Goal: Task Accomplishment & Management: Manage account settings

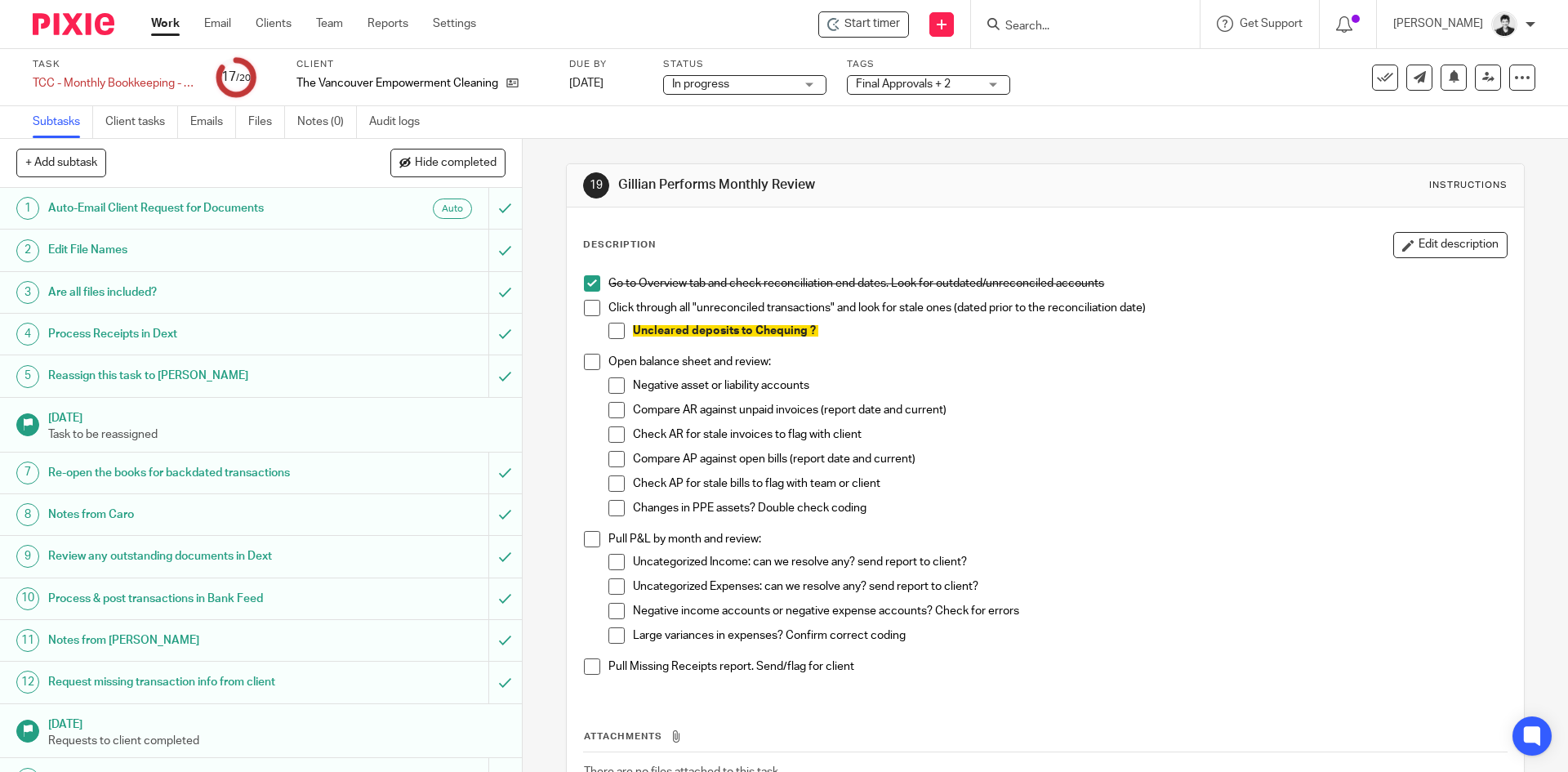
click at [1063, 26] on input "Search" at bounding box center [1076, 27] width 147 height 15
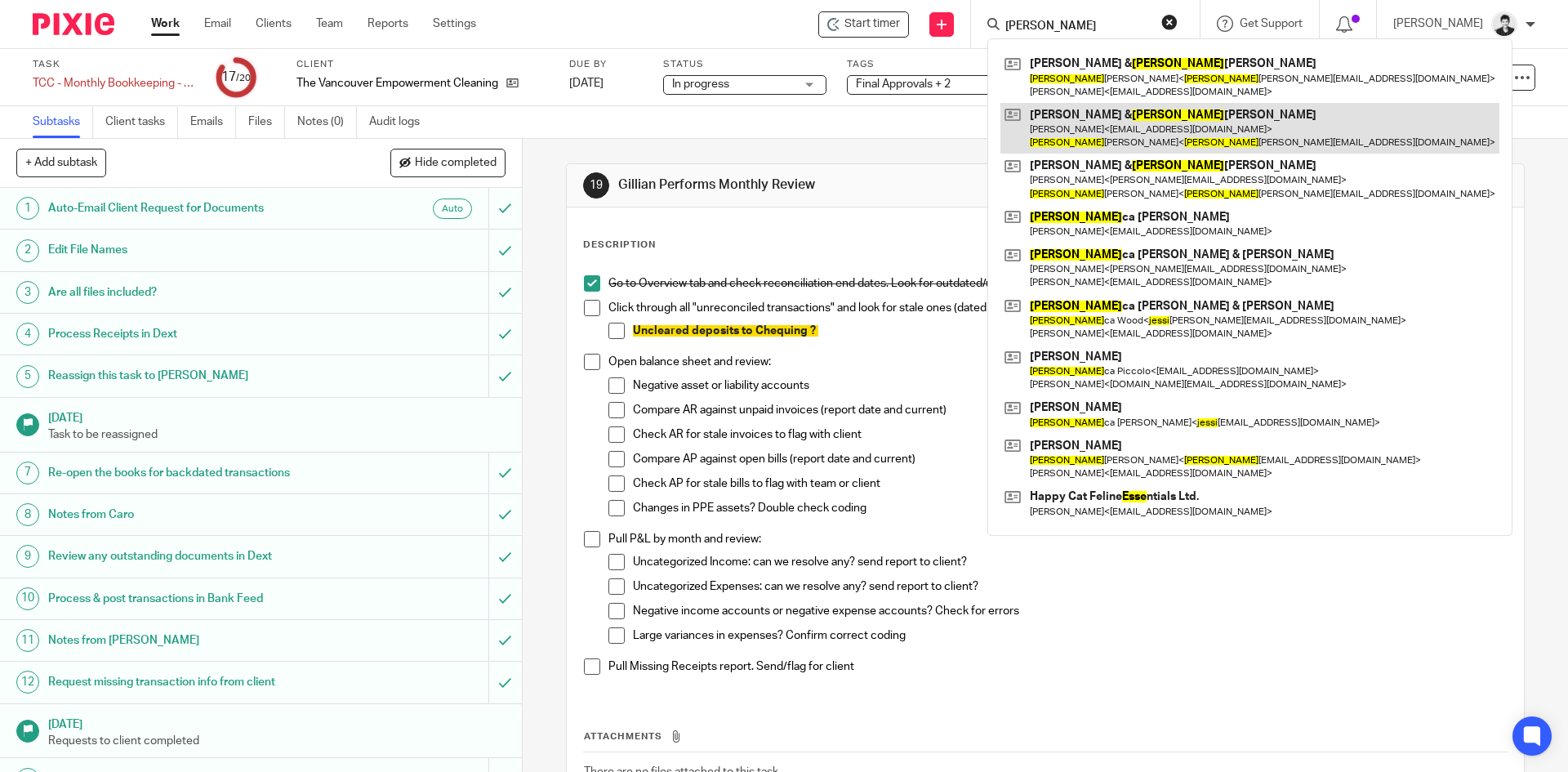
type input "jesse"
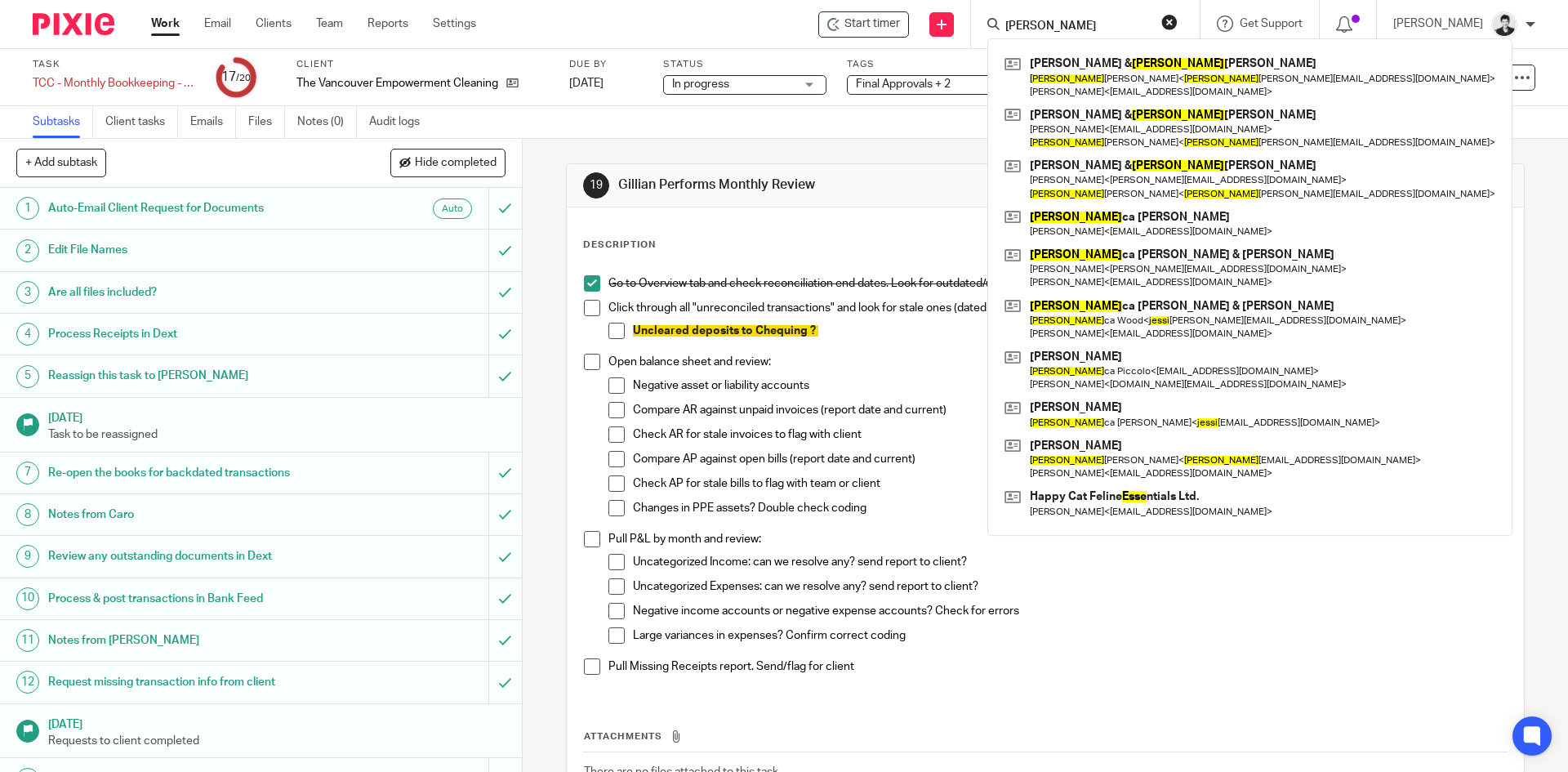
click at [734, 456] on span "Compare AP against open bills (report date and current)" at bounding box center [774, 459] width 283 height 12
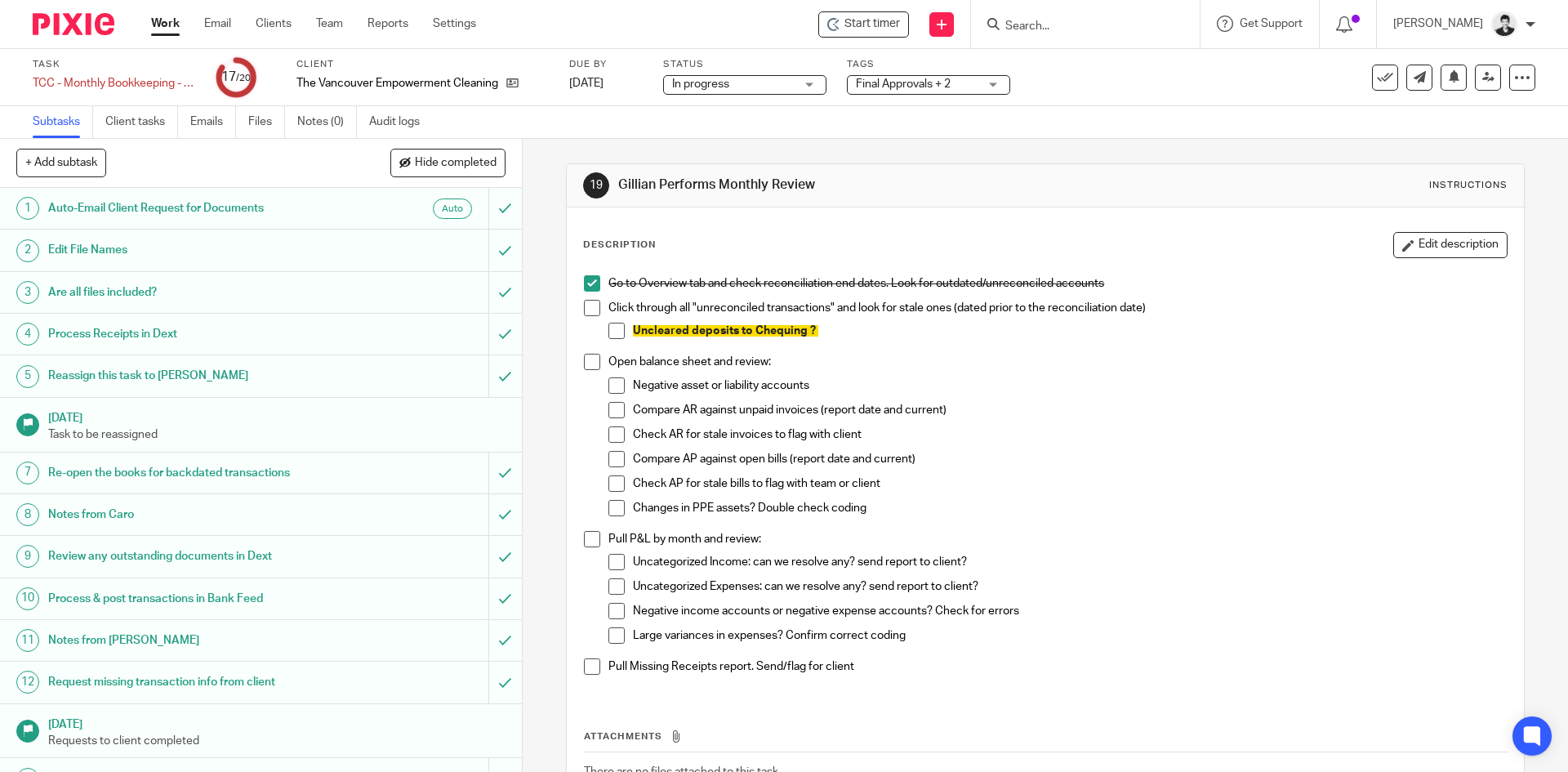
click at [1039, 28] on input "Search" at bounding box center [1076, 27] width 147 height 15
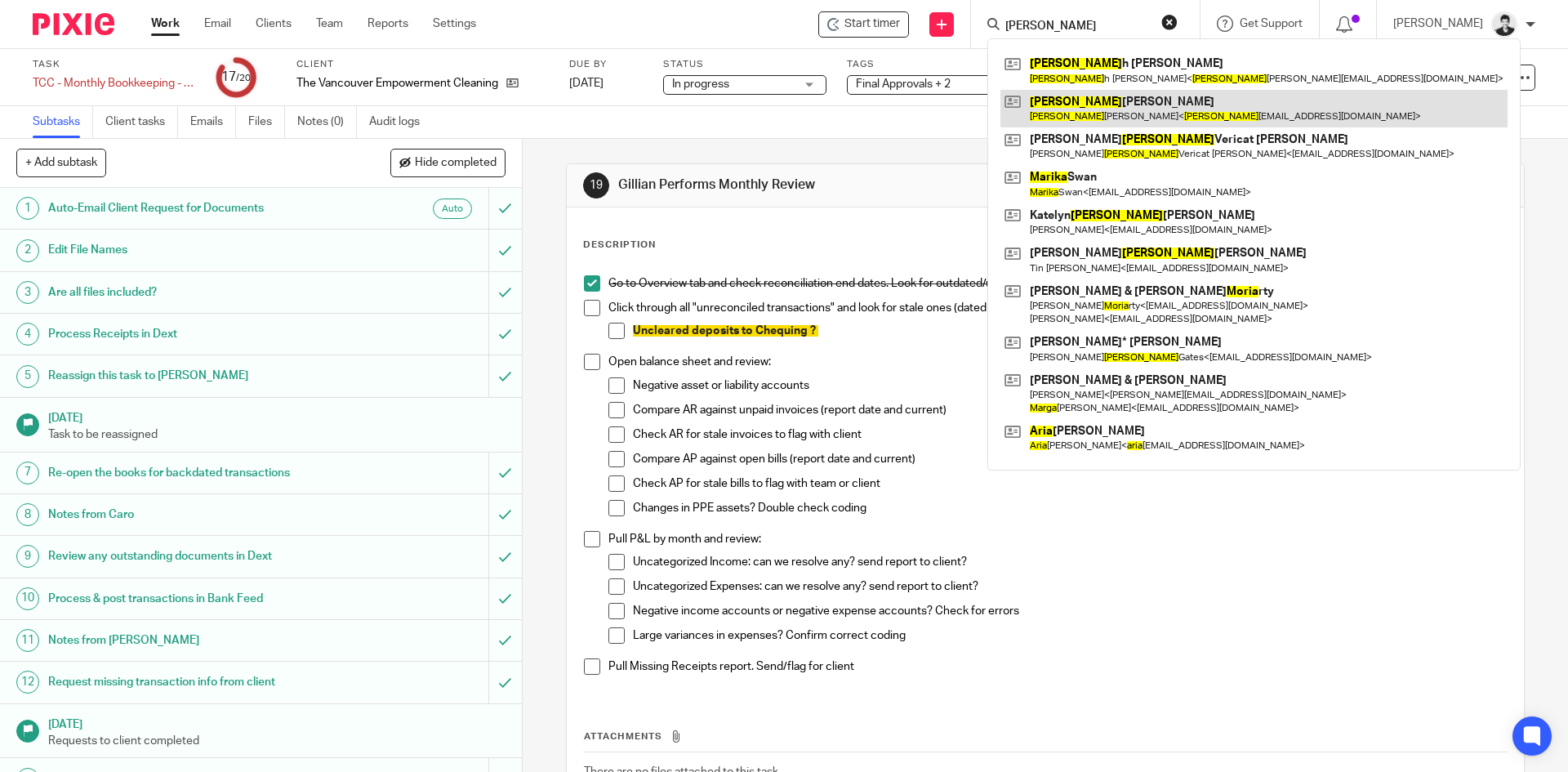
type input "maria"
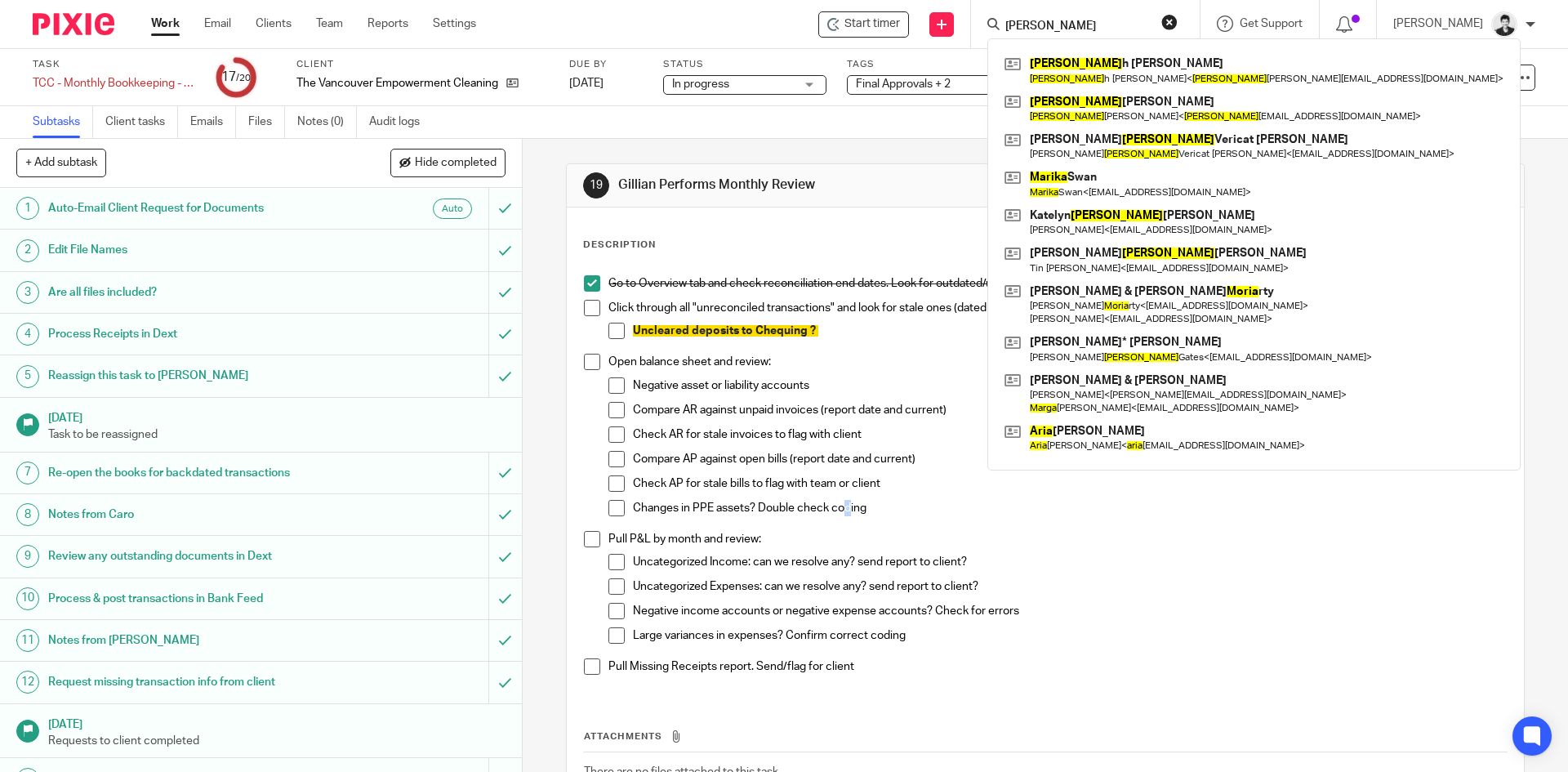
click at [846, 508] on span "Changes in PPE assets? Double check coding" at bounding box center [749, 509] width 234 height 12
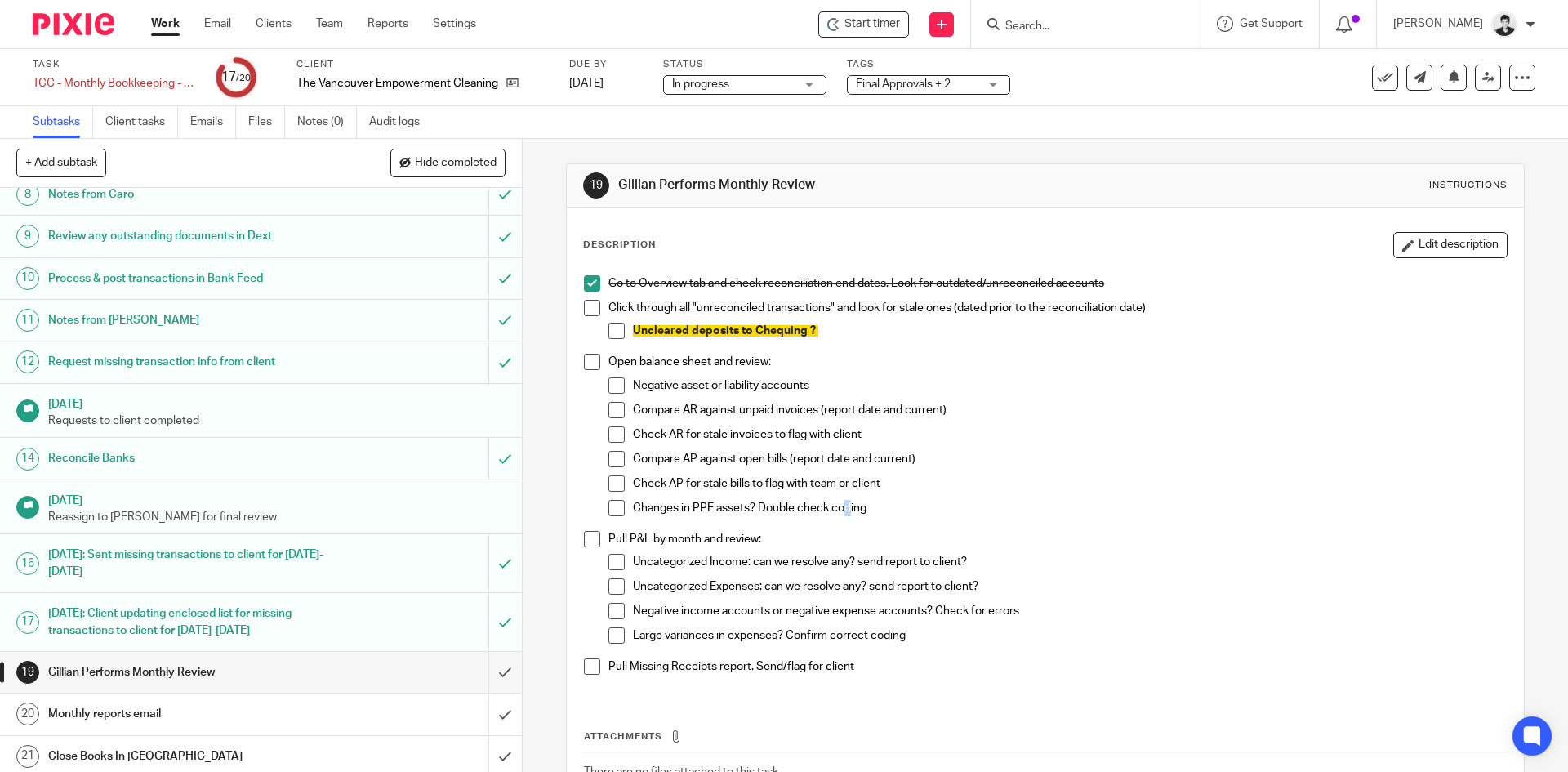
scroll to position [326, 0]
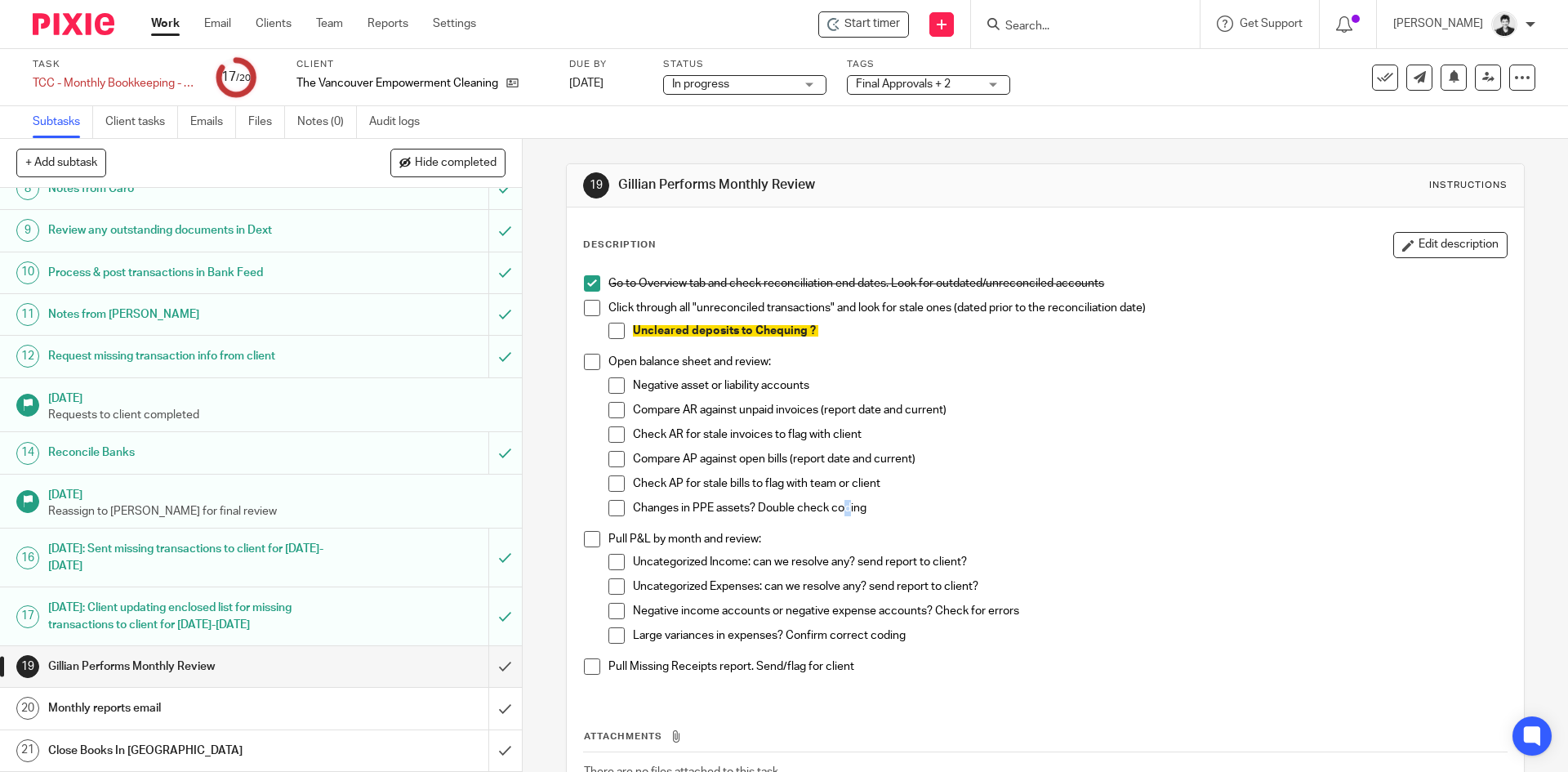
drag, startPoint x: 152, startPoint y: 27, endPoint x: 274, endPoint y: 7, distance: 123.6
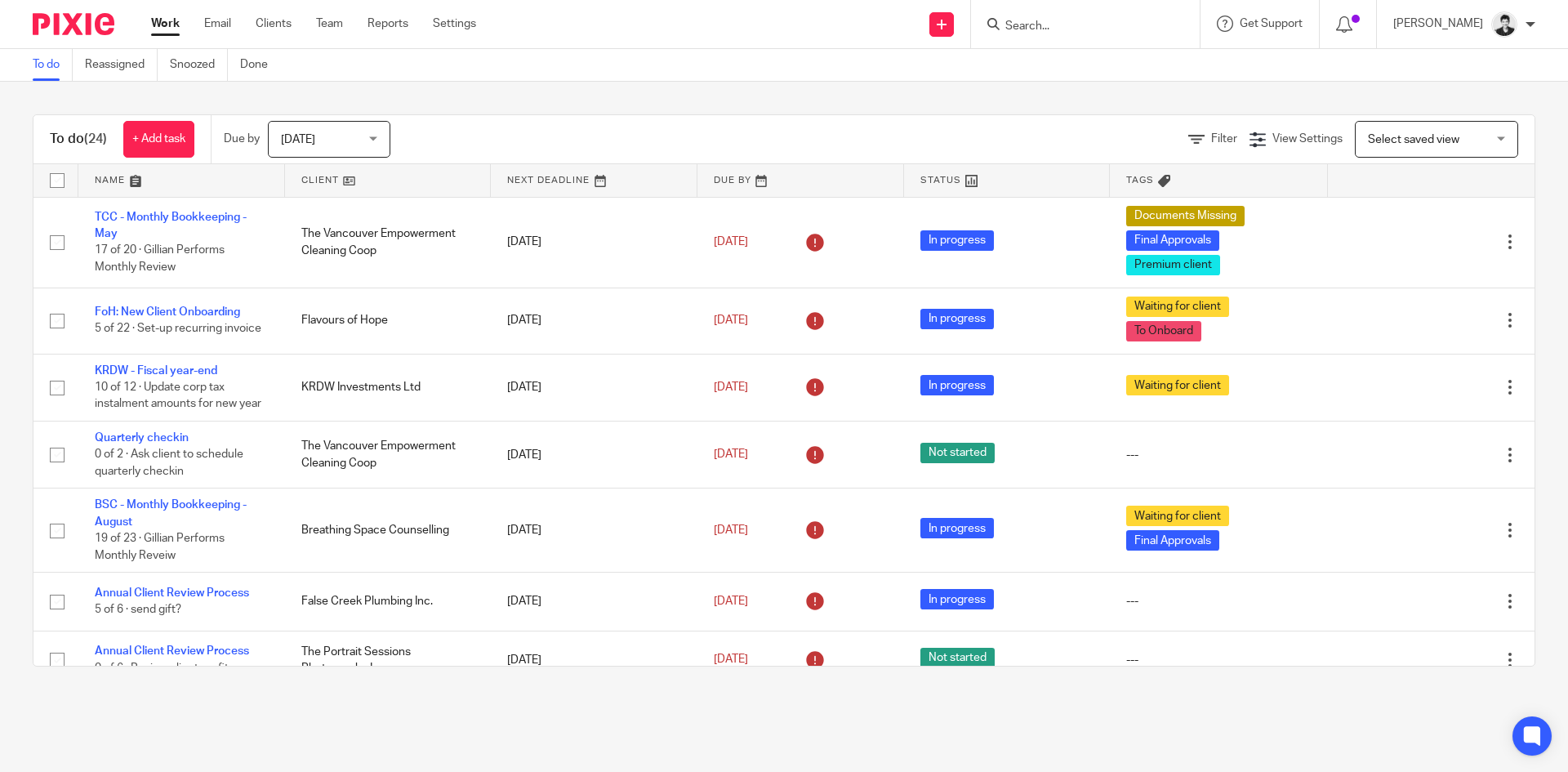
click at [1415, 128] on span "Select saved view" at bounding box center [1427, 138] width 119 height 35
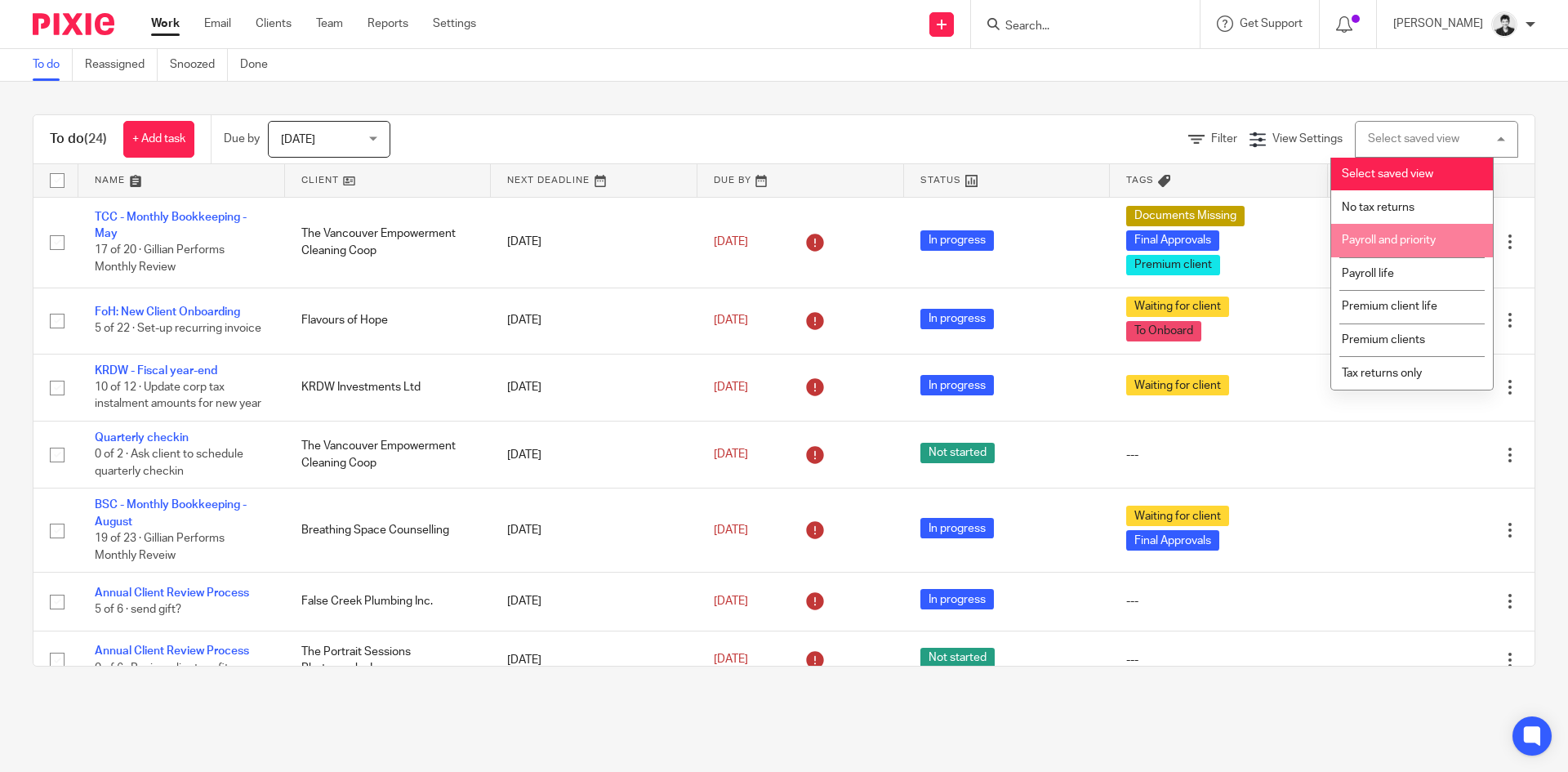
click at [1408, 238] on span "Payroll and priority" at bounding box center [1388, 241] width 94 height 12
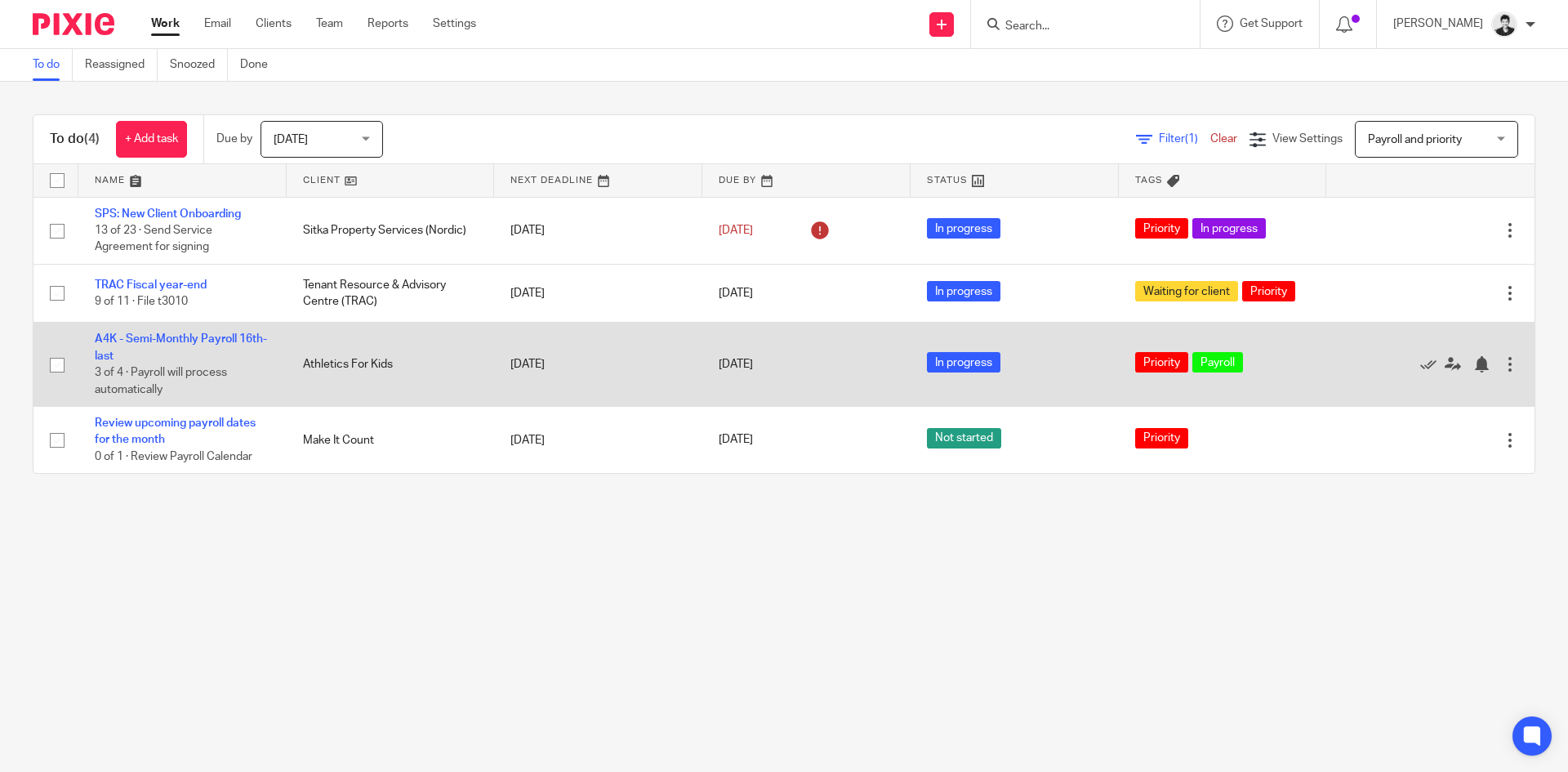
click at [179, 330] on td "A4K - Semi-Monthly Payroll 16th-last 3 of 4 · Payroll will process automatically" at bounding box center [182, 364] width 208 height 84
click at [179, 341] on link "A4K - Semi-Monthly Payroll 16th-last" at bounding box center [180, 347] width 172 height 28
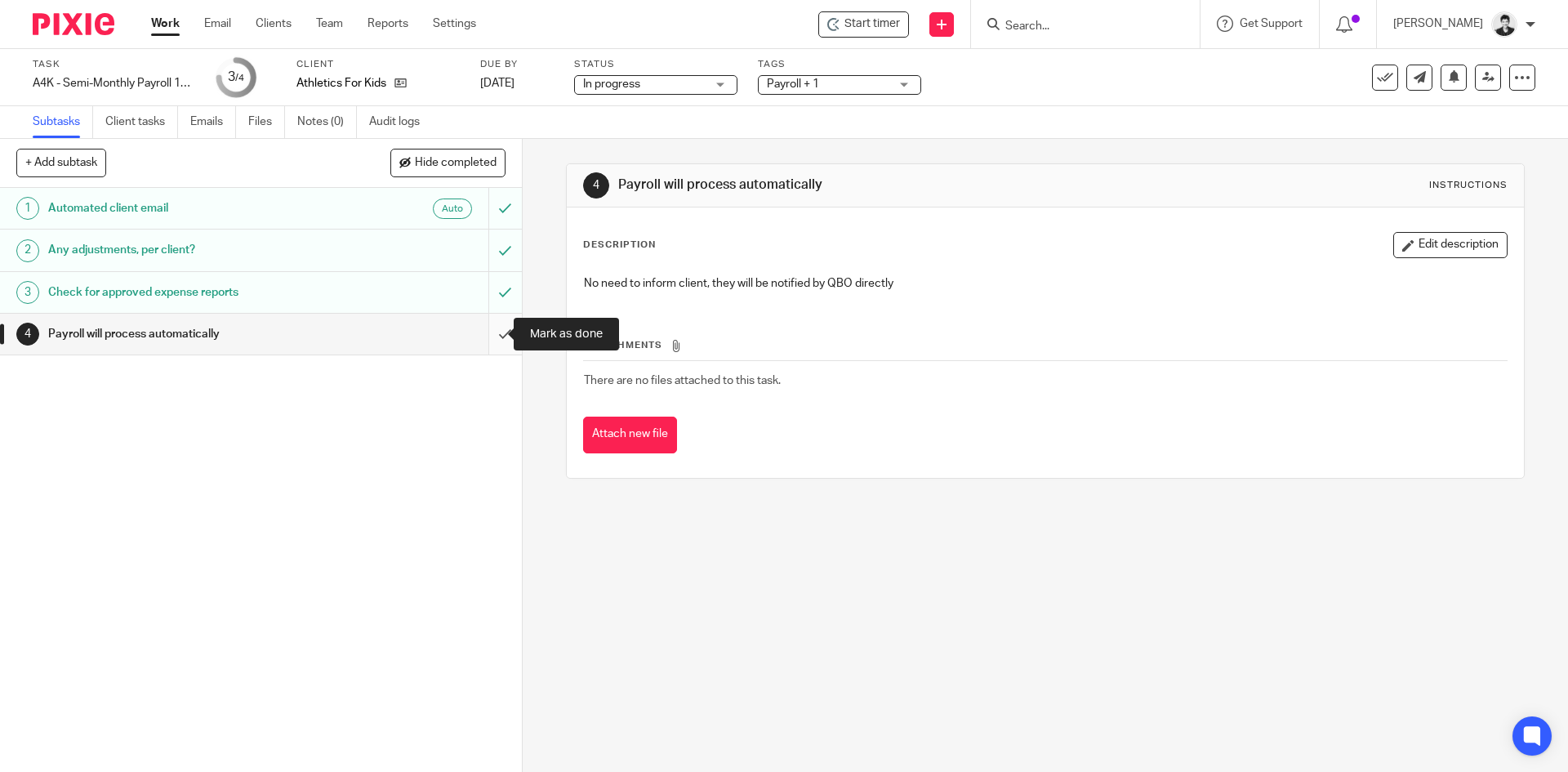
click at [491, 338] on input "submit" at bounding box center [260, 333] width 521 height 40
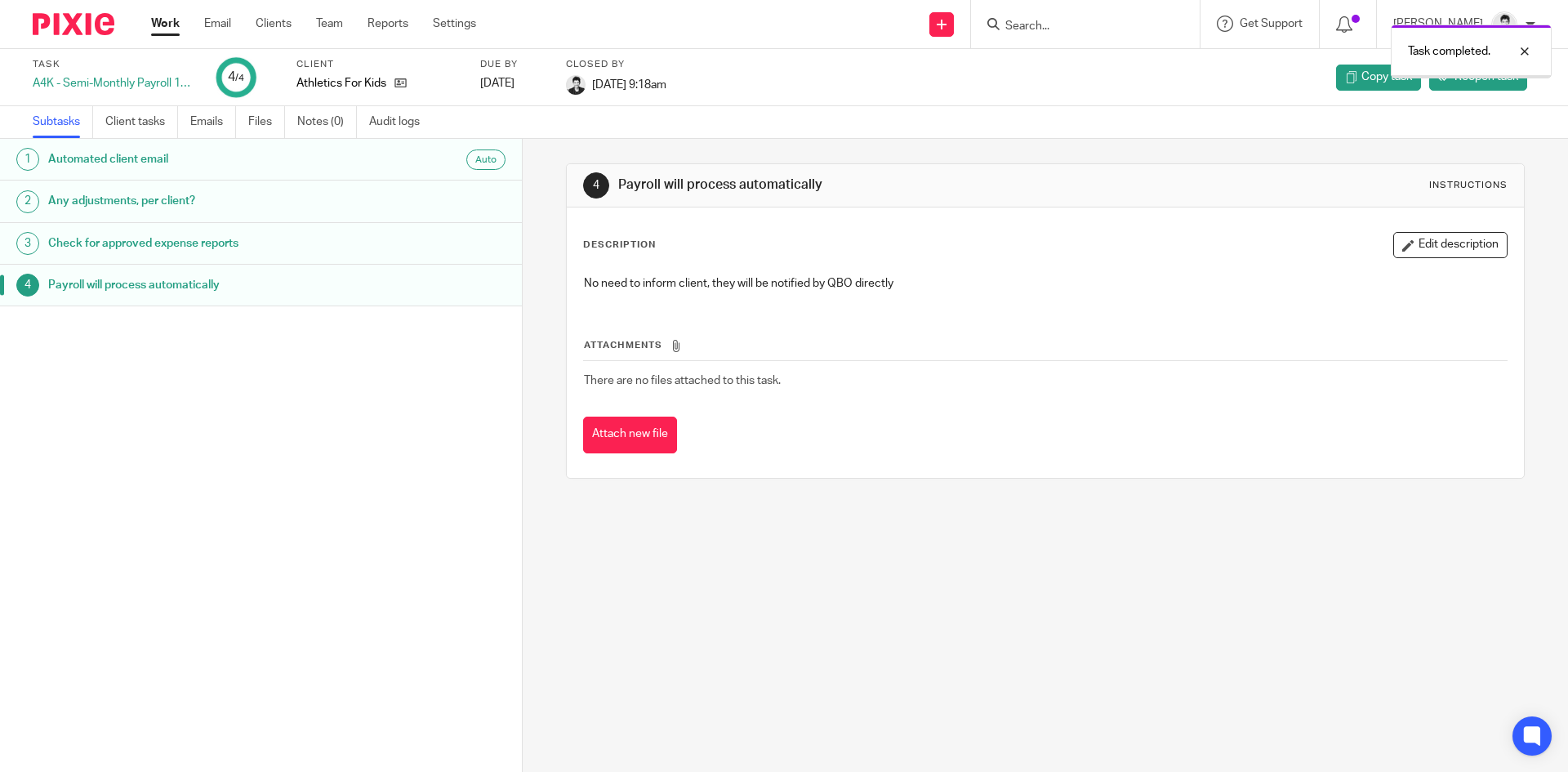
click at [174, 25] on link "Work" at bounding box center [165, 24] width 29 height 17
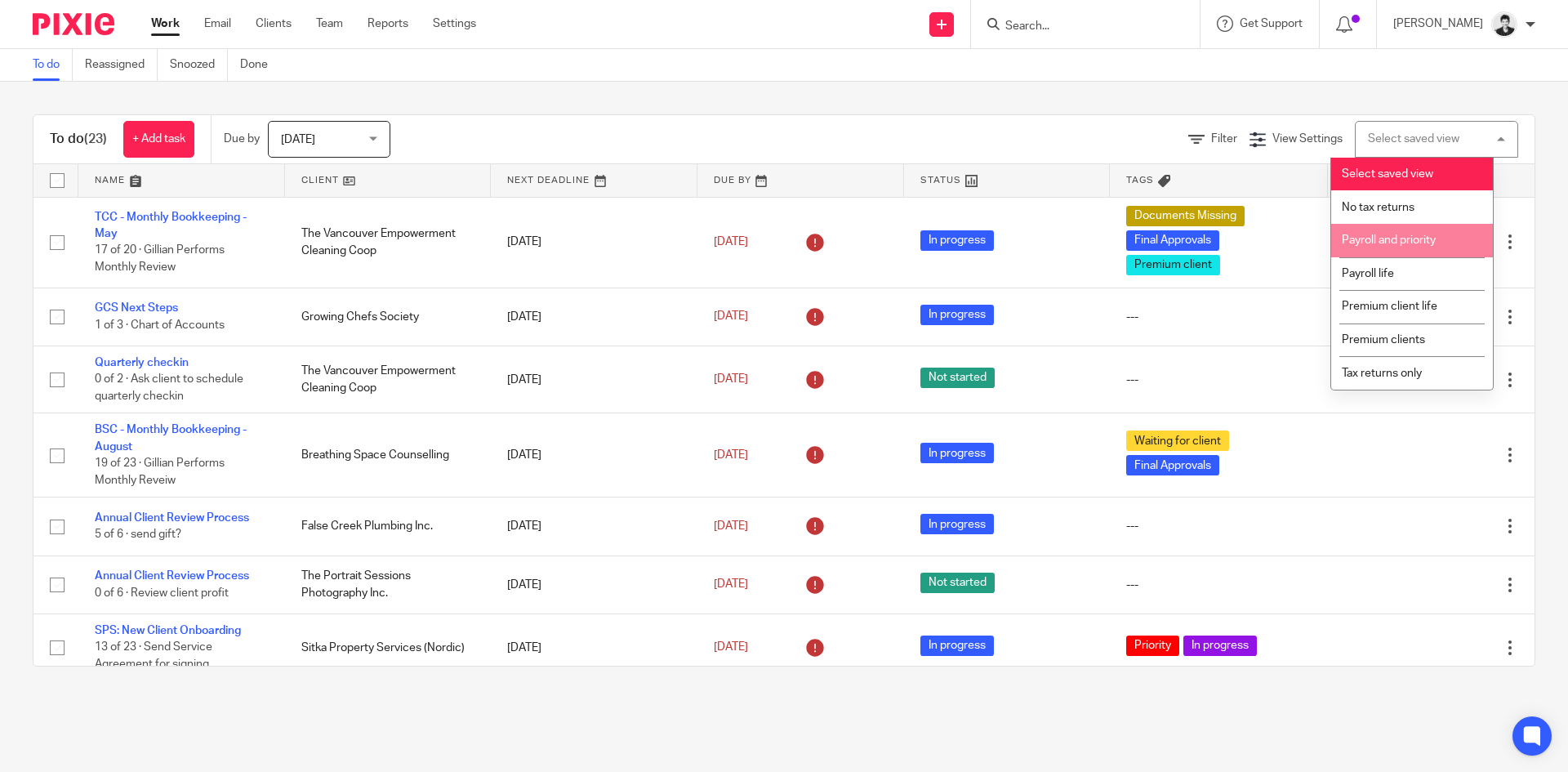
click at [1394, 250] on li "Payroll and priority" at bounding box center [1411, 241] width 162 height 34
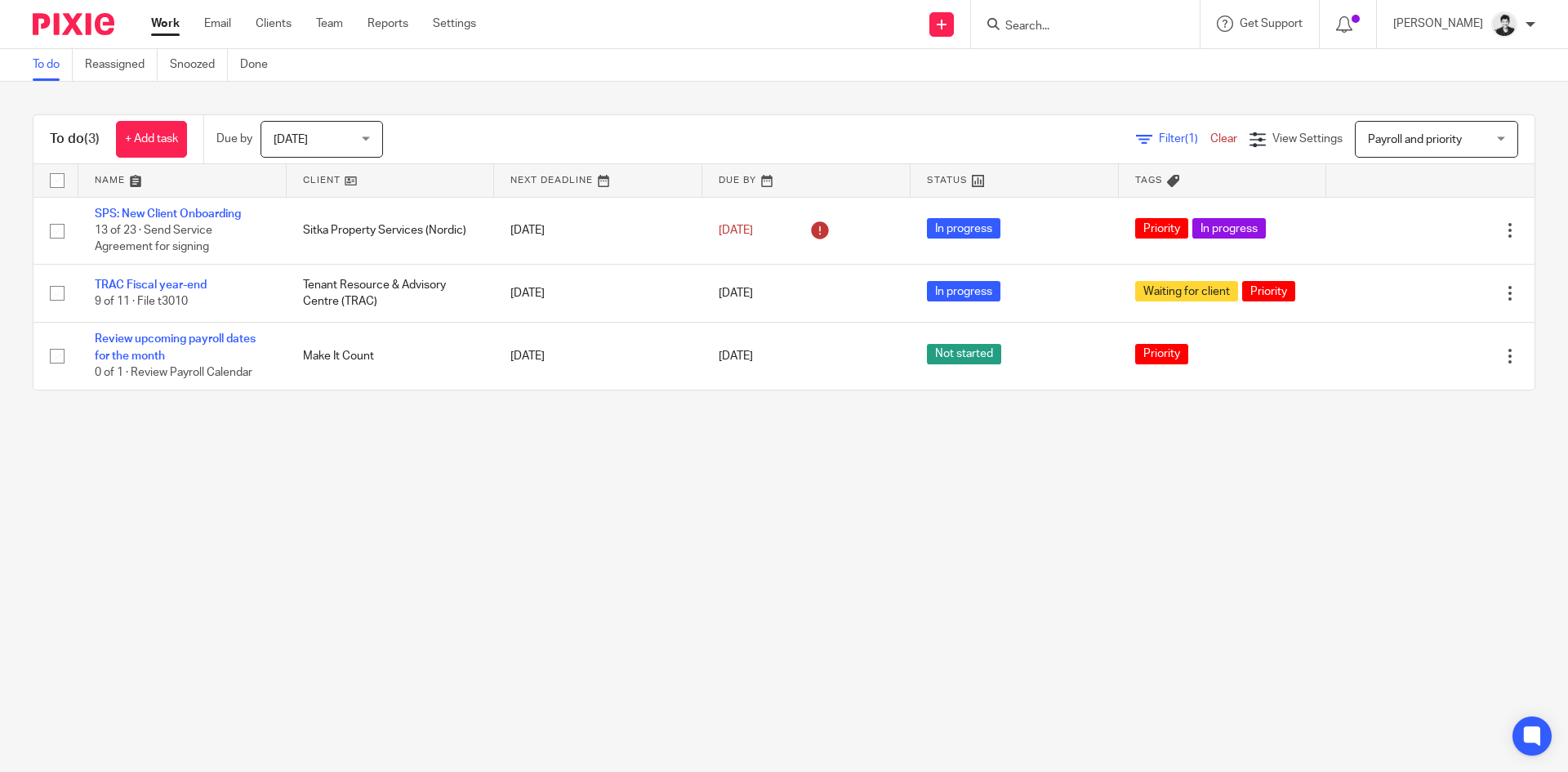
click at [1057, 31] on input "Search" at bounding box center [1076, 27] width 147 height 15
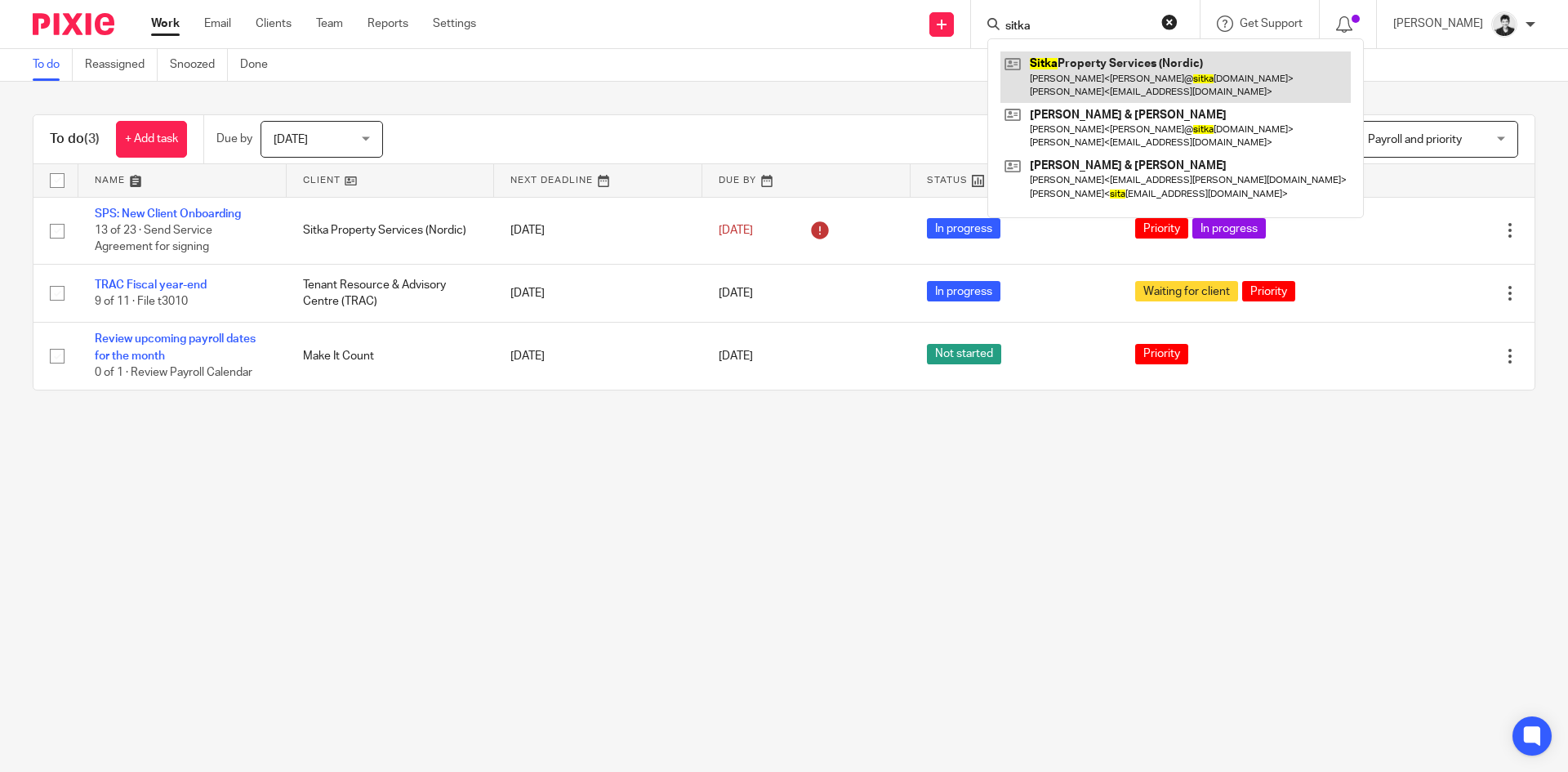
type input "sitka"
click at [1095, 86] on link at bounding box center [1175, 76] width 350 height 50
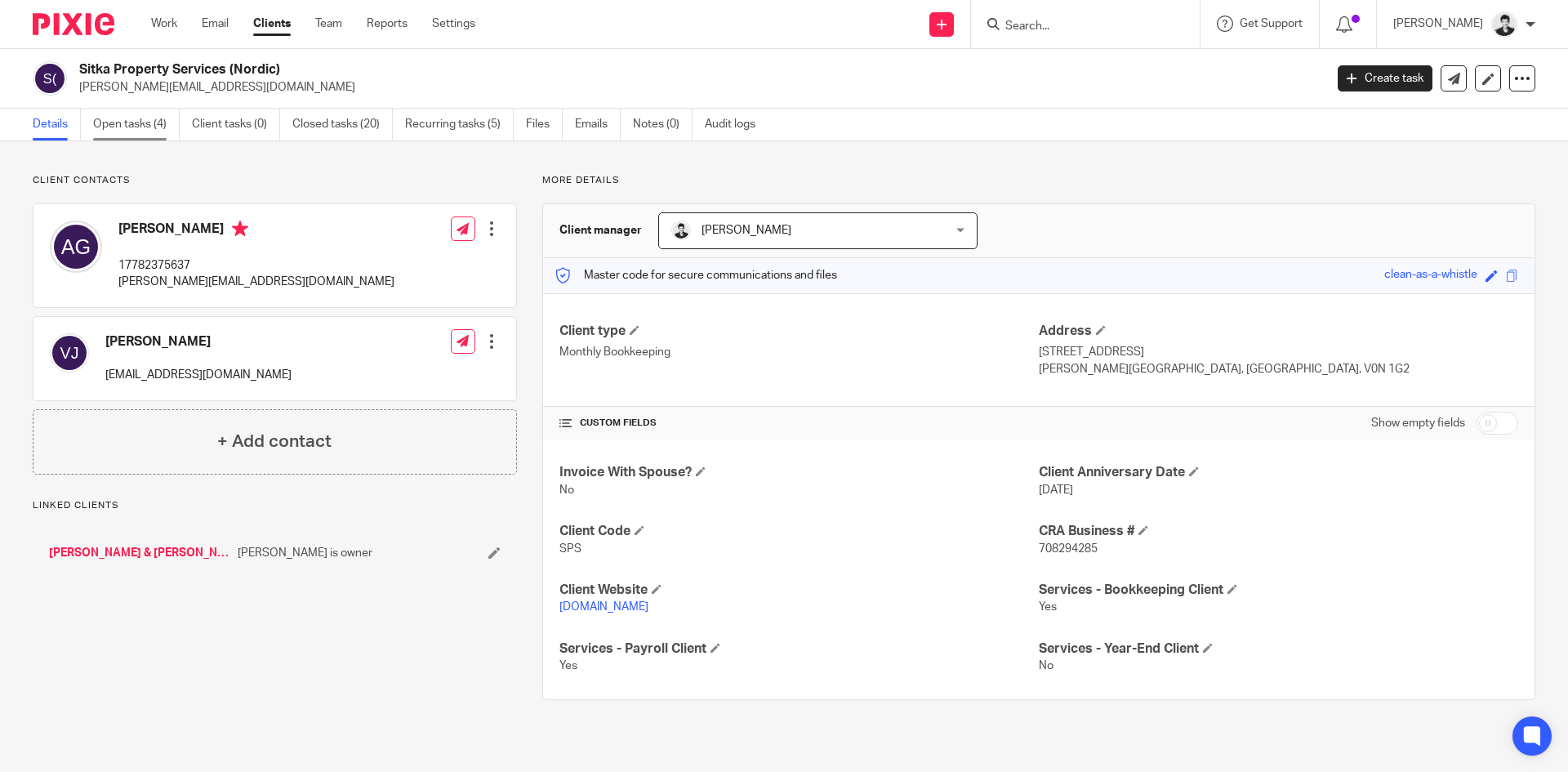
click at [148, 136] on link "Open tasks (4)" at bounding box center [136, 124] width 87 height 32
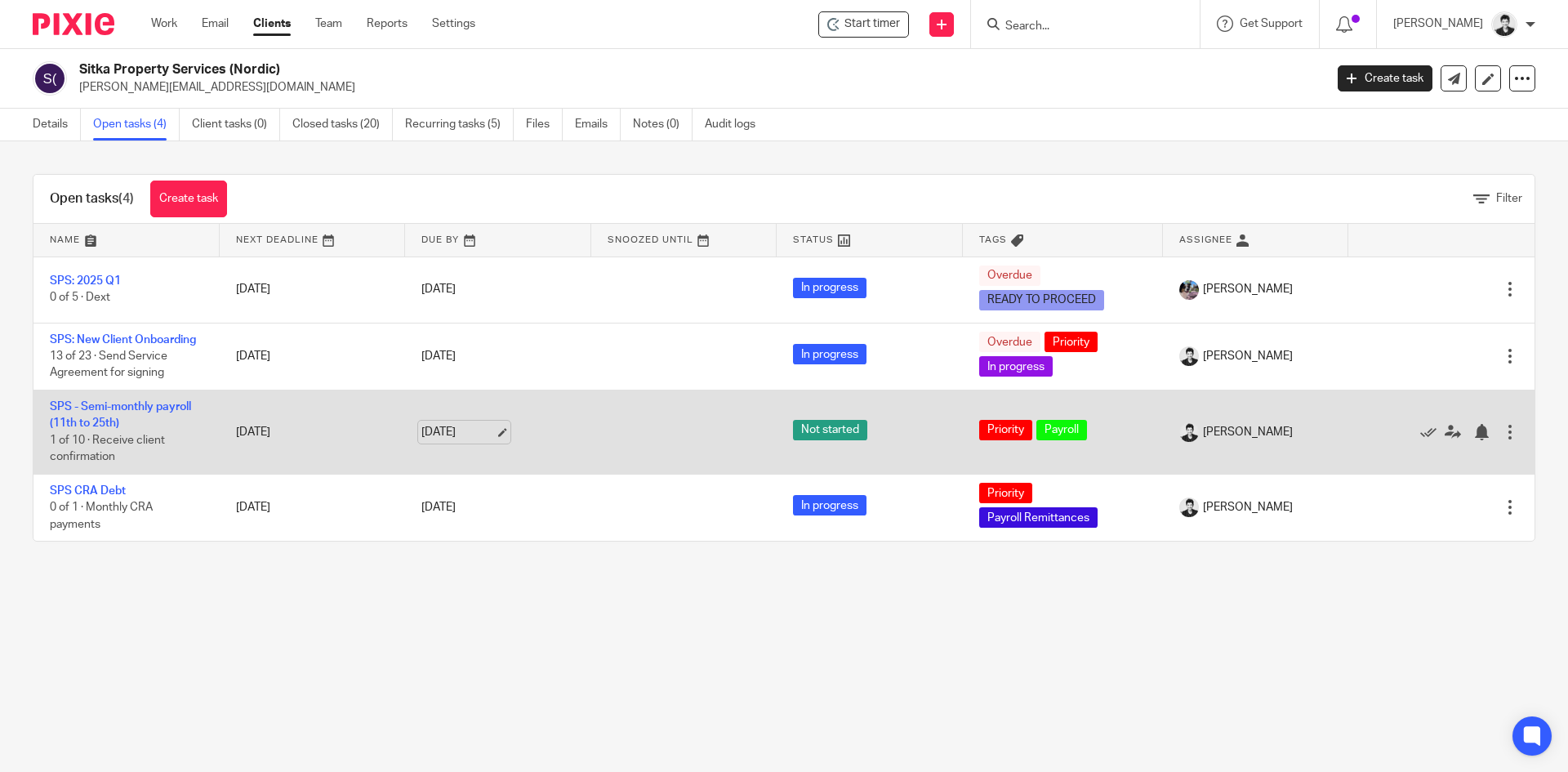
click at [445, 435] on link "[DATE]" at bounding box center [458, 432] width 74 height 17
click at [116, 403] on link "SPS - Semi-monthly payroll (11th to 25th)" at bounding box center [120, 415] width 141 height 28
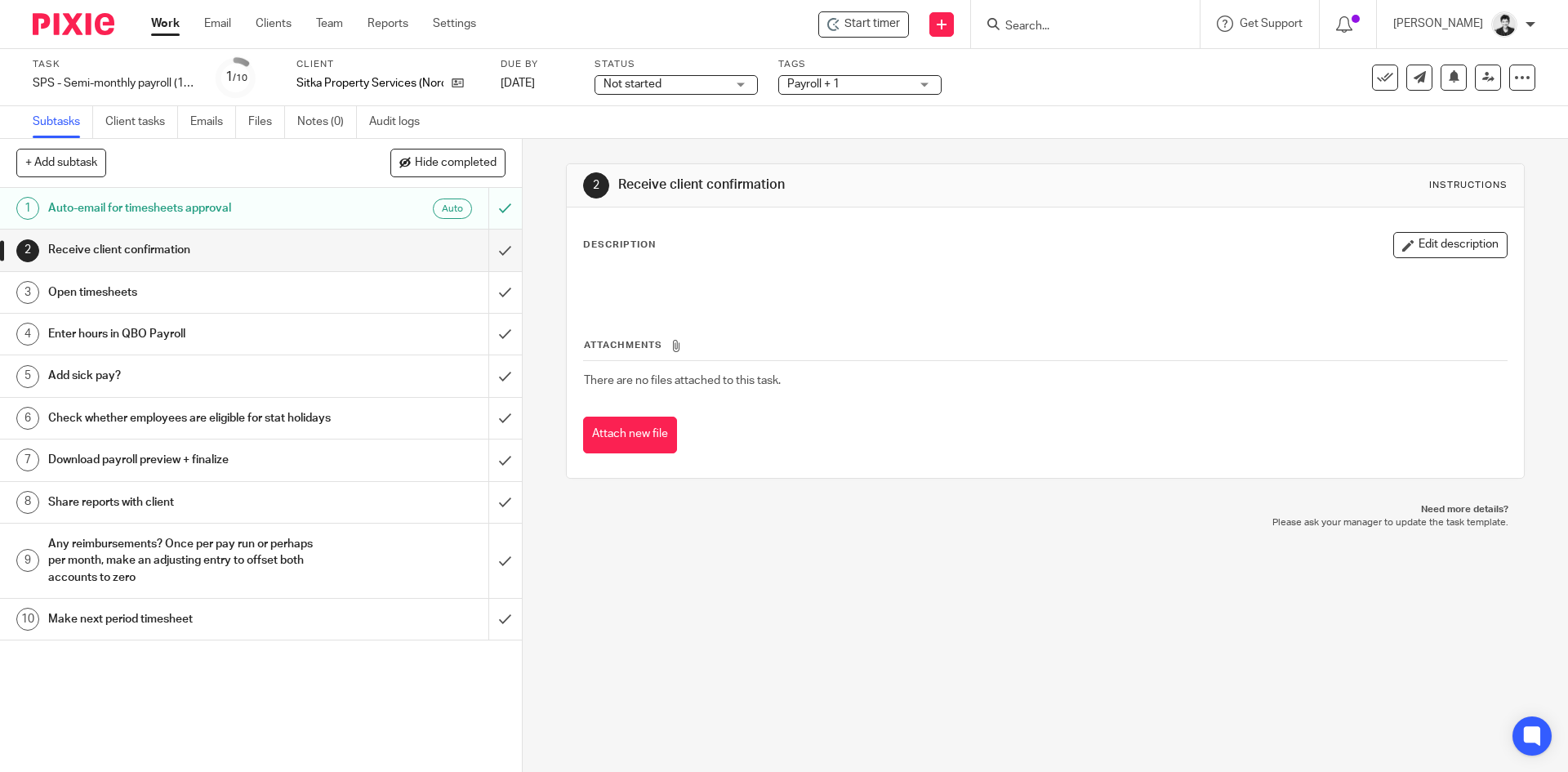
click at [186, 202] on h1 "Auto-email for timesheets approval" at bounding box center [189, 208] width 283 height 25
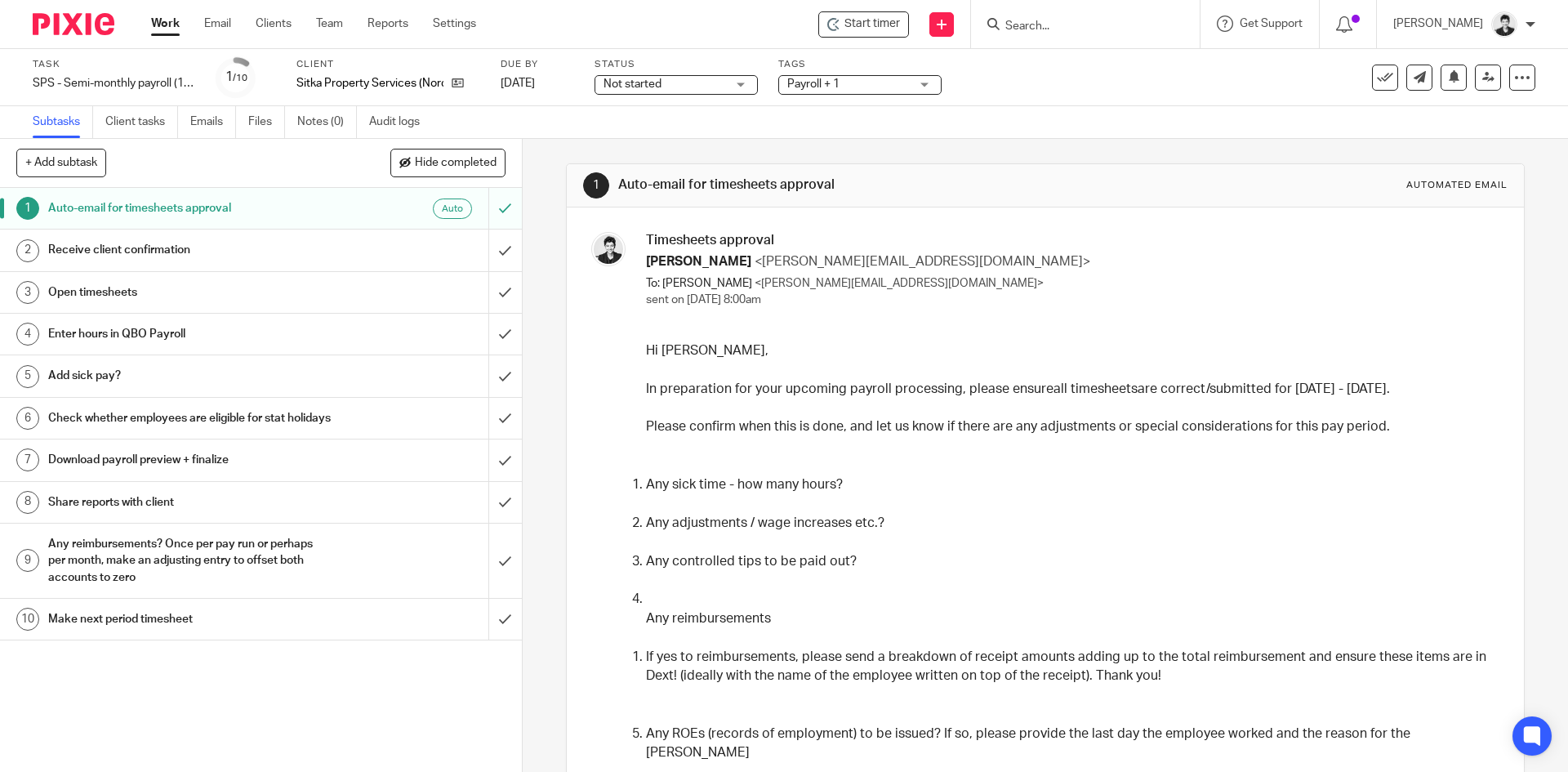
click at [168, 301] on h1 "Open timesheets" at bounding box center [189, 292] width 283 height 25
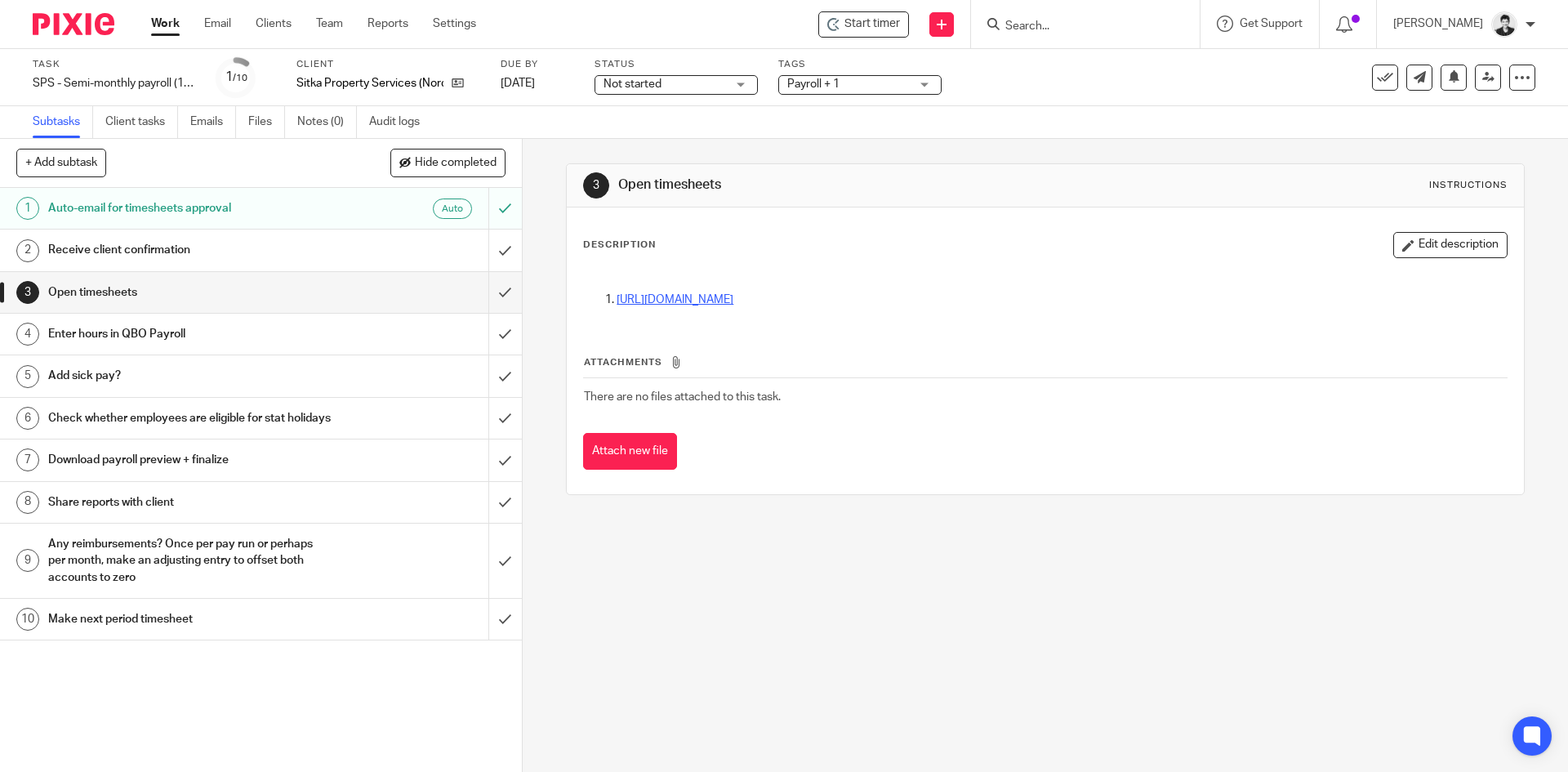
click at [732, 296] on link "[URL][DOMAIN_NAME]" at bounding box center [675, 300] width 116 height 12
click at [653, 79] on span "Not started" at bounding box center [632, 85] width 58 height 12
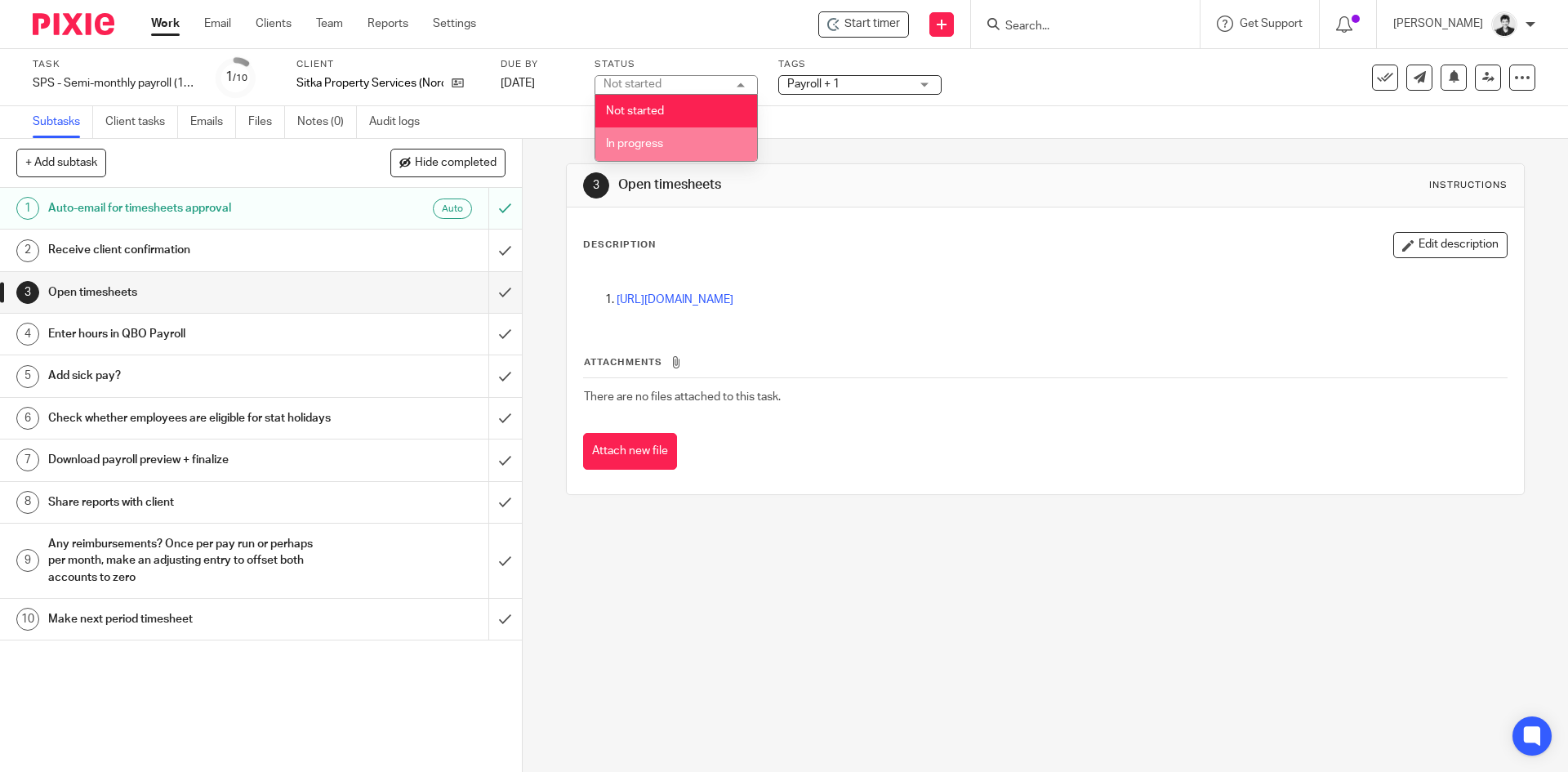
click at [657, 141] on span "In progress" at bounding box center [635, 144] width 57 height 12
click at [901, 89] on span "Payroll + 1" at bounding box center [849, 84] width 122 height 17
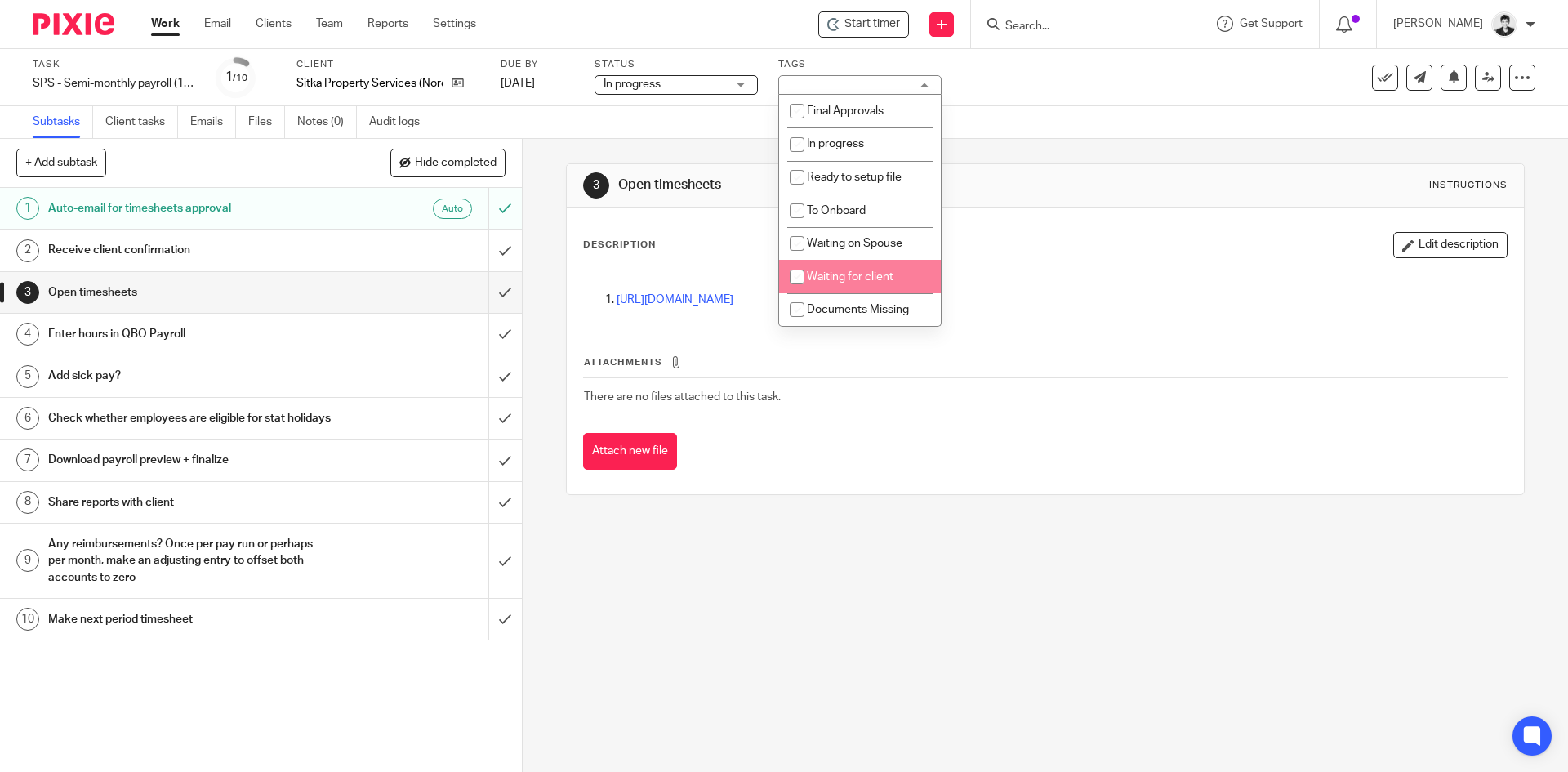
click at [893, 278] on li "Waiting for client" at bounding box center [859, 276] width 162 height 34
checkbox input "true"
click at [340, 31] on link "Team" at bounding box center [329, 24] width 27 height 17
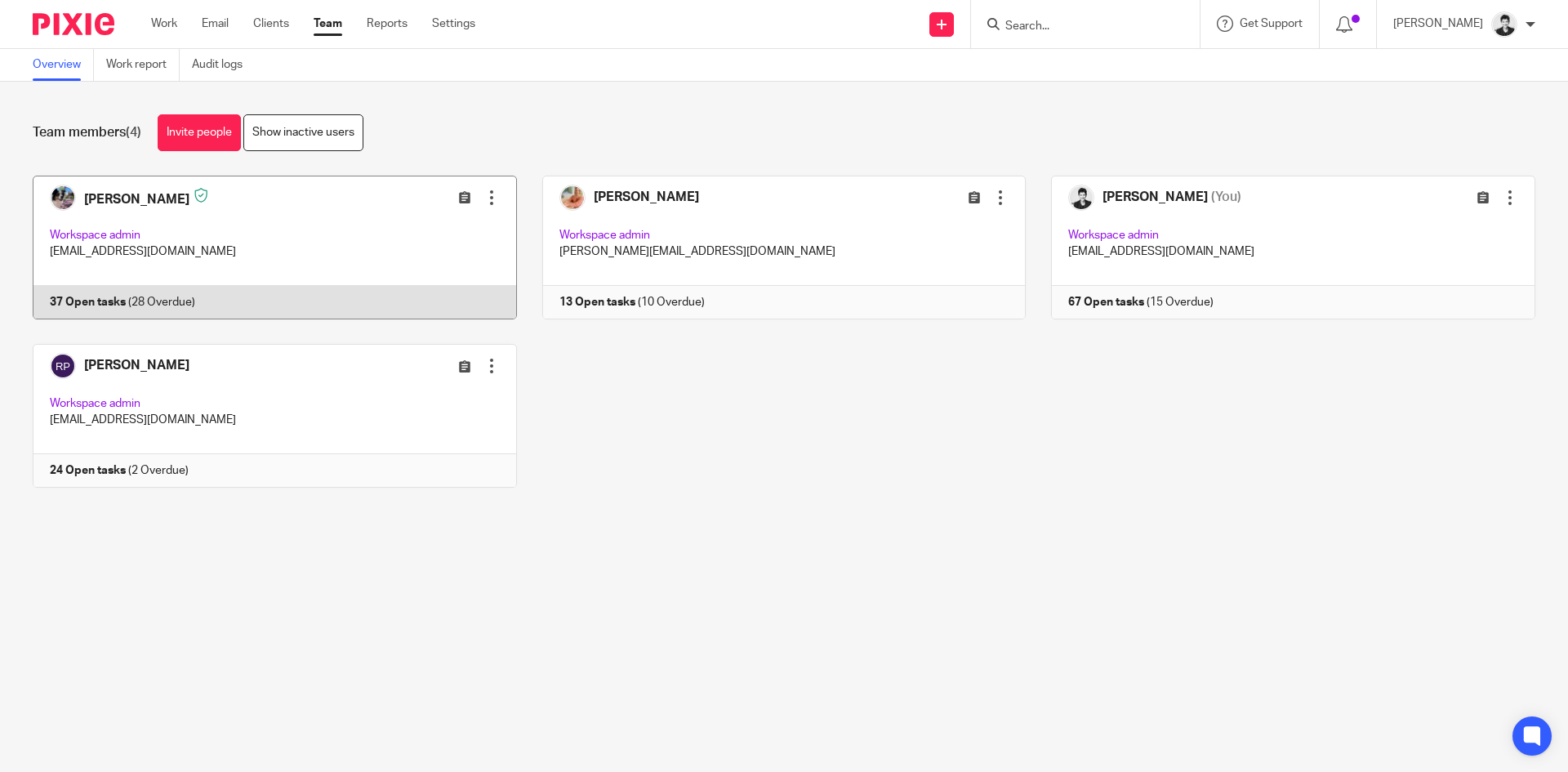
click at [241, 261] on link at bounding box center [261, 247] width 510 height 144
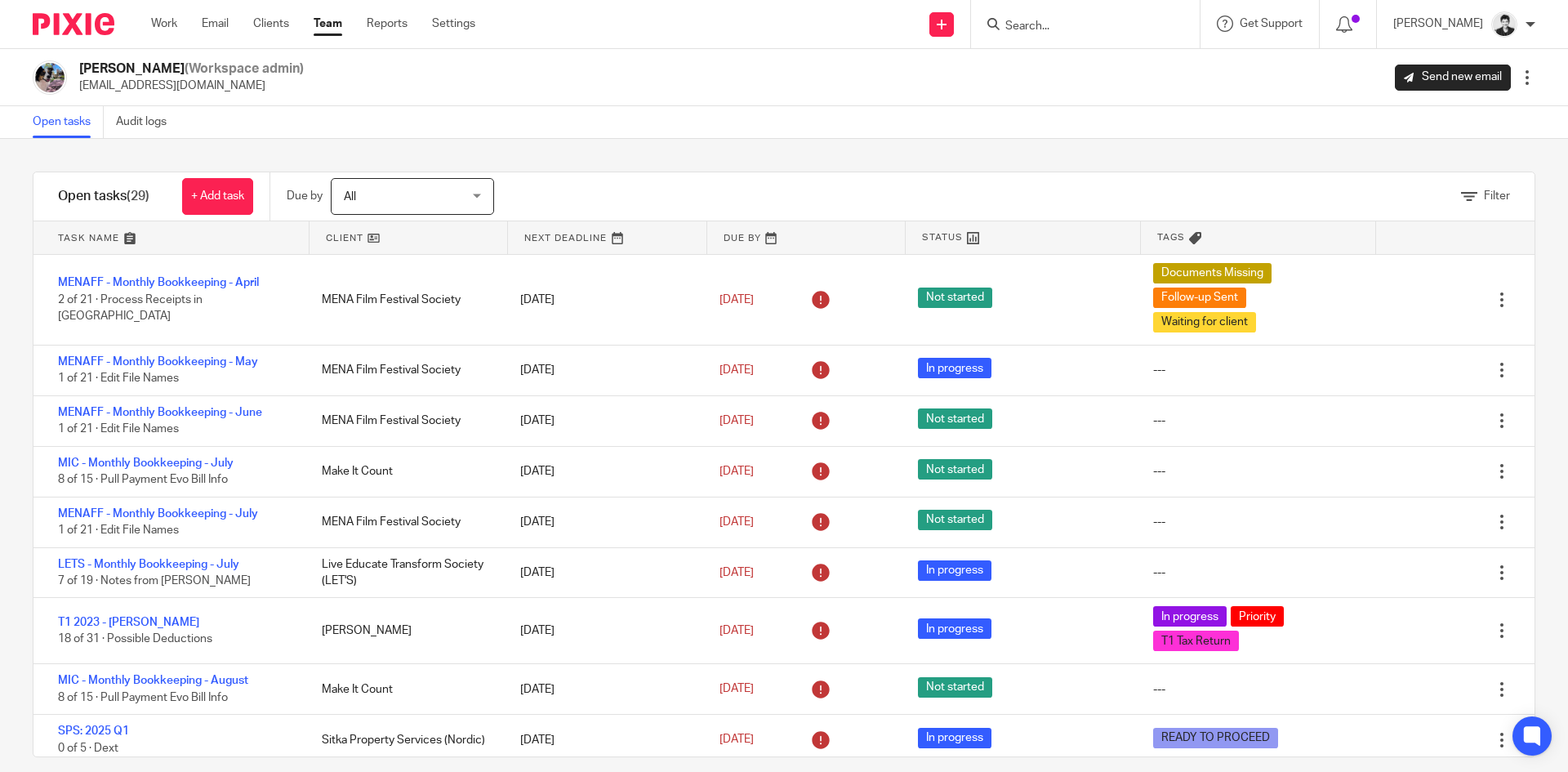
click at [565, 231] on link at bounding box center [606, 238] width 198 height 33
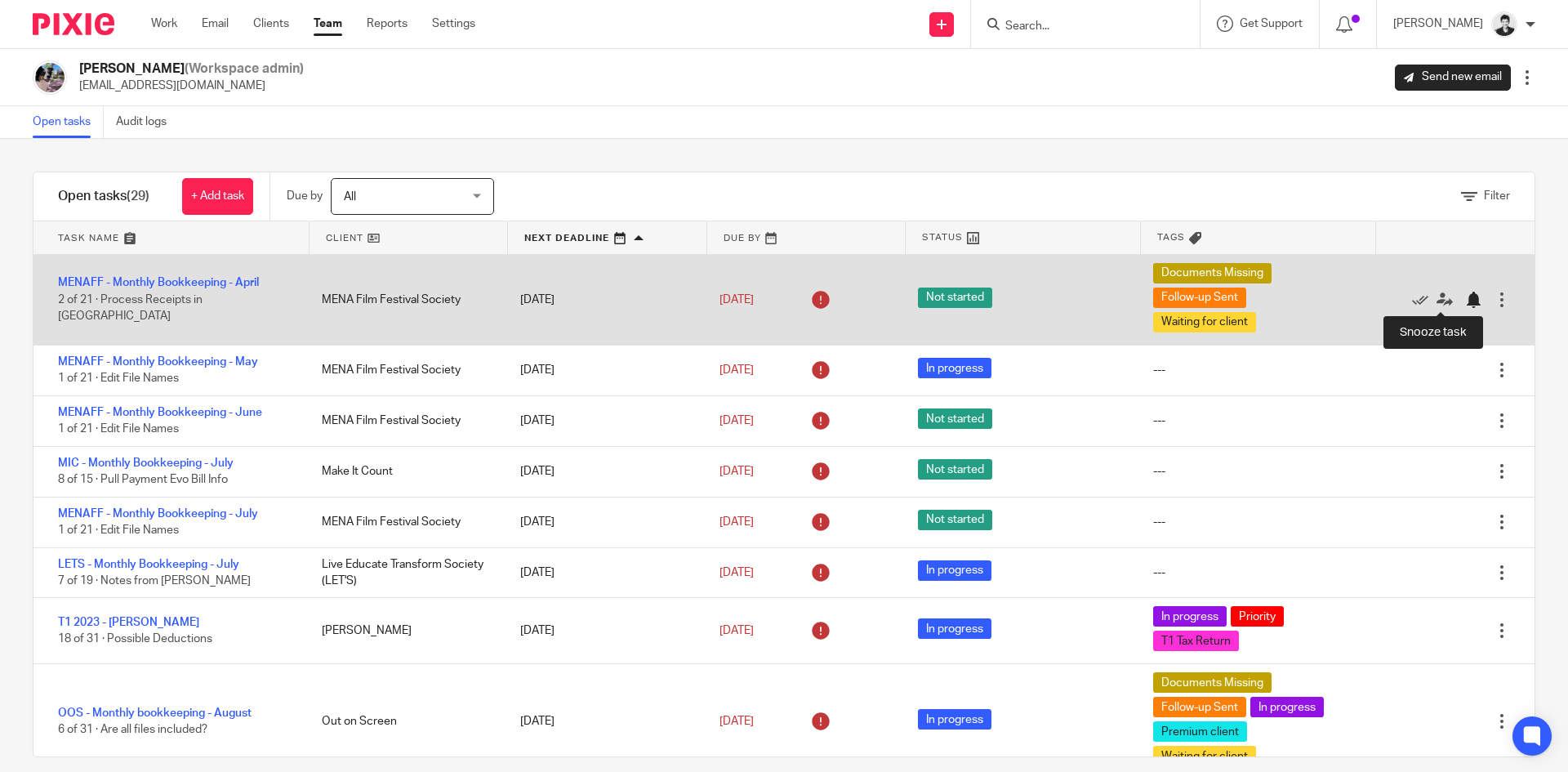
click at [1465, 301] on div at bounding box center [1472, 300] width 17 height 17
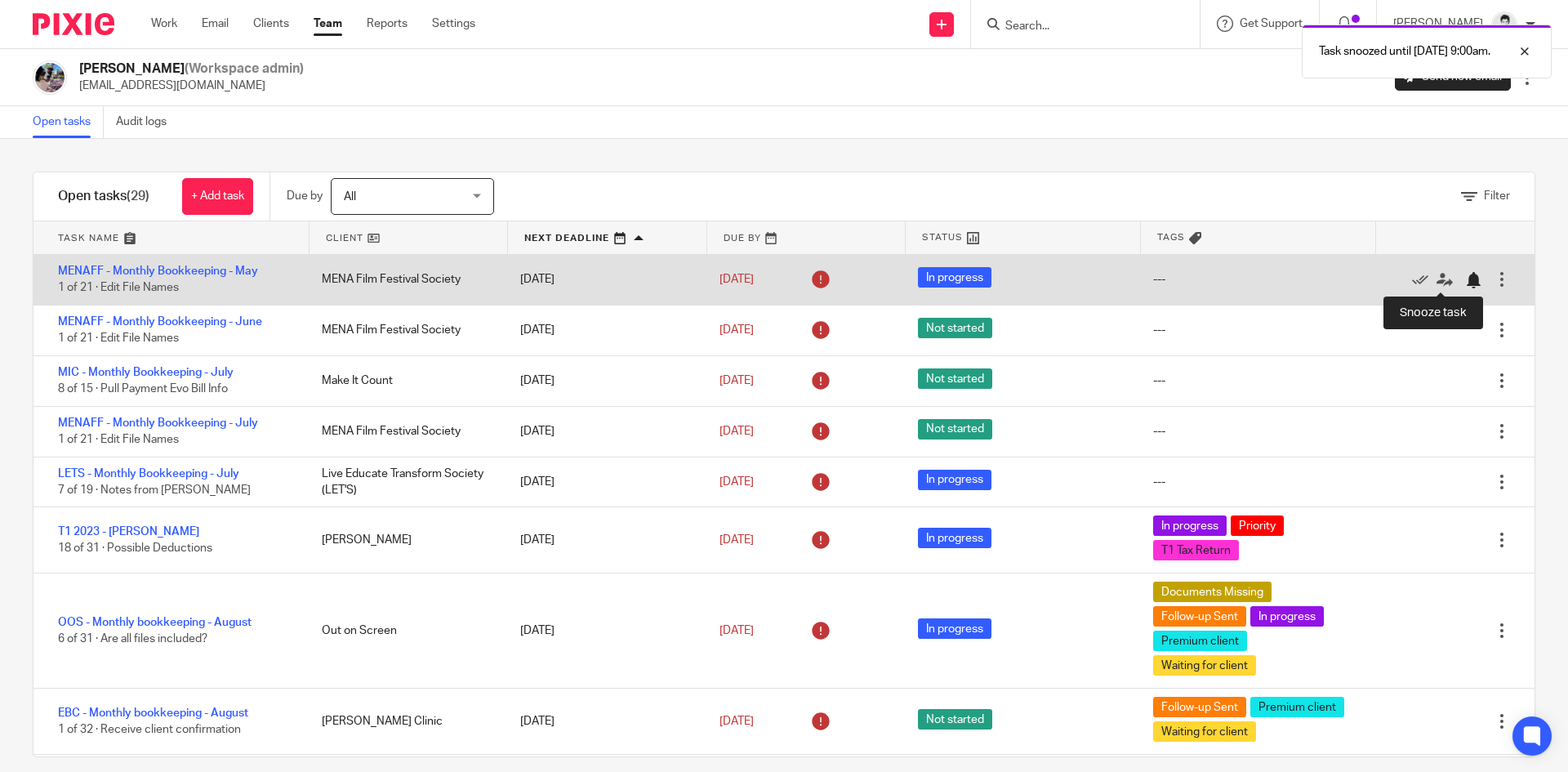
click at [1465, 281] on div at bounding box center [1472, 280] width 17 height 17
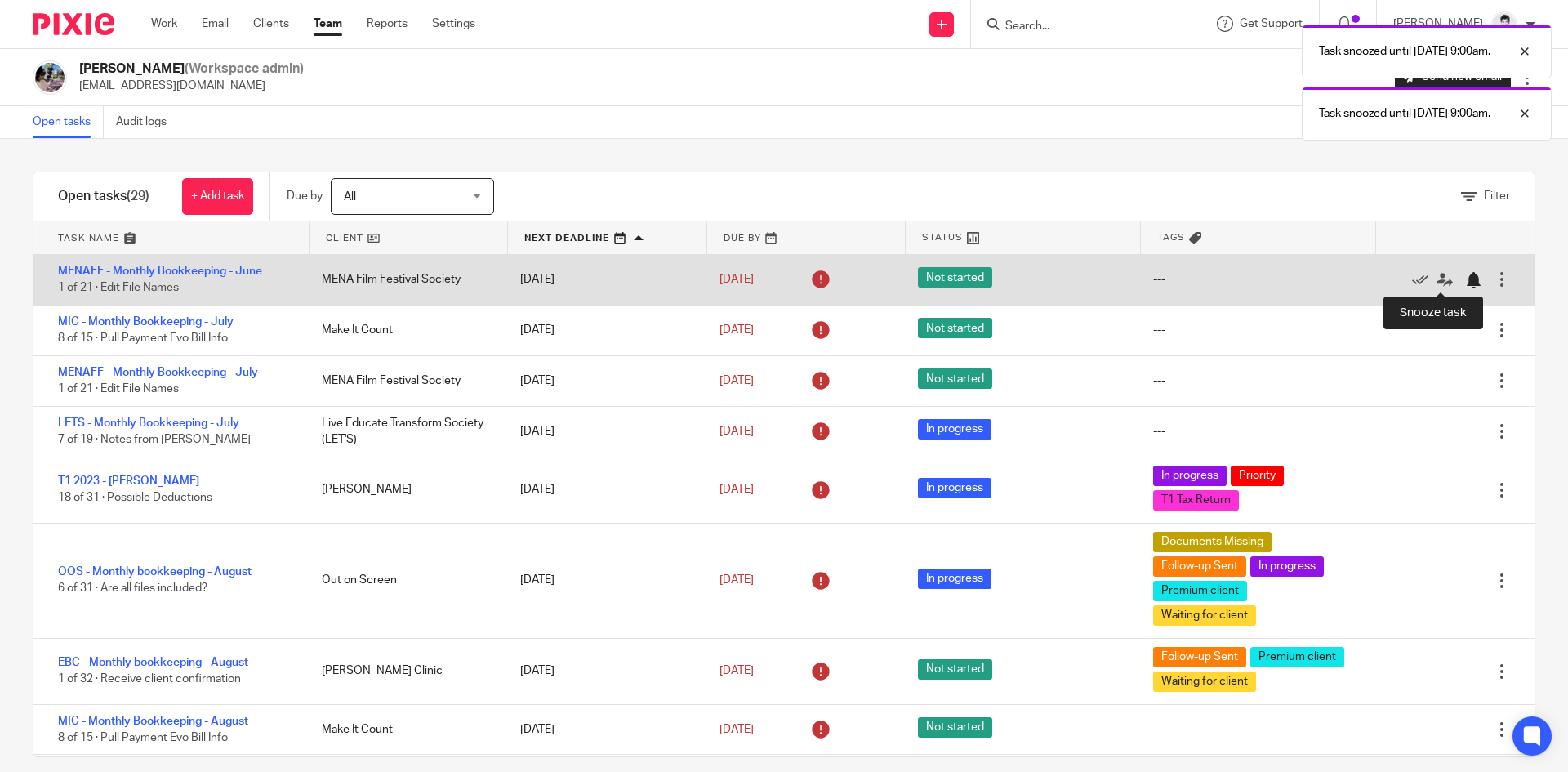
click at [1465, 272] on div at bounding box center [1472, 280] width 17 height 17
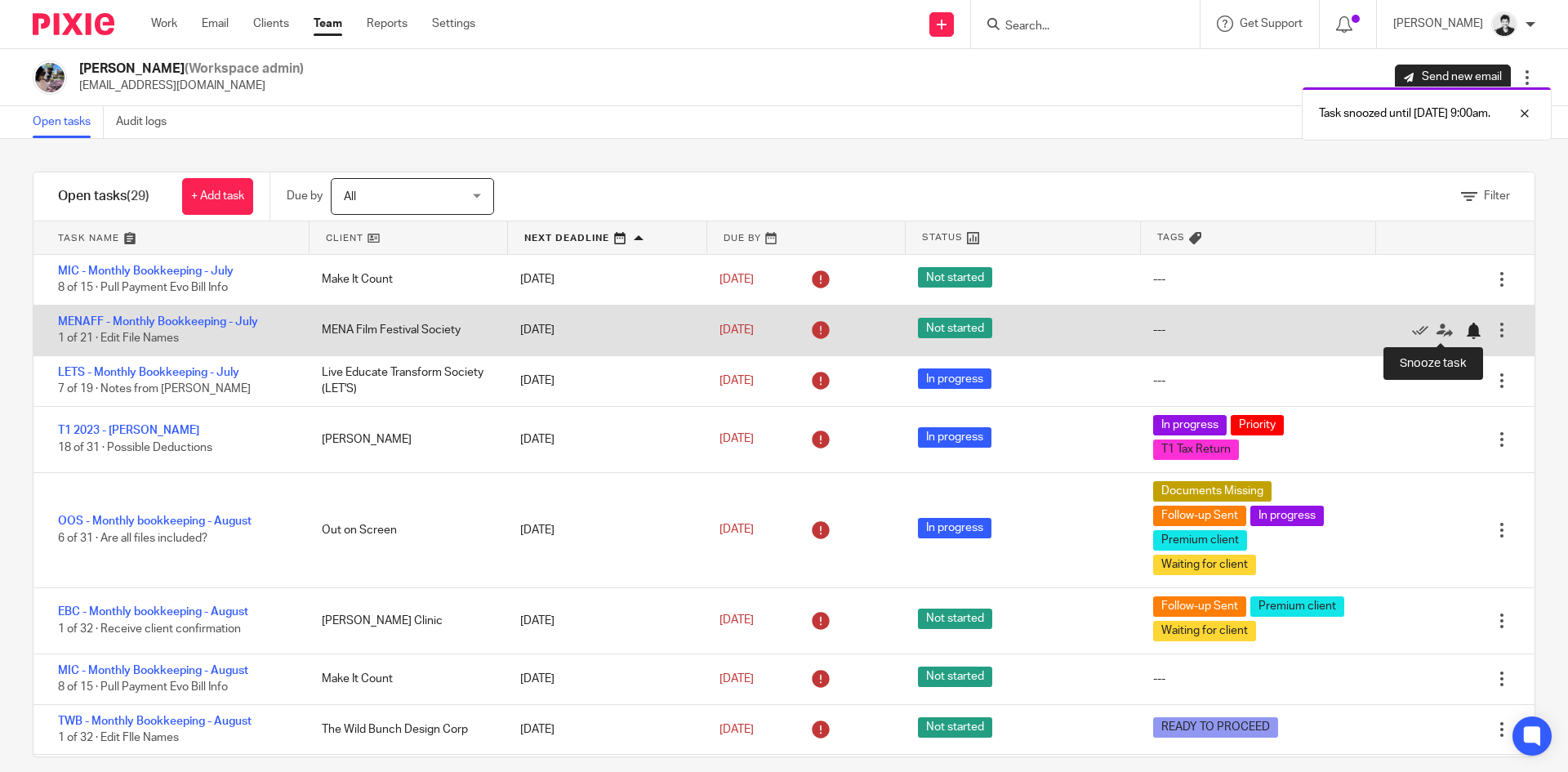
click at [1465, 330] on div at bounding box center [1472, 330] width 17 height 17
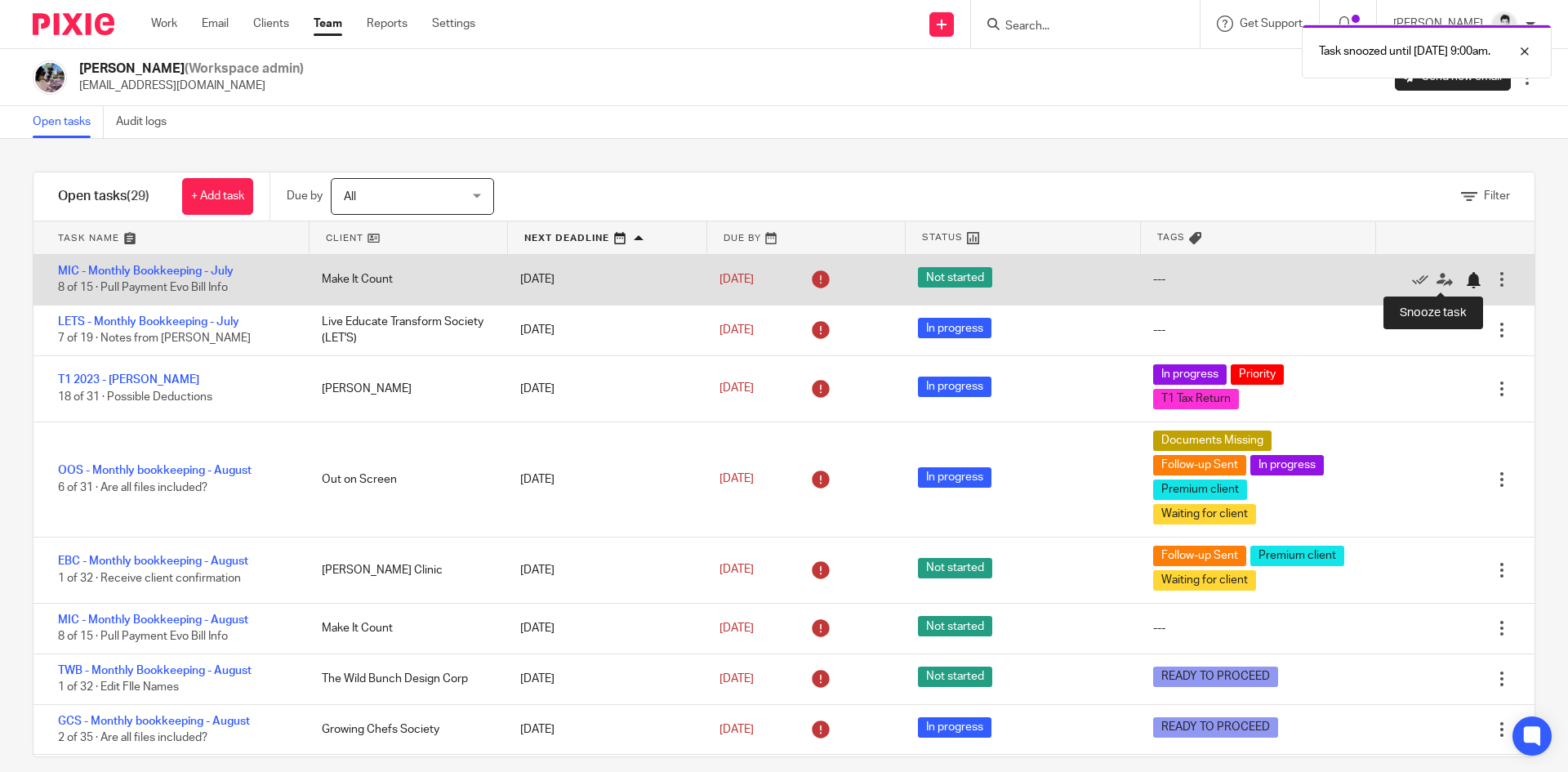
click at [1465, 277] on div at bounding box center [1472, 280] width 17 height 17
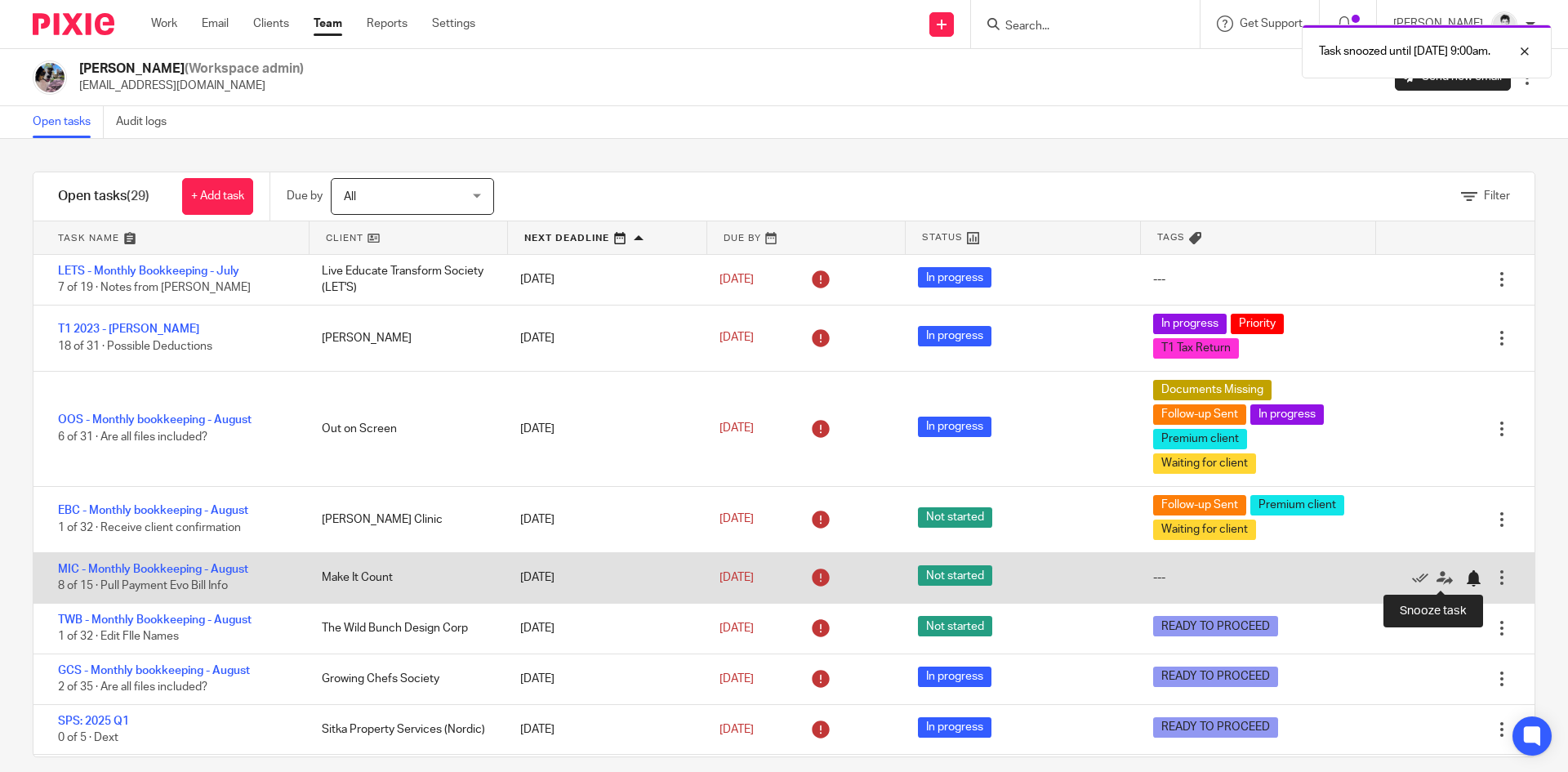
click at [1465, 579] on div at bounding box center [1476, 577] width 25 height 17
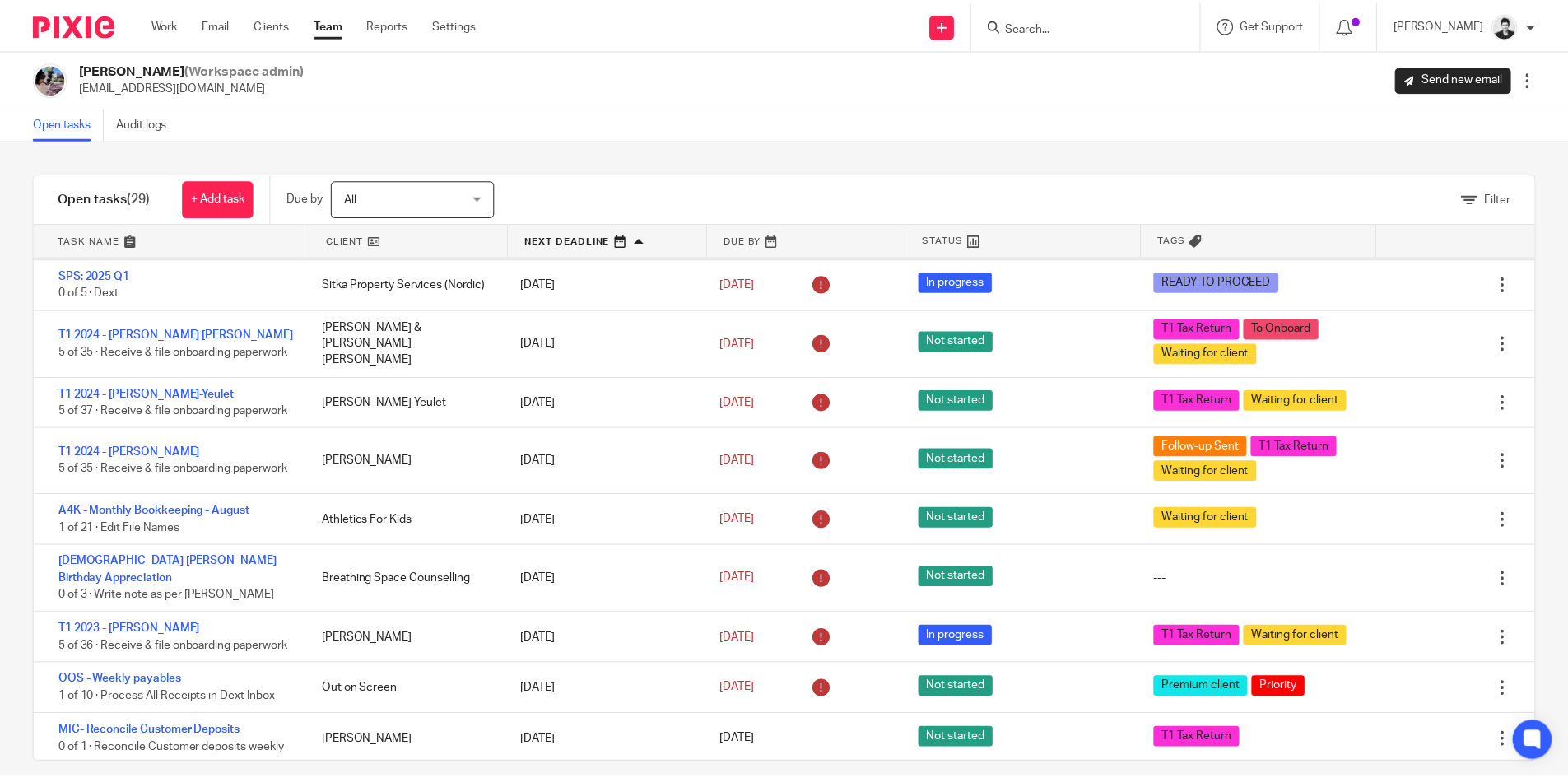
scroll to position [405, 0]
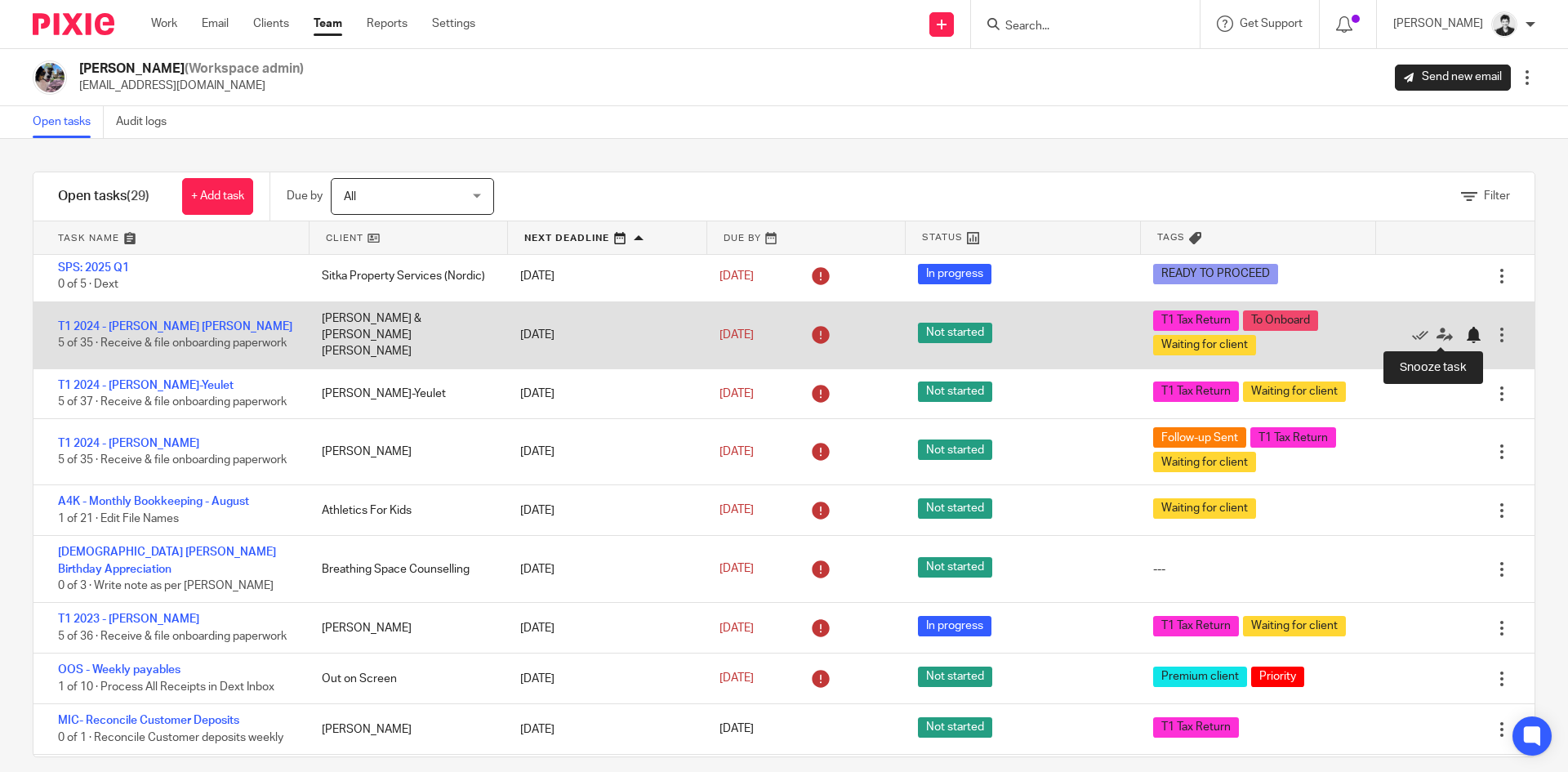
click at [1465, 335] on div at bounding box center [1472, 334] width 17 height 17
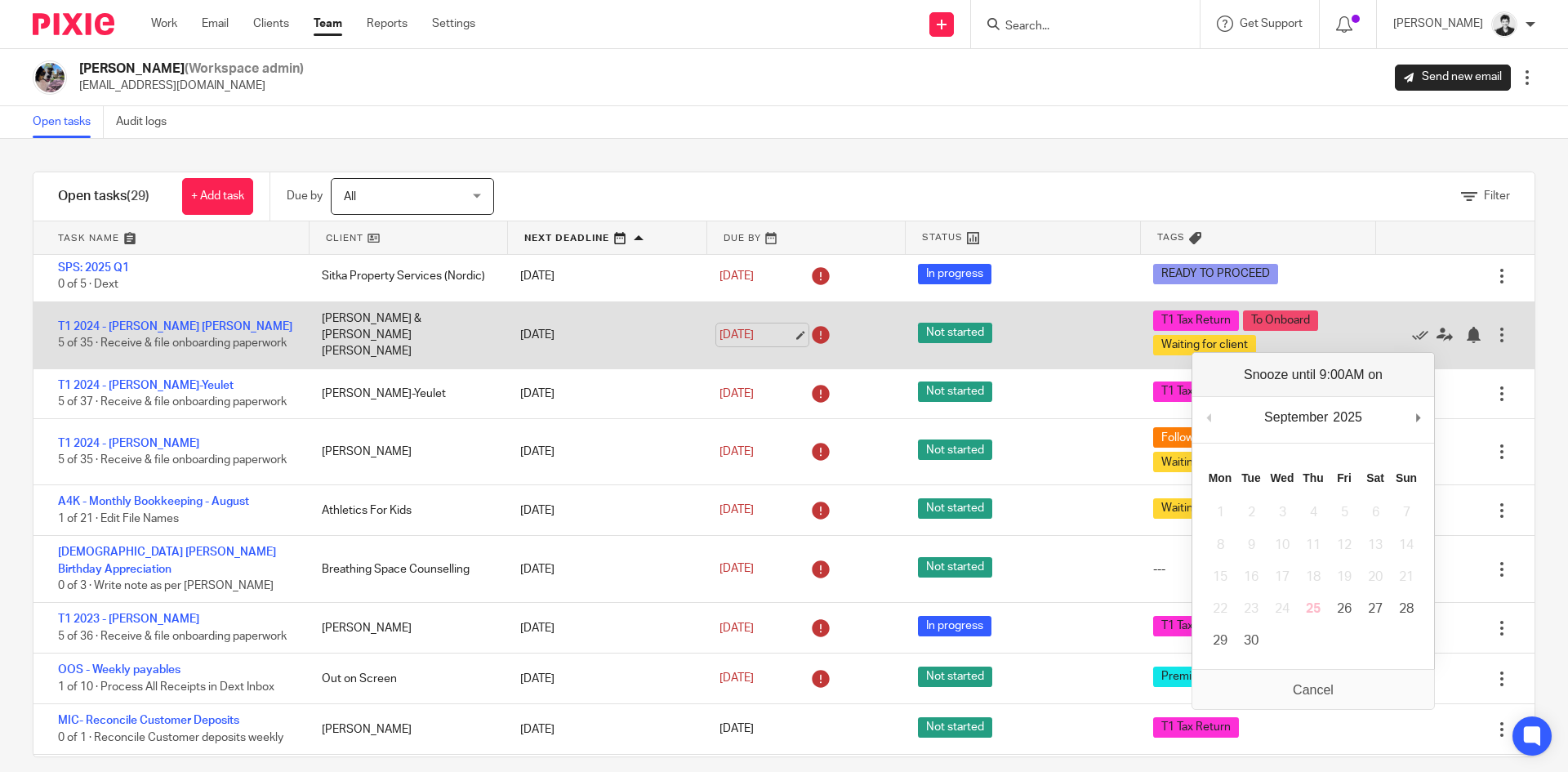
click at [750, 335] on link "Sep 17, 2025" at bounding box center [756, 334] width 74 height 17
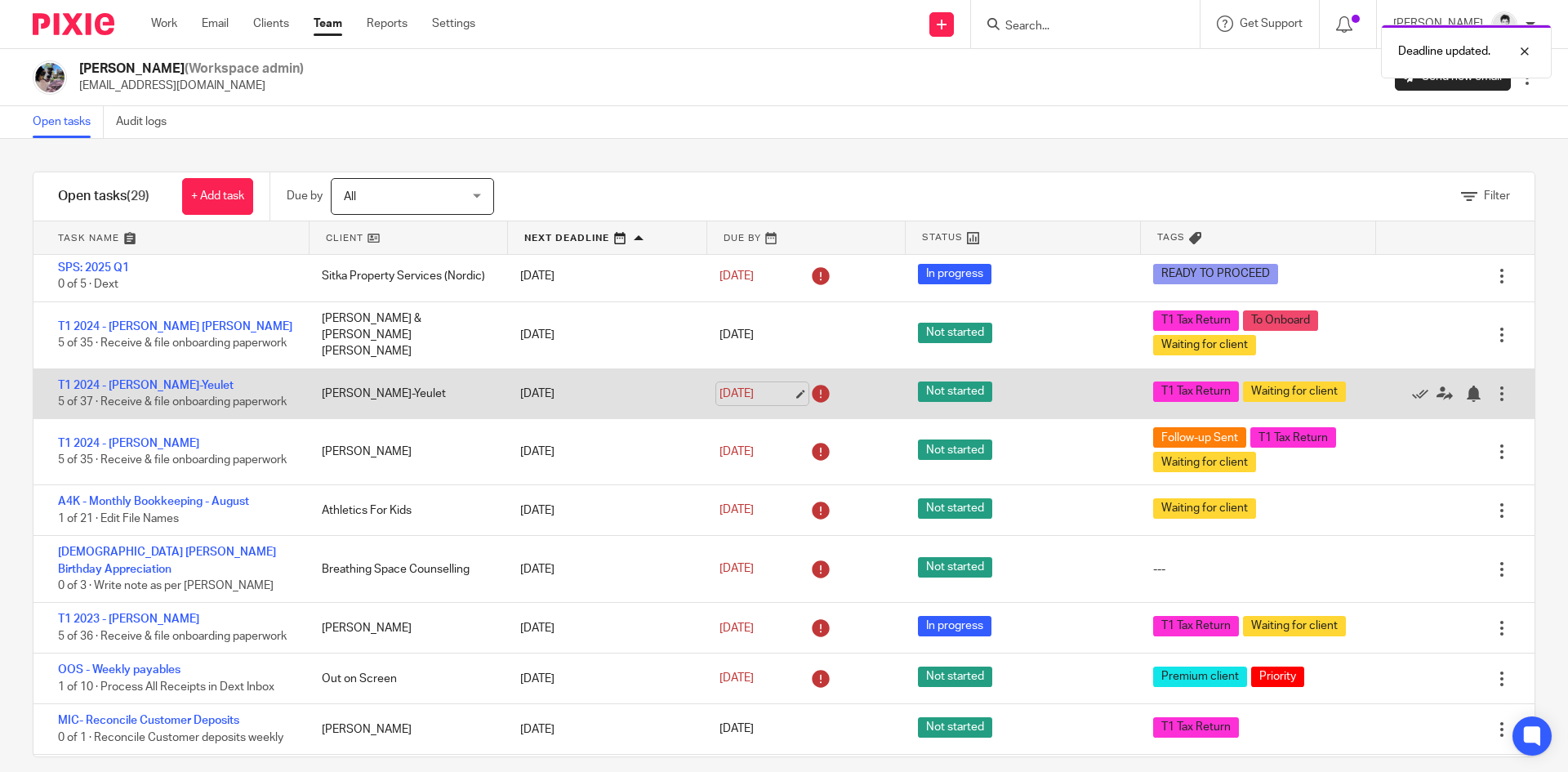
click at [757, 397] on link "Sep 17, 2025" at bounding box center [756, 393] width 74 height 17
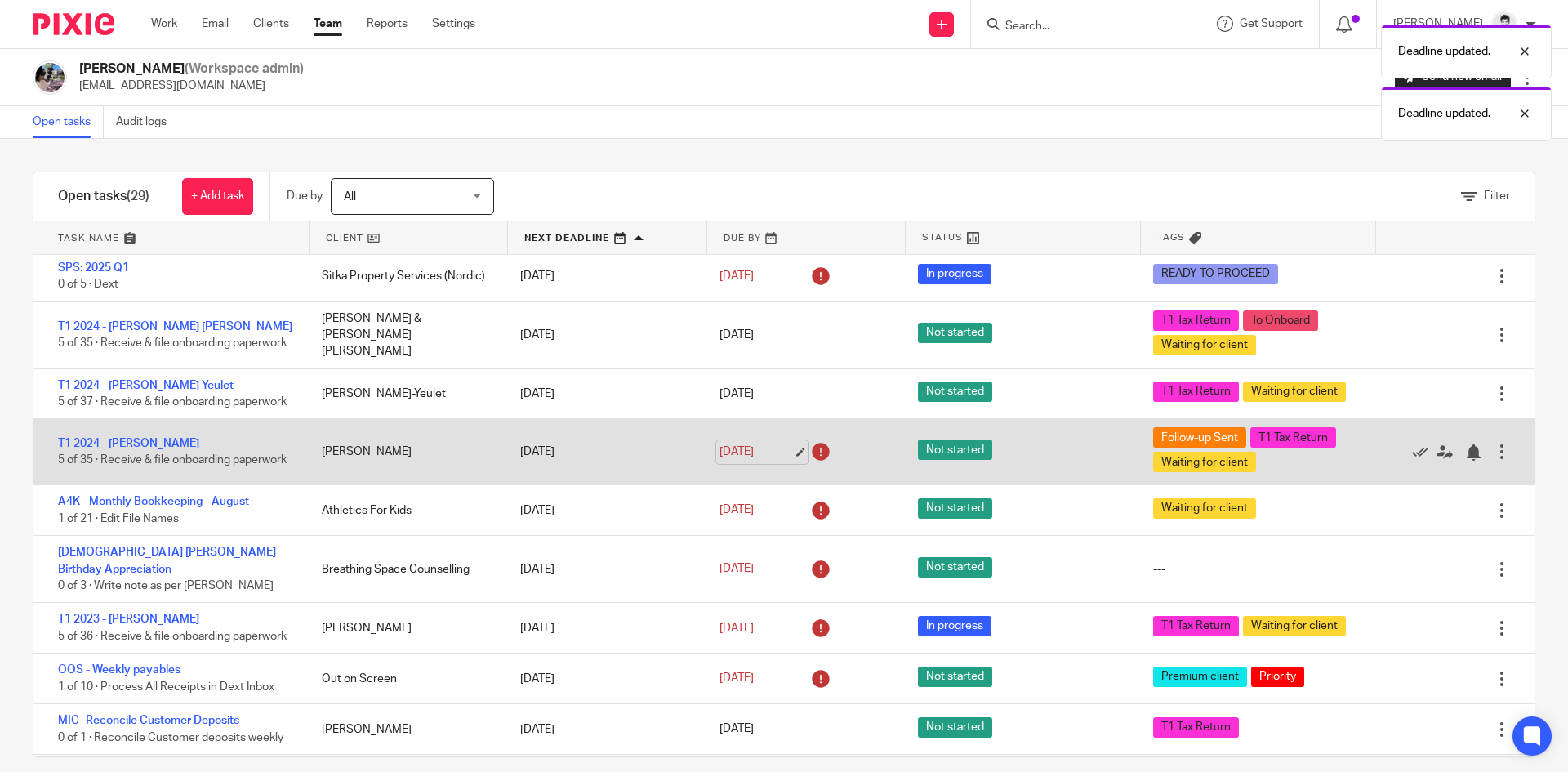
click at [762, 460] on link "Sep 17, 2025" at bounding box center [756, 452] width 74 height 17
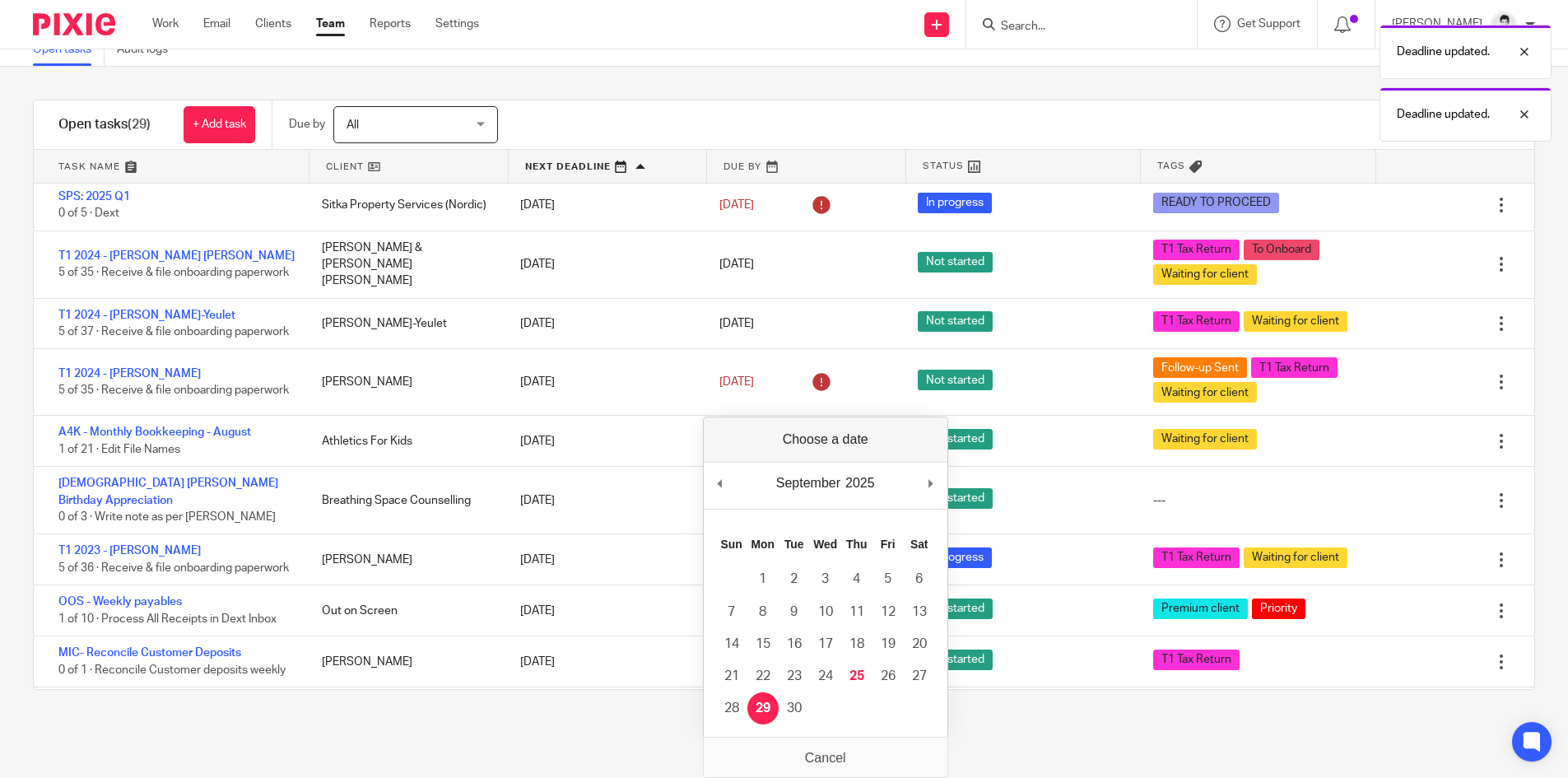
scroll to position [0, 0]
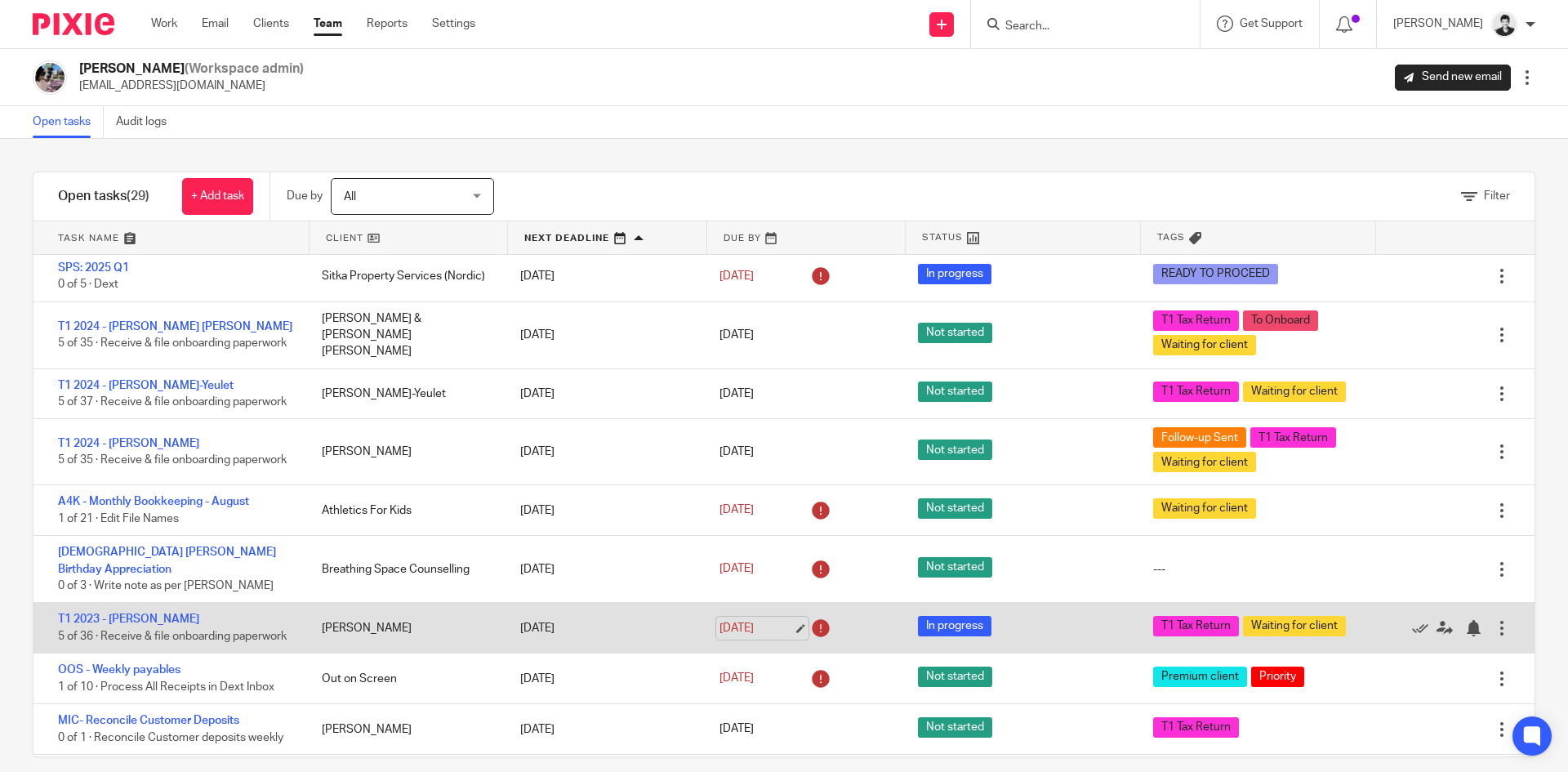
click at [745, 637] on link "Sep 23, 2025" at bounding box center [756, 628] width 74 height 17
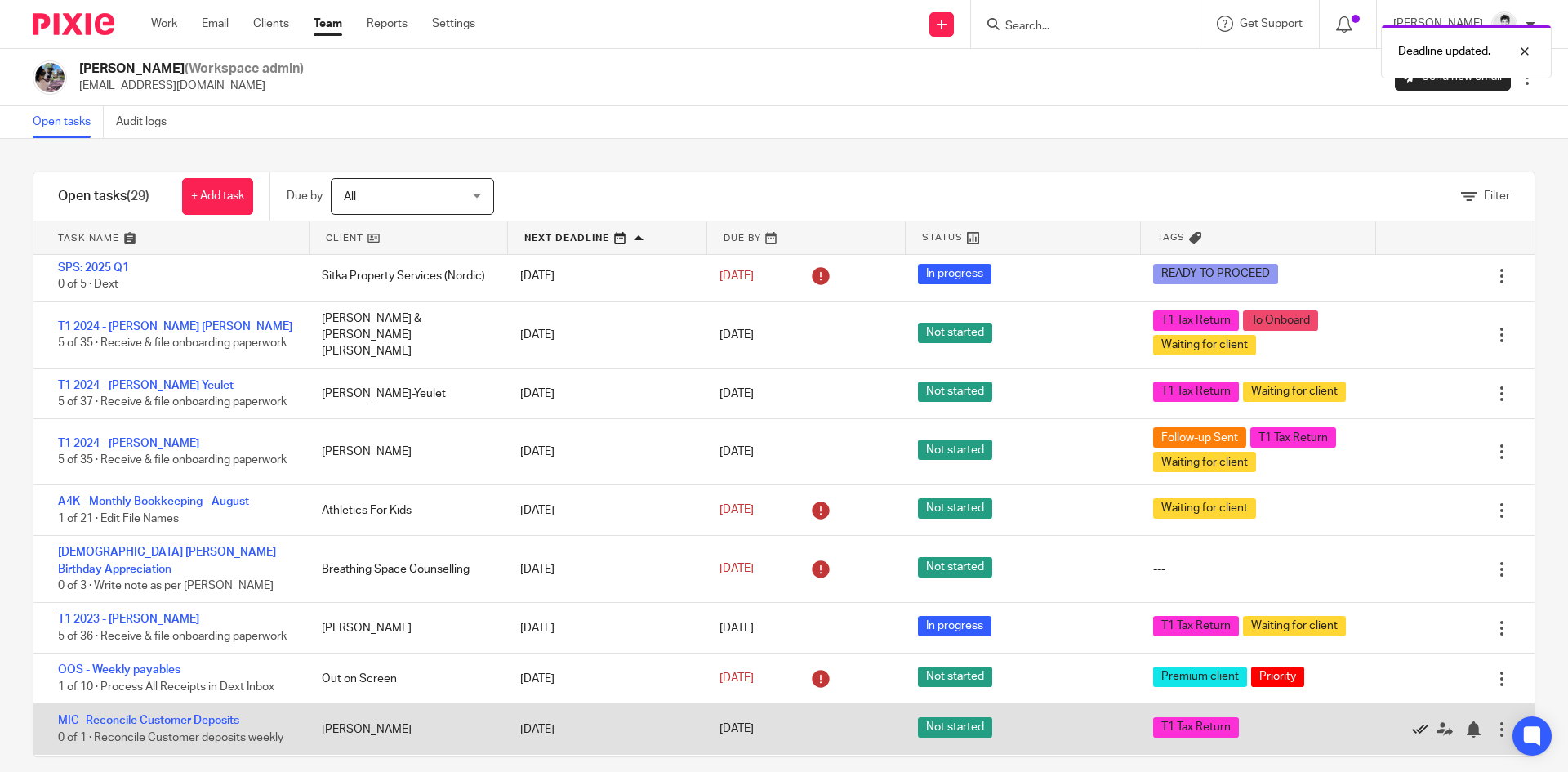
click at [1412, 737] on icon at bounding box center [1420, 730] width 17 height 17
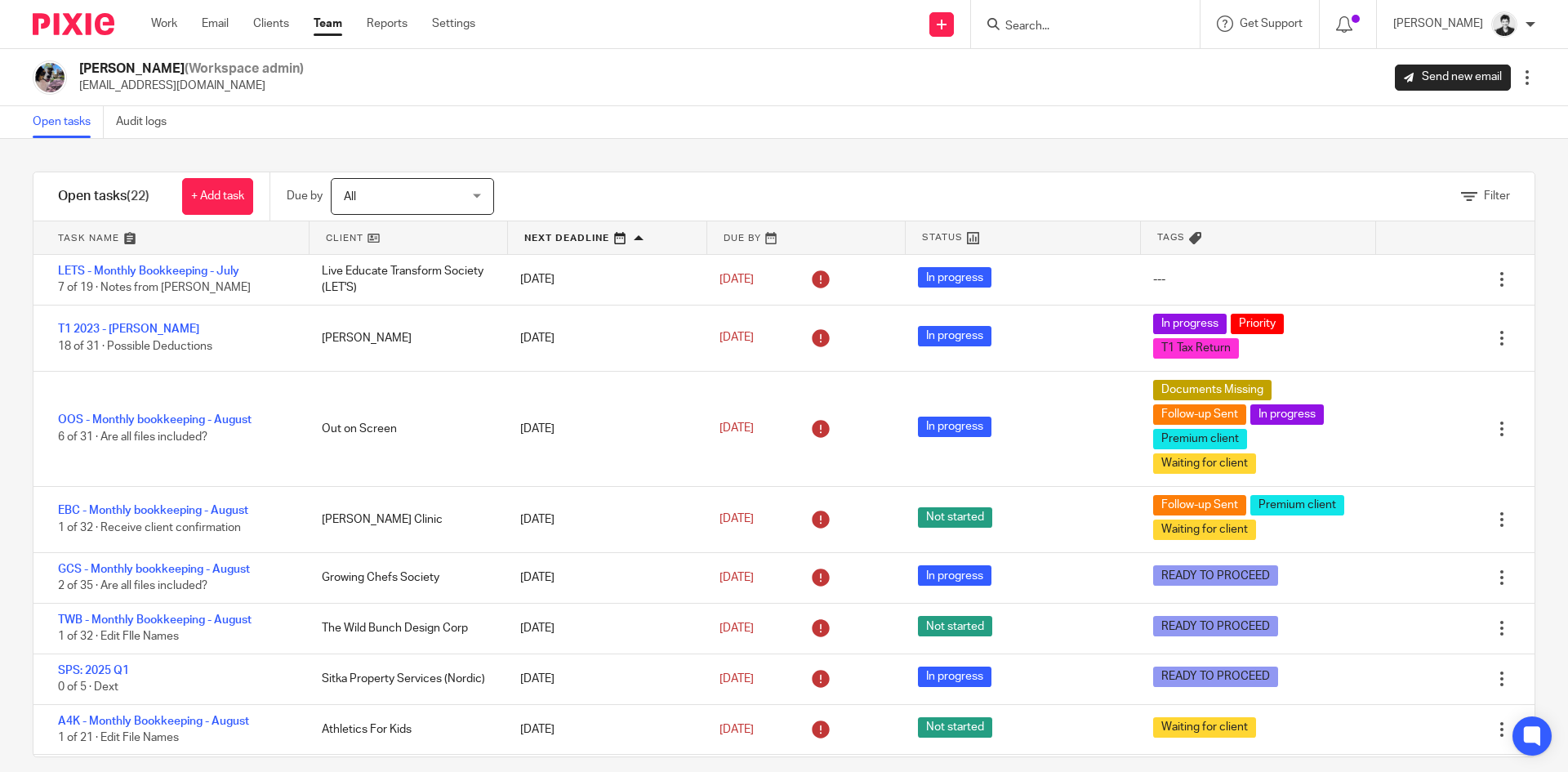
click at [447, 209] on span "All" at bounding box center [403, 195] width 119 height 35
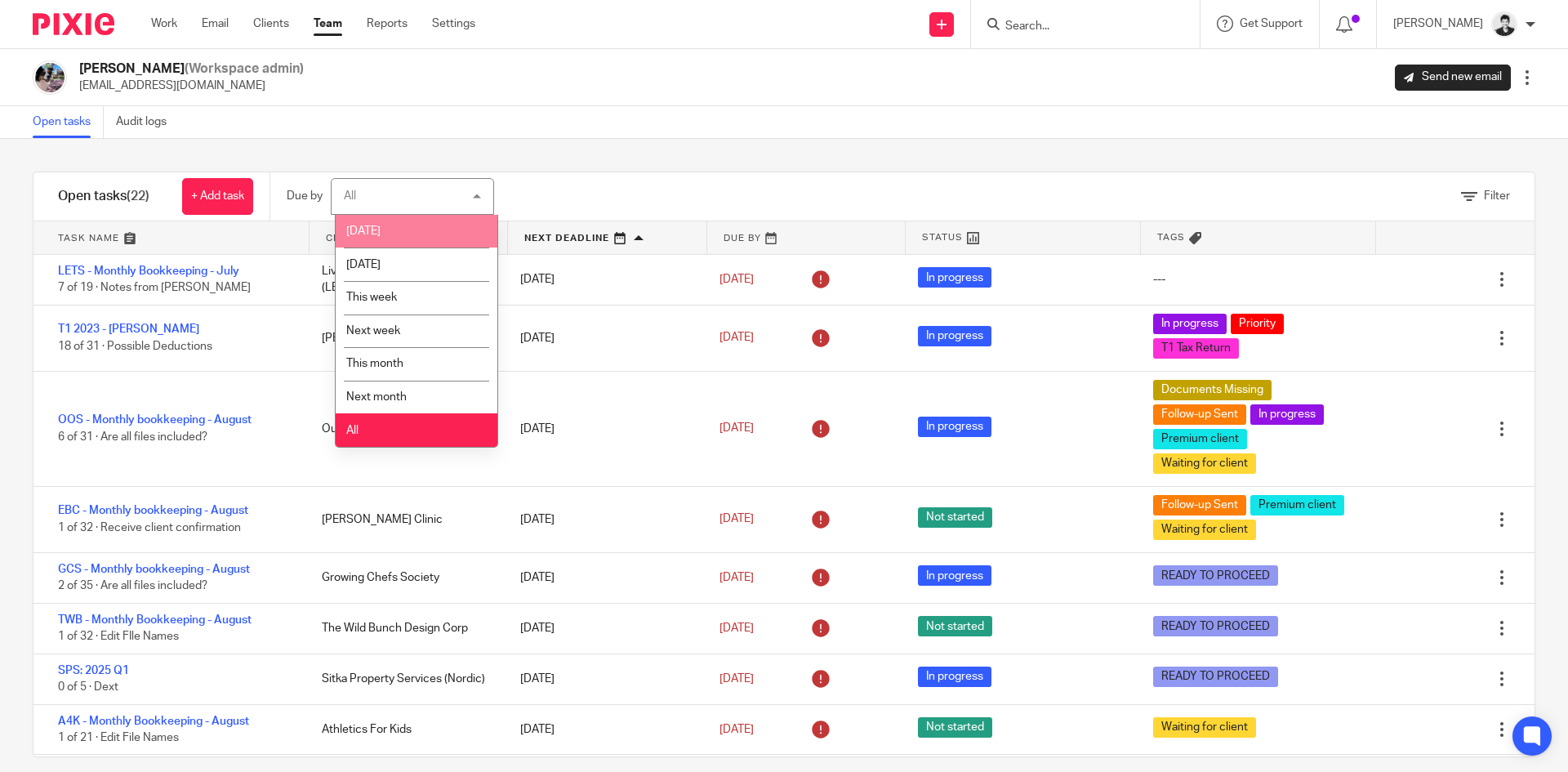
click at [431, 230] on li "[DATE]" at bounding box center [417, 232] width 162 height 34
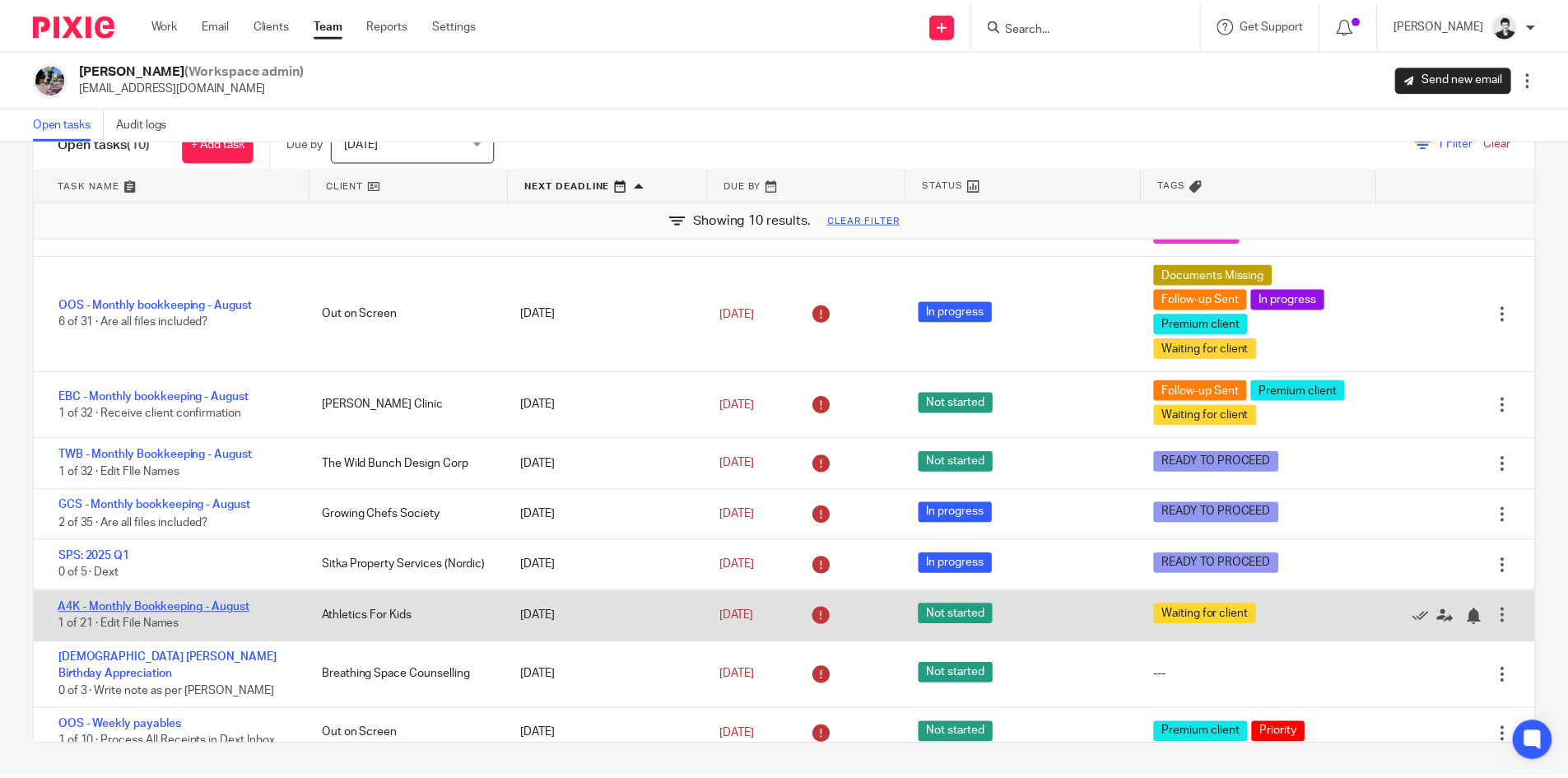
scroll to position [99, 0]
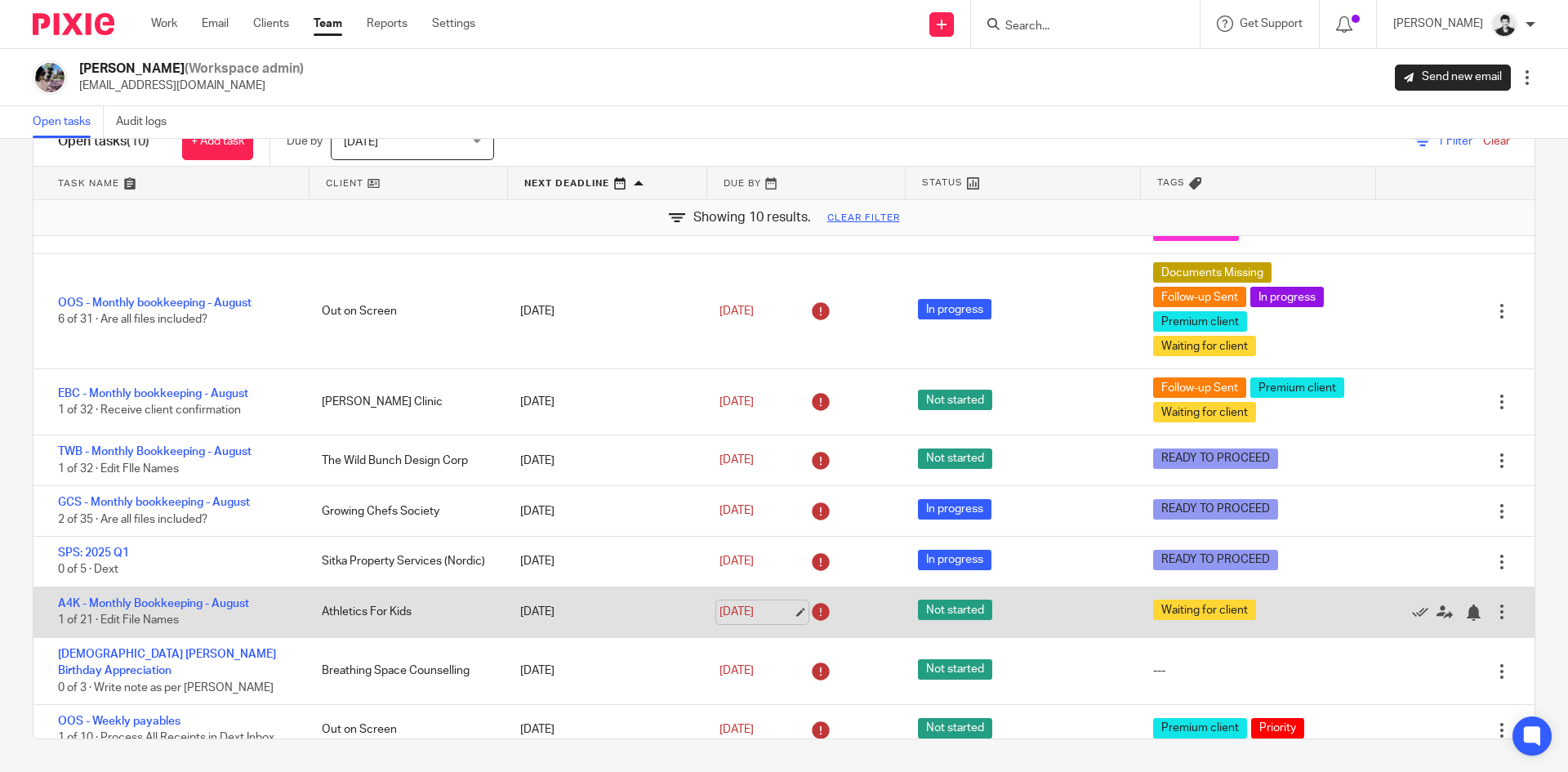
click at [741, 606] on link "[DATE]" at bounding box center [756, 611] width 74 height 17
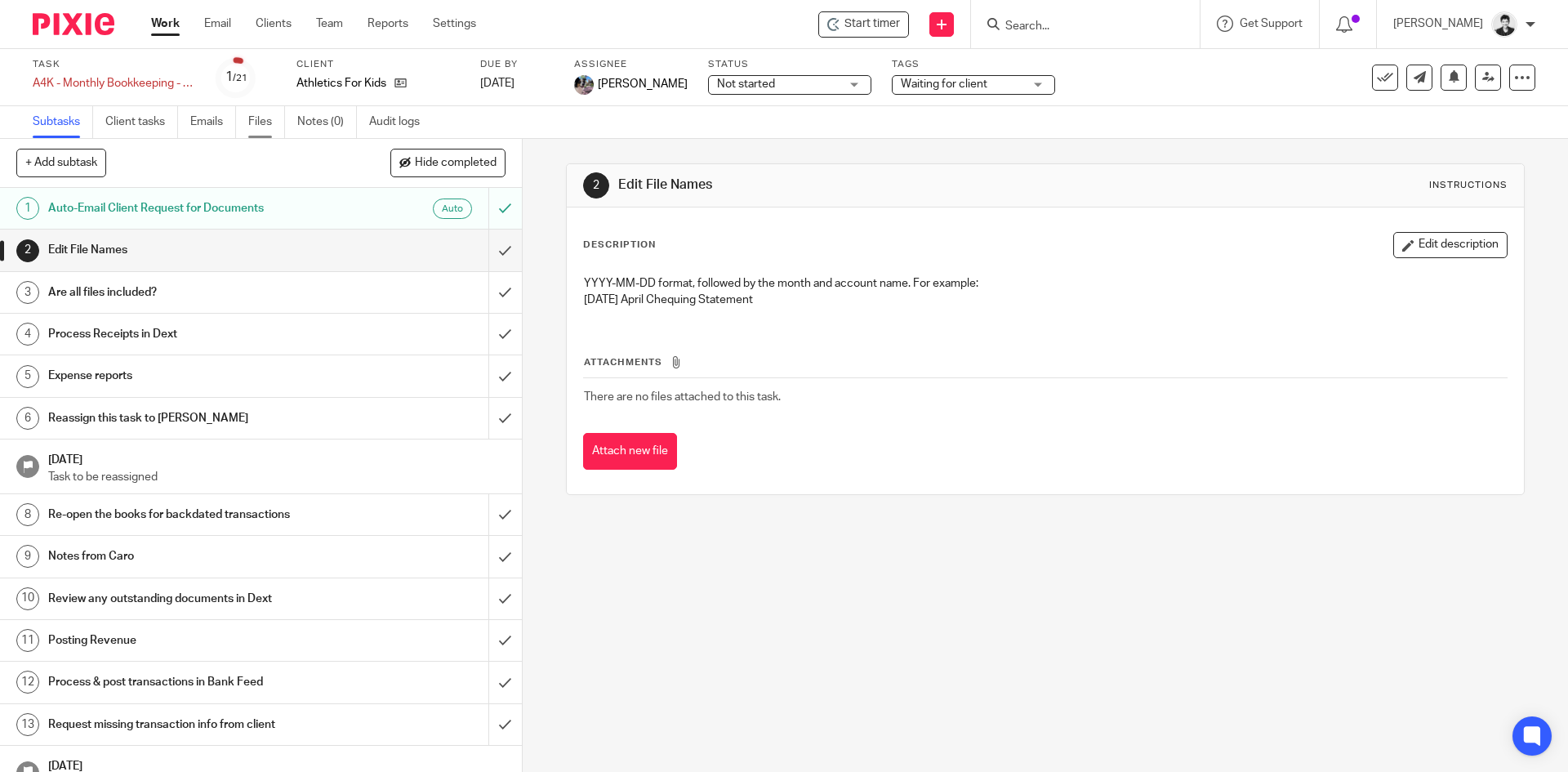
click at [254, 123] on link "Files" at bounding box center [266, 122] width 36 height 32
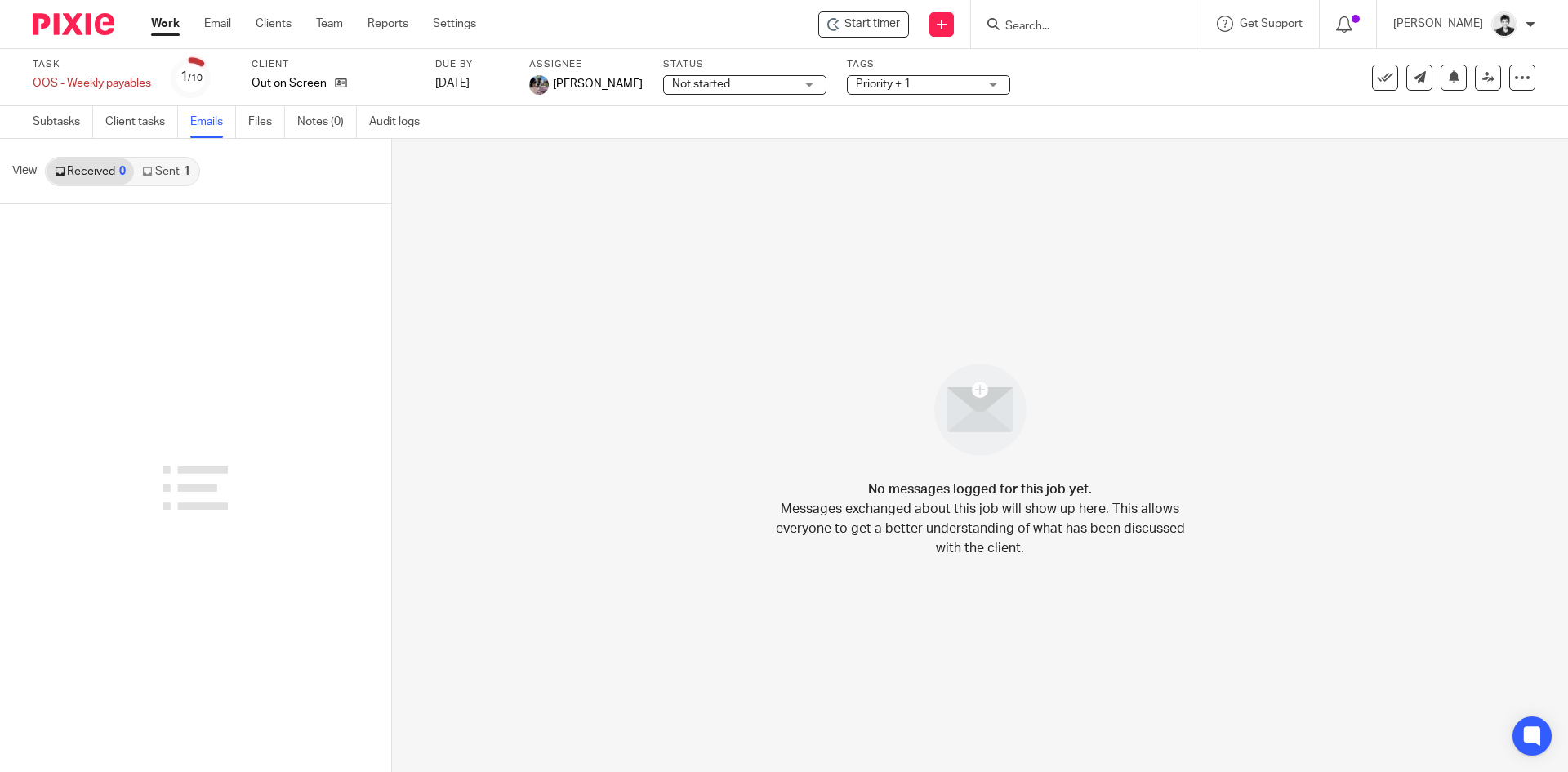
click at [190, 174] on link "Sent 1" at bounding box center [166, 172] width 64 height 27
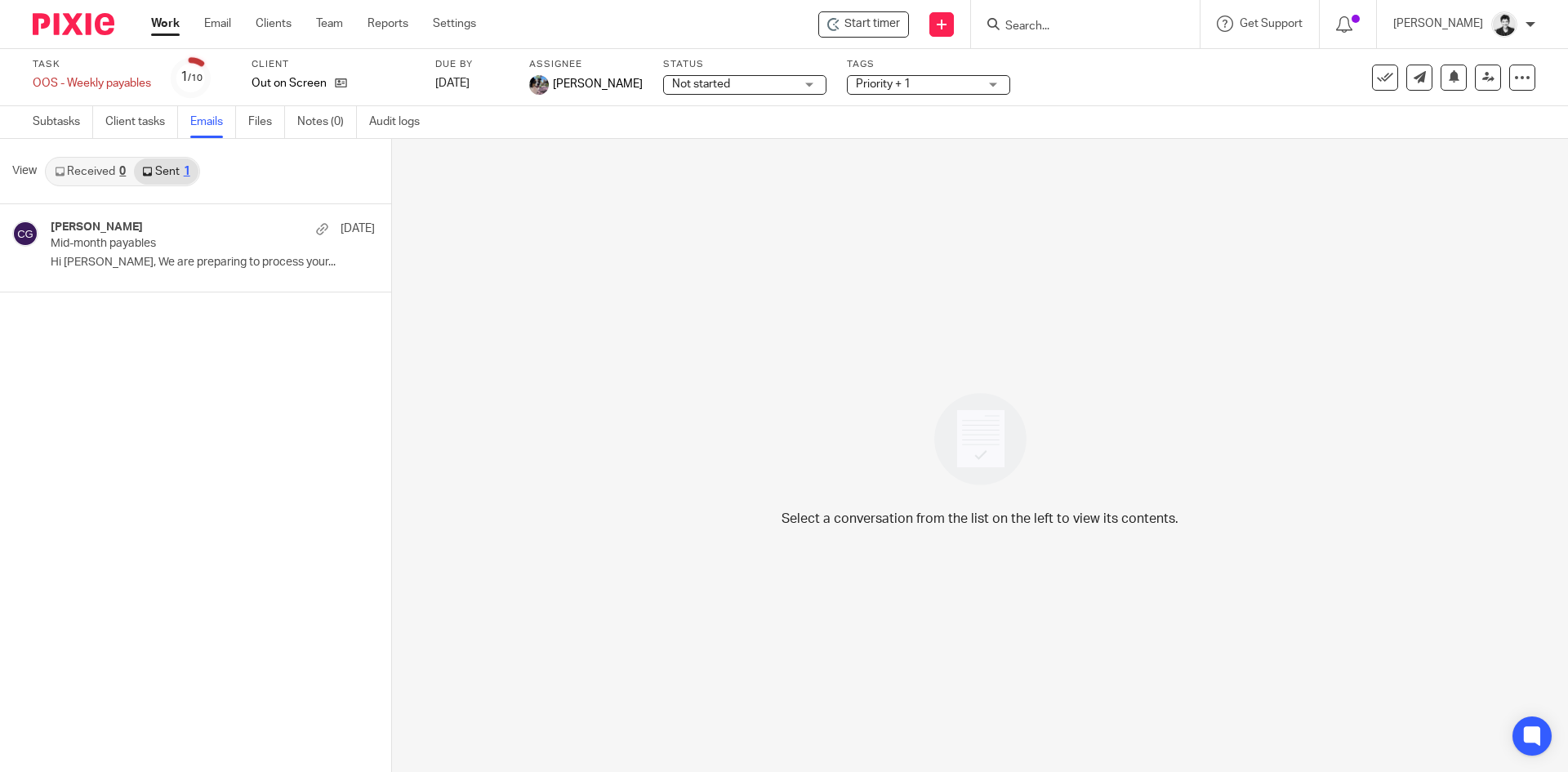
click at [100, 174] on link "Received 0" at bounding box center [90, 172] width 88 height 27
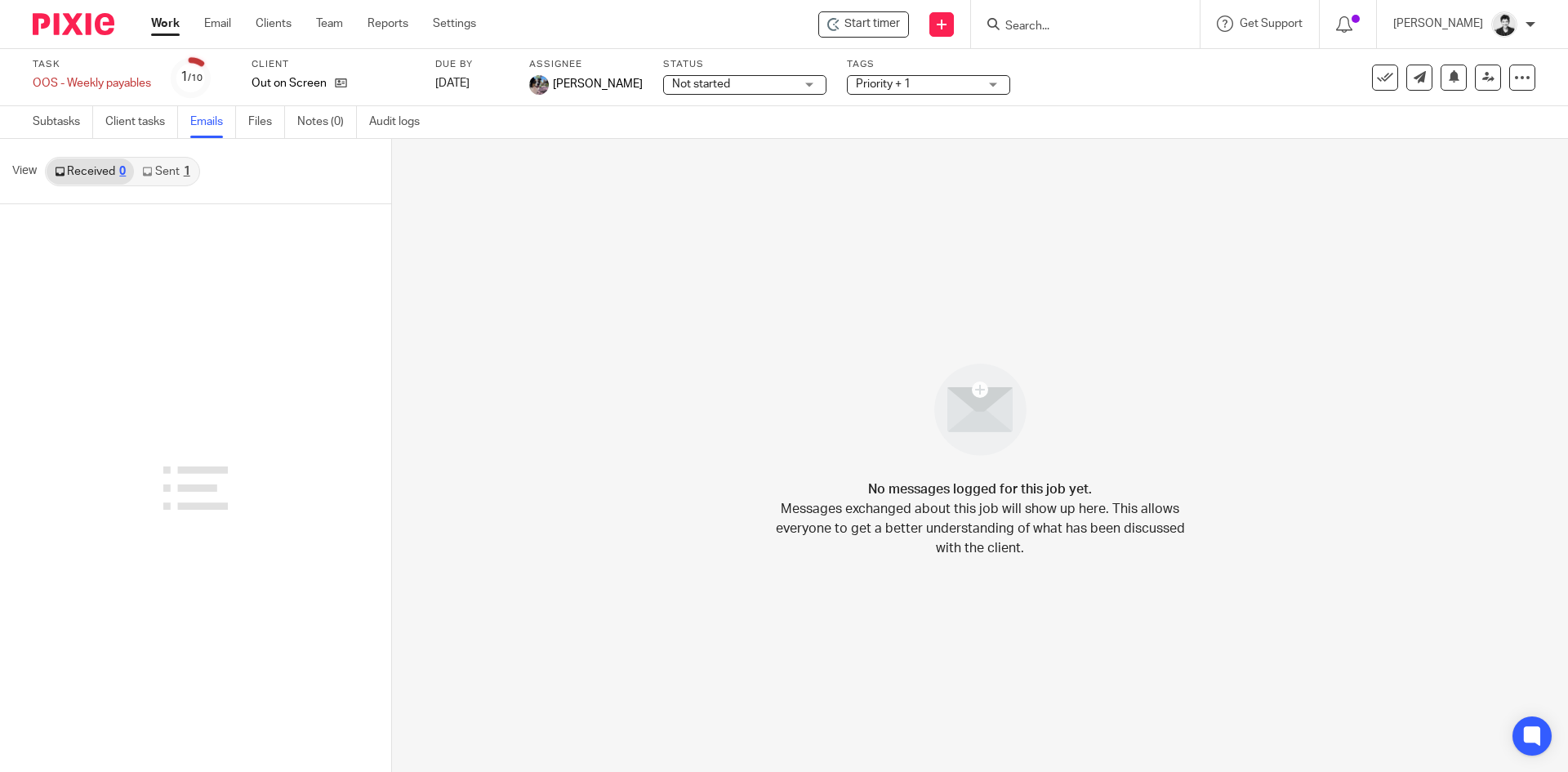
click at [157, 180] on link "Sent 1" at bounding box center [166, 172] width 64 height 27
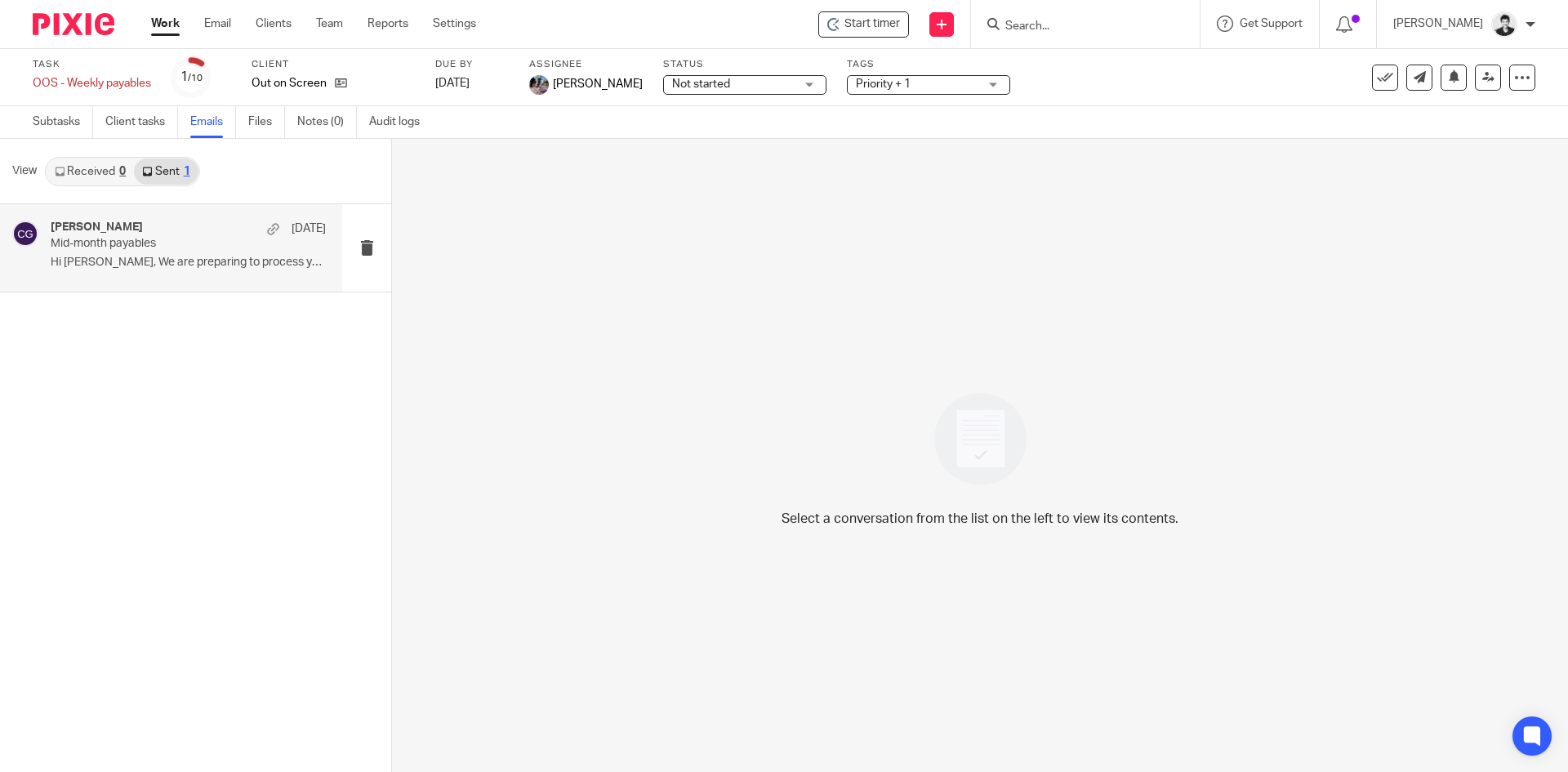
click at [175, 241] on p "Mid-month payables" at bounding box center [161, 244] width 221 height 14
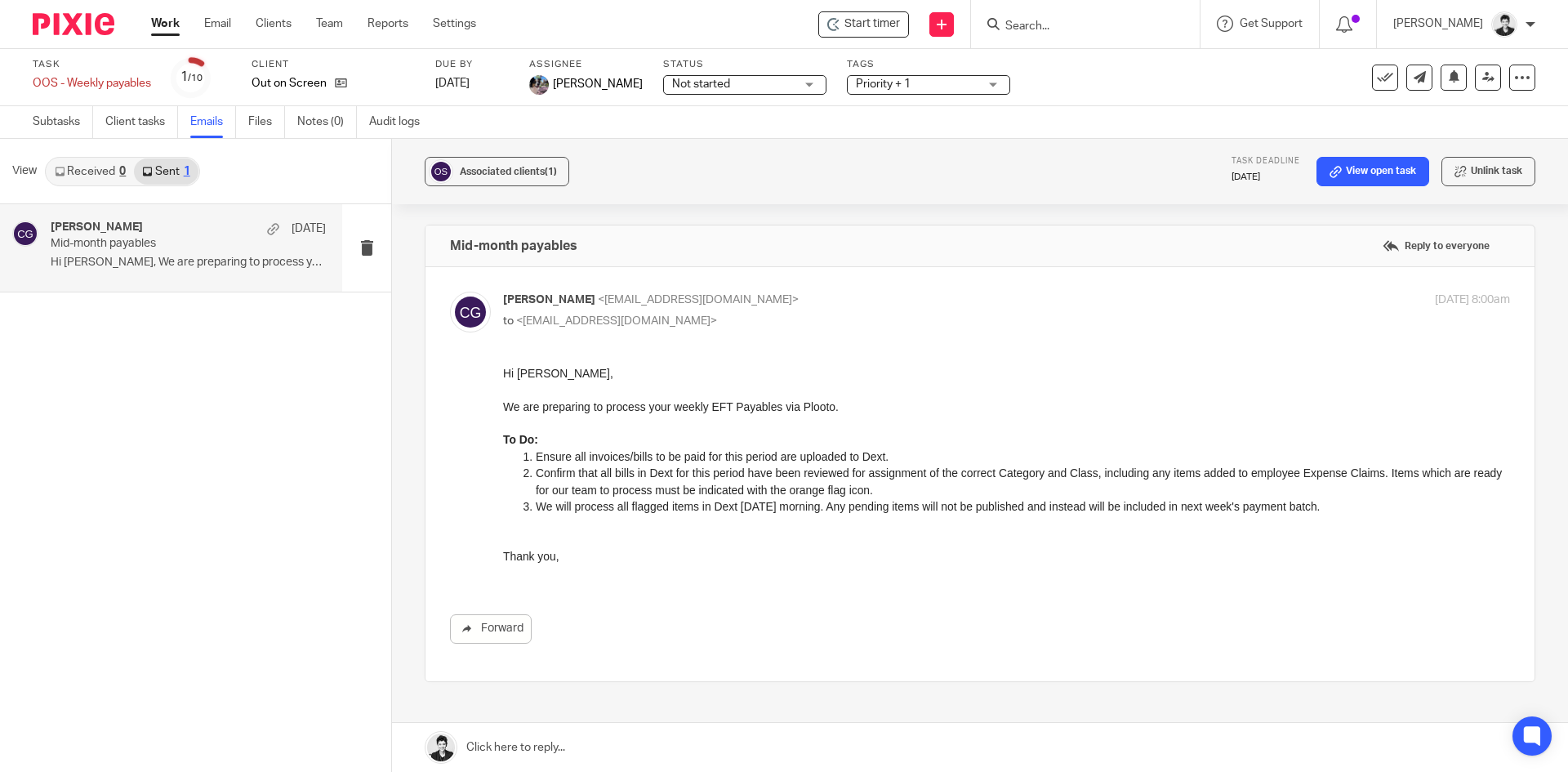
click at [546, 750] on link at bounding box center [980, 747] width 1176 height 49
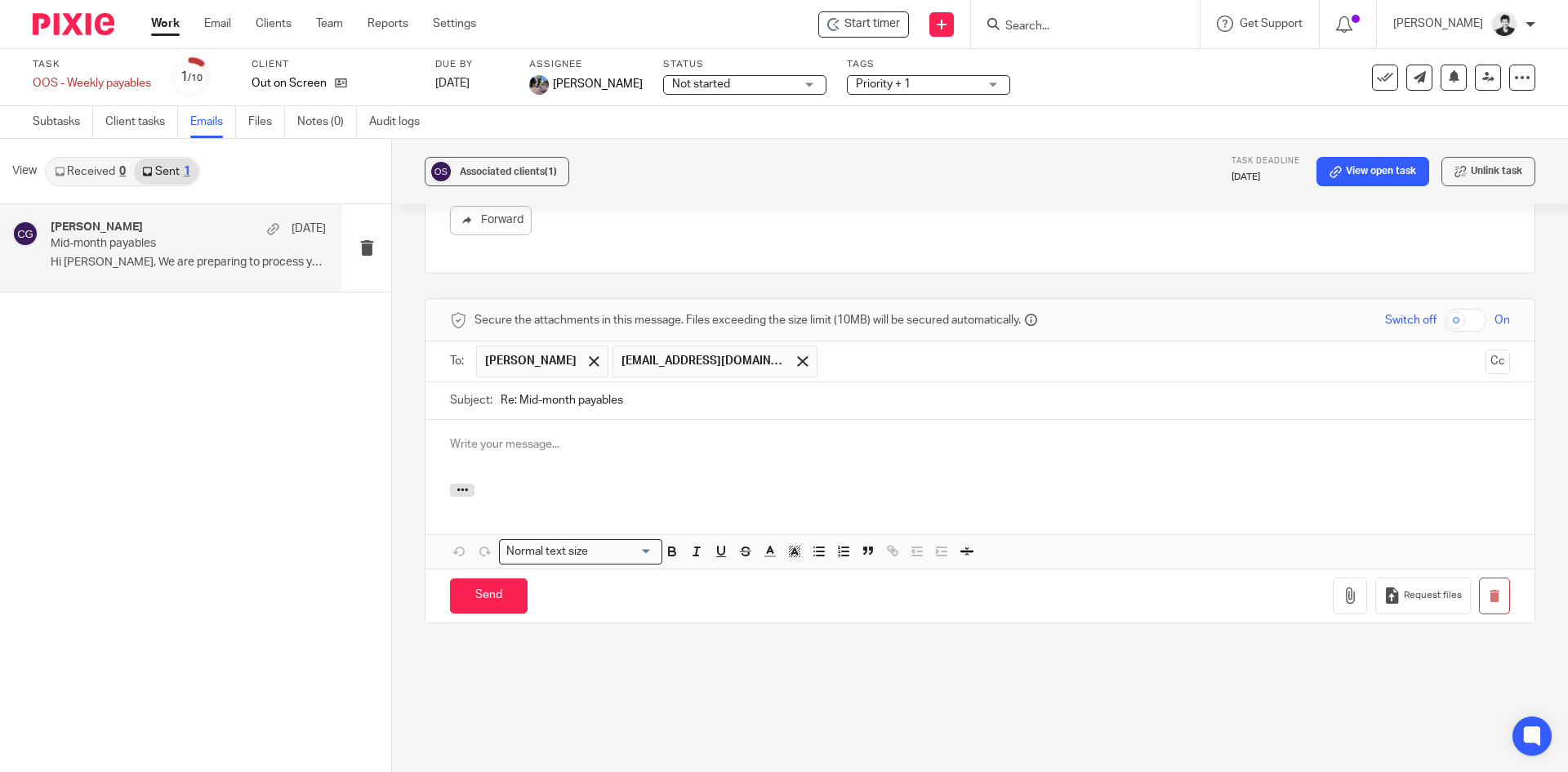
drag, startPoint x: 630, startPoint y: 402, endPoint x: 469, endPoint y: 396, distance: 161.1
click at [469, 397] on div "Subject: Re: Mid-month payables" at bounding box center [980, 400] width 1059 height 36
type input "Payables"
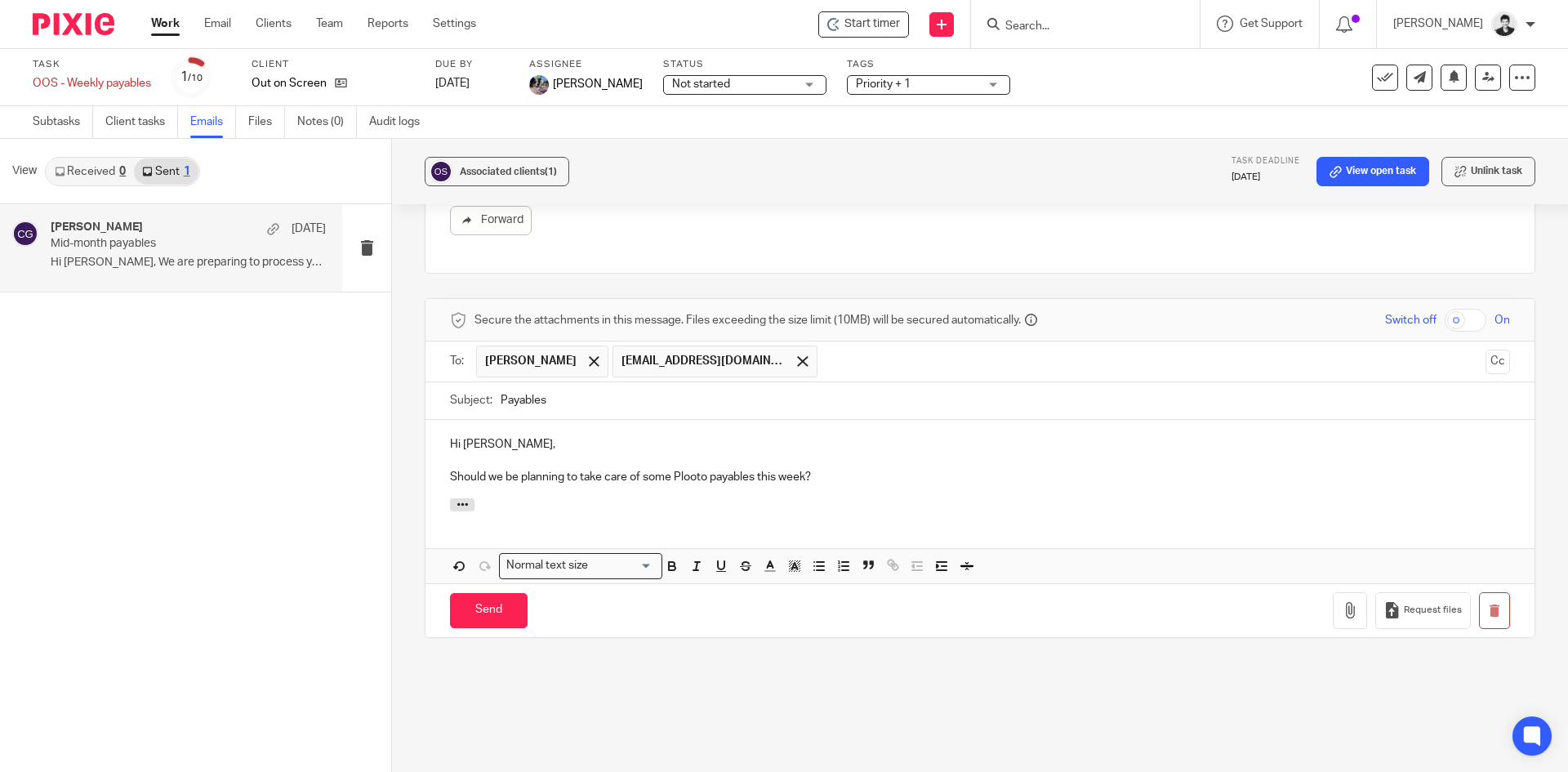
click at [816, 464] on p at bounding box center [980, 460] width 1059 height 17
click at [836, 484] on p "Should we be planning to take care of some Plooto payables this week?" at bounding box center [980, 477] width 1059 height 17
click at [883, 484] on p "Should we be planning to take care of some Plooto payables this week?" at bounding box center [980, 477] width 1059 height 17
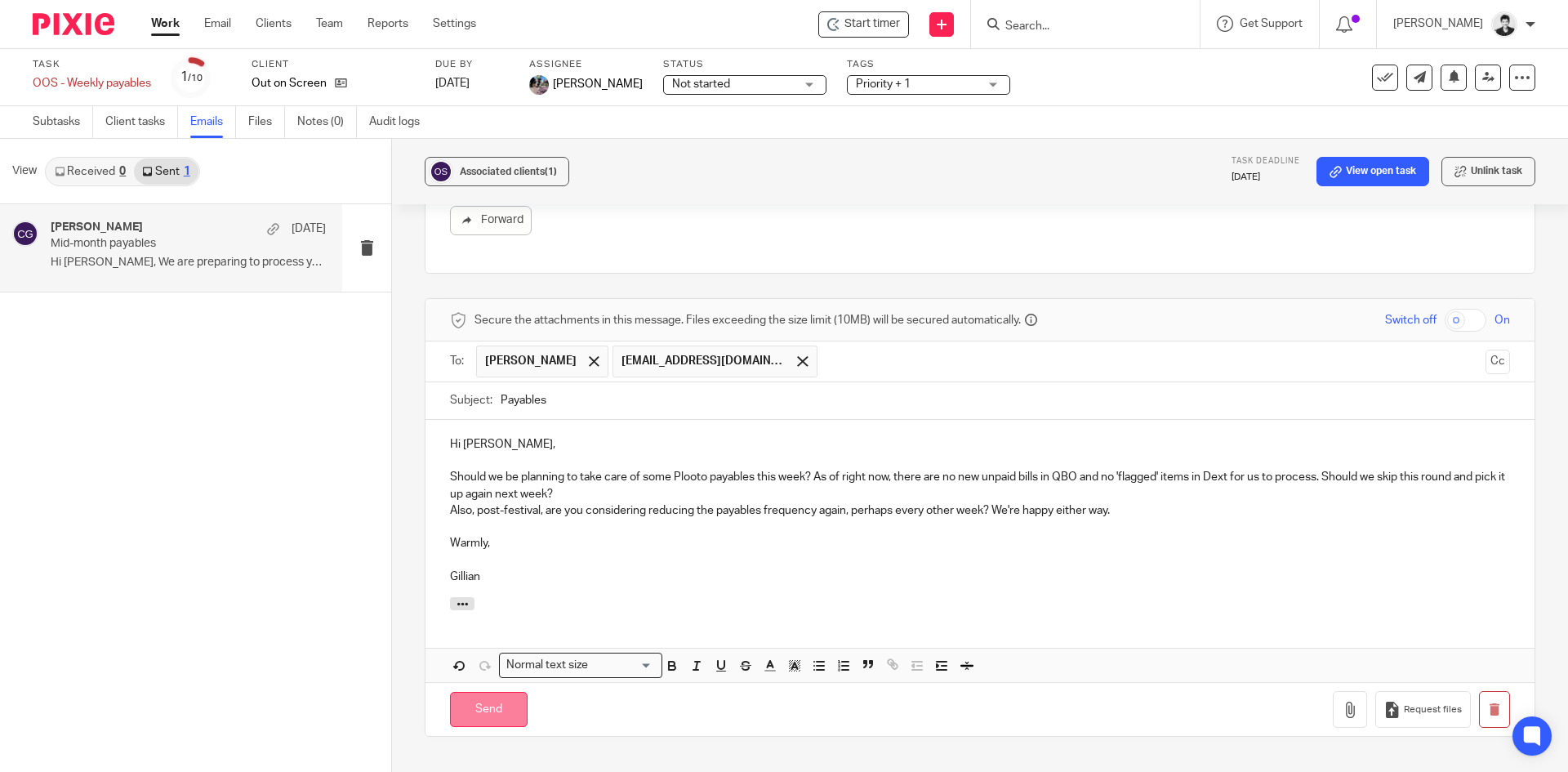
click at [496, 699] on input "Send" at bounding box center [489, 710] width 78 height 35
click at [886, 92] on span "Priority + 1" at bounding box center [917, 84] width 122 height 17
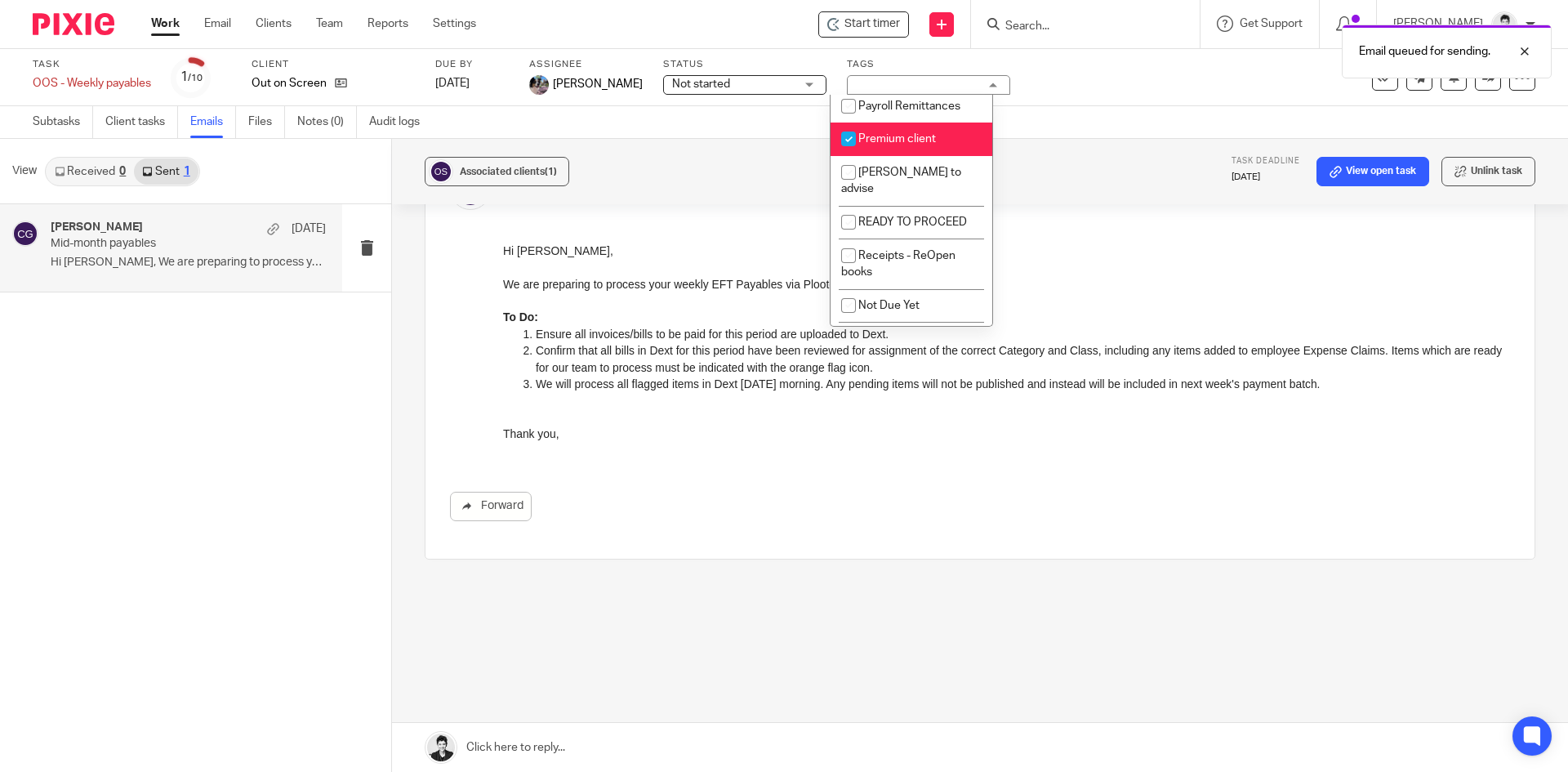
scroll to position [431, 0]
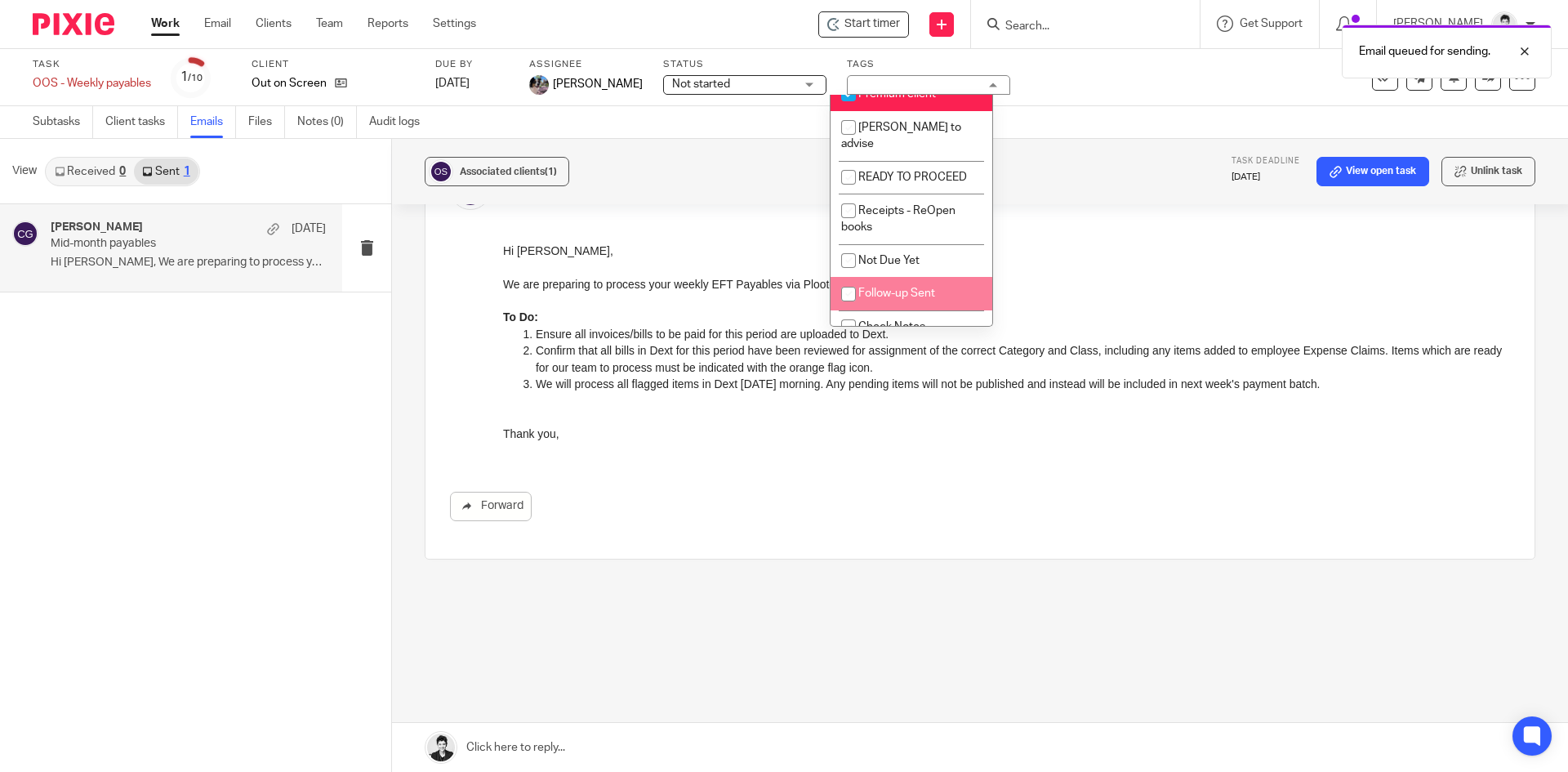
click at [943, 290] on li "Follow-up Sent" at bounding box center [912, 294] width 162 height 34
checkbox input "true"
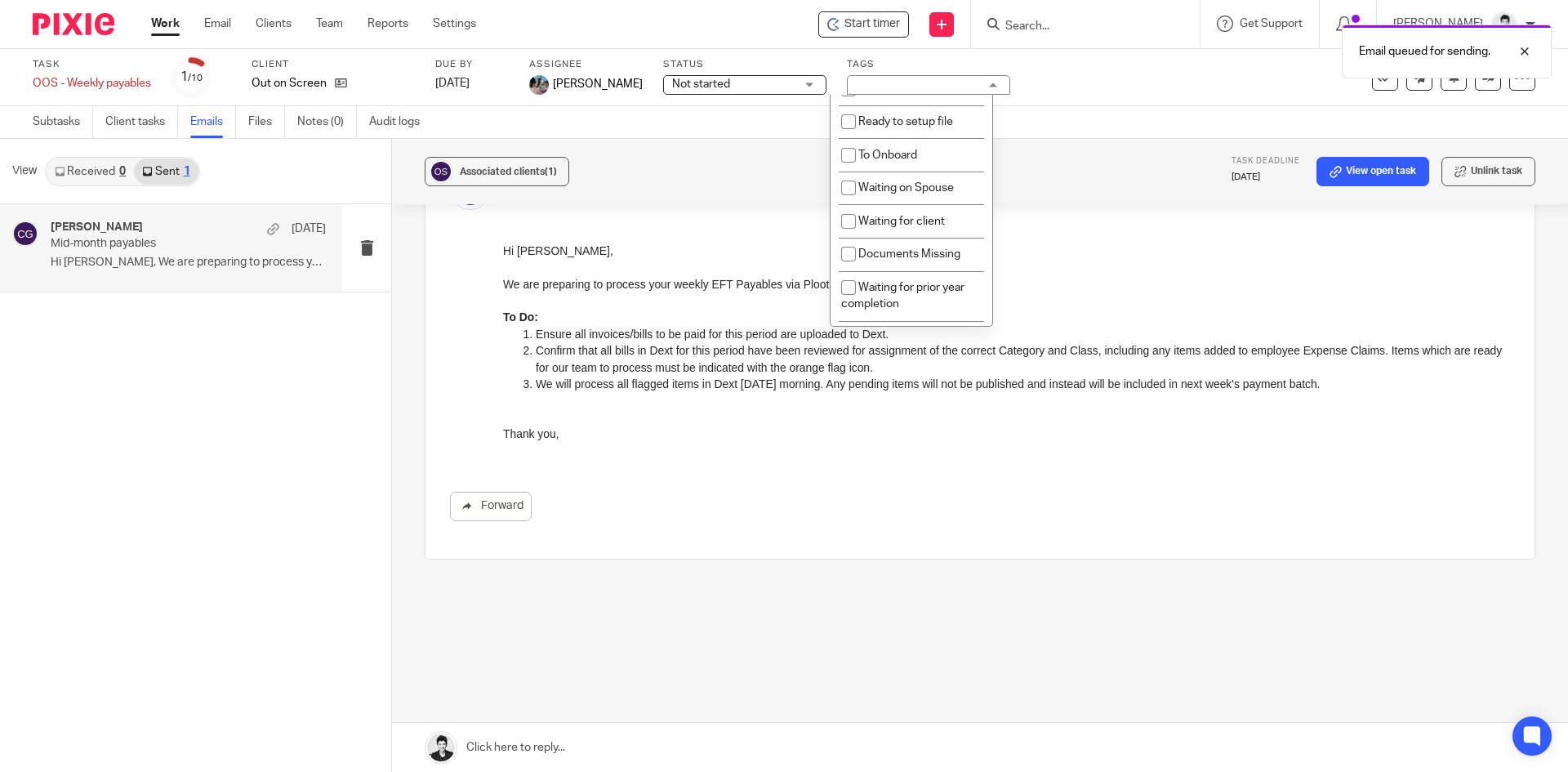
scroll to position [53, 0]
click at [952, 216] on li "Waiting for client" at bounding box center [912, 224] width 162 height 34
checkbox input "true"
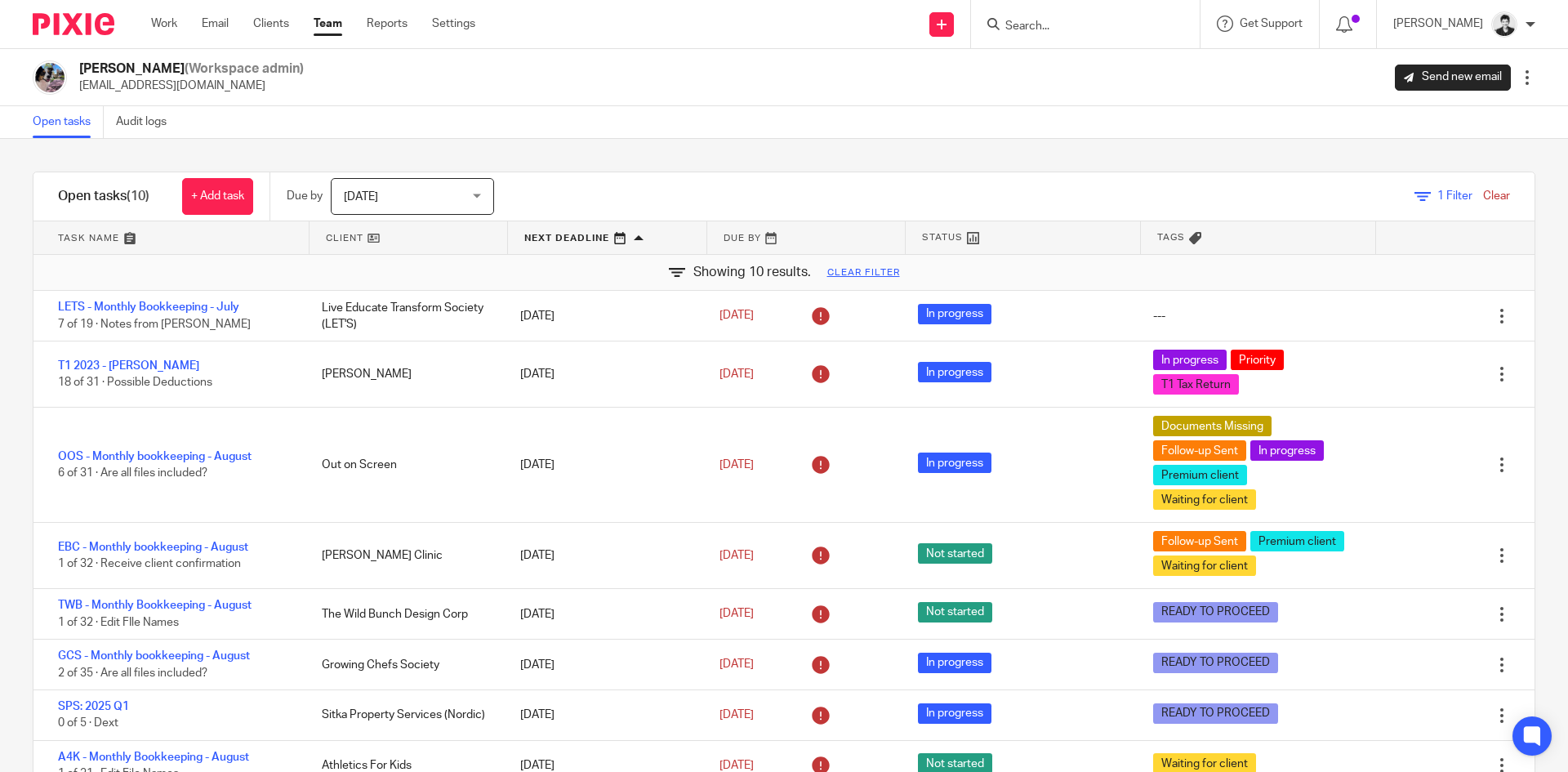
click at [1039, 22] on input "Search" at bounding box center [1076, 27] width 147 height 15
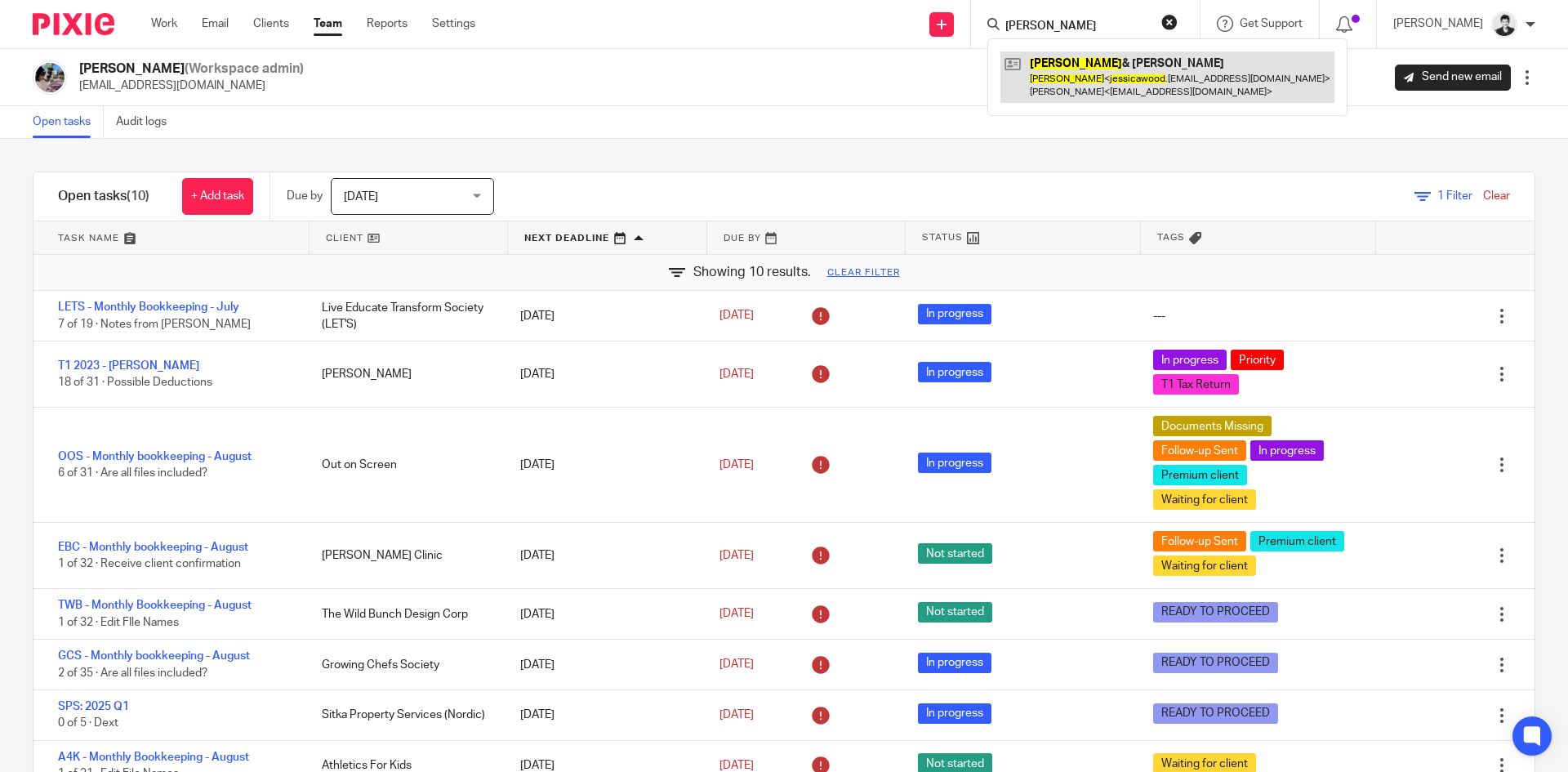
type input "[PERSON_NAME]"
click at [1135, 92] on link at bounding box center [1167, 76] width 334 height 50
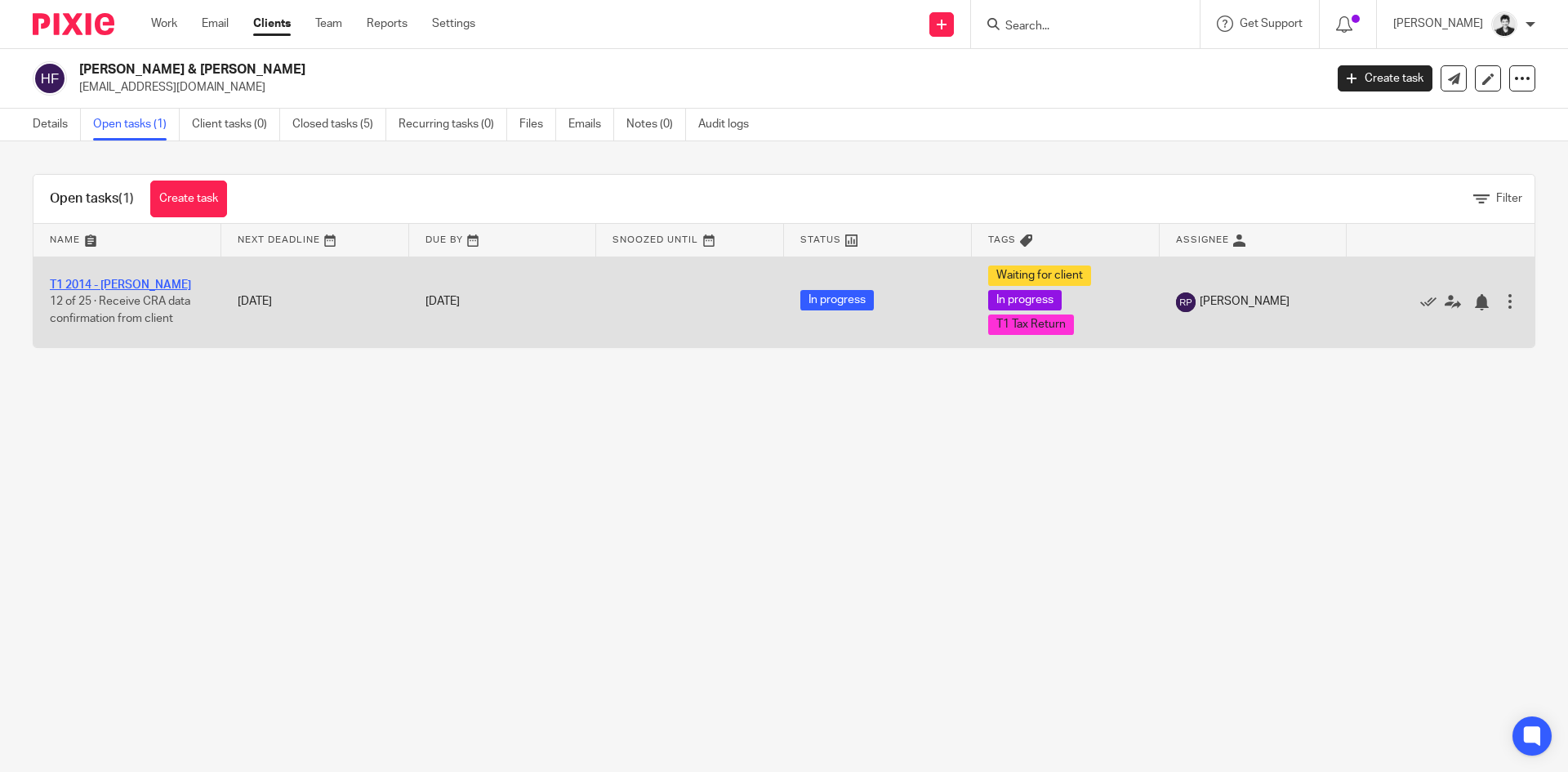
click at [165, 282] on link "T1 2014 - [PERSON_NAME]" at bounding box center [120, 285] width 141 height 12
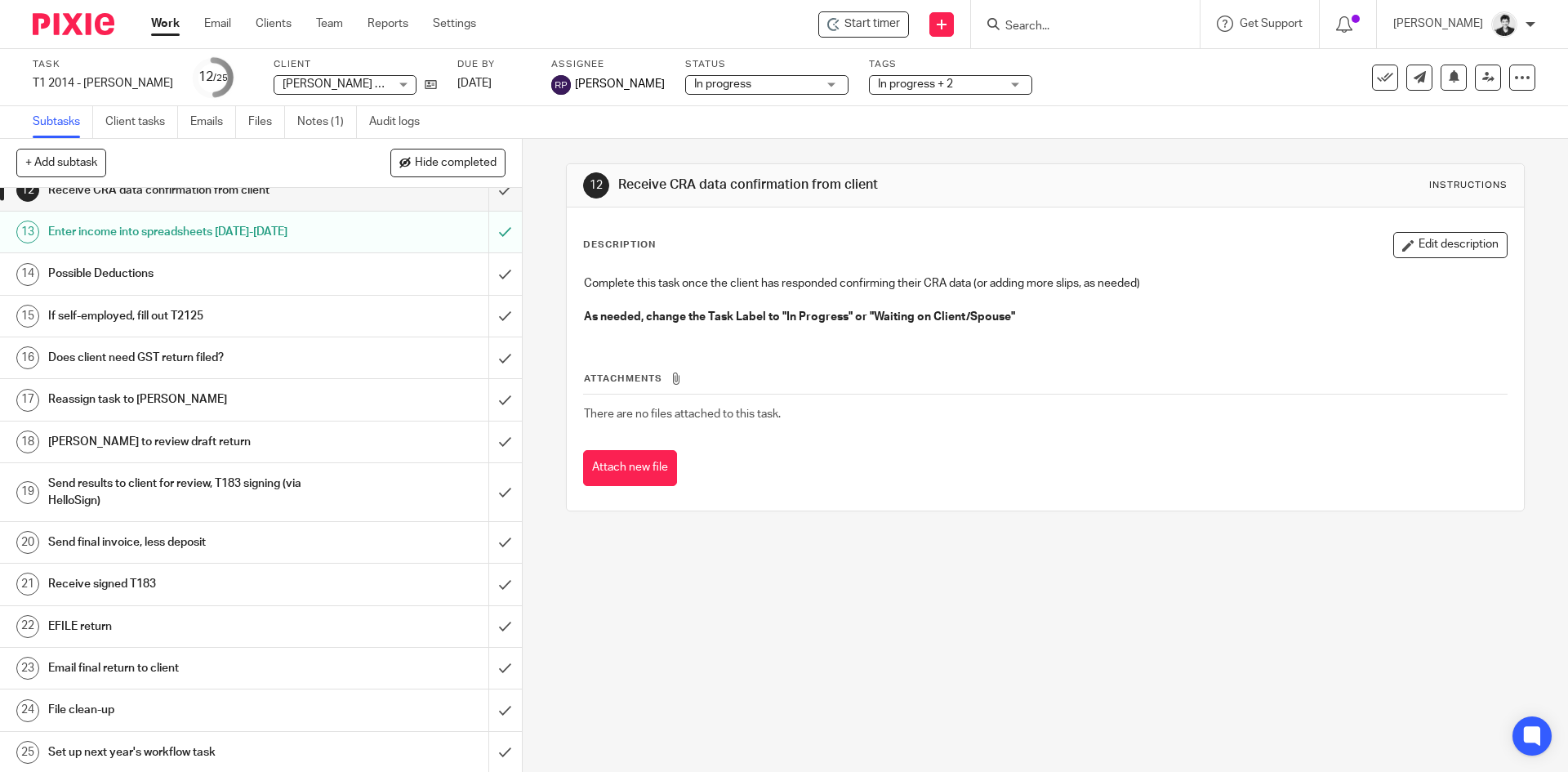
scroll to position [515, 0]
click at [202, 129] on link "Emails" at bounding box center [213, 122] width 45 height 32
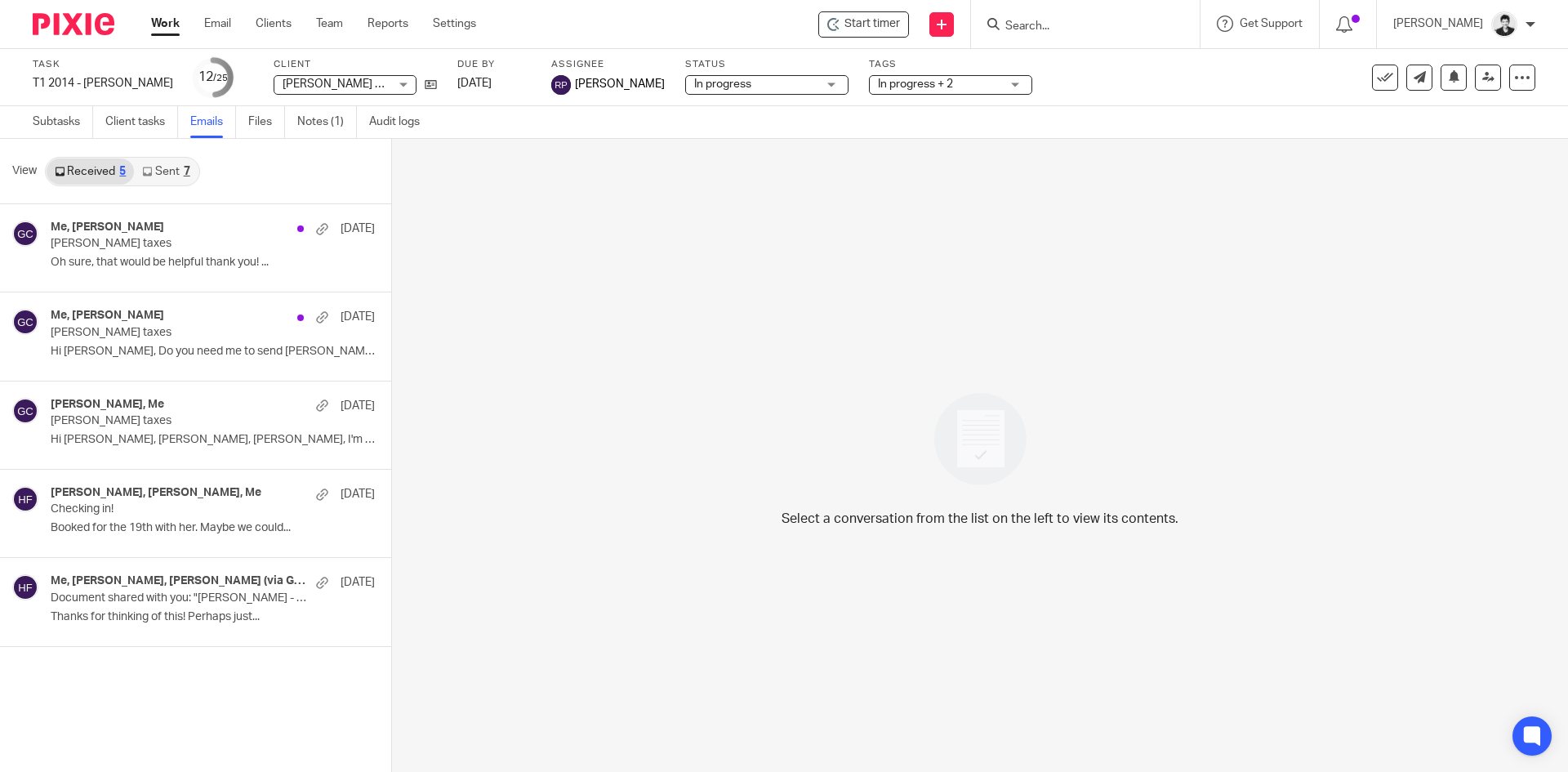
click at [170, 167] on link "Sent 7" at bounding box center [166, 172] width 64 height 27
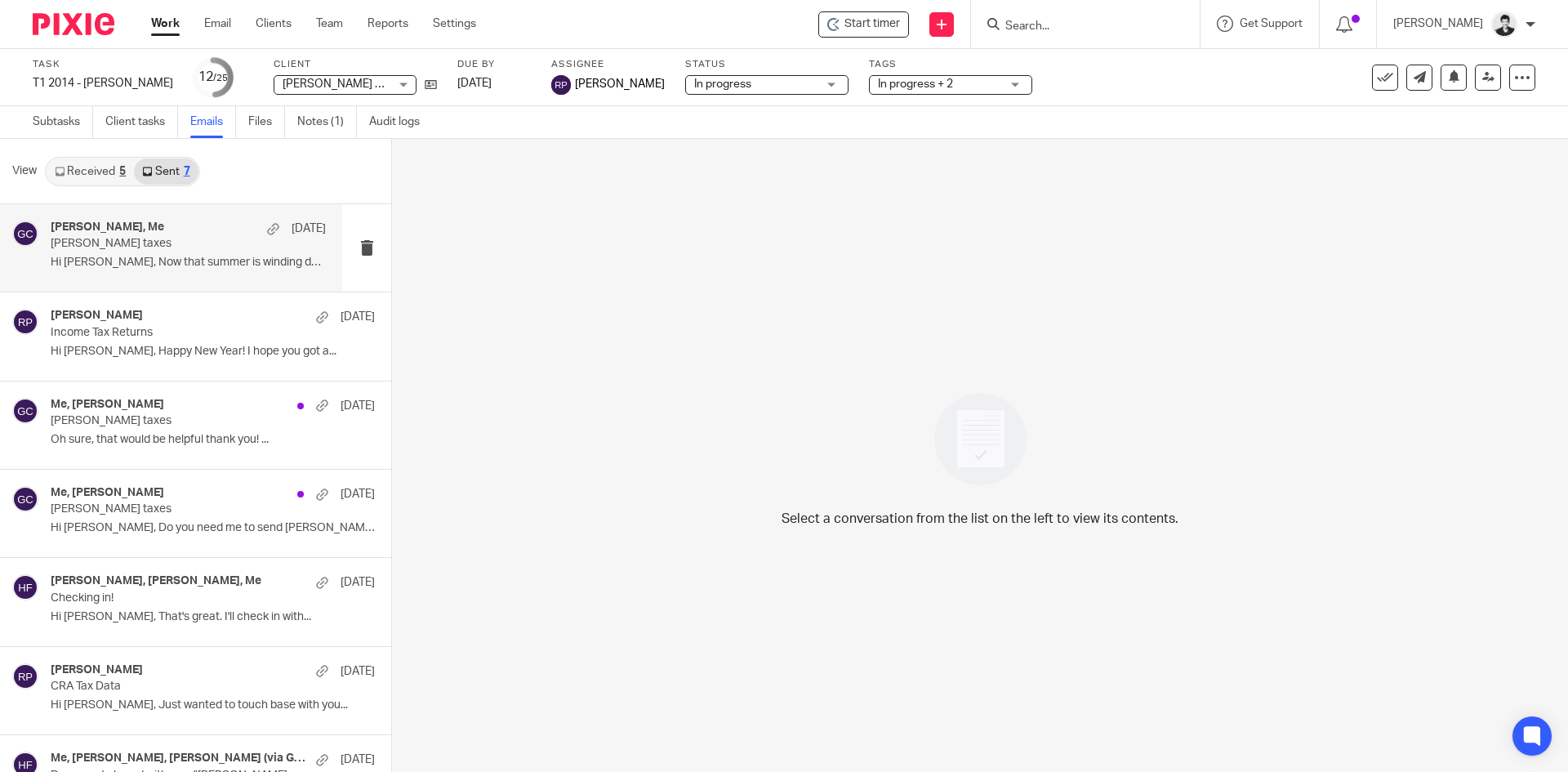
click at [163, 235] on div "[PERSON_NAME], Me [DATE]" at bounding box center [187, 229] width 275 height 17
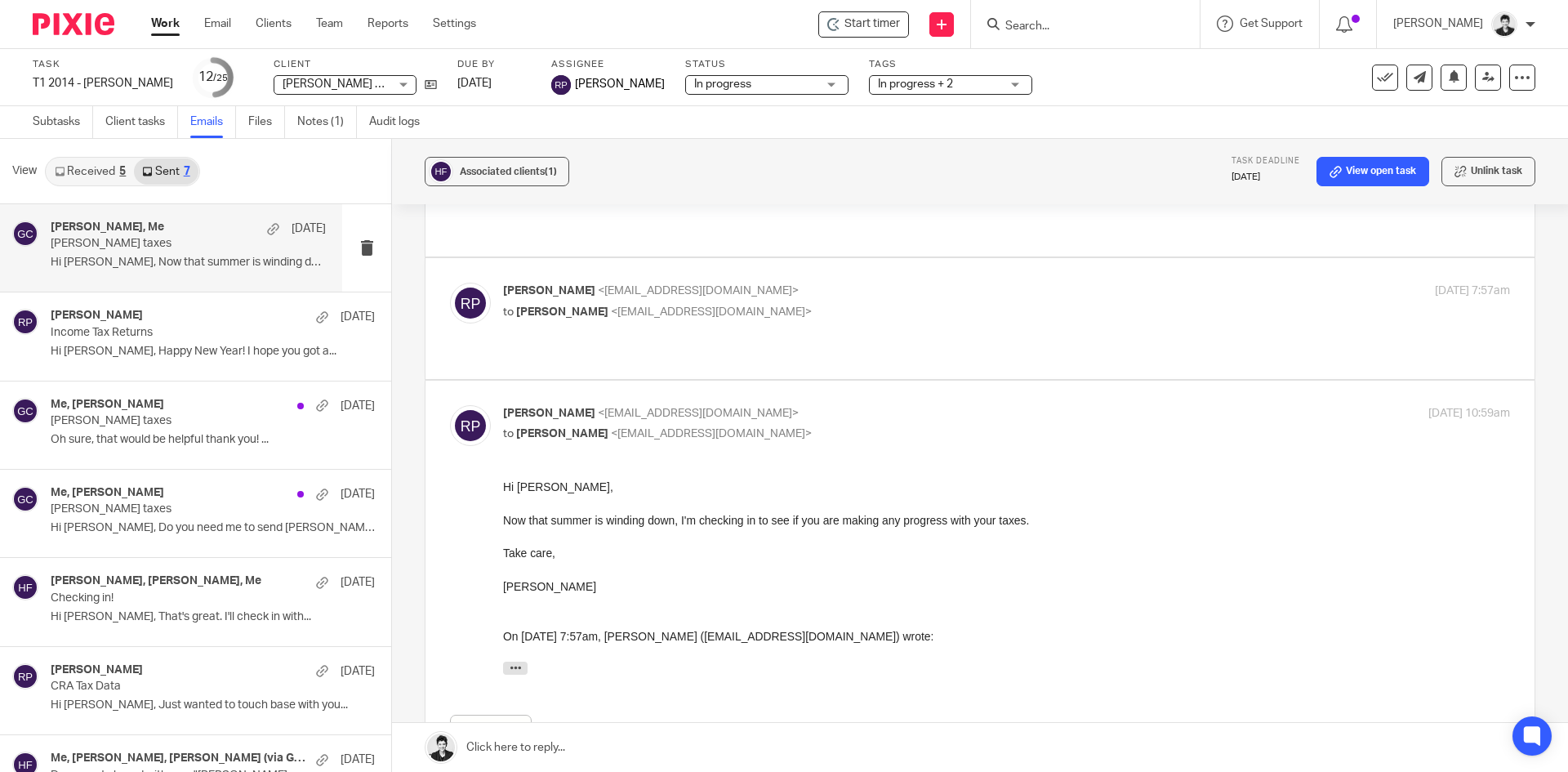
scroll to position [332, 0]
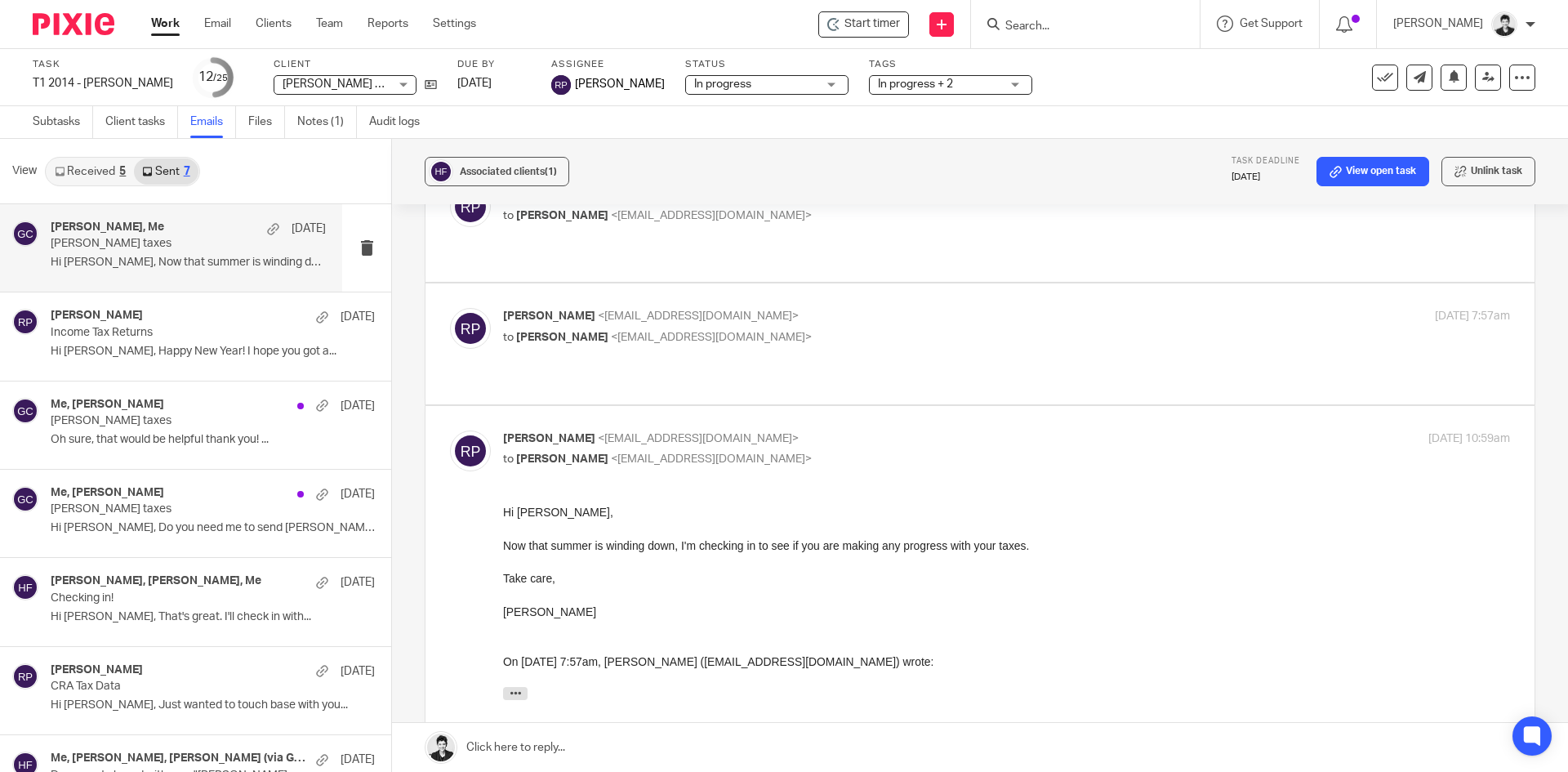
click at [778, 329] on p "to Jesse Frender <jessefrender@gmail.com>" at bounding box center [838, 337] width 671 height 17
checkbox input "true"
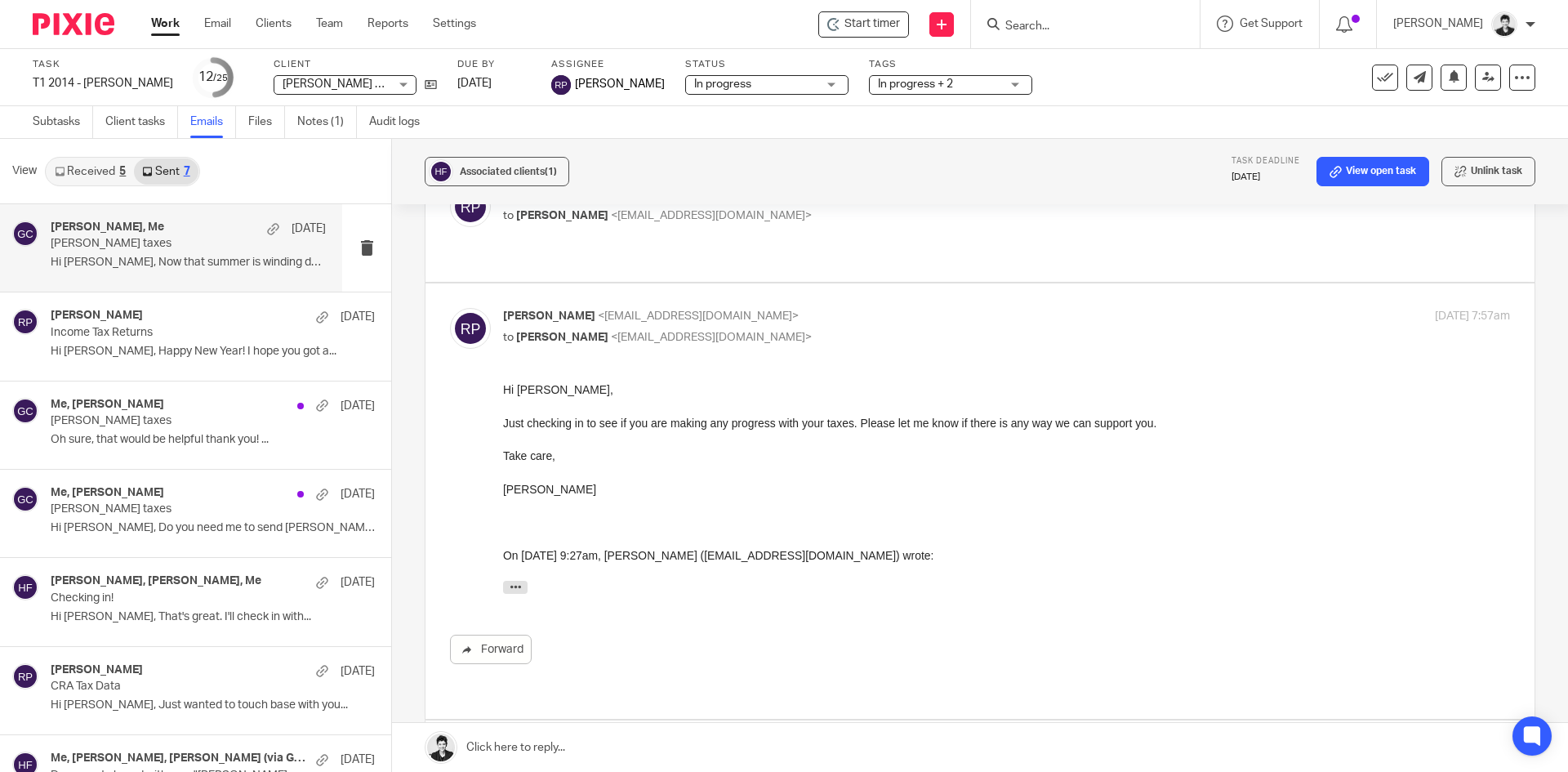
scroll to position [0, 0]
click at [407, 305] on div "Associated clients (1) Task deadline Oct 16, 2025 View open task Unlink task Je…" at bounding box center [980, 456] width 1176 height 633
click at [1474, 84] on link at bounding box center [1487, 77] width 27 height 27
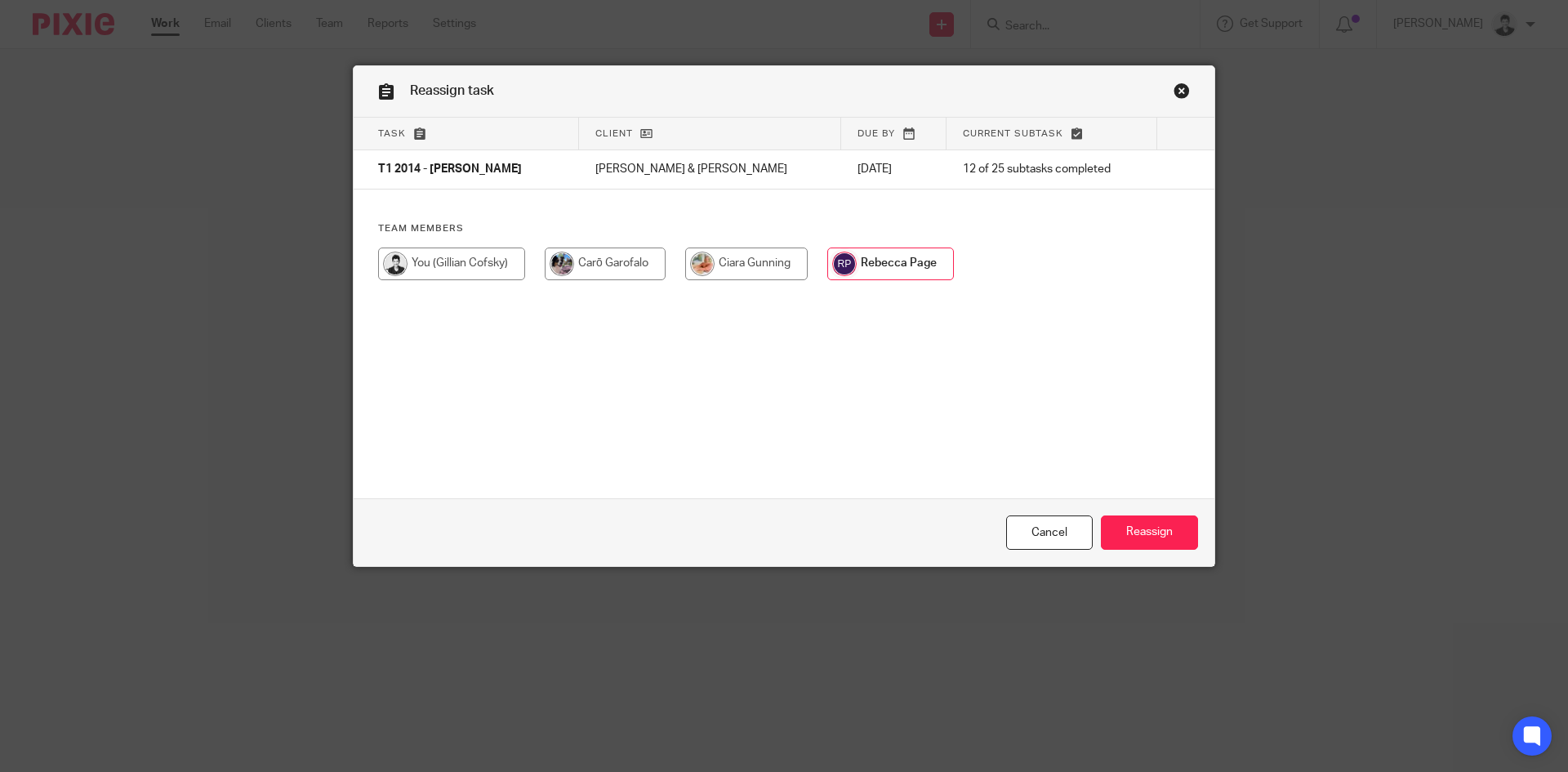
click at [431, 266] on input "radio" at bounding box center [451, 263] width 147 height 33
radio input "true"
click at [1158, 532] on input "Reassign" at bounding box center [1149, 533] width 98 height 35
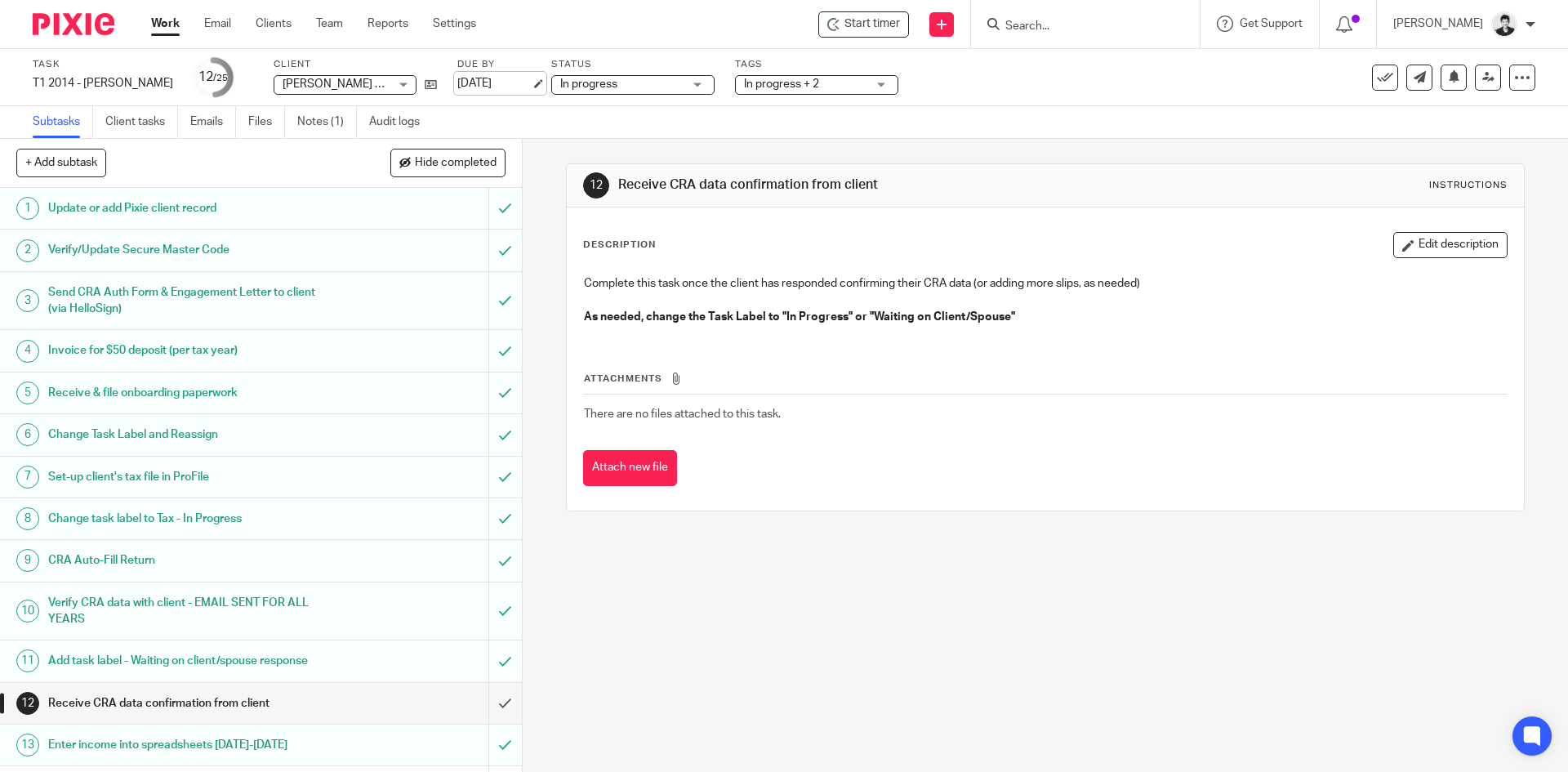
click at [462, 88] on link "[DATE]" at bounding box center [494, 83] width 74 height 17
click at [1089, 28] on input "Search" at bounding box center [1076, 27] width 147 height 15
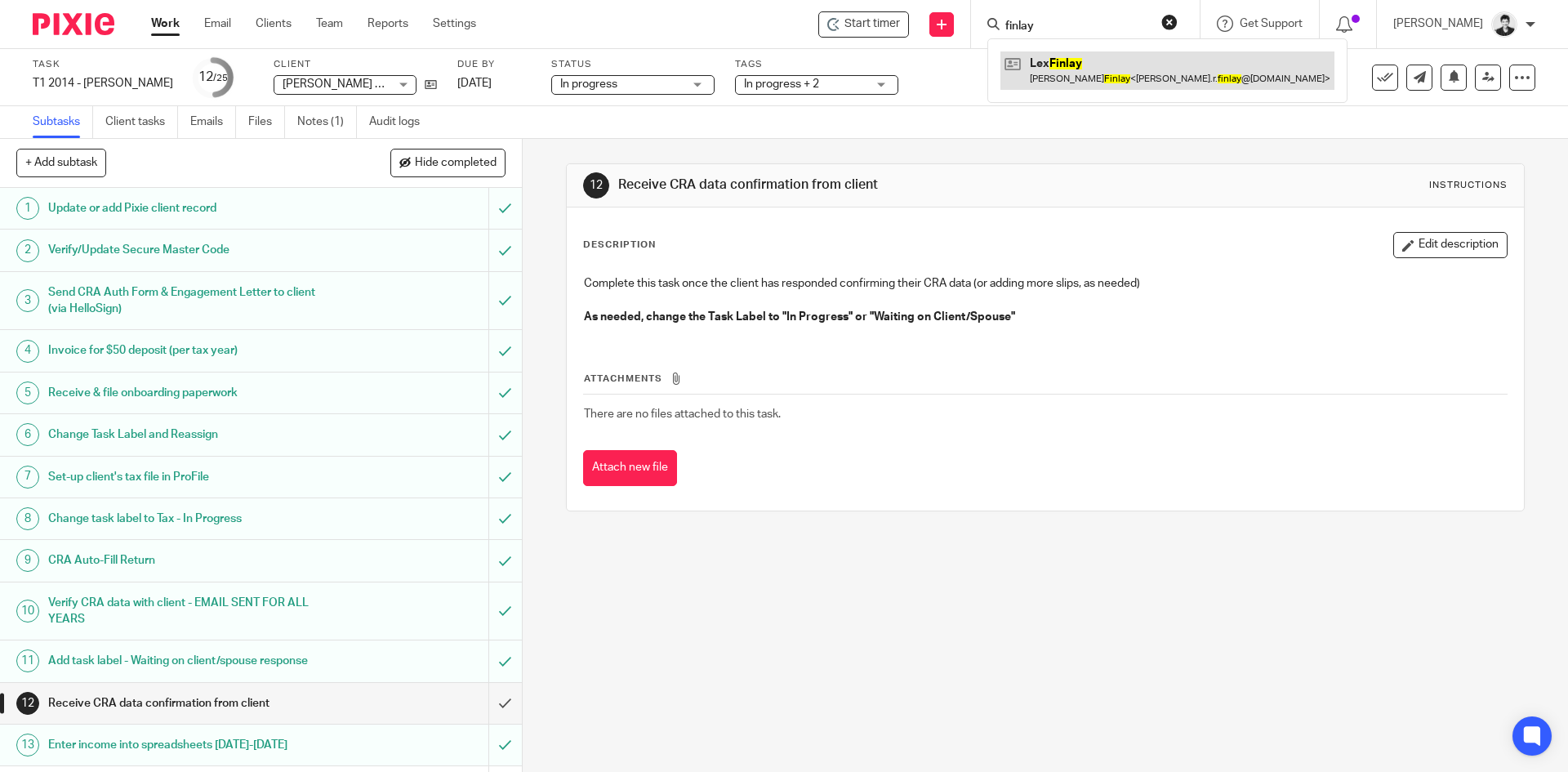
type input "finlay"
click at [1105, 68] on link at bounding box center [1167, 70] width 334 height 37
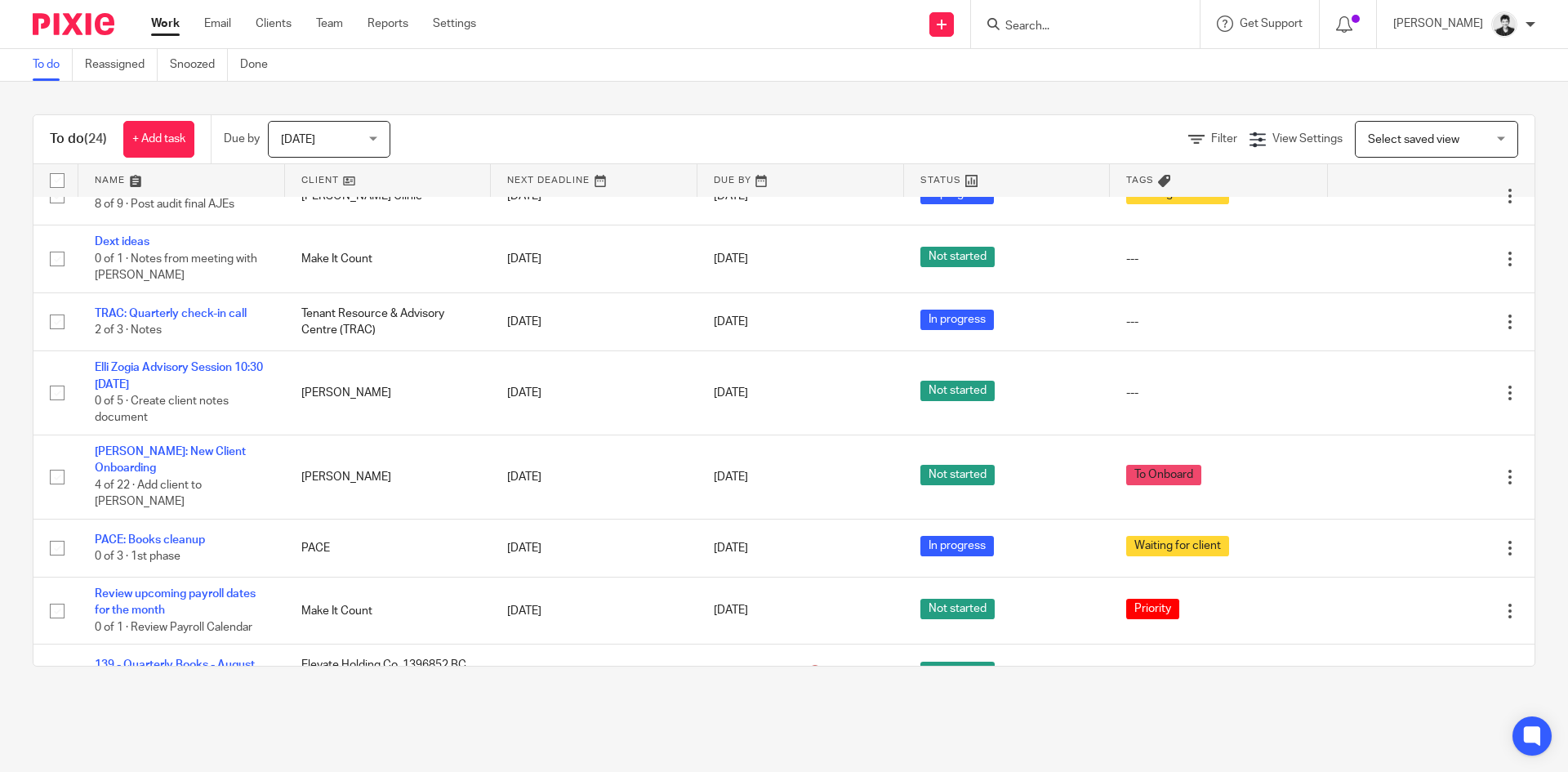
scroll to position [1120, 0]
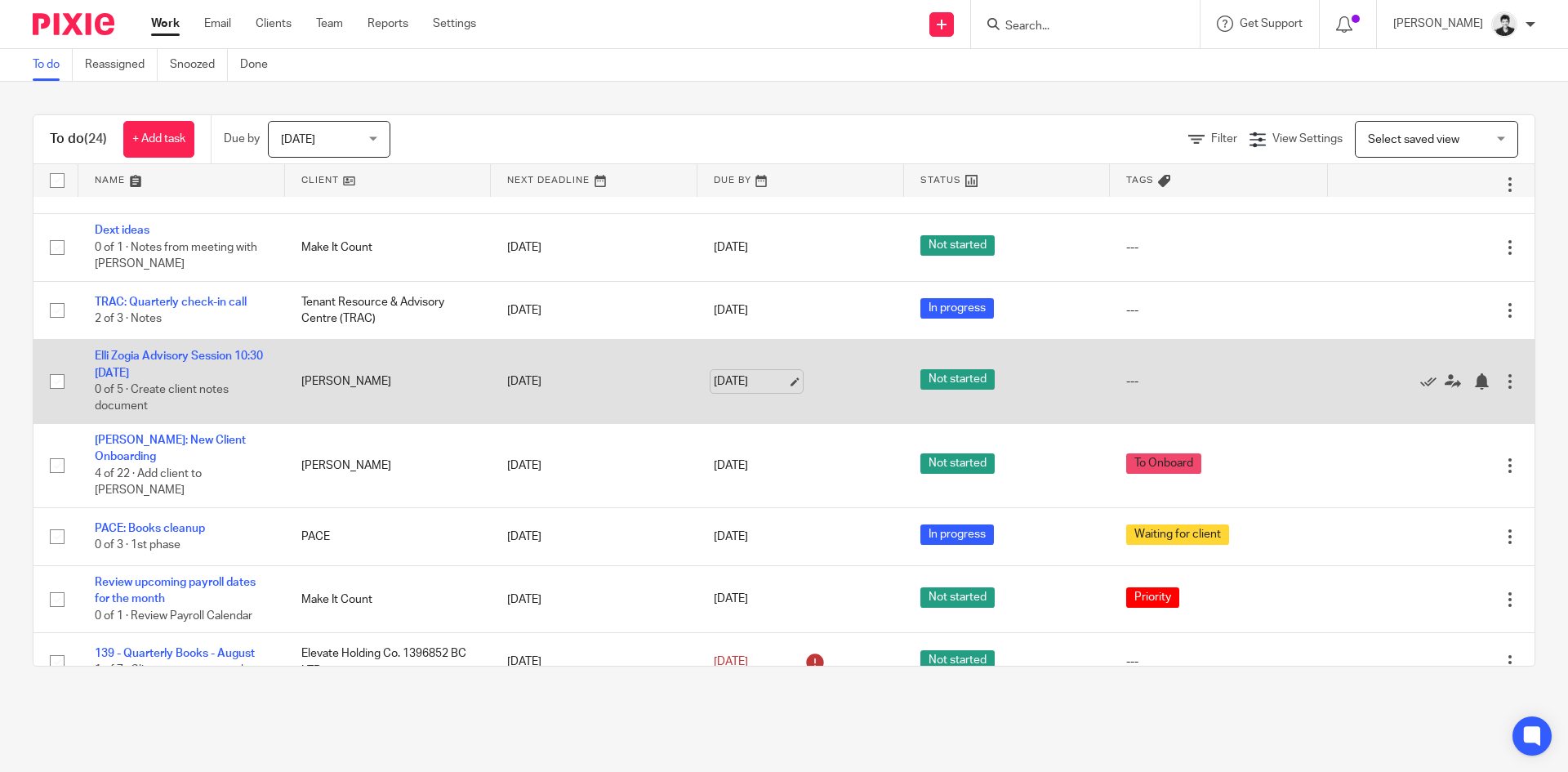
click at [727, 374] on link "[DATE]" at bounding box center [750, 382] width 74 height 17
click at [168, 351] on link "Elli Zogia Advisory Session 10:30 [DATE]" at bounding box center [178, 364] width 169 height 28
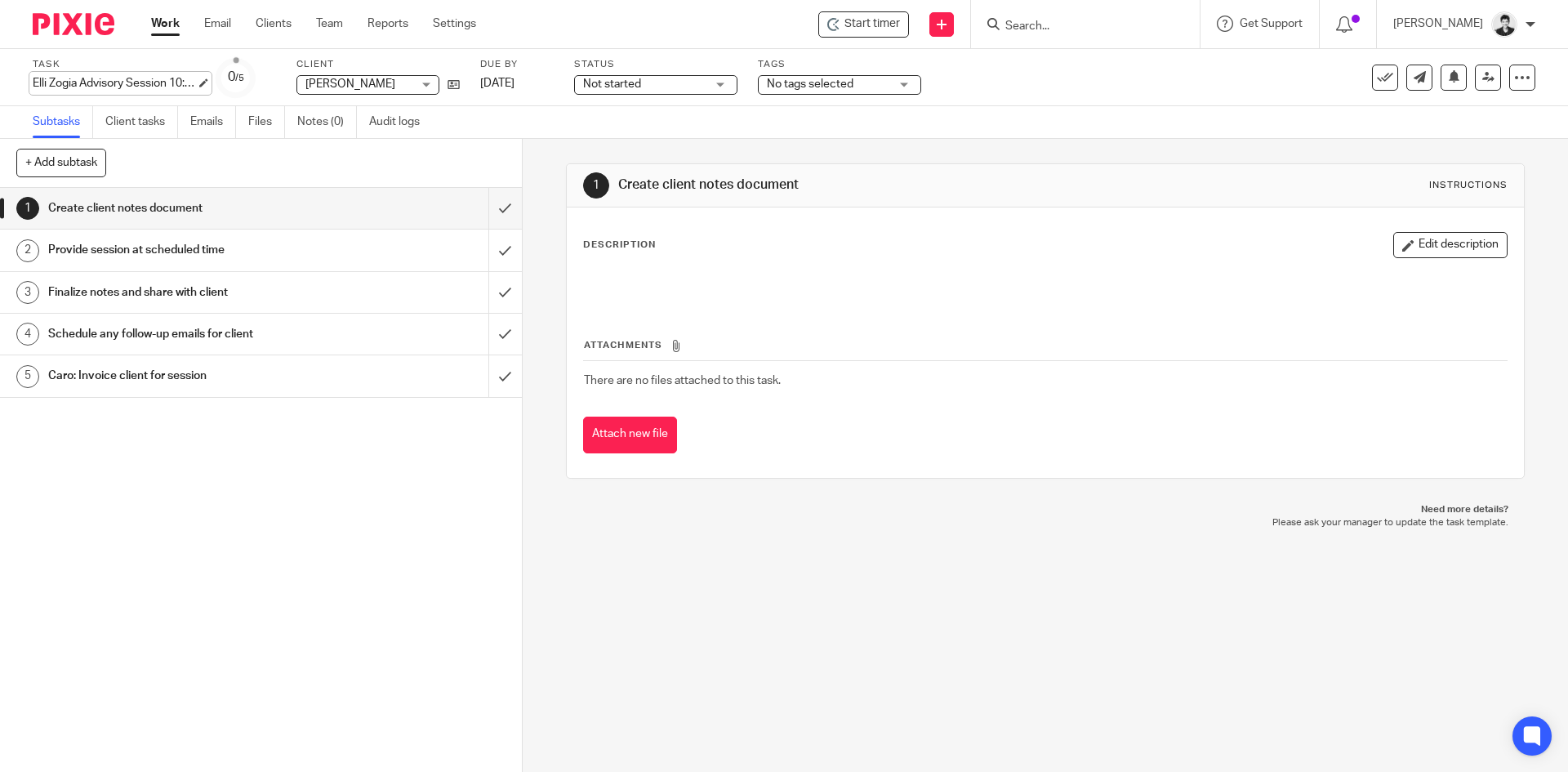
click at [134, 80] on div "Elli Zogia Advisory Session 10:30 Thu, 25 Sep 2025 Save Elli Zogia Advisory Ses…" at bounding box center [114, 83] width 164 height 17
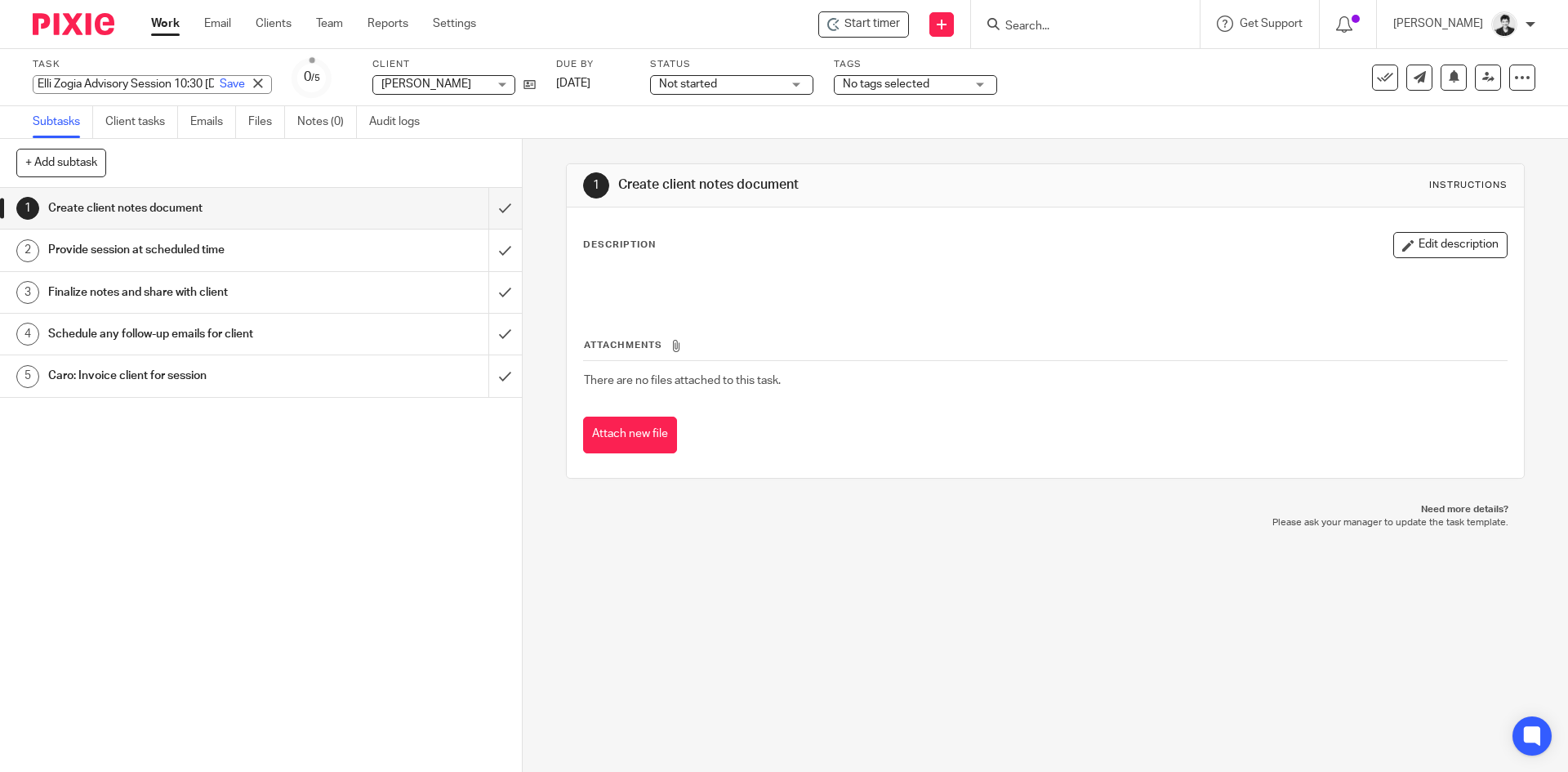
click at [120, 83] on input "Elli Zogia Advisory Session 10:30 Thu, 25 Sep 2025" at bounding box center [152, 84] width 239 height 19
drag, startPoint x: 126, startPoint y: 84, endPoint x: 198, endPoint y: 84, distance: 72.0
click at [198, 84] on div "Elli Zogia Advisory Session 10:30 Thu, 25 Sep 2025 Save" at bounding box center [152, 84] width 239 height 19
click at [136, 88] on input "Elli Zogia Advisory Session 10:30 Thu, 25 Sep 2025" at bounding box center [152, 84] width 239 height 19
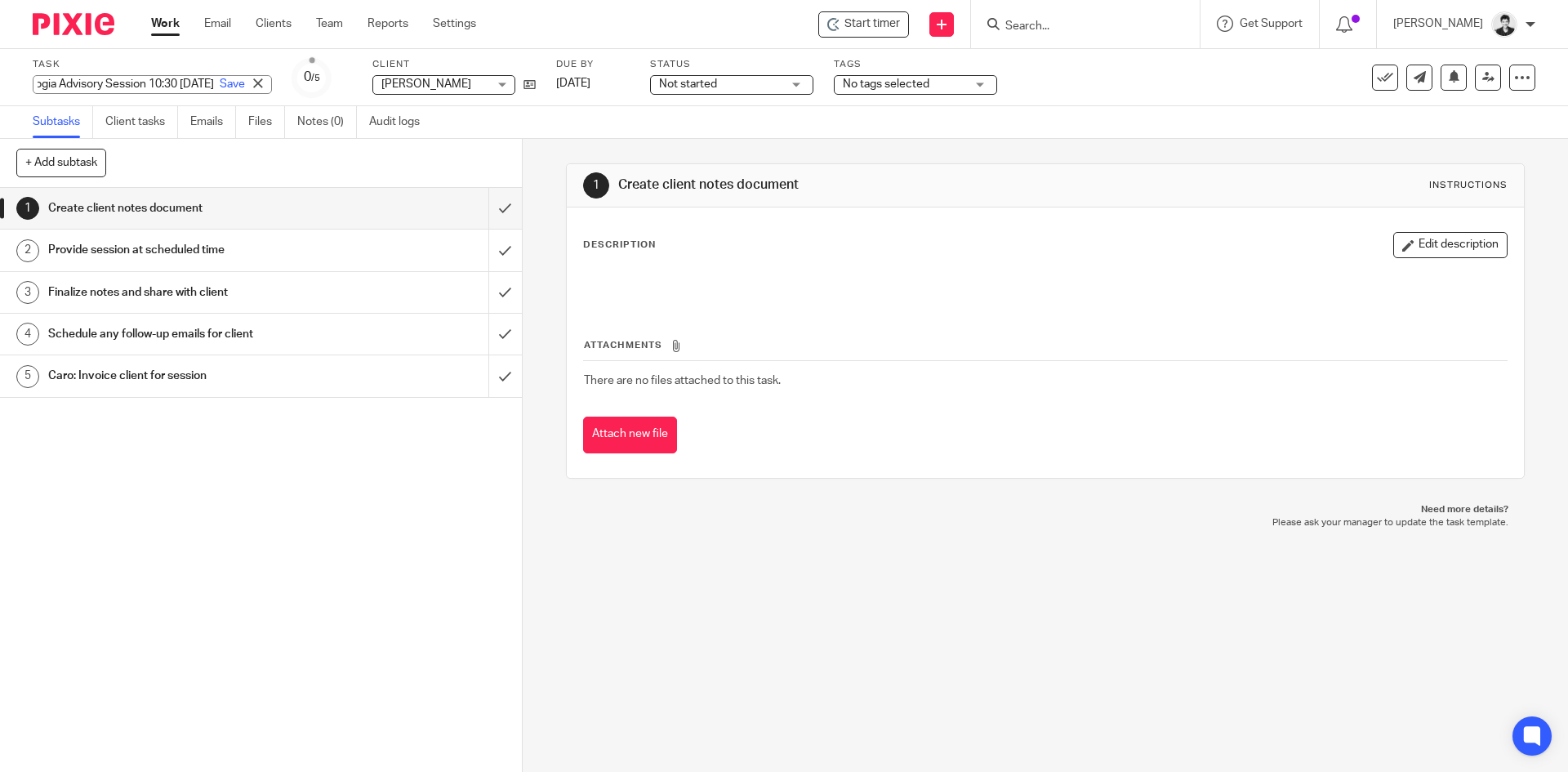
drag, startPoint x: 58, startPoint y: 82, endPoint x: 124, endPoint y: 92, distance: 66.8
click at [124, 92] on input "Elli Zogia Advisory Session 10:30 Thu, 25 Sep 2025" at bounding box center [152, 84] width 239 height 19
type input "Elli Zogia Advisory Session 1 Oct 2025"
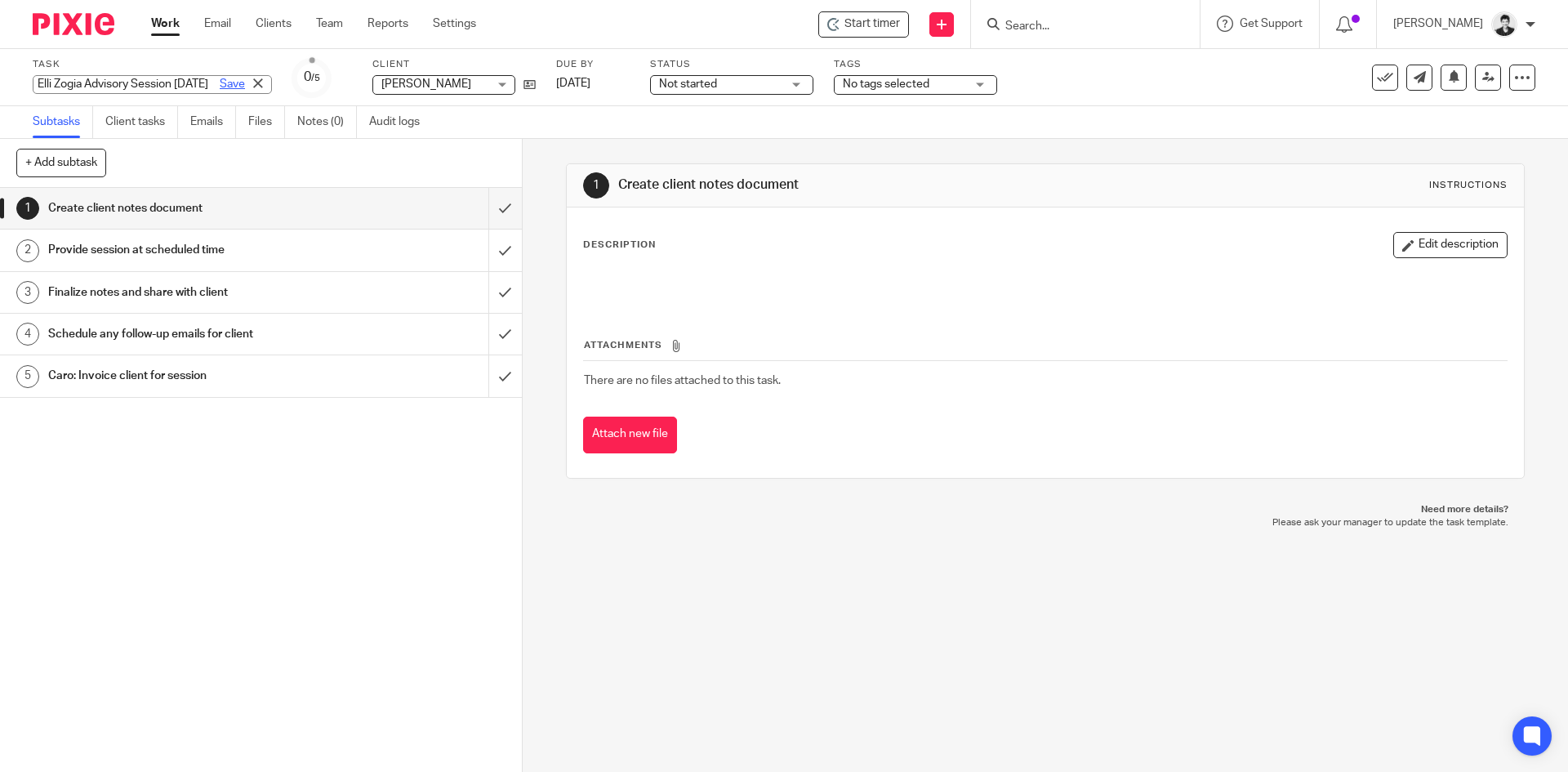
click at [220, 76] on link "Save" at bounding box center [233, 84] width 26 height 17
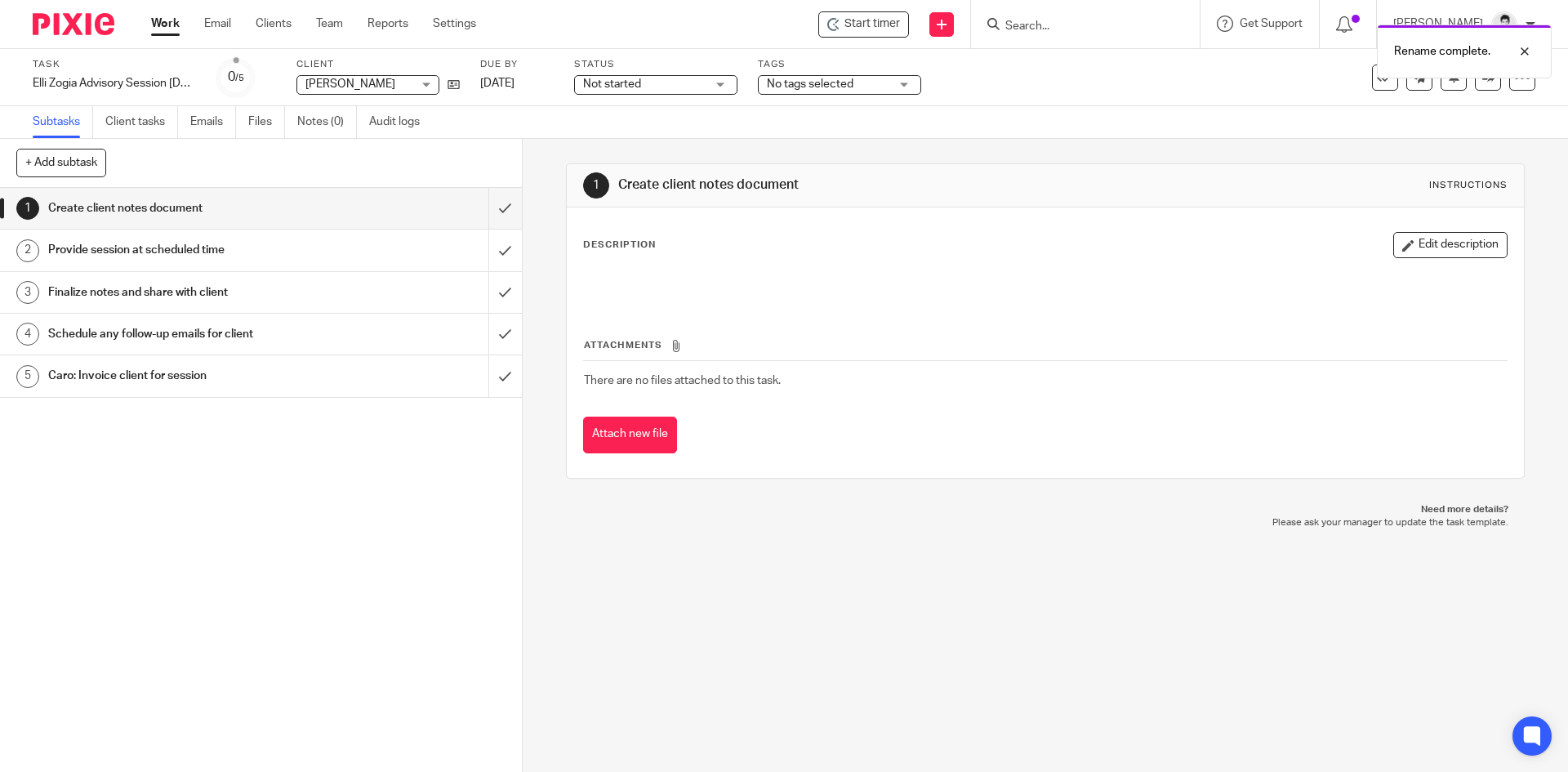
click at [156, 17] on link "Work" at bounding box center [165, 24] width 29 height 17
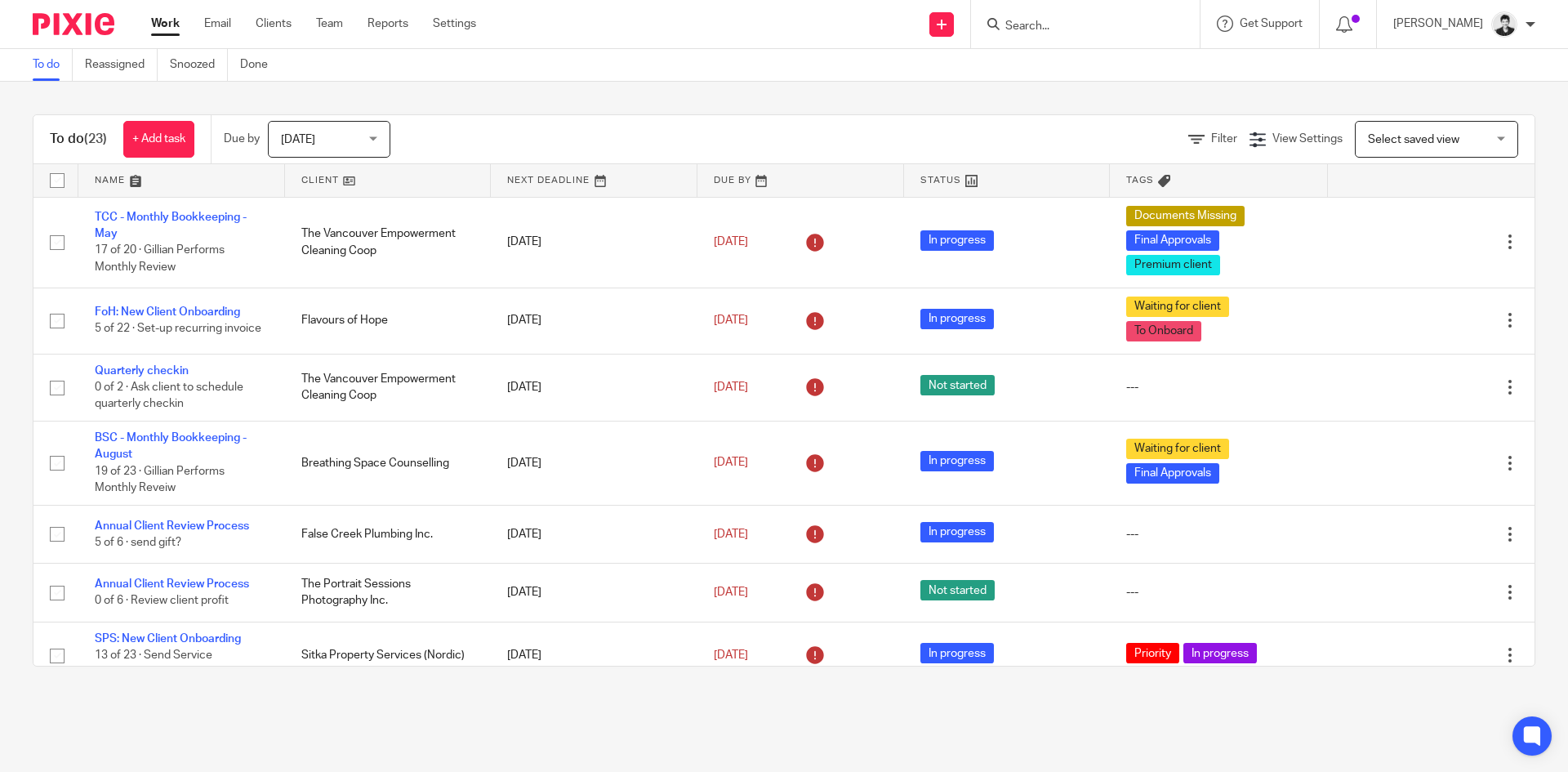
click at [1062, 20] on input "Search" at bounding box center [1076, 27] width 147 height 15
type input "siob"
click at [1103, 79] on link at bounding box center [1148, 70] width 297 height 37
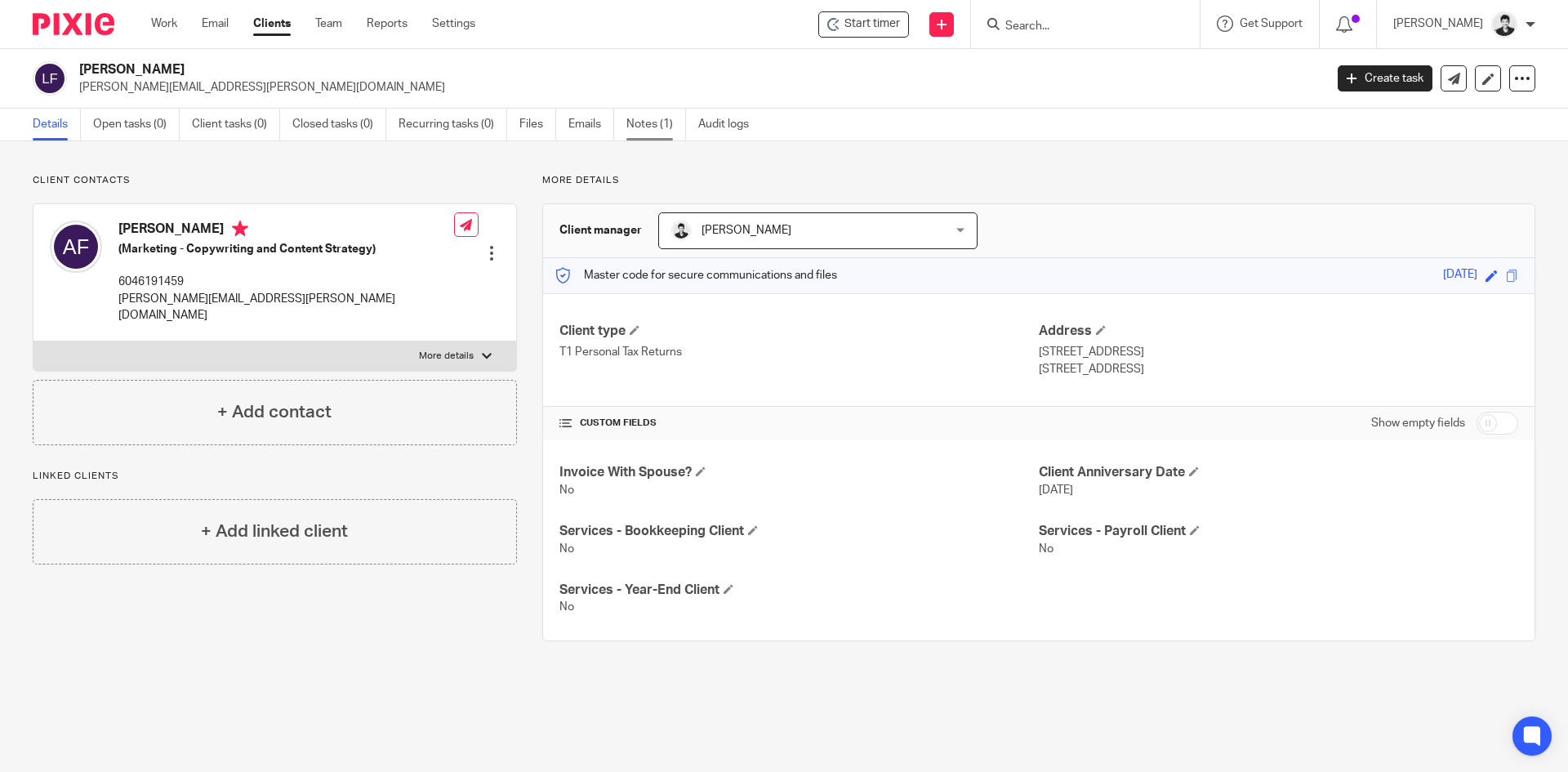
click at [672, 133] on link "Notes (1)" at bounding box center [655, 124] width 59 height 32
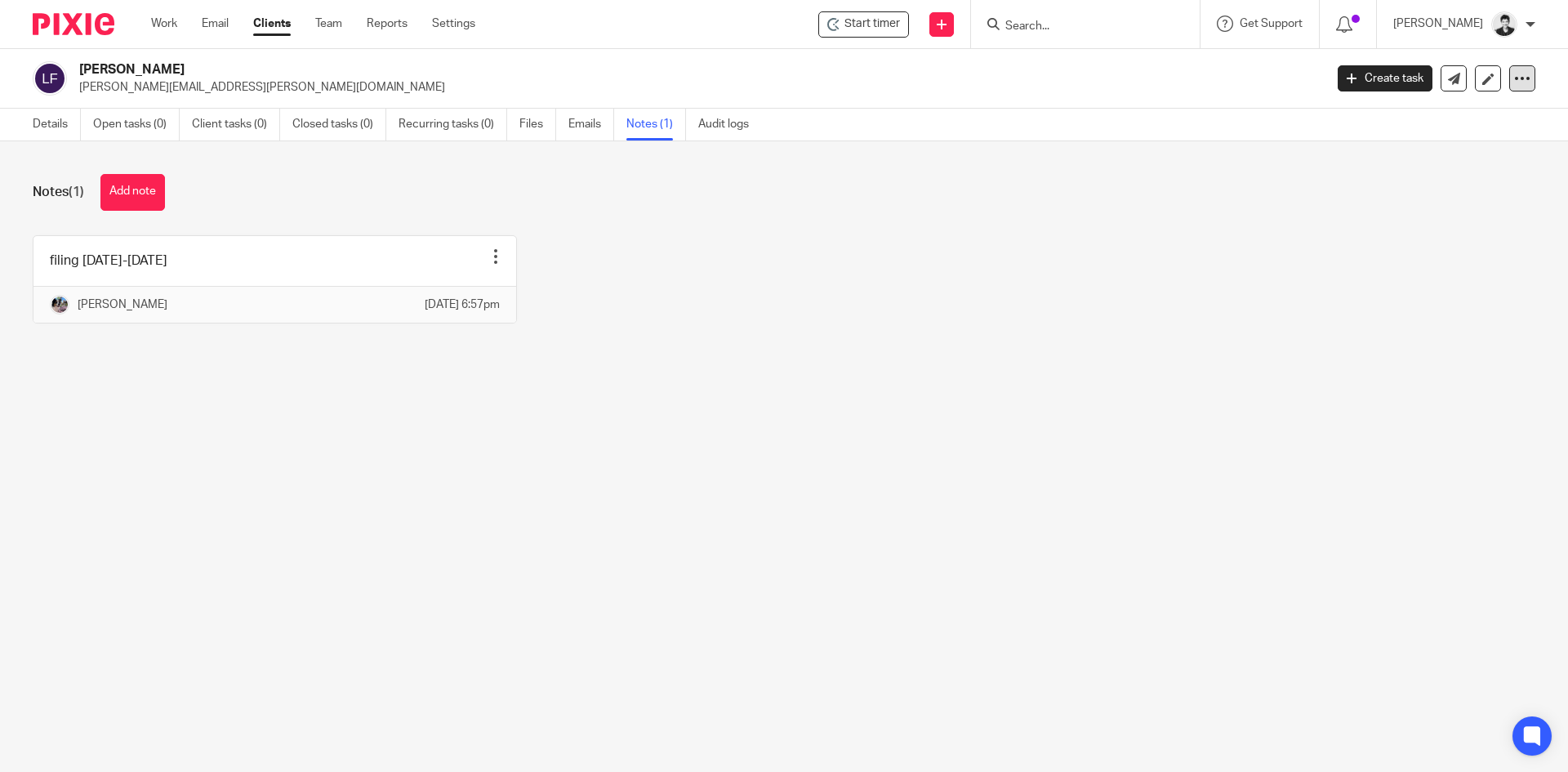
click at [1514, 89] on div at bounding box center [1522, 78] width 27 height 27
click at [1467, 167] on button "Archive client" at bounding box center [1467, 167] width 91 height 22
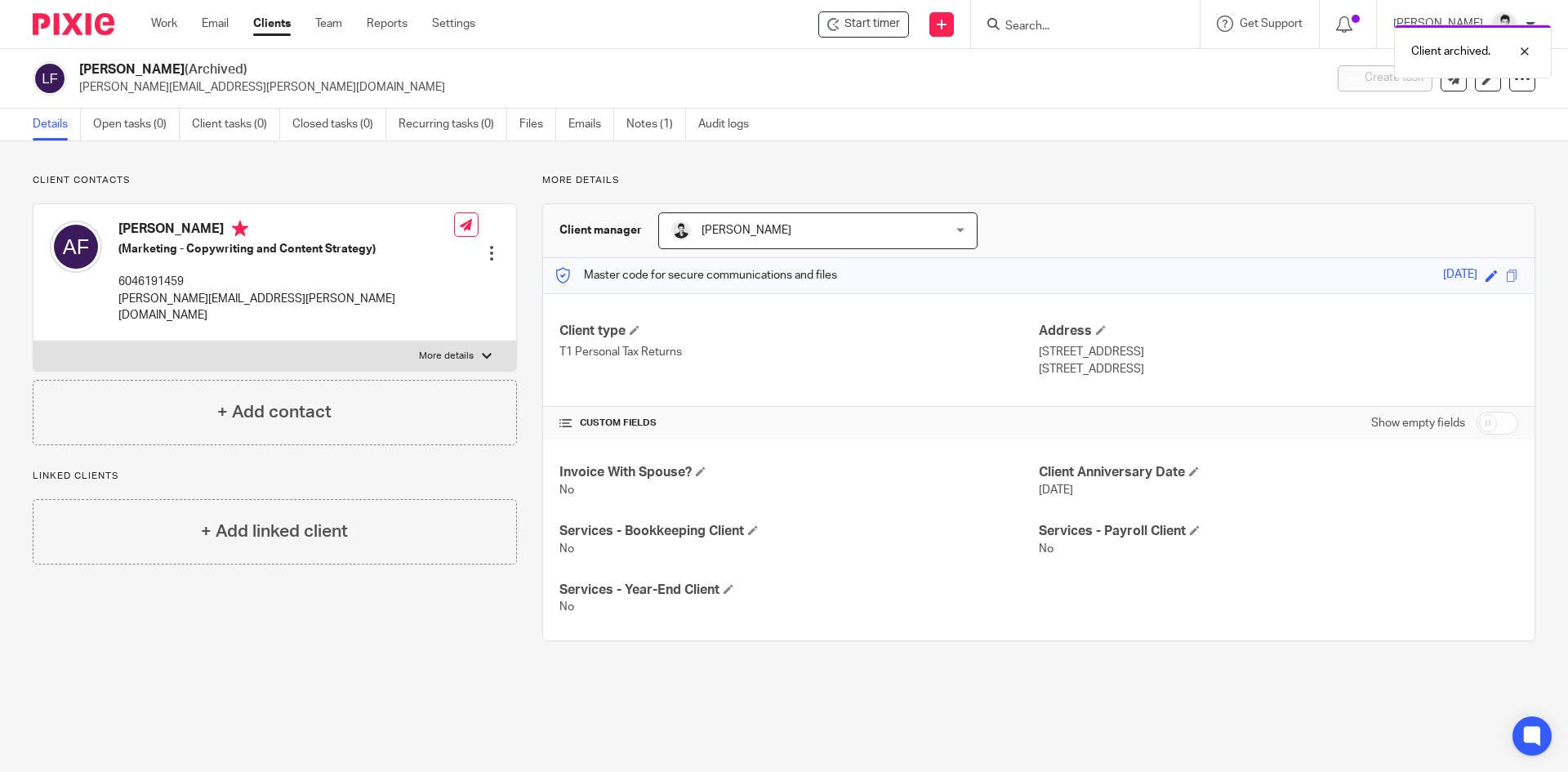
click at [1060, 31] on div "Client archived." at bounding box center [1167, 47] width 768 height 62
click at [1071, 27] on div "Client archived." at bounding box center [1167, 47] width 768 height 62
drag, startPoint x: 1521, startPoint y: 45, endPoint x: 1259, endPoint y: 43, distance: 262.0
click at [1517, 45] on div at bounding box center [1512, 51] width 44 height 20
click at [1036, 22] on input "Search" at bounding box center [1076, 27] width 147 height 15
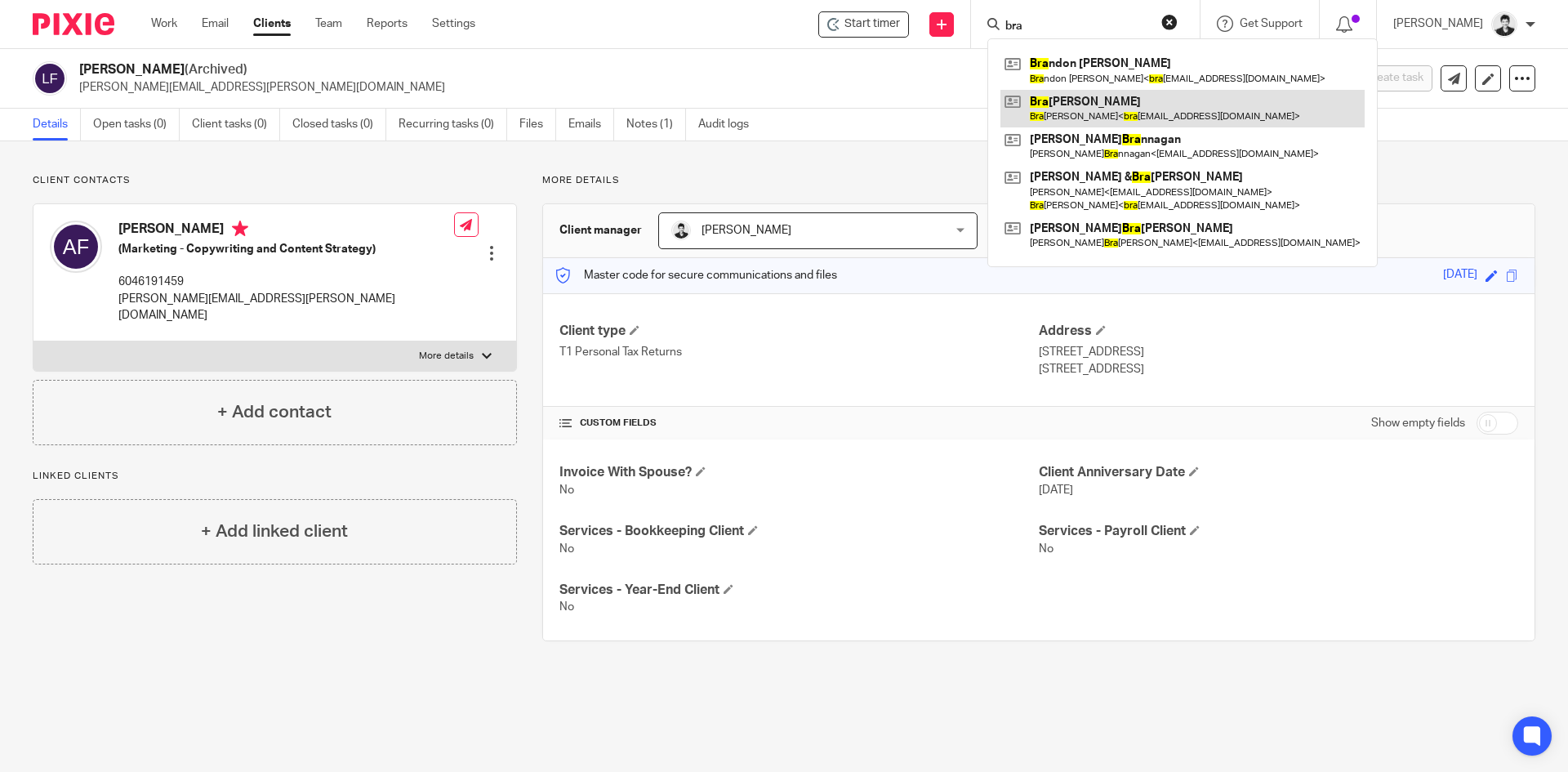
type input "bra"
click at [1133, 97] on link at bounding box center [1183, 108] width 365 height 37
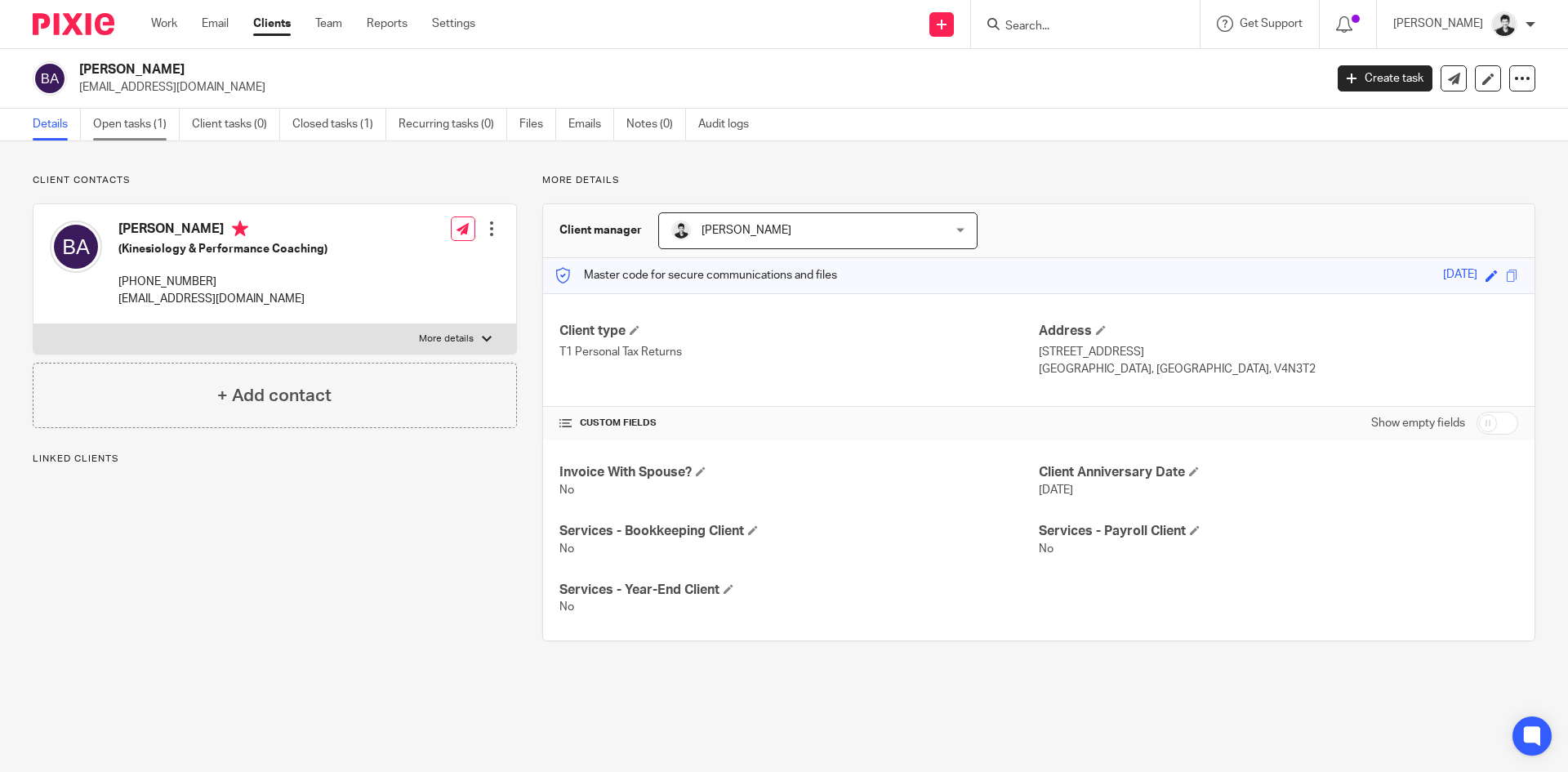
click at [141, 135] on link "Open tasks (1)" at bounding box center [136, 124] width 87 height 32
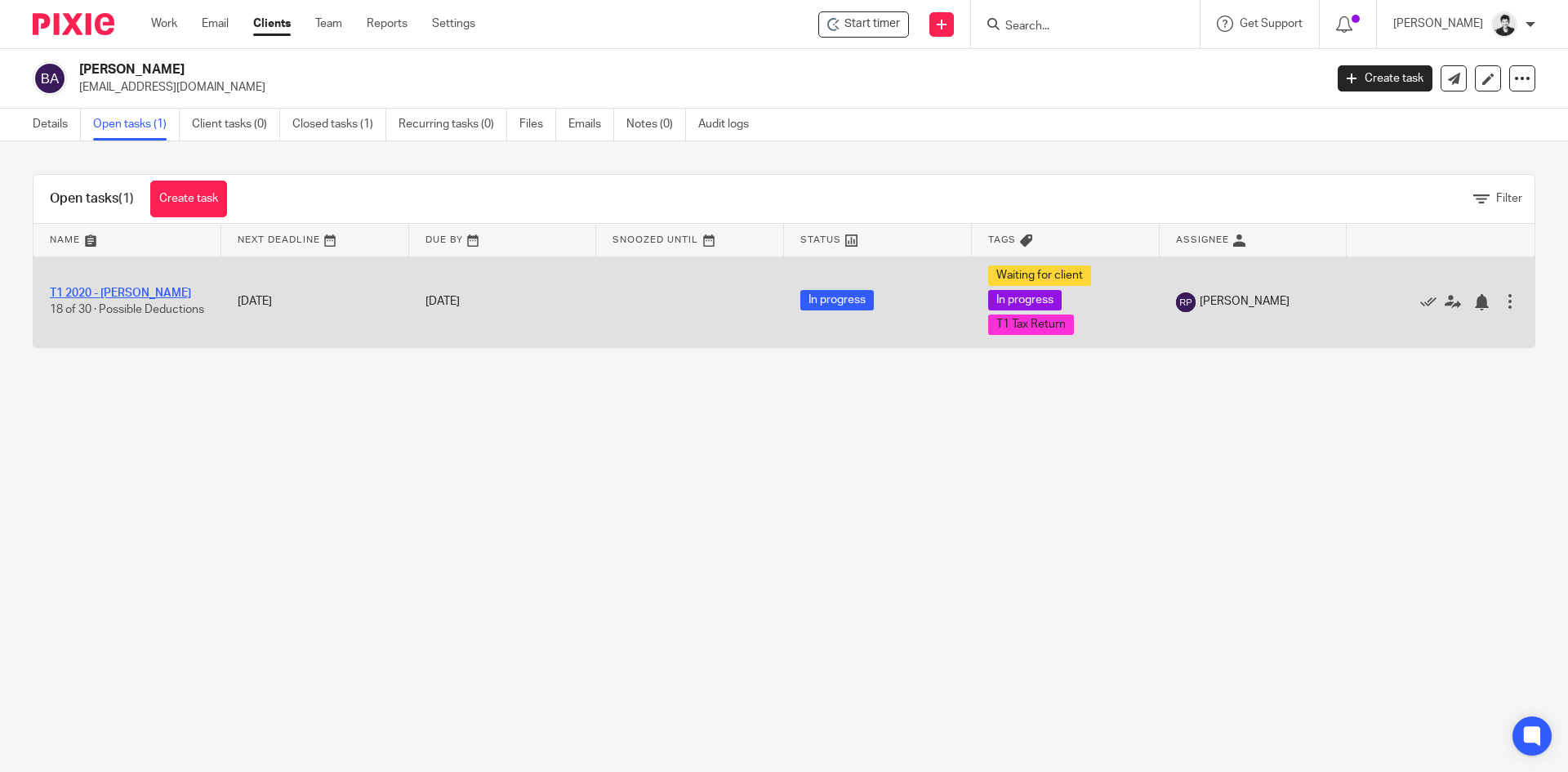
click at [126, 288] on link "T1 2020 - [PERSON_NAME]" at bounding box center [120, 294] width 141 height 12
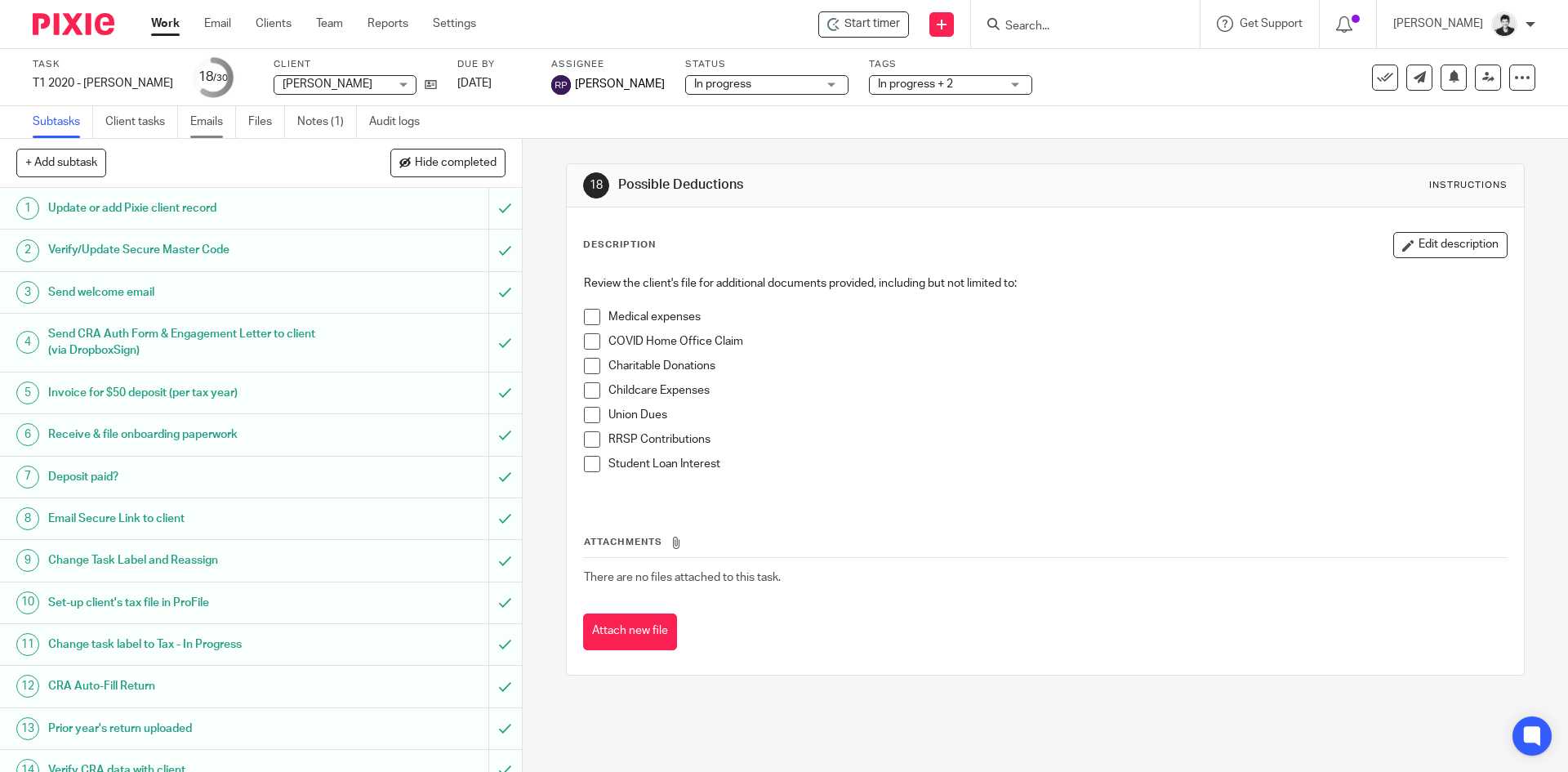
click at [193, 116] on link "Emails" at bounding box center [213, 122] width 45 height 32
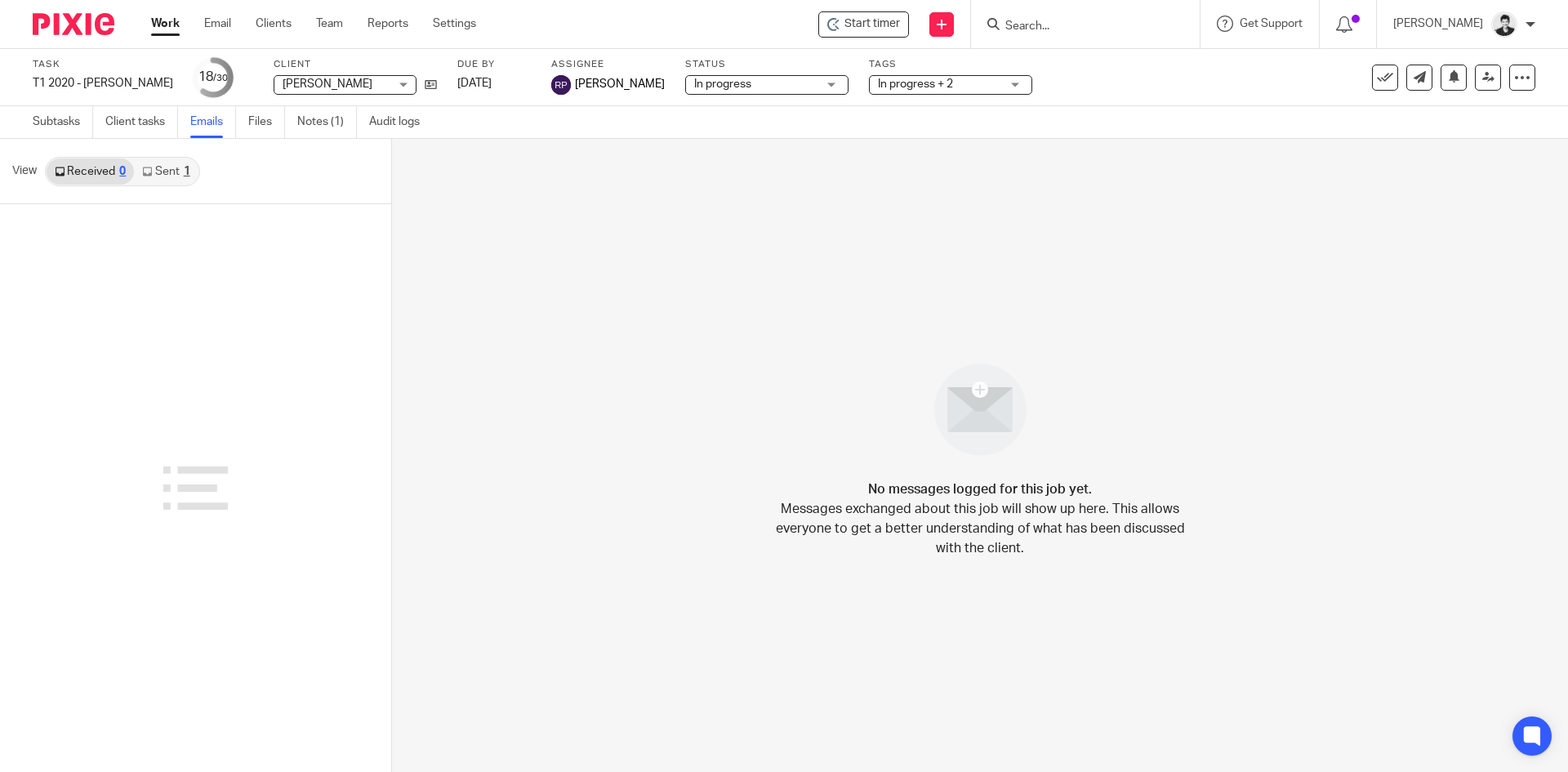
click at [168, 168] on link "Sent 1" at bounding box center [166, 172] width 64 height 27
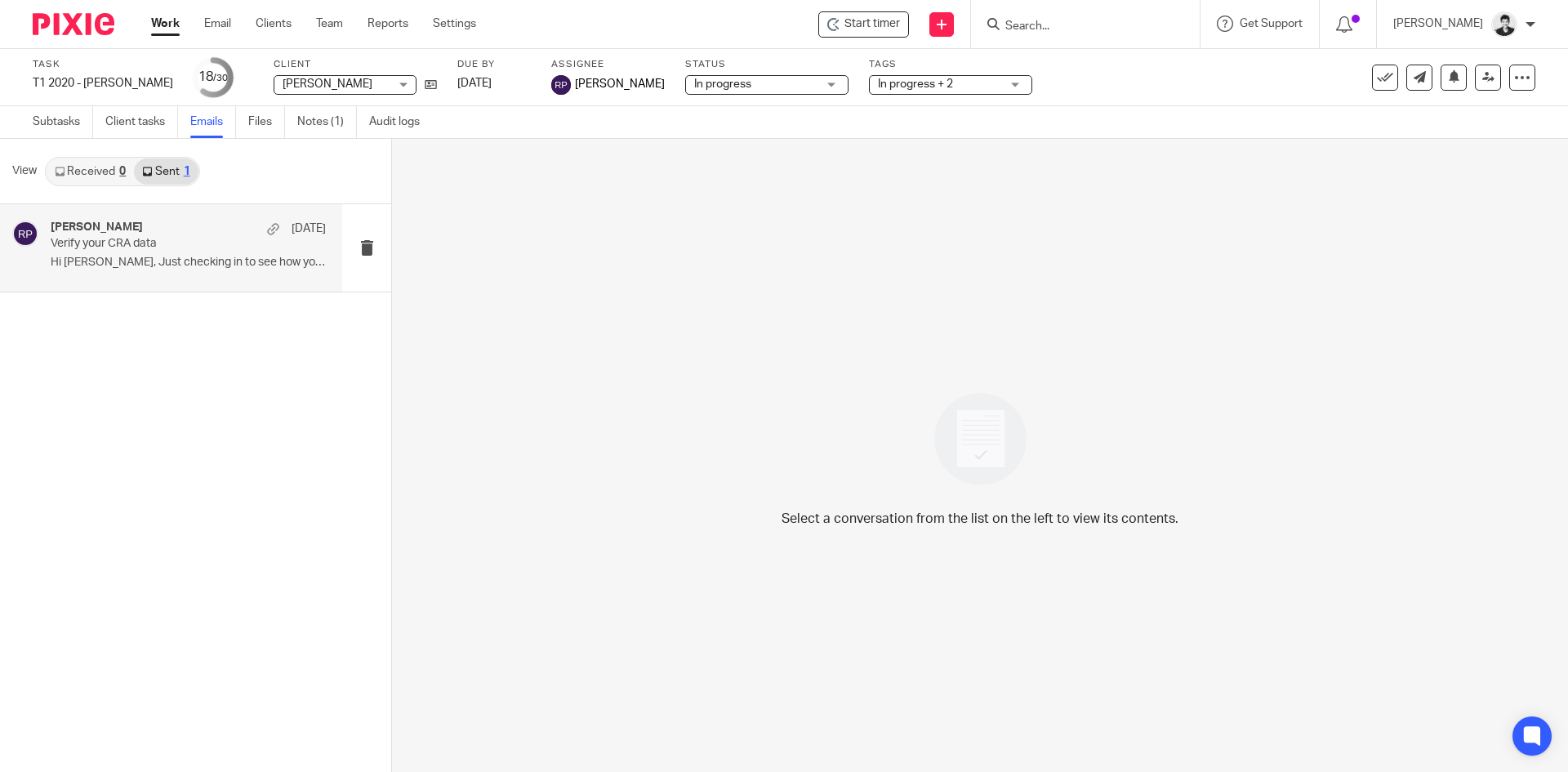
click at [188, 240] on p "Verify your CRA data" at bounding box center [161, 244] width 221 height 14
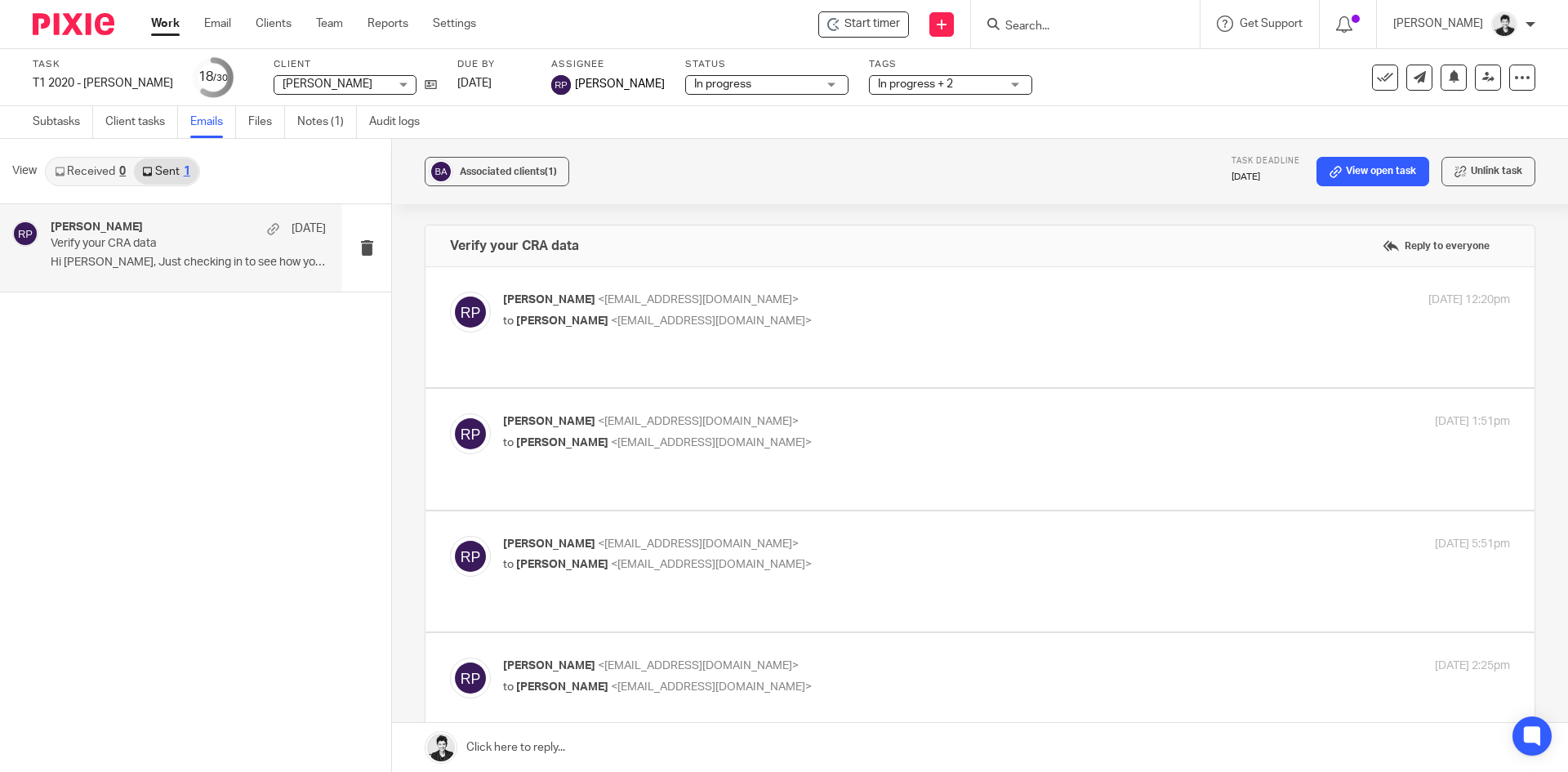
click at [307, 485] on div "Rebecca Page Sep 18 Verify your CRA data Hi Braeden, Just checking in to see ho…" at bounding box center [195, 488] width 391 height 568
click at [307, 126] on link "Notes (1)" at bounding box center [327, 122] width 59 height 32
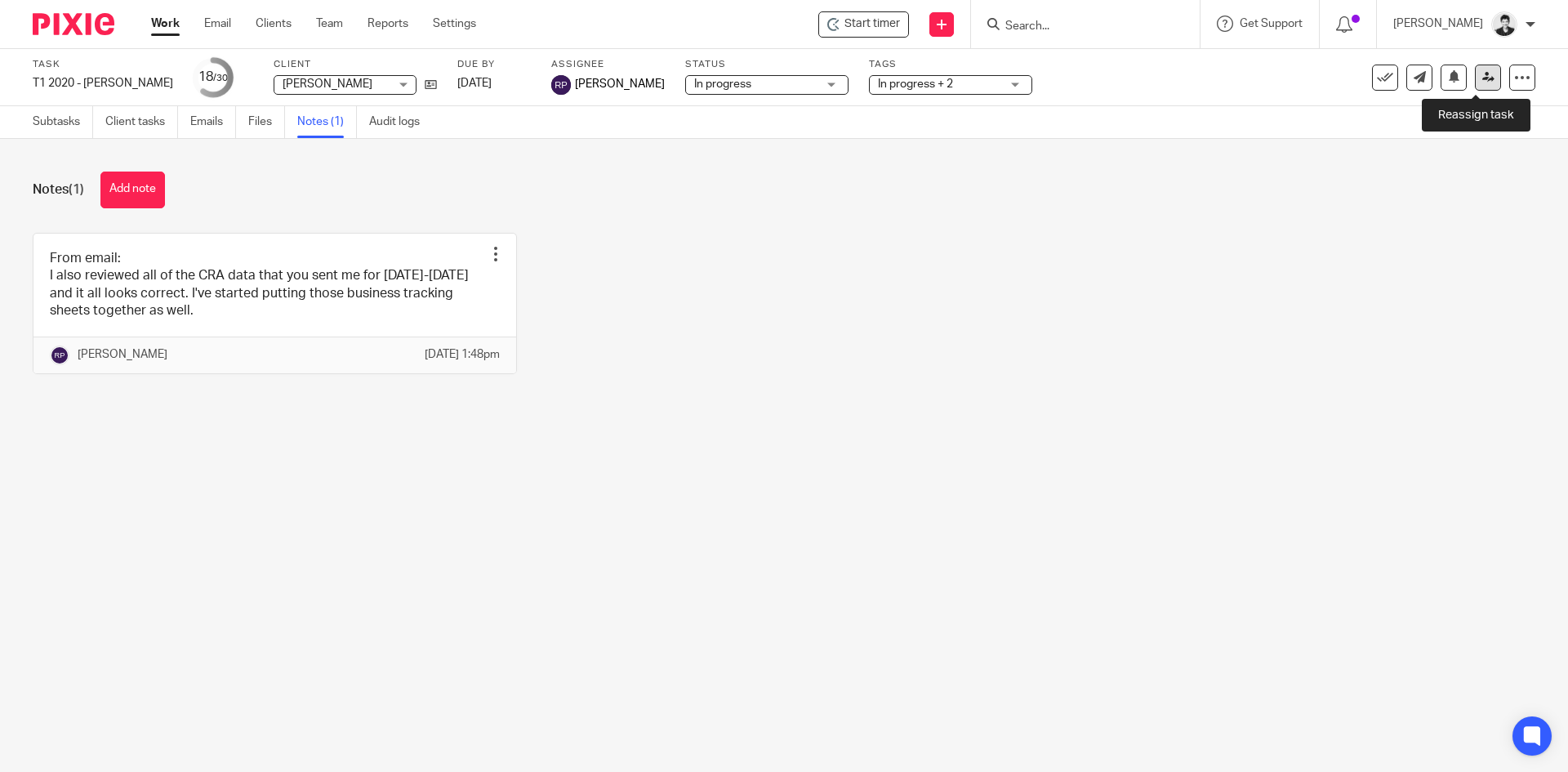
click at [1482, 81] on icon at bounding box center [1488, 77] width 12 height 12
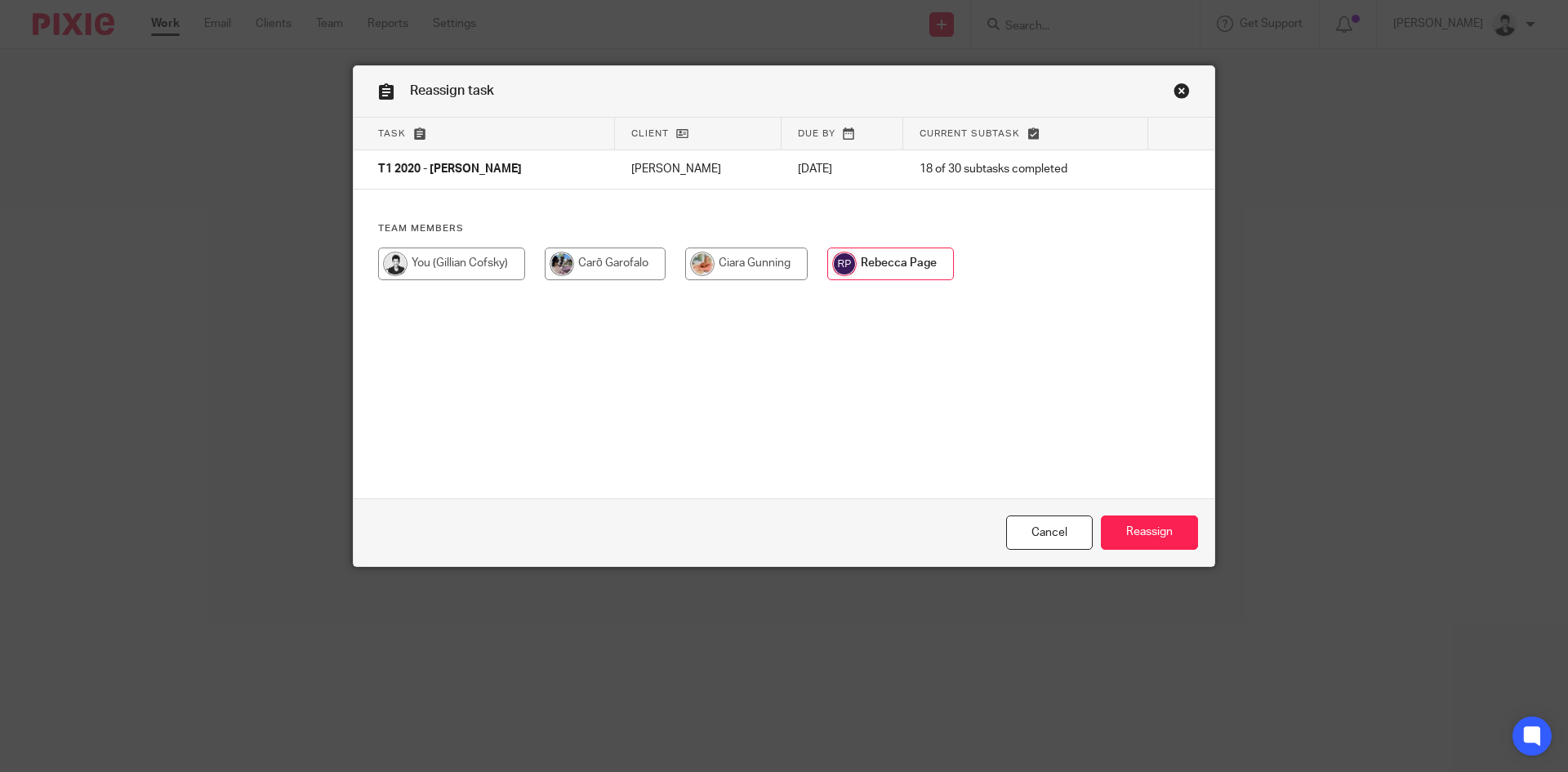
click at [441, 264] on input "radio" at bounding box center [451, 263] width 147 height 33
radio input "true"
click at [1163, 521] on input "Reassign" at bounding box center [1149, 533] width 98 height 35
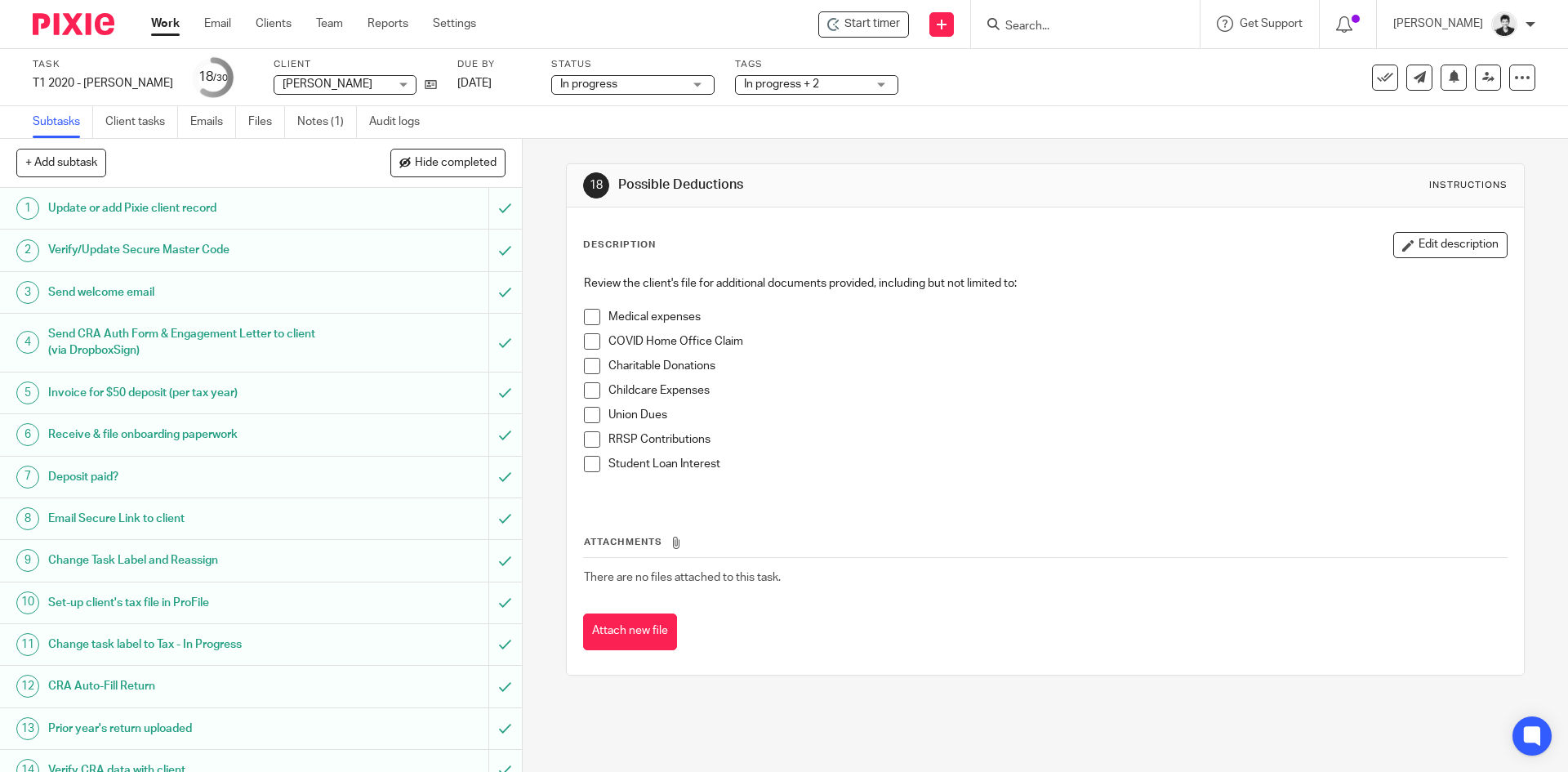
click at [1045, 27] on input "Search" at bounding box center [1076, 27] width 147 height 15
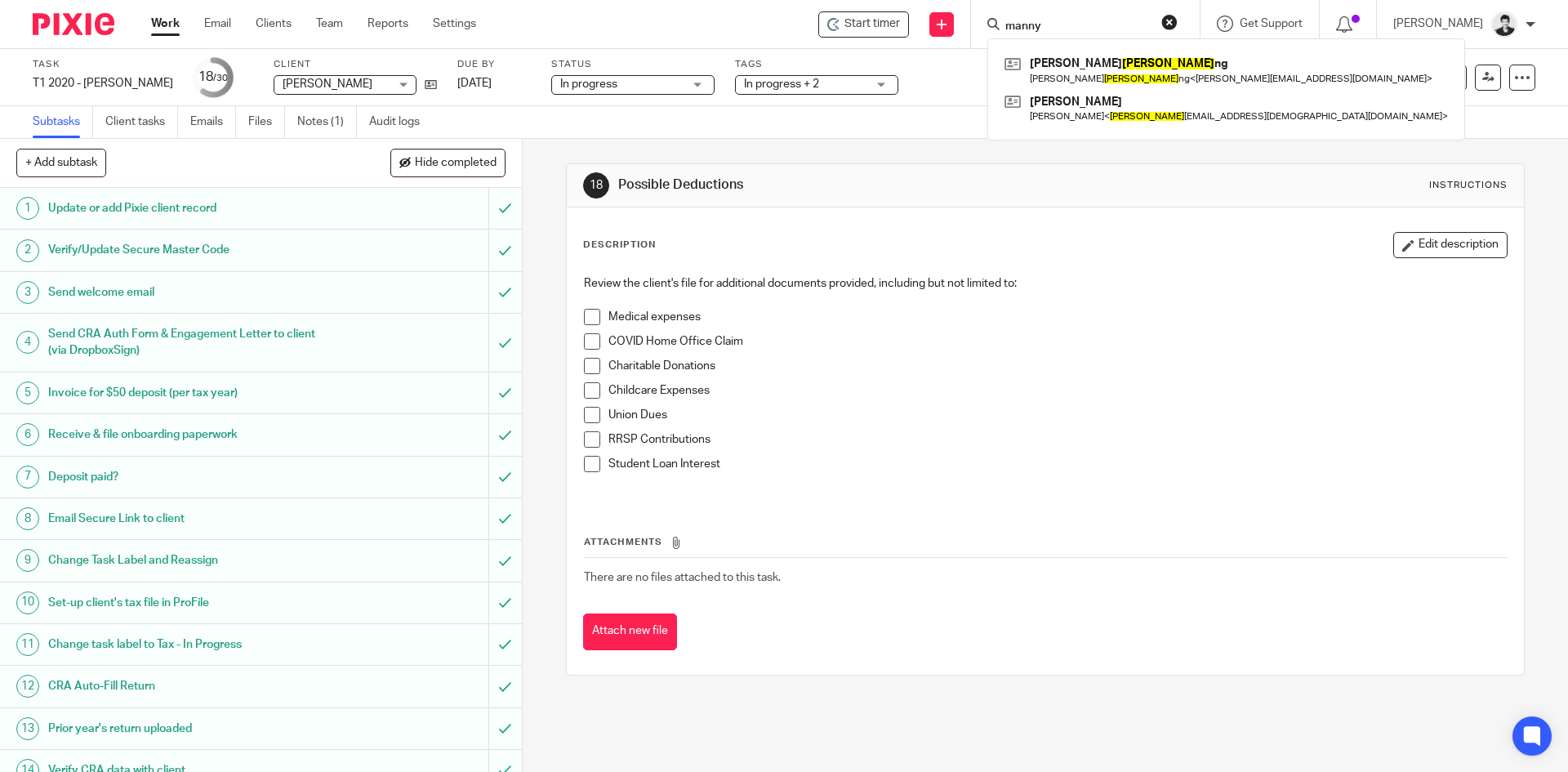
click at [1081, 27] on input "manny" at bounding box center [1076, 27] width 147 height 15
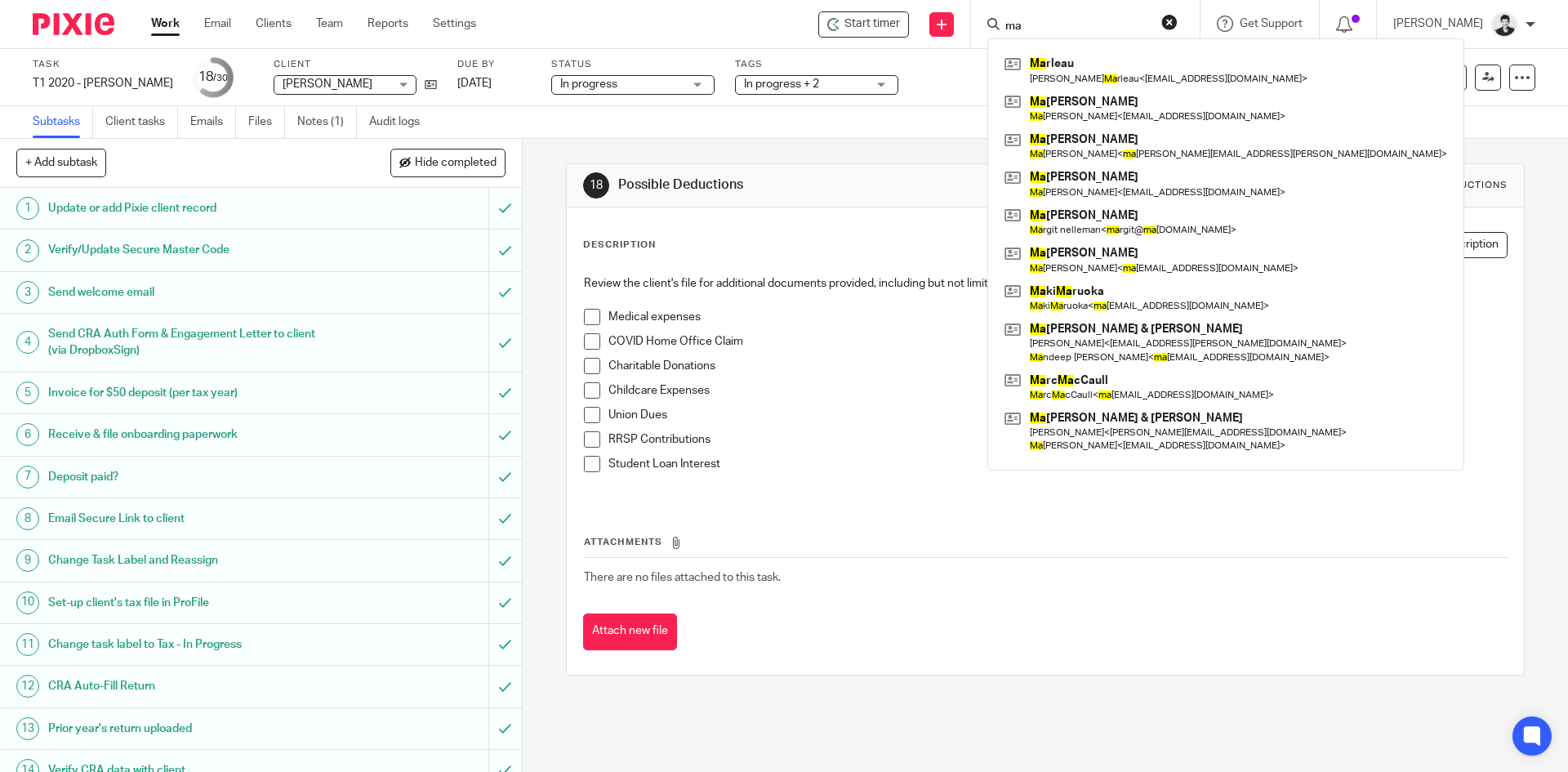
type input "m"
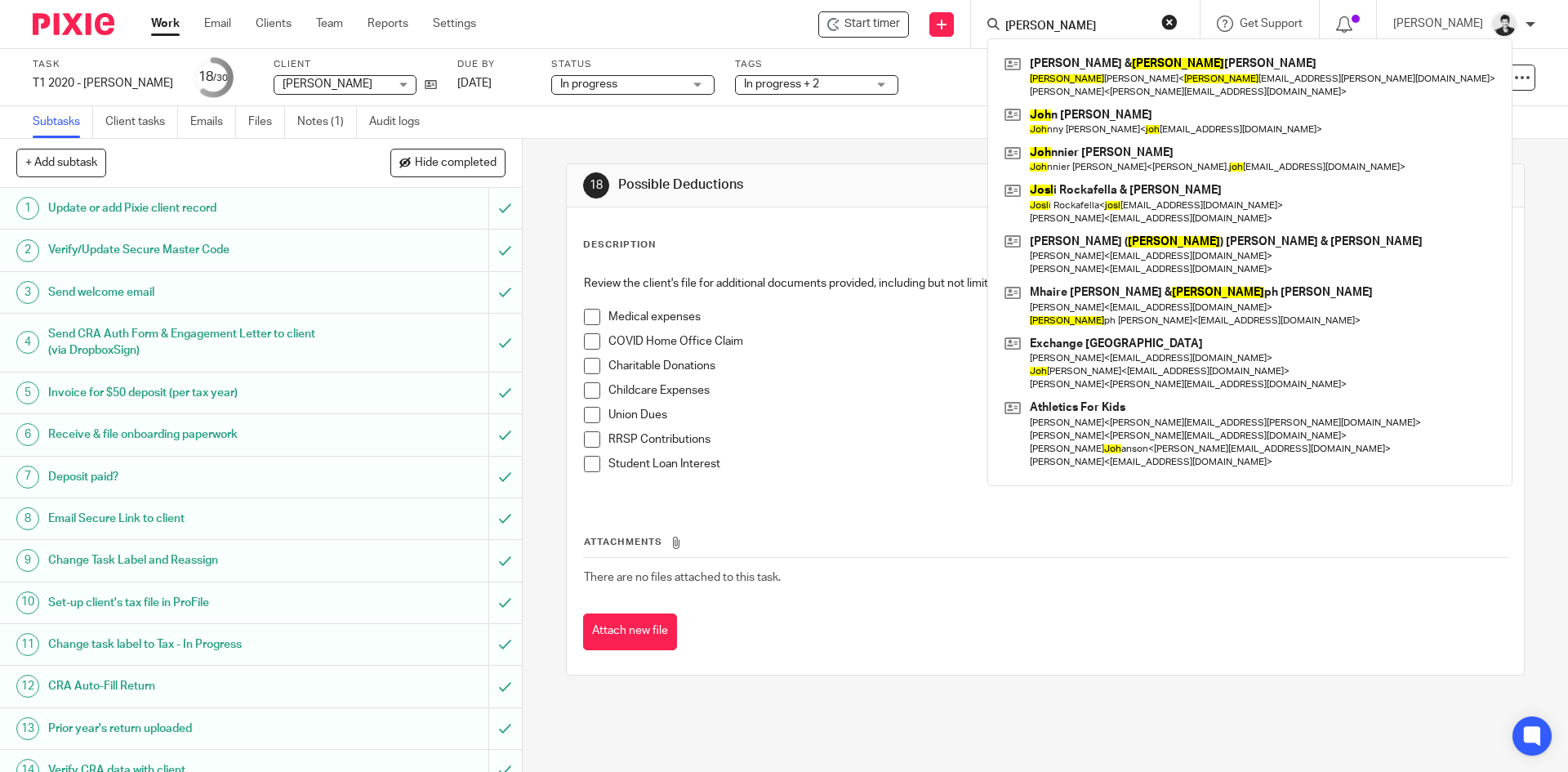
type input "josh"
click at [963, 482] on p at bounding box center [1057, 480] width 898 height 17
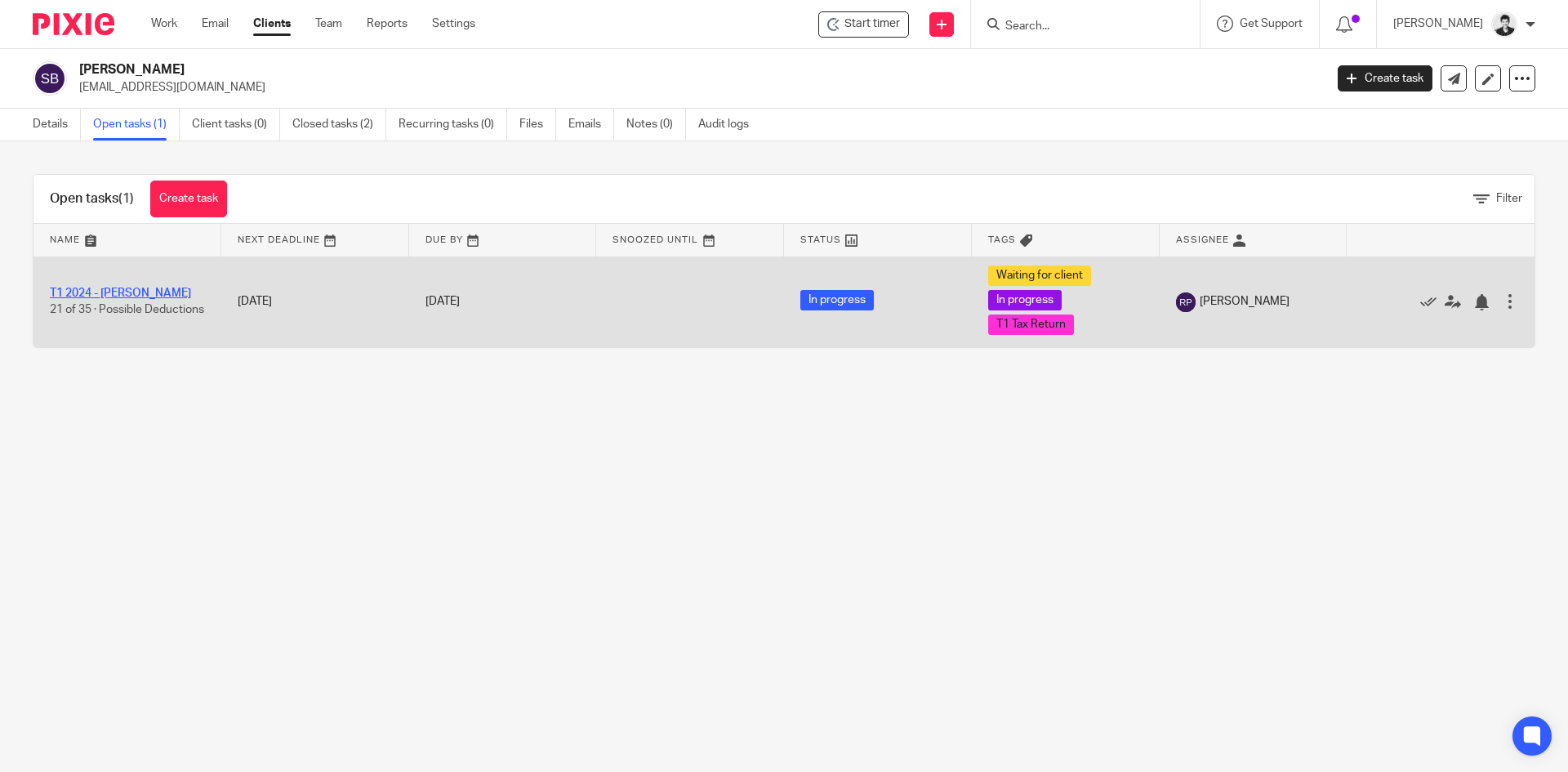
click at [160, 288] on link "T1 2024 - [PERSON_NAME]" at bounding box center [120, 294] width 141 height 12
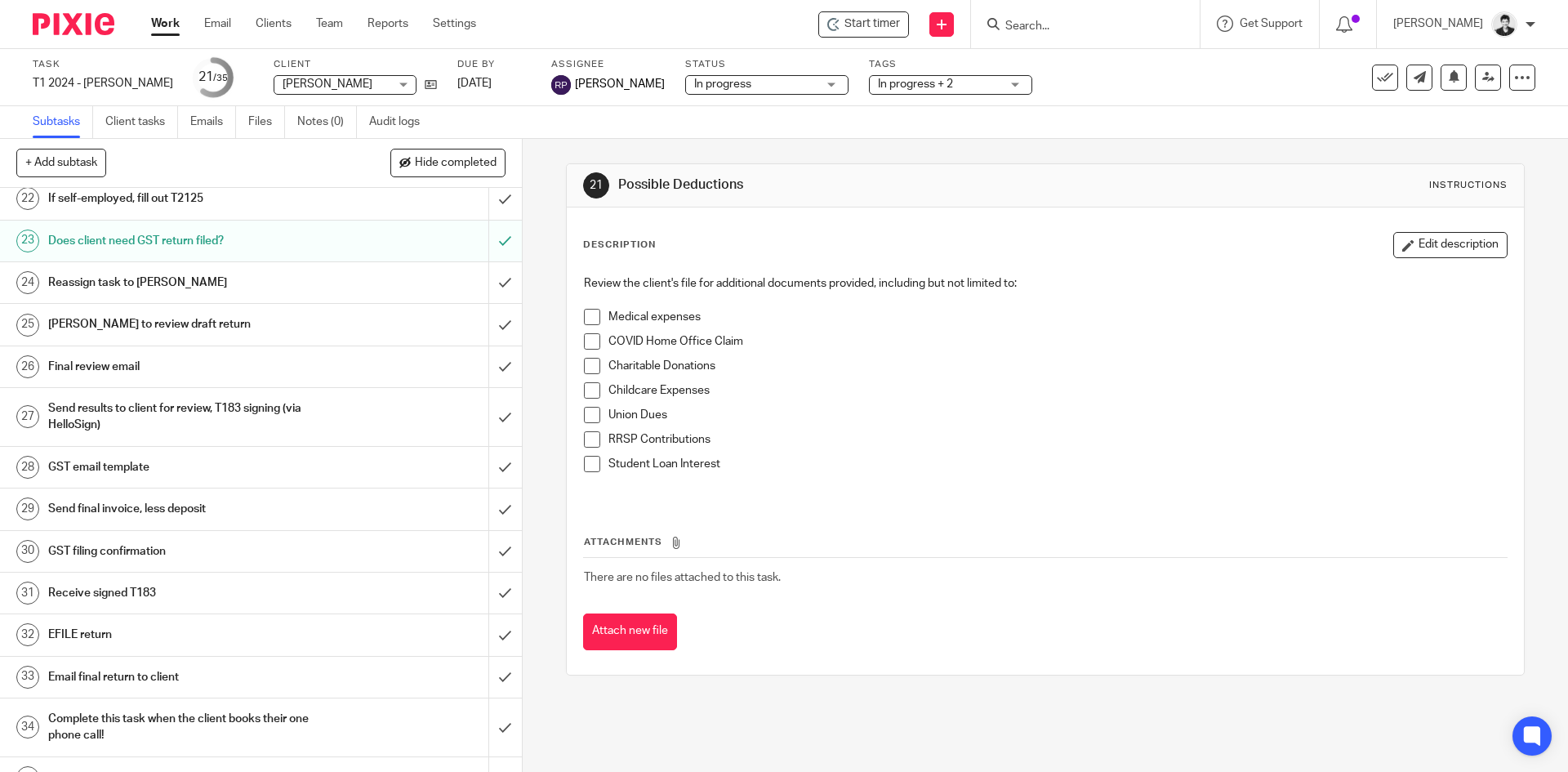
scroll to position [950, 0]
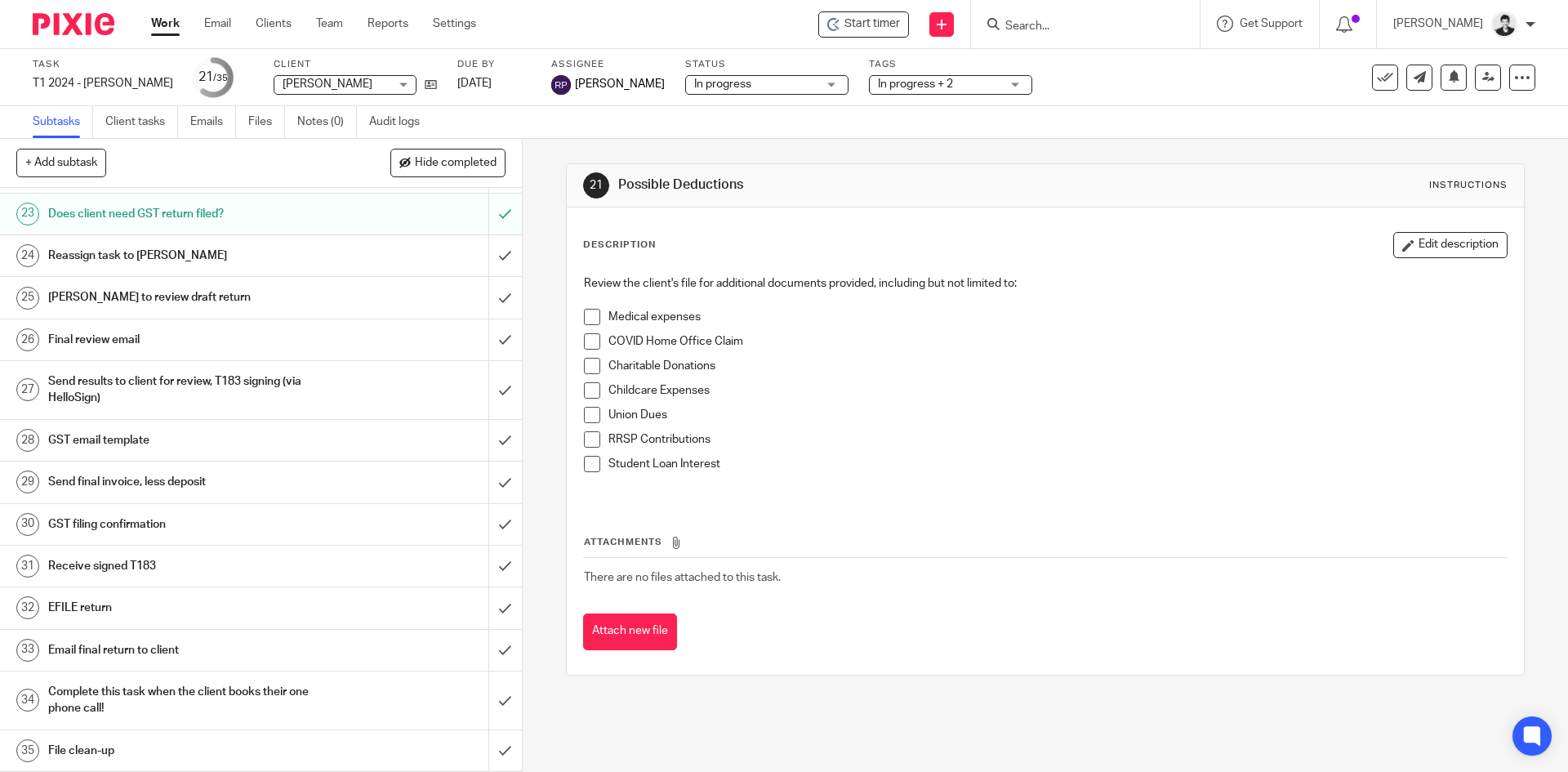
click at [116, 475] on h1 "Send final invoice, less deposit" at bounding box center [189, 481] width 283 height 25
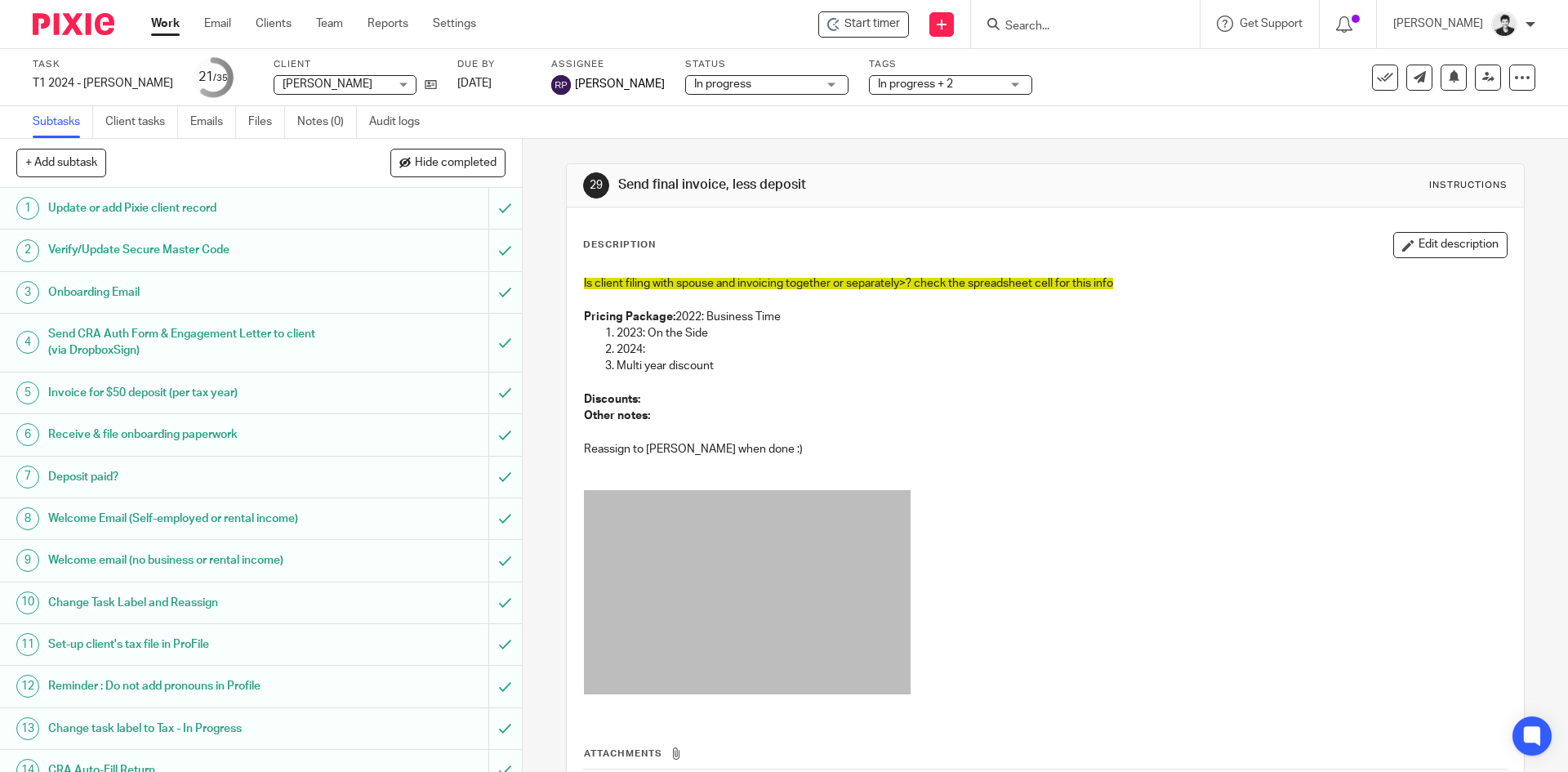
click at [1416, 246] on button "Edit description" at bounding box center [1450, 245] width 114 height 27
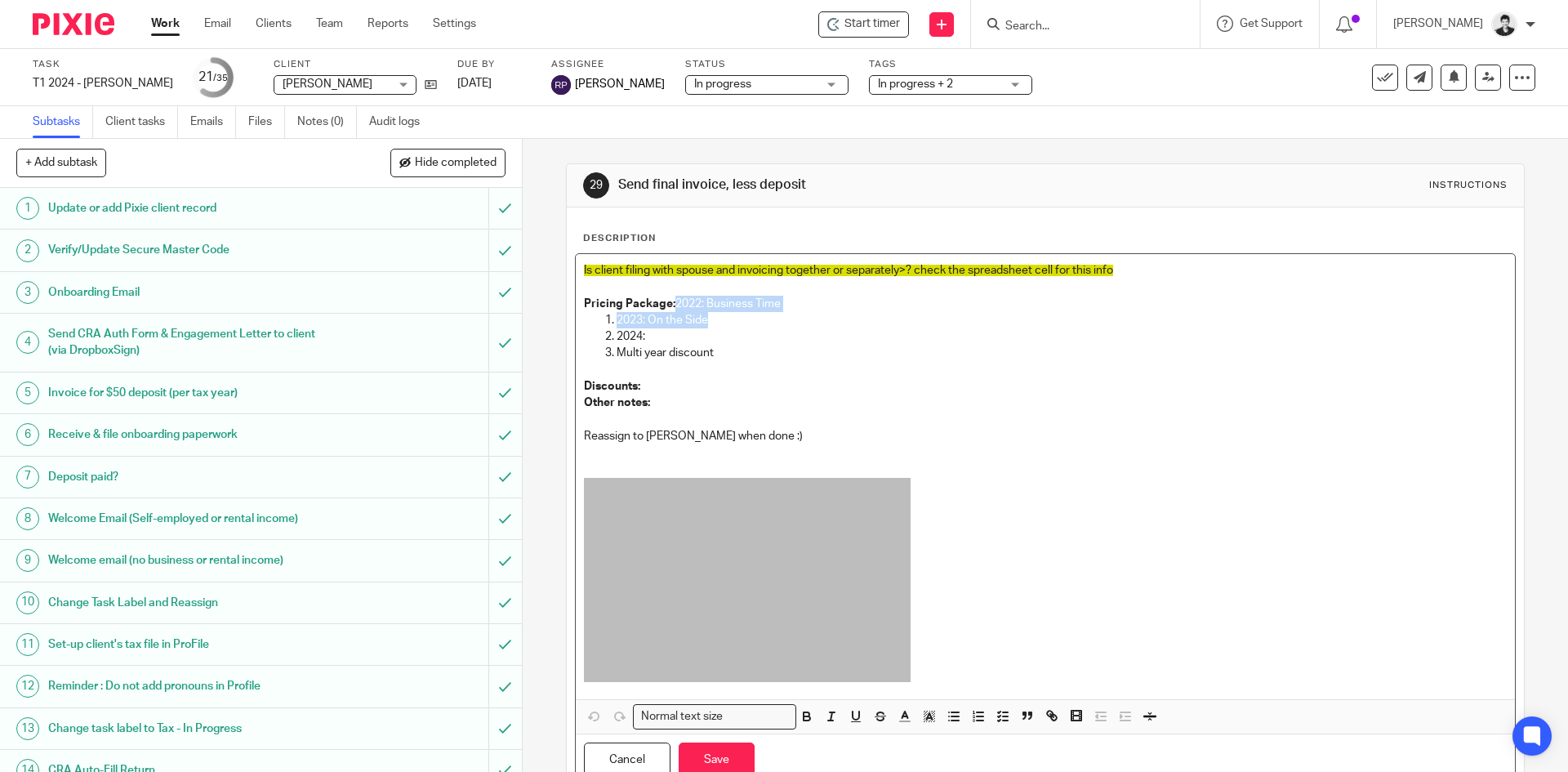
drag, startPoint x: 713, startPoint y: 319, endPoint x: 672, endPoint y: 306, distance: 43.0
click at [672, 306] on div "Is client filing with spouse and invoicing together or separately>? check the s…" at bounding box center [1045, 477] width 938 height 446
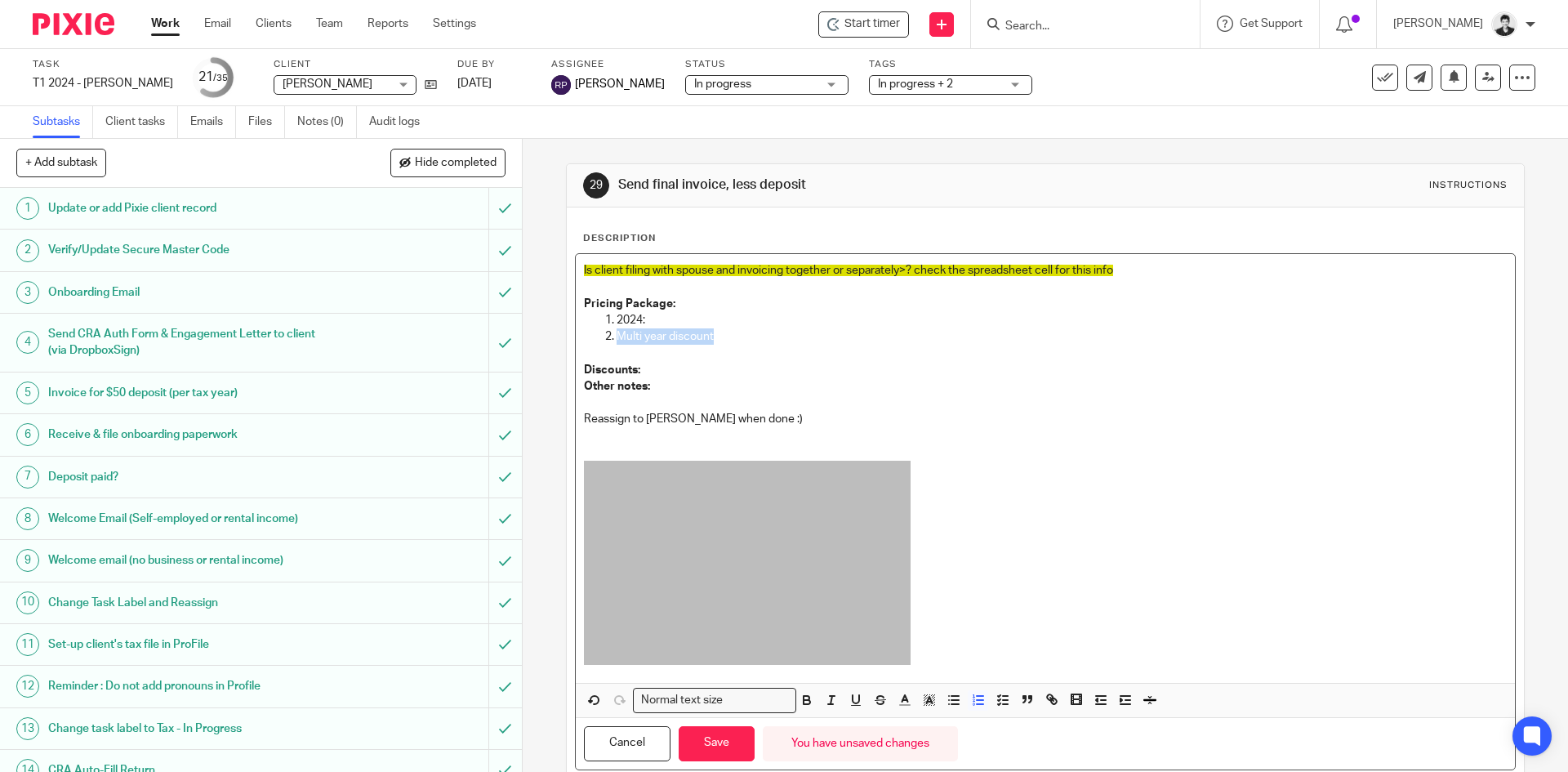
drag, startPoint x: 716, startPoint y: 342, endPoint x: 606, endPoint y: 342, distance: 110.0
click at [617, 342] on li "Multi year discount" at bounding box center [1061, 336] width 889 height 17
click at [599, 357] on p at bounding box center [1044, 353] width 921 height 17
click at [719, 737] on button "Save" at bounding box center [716, 744] width 76 height 35
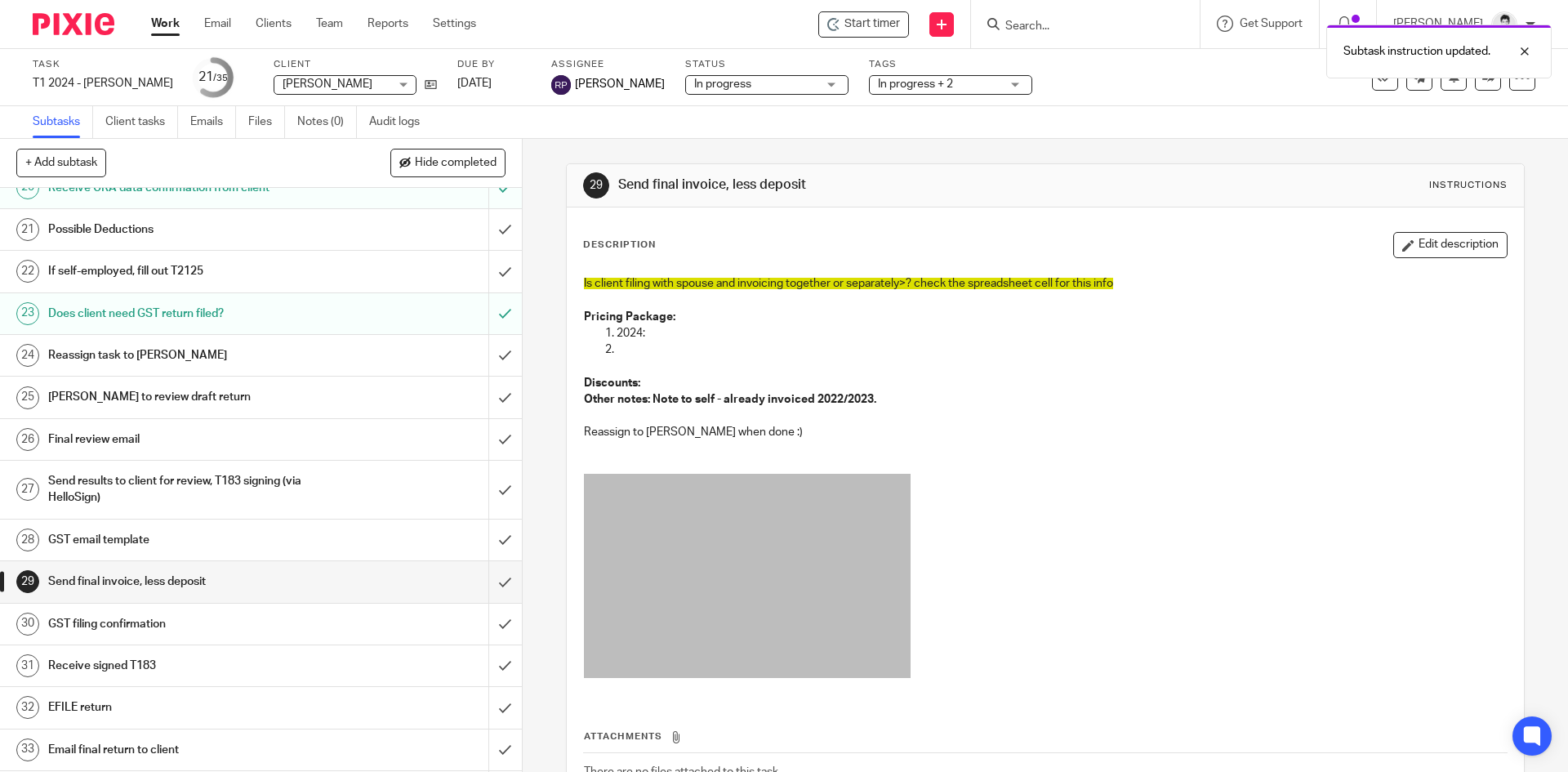
scroll to position [950, 0]
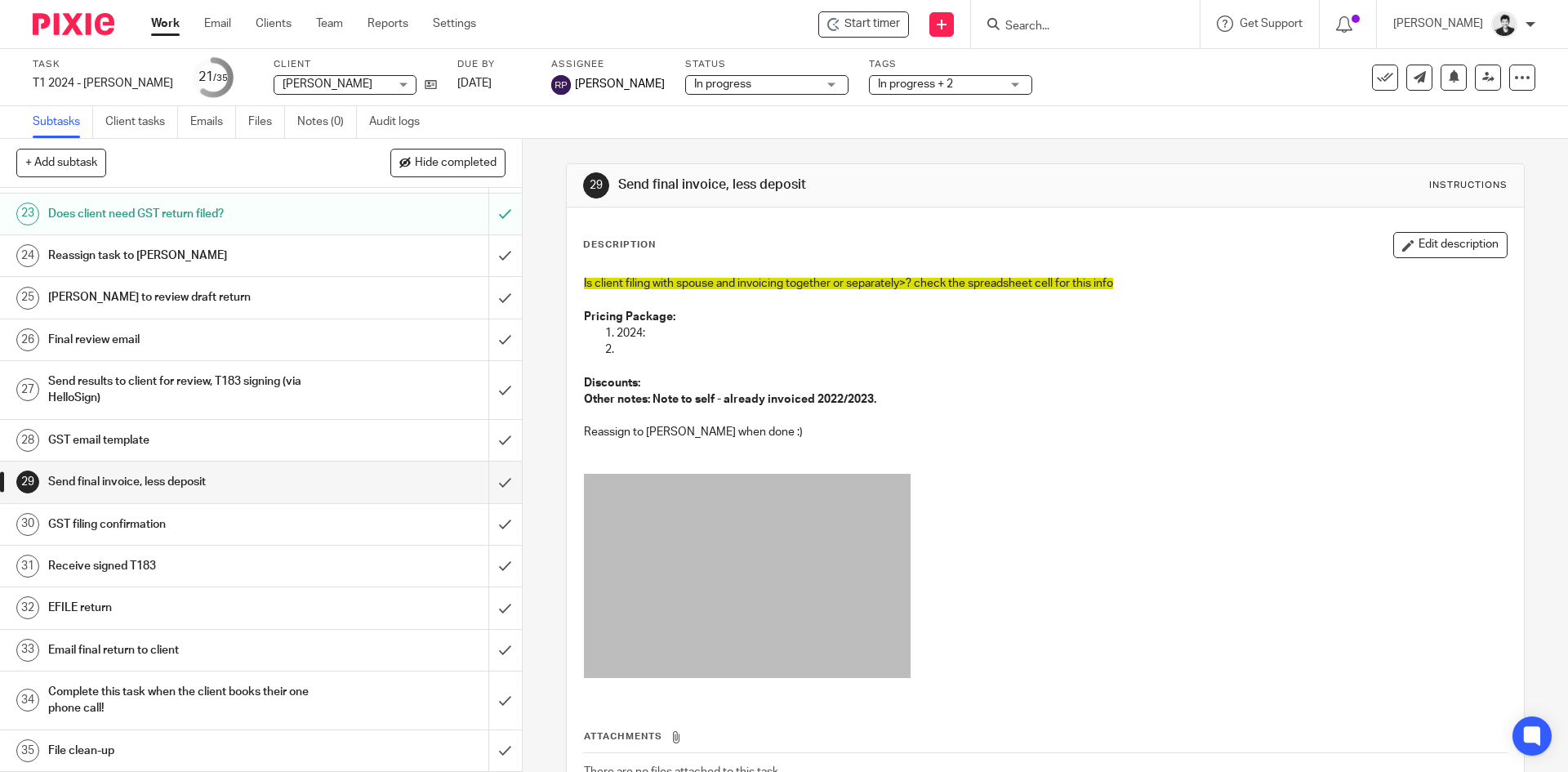
click at [1078, 31] on input "Search" at bounding box center [1076, 27] width 147 height 15
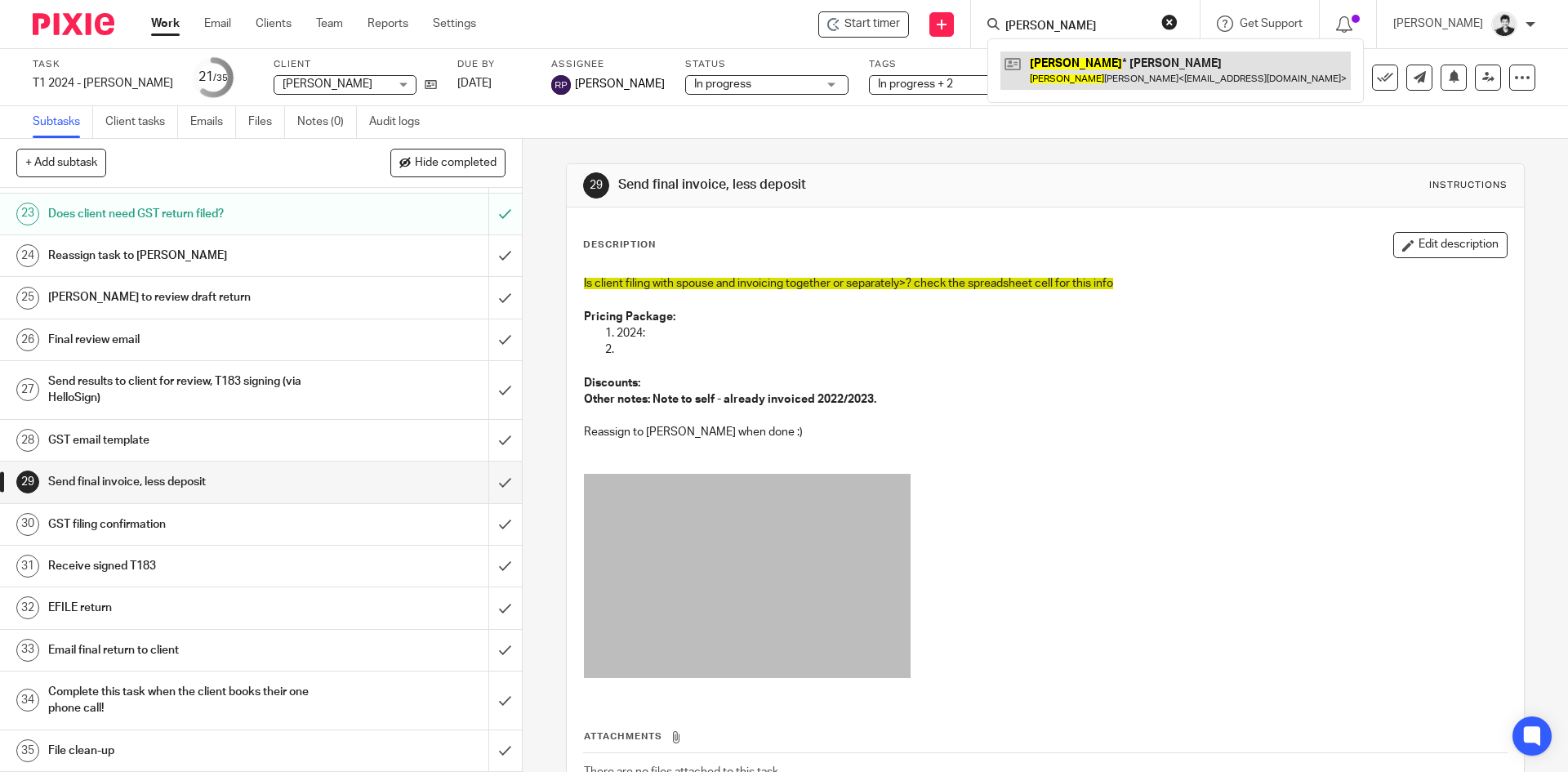
type input "reed"
click at [1107, 75] on link at bounding box center [1175, 70] width 350 height 37
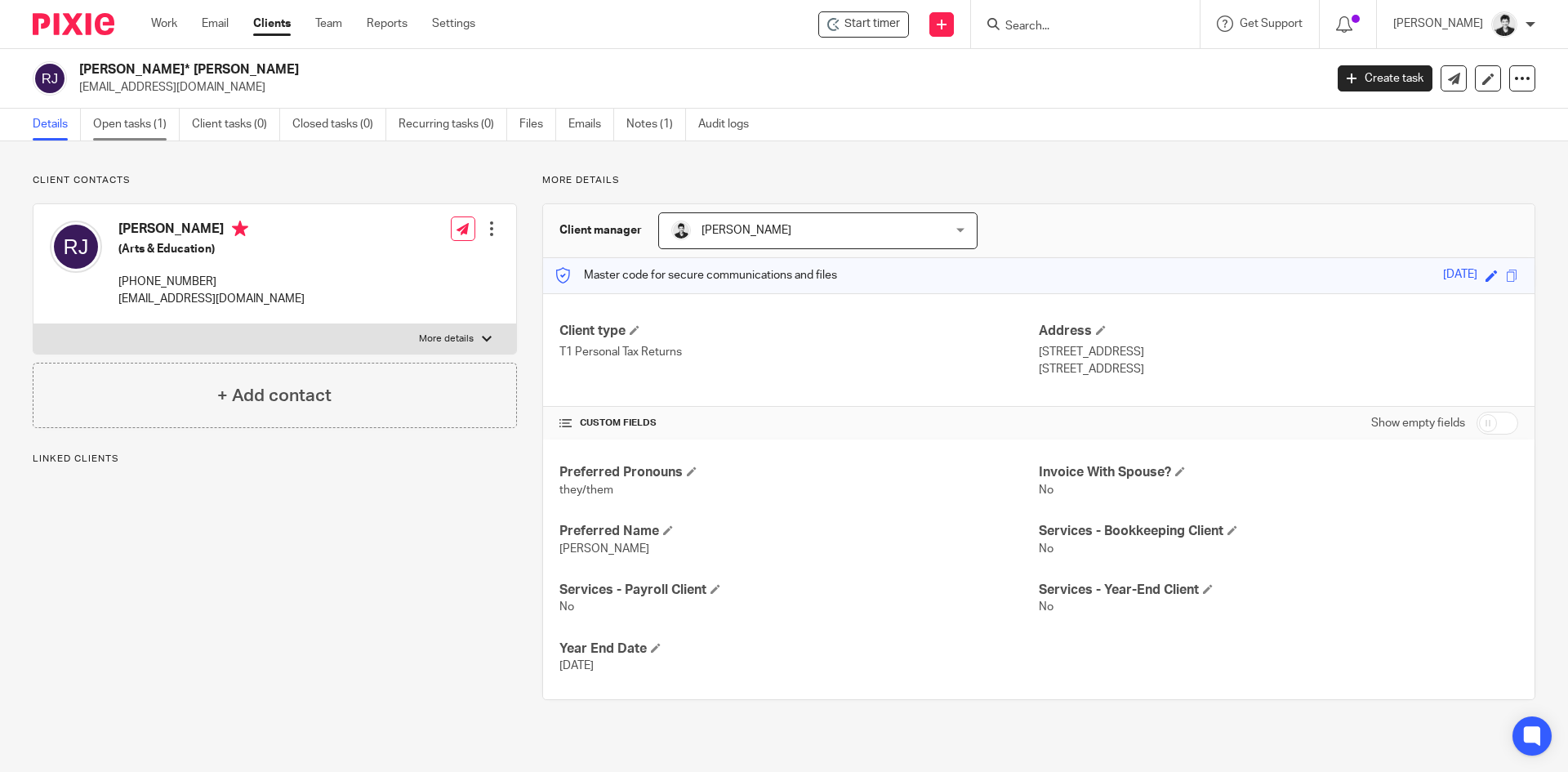
click at [129, 122] on link "Open tasks (1)" at bounding box center [136, 124] width 87 height 32
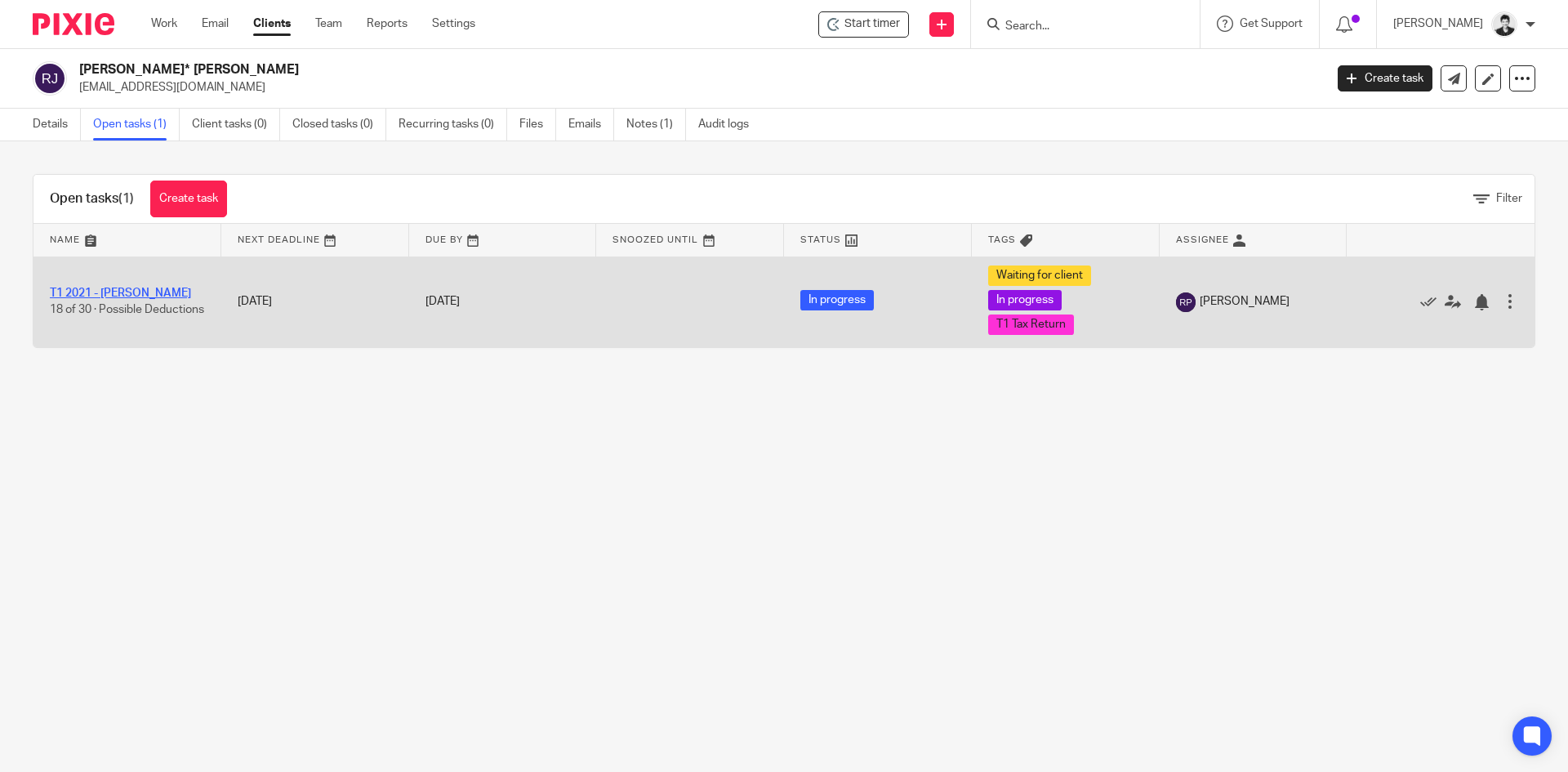
click at [164, 288] on link "T1 2021 - [PERSON_NAME]" at bounding box center [120, 294] width 141 height 12
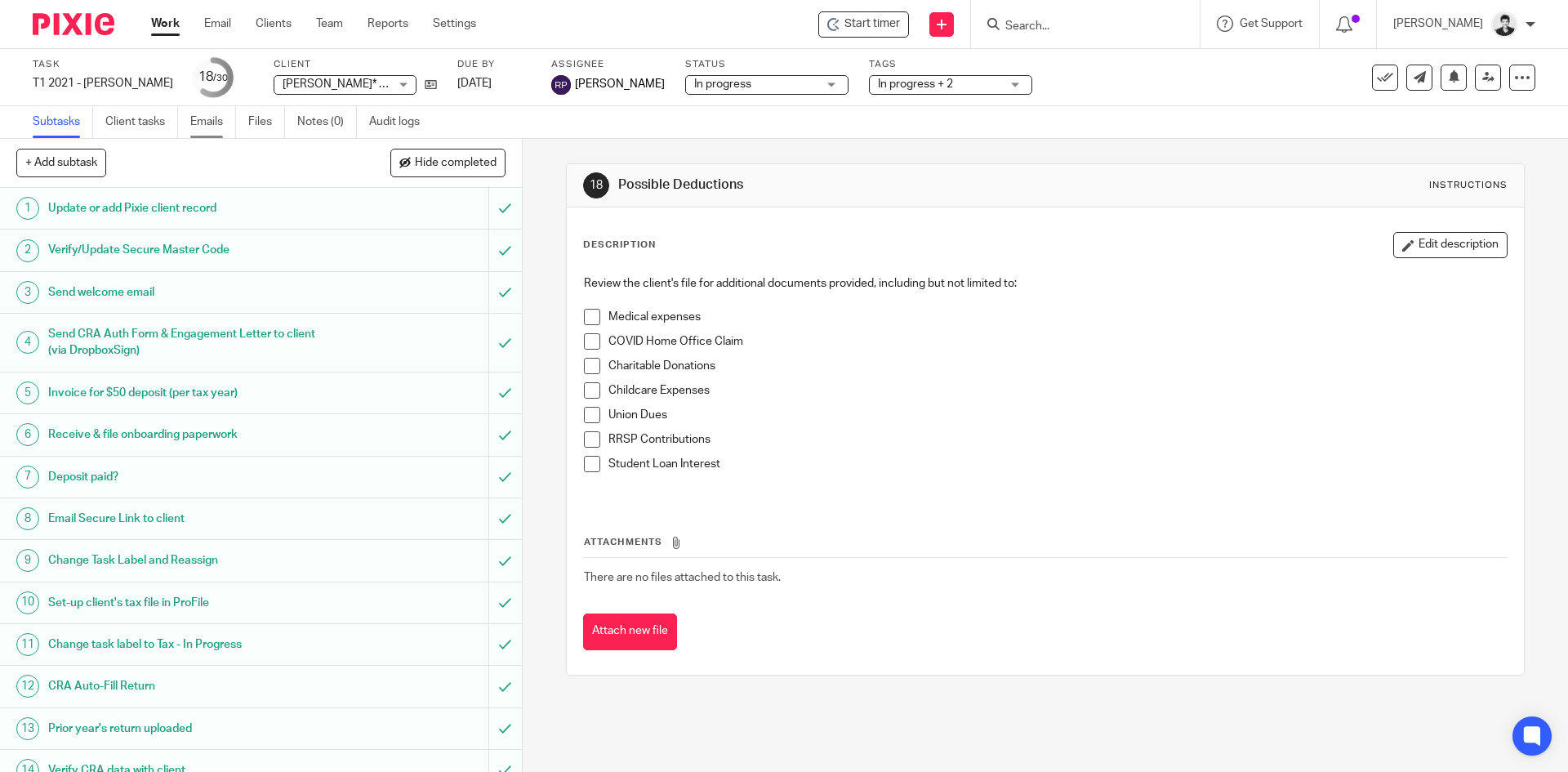
click at [217, 116] on link "Emails" at bounding box center [213, 122] width 45 height 32
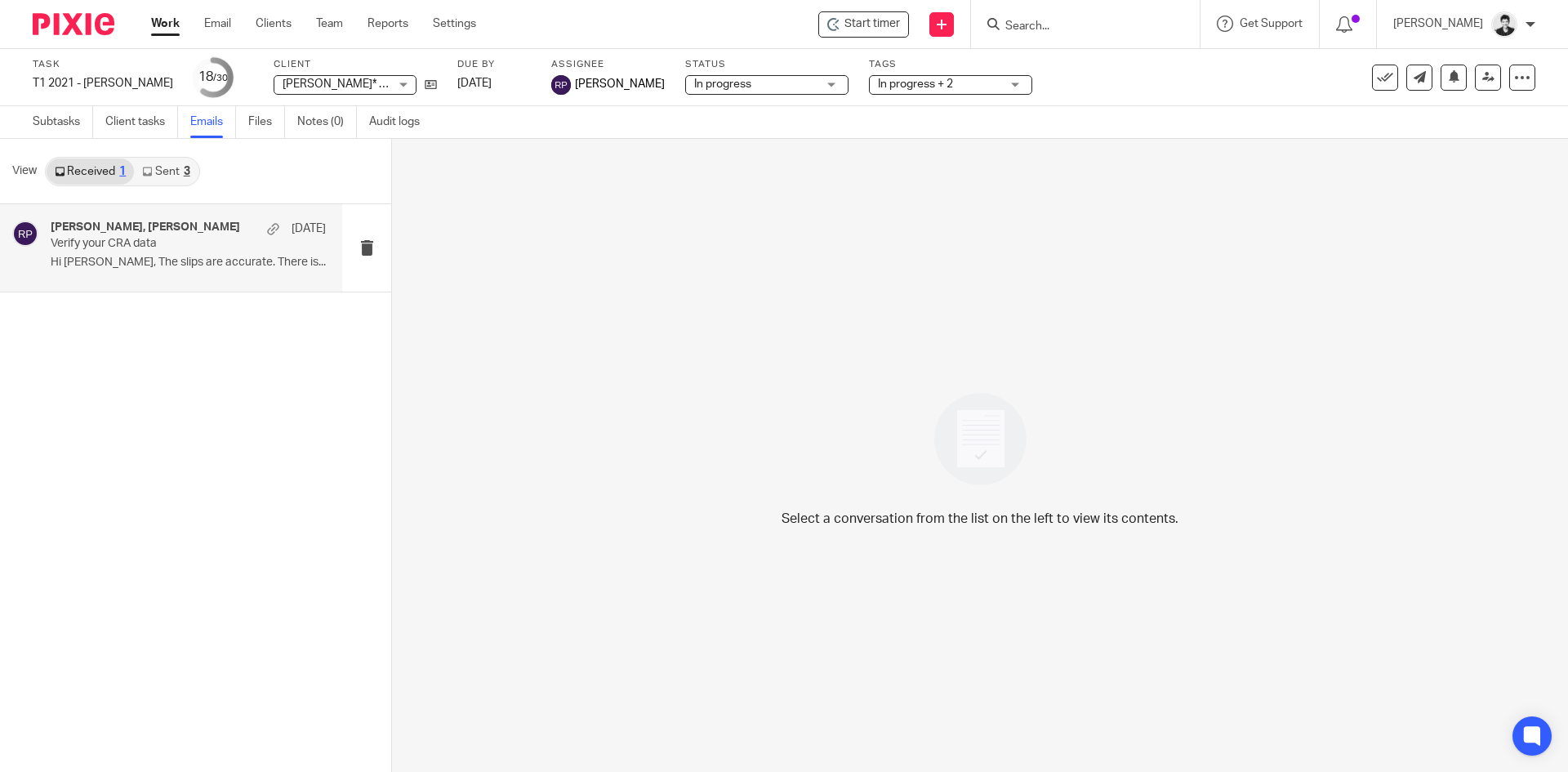
click at [173, 262] on p "Hi [PERSON_NAME], The slips are accurate. There is..." at bounding box center [187, 262] width 275 height 14
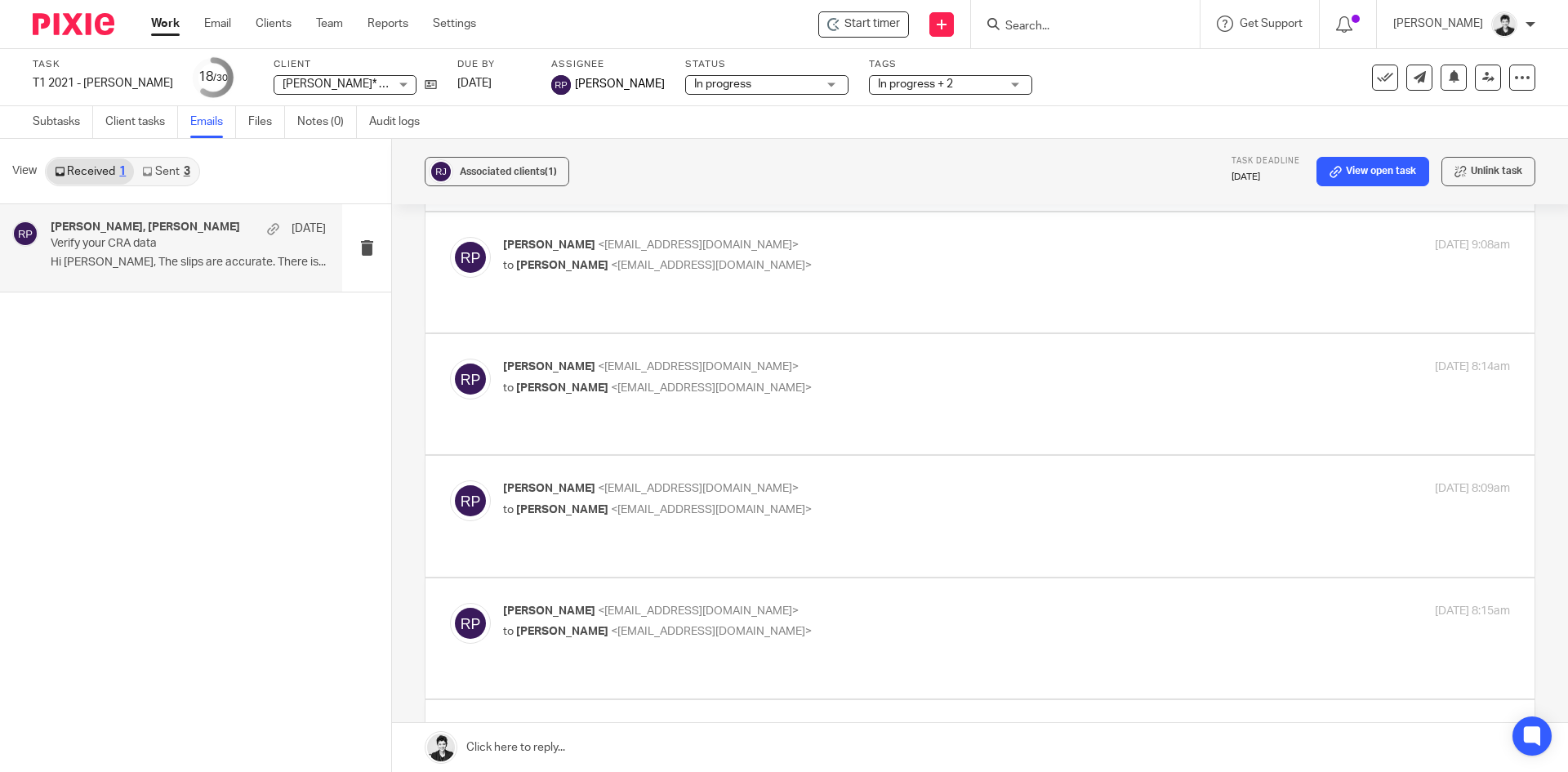
scroll to position [3885, 0]
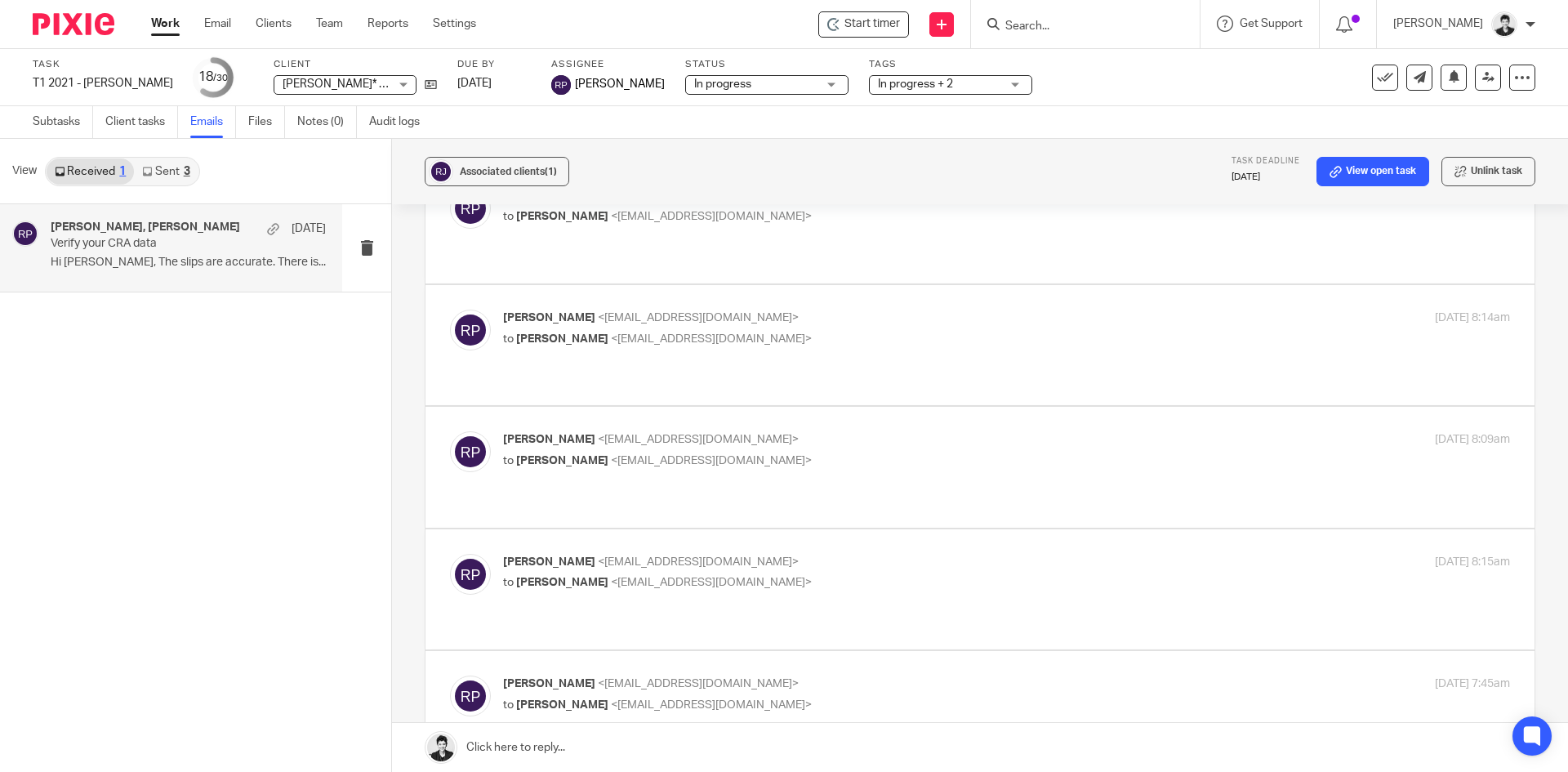
click at [1071, 24] on input "Search" at bounding box center [1076, 27] width 147 height 15
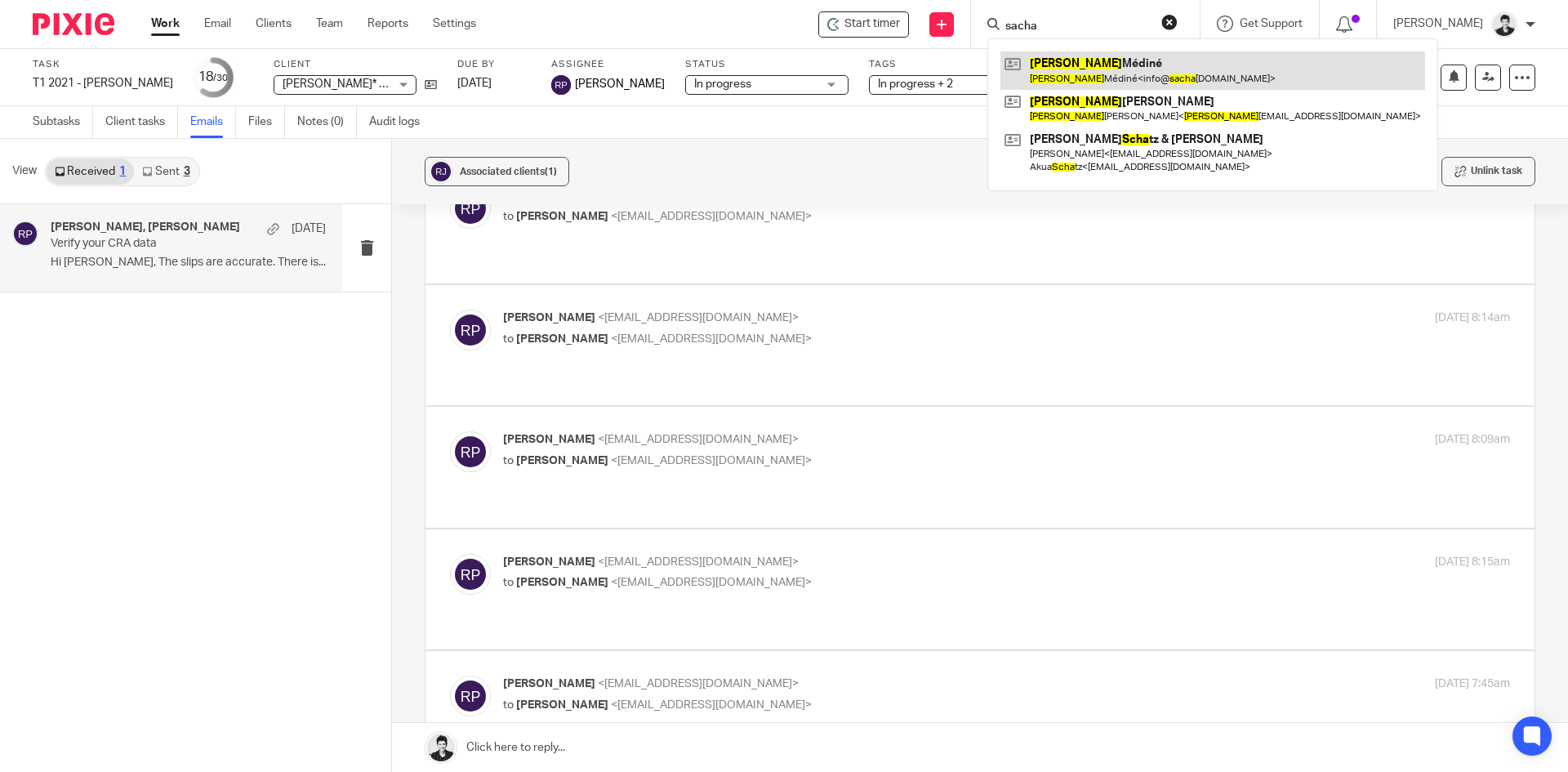
type input "sacha"
click at [1107, 64] on link at bounding box center [1212, 70] width 425 height 37
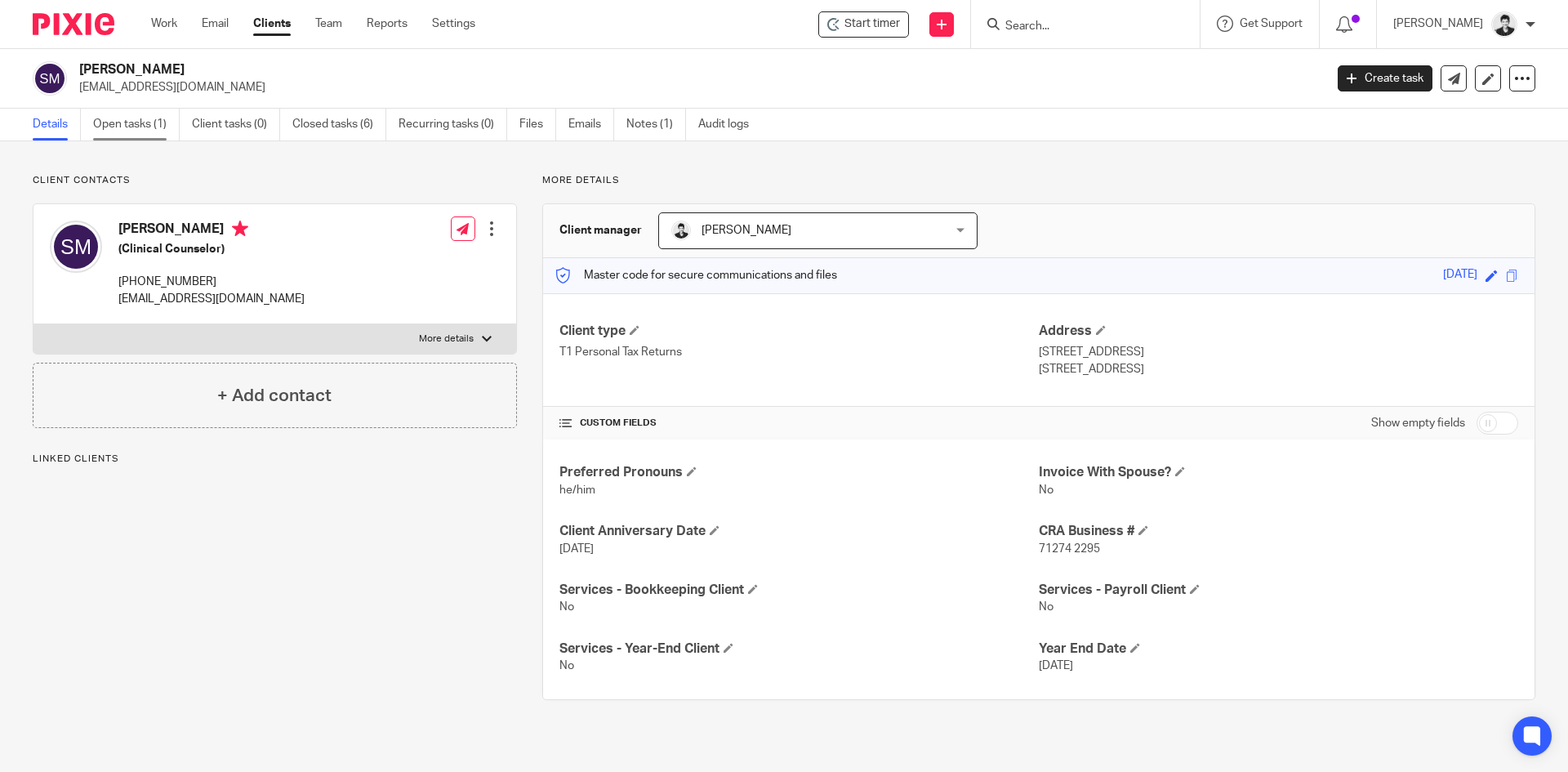
click at [126, 126] on link "Open tasks (1)" at bounding box center [136, 124] width 87 height 32
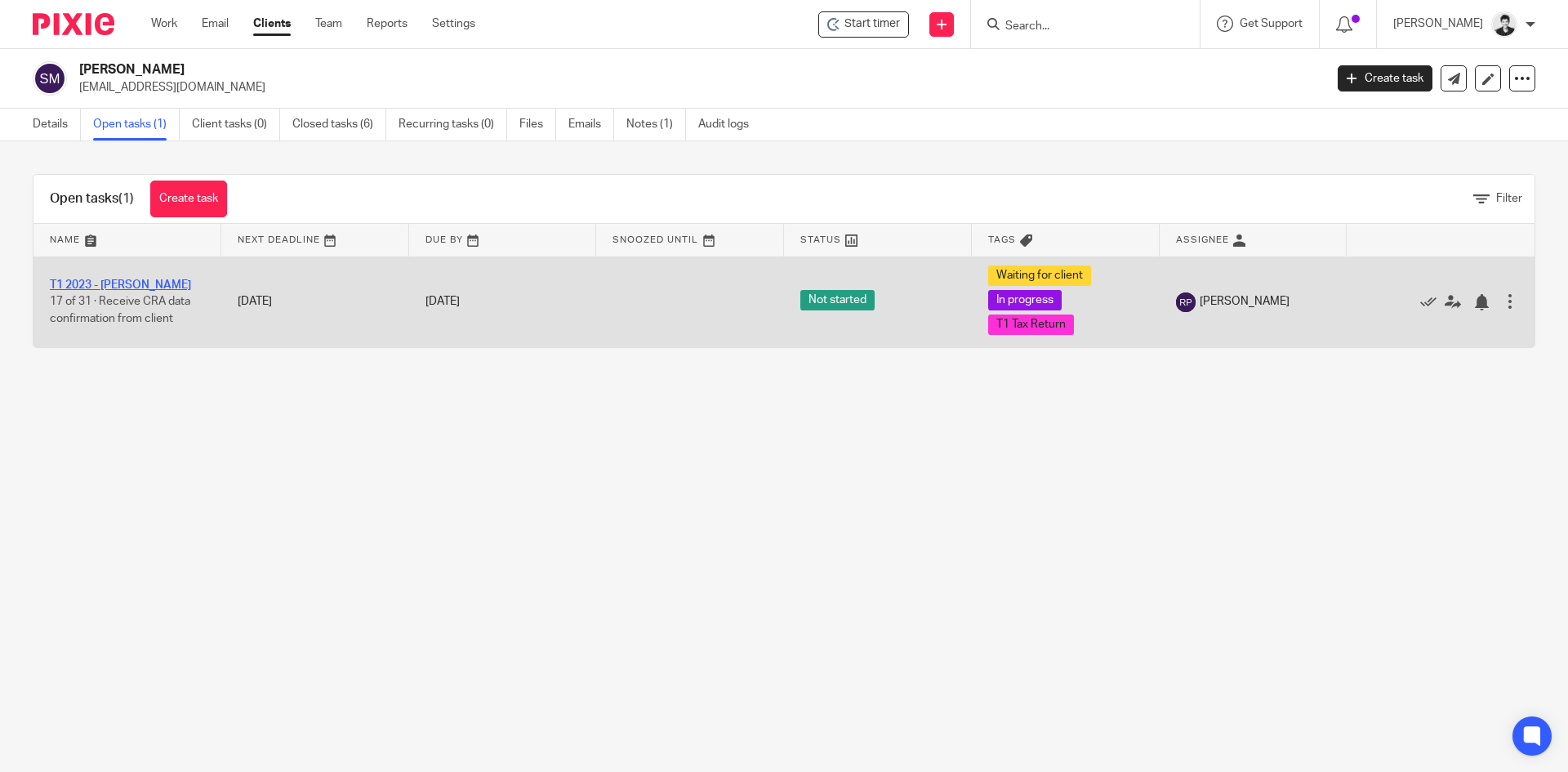
click at [123, 286] on link "T1 2023 - Sacha Médiné" at bounding box center [120, 285] width 141 height 12
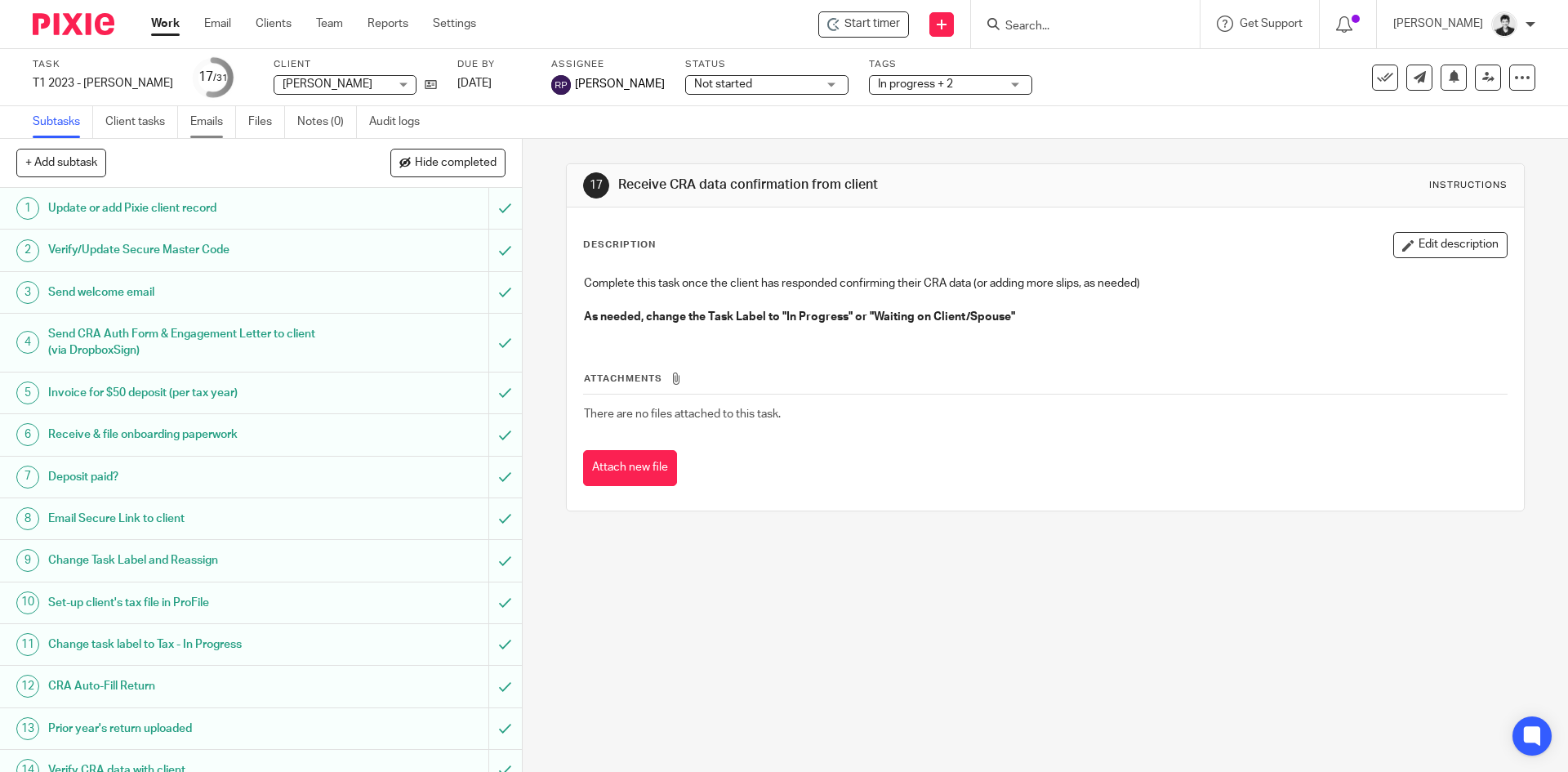
click at [235, 122] on link "Emails" at bounding box center [213, 122] width 45 height 32
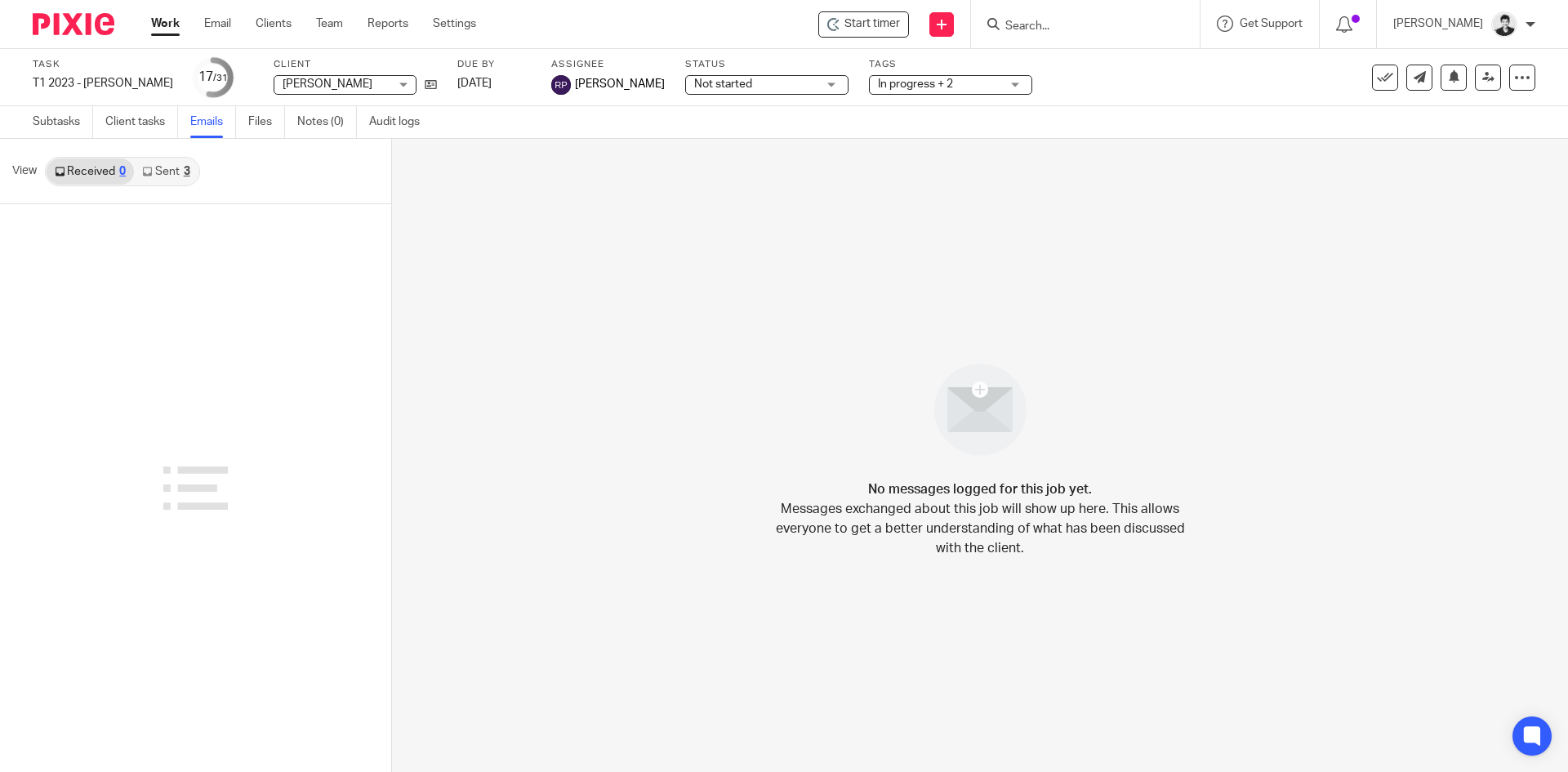
click at [177, 178] on link "Sent 3" at bounding box center [166, 172] width 64 height 27
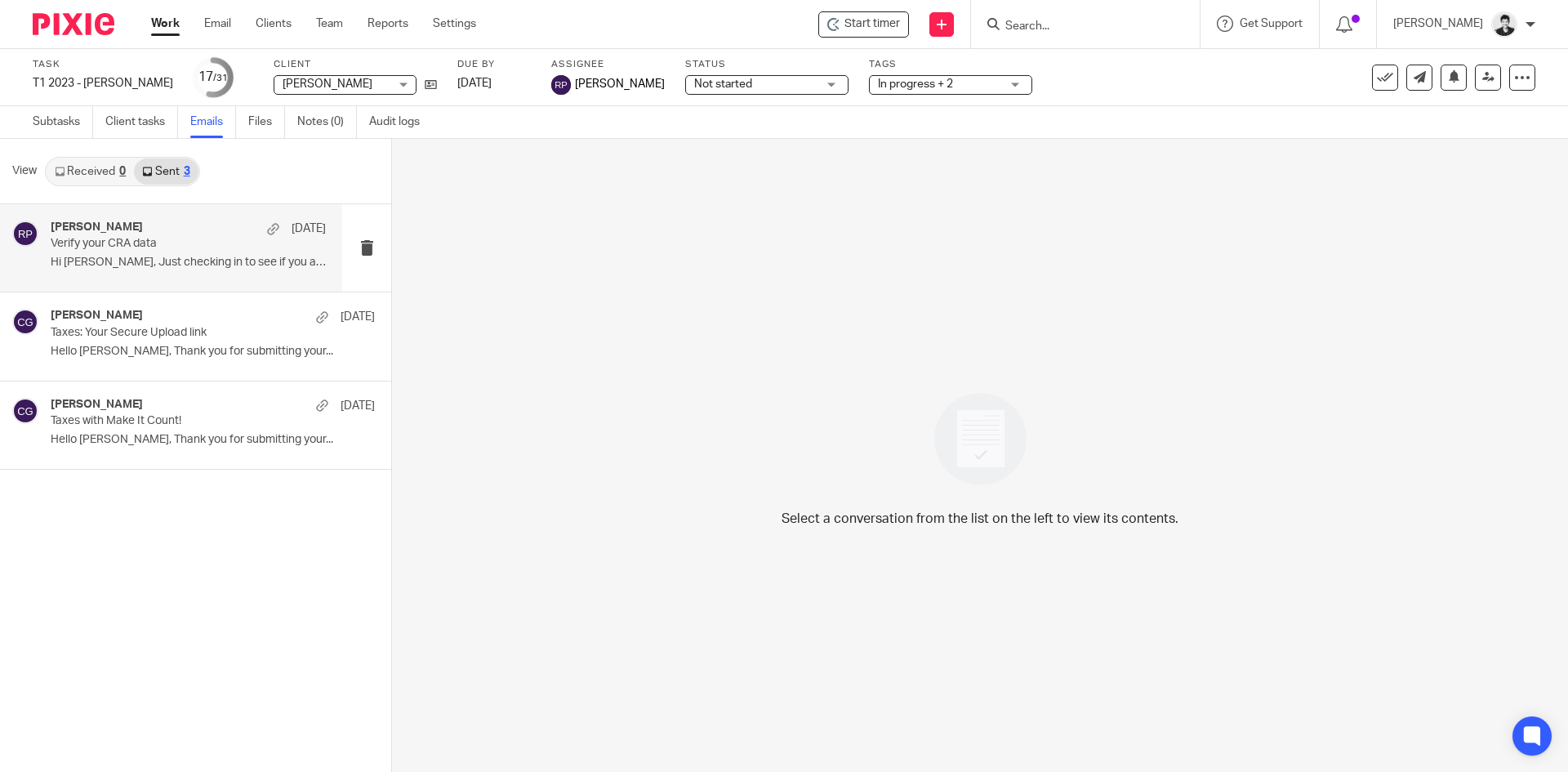
click at [214, 233] on div "[PERSON_NAME] [DATE]" at bounding box center [187, 229] width 275 height 17
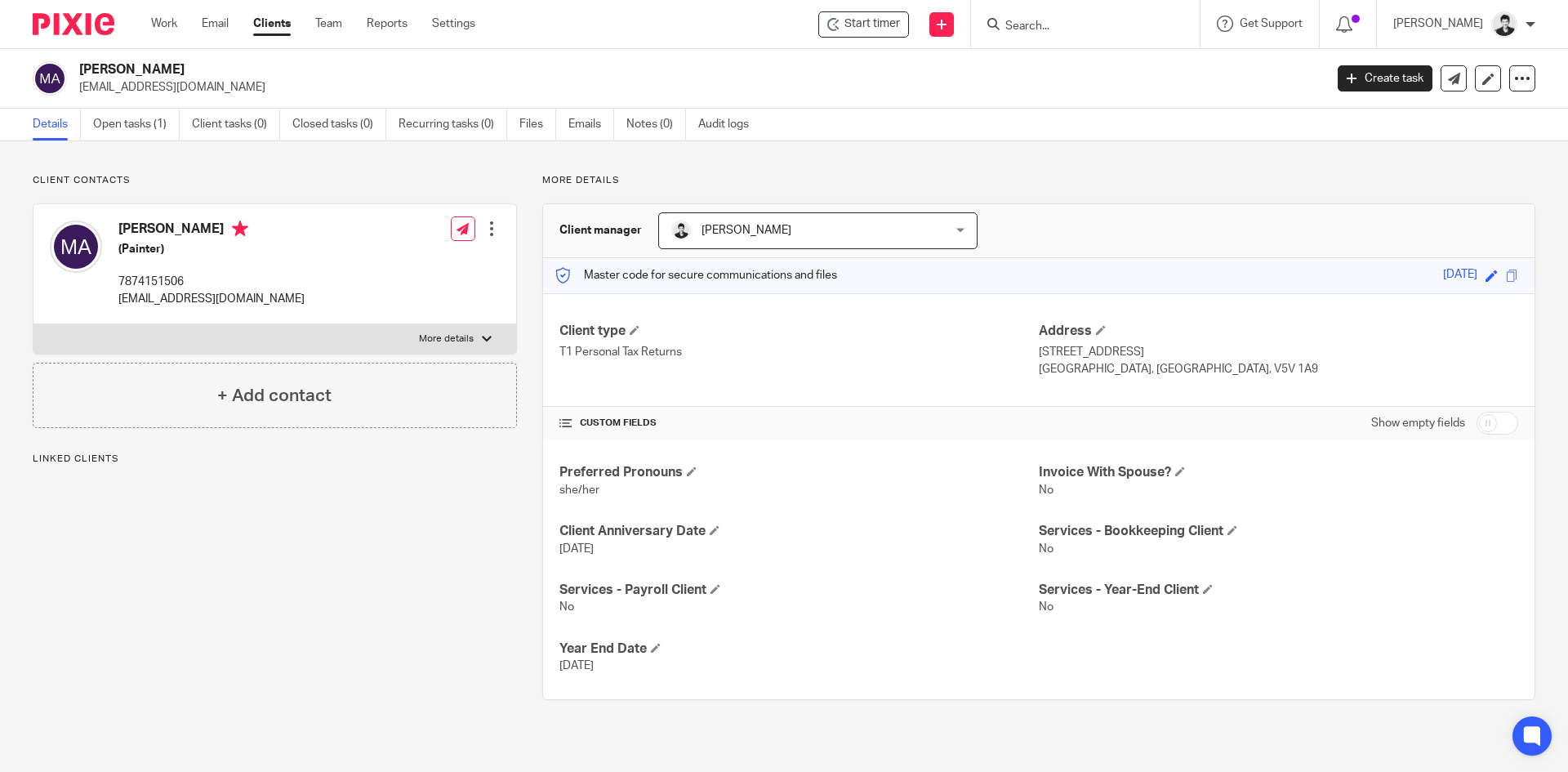
click at [142, 145] on div "Client contacts [PERSON_NAME] (Painter) 7874151506 [EMAIL_ADDRESS][DOMAIN_NAME]…" at bounding box center [784, 437] width 1568 height 592
click at [127, 121] on link "Open tasks (1)" at bounding box center [136, 124] width 87 height 32
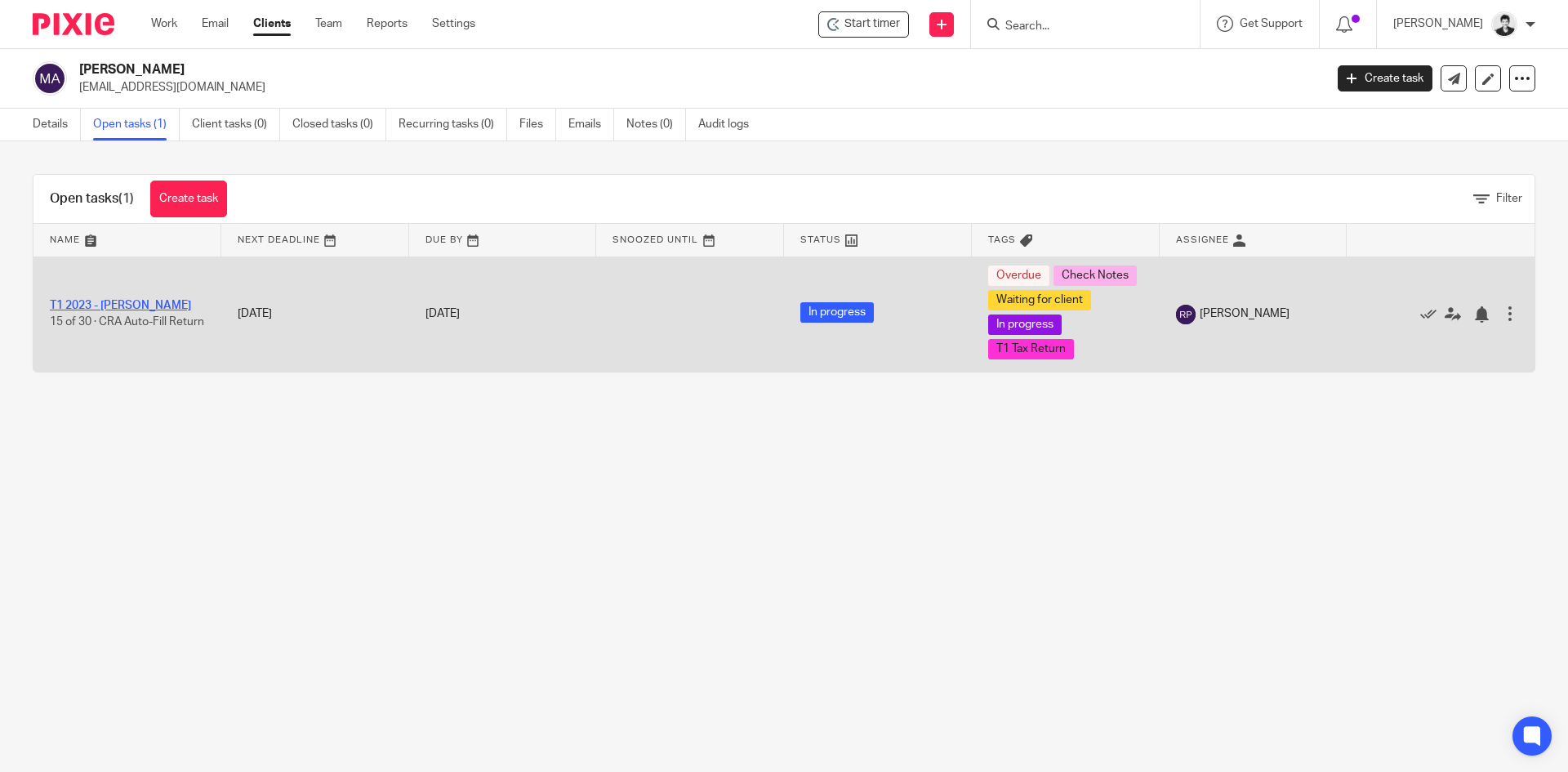
click at [150, 300] on link "T1 2023 - [PERSON_NAME]" at bounding box center [120, 306] width 141 height 12
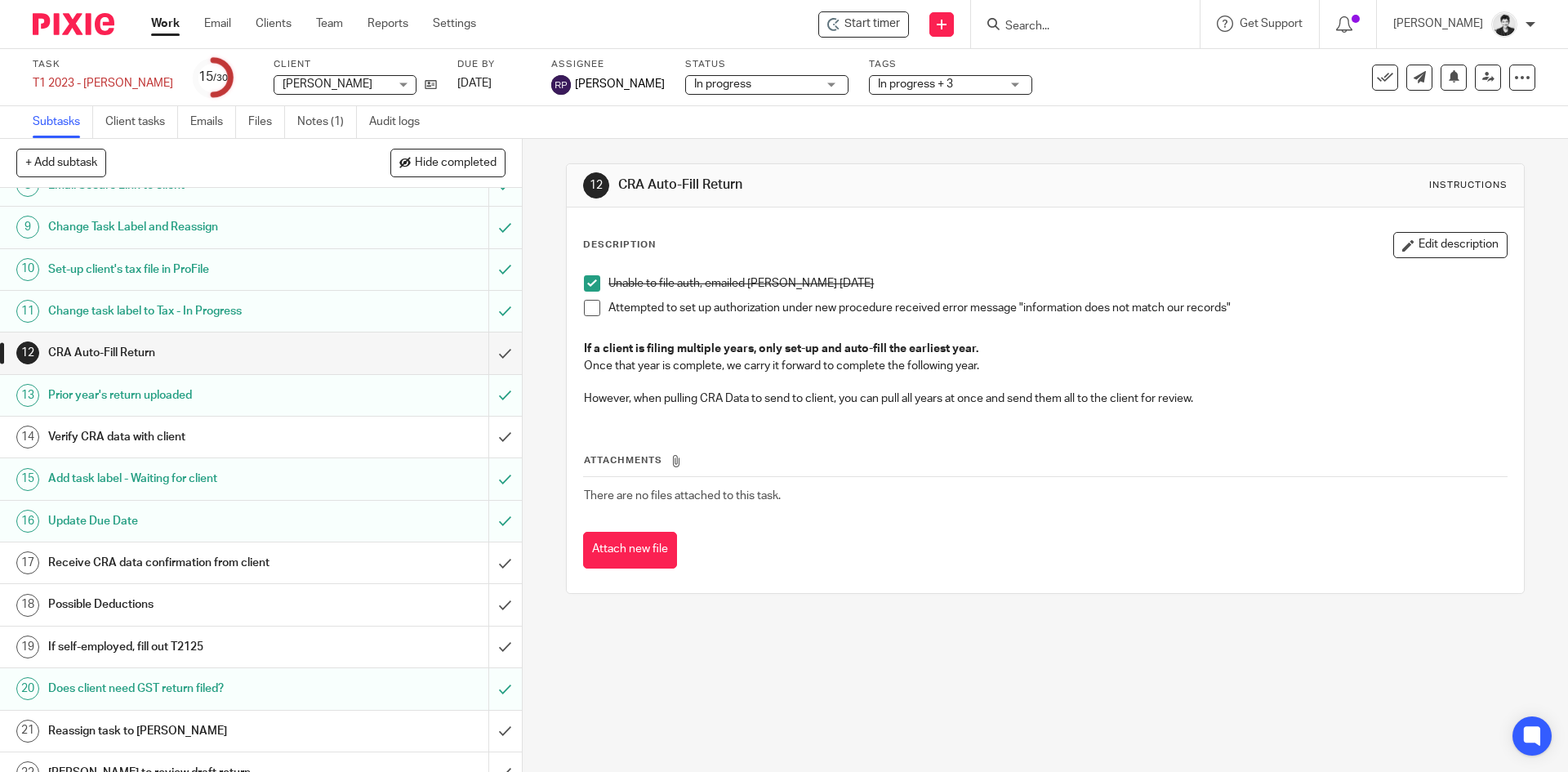
scroll to position [389, 0]
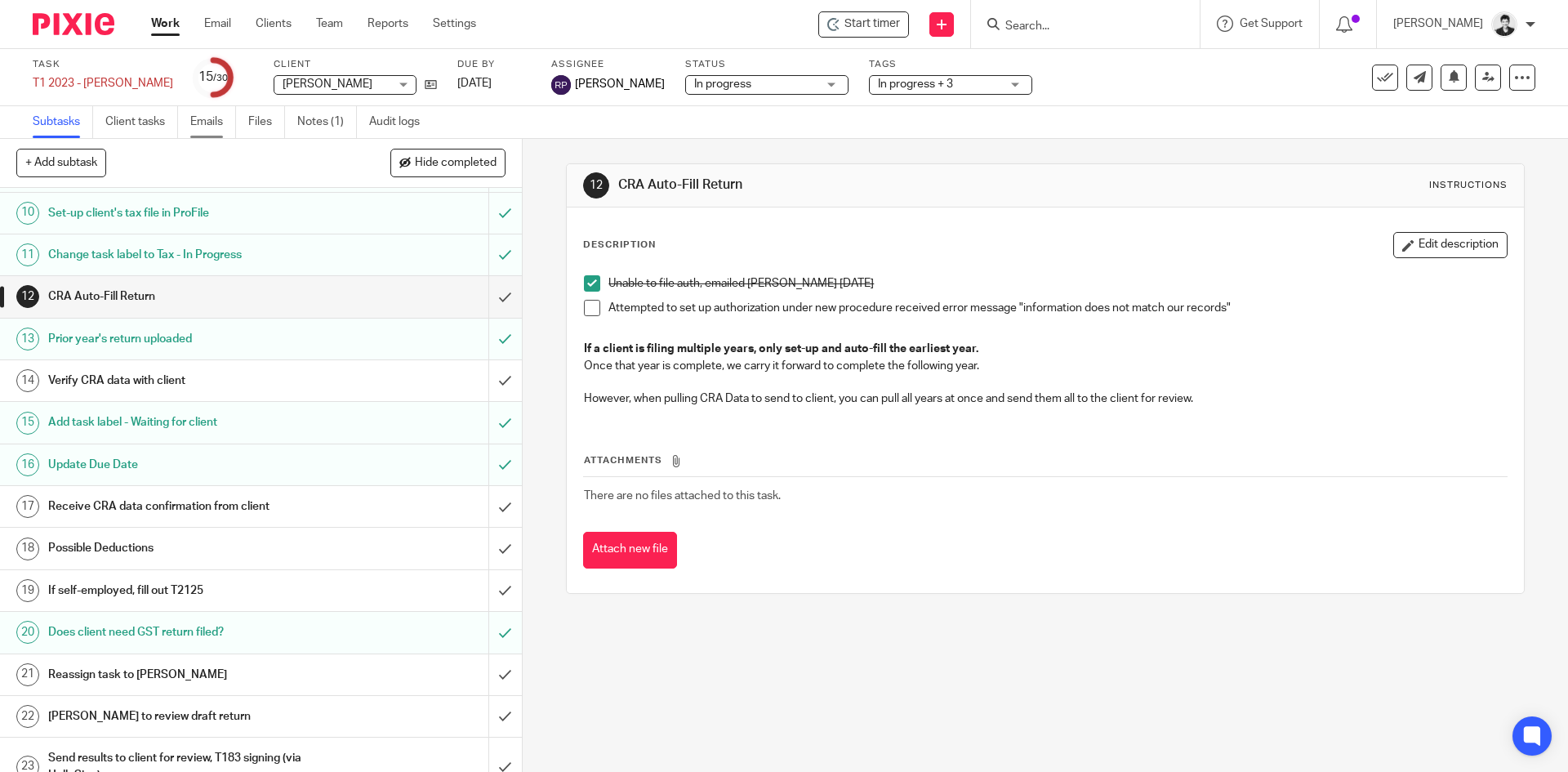
click at [200, 126] on link "Emails" at bounding box center [213, 122] width 45 height 32
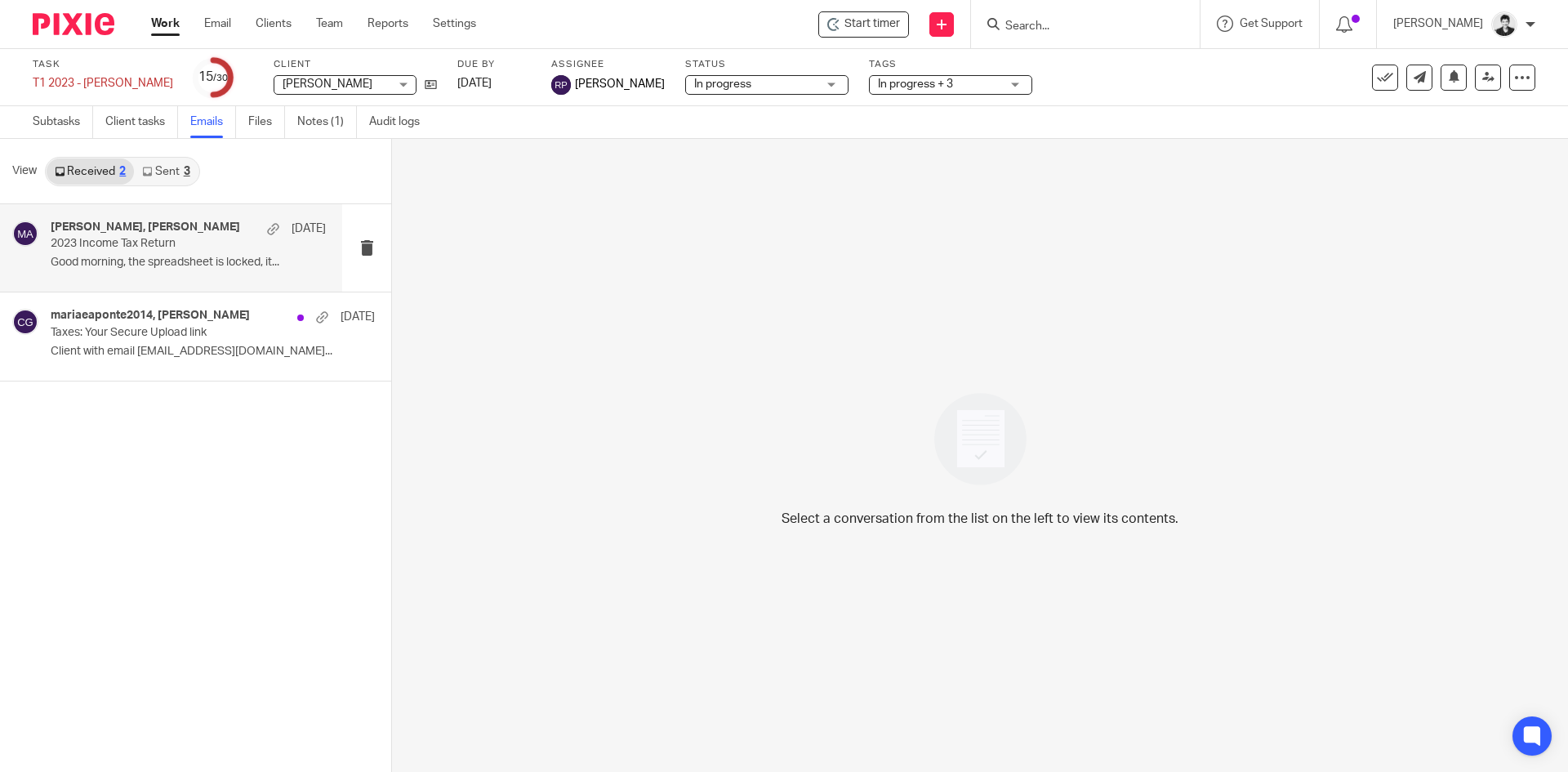
click at [204, 254] on div "[PERSON_NAME], [PERSON_NAME] [DATE] 2023 Income Tax Return Good morning, the sp…" at bounding box center [187, 248] width 275 height 55
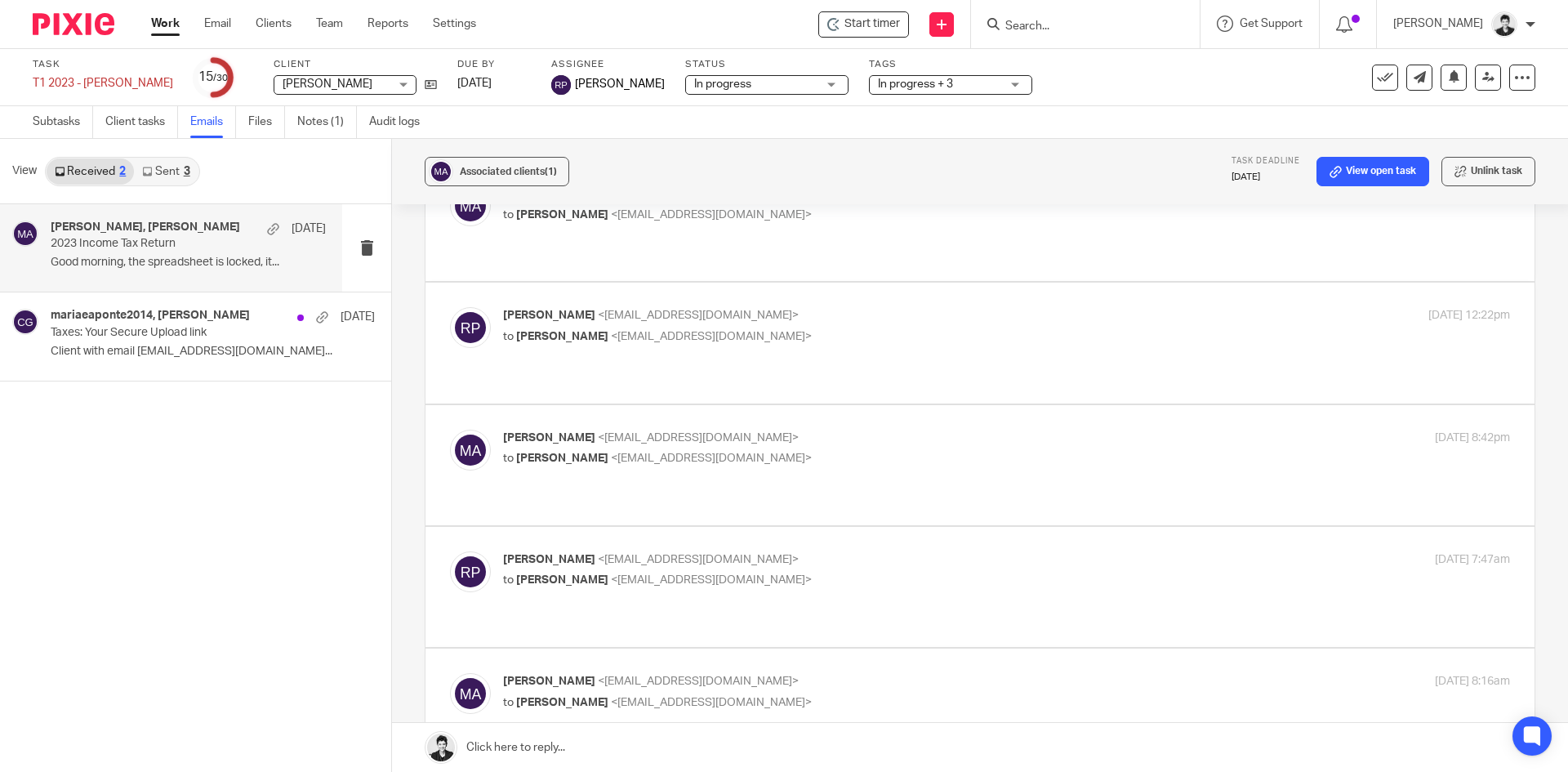
scroll to position [515, 0]
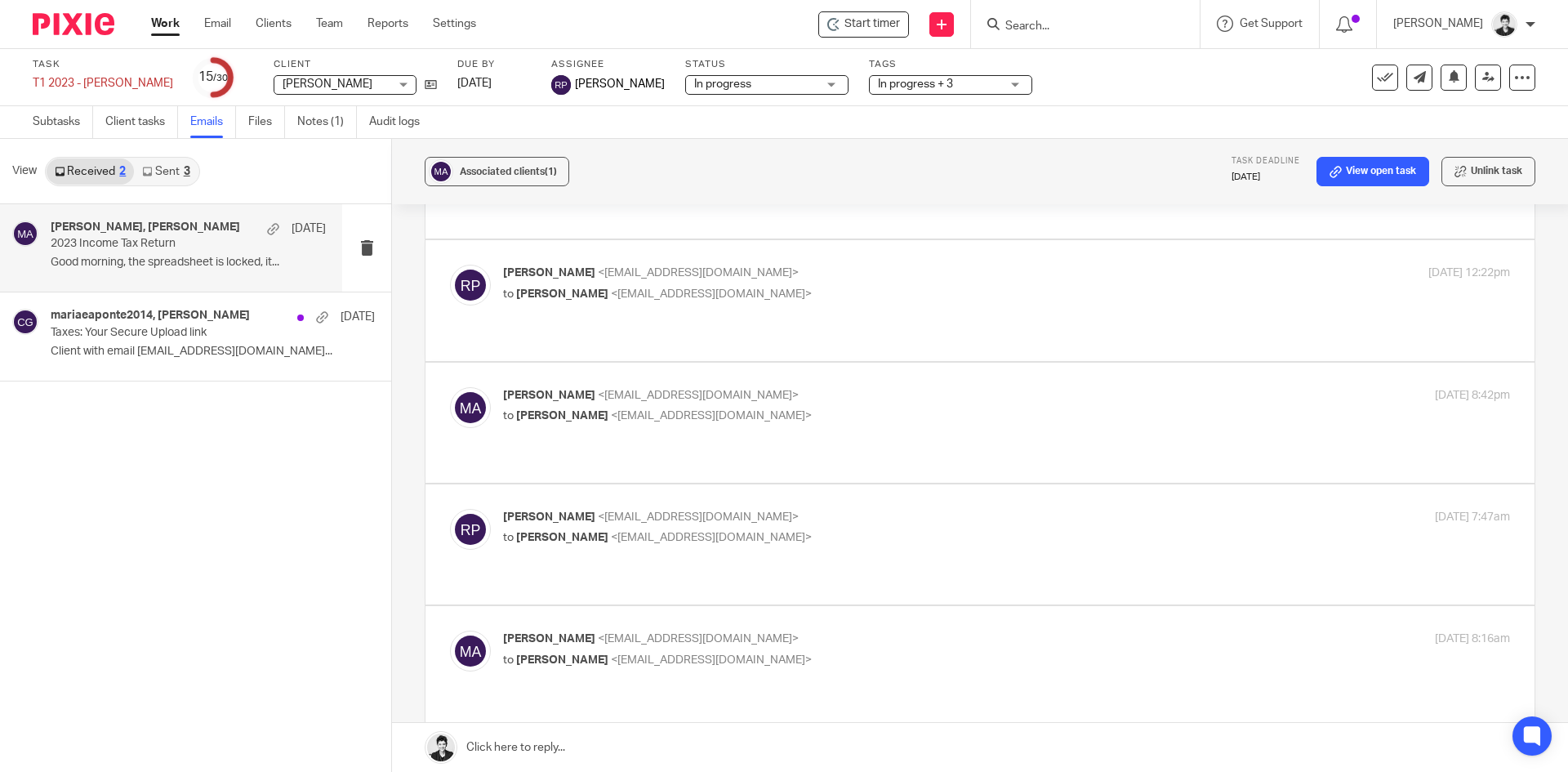
click at [1041, 631] on div "[PERSON_NAME] <[EMAIL_ADDRESS][DOMAIN_NAME]> to [PERSON_NAME] <[EMAIL_ADDRESS][…" at bounding box center [838, 650] width 671 height 37
checkbox input "true"
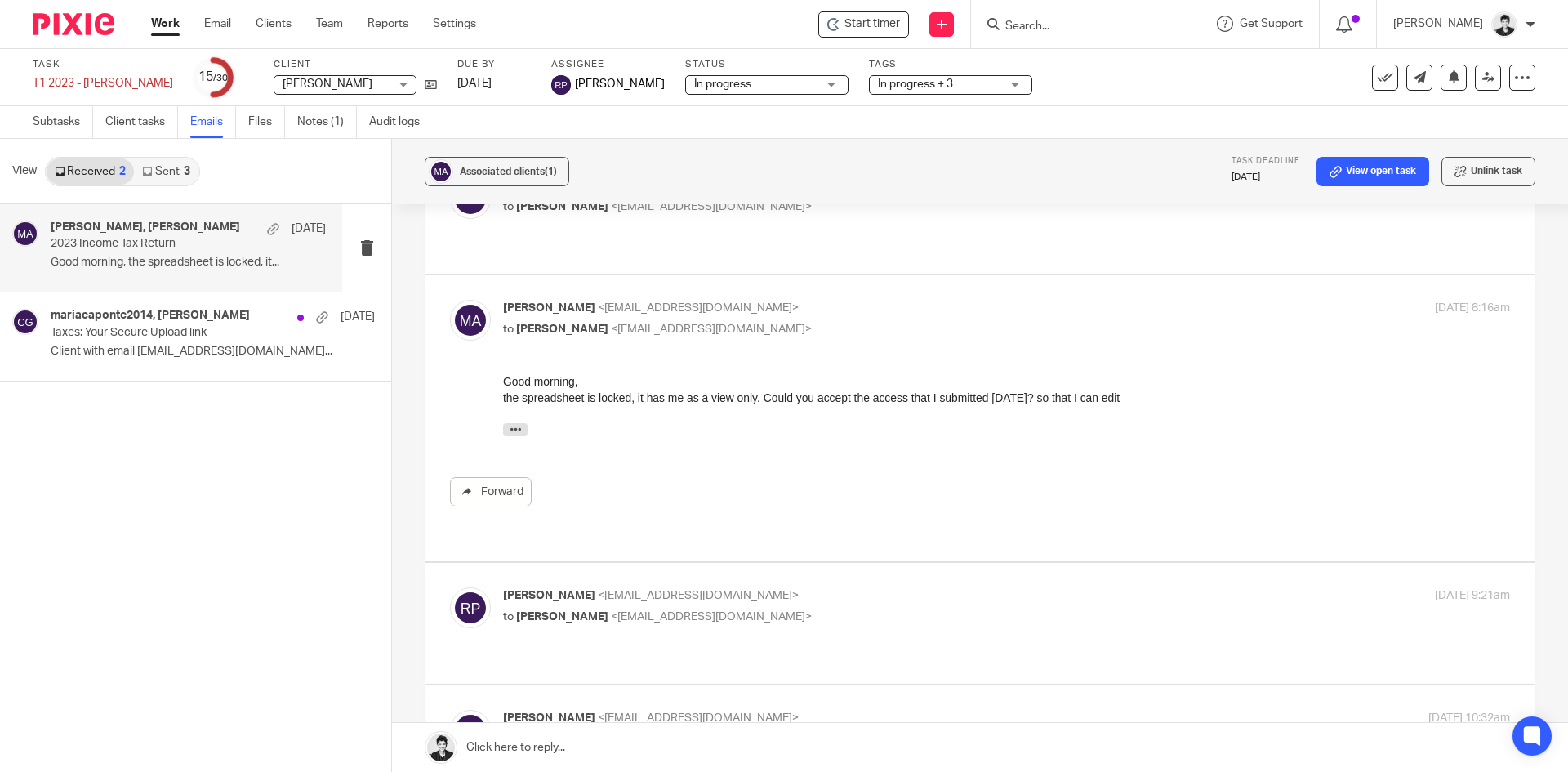
scroll to position [883, 0]
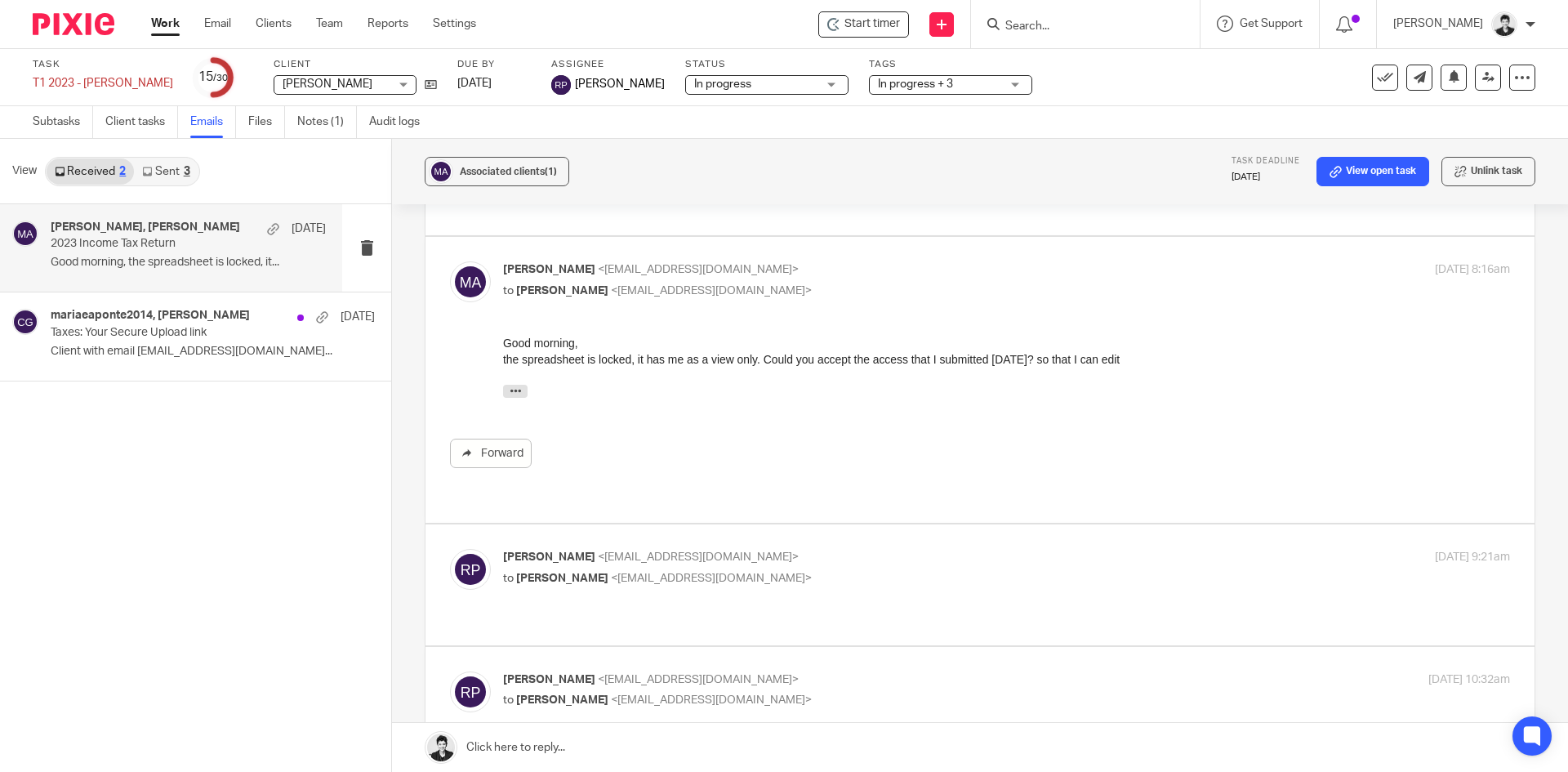
click at [628, 573] on span "<mariaeaponte2014@gmail.com>" at bounding box center [712, 579] width 201 height 12
checkbox input "true"
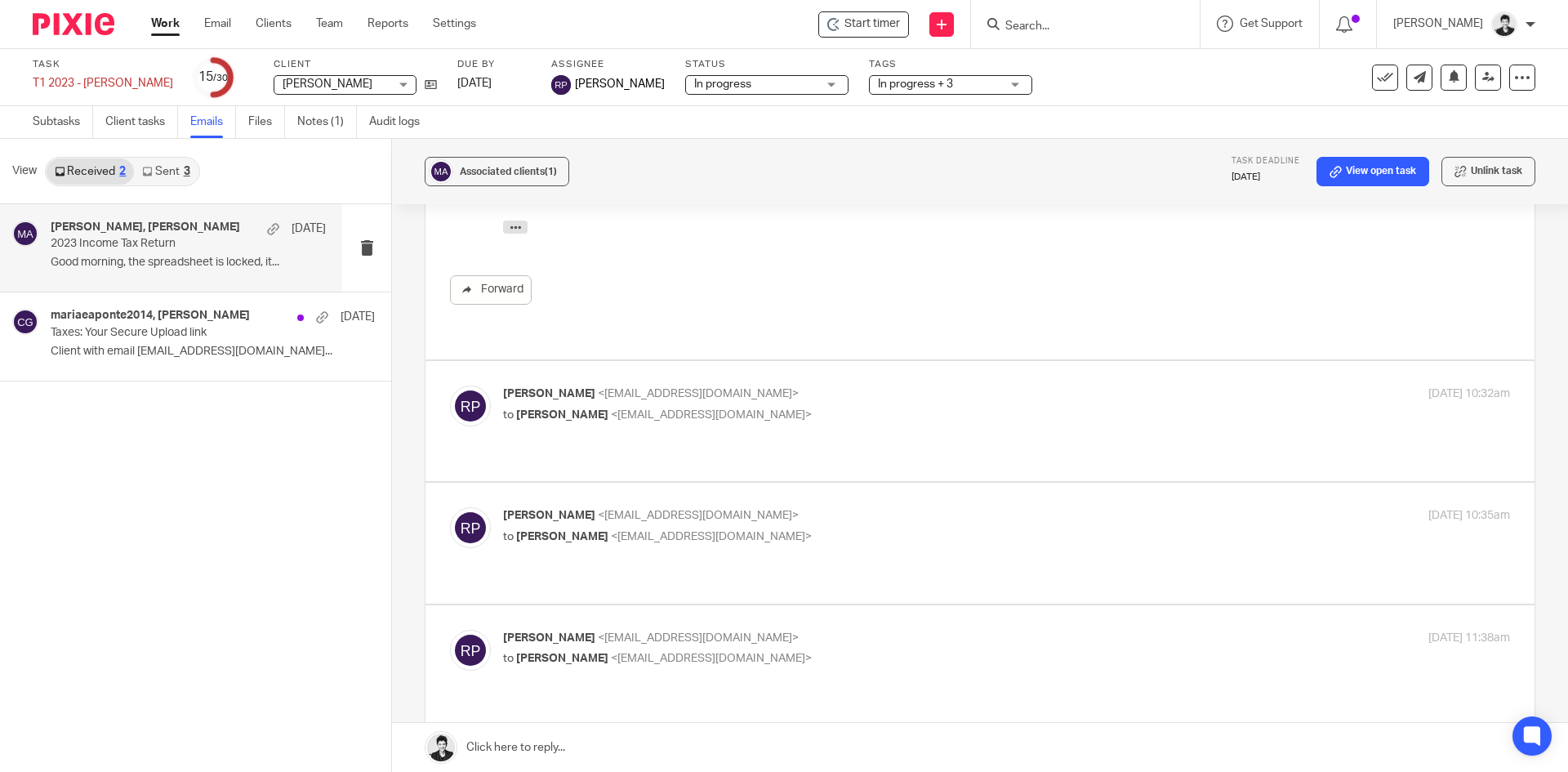
scroll to position [1441, 0]
click at [611, 402] on span "<mariaeaponte2014@gmail.com>" at bounding box center [712, 408] width 201 height 12
checkbox input "true"
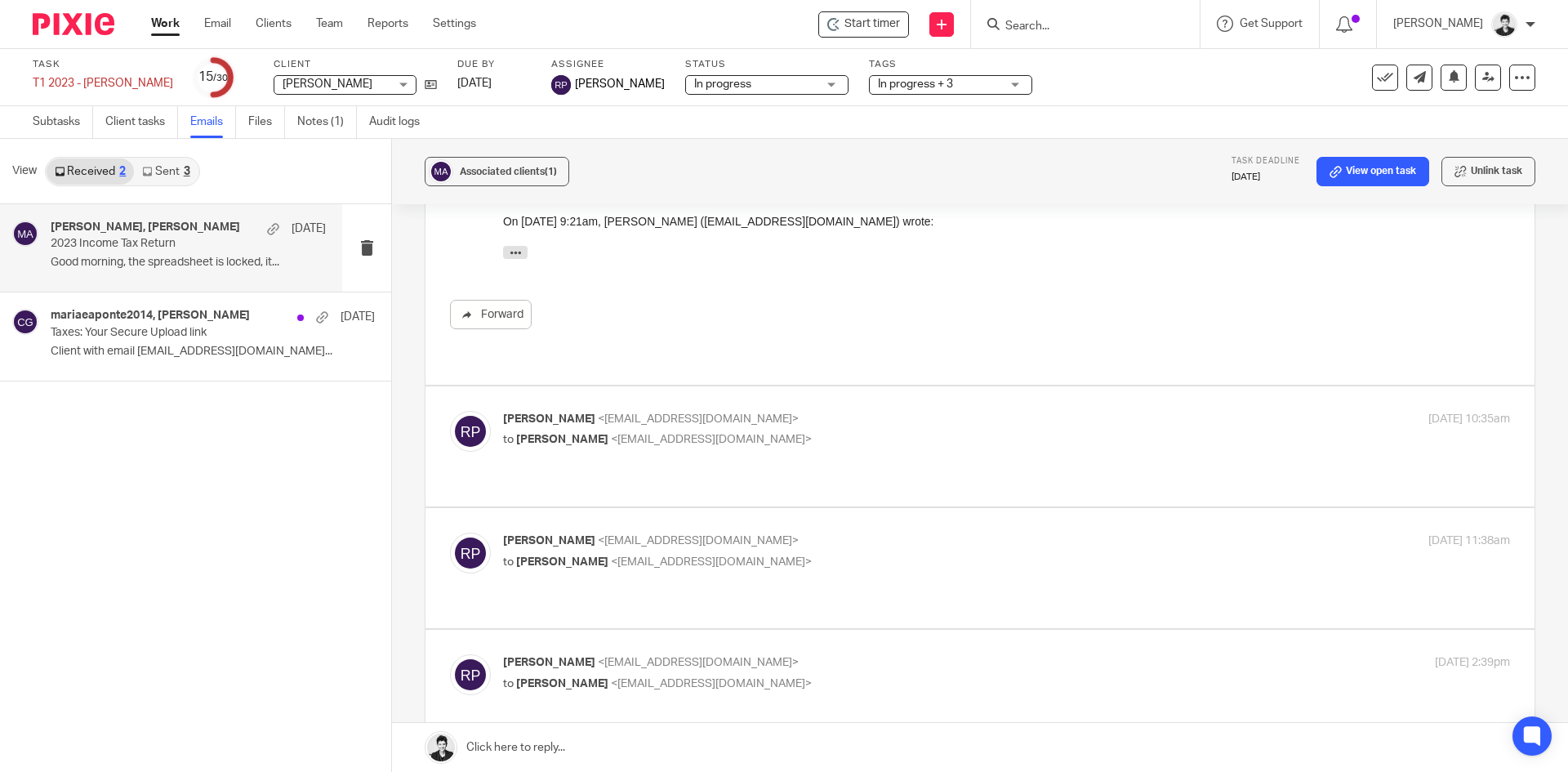
scroll to position [1886, 0]
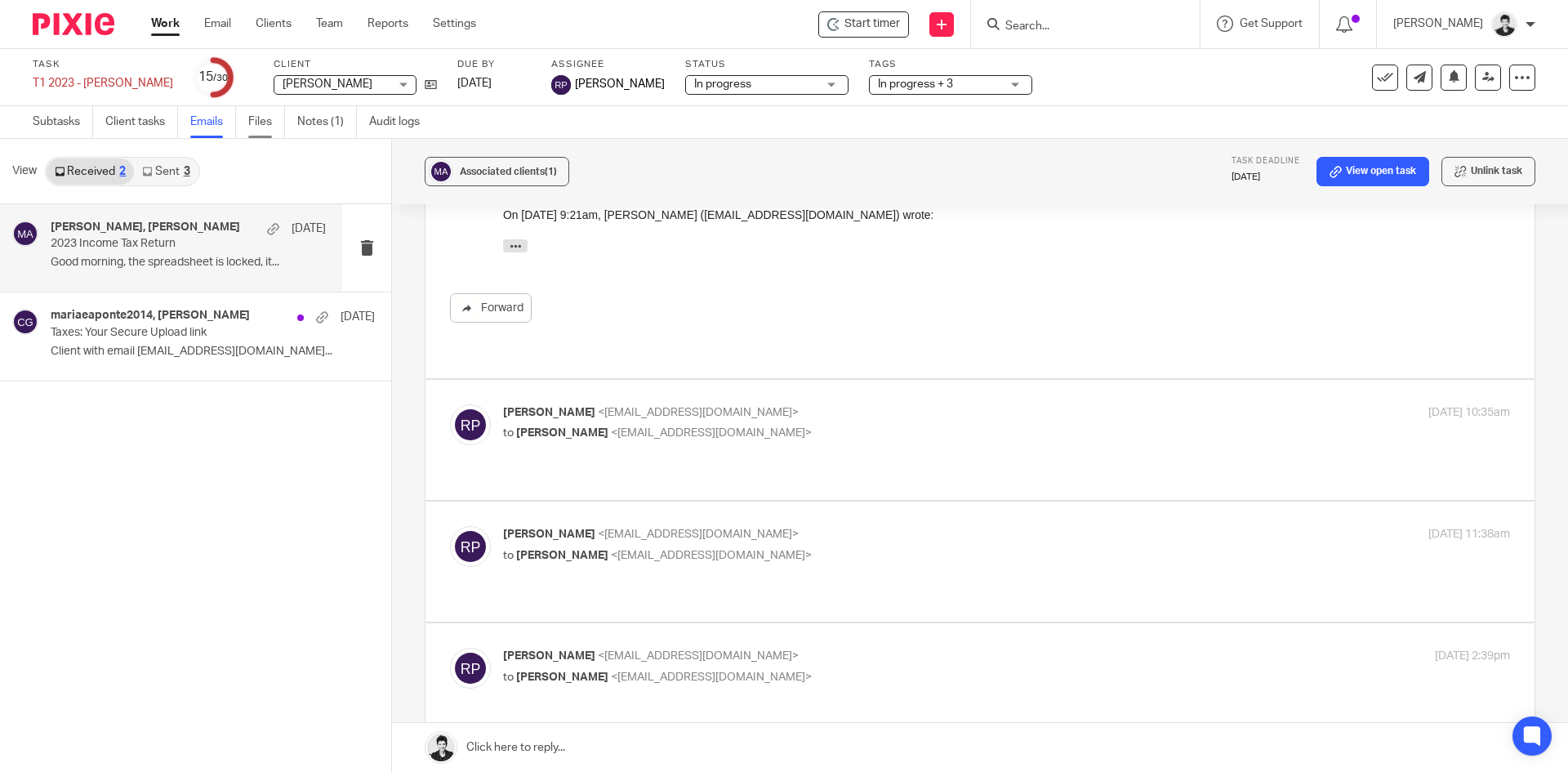
click at [259, 114] on link "Files" at bounding box center [266, 122] width 36 height 32
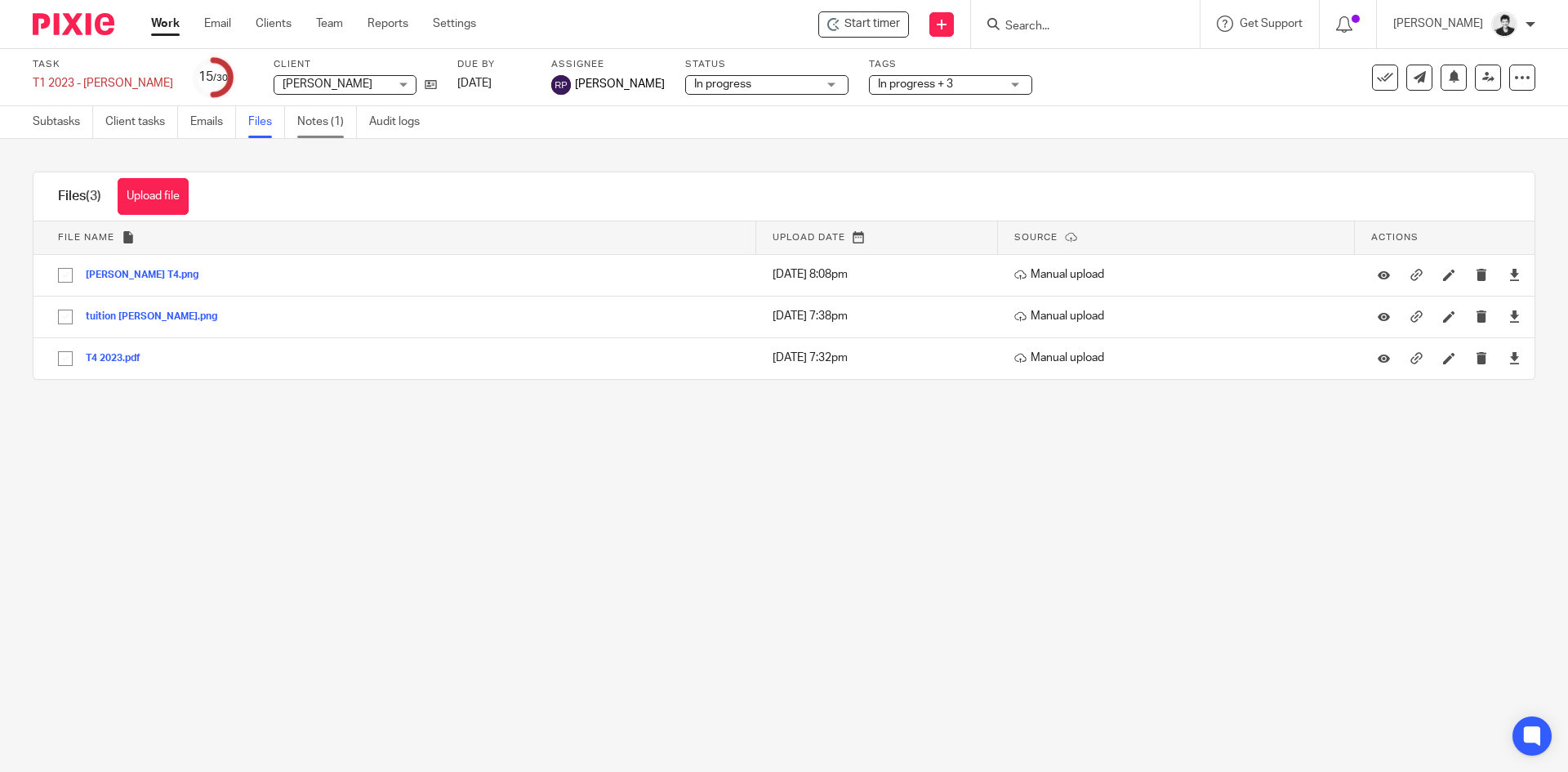
click at [328, 125] on link "Notes (1)" at bounding box center [327, 122] width 59 height 32
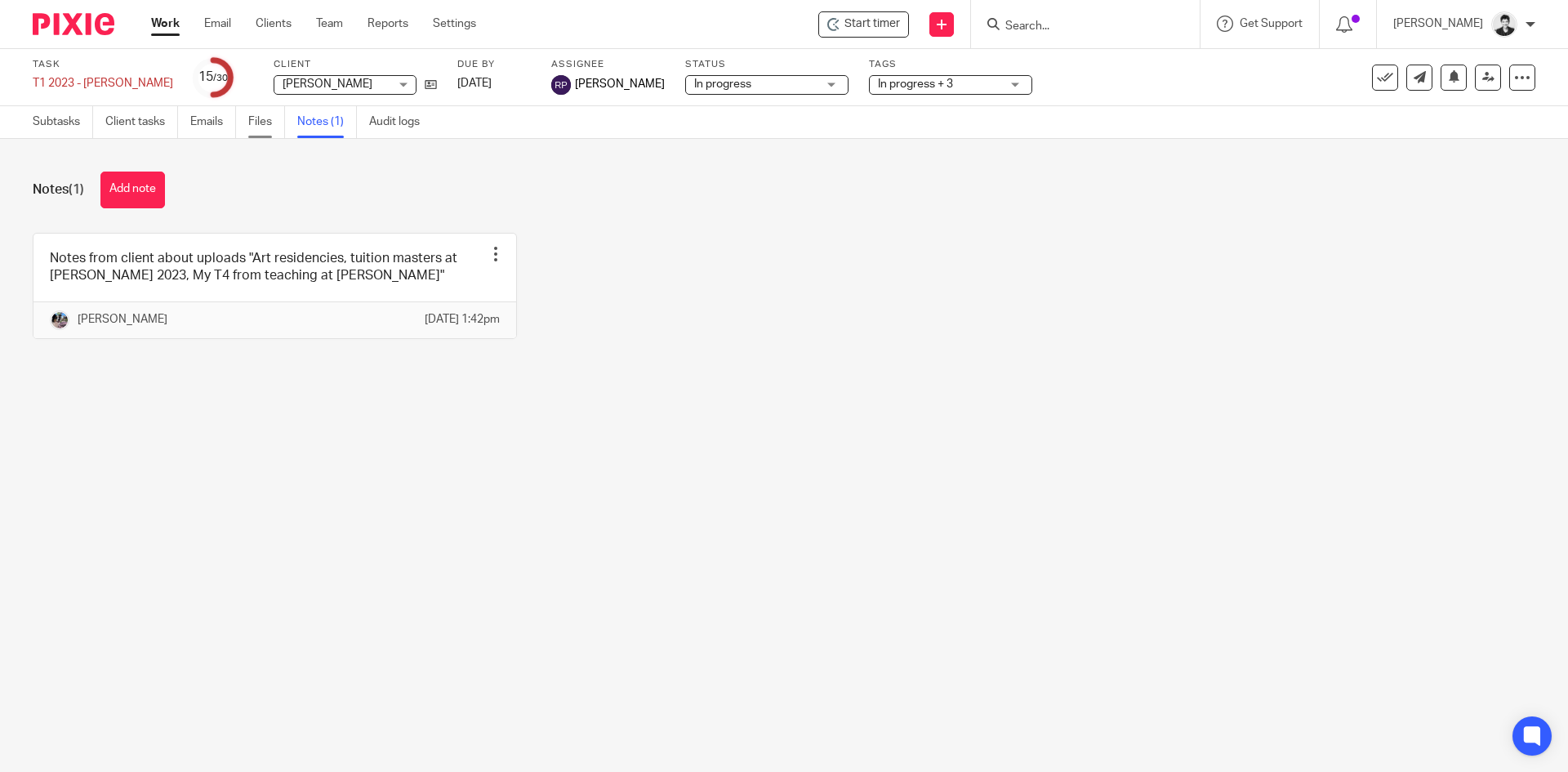
click at [269, 124] on link "Files" at bounding box center [266, 122] width 36 height 32
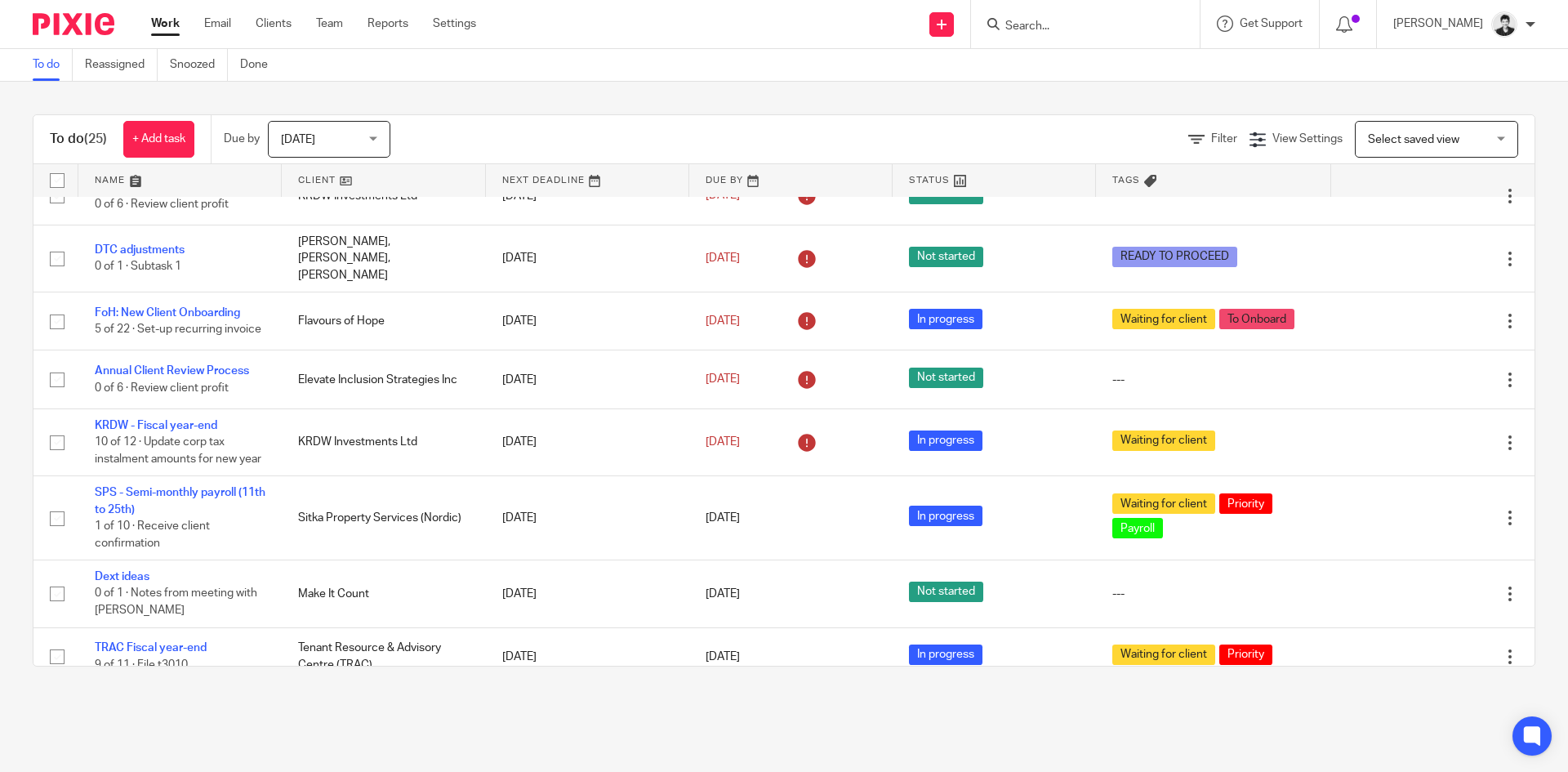
scroll to position [836, 0]
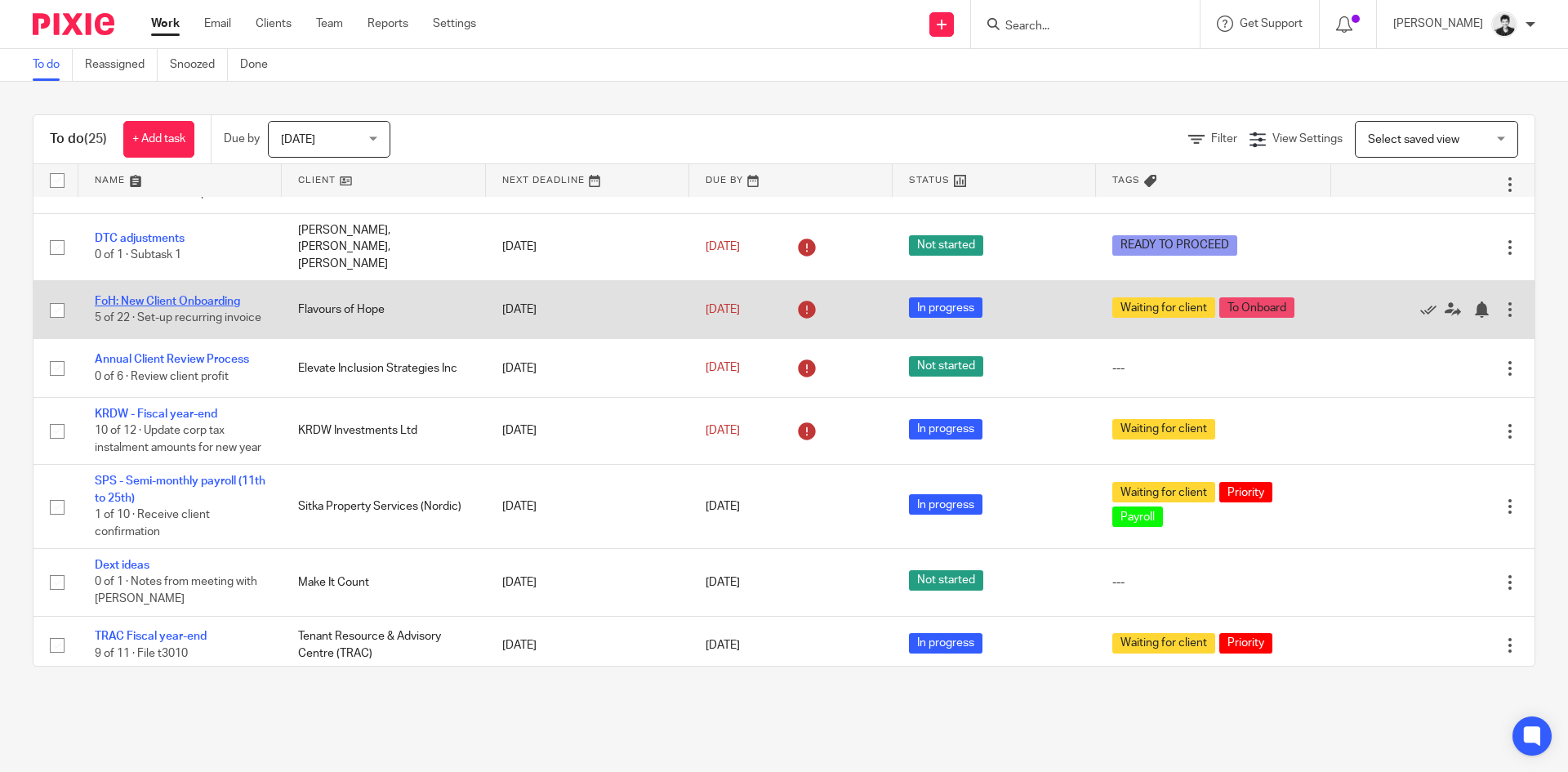
click at [202, 304] on link "FoH: New Client Onboarding" at bounding box center [167, 302] width 145 height 12
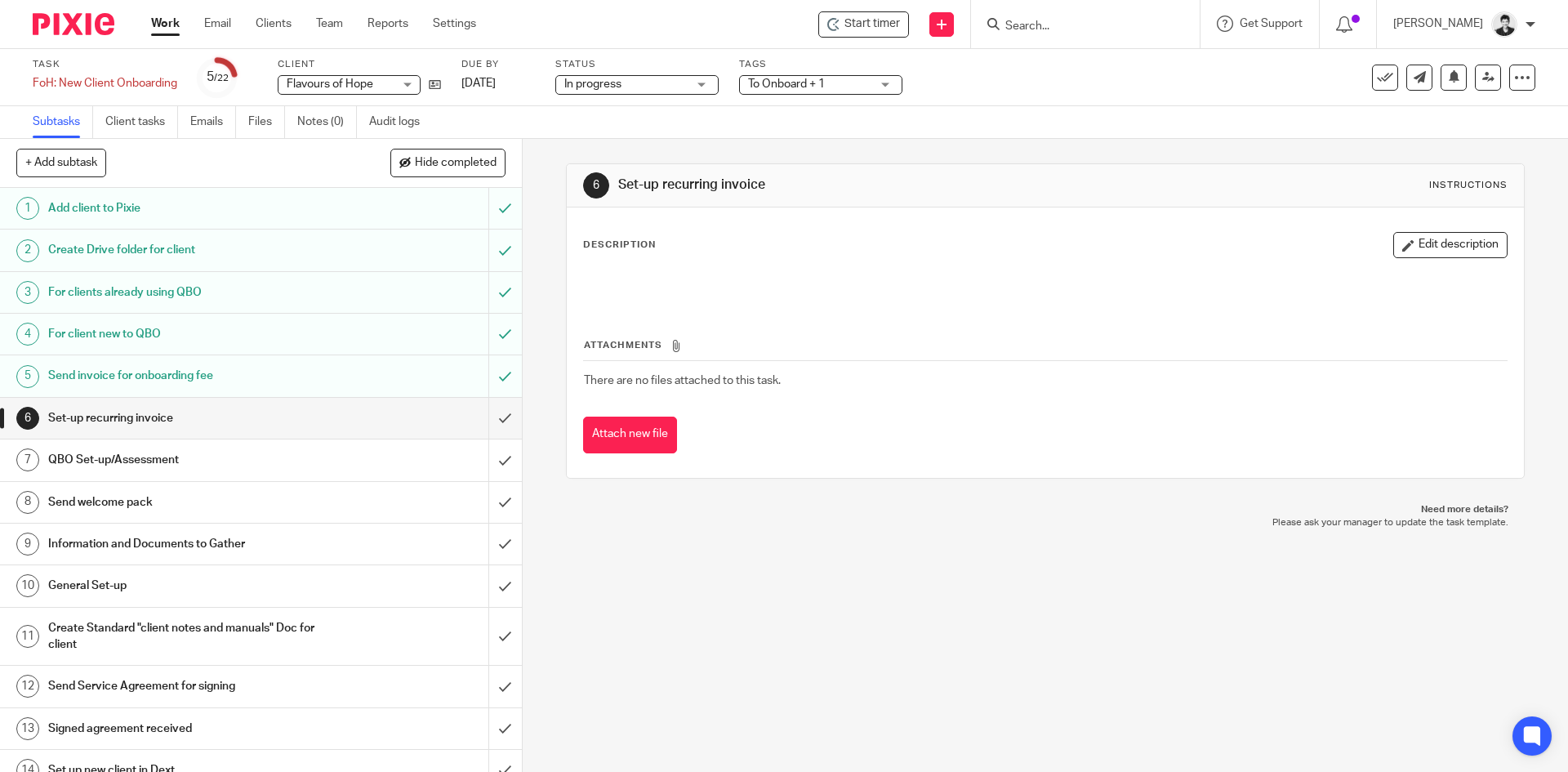
click at [416, 504] on div "Send welcome pack" at bounding box center [260, 502] width 424 height 25
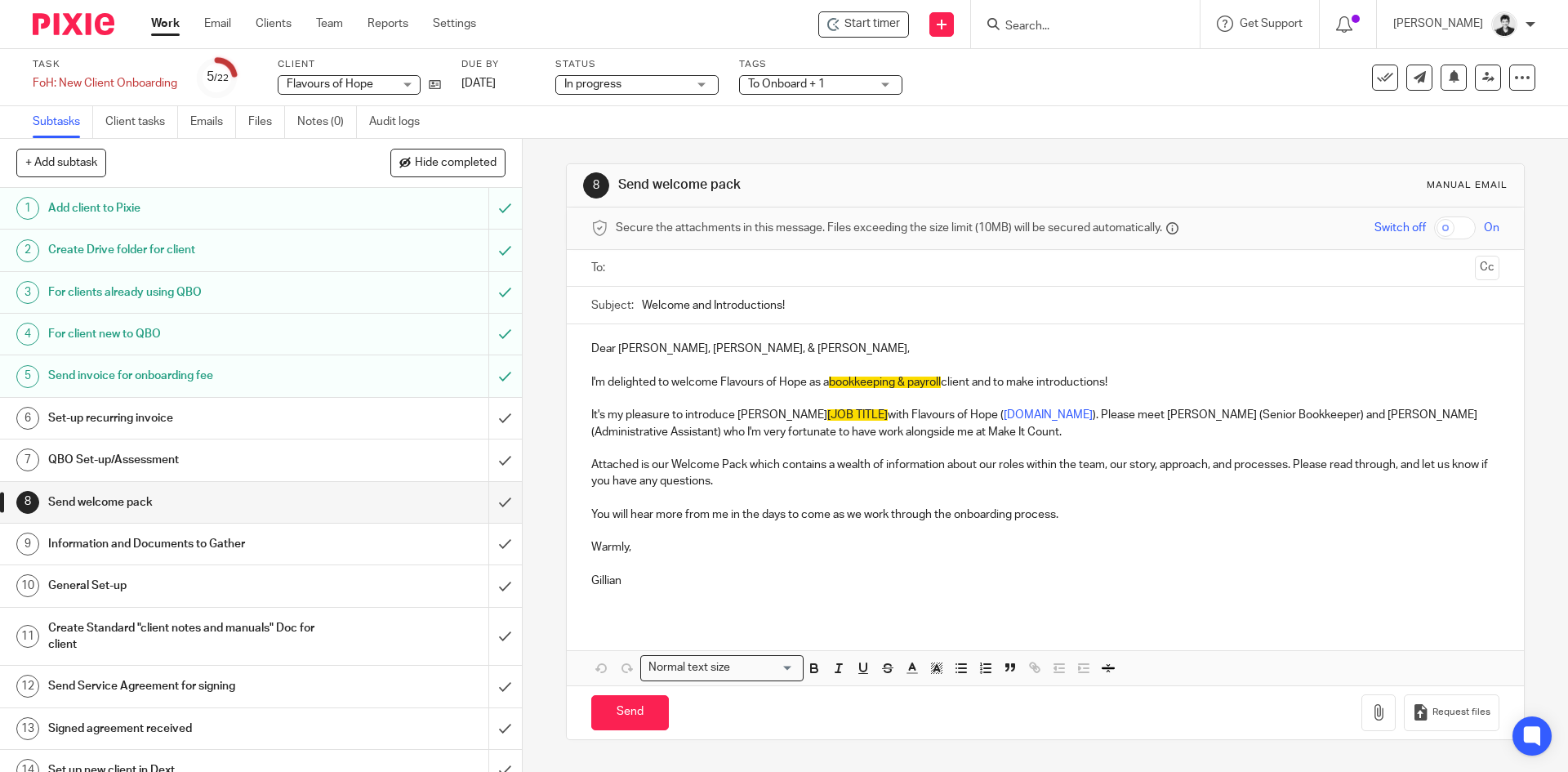
click at [659, 267] on input "text" at bounding box center [1045, 268] width 846 height 19
click at [810, 266] on input "text" at bounding box center [1114, 270] width 710 height 32
click at [895, 274] on input "text" at bounding box center [1181, 270] width 573 height 32
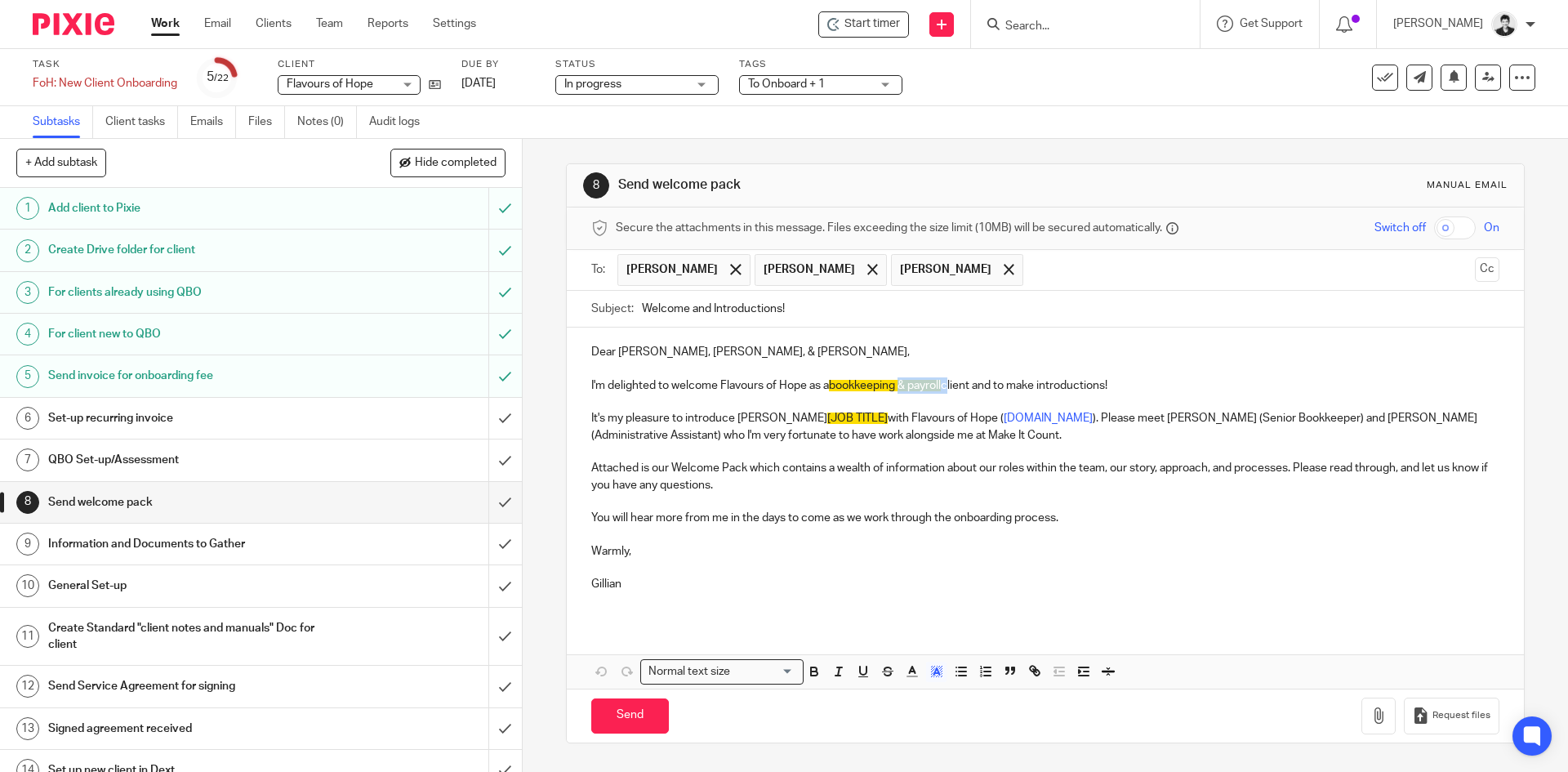
drag, startPoint x: 948, startPoint y: 385, endPoint x: 898, endPoint y: 387, distance: 50.0
click at [898, 387] on p "I'm delighted to welcome Flavours of Hope as a bookkeeping & payroll client and…" at bounding box center [1045, 386] width 907 height 17
click at [821, 384] on p "I'm delighted to welcome Flavours of Hope as a bookkeeping client and to make i…" at bounding box center [1045, 386] width 907 height 17
click at [930, 678] on icon "button" at bounding box center [936, 671] width 15 height 15
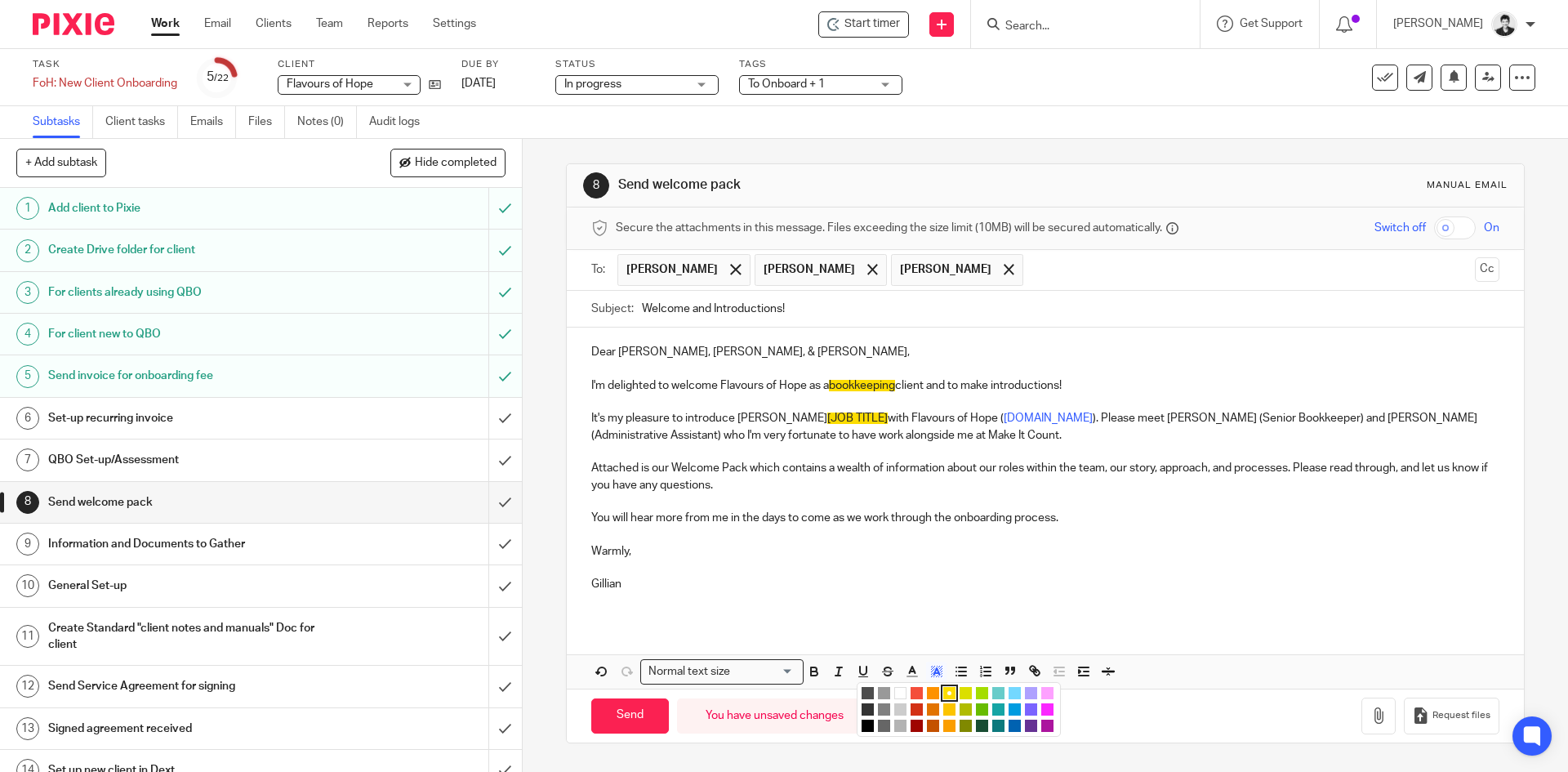
click at [894, 691] on li "color:#FFFFFF" at bounding box center [900, 693] width 12 height 12
drag, startPoint x: 760, startPoint y: 421, endPoint x: 828, endPoint y: 422, distance: 68.0
click at [828, 422] on p "It's my pleasure to introduce Trixie [JOB TITLE] with Flavours of Hope ( www.fl…" at bounding box center [1045, 427] width 907 height 34
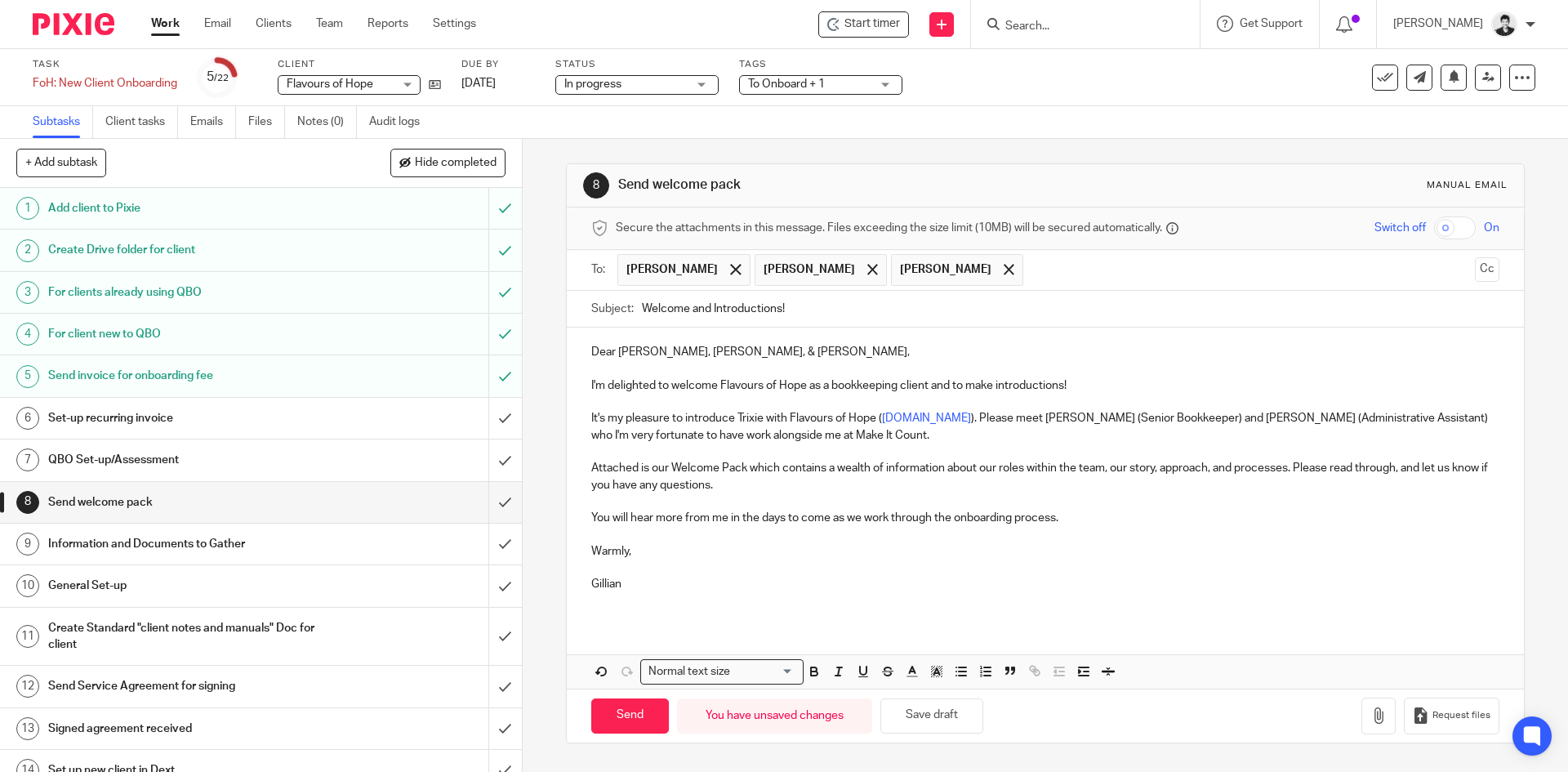
click at [1076, 384] on p "I'm delighted to welcome Flavours of Hope as a bookkeeping client and to make i…" at bounding box center [1045, 386] width 907 height 17
click at [876, 433] on p "It's my pleasure to introduce Trixie with Flavours of Hope ( www.flavoursofhope…" at bounding box center [1045, 427] width 907 height 34
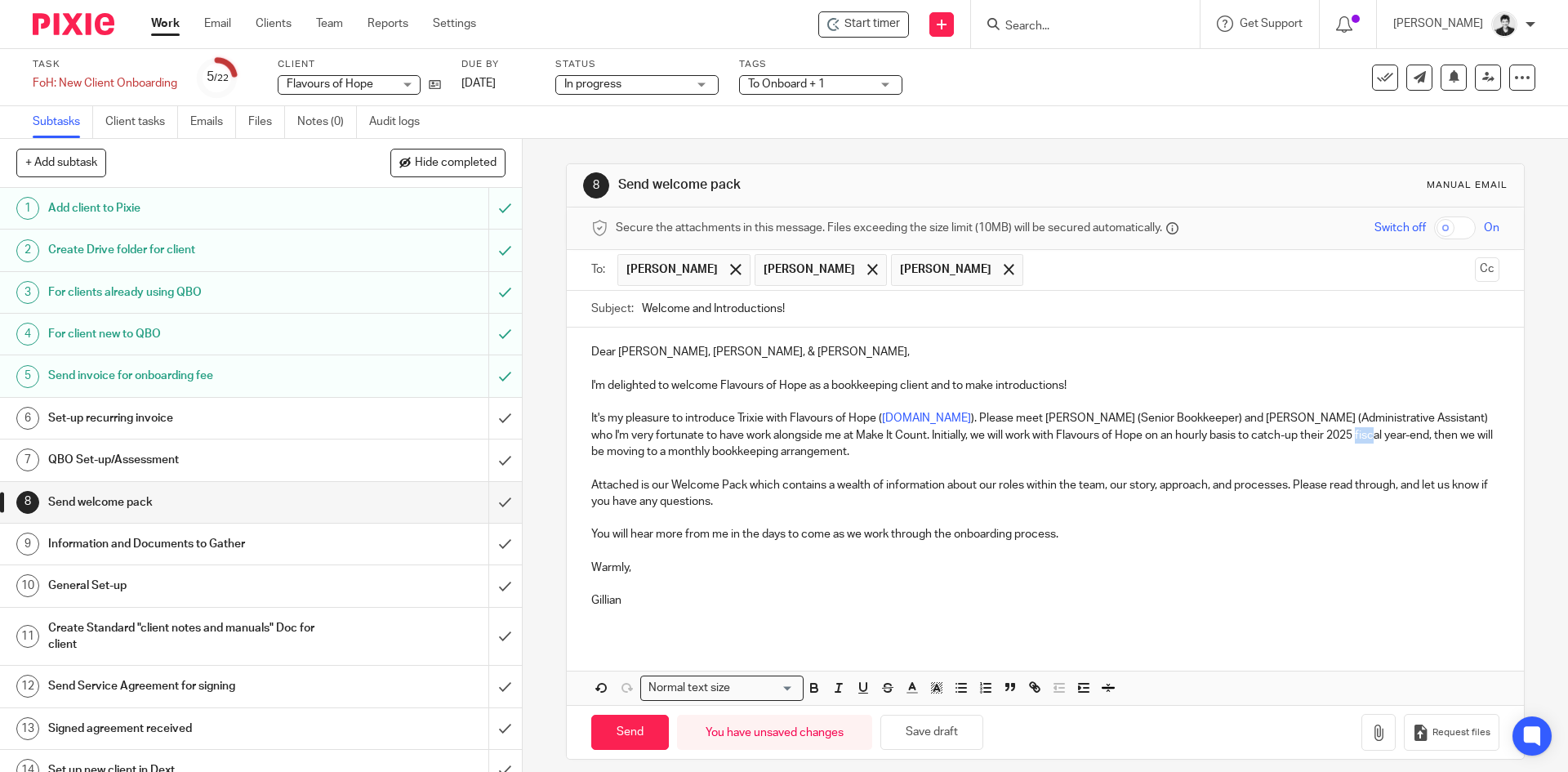
drag, startPoint x: 1374, startPoint y: 432, endPoint x: 1398, endPoint y: 440, distance: 25.3
click at [1398, 440] on p "It's my pleasure to introduce Trixie with Flavours of Hope ( www.flavoursofhope…" at bounding box center [1045, 435] width 907 height 50
click at [1086, 509] on p "Attached is our Welcome Pack which contains a wealth of information about our r…" at bounding box center [1045, 494] width 907 height 34
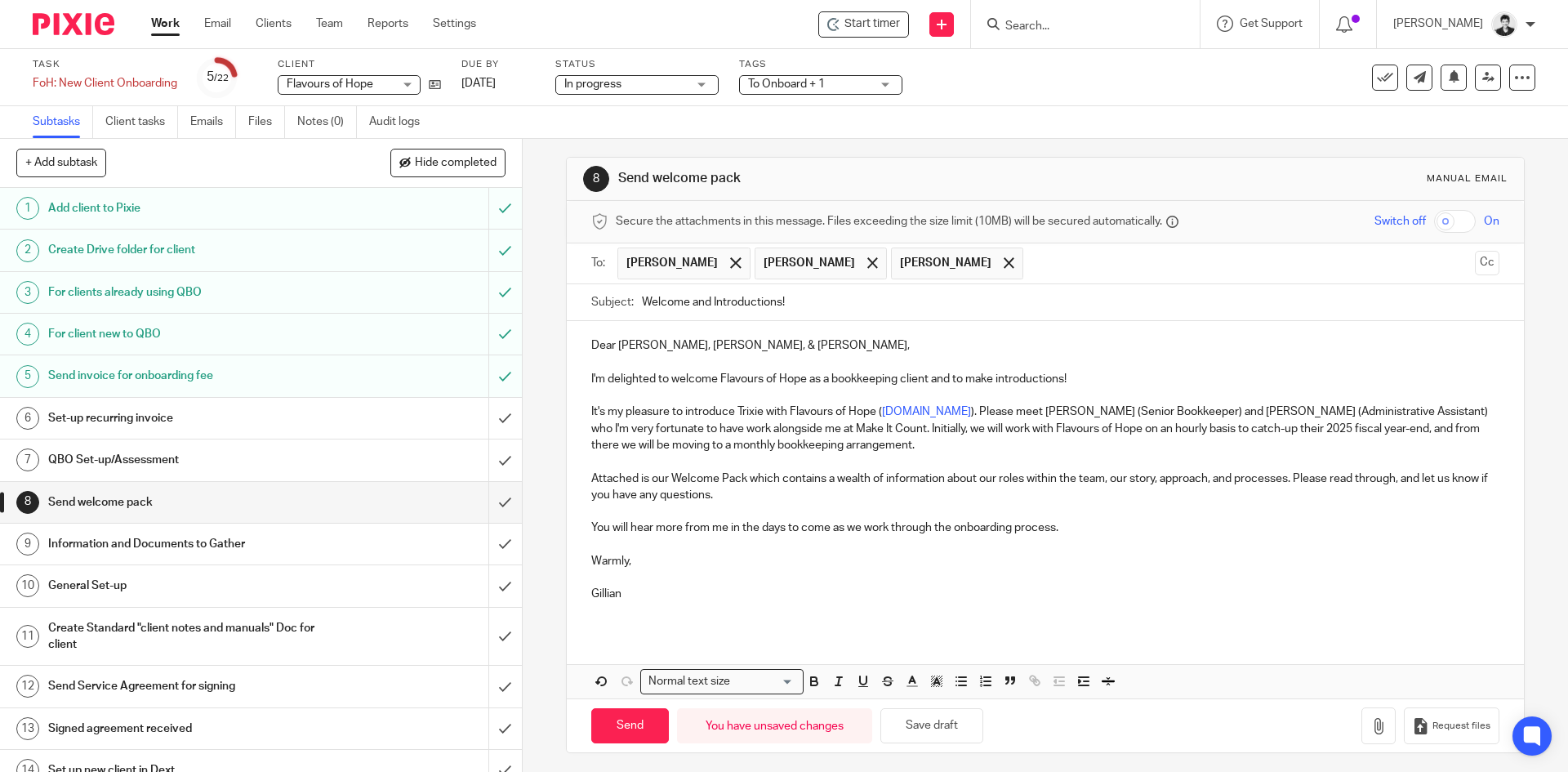
scroll to position [12, 0]
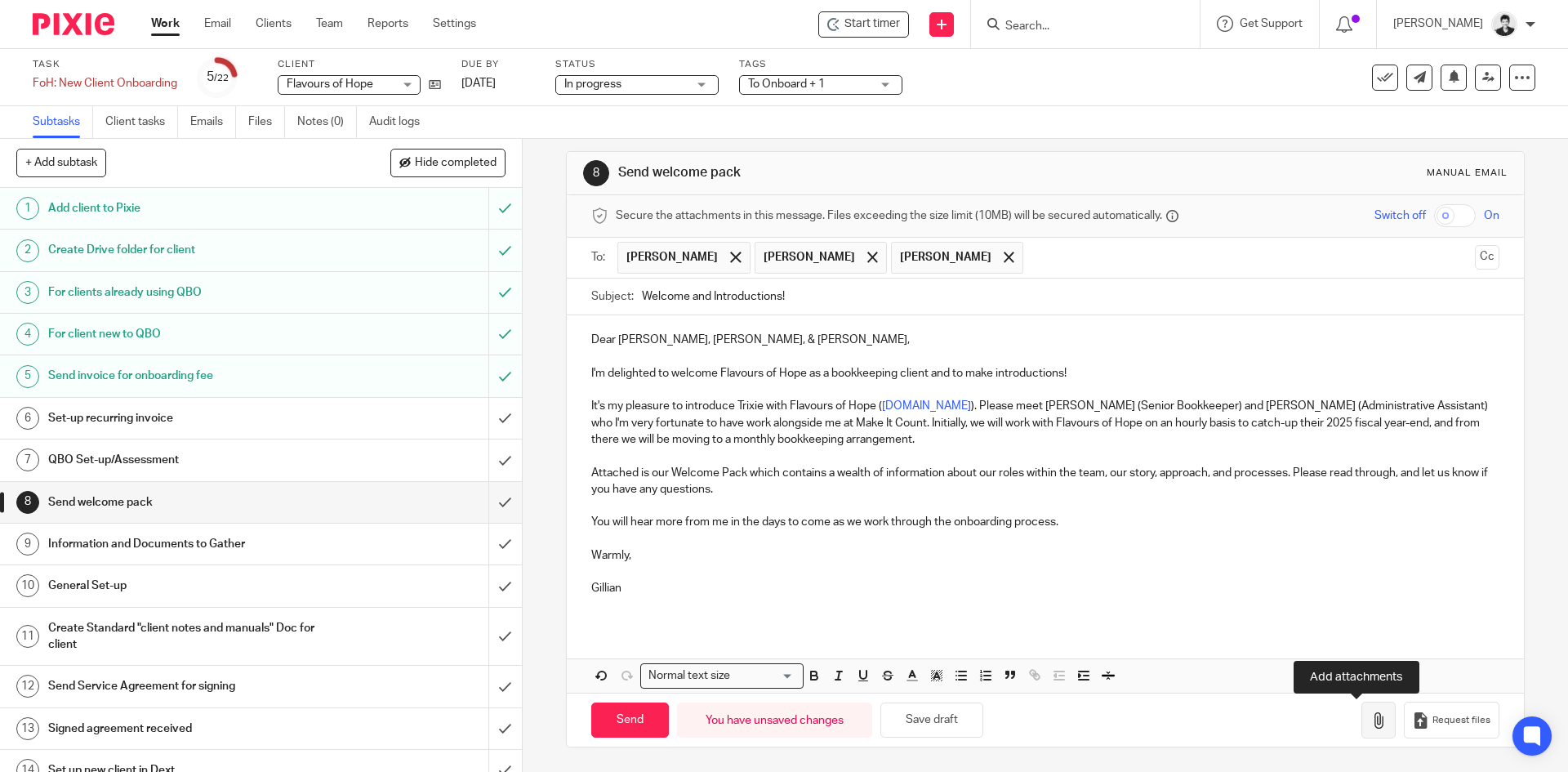
click at [1361, 727] on button "button" at bounding box center [1378, 720] width 34 height 36
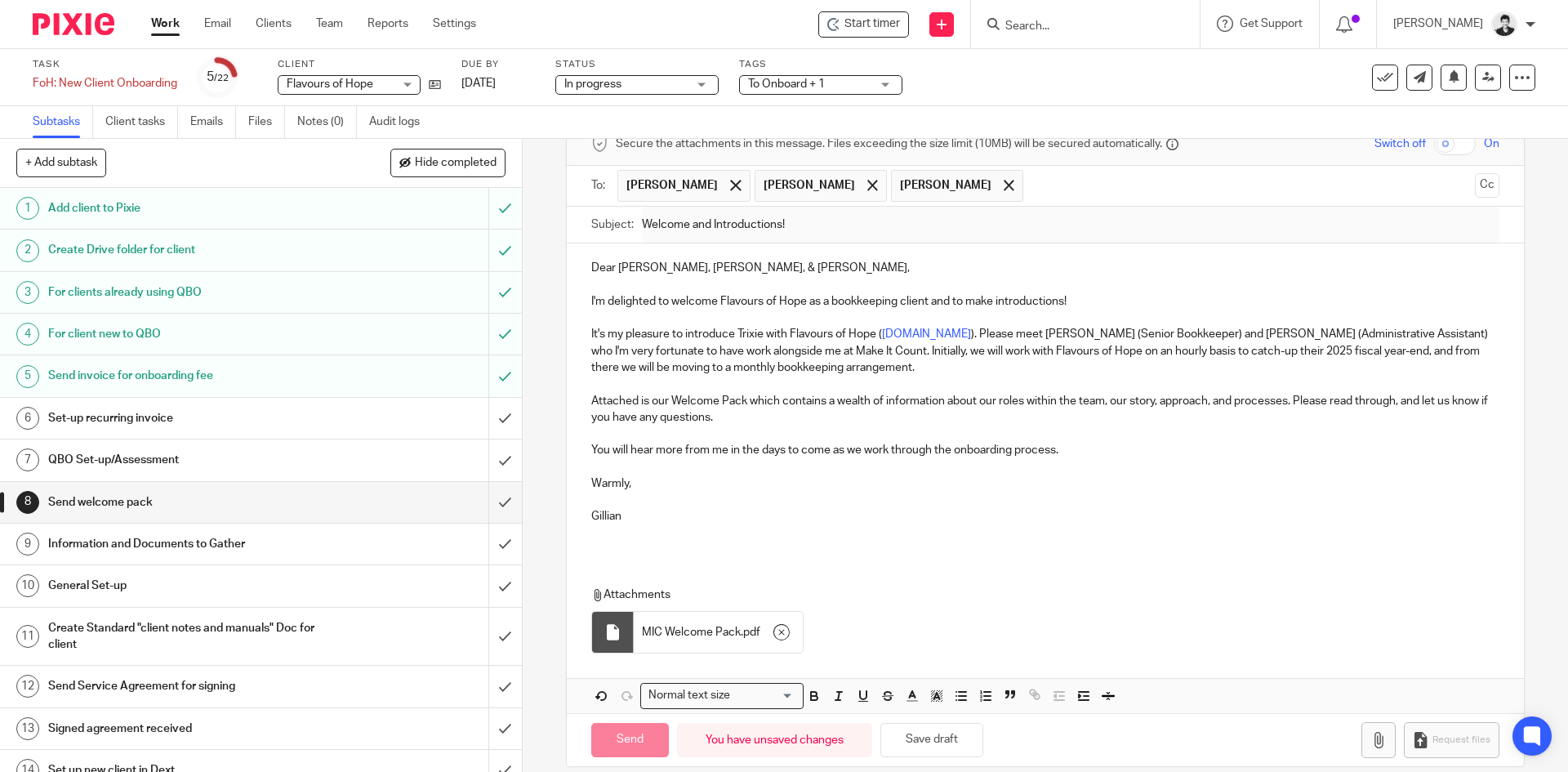
scroll to position [104, 0]
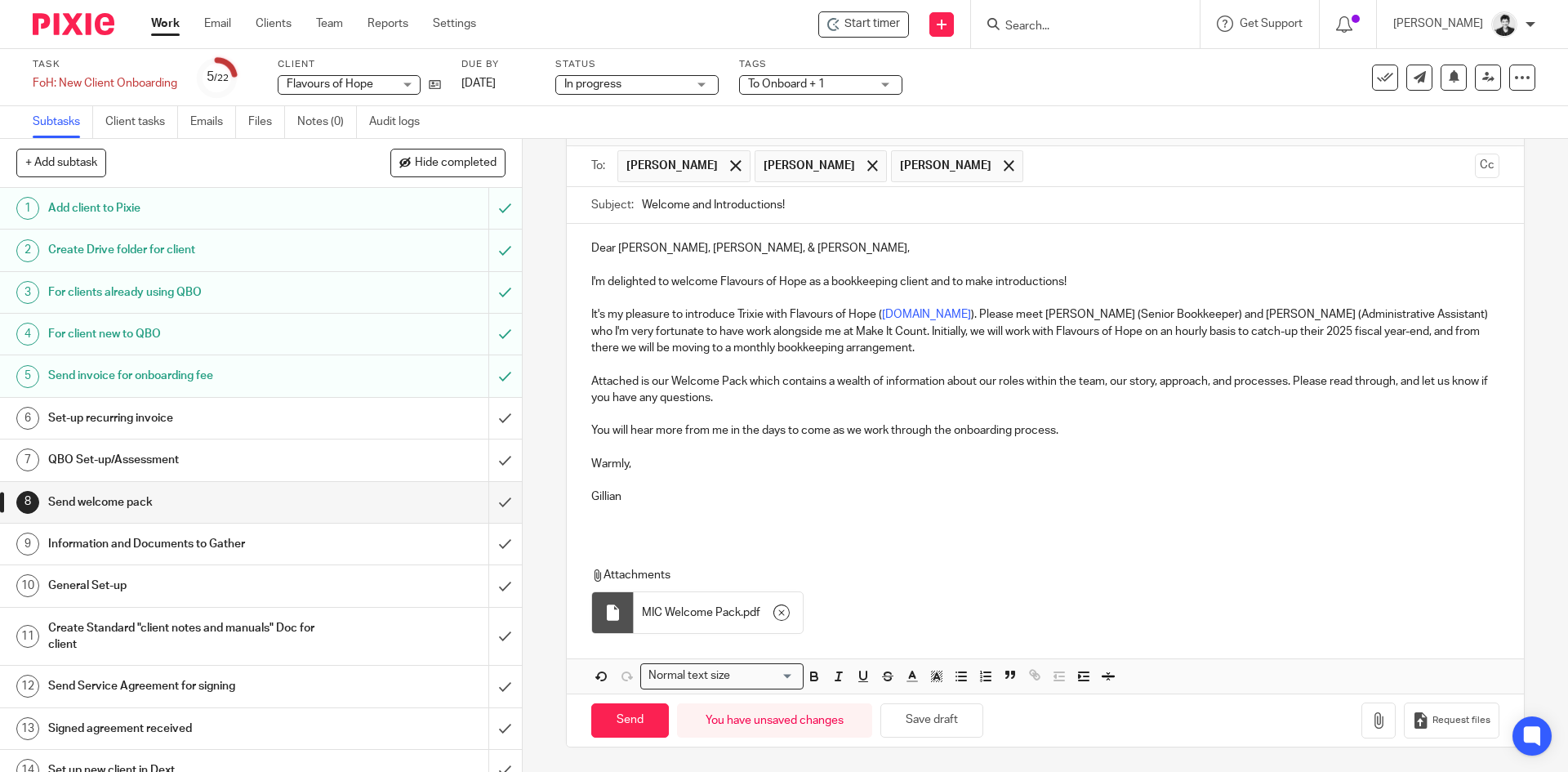
click at [828, 401] on p "Attached is our Welcome Pack which contains a wealth of information about our r…" at bounding box center [1045, 390] width 907 height 34
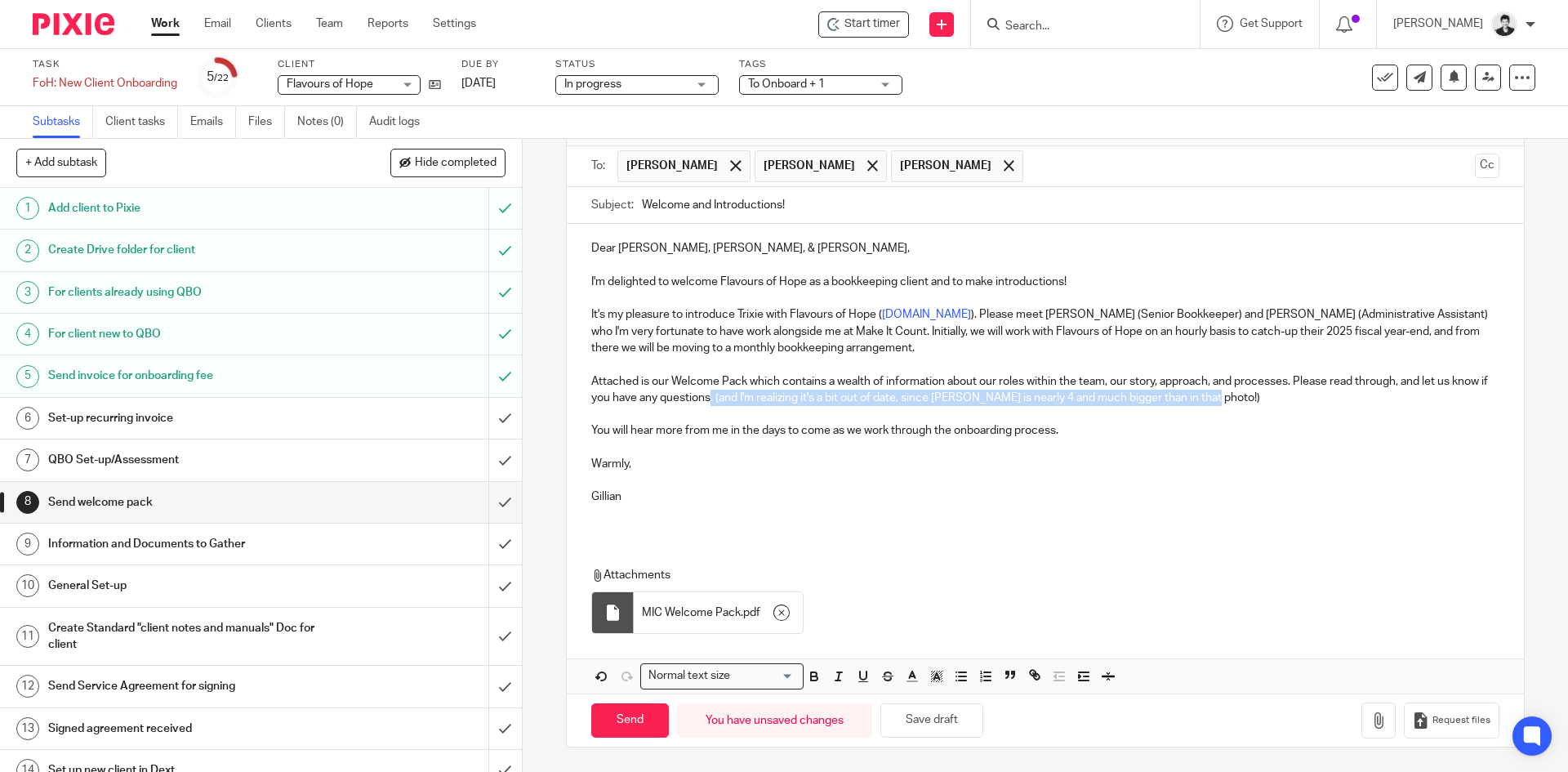
click at [745, 397] on p "Attached is our Welcome Pack which contains a wealth of information about our r…" at bounding box center [1045, 390] width 907 height 34
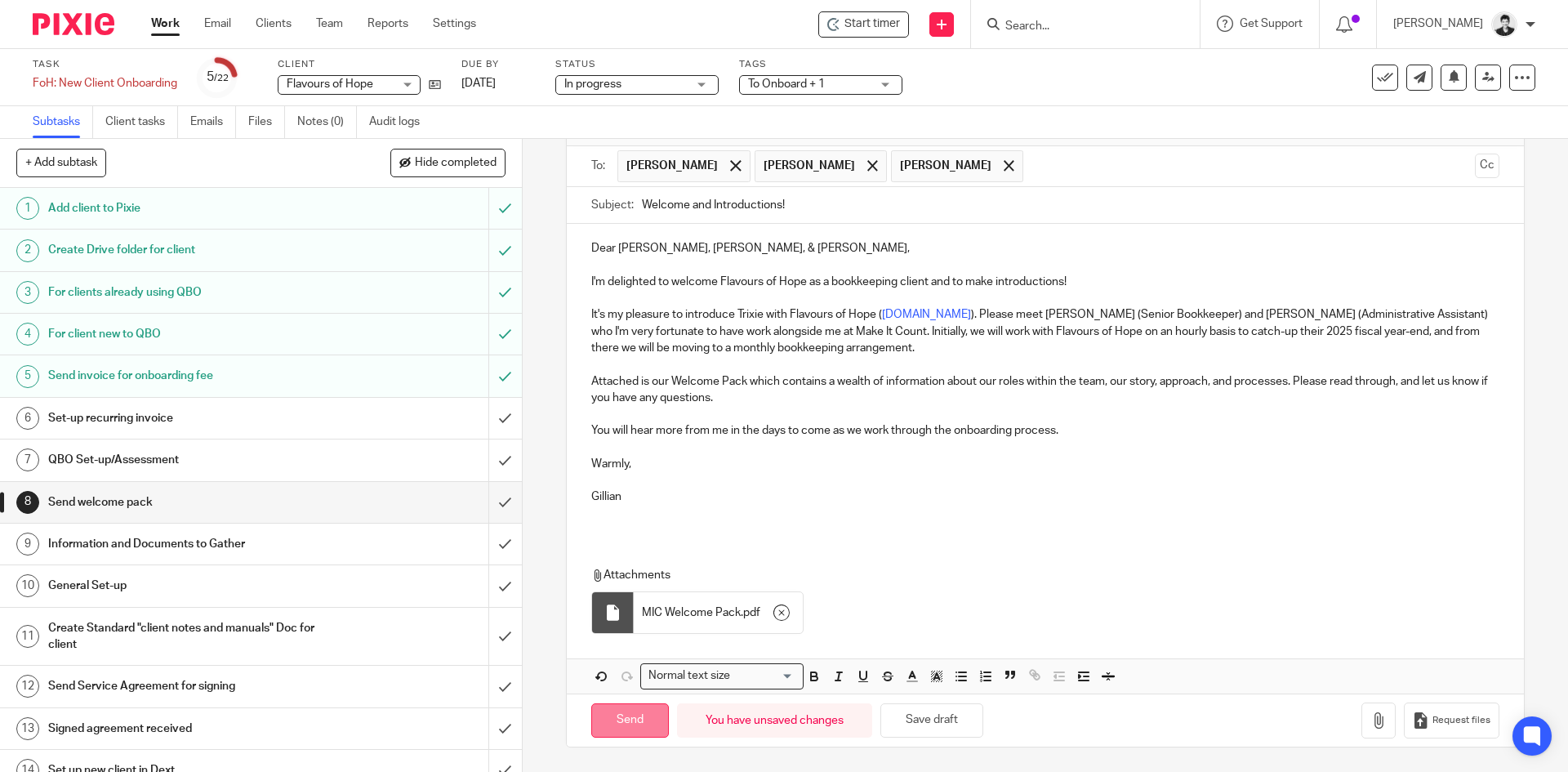
click at [617, 723] on input "Send" at bounding box center [630, 721] width 78 height 35
type input "Sent"
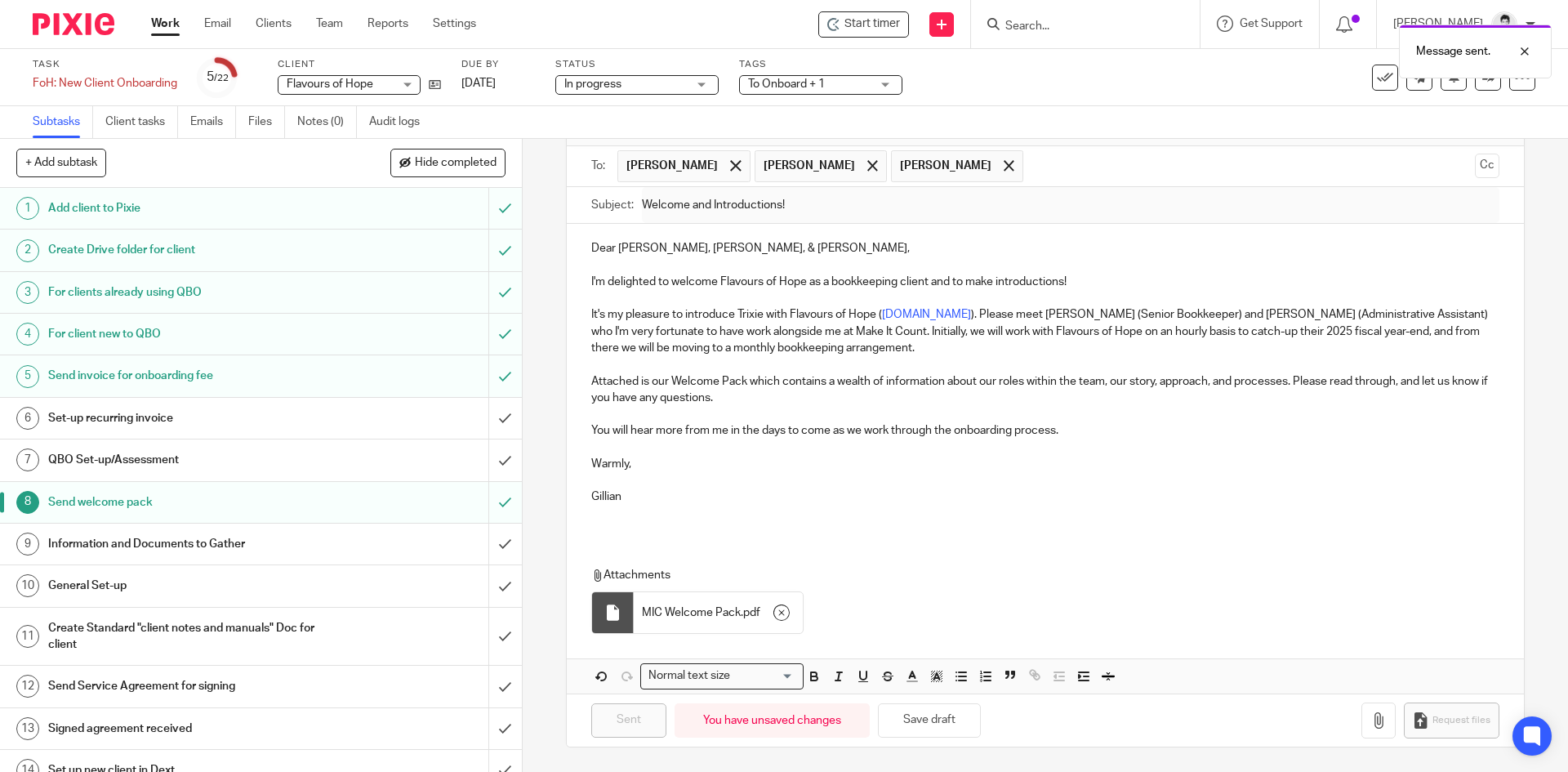
click at [231, 548] on h1 "Information and Documents to Gather" at bounding box center [189, 543] width 283 height 25
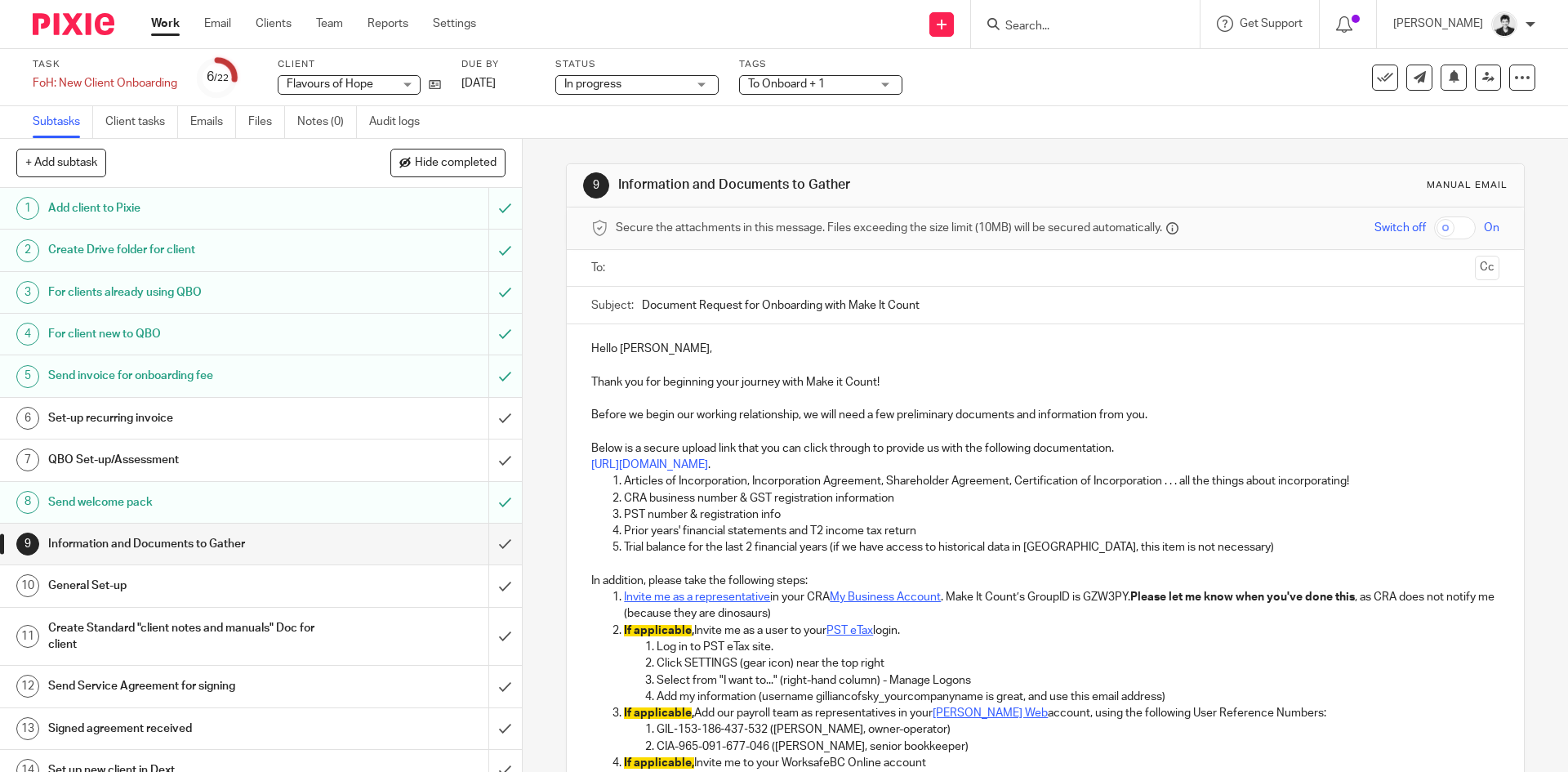
click at [640, 269] on input "text" at bounding box center [1045, 268] width 846 height 19
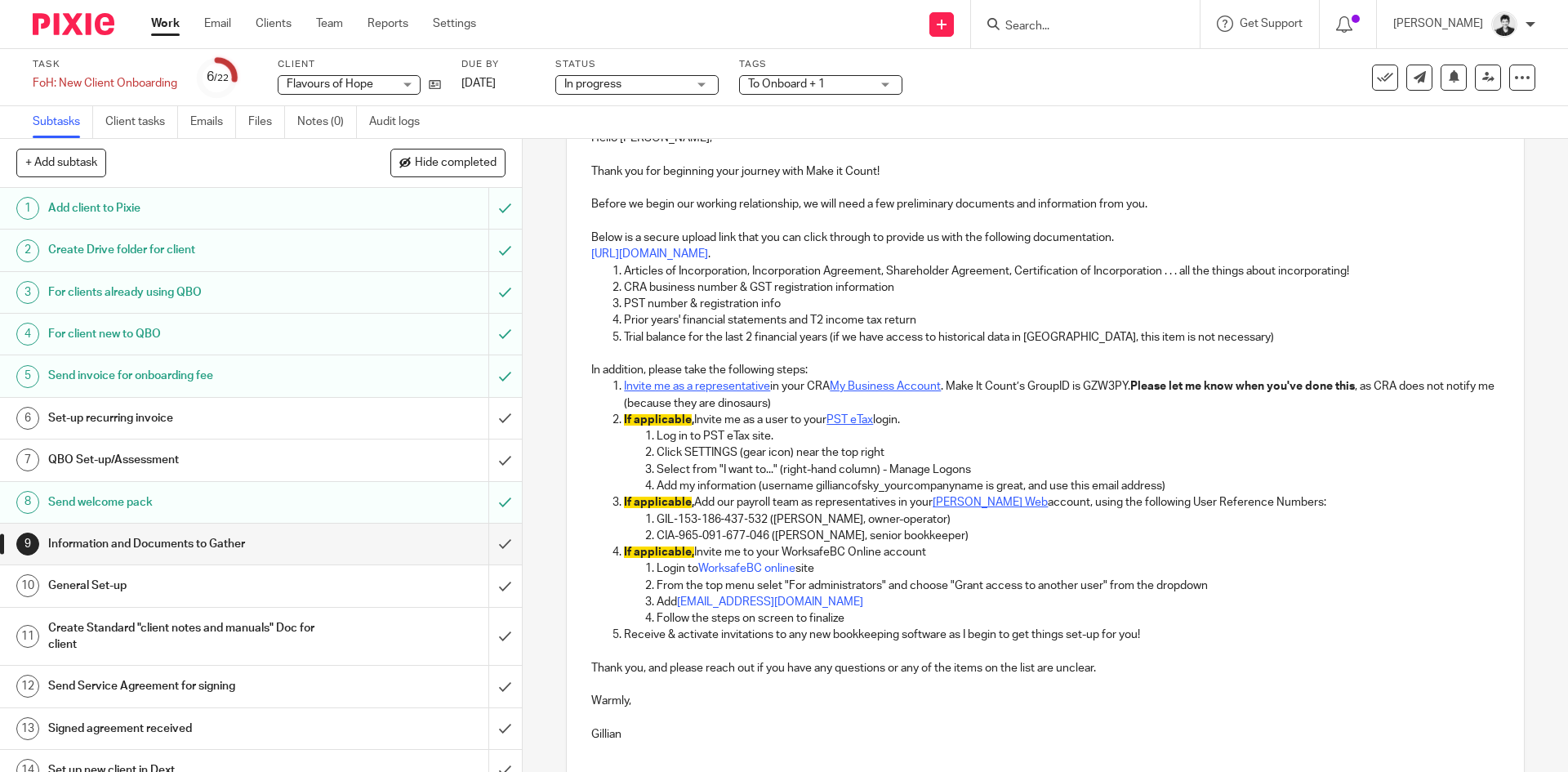
scroll to position [230, 0]
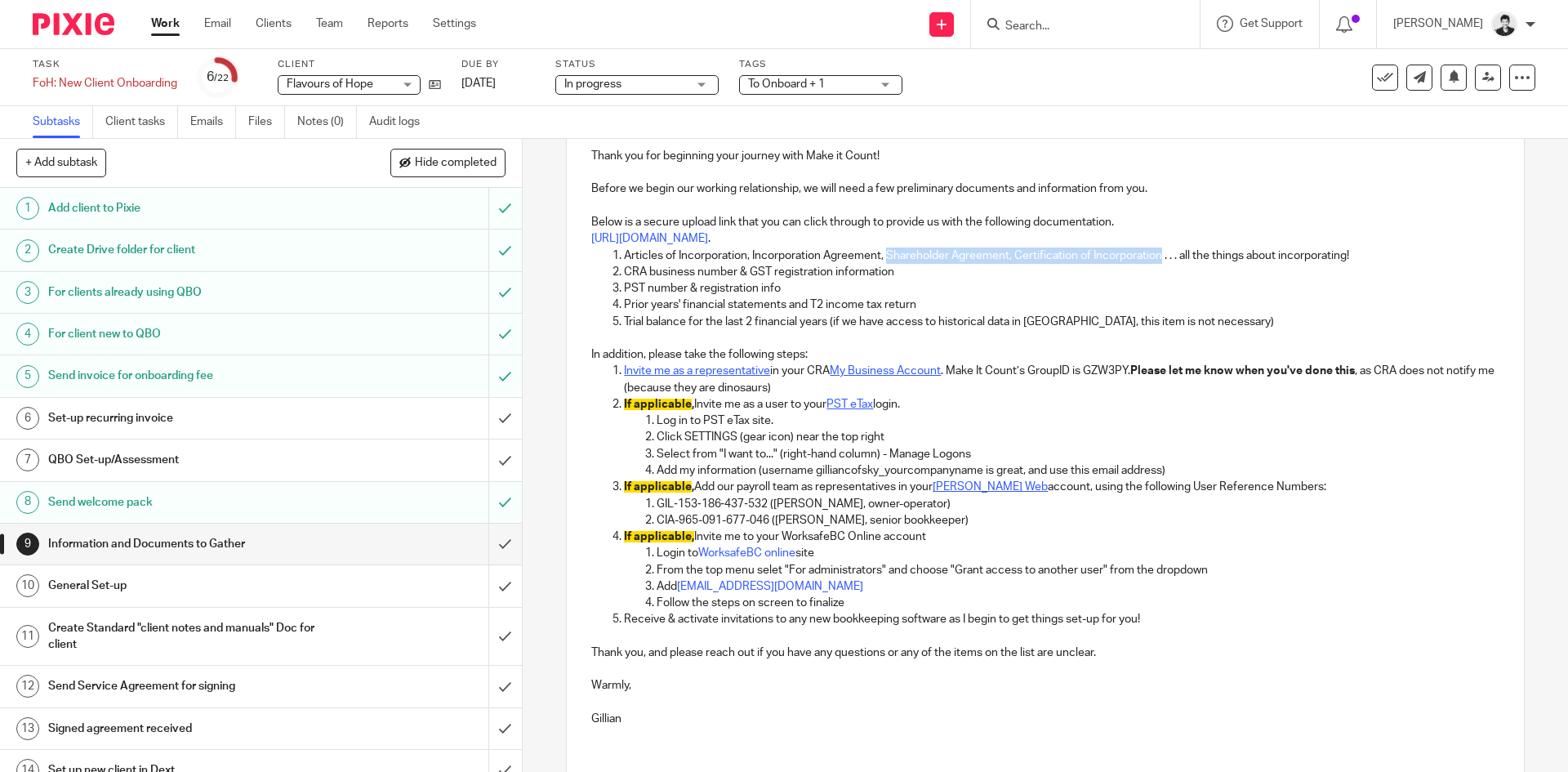
drag, startPoint x: 883, startPoint y: 253, endPoint x: 1027, endPoint y: 254, distance: 144.0
click at [1159, 260] on p "Articles of Incorporation, Incorporation Agreement, Shareholder Agreement, Cert…" at bounding box center [1060, 255] width 874 height 17
click at [1015, 252] on p "Articles of Incorporation, Incorporation Agreement, Shareholder Agreement, Cert…" at bounding box center [1060, 255] width 874 height 17
drag, startPoint x: 885, startPoint y: 255, endPoint x: 1015, endPoint y: 254, distance: 130.0
click at [1015, 254] on p "Articles of Incorporation, Incorporation Agreement, Shareholder Agreement, Cert…" at bounding box center [1060, 255] width 874 height 17
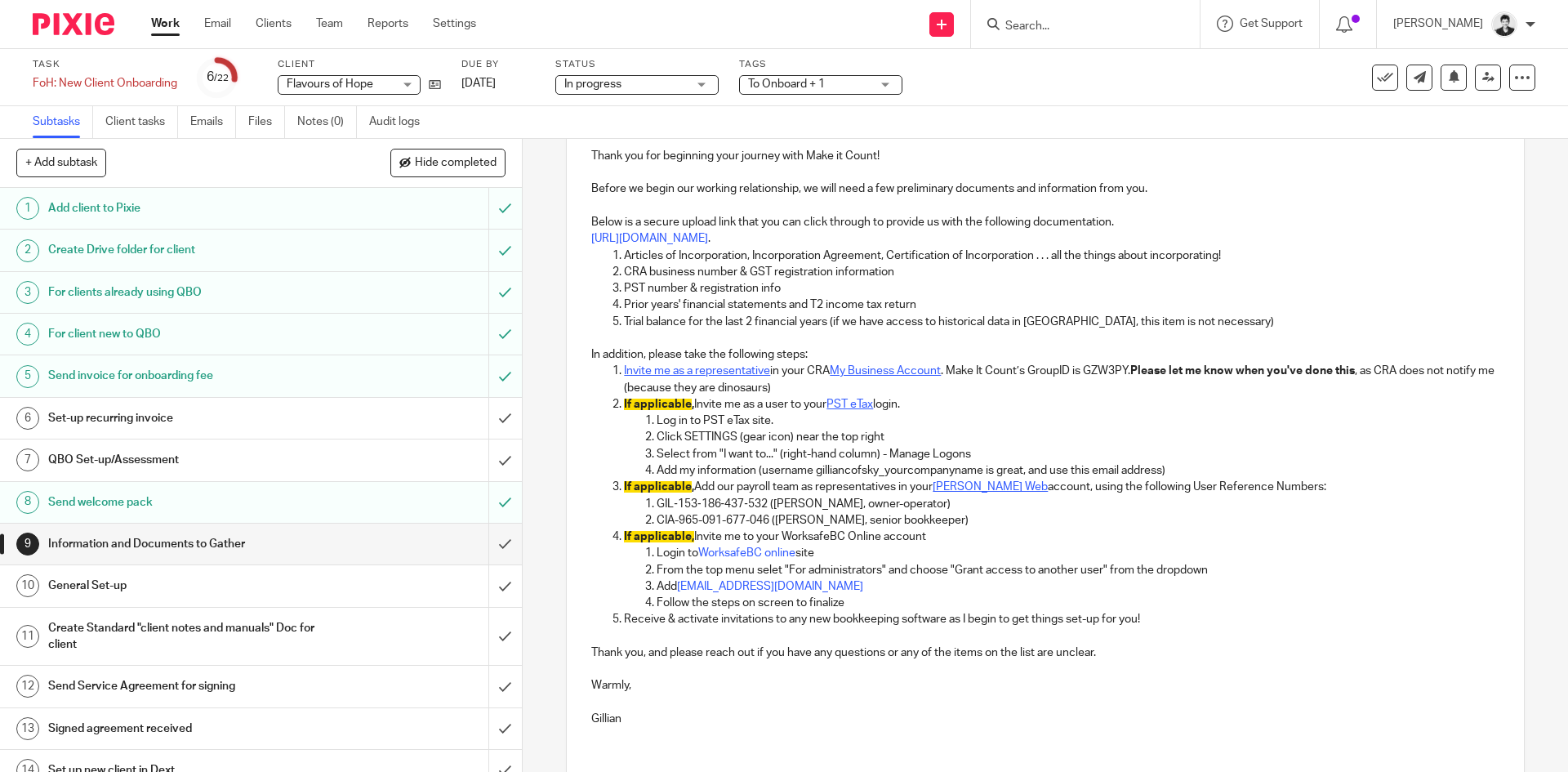
click at [907, 272] on p "CRA business number & GST registration information" at bounding box center [1060, 272] width 874 height 17
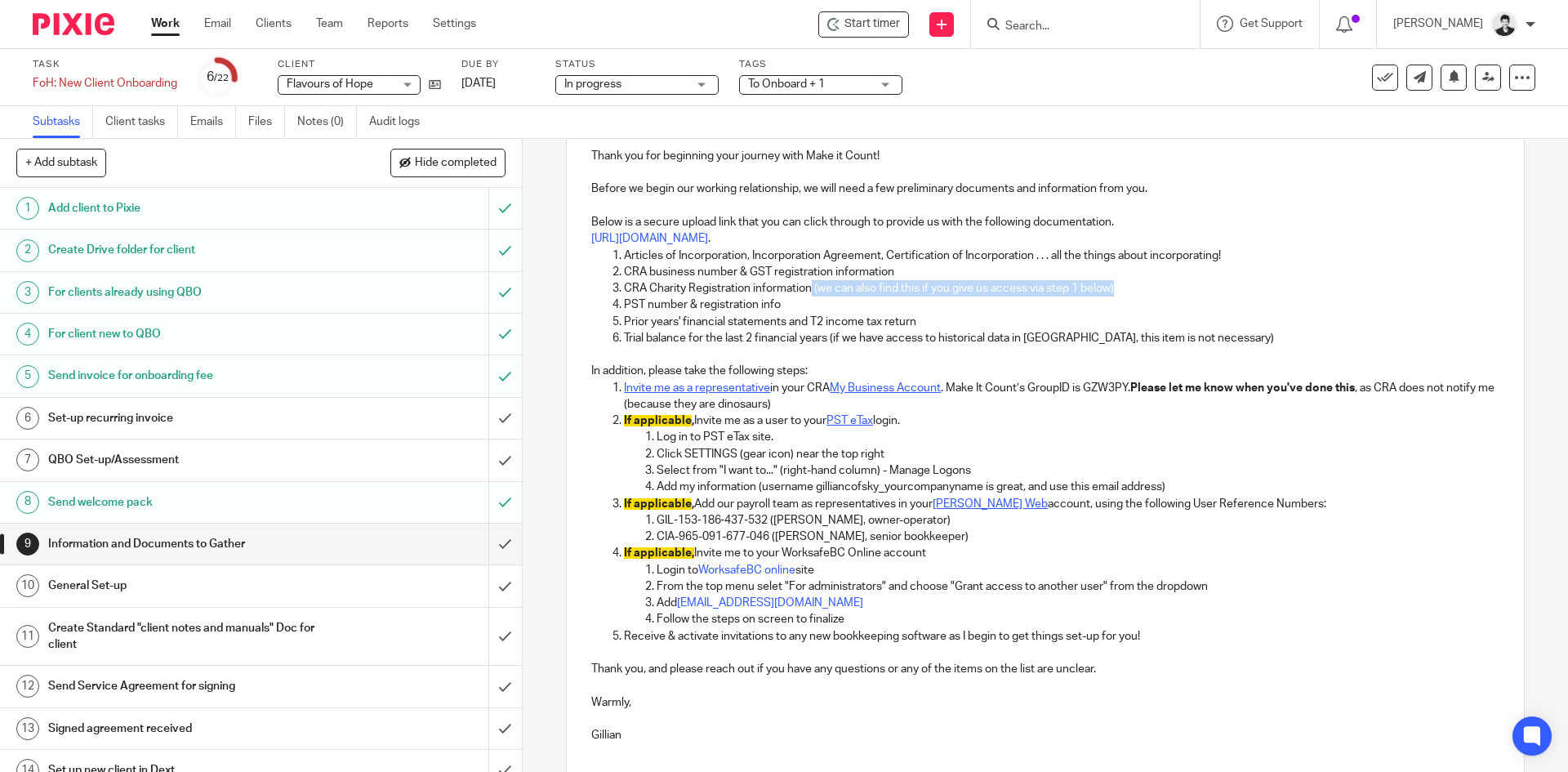
click at [806, 289] on p "CRA Charity Registration information (we can also find this if you give us acce…" at bounding box center [1060, 288] width 874 height 17
copy p "(we can also find this if you give us access via step 1 below)"
click at [900, 269] on p "CRA business number & GST registration information" at bounding box center [1060, 272] width 874 height 17
click at [834, 300] on p "PST number & registration info" at bounding box center [1060, 305] width 874 height 17
drag, startPoint x: 811, startPoint y: 319, endPoint x: 862, endPoint y: 324, distance: 51.2
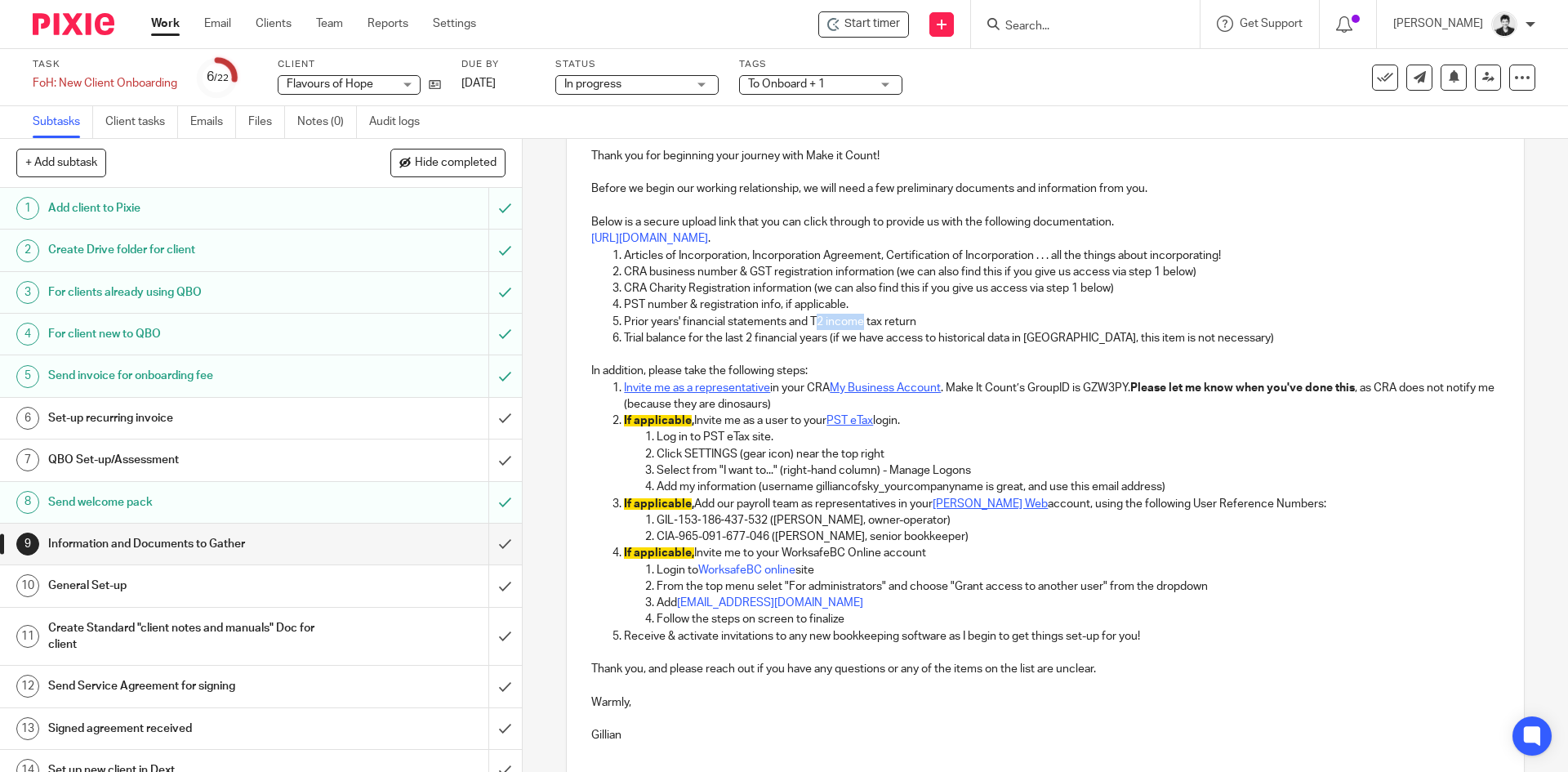
click at [862, 324] on p "Prior years' financial statements and T2 income tax return" at bounding box center [1060, 321] width 874 height 17
click at [849, 326] on p "Prior years' financial statements and tax return" at bounding box center [1060, 321] width 874 height 17
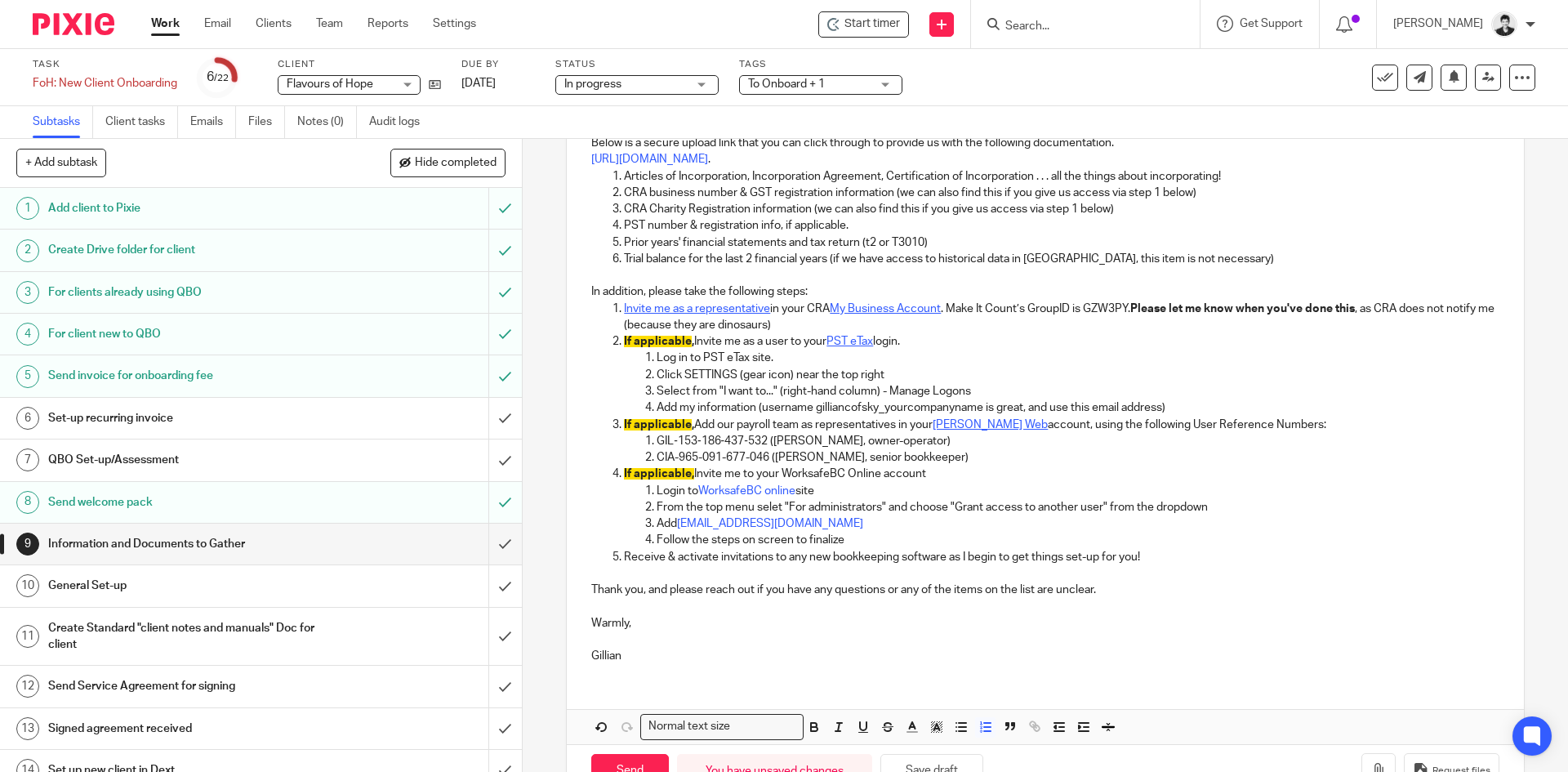
scroll to position [311, 0]
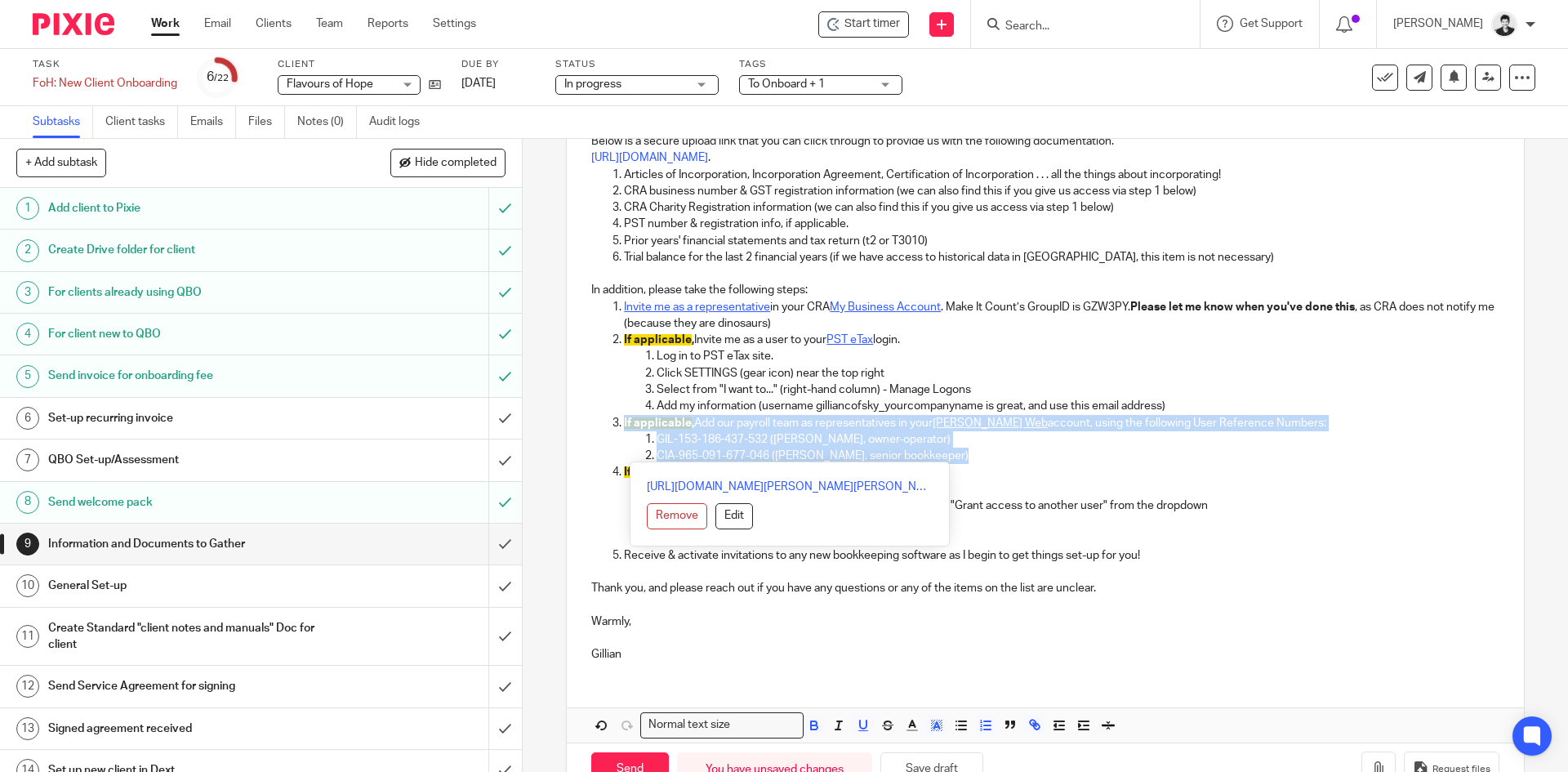
drag, startPoint x: 969, startPoint y: 455, endPoint x: 607, endPoint y: 426, distance: 363.2
click at [606, 426] on ol "Invite me as a representative in your CRA My Business Account . Make It Count’s…" at bounding box center [1045, 431] width 907 height 264
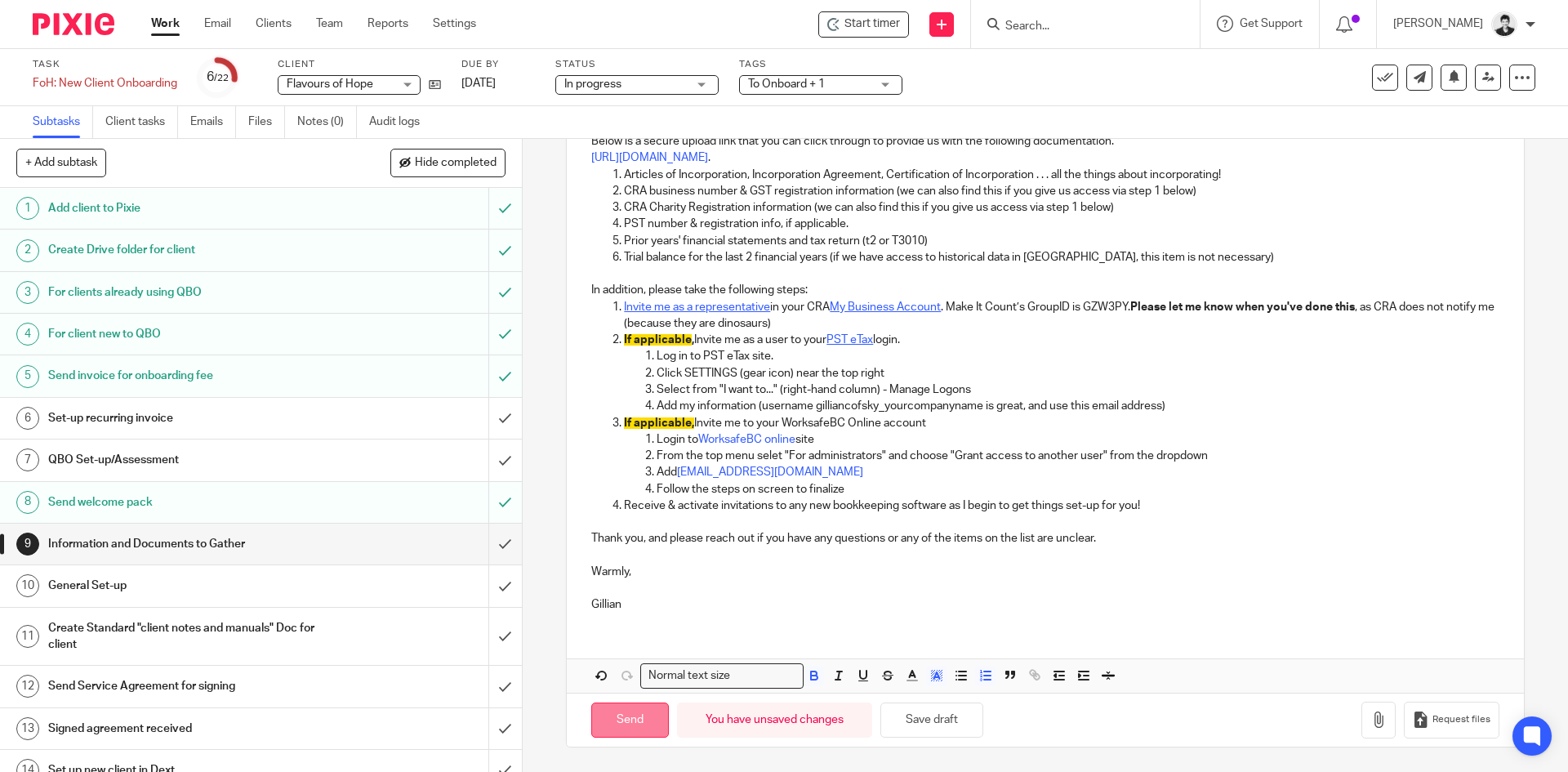
click at [638, 718] on input "Send" at bounding box center [630, 721] width 78 height 35
type input "Sent"
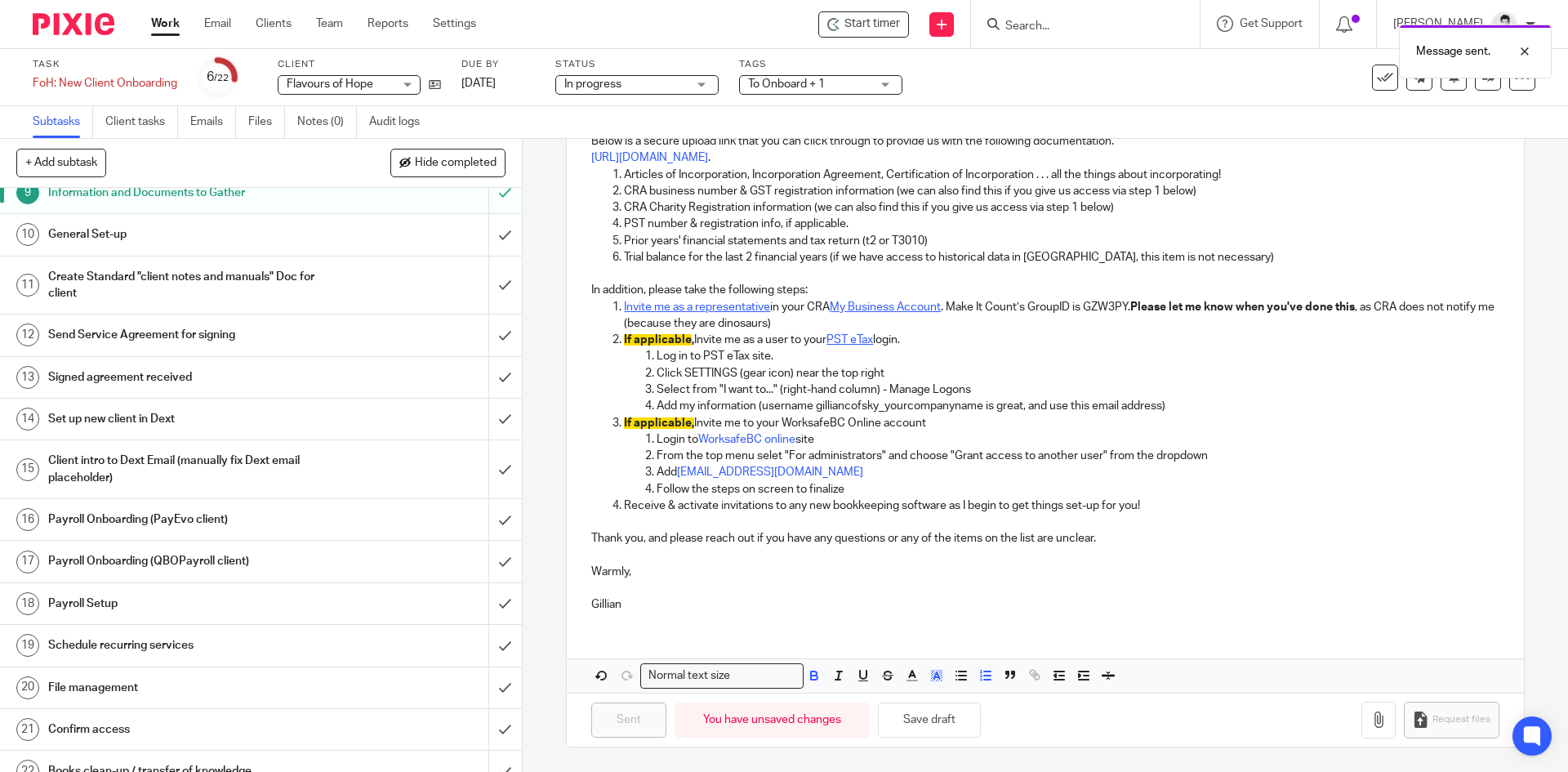
scroll to position [365, 0]
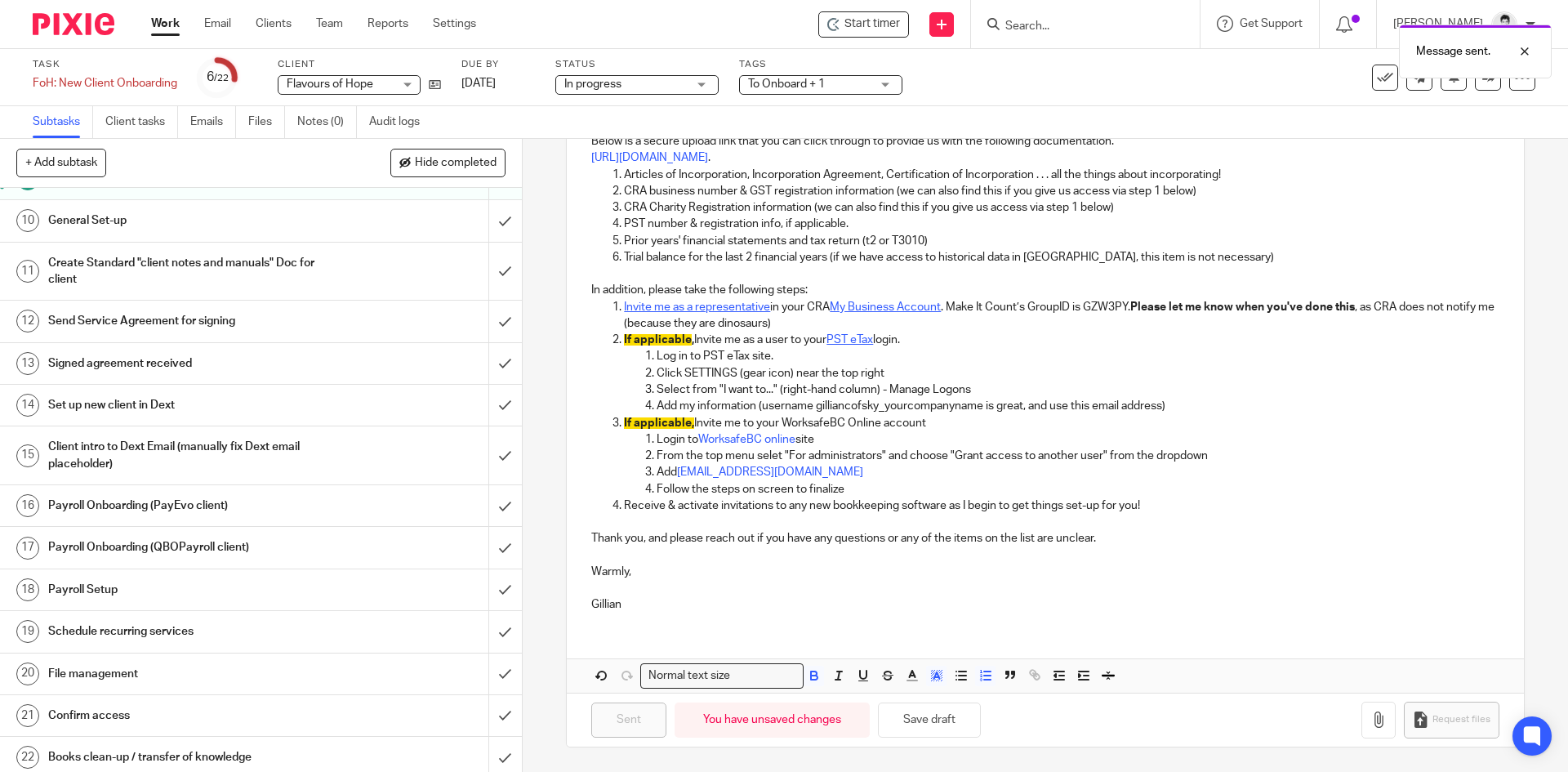
click at [283, 226] on h1 "General Set-up" at bounding box center [189, 220] width 283 height 25
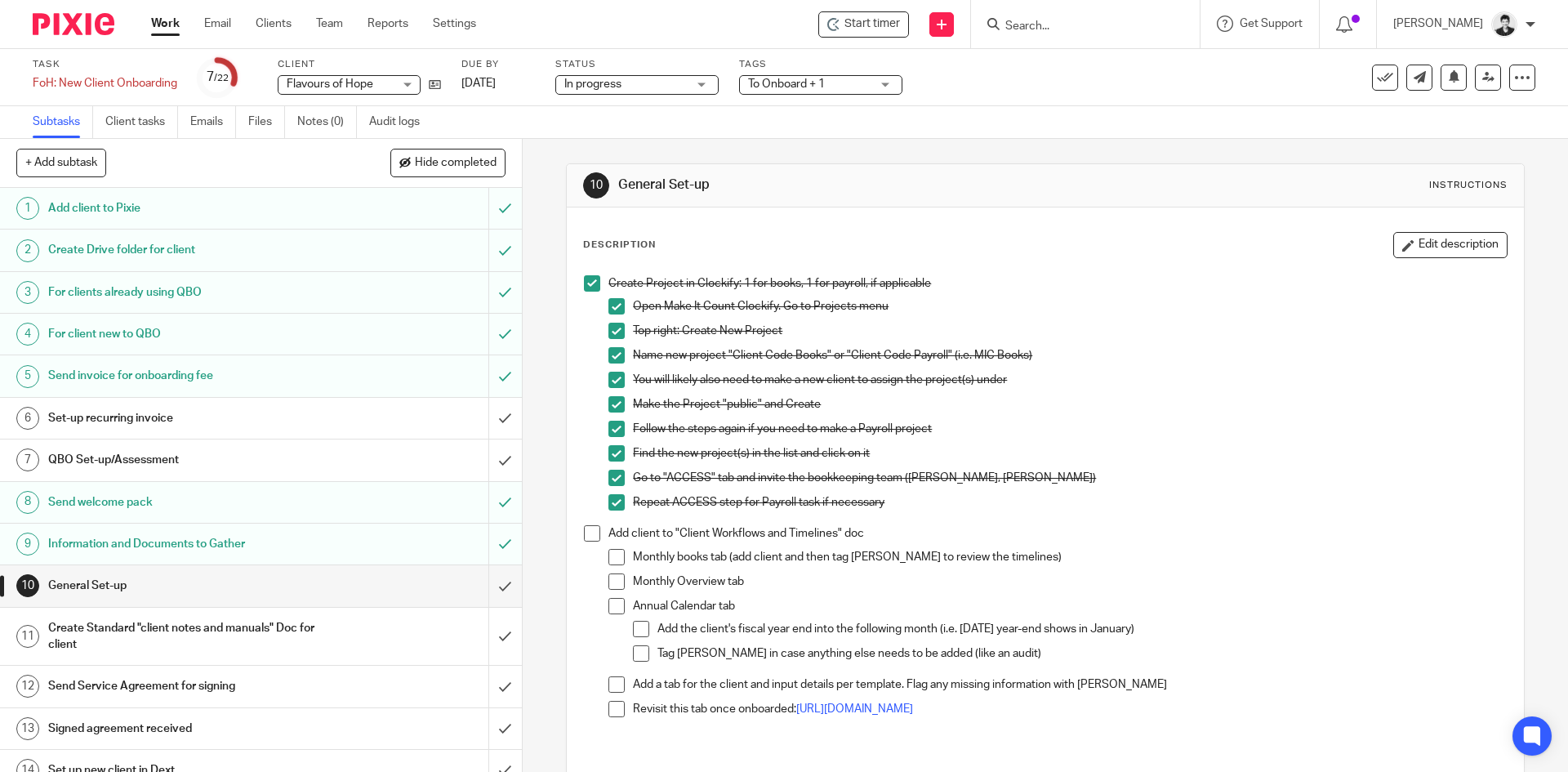
click at [269, 411] on h1 "Set-up recurring invoice" at bounding box center [189, 418] width 283 height 25
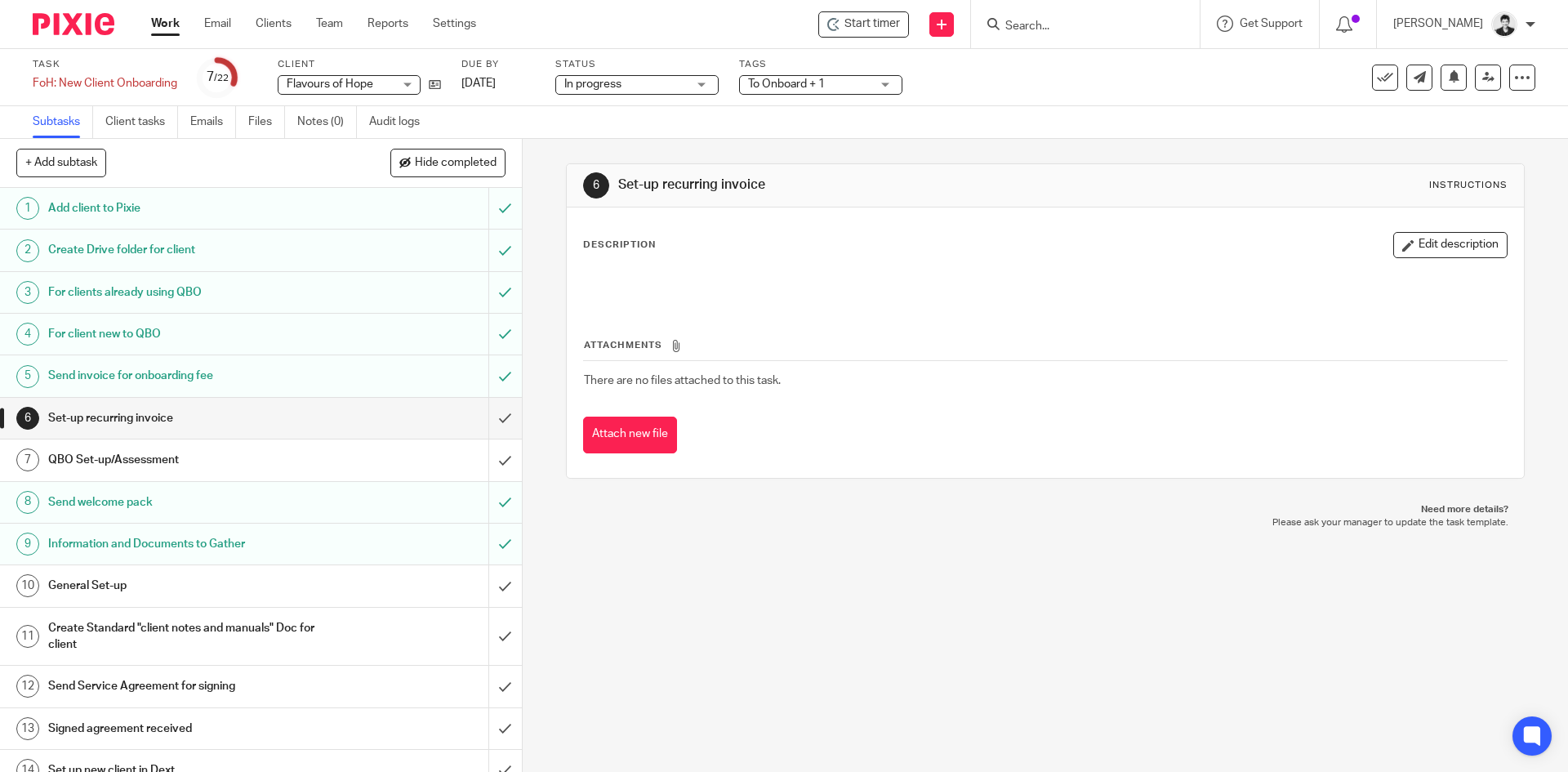
click at [168, 459] on h1 "QBO Set-up/Assessment" at bounding box center [189, 459] width 283 height 25
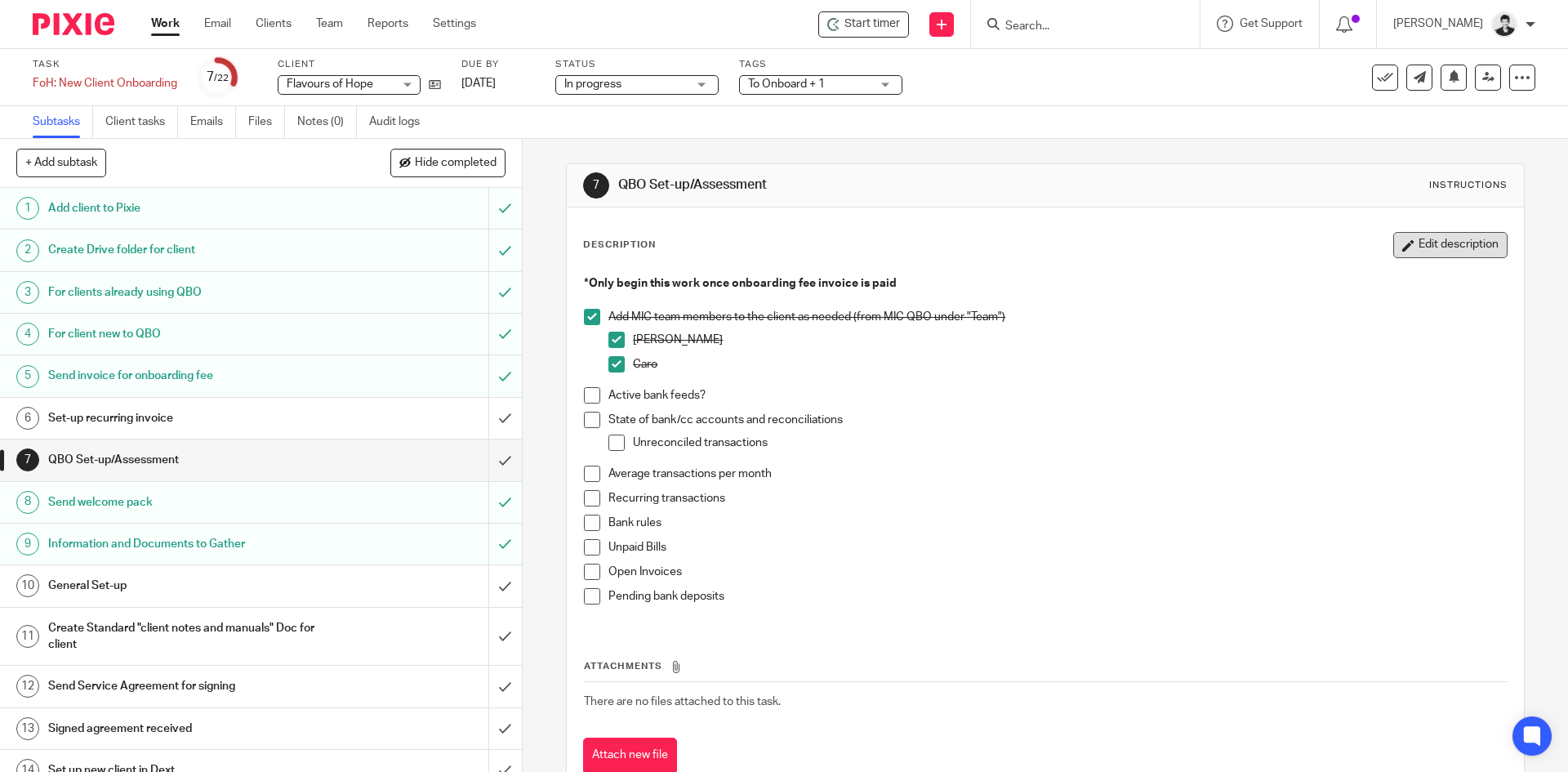
click at [1467, 241] on button "Edit description" at bounding box center [1450, 245] width 114 height 27
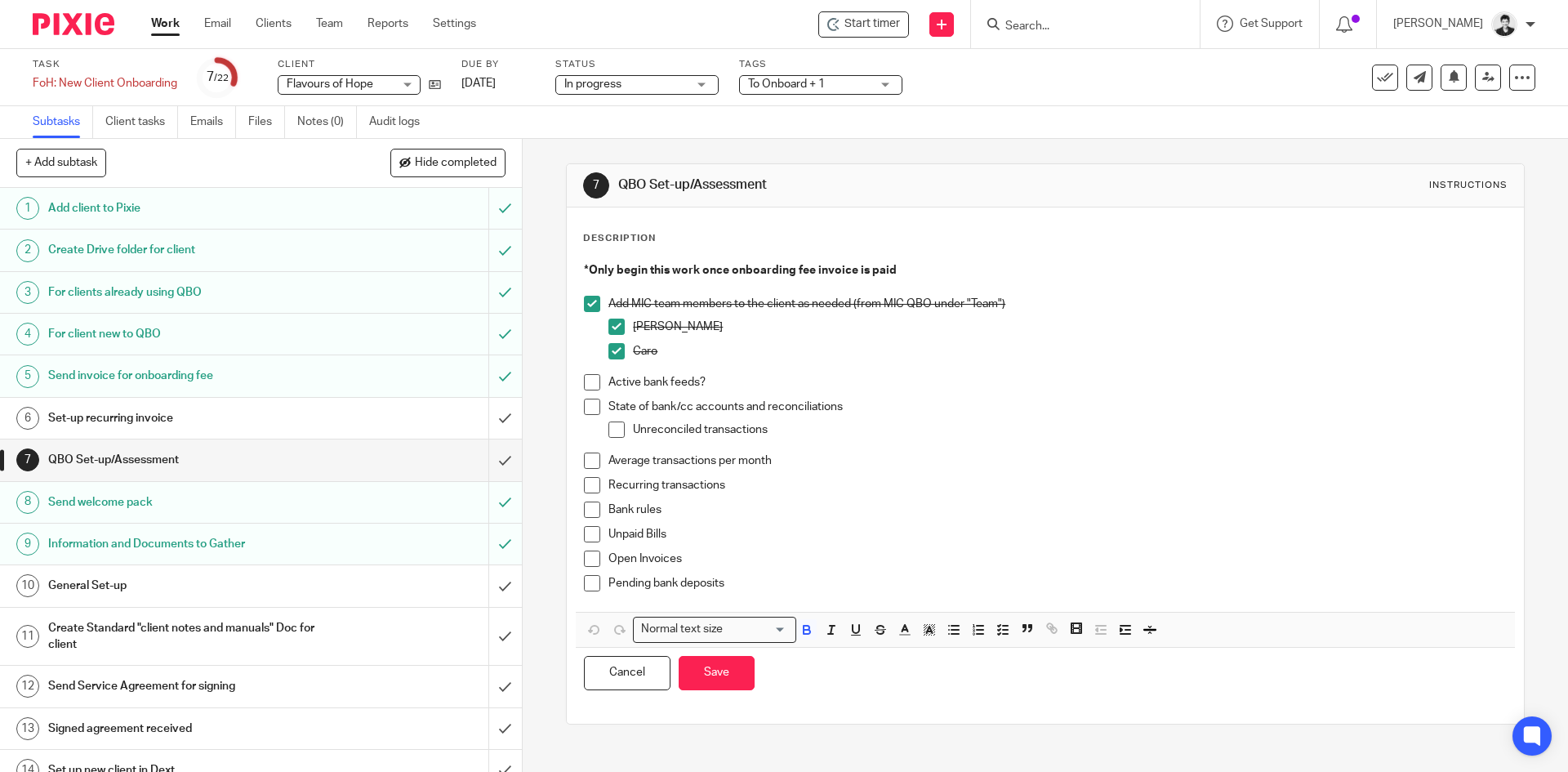
drag, startPoint x: 724, startPoint y: 389, endPoint x: 732, endPoint y: 371, distance: 19.7
click at [726, 388] on p "Active bank feeds?" at bounding box center [1057, 382] width 898 height 17
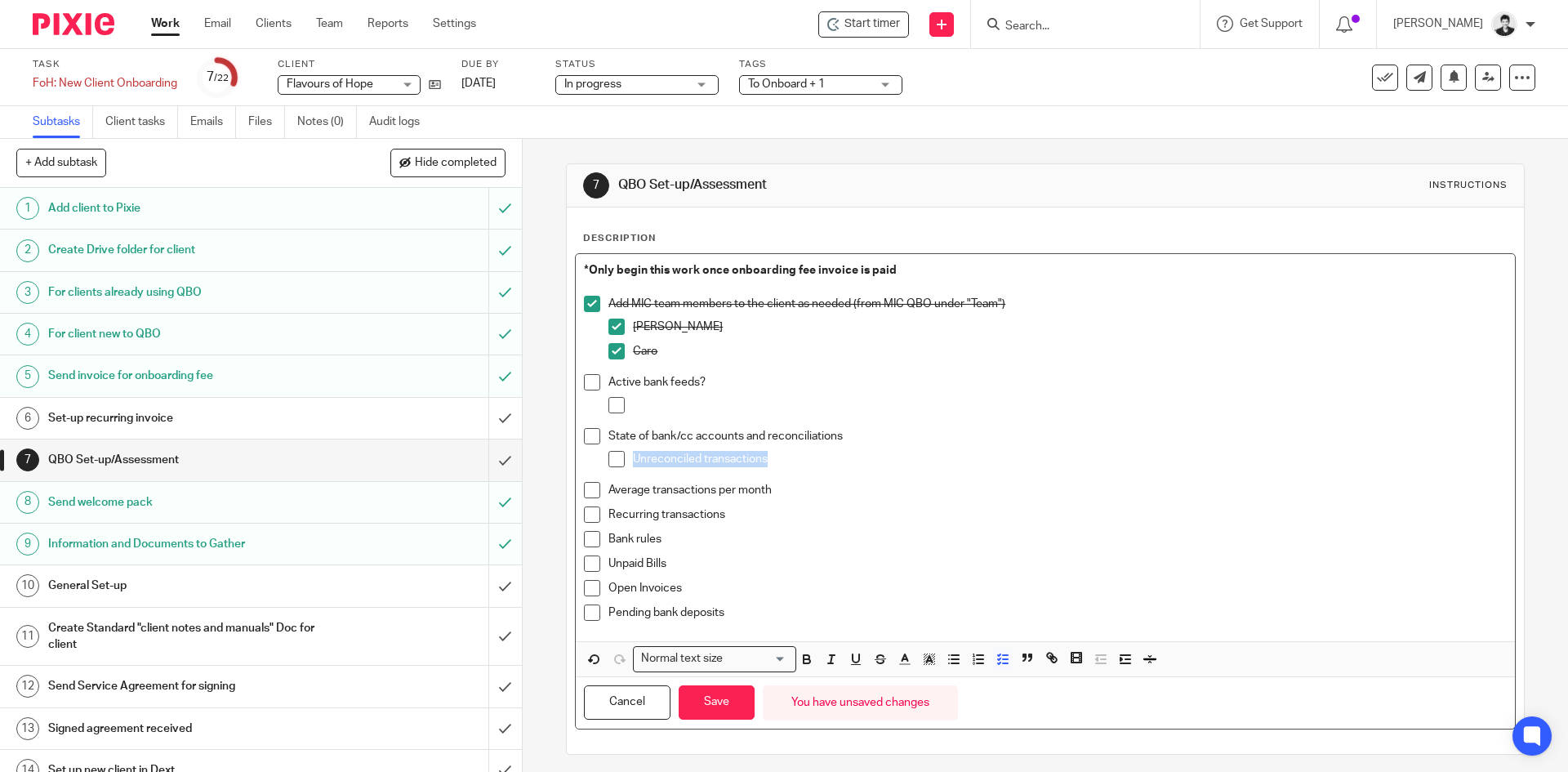
drag, startPoint x: 774, startPoint y: 456, endPoint x: 631, endPoint y: 461, distance: 143.1
click at [633, 461] on p "Unreconciled transactions" at bounding box center [1069, 458] width 873 height 17
click at [880, 471] on div "Unreconciled transactions" at bounding box center [1069, 462] width 873 height 25
click at [633, 456] on p "Unreconciled transactions" at bounding box center [1069, 458] width 873 height 17
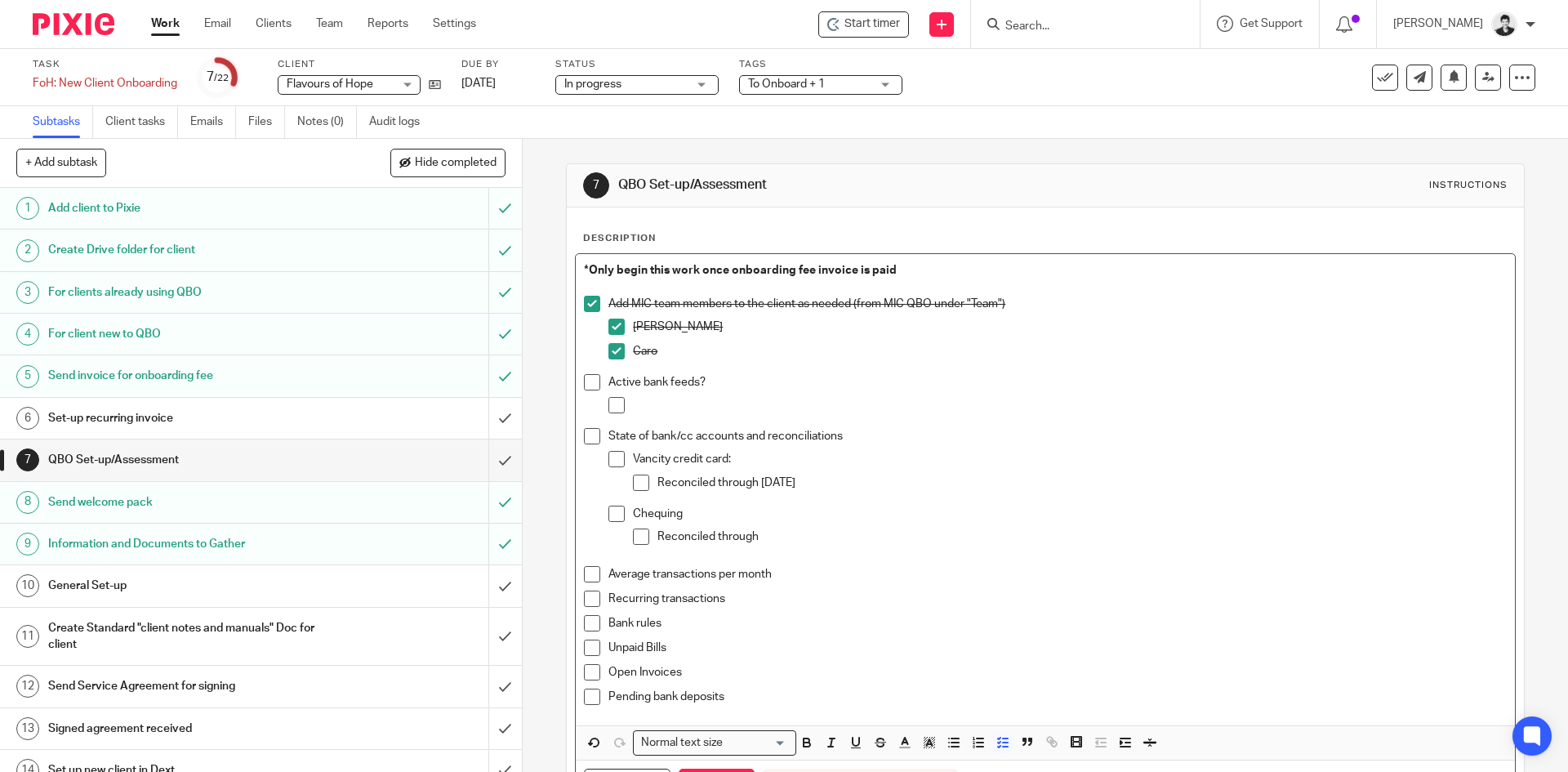
click at [841, 471] on div "Vancity credit card: Reconciled through [DATE]" at bounding box center [1069, 477] width 873 height 54
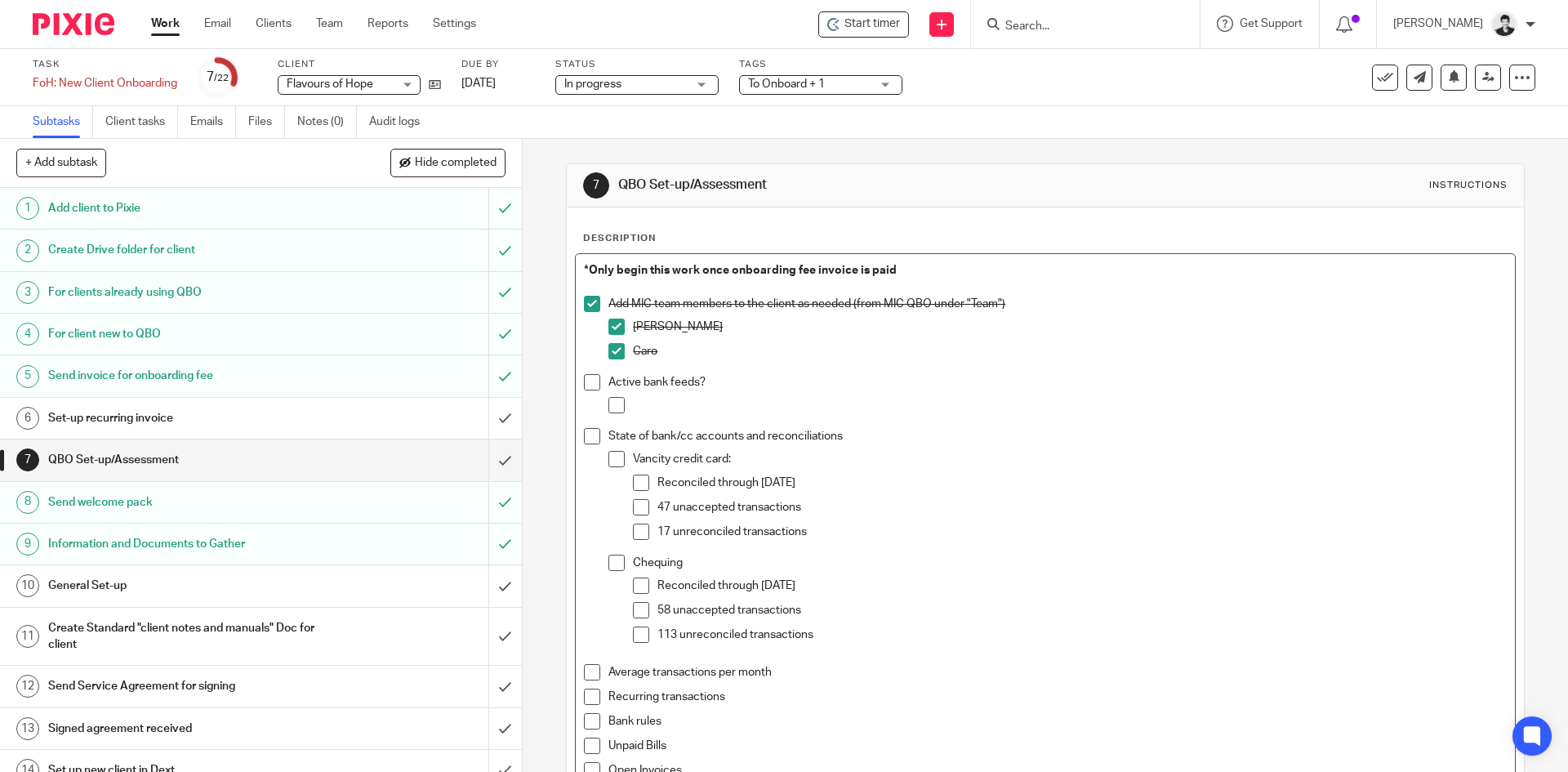
click at [845, 635] on p "113 unreconciled transactions" at bounding box center [1081, 634] width 849 height 17
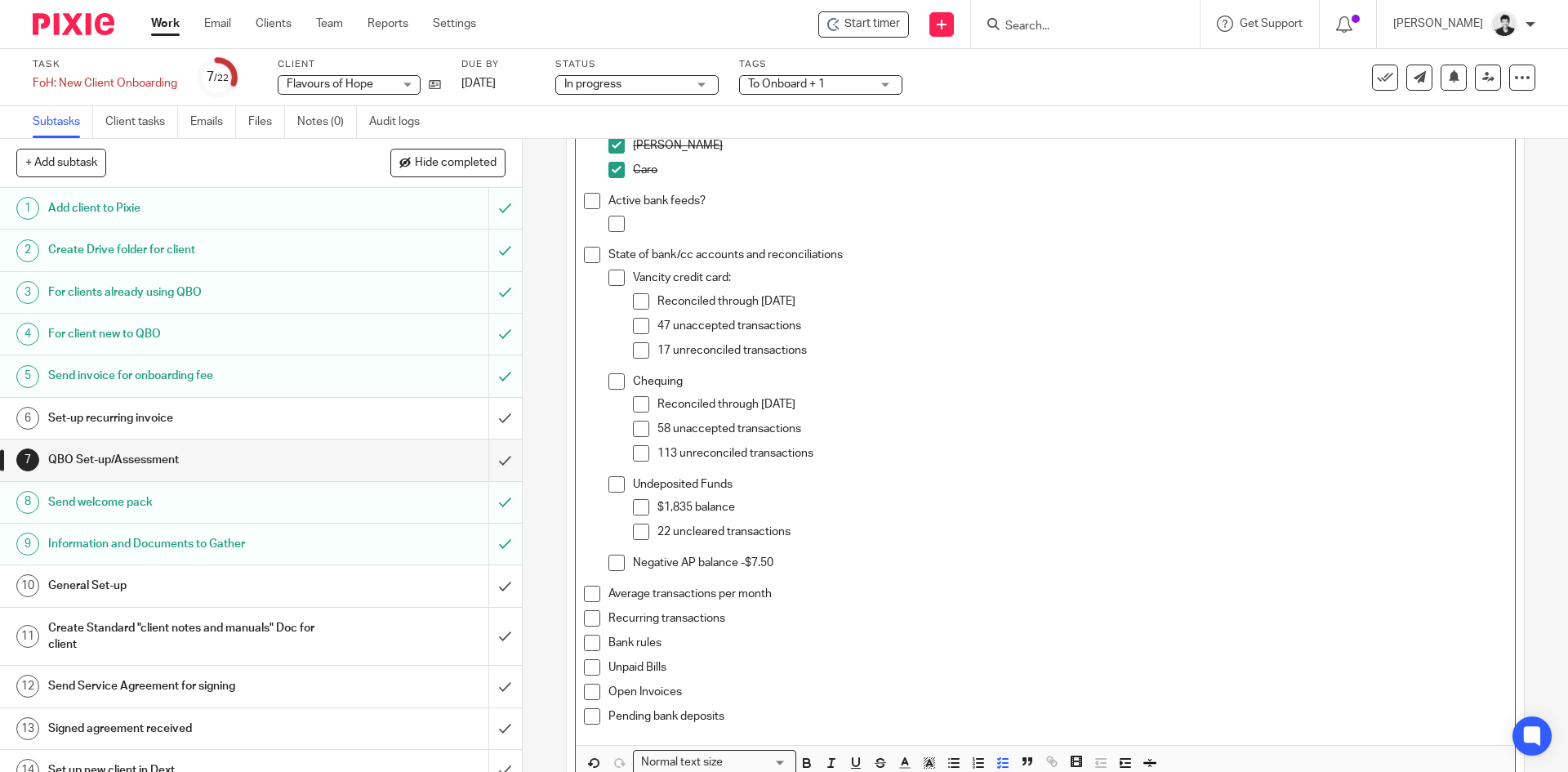
scroll to position [198, 0]
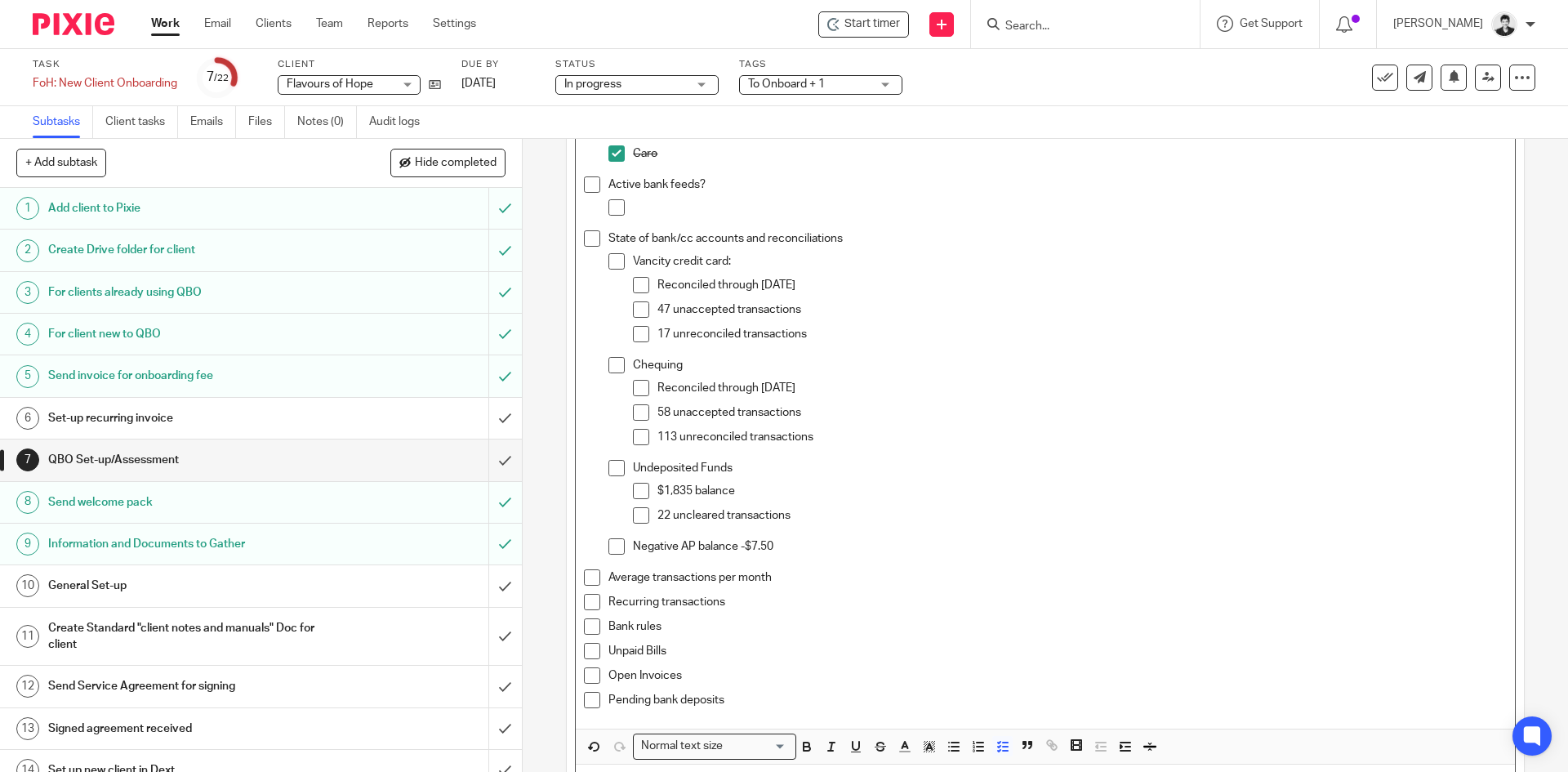
click at [823, 572] on p "Average transactions per month" at bounding box center [1057, 577] width 898 height 17
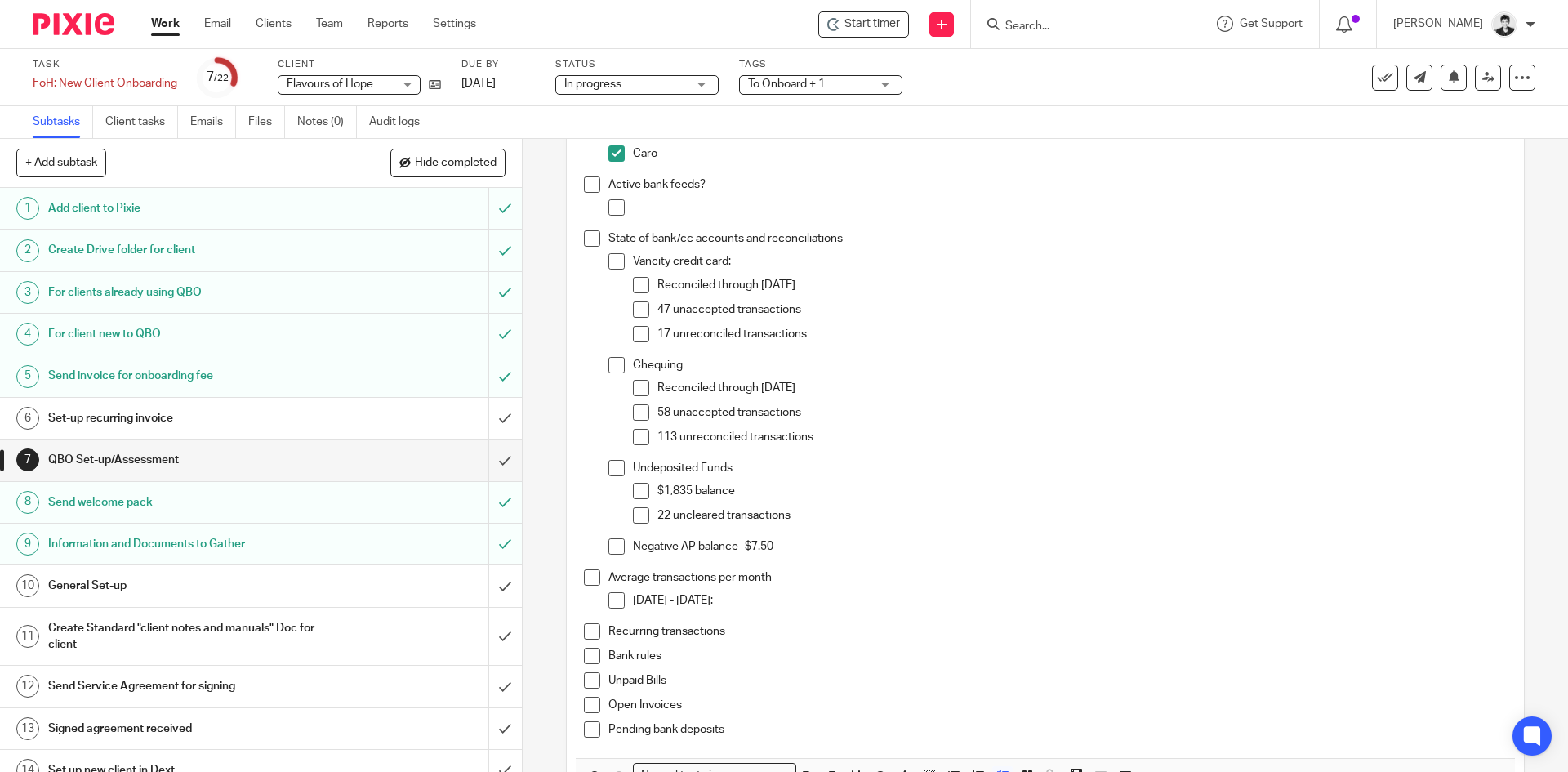
click at [833, 603] on p "[DATE] - [DATE]:" at bounding box center [1069, 600] width 873 height 17
drag, startPoint x: 753, startPoint y: 626, endPoint x: 763, endPoint y: 619, distance: 12.2
click at [753, 626] on p "Recurring transactions" at bounding box center [1057, 631] width 898 height 17
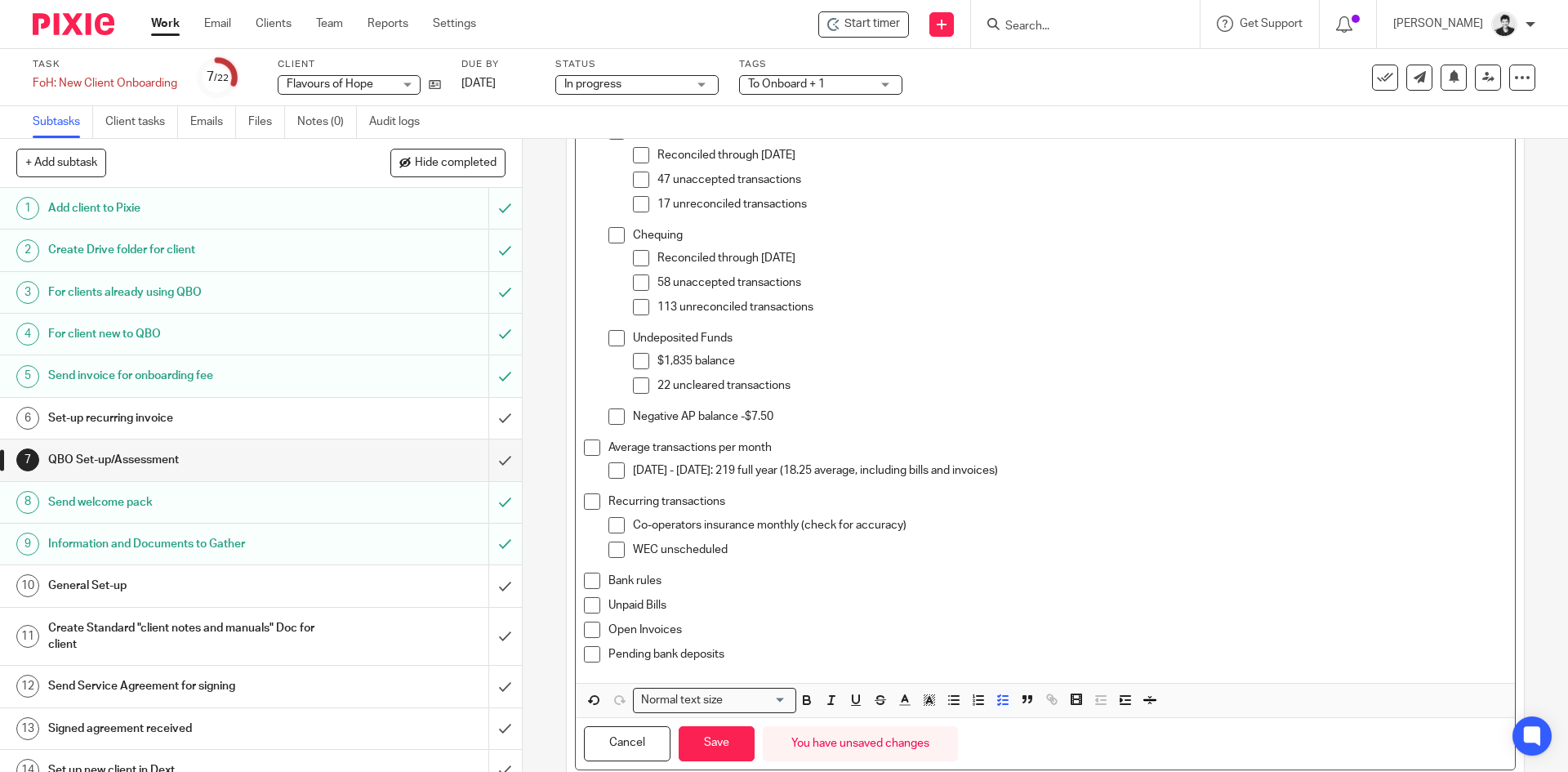
scroll to position [376, 0]
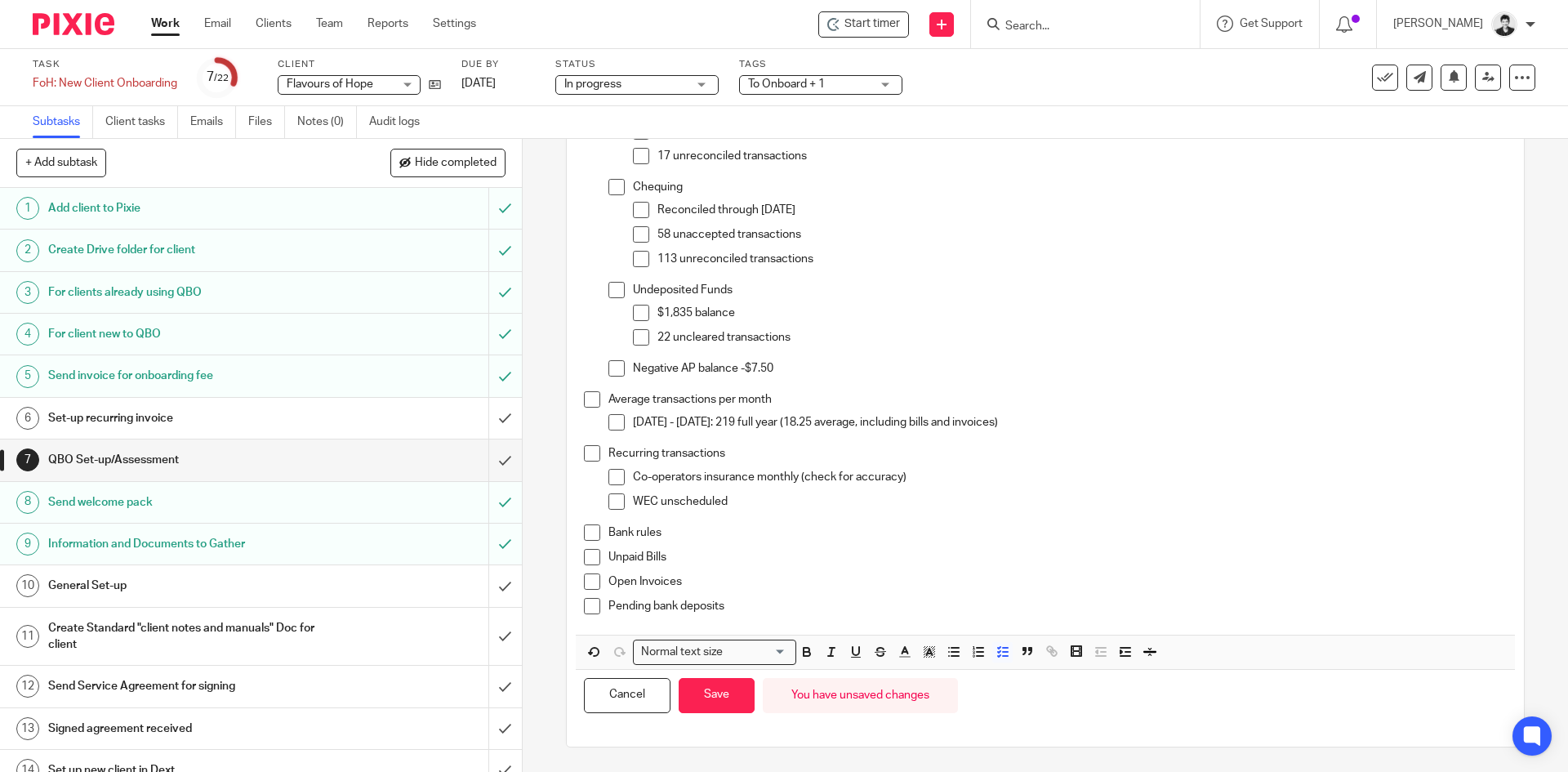
click at [699, 535] on p "Bank rules" at bounding box center [1057, 532] width 898 height 17
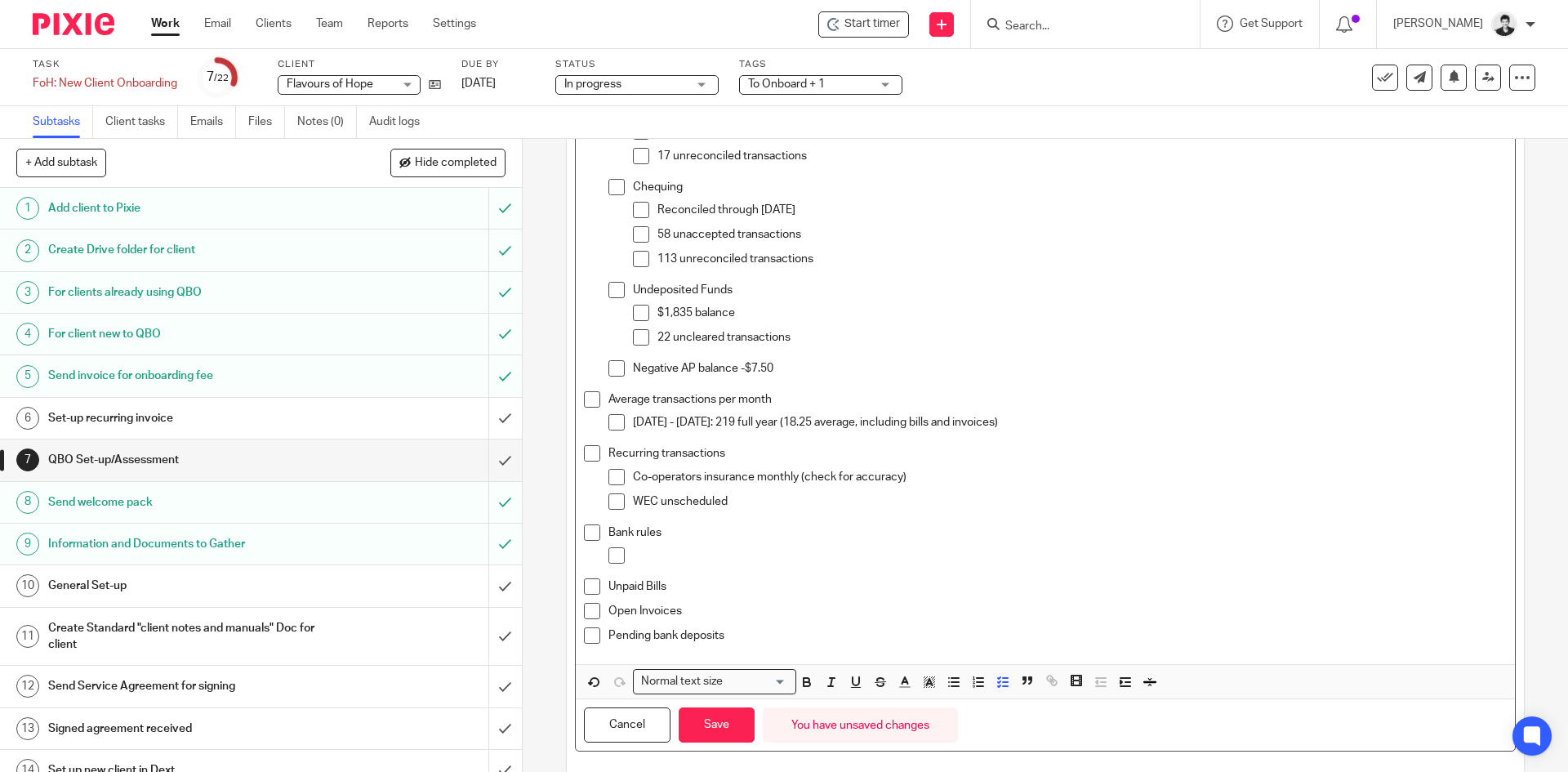
click at [678, 551] on p at bounding box center [1069, 555] width 873 height 17
drag, startPoint x: 1011, startPoint y: 551, endPoint x: 773, endPoint y: 563, distance: 238.3
click at [773, 563] on p "Several are set to auto-add, I deleted all rules so we can start fresh" at bounding box center [1069, 555] width 873 height 17
drag, startPoint x: 888, startPoint y: 551, endPoint x: 618, endPoint y: 555, distance: 270.0
click at [618, 555] on li "Several are set to auto-add, turned off auto-add on all of them" at bounding box center [1057, 559] width 898 height 25
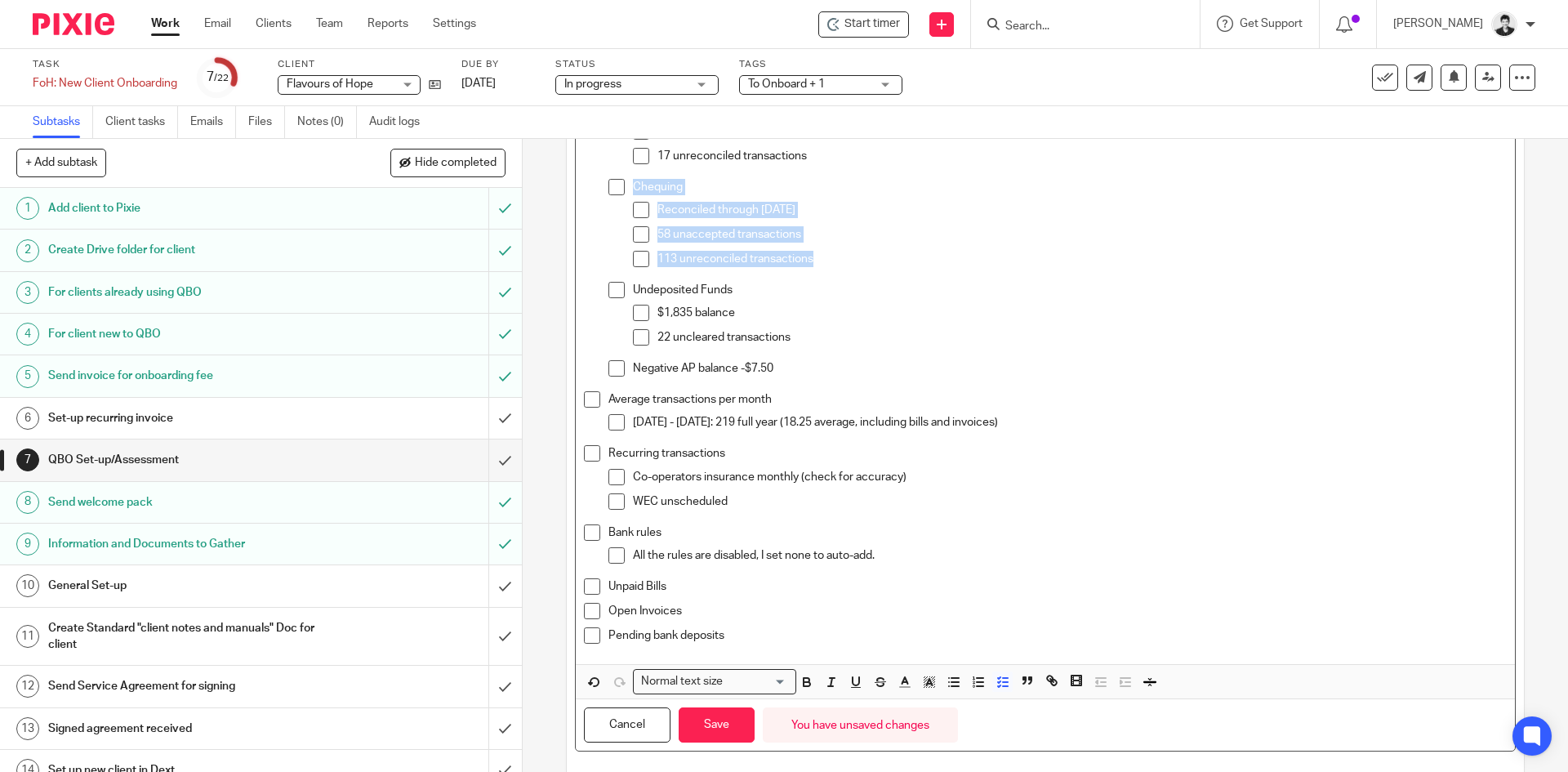
click at [699, 338] on p "22 uncleared transactions" at bounding box center [1081, 337] width 849 height 17
drag, startPoint x: 803, startPoint y: 370, endPoint x: 628, endPoint y: 378, distance: 175.2
click at [633, 378] on div "Negative AP balance -$7.50" at bounding box center [1069, 372] width 873 height 25
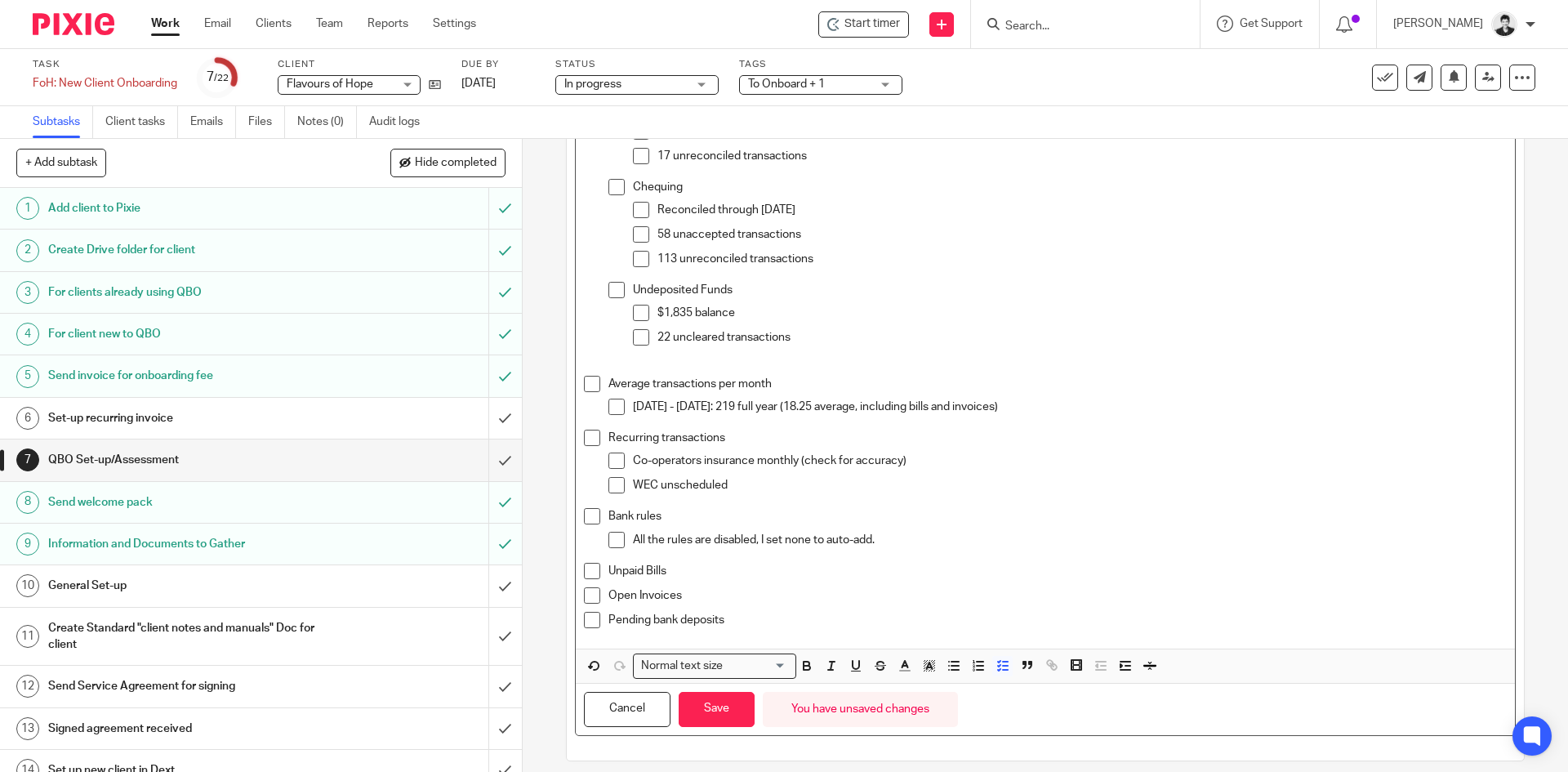
click at [688, 574] on p "Unpaid Bills" at bounding box center [1057, 571] width 898 height 17
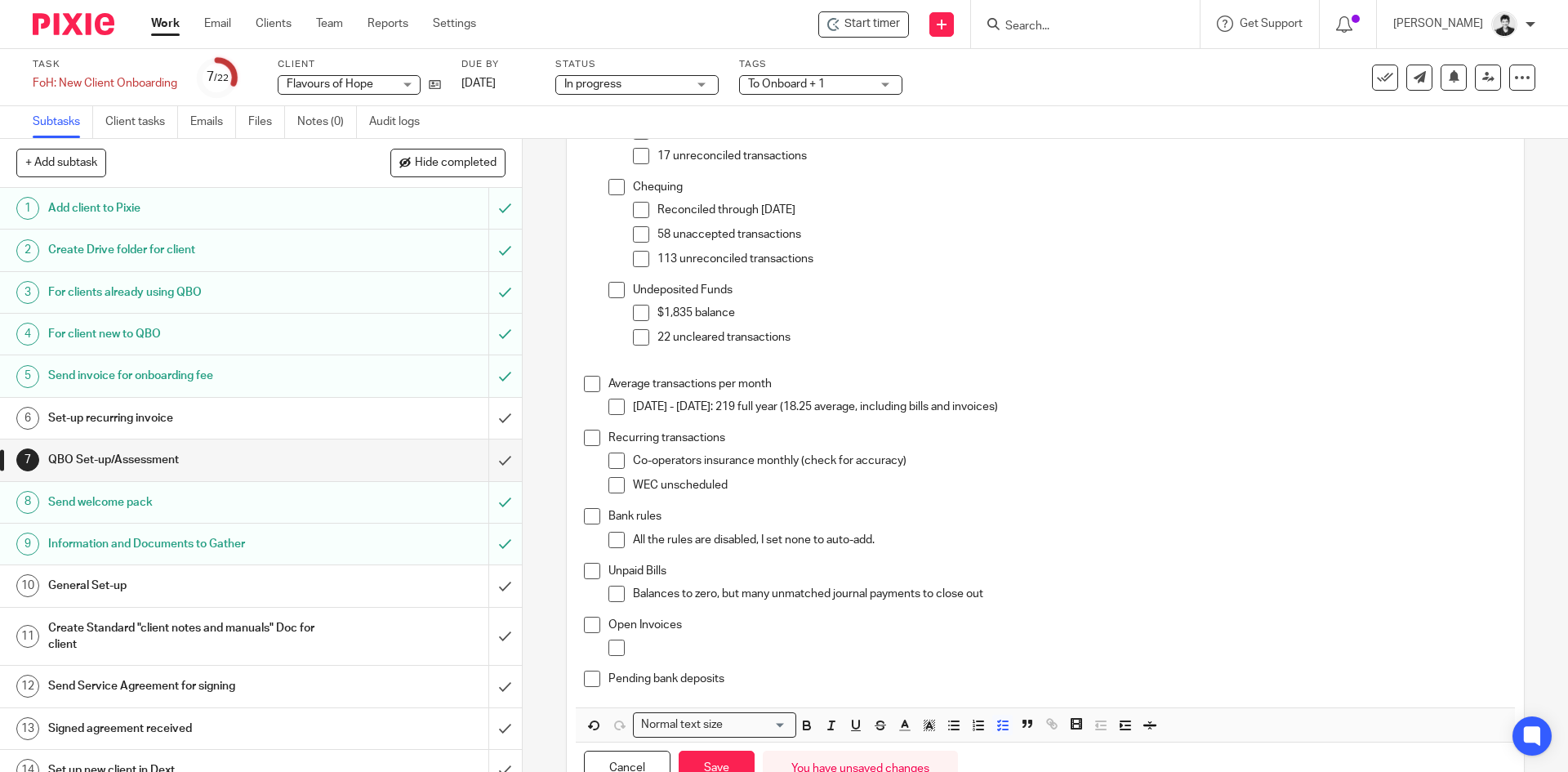
scroll to position [449, 0]
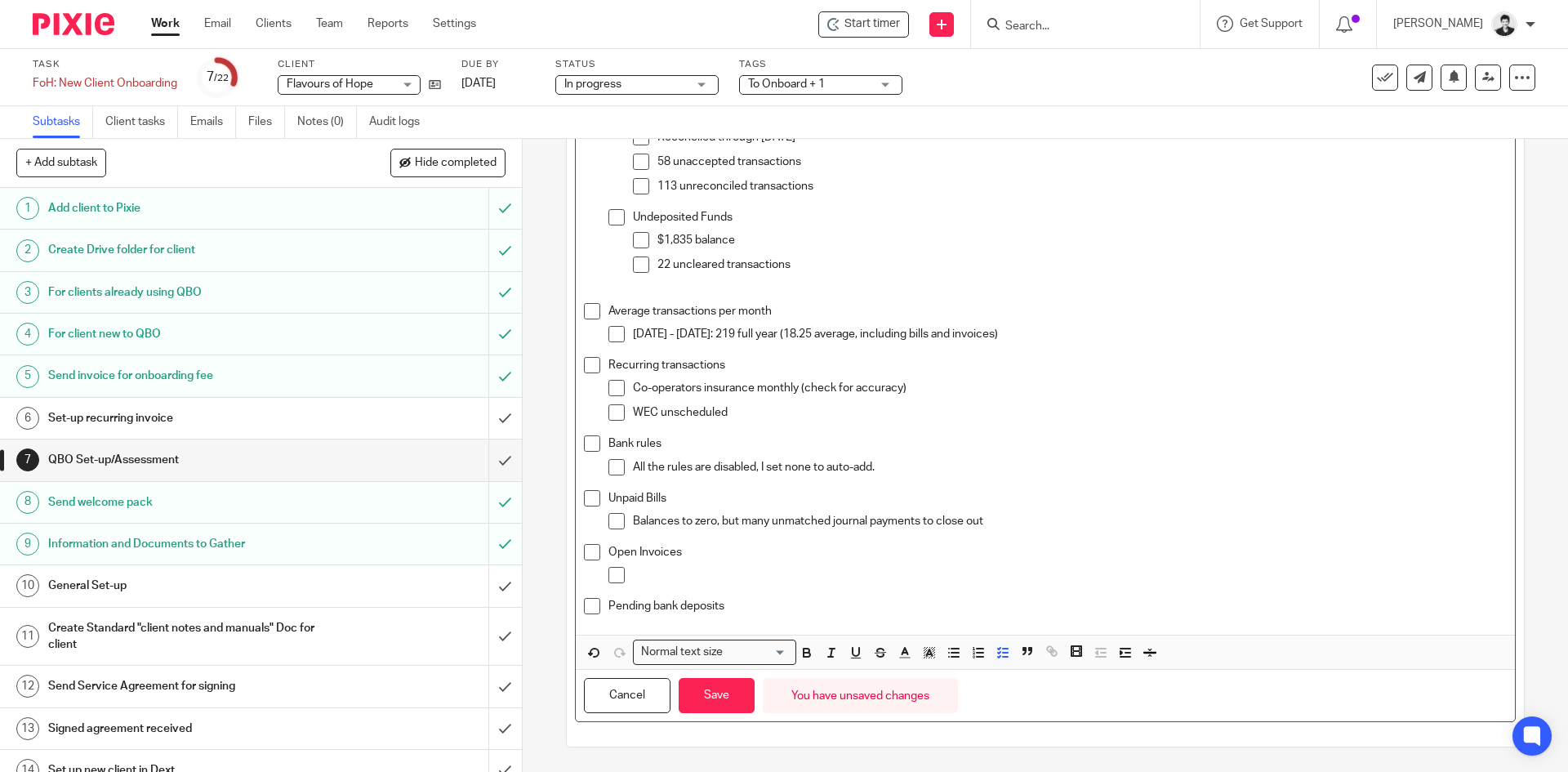
click at [669, 575] on p at bounding box center [1069, 575] width 873 height 17
click at [748, 602] on p "Pending bank deposits" at bounding box center [1057, 605] width 898 height 17
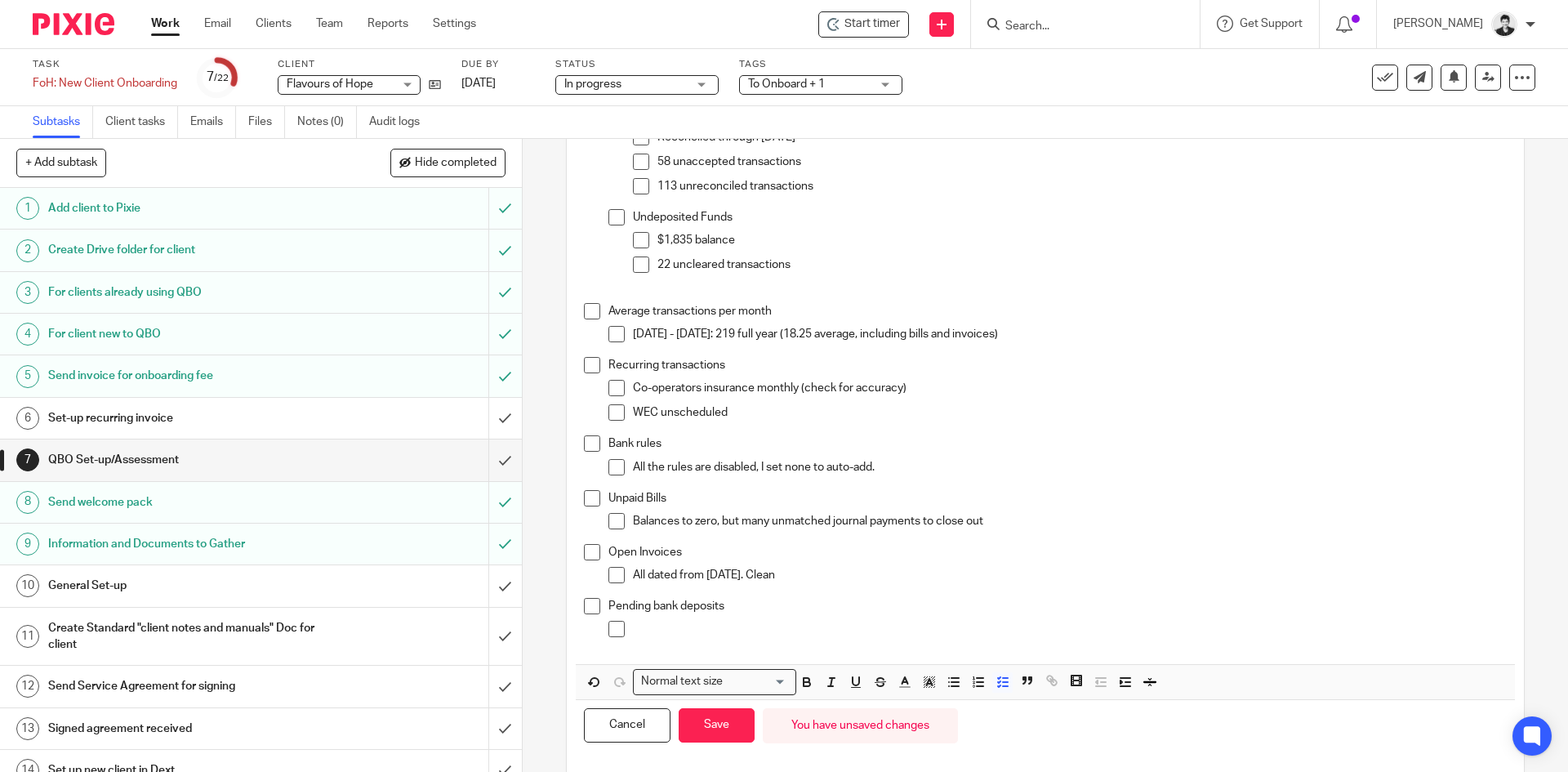
click at [693, 626] on p at bounding box center [1069, 629] width 873 height 17
click at [583, 606] on span at bounding box center [591, 605] width 17 height 17
click at [583, 550] on span at bounding box center [591, 552] width 17 height 17
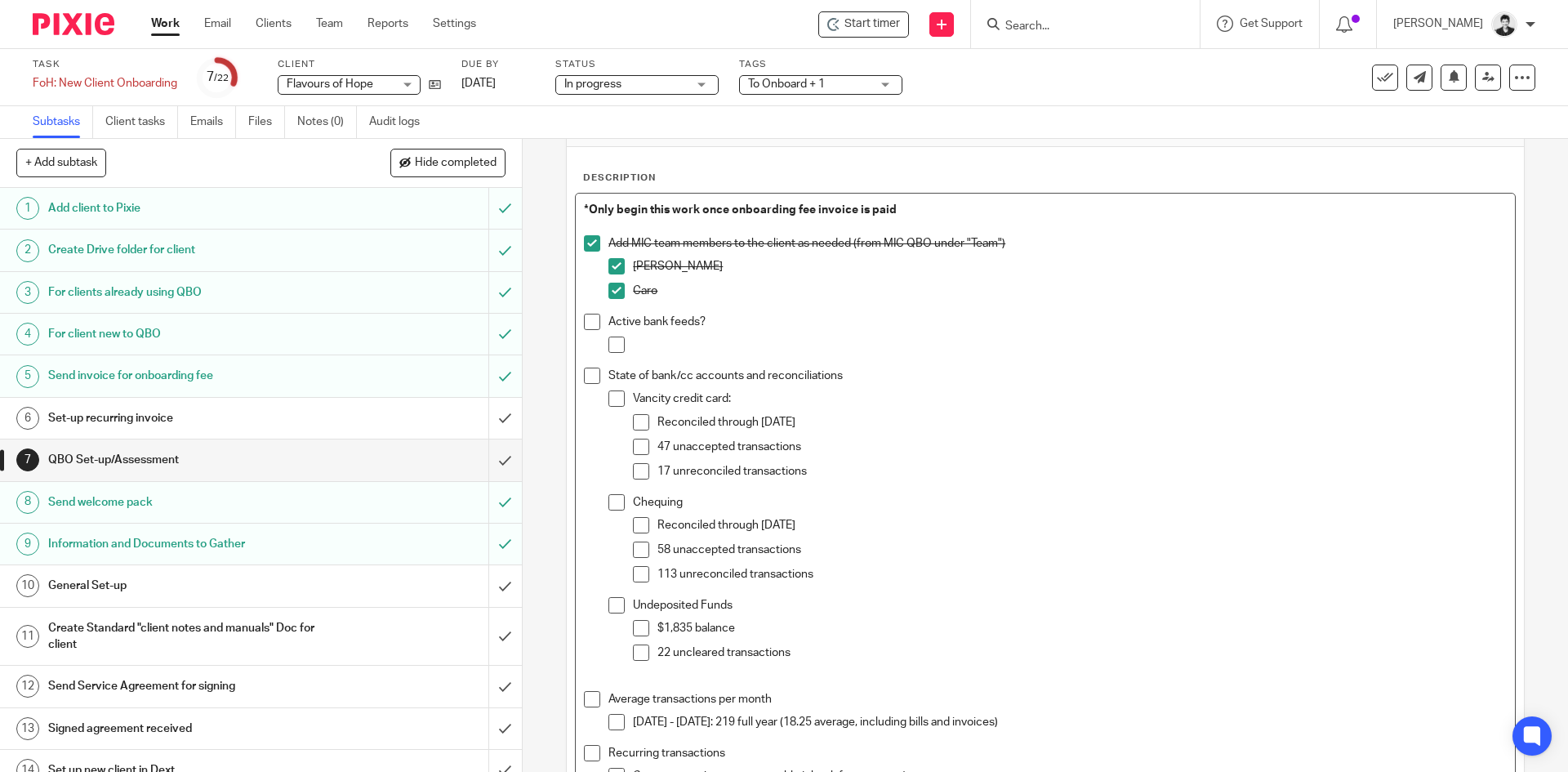
scroll to position [0, 0]
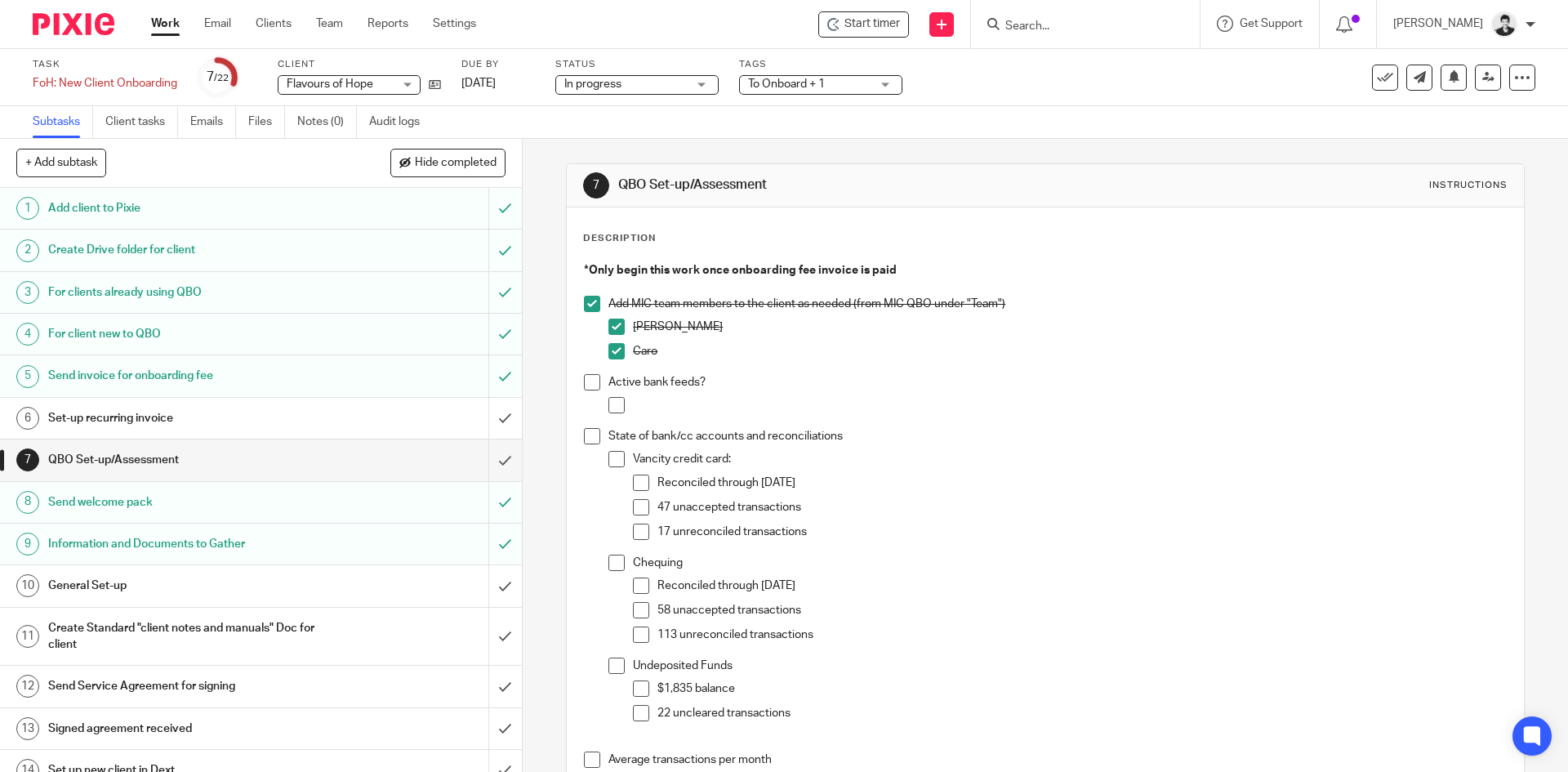
click at [667, 397] on p at bounding box center [1069, 405] width 873 height 17
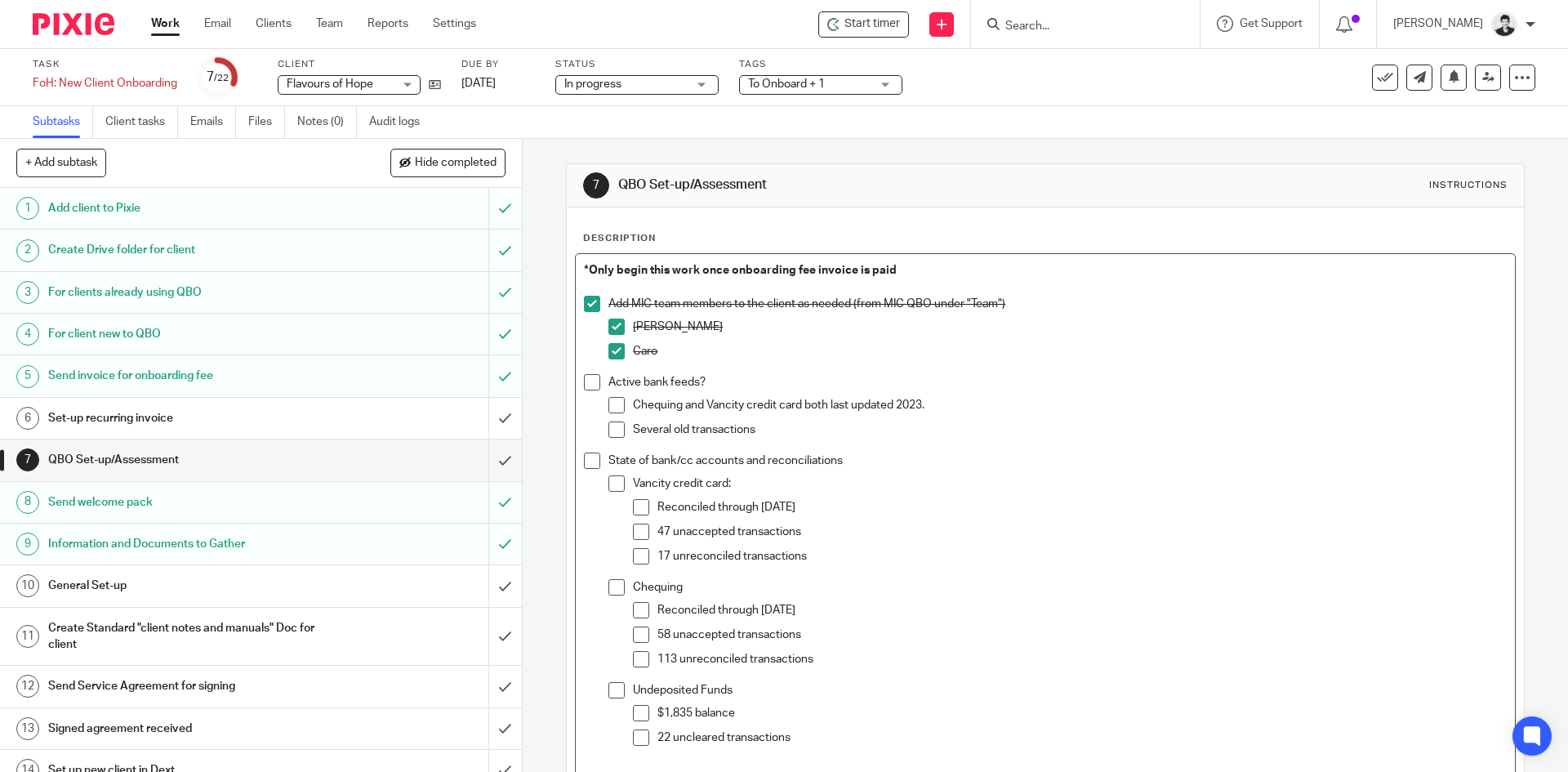
click at [784, 426] on p "Several old transactions" at bounding box center [1069, 430] width 873 height 17
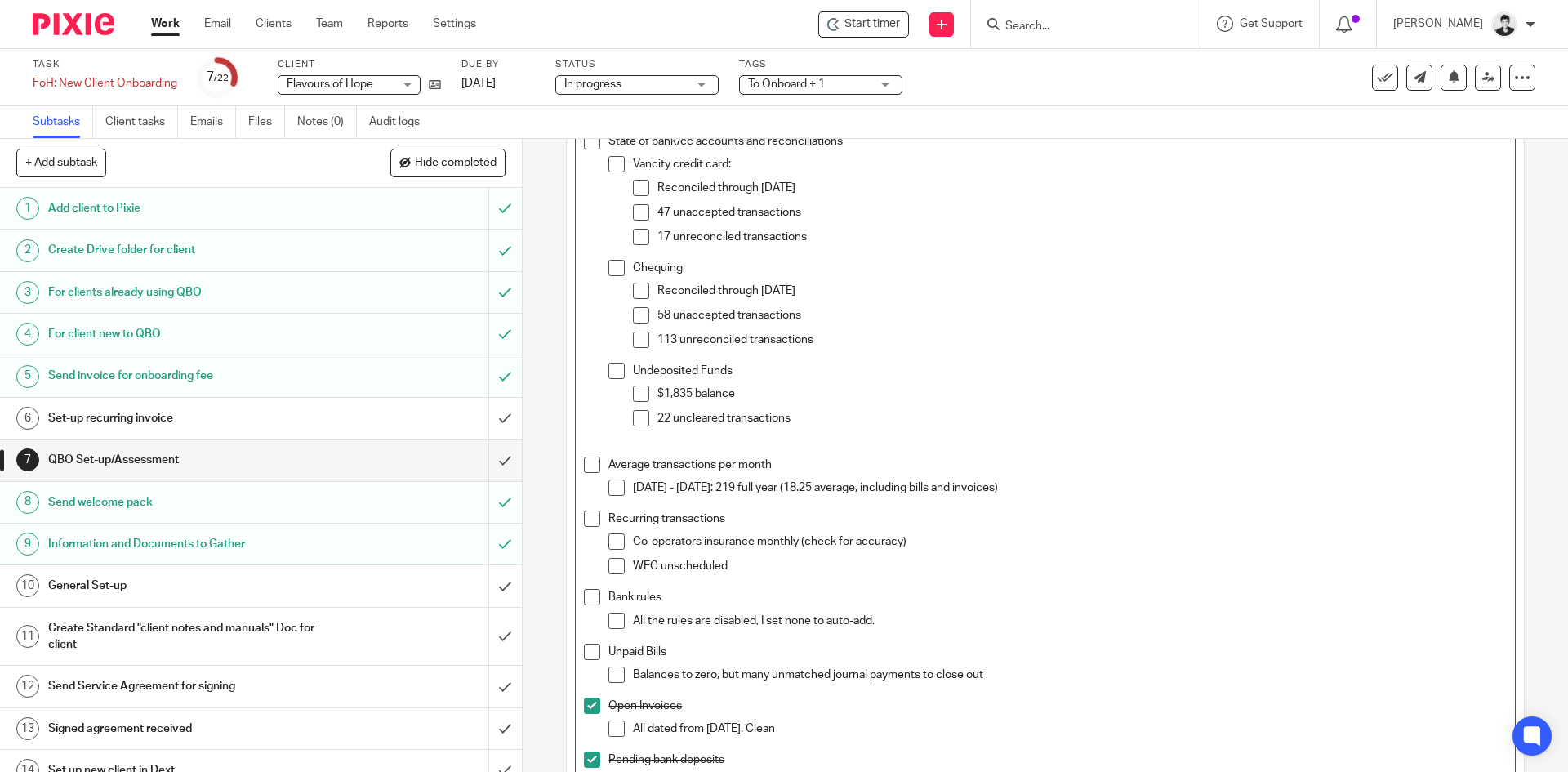
scroll to position [527, 0]
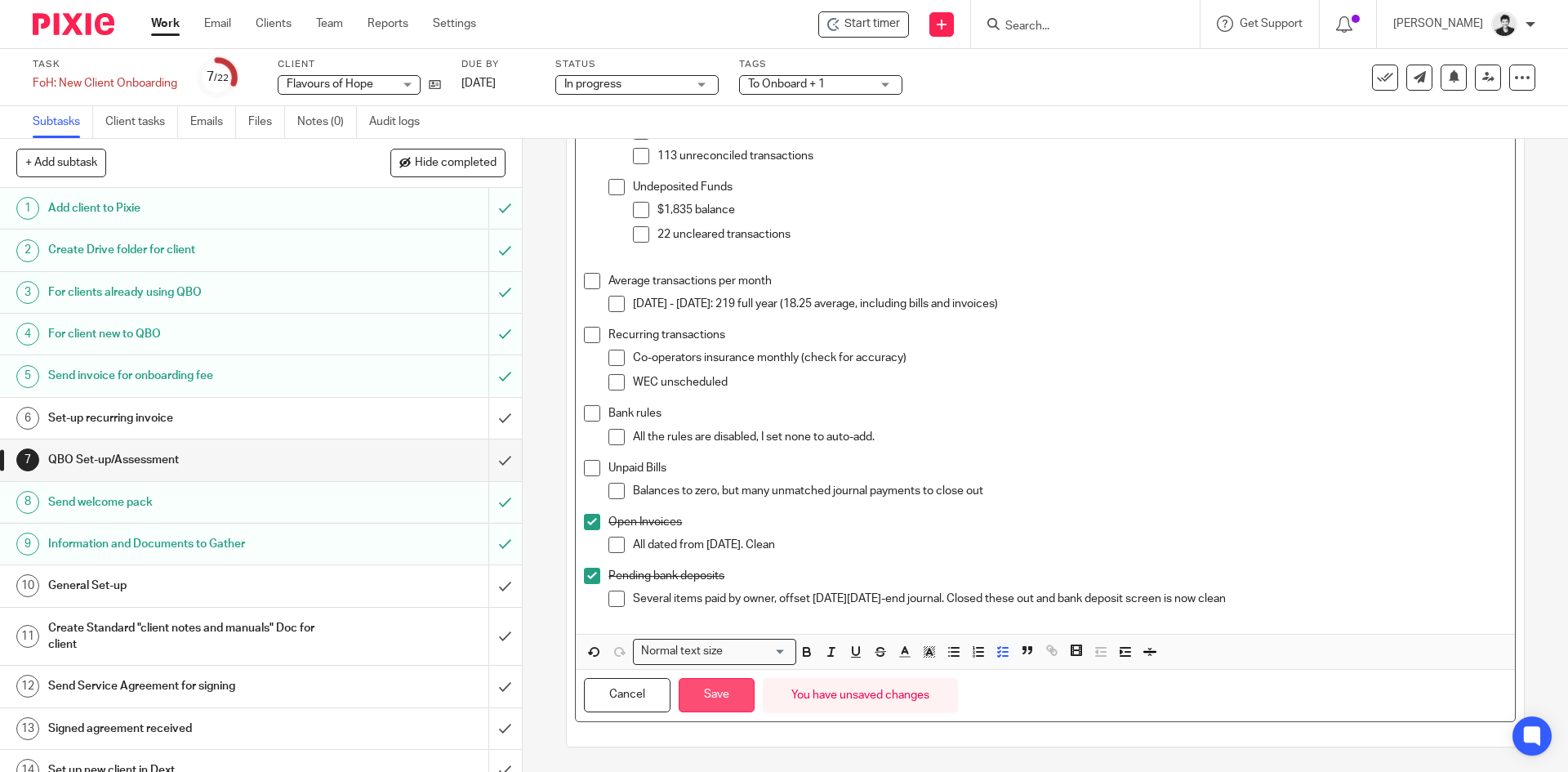
click at [683, 698] on button "Save" at bounding box center [716, 696] width 76 height 35
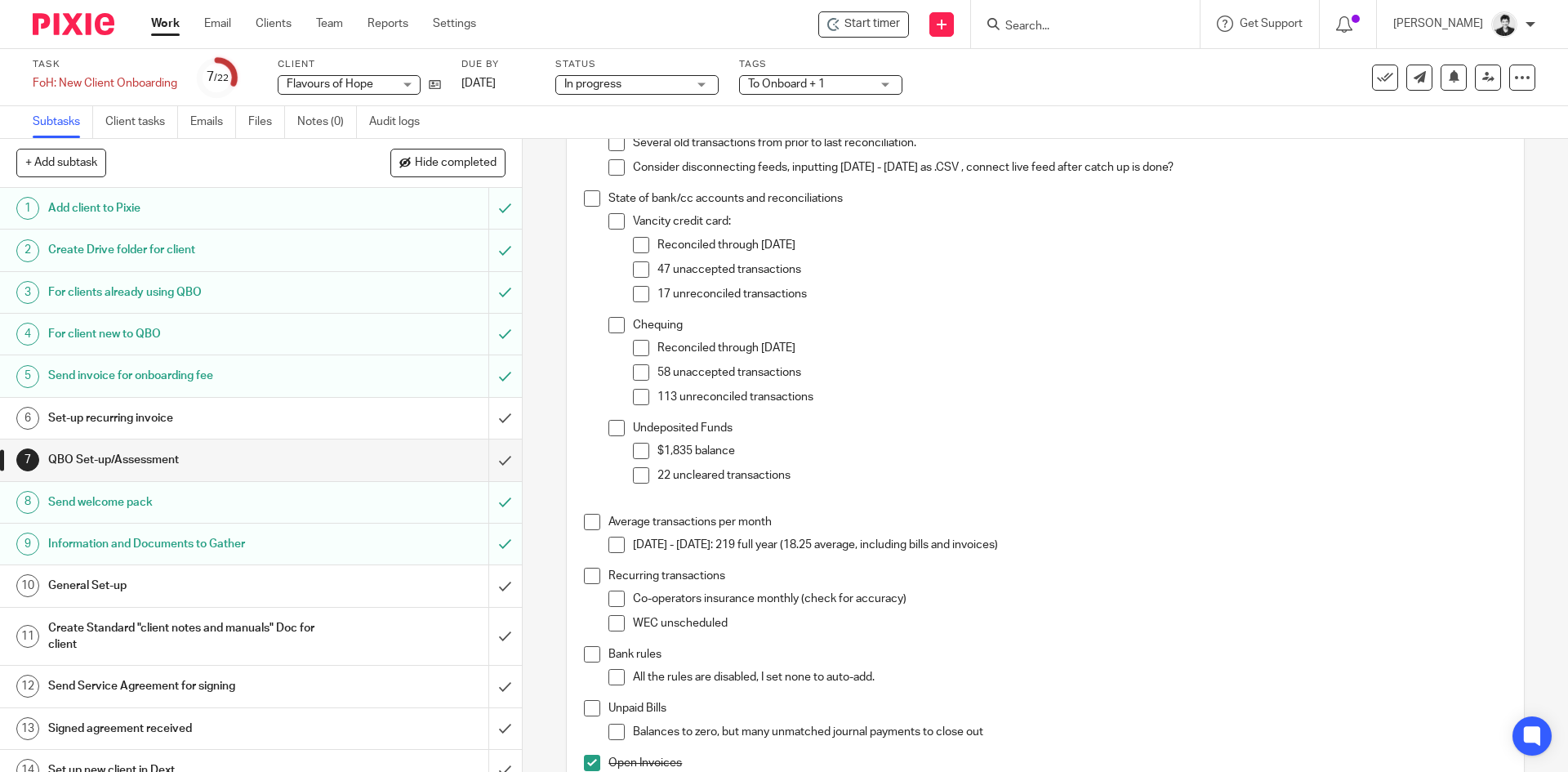
scroll to position [274, 0]
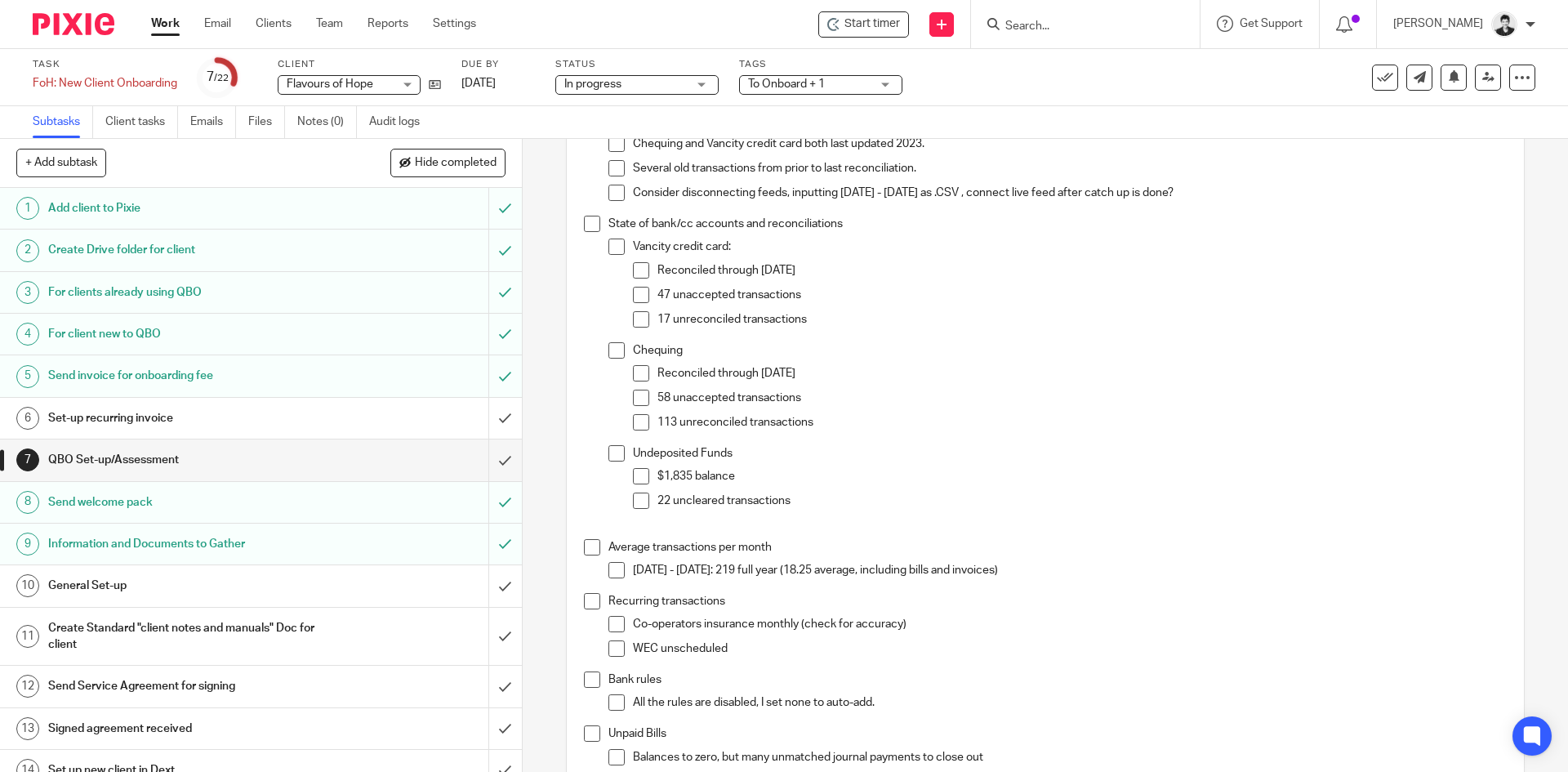
click at [640, 394] on span at bounding box center [641, 397] width 17 height 17
click at [633, 293] on span at bounding box center [641, 295] width 17 height 17
click at [817, 316] on p "17 unreconciled transactions" at bounding box center [1081, 319] width 849 height 17
click at [1541, 325] on div "7 QBO Set-up/Assessment Instructions Description Edit description *Only begin t…" at bounding box center [1045, 456] width 1046 height 633
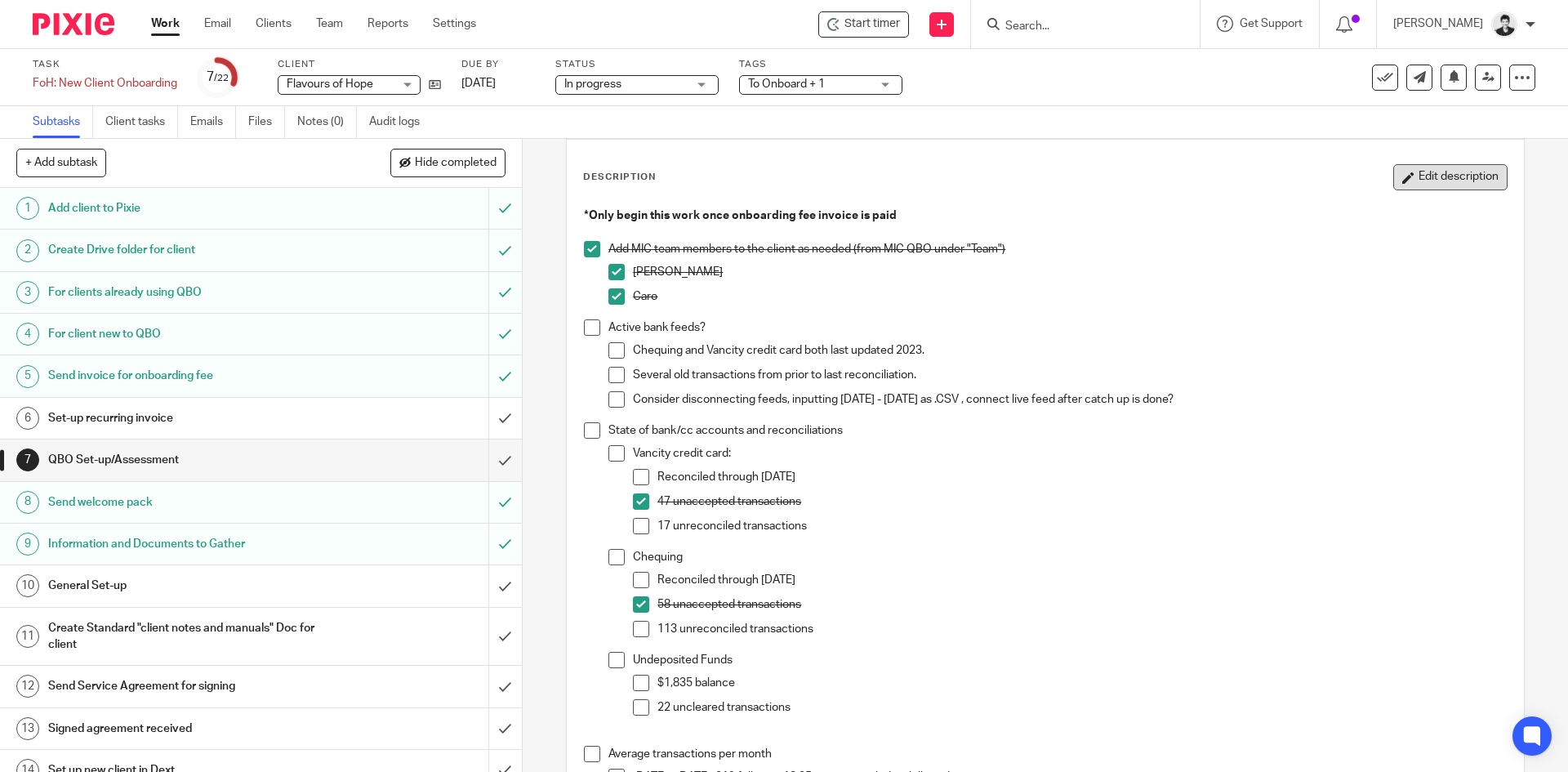
scroll to position [66, 0]
click at [1455, 169] on button "Edit description" at bounding box center [1450, 178] width 114 height 27
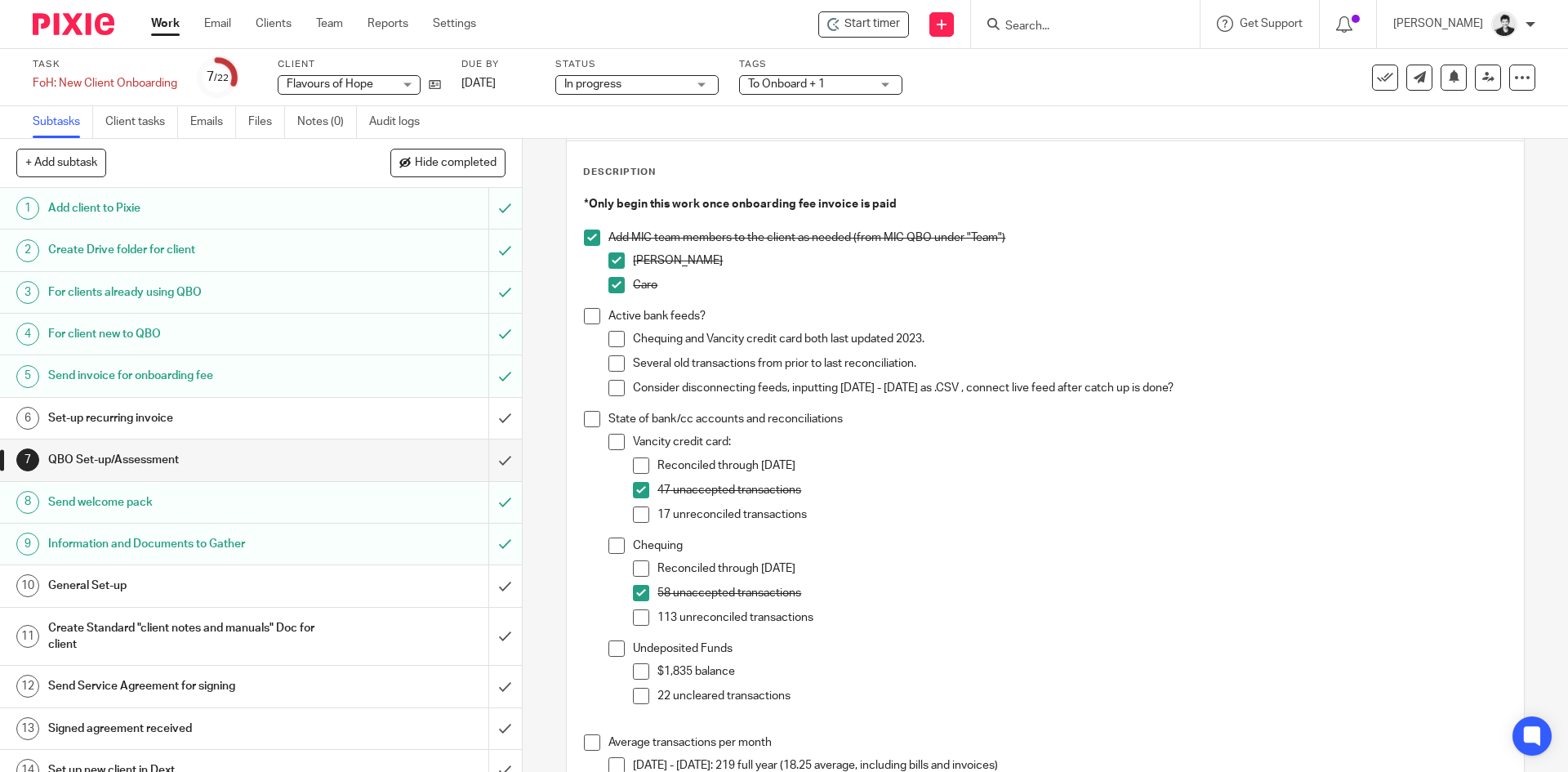
click at [823, 512] on p "17 unreconciled transactions" at bounding box center [1081, 515] width 849 height 17
click at [836, 464] on p "Reconciled through July 3, 2024" at bounding box center [1081, 465] width 849 height 17
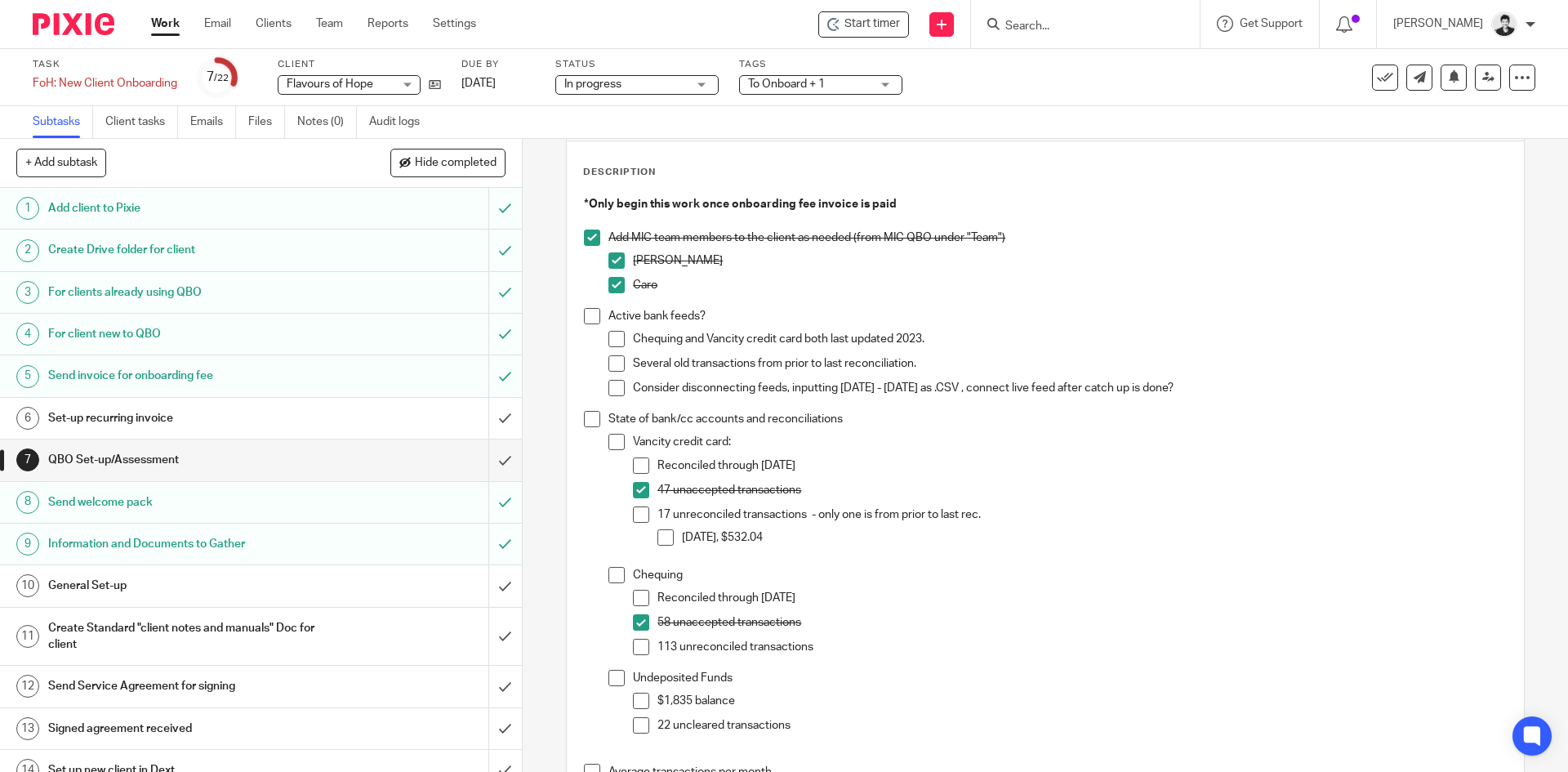
click at [819, 540] on p "July 1 2024, $532.04" at bounding box center [1094, 537] width 824 height 17
click at [615, 365] on span at bounding box center [616, 363] width 17 height 17
click at [612, 393] on span at bounding box center [616, 387] width 17 height 17
click at [1276, 381] on p "Consider disconnecting feeds, inputting July 1 2024 - June 30 2025 as .CSV , co…" at bounding box center [1069, 387] width 873 height 17
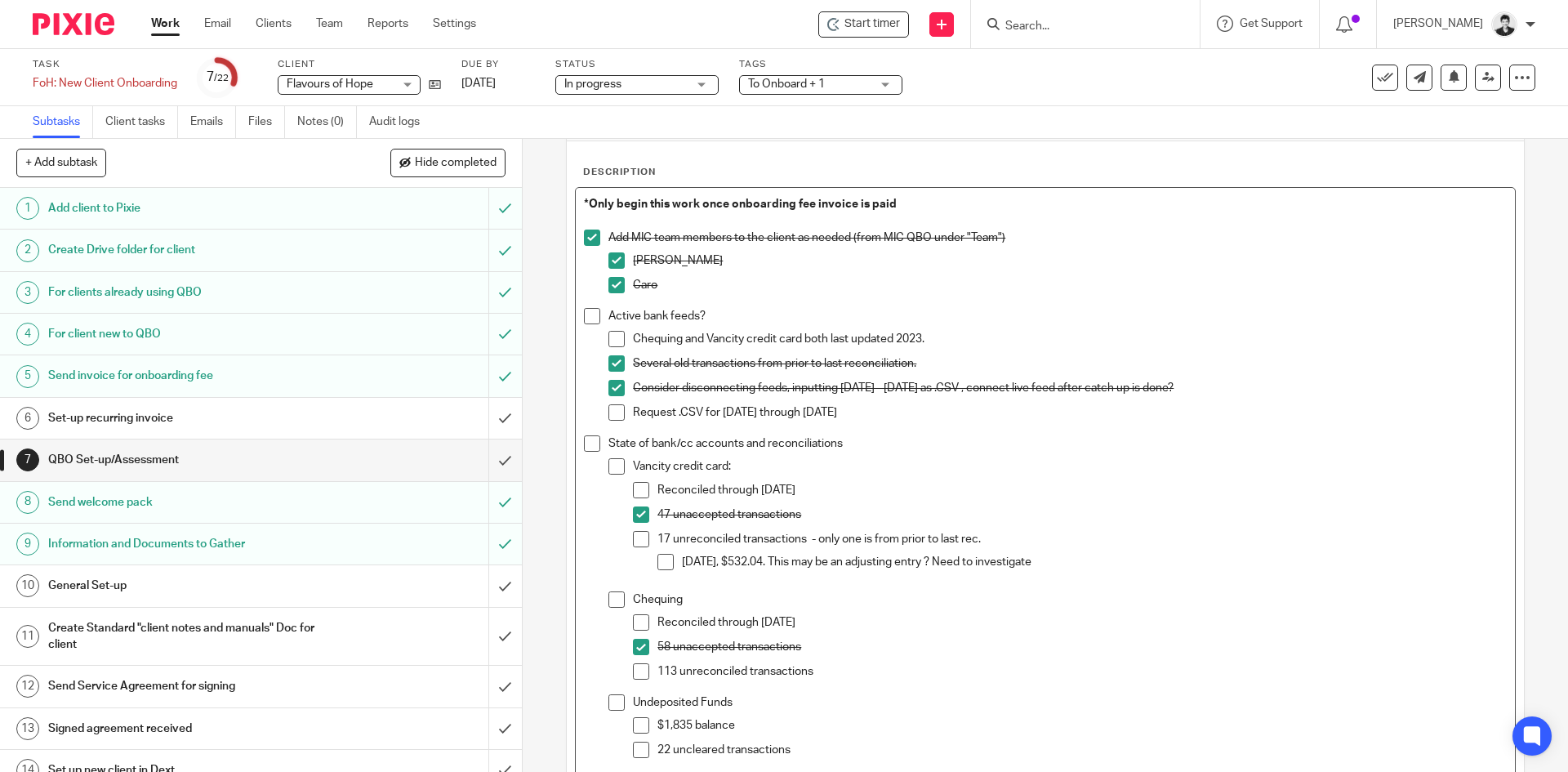
click at [610, 336] on span at bounding box center [616, 339] width 17 height 17
click at [825, 669] on p "113 unreconciled transactions" at bounding box center [1081, 671] width 849 height 17
click at [1236, 550] on div "17 unreconciled transactions - only one is from prior to last rec. July 1 2024,…" at bounding box center [1081, 558] width 849 height 54
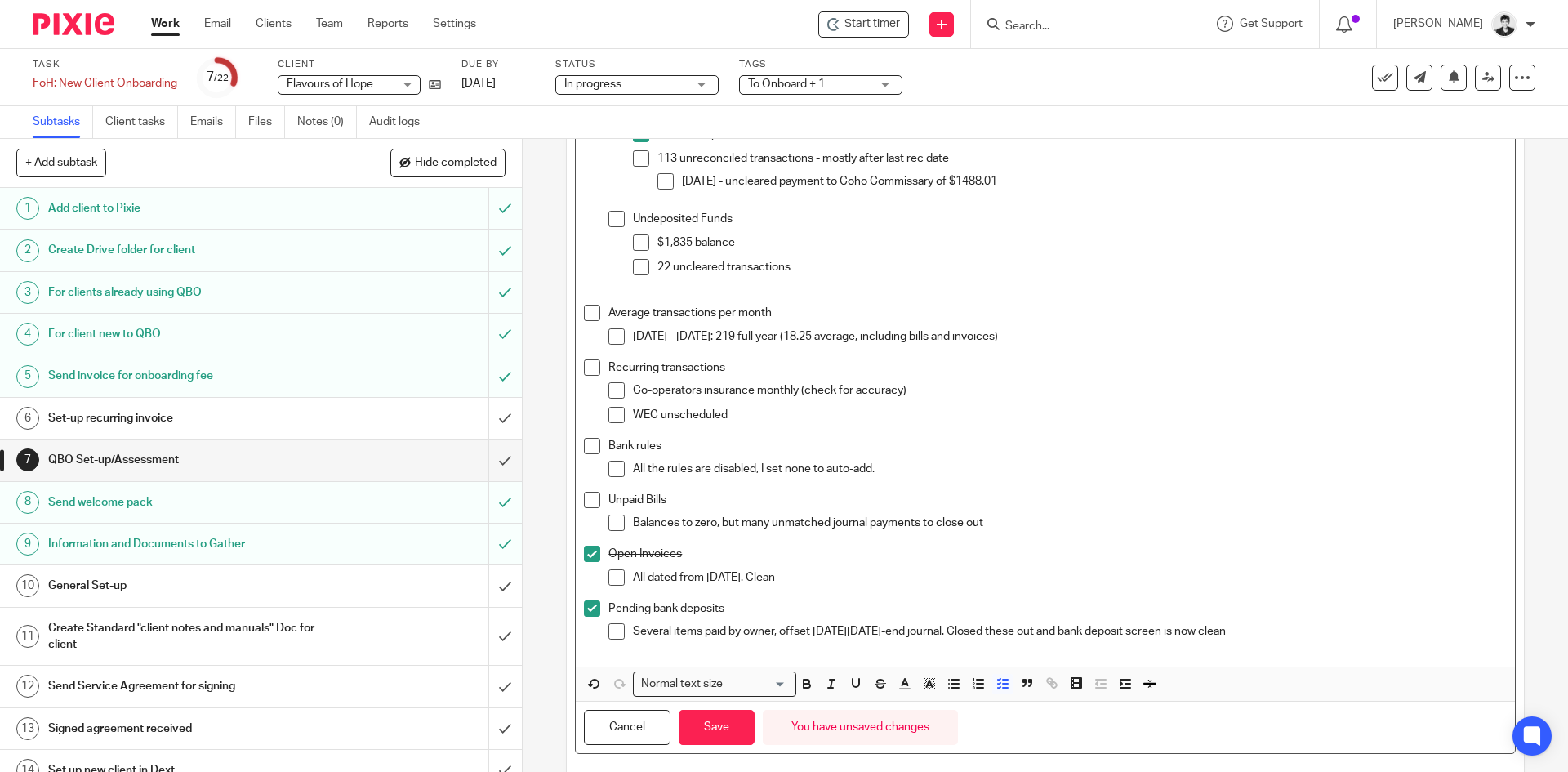
scroll to position [611, 0]
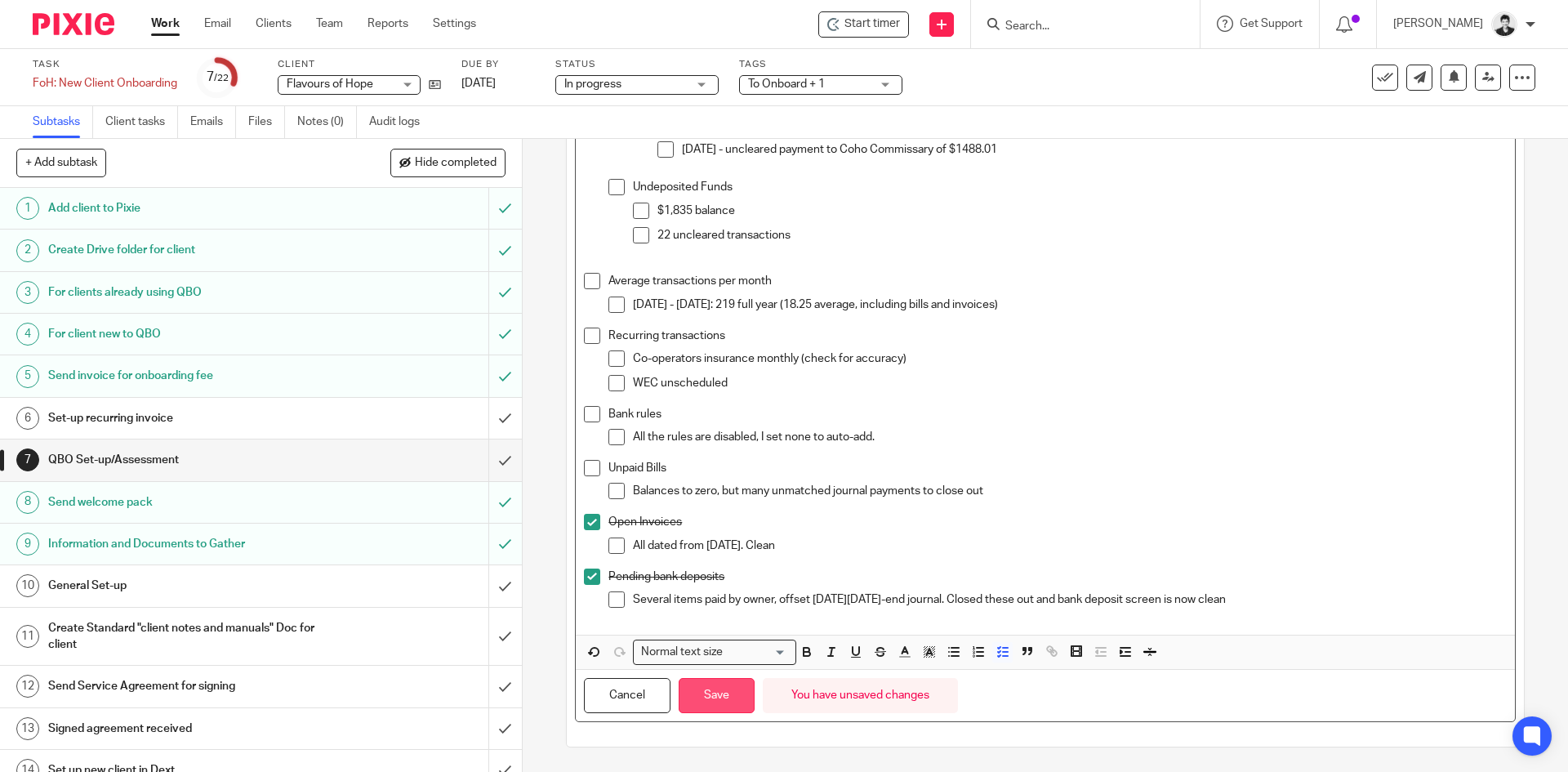
click at [720, 707] on button "Save" at bounding box center [716, 696] width 76 height 35
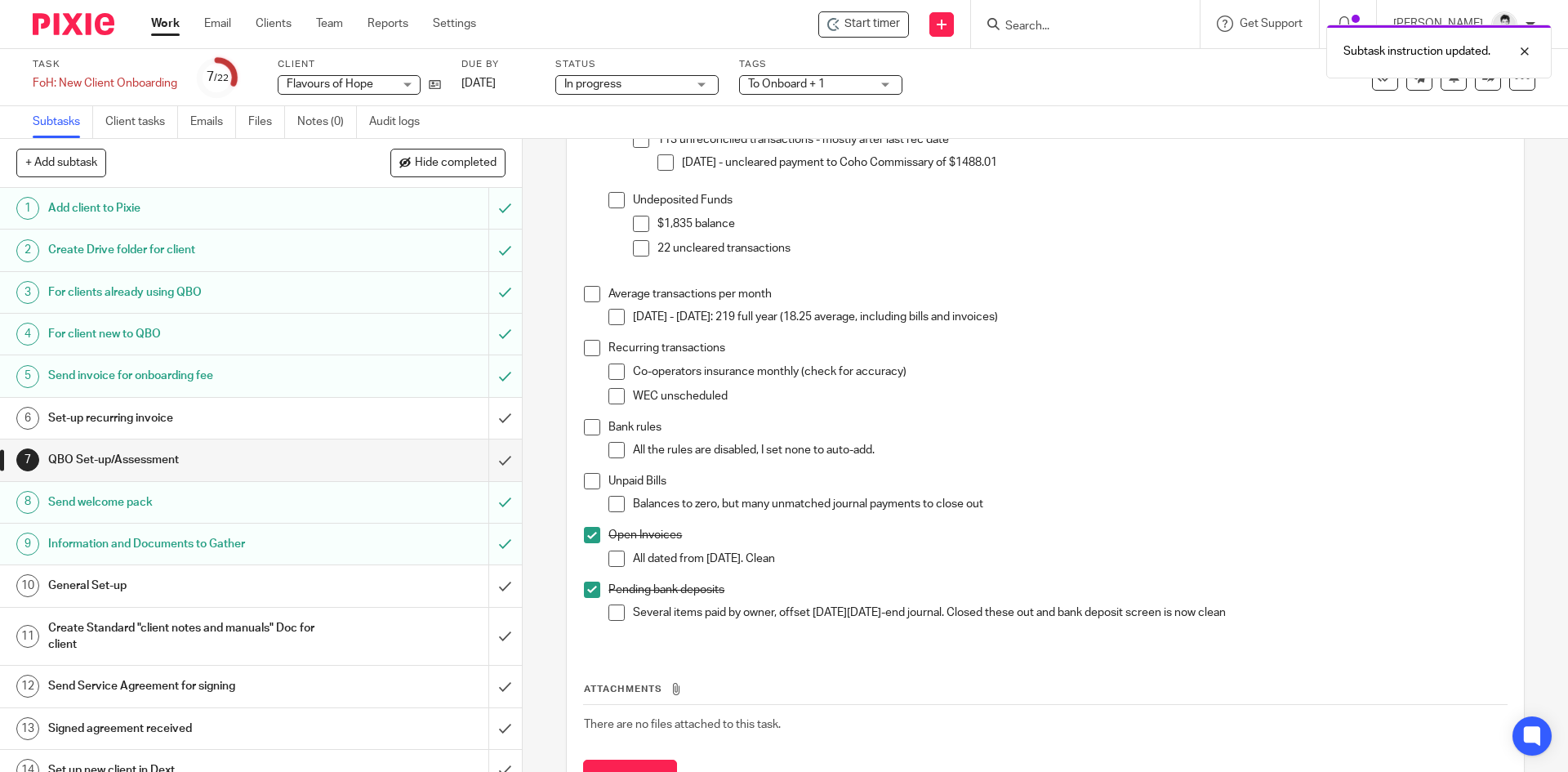
scroll to position [624, 0]
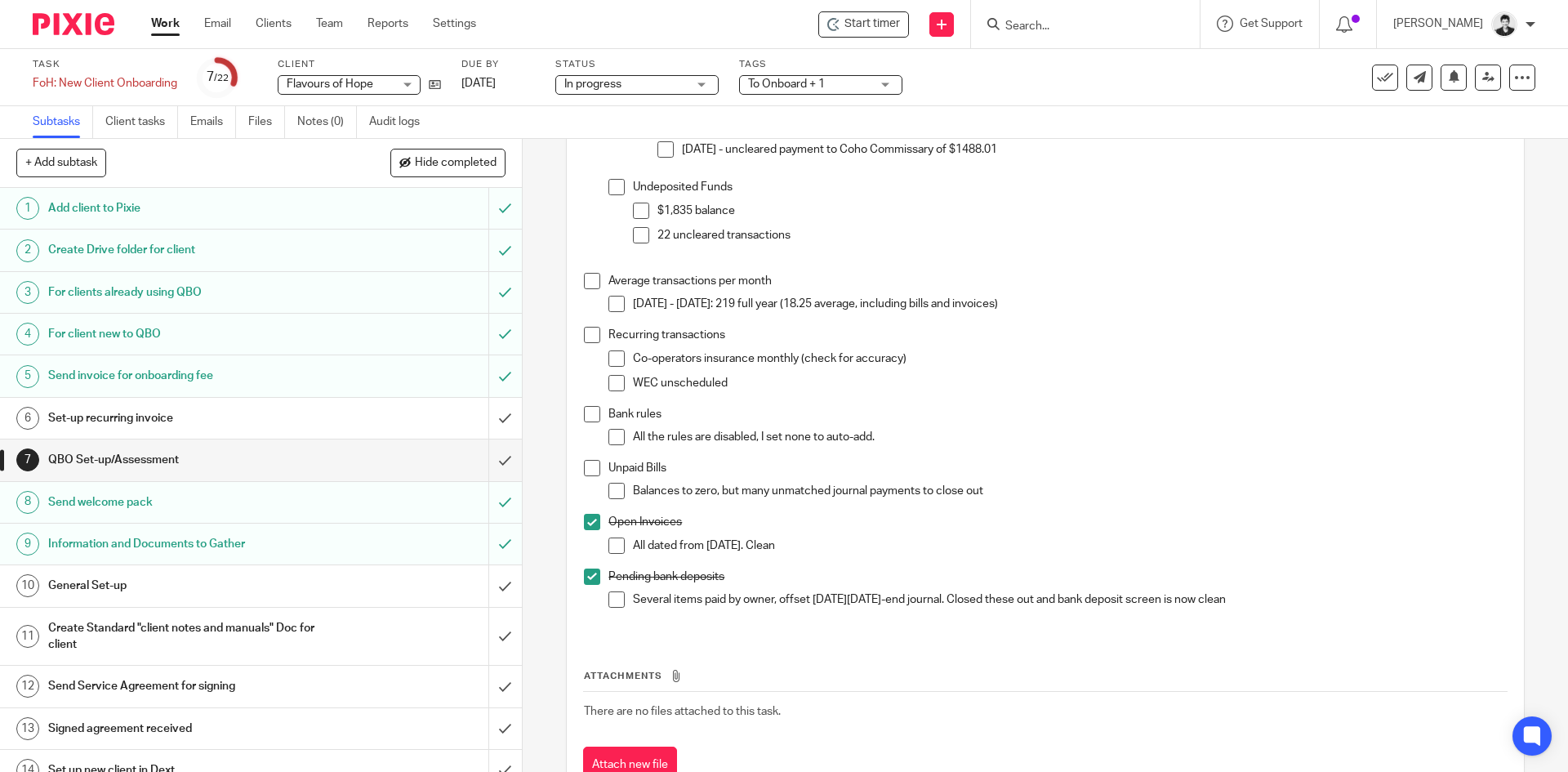
click at [588, 409] on span at bounding box center [591, 414] width 17 height 17
click at [583, 461] on span at bounding box center [591, 467] width 17 height 17
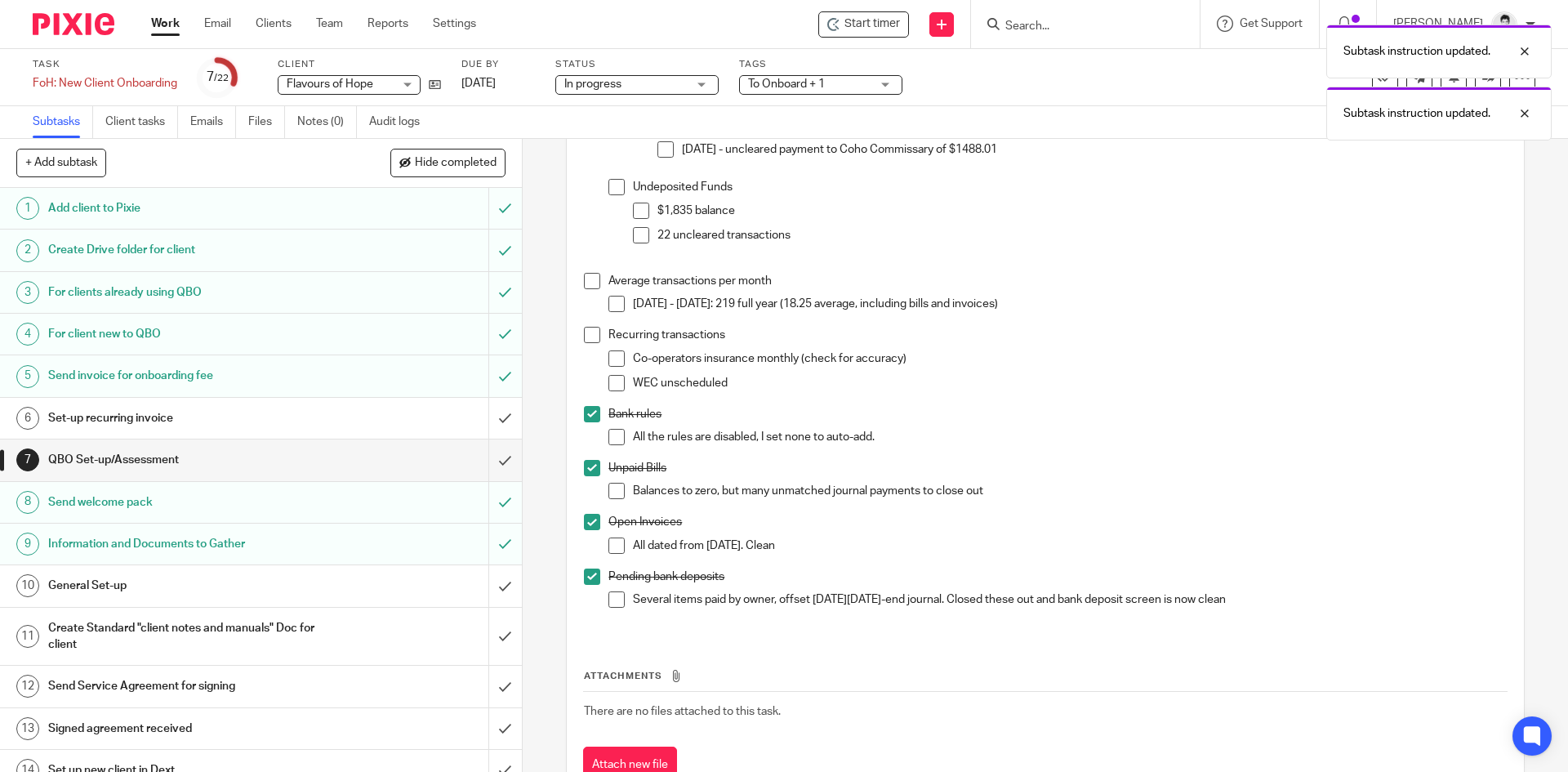
click at [619, 552] on span at bounding box center [616, 545] width 17 height 17
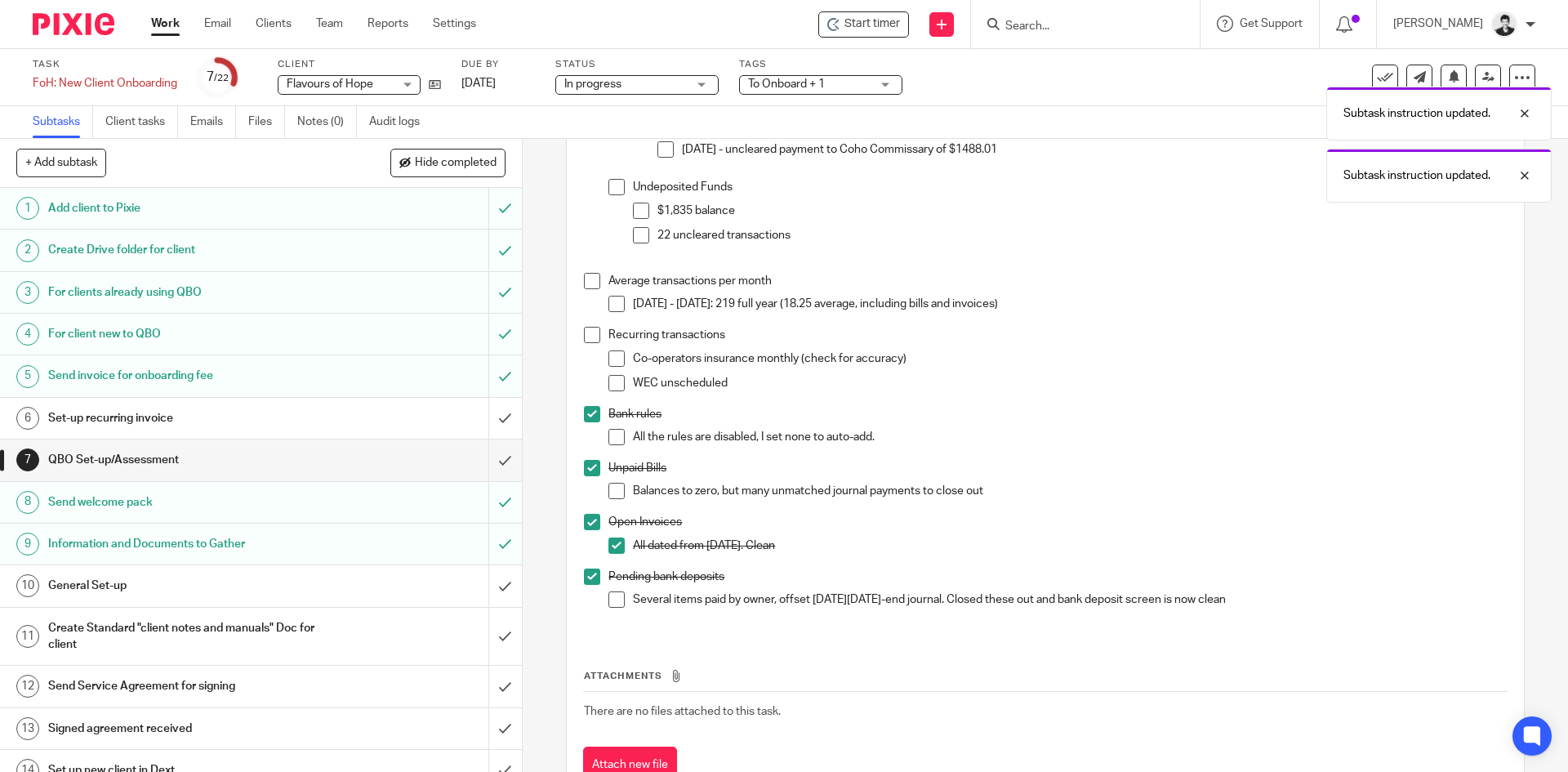
click at [610, 599] on span at bounding box center [616, 599] width 17 height 17
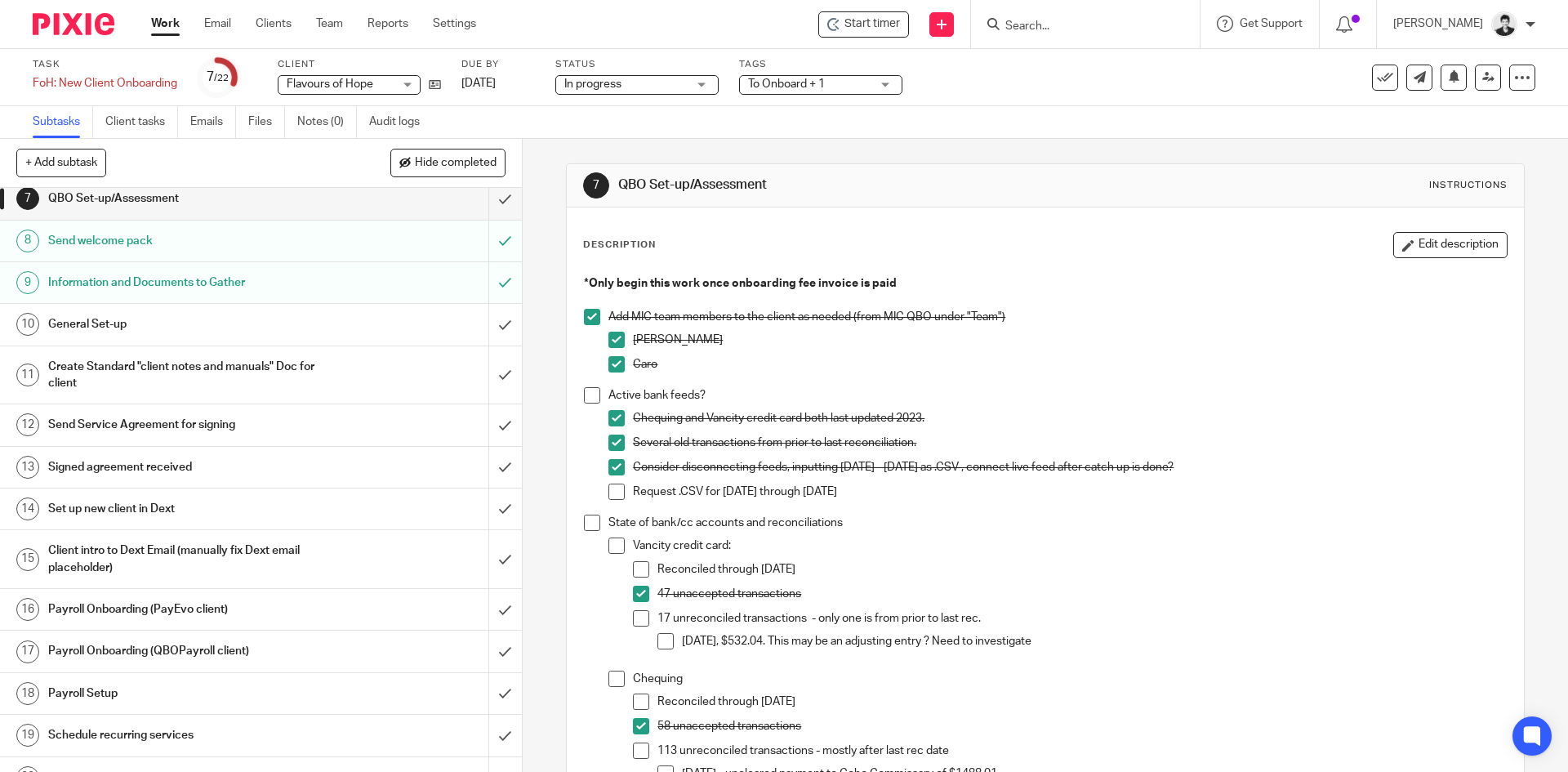
scroll to position [266, 0]
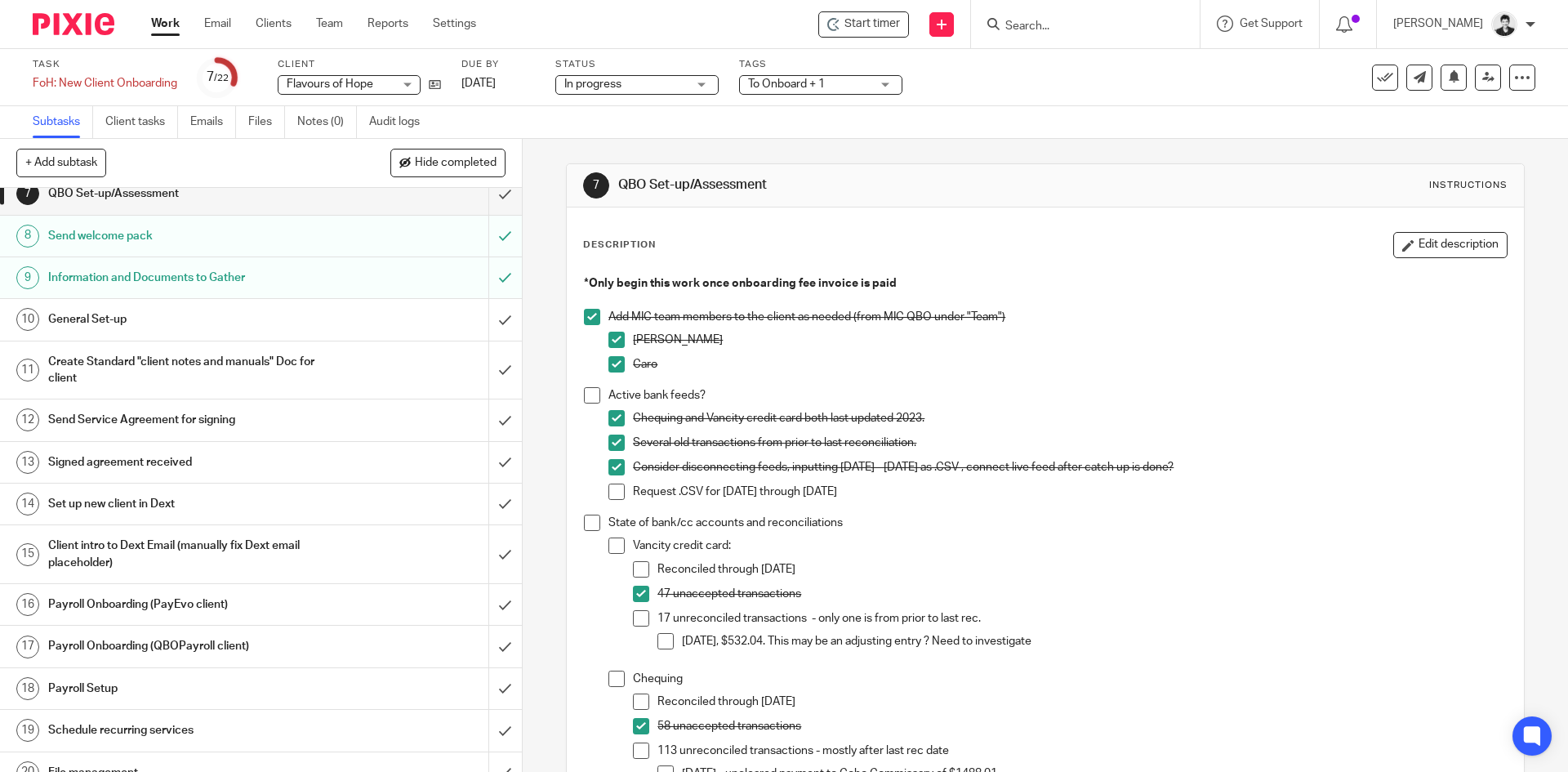
click at [222, 410] on h1 "Send Service Agreement for signing" at bounding box center [189, 419] width 283 height 25
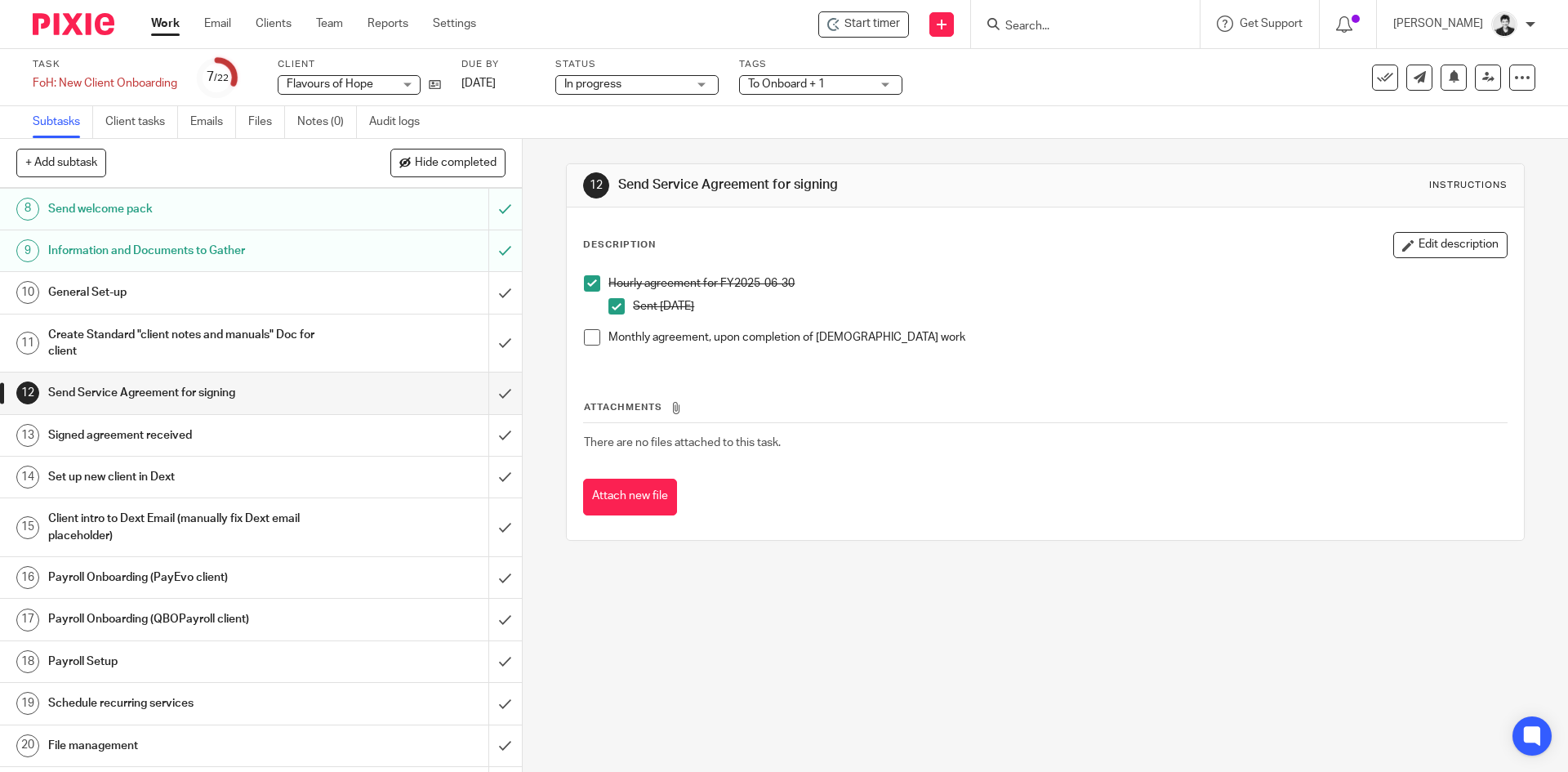
scroll to position [321, 0]
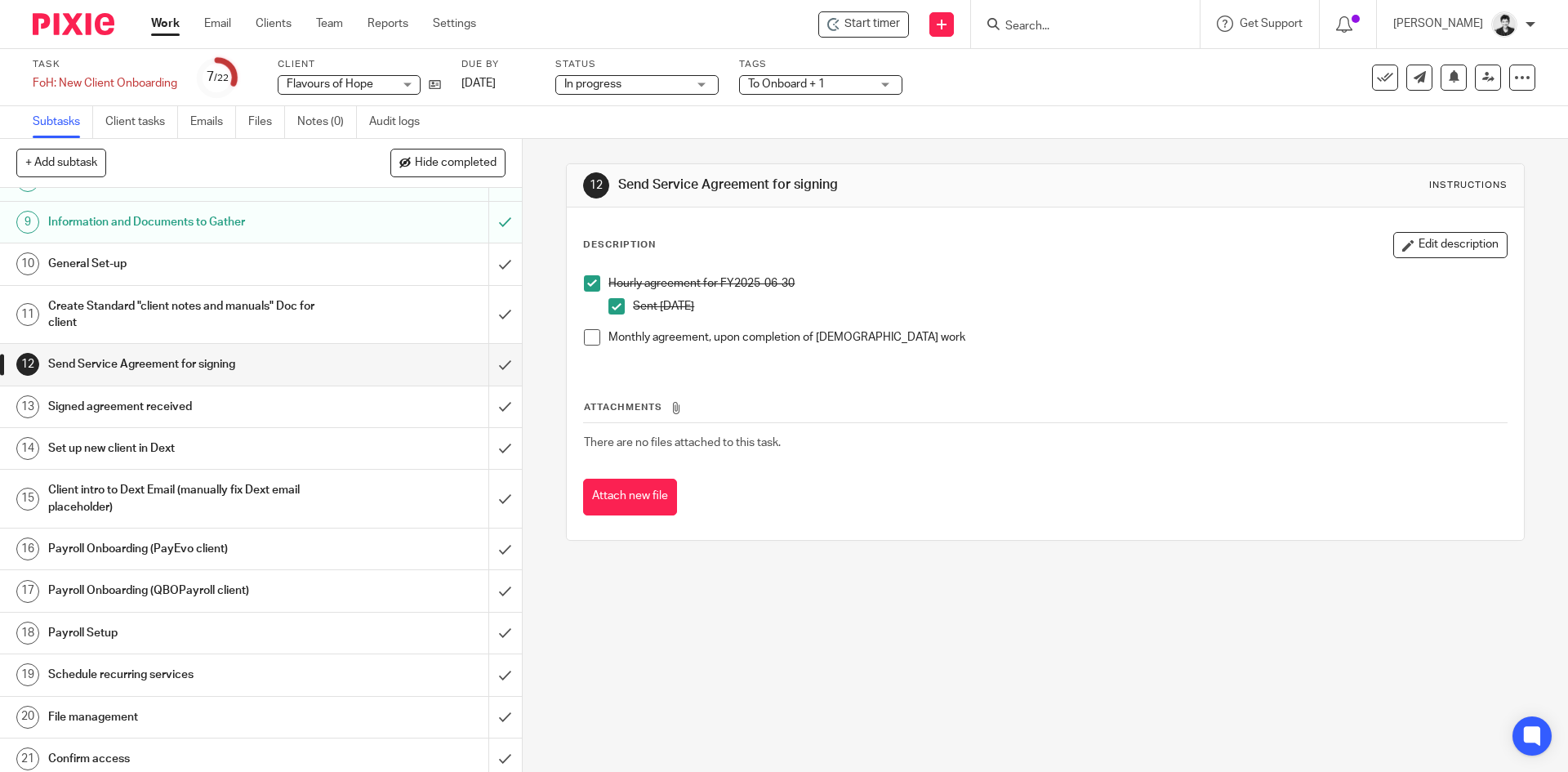
click at [202, 417] on h1 "Signed agreement received" at bounding box center [189, 406] width 283 height 25
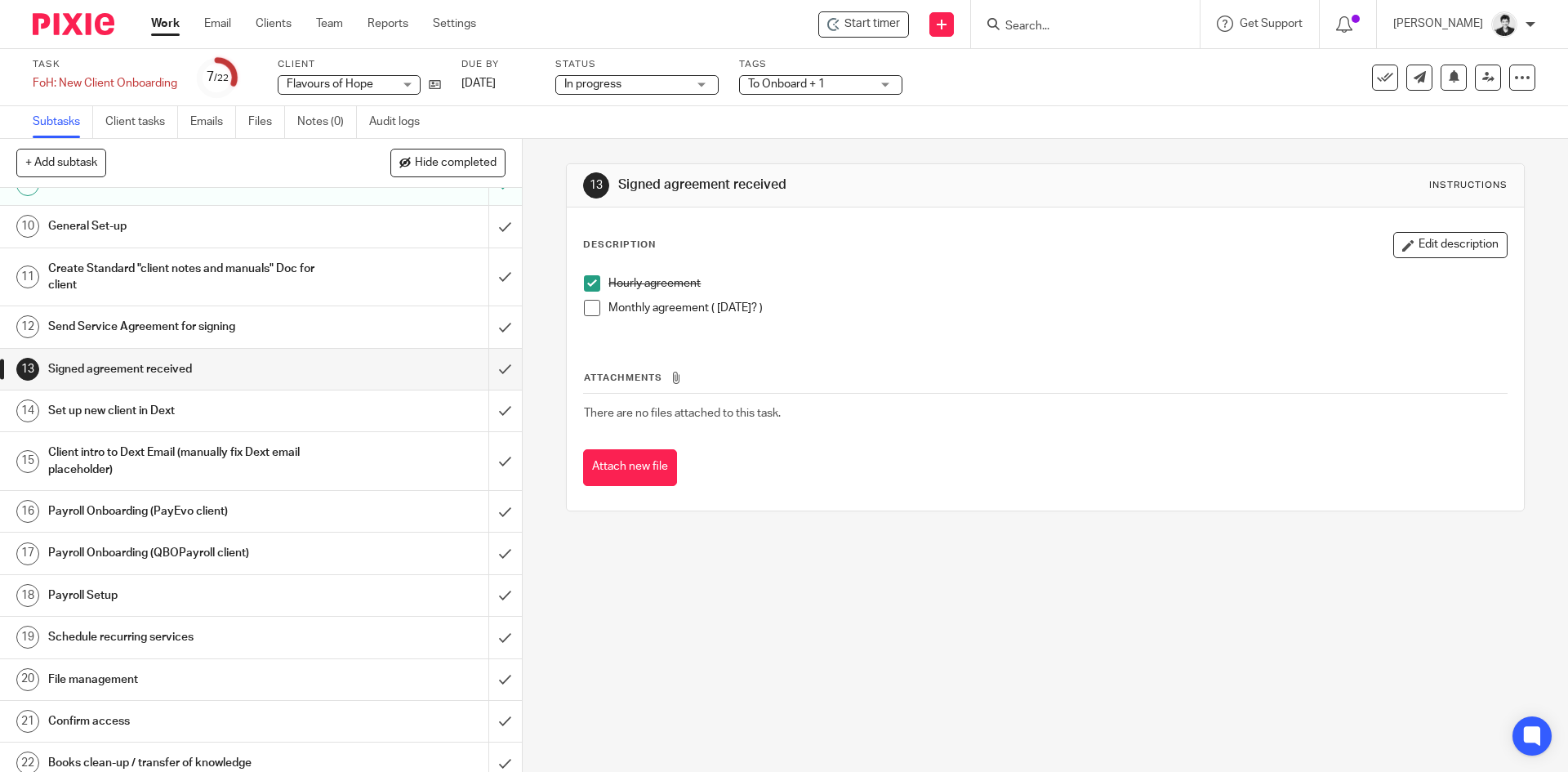
scroll to position [373, 0]
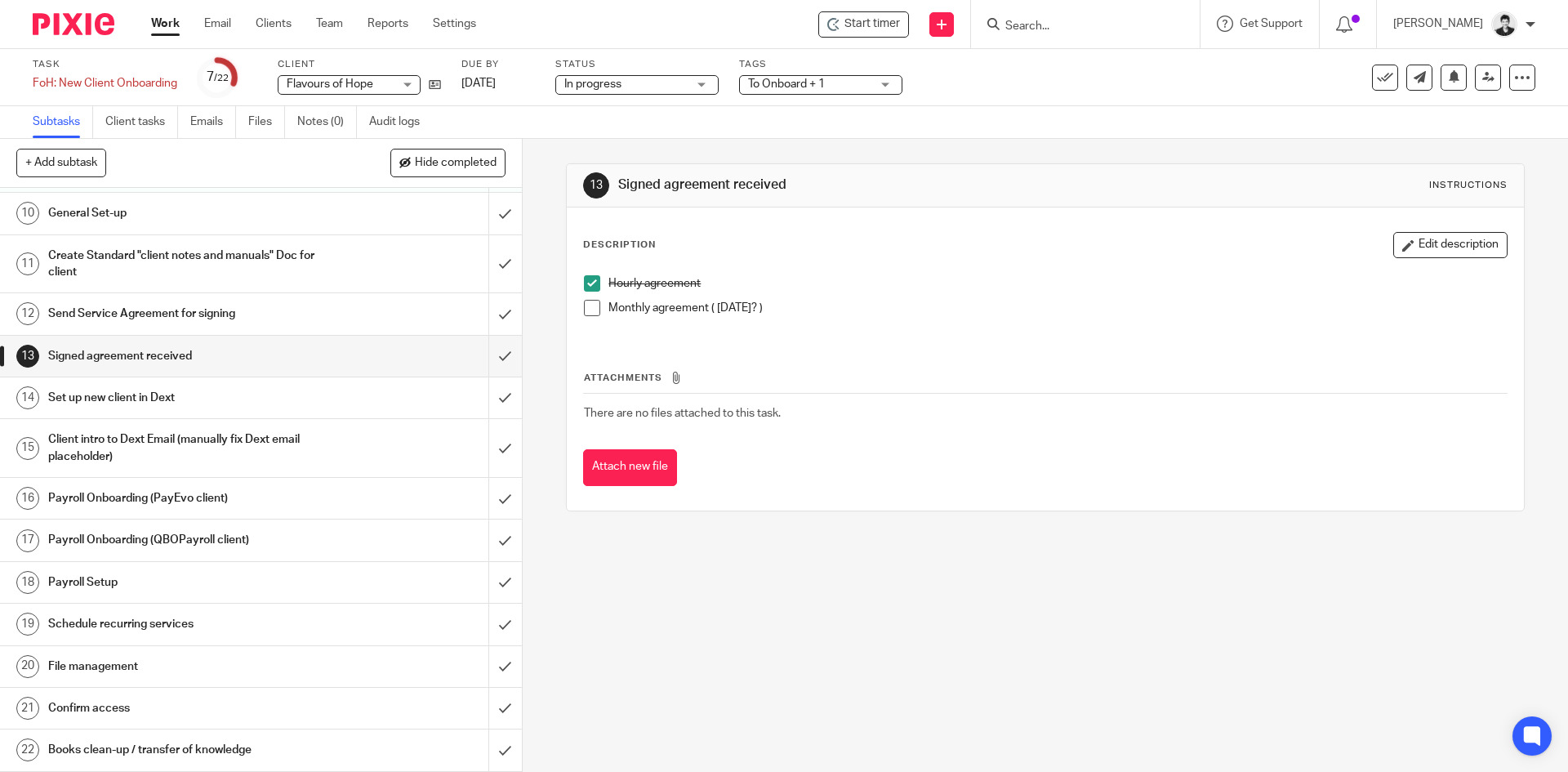
click at [332, 385] on link "14 Set up new client in Dext" at bounding box center [243, 397] width 488 height 40
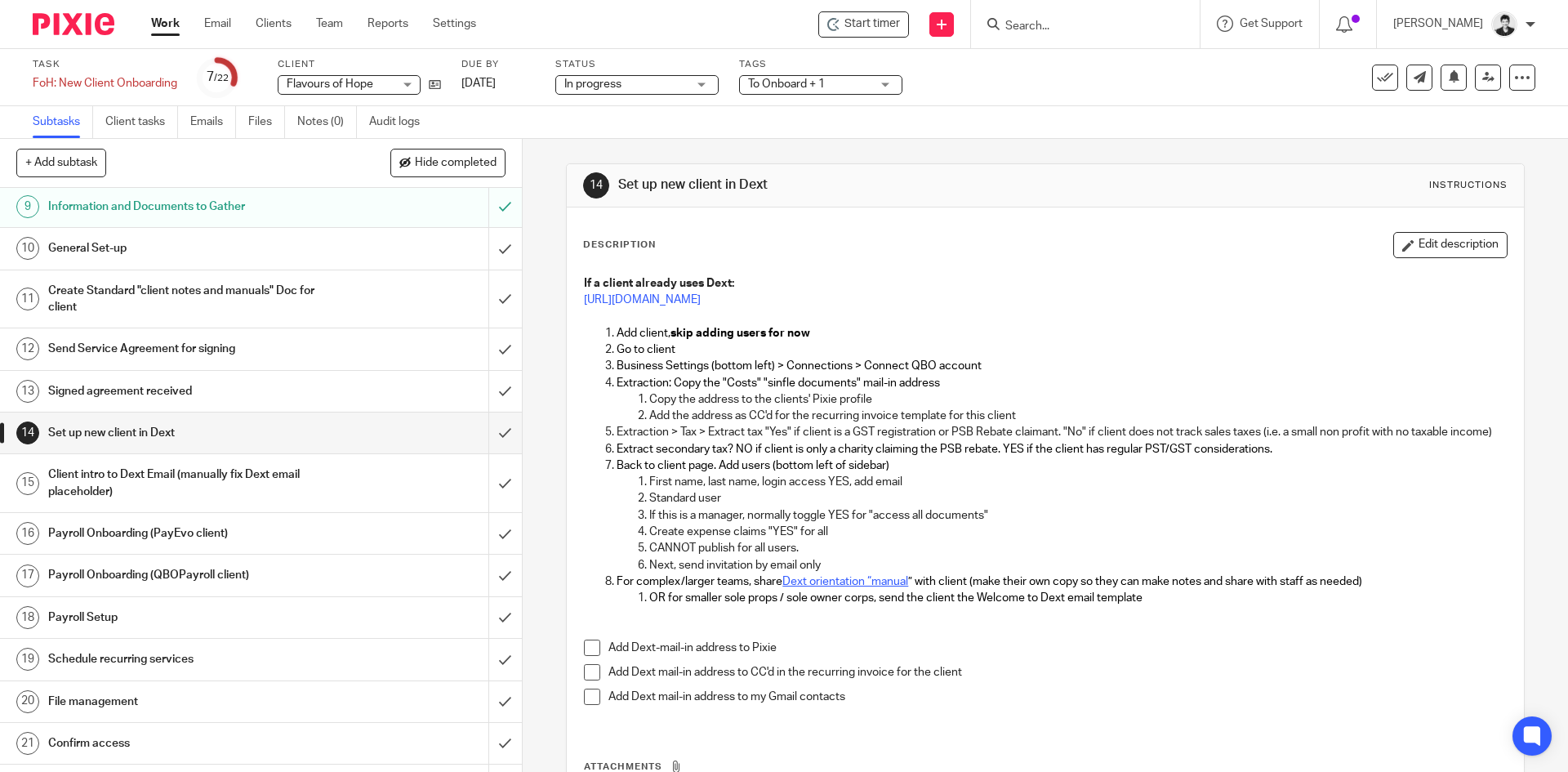
scroll to position [373, 0]
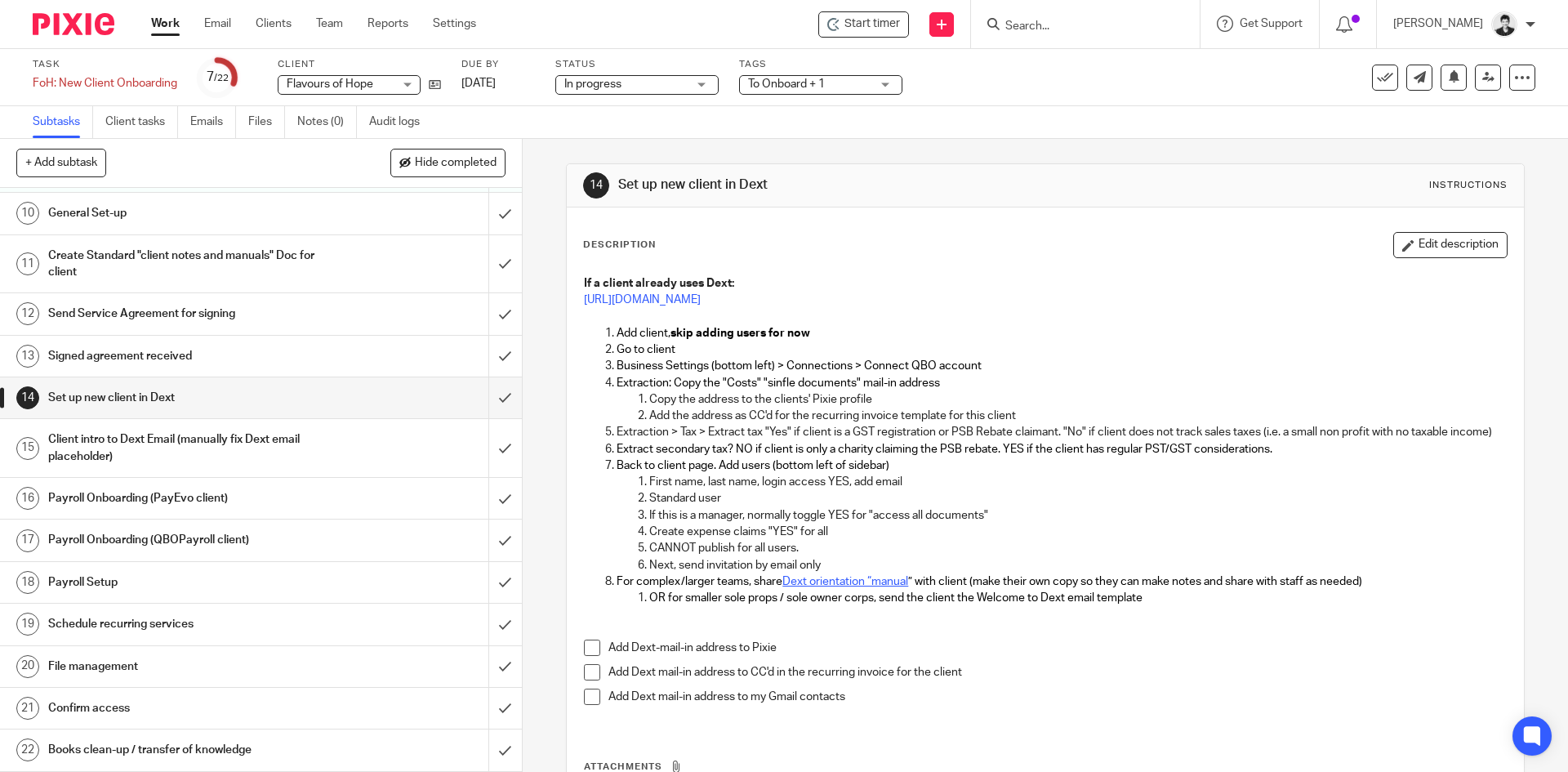
click at [817, 81] on span "To Onboard + 1" at bounding box center [786, 85] width 77 height 12
click at [526, 88] on link "[DATE]" at bounding box center [498, 83] width 74 height 17
click at [174, 22] on link "Work" at bounding box center [165, 24] width 29 height 17
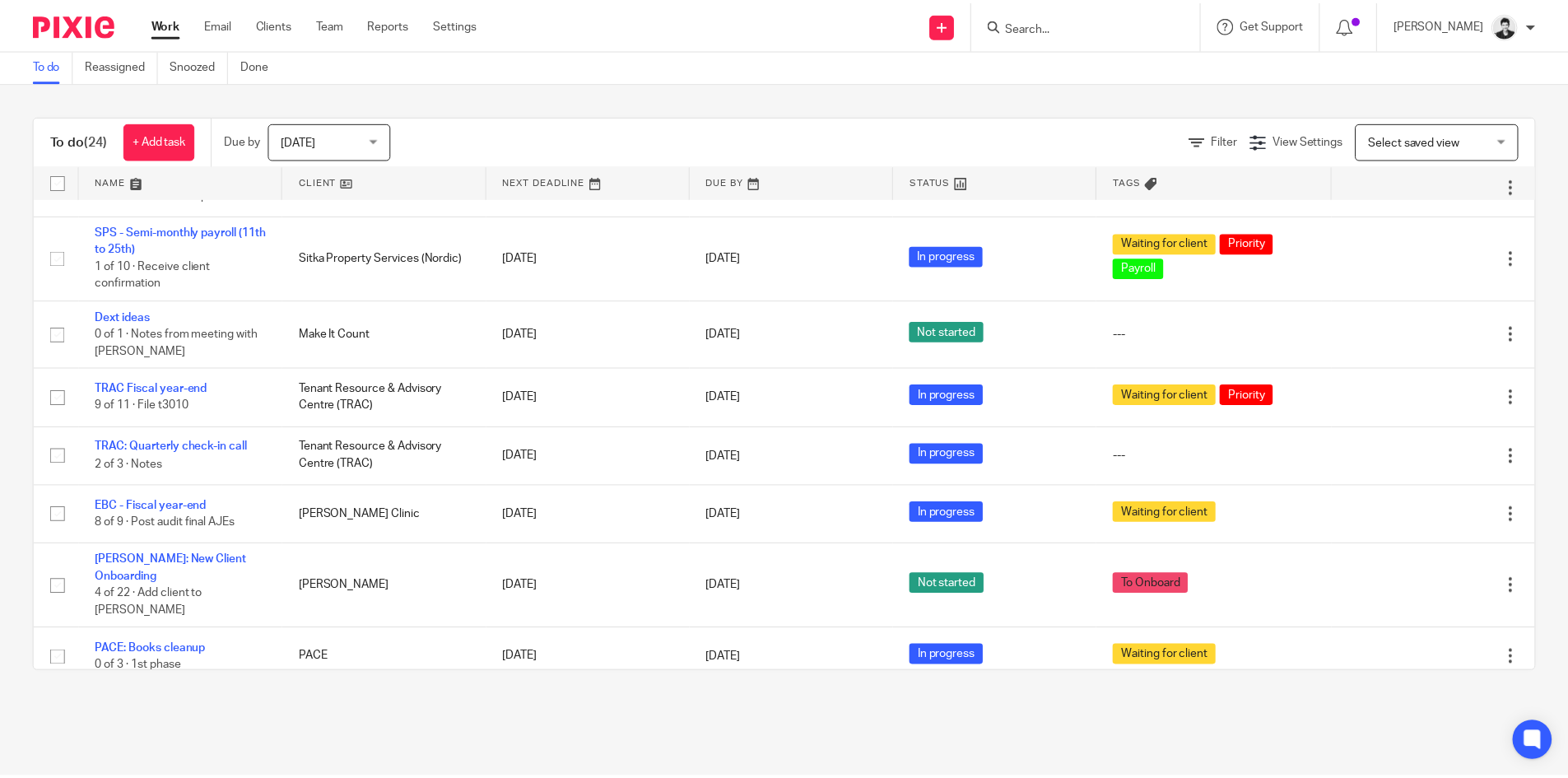
scroll to position [1161, 0]
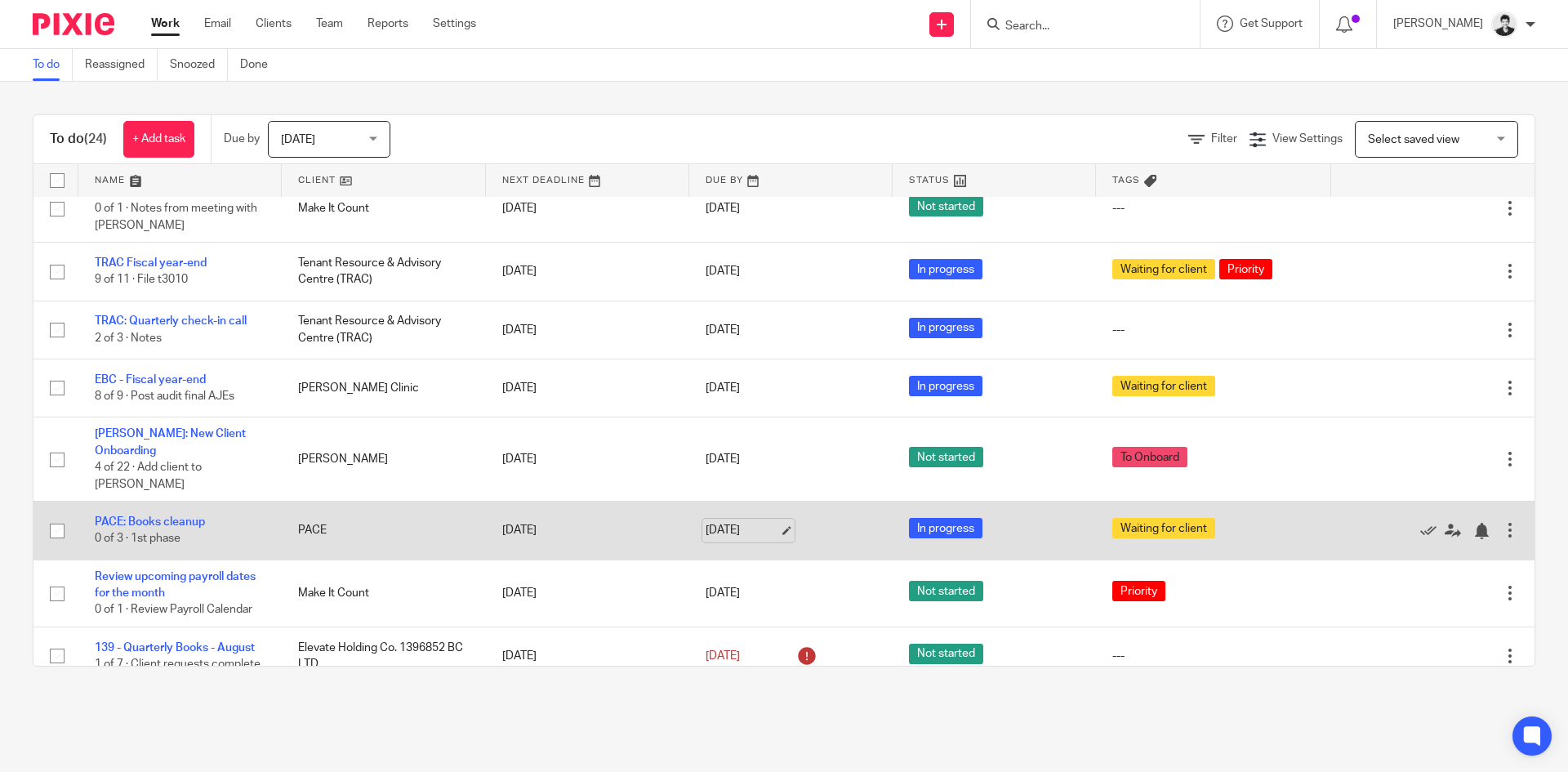
click at [731, 522] on link "[DATE]" at bounding box center [742, 529] width 74 height 17
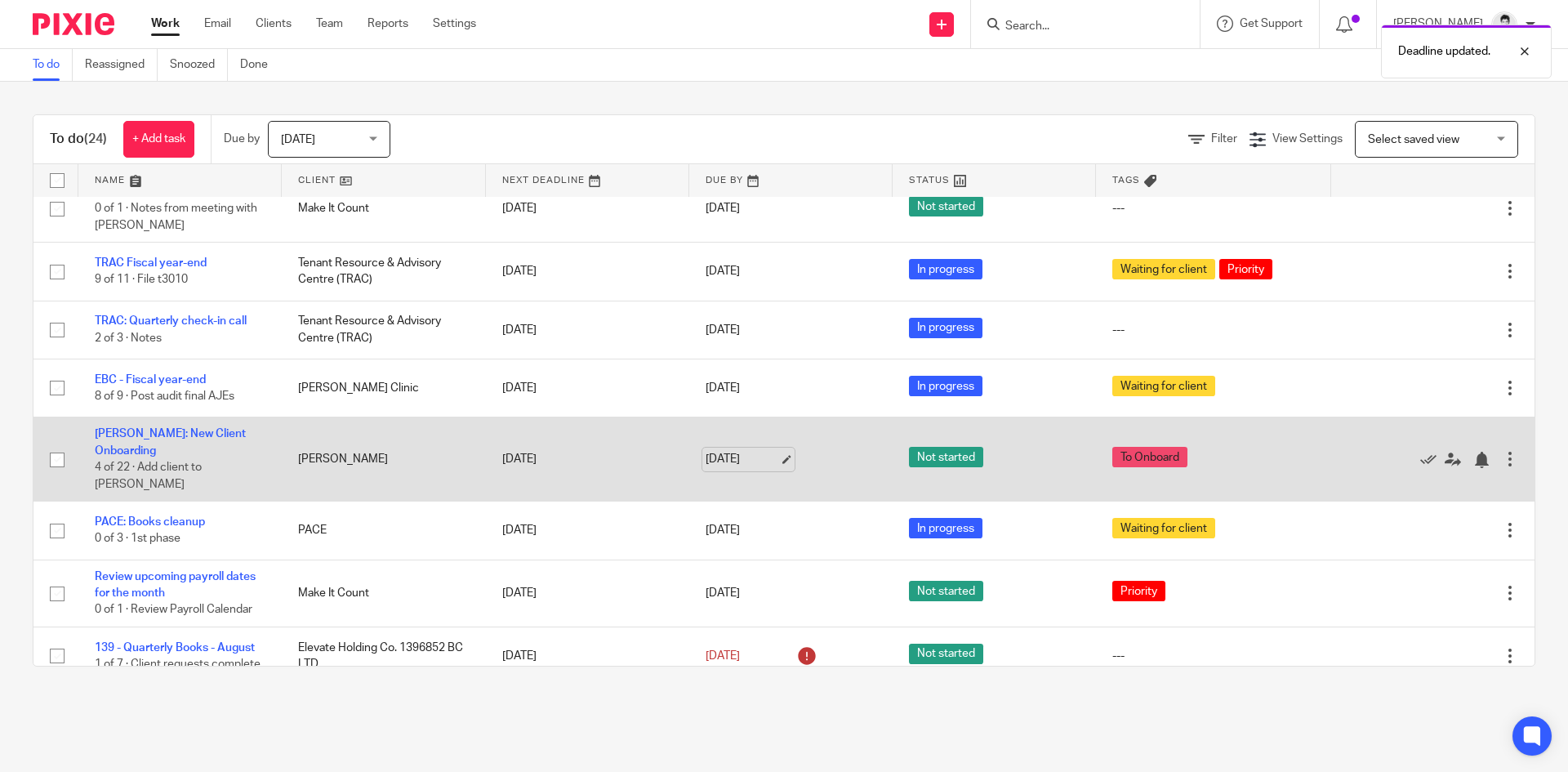
click at [750, 451] on link "Sep 25, 2025" at bounding box center [742, 458] width 74 height 17
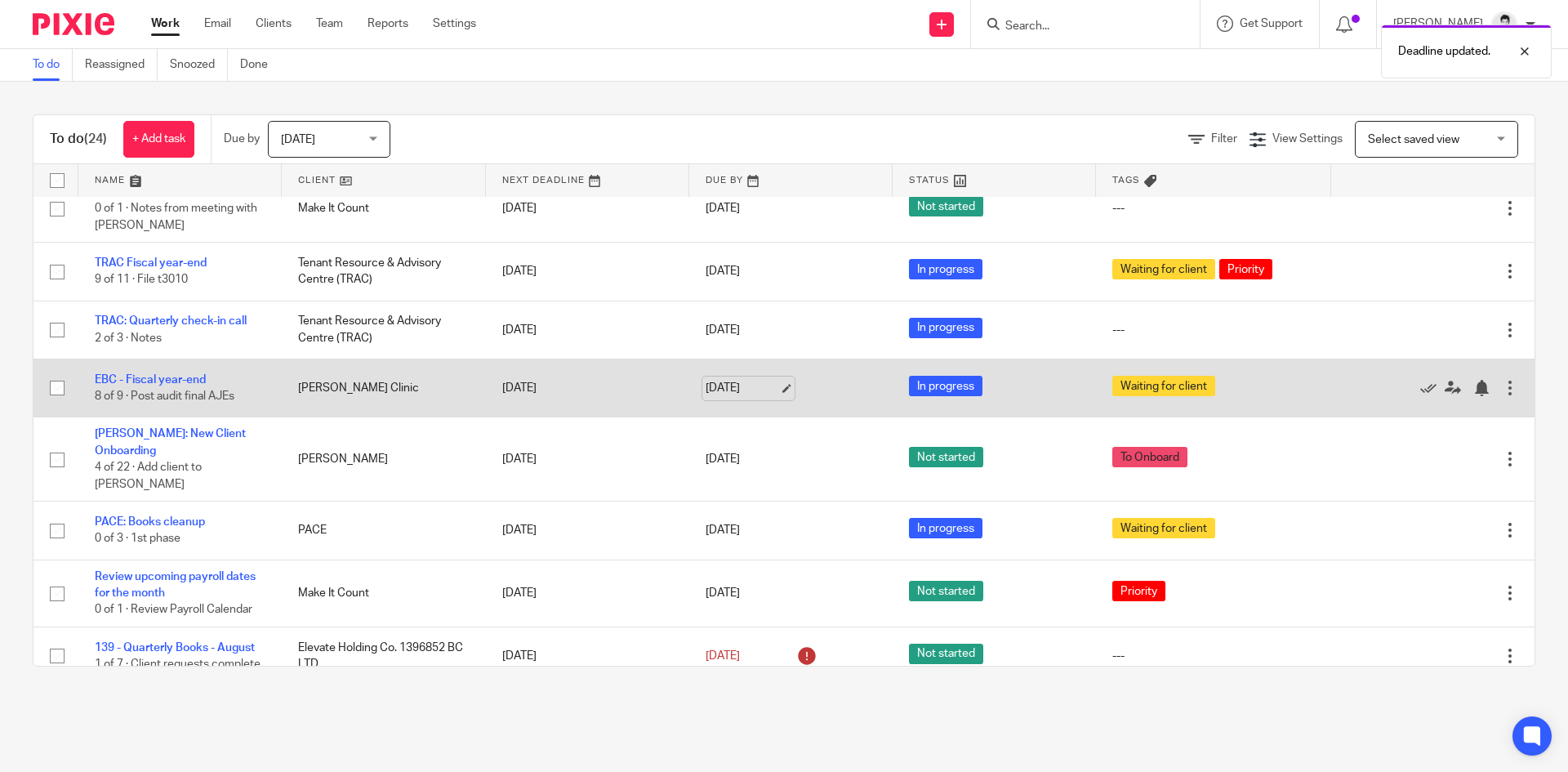
click at [760, 388] on link "[DATE]" at bounding box center [742, 387] width 74 height 17
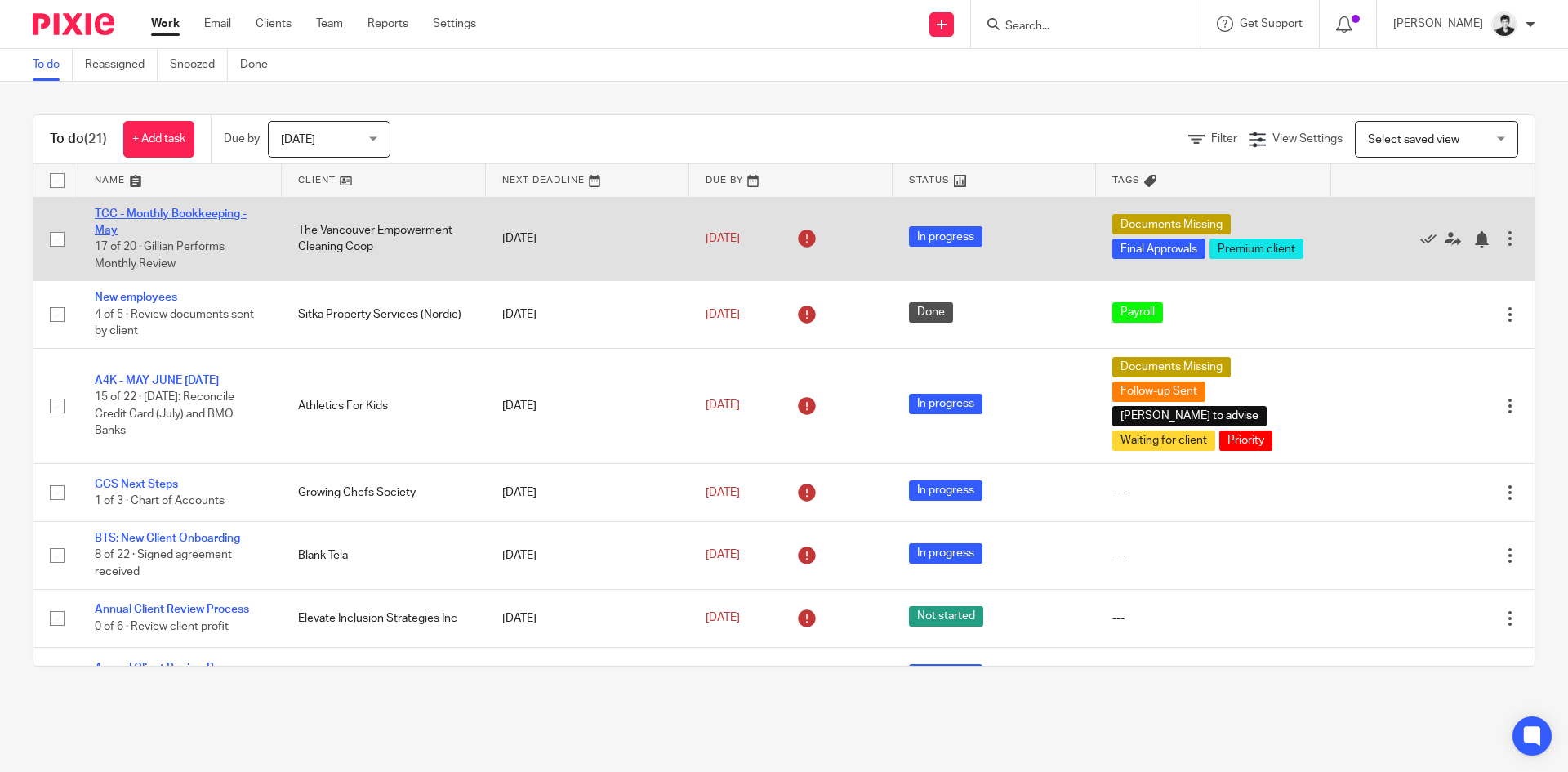
click at [189, 216] on link "TCC - Monthly Bookkeeping - May" at bounding box center [170, 222] width 152 height 28
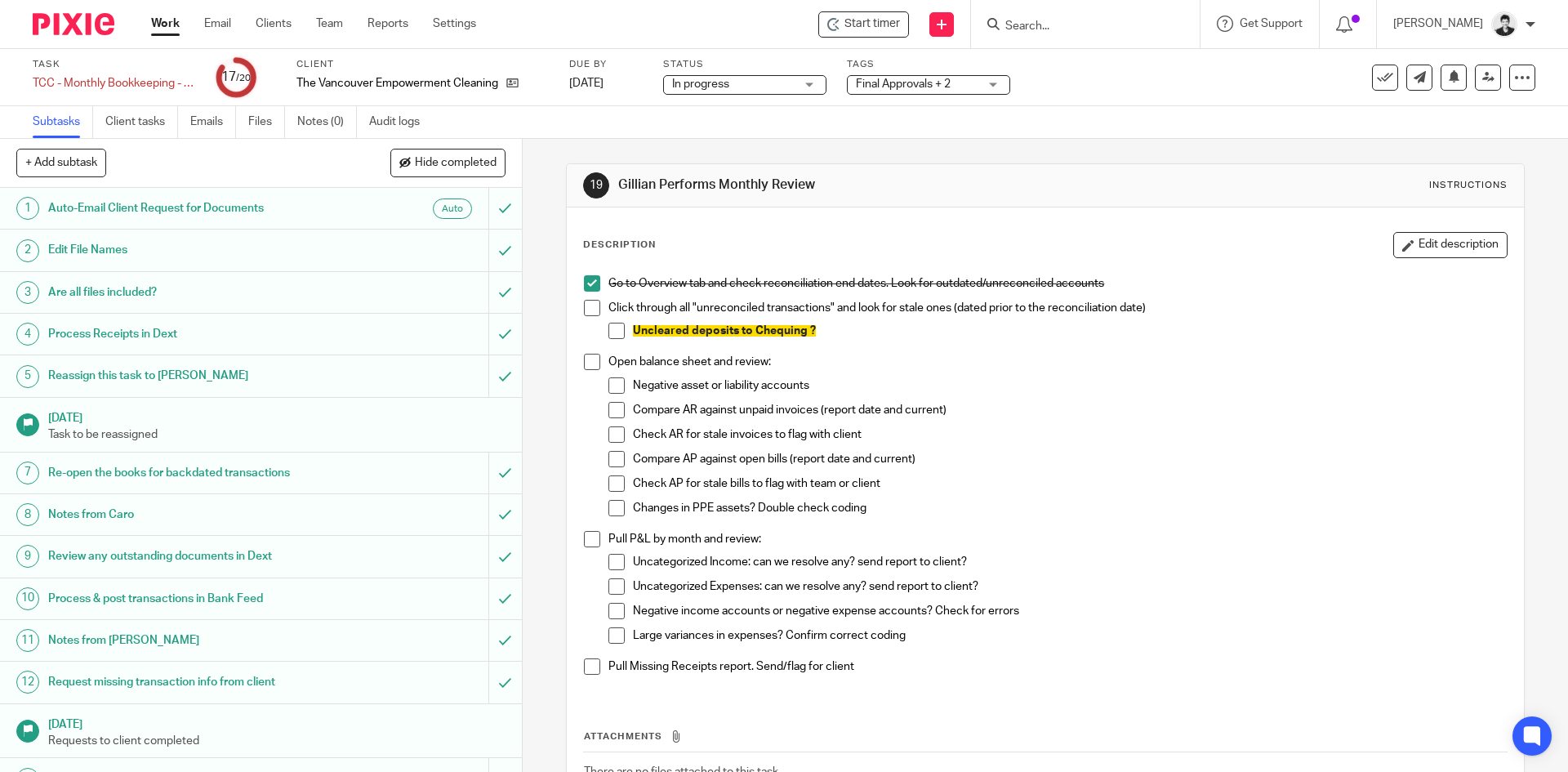
click at [1069, 29] on input "Search" at bounding box center [1076, 27] width 147 height 15
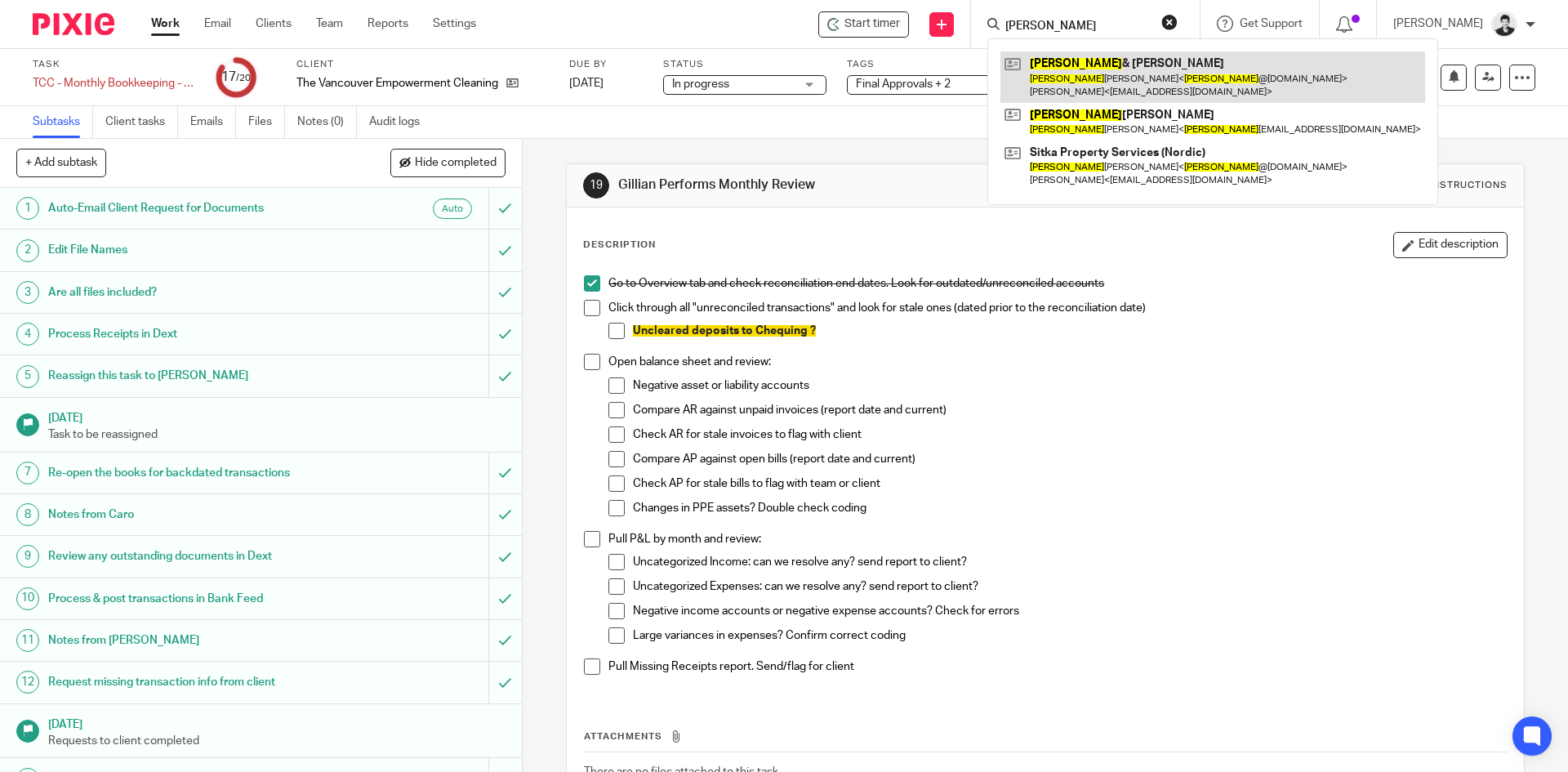
type input "[PERSON_NAME]"
click at [1144, 75] on link at bounding box center [1212, 76] width 425 height 50
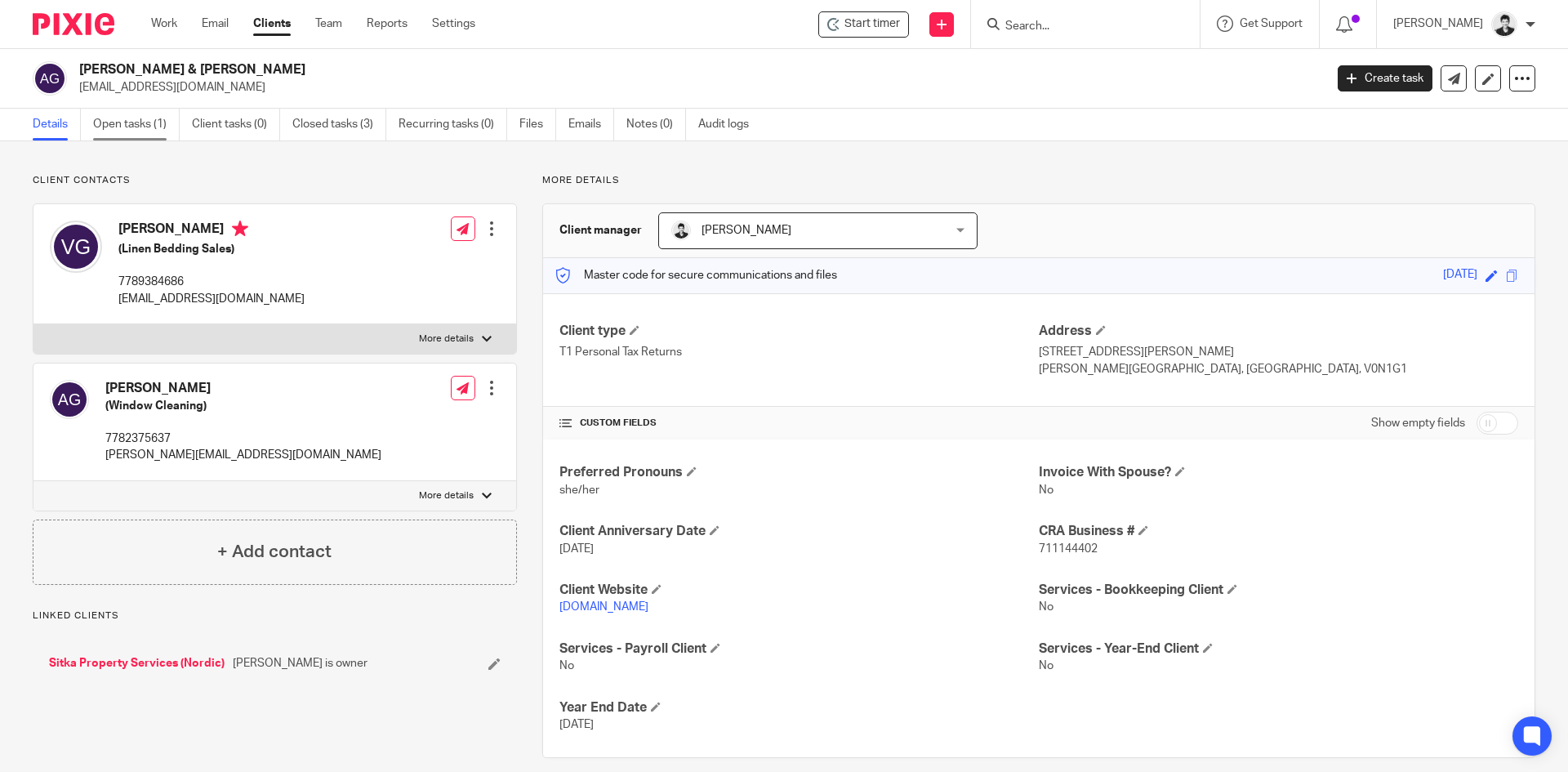
click at [142, 126] on link "Open tasks (1)" at bounding box center [136, 124] width 87 height 32
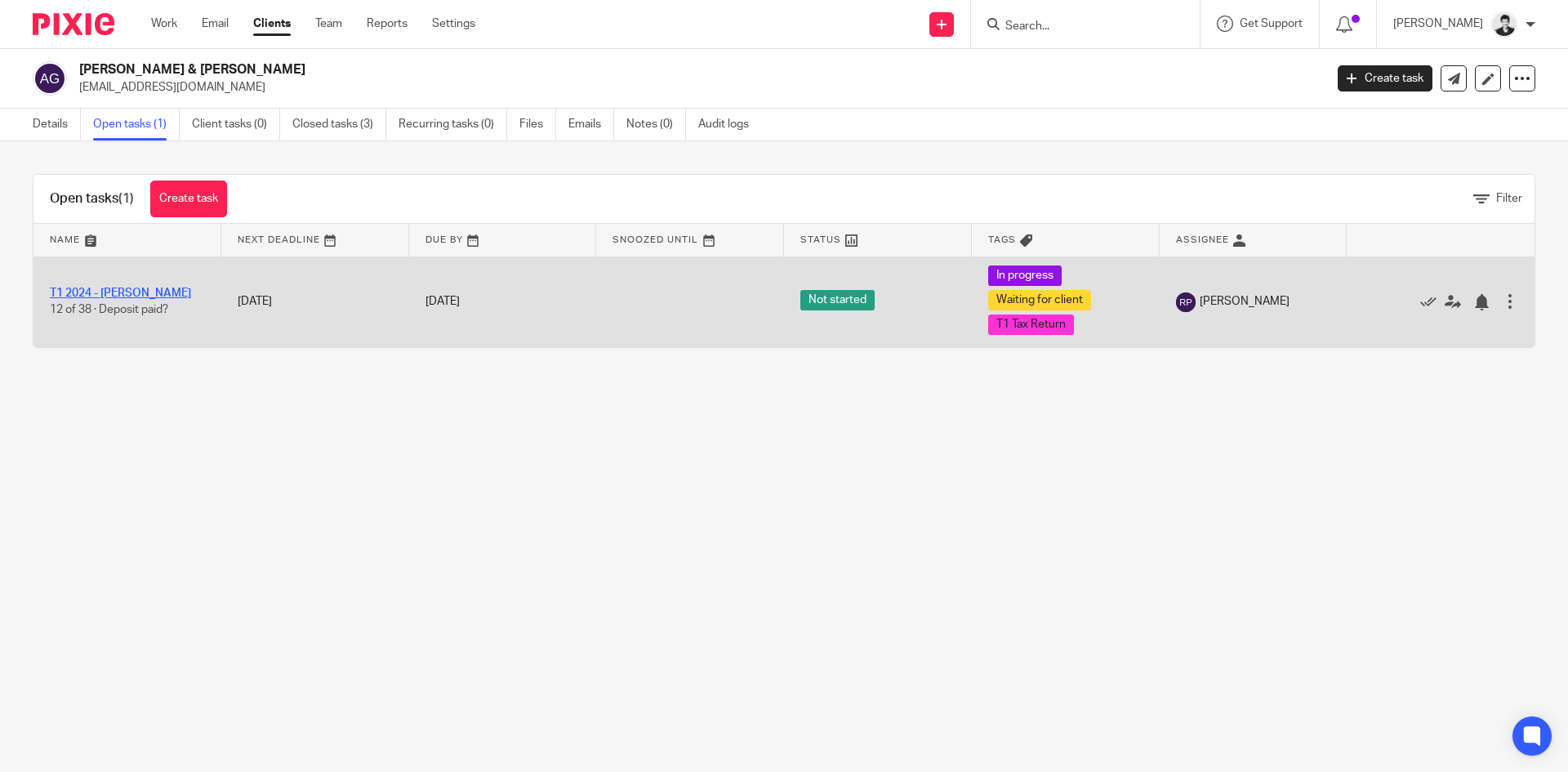
click at [153, 298] on link "T1 2024 - [PERSON_NAME]" at bounding box center [120, 294] width 141 height 12
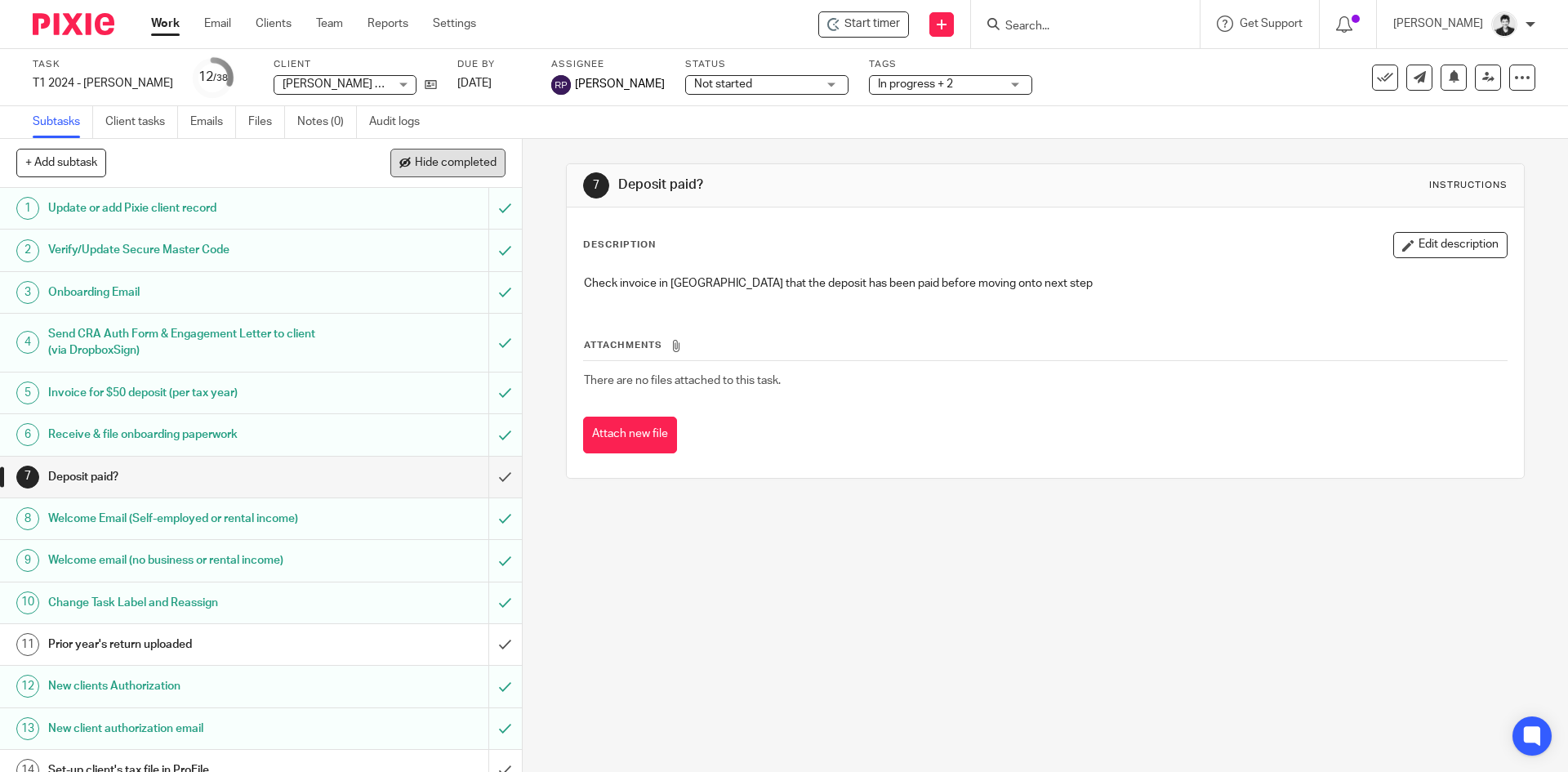
click at [469, 171] on button "Hide completed" at bounding box center [447, 163] width 115 height 28
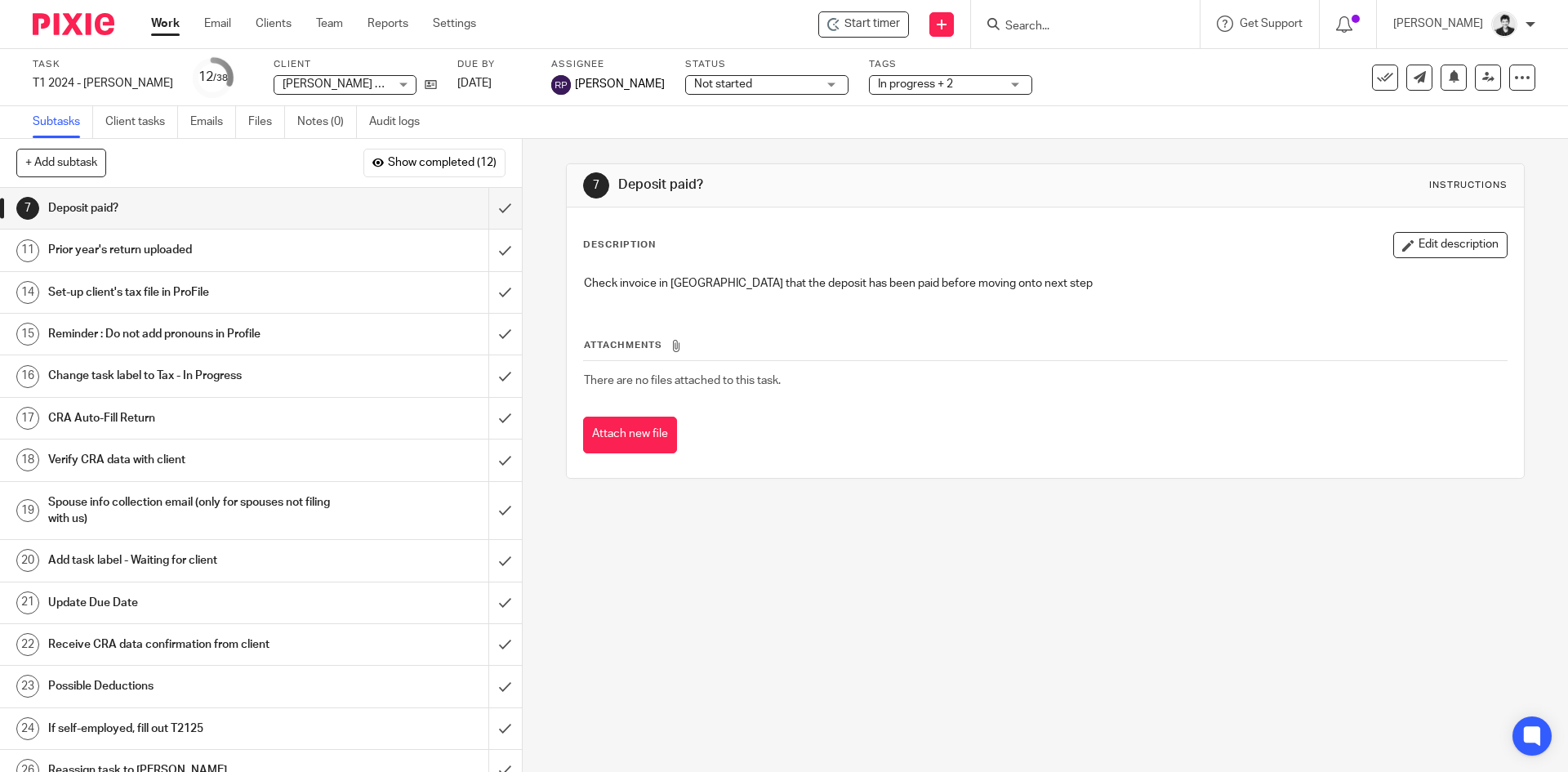
click at [360, 247] on div "Prior year's return uploaded" at bounding box center [260, 249] width 424 height 25
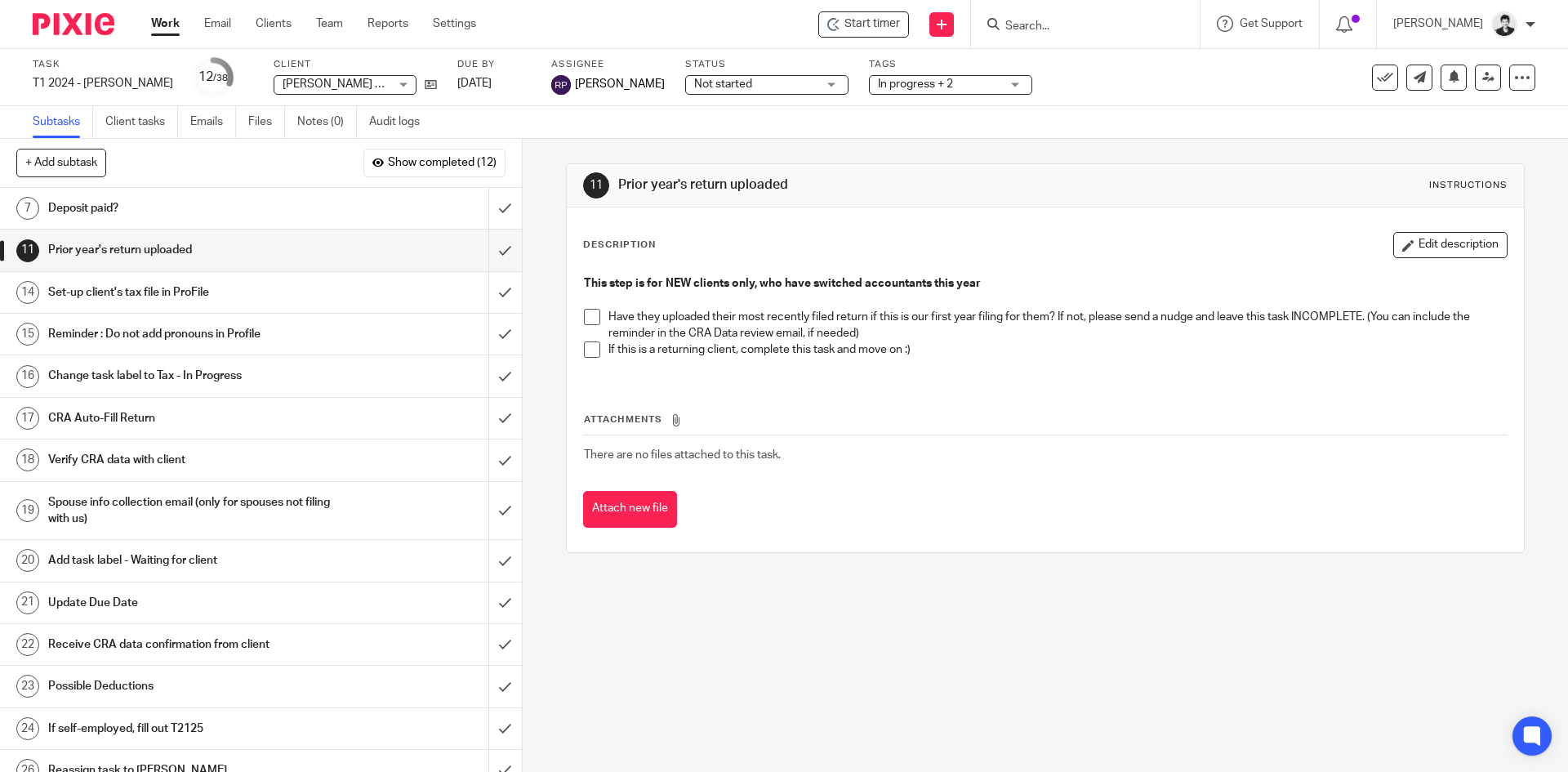
click at [421, 294] on div "Set-up client's tax file in ProFile" at bounding box center [260, 292] width 424 height 25
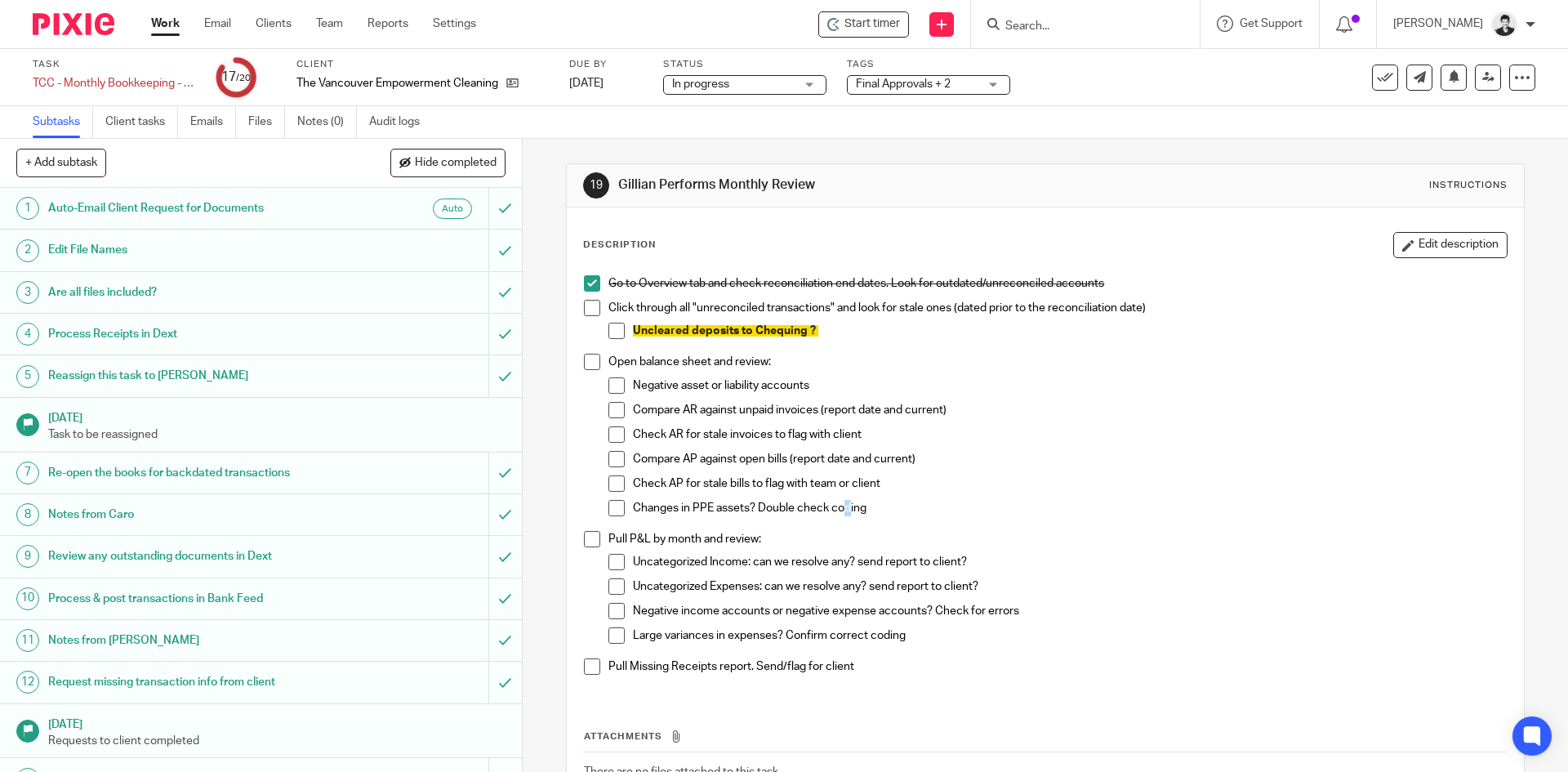
scroll to position [326, 0]
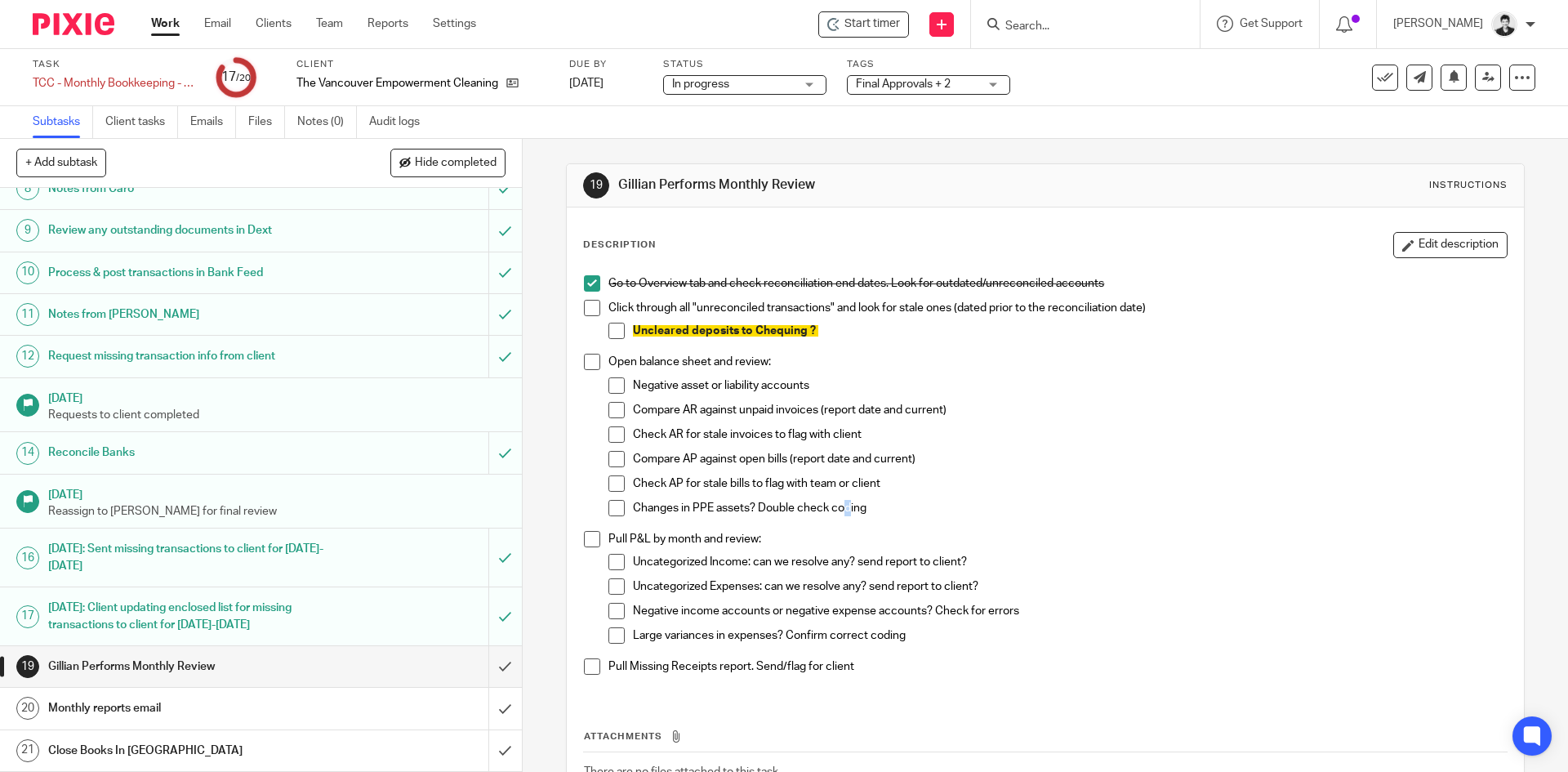
click at [610, 326] on span at bounding box center [616, 330] width 17 height 17
click at [584, 308] on span at bounding box center [591, 308] width 17 height 17
drag, startPoint x: 616, startPoint y: 456, endPoint x: 617, endPoint y: 467, distance: 11.0
click at [616, 456] on span at bounding box center [616, 458] width 17 height 17
click at [617, 480] on span at bounding box center [616, 483] width 17 height 17
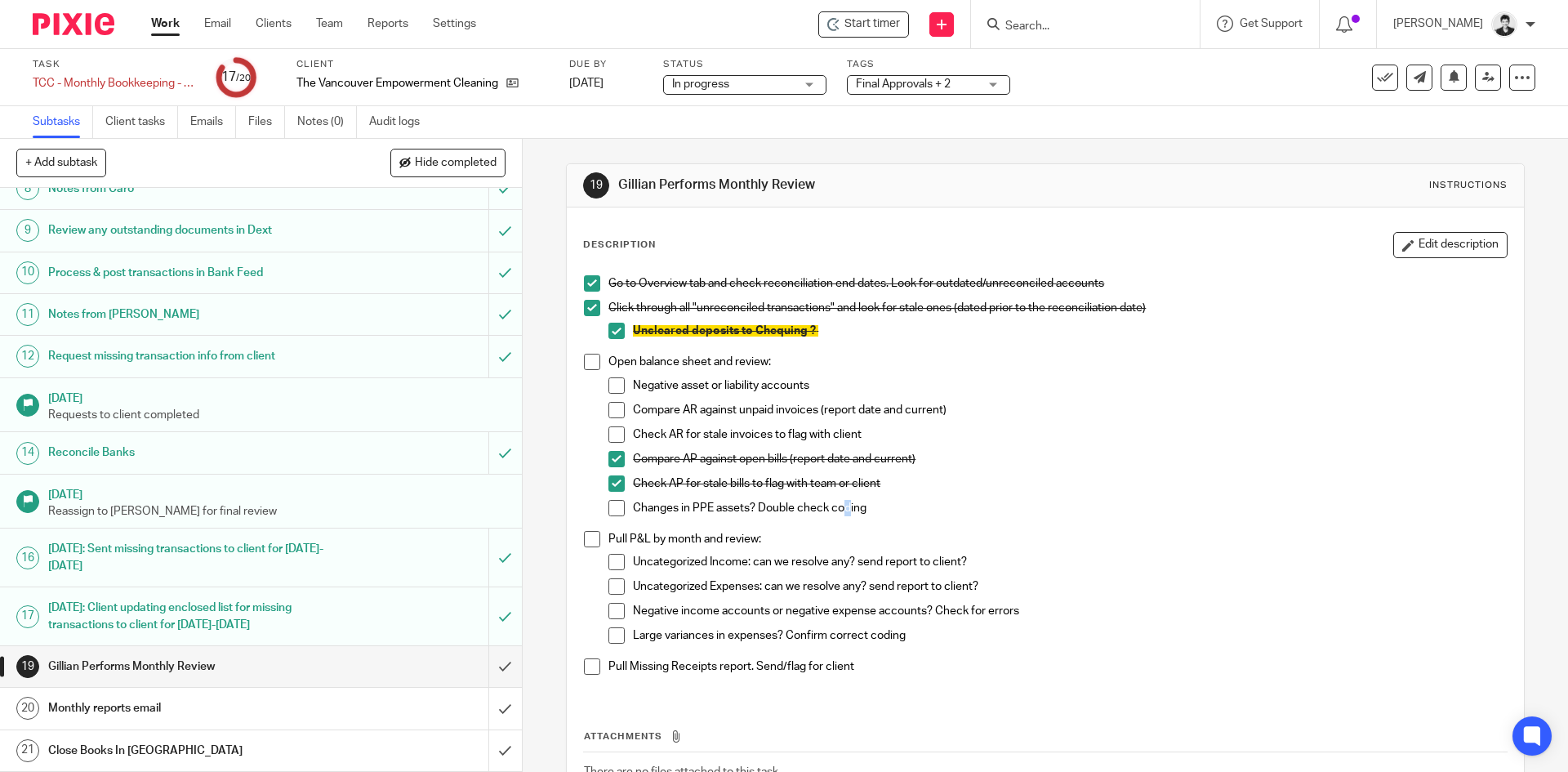
click at [612, 407] on span at bounding box center [616, 410] width 17 height 17
drag, startPoint x: 612, startPoint y: 430, endPoint x: 812, endPoint y: 476, distance: 205.2
click at [612, 431] on span at bounding box center [616, 434] width 17 height 17
click at [608, 511] on span at bounding box center [616, 508] width 17 height 17
click at [609, 507] on span at bounding box center [616, 508] width 17 height 17
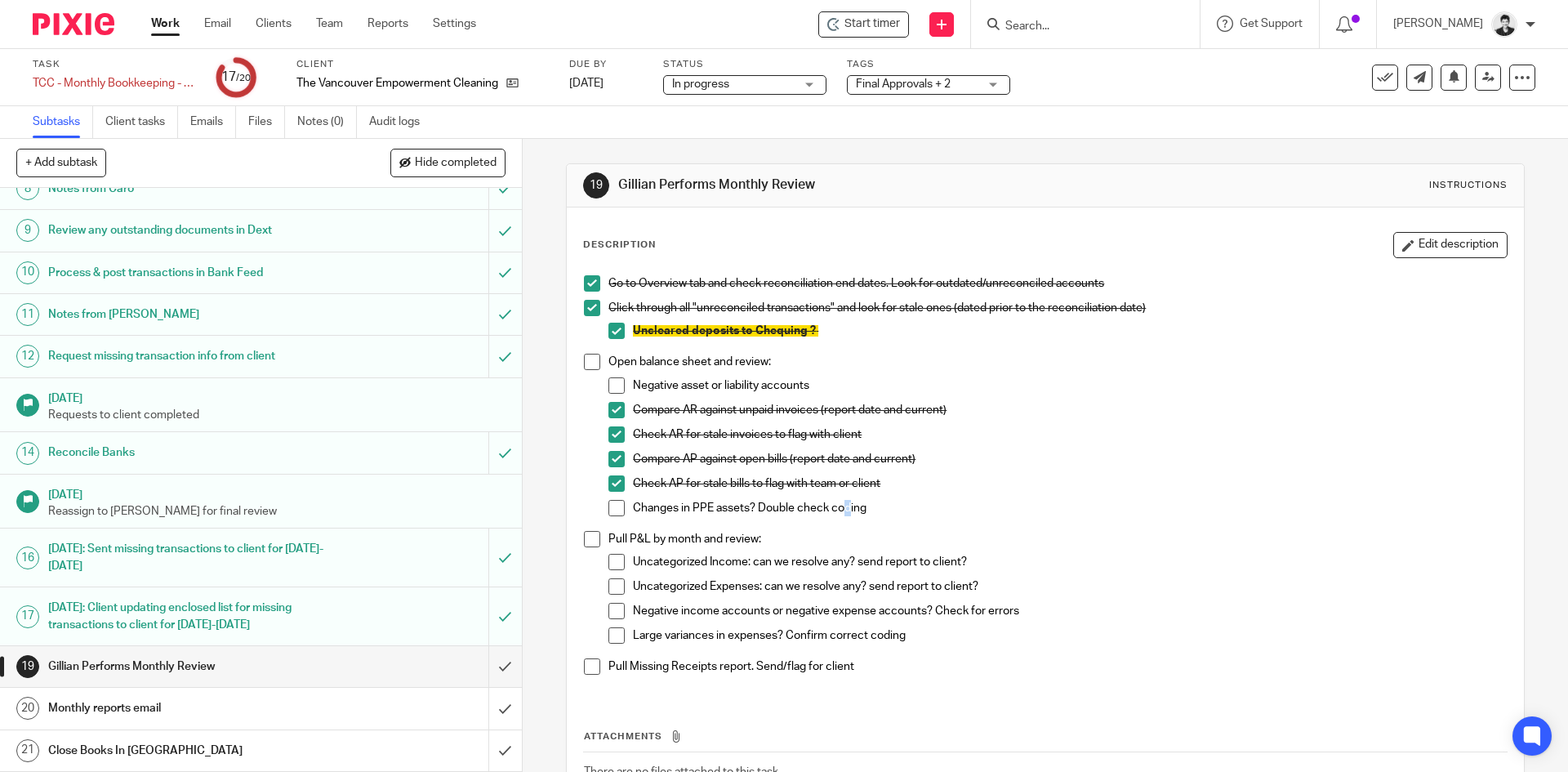
click at [611, 387] on span at bounding box center [616, 386] width 17 height 17
click at [587, 365] on span at bounding box center [591, 362] width 17 height 17
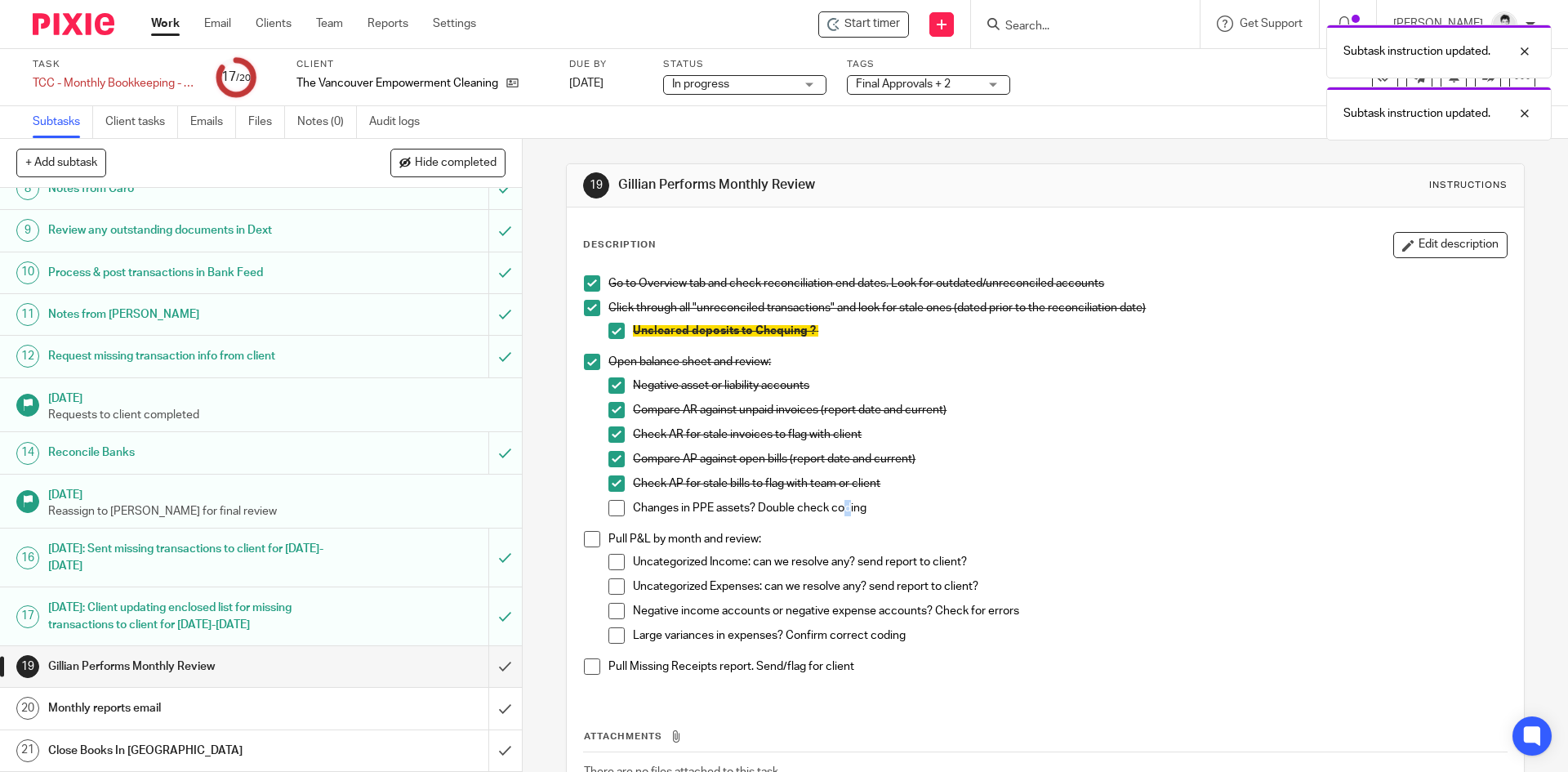
click at [608, 509] on span at bounding box center [616, 508] width 17 height 17
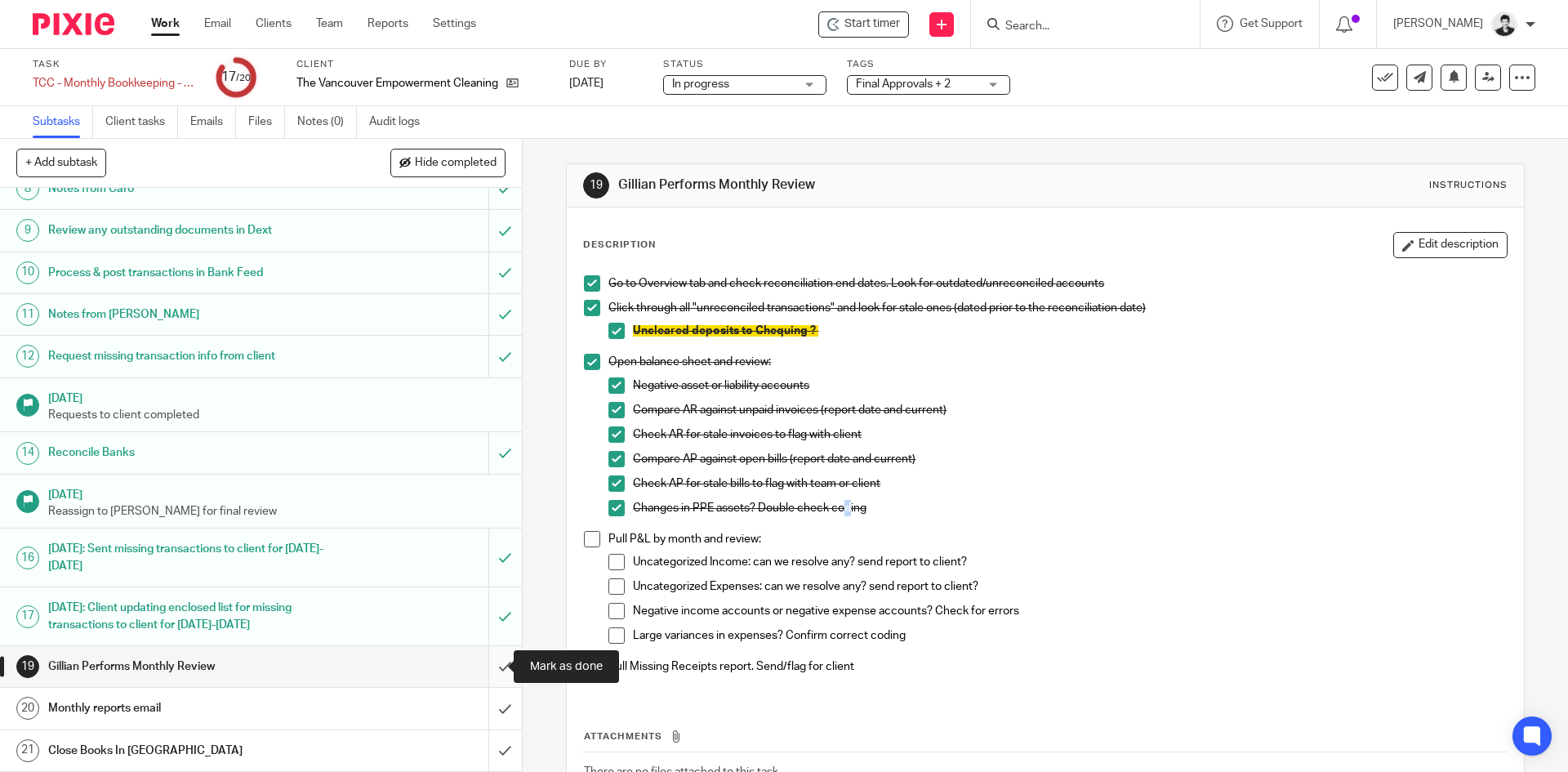
click at [492, 667] on input "submit" at bounding box center [260, 666] width 521 height 40
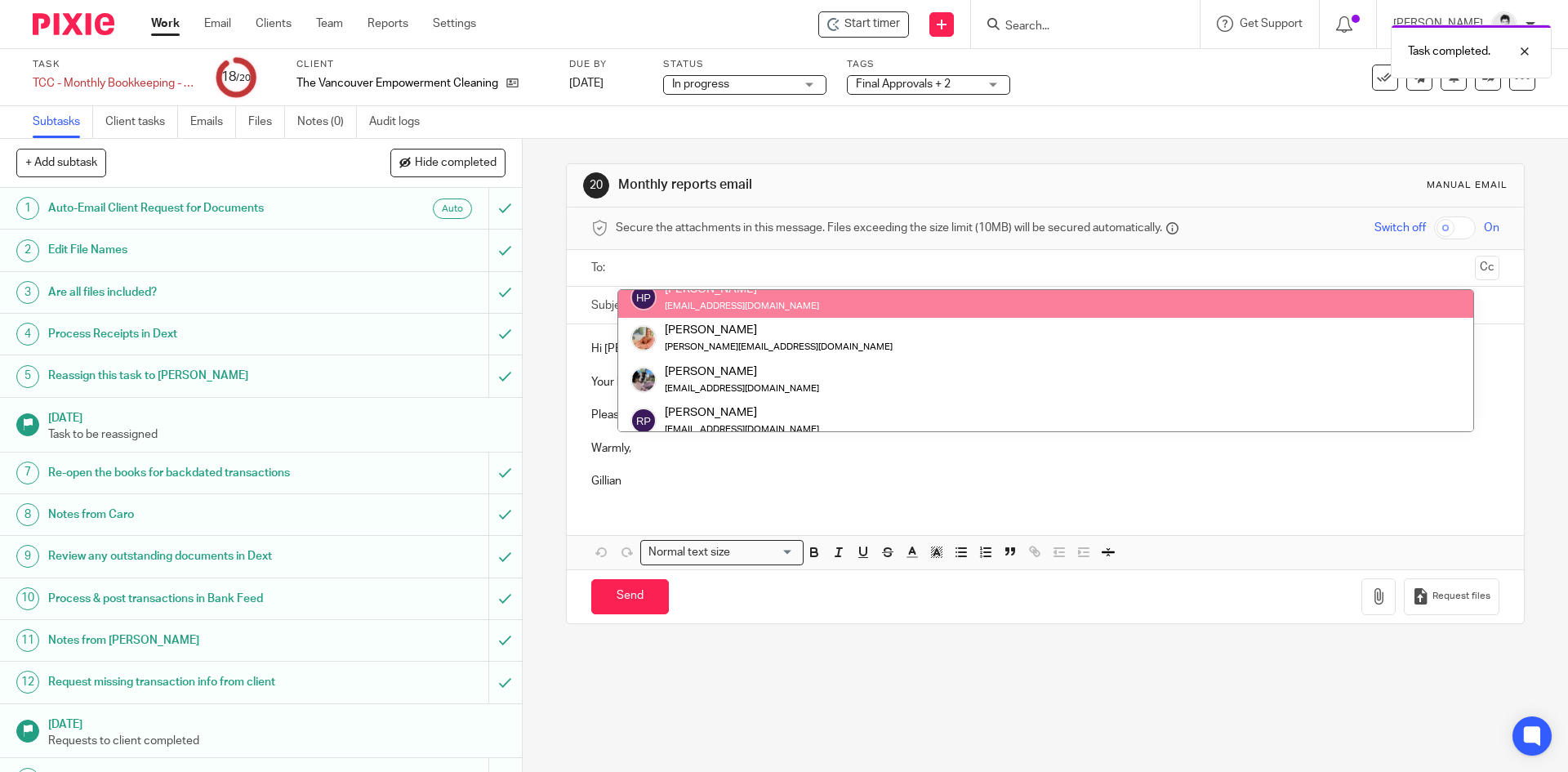
scroll to position [122, 0]
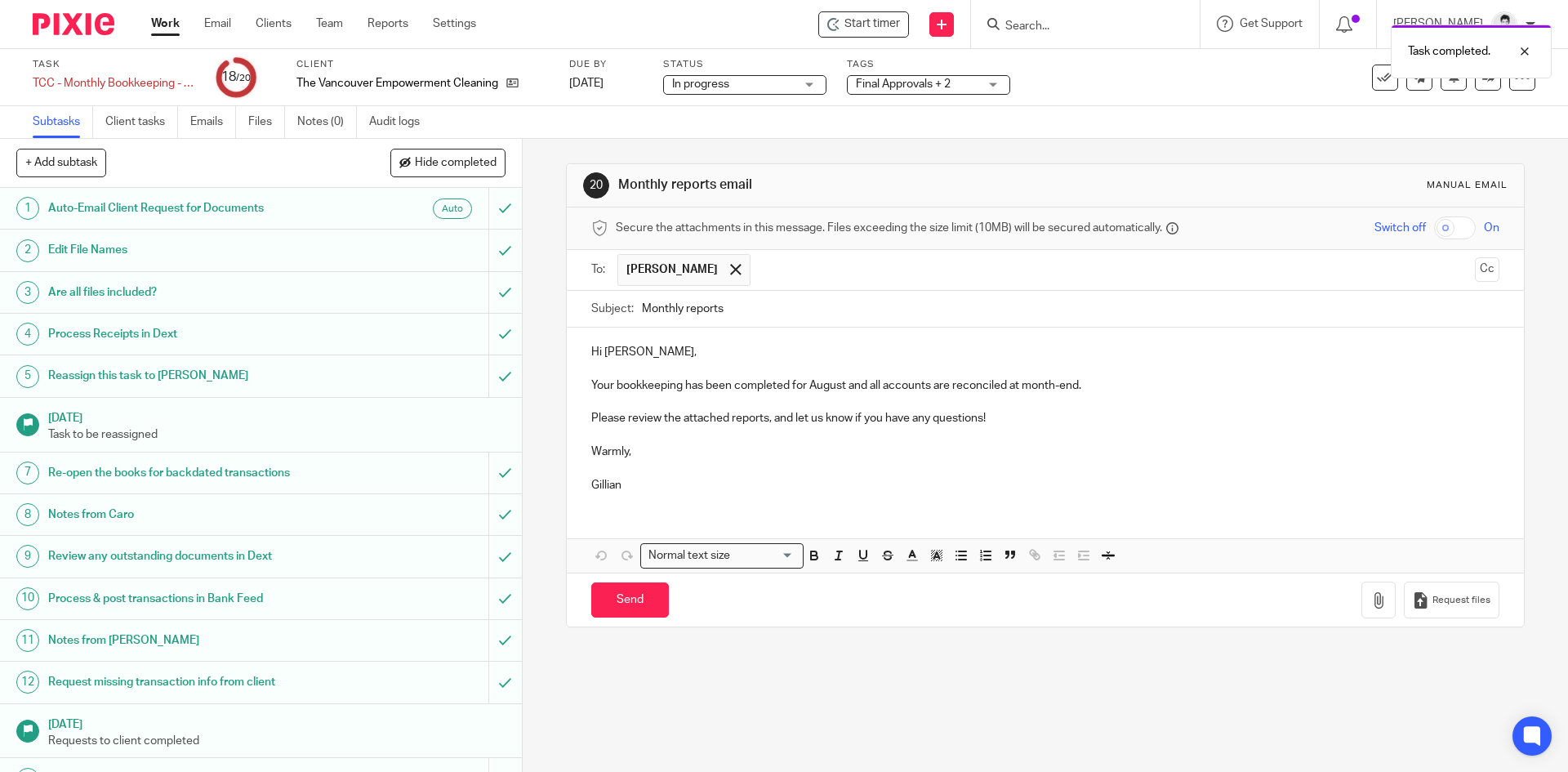
click at [831, 388] on p "Your bookkeeping has been completed for August and all accounts are reconciled …" at bounding box center [1045, 386] width 907 height 17
click at [831, 386] on p "Your bookkeeping has been completed for August and all accounts are reconciled …" at bounding box center [1045, 386] width 907 height 17
click at [784, 384] on p "Your bookkeeping has been completed for August and all accounts are reconciled …" at bounding box center [1045, 386] width 907 height 17
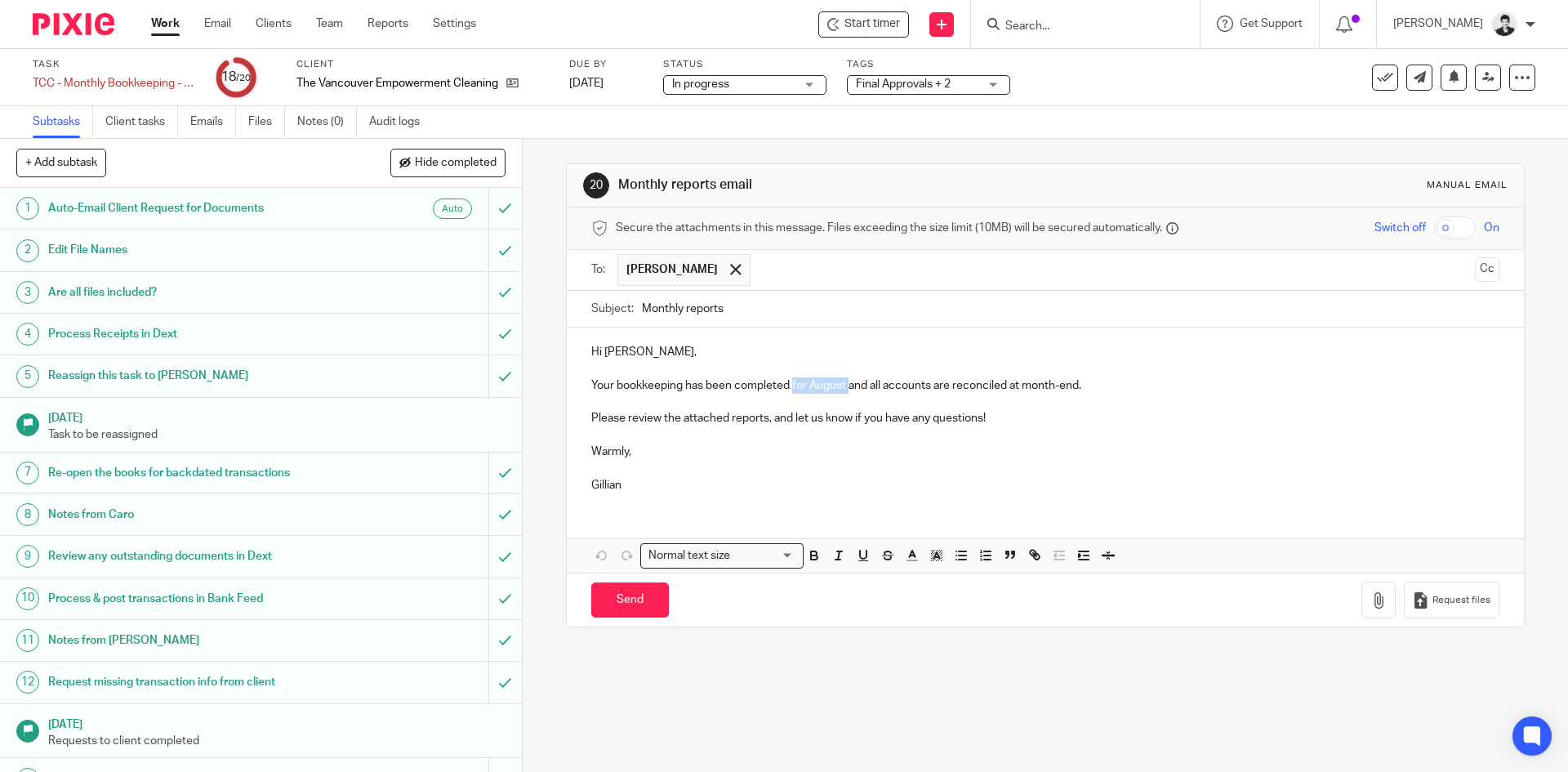
drag, startPoint x: 846, startPoint y: 387, endPoint x: 789, endPoint y: 388, distance: 57.0
click at [789, 388] on p "Your bookkeeping has been completed for August and all accounts are reconciled …" at bounding box center [1045, 386] width 907 height 17
click at [1154, 387] on p "Your bookkeeping has been completed up to May 31, 2025 and all accounts are rec…" at bounding box center [1045, 386] width 907 height 17
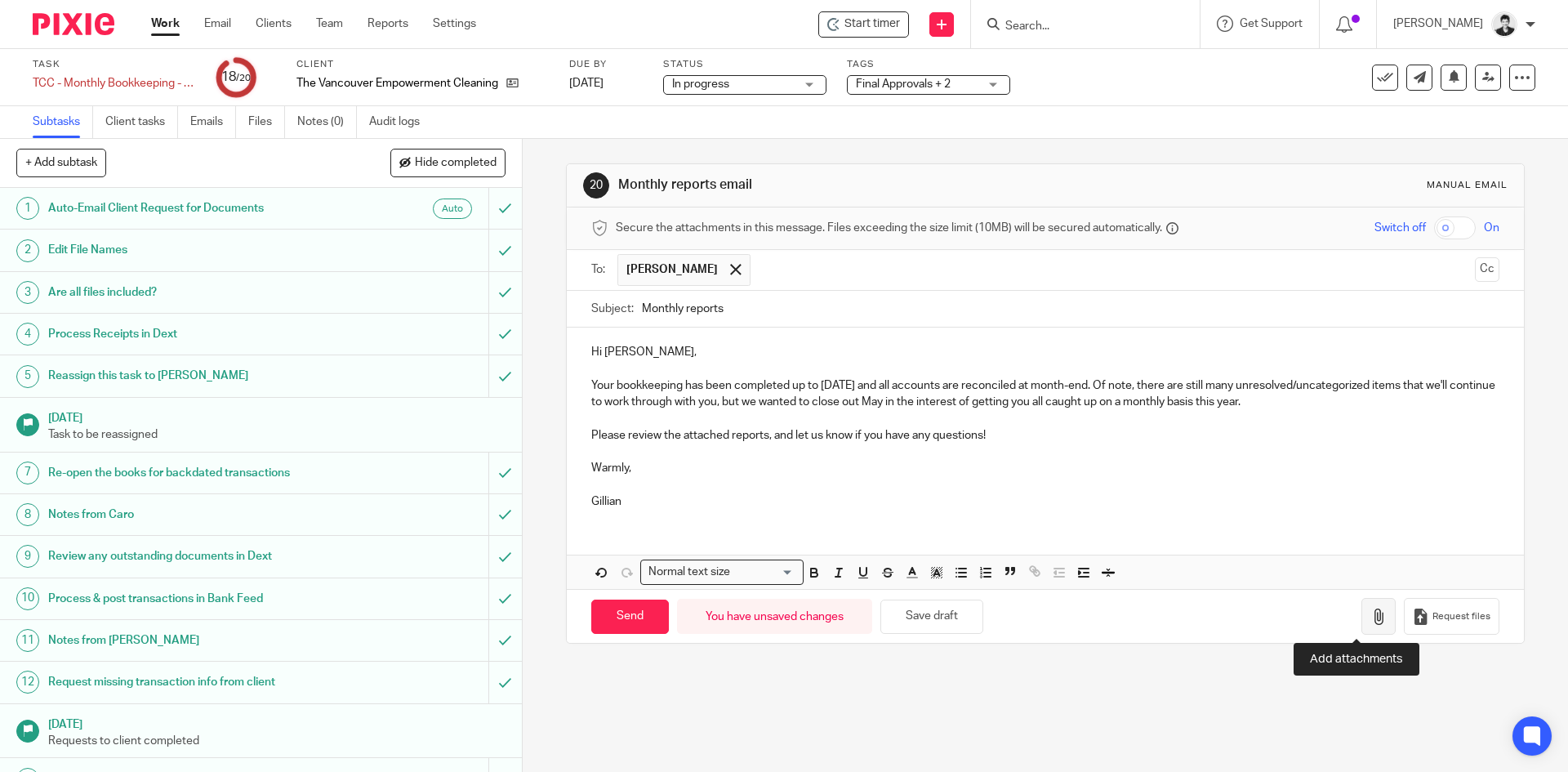
click at [1370, 619] on icon "button" at bounding box center [1378, 616] width 17 height 17
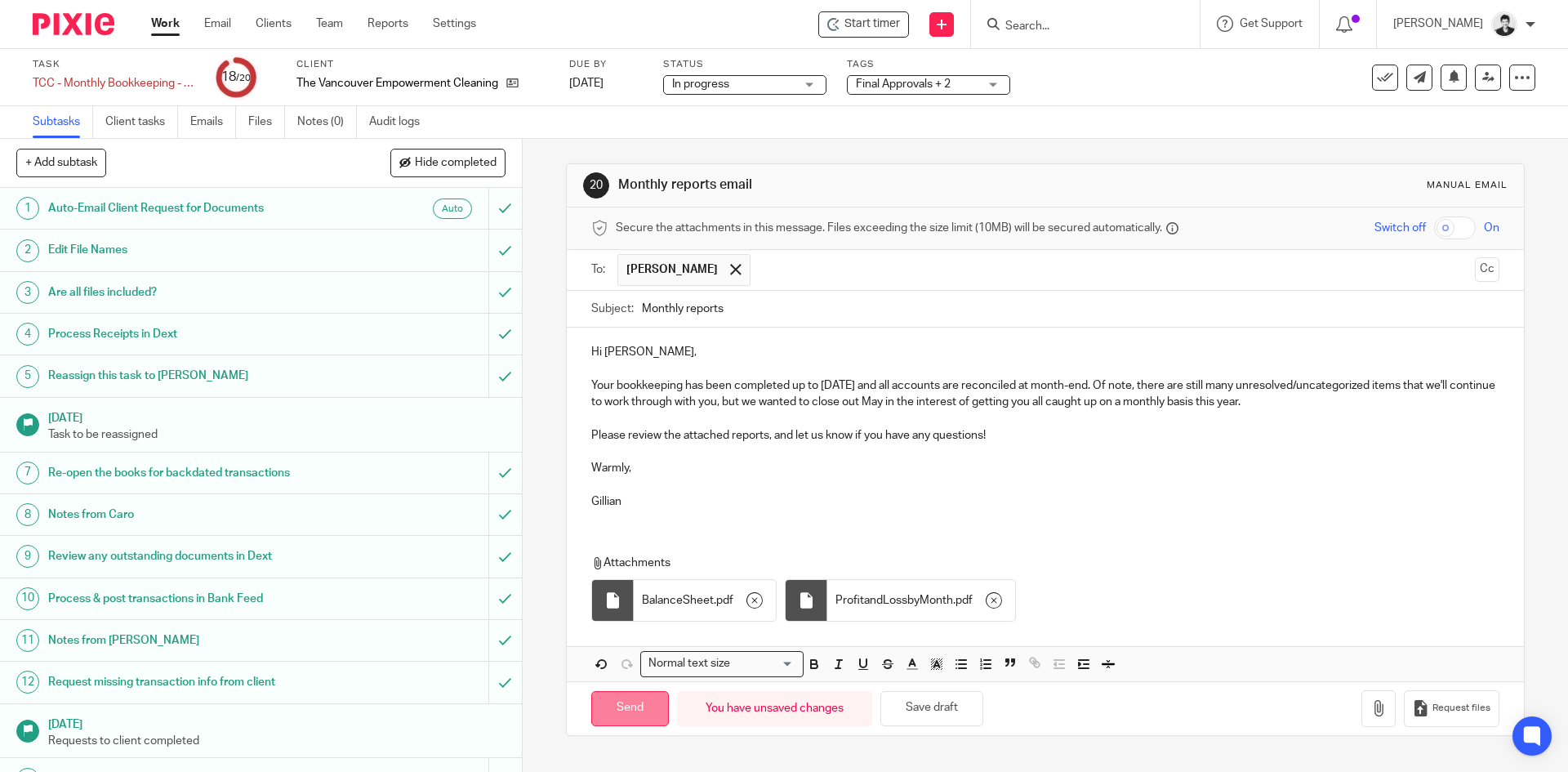
click at [627, 712] on input "Send" at bounding box center [630, 709] width 78 height 35
type input "Sent"
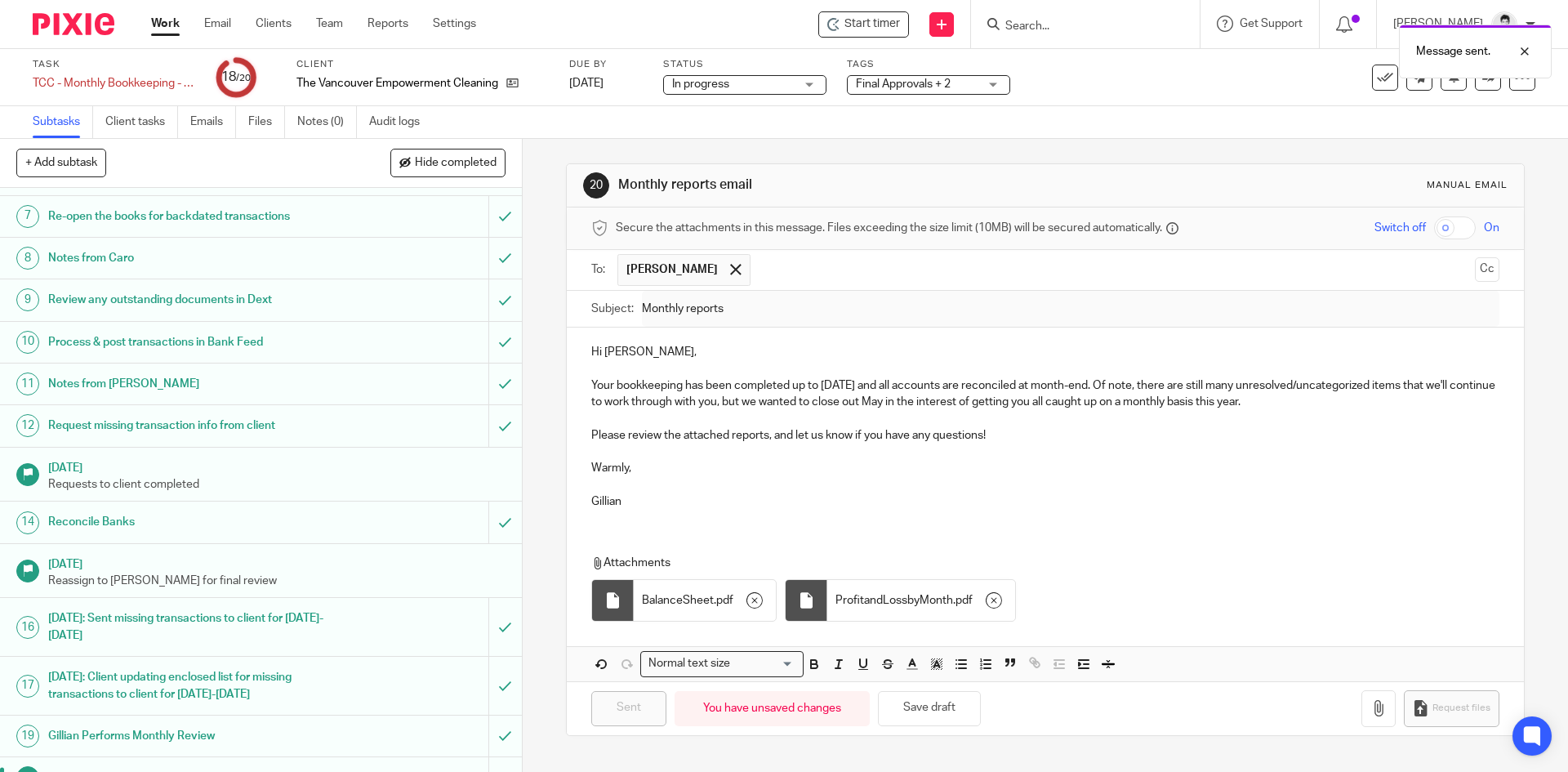
scroll to position [326, 0]
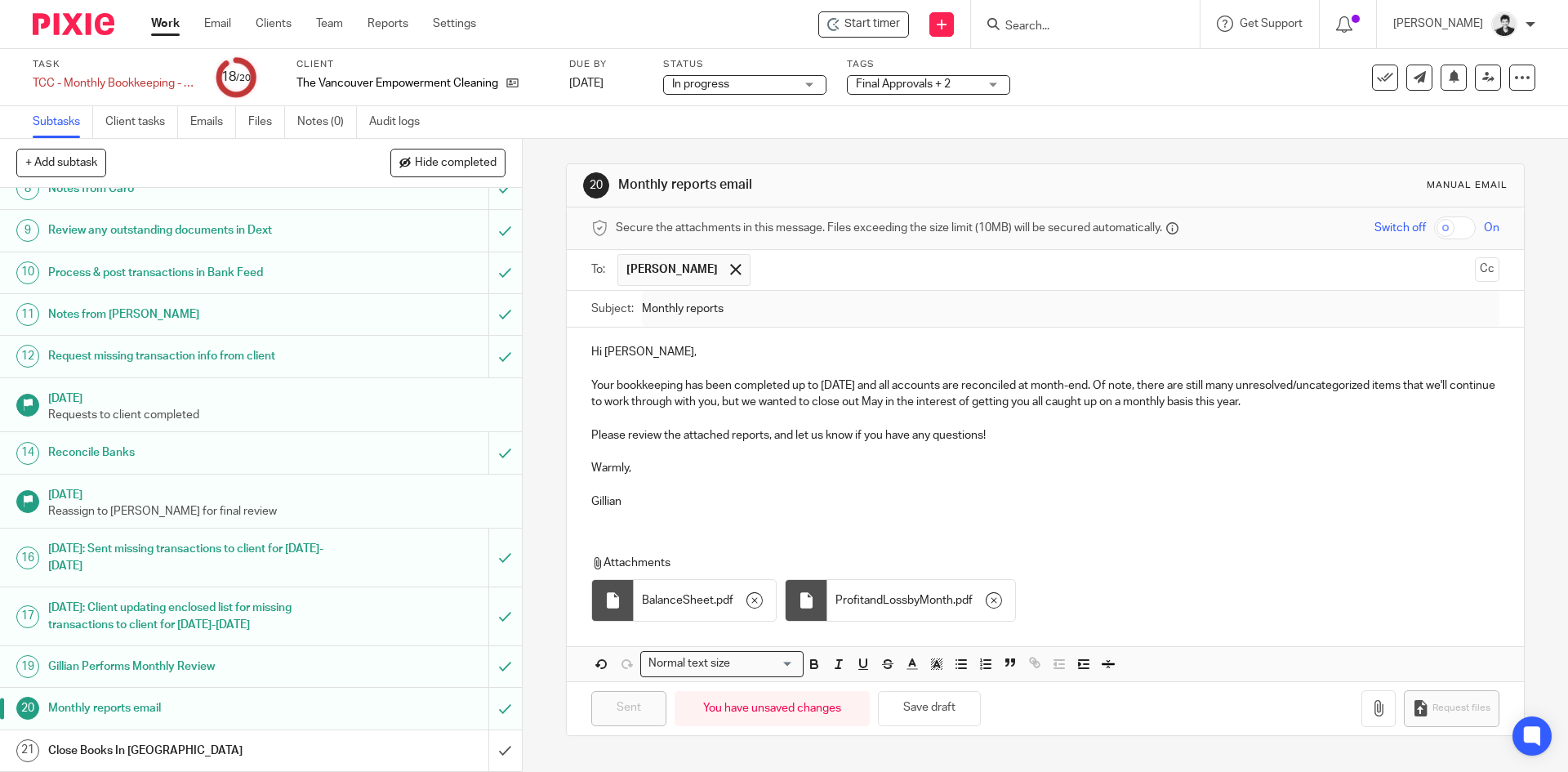
click at [932, 77] on span "Final Approvals + 2" at bounding box center [917, 84] width 122 height 17
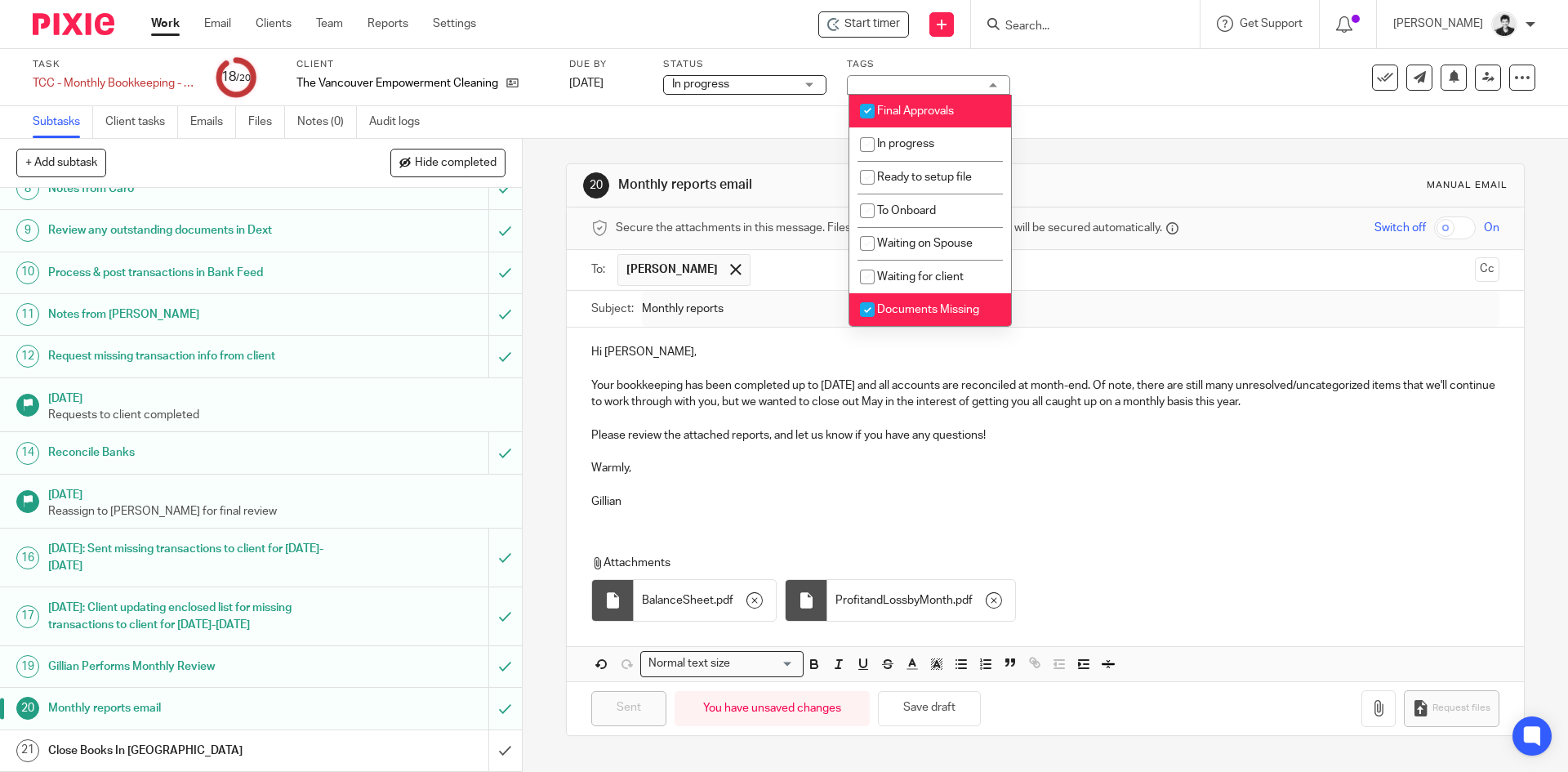
click at [967, 311] on span "Documents Missing" at bounding box center [928, 310] width 102 height 12
checkbox input "false"
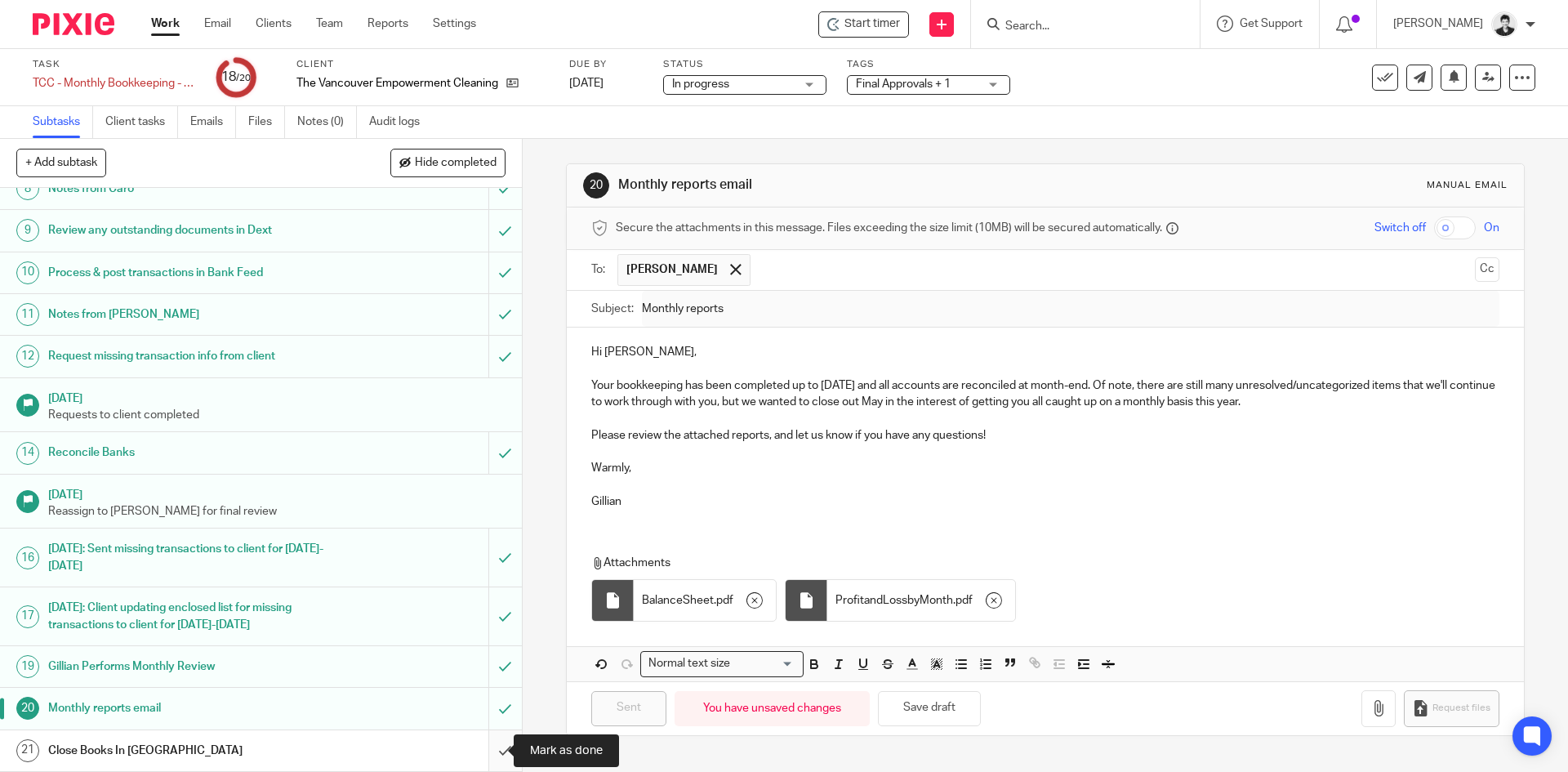
click at [491, 751] on input "submit" at bounding box center [260, 750] width 521 height 40
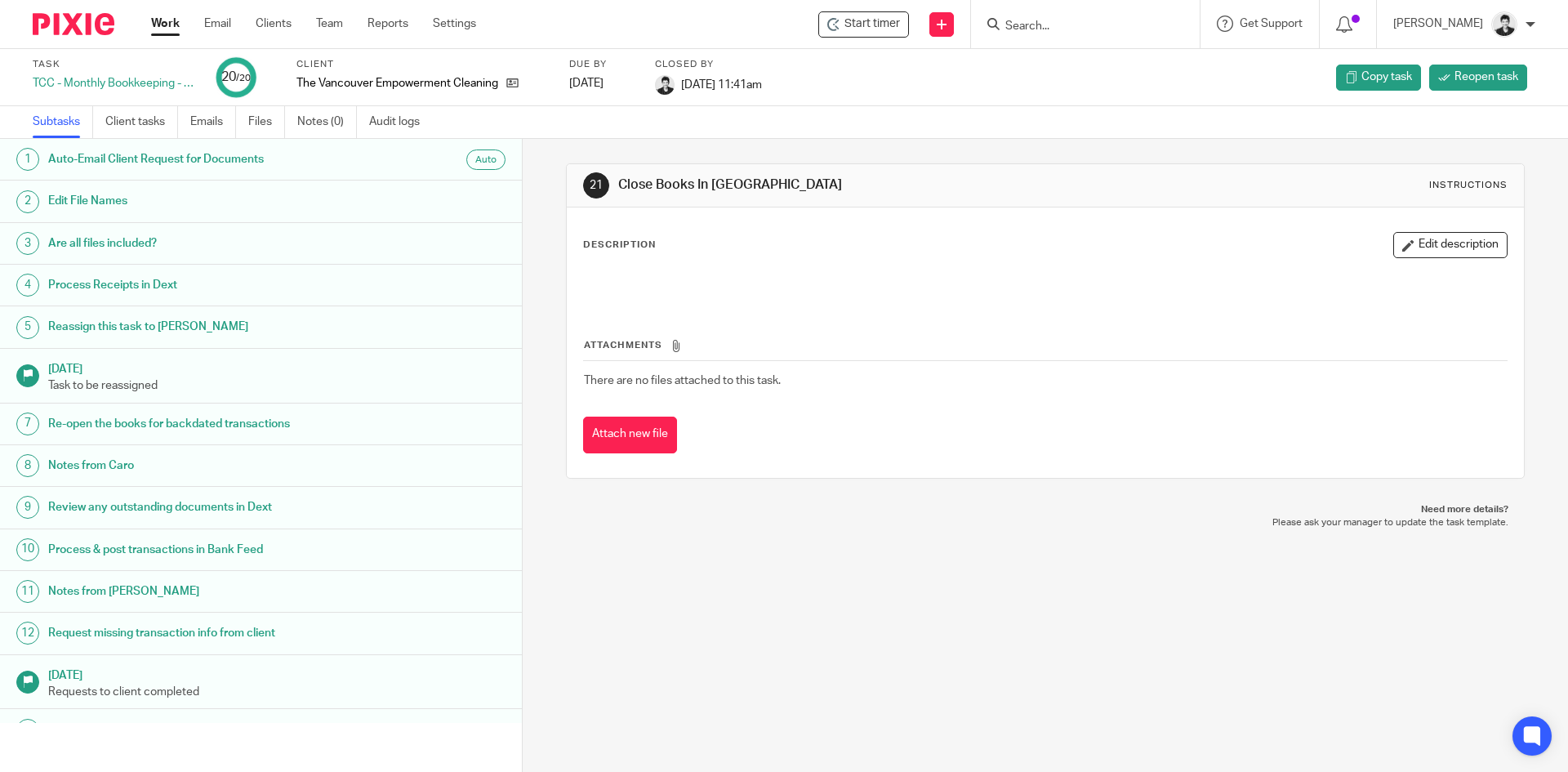
click at [163, 22] on link "Work" at bounding box center [165, 24] width 29 height 17
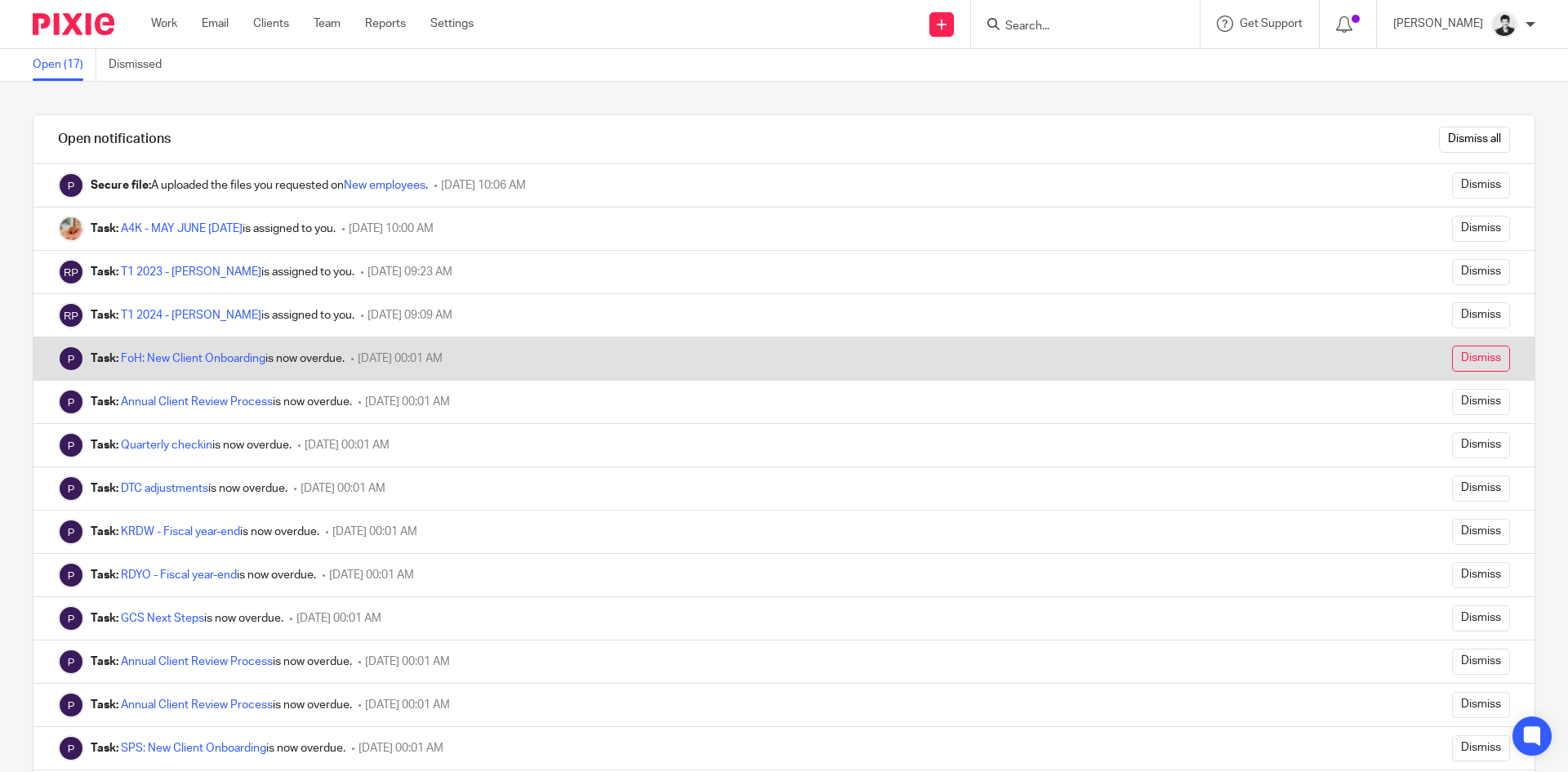
click at [1452, 362] on input "Dismiss" at bounding box center [1480, 358] width 58 height 27
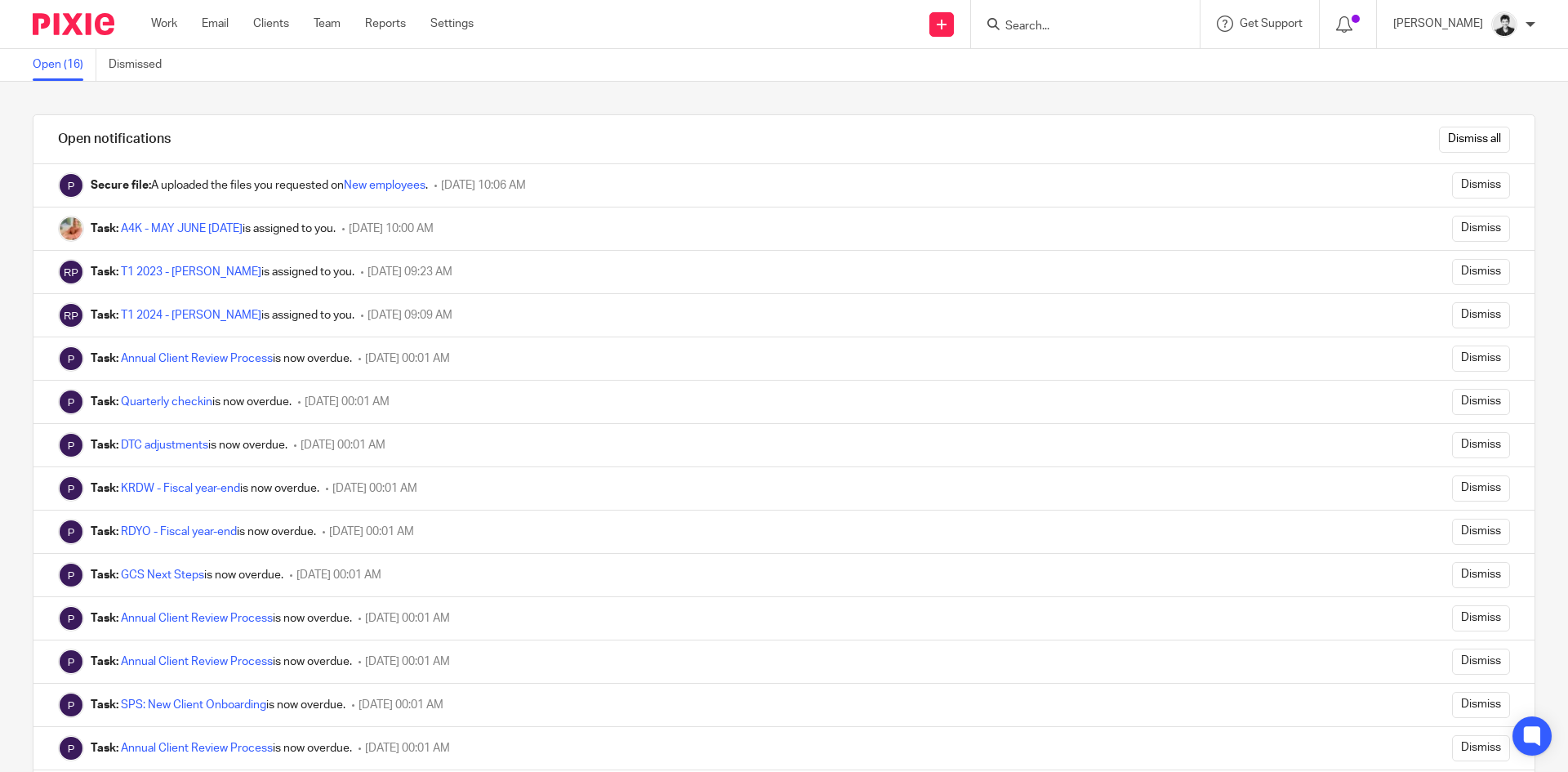
click at [1452, 362] on input "Dismiss" at bounding box center [1480, 358] width 58 height 27
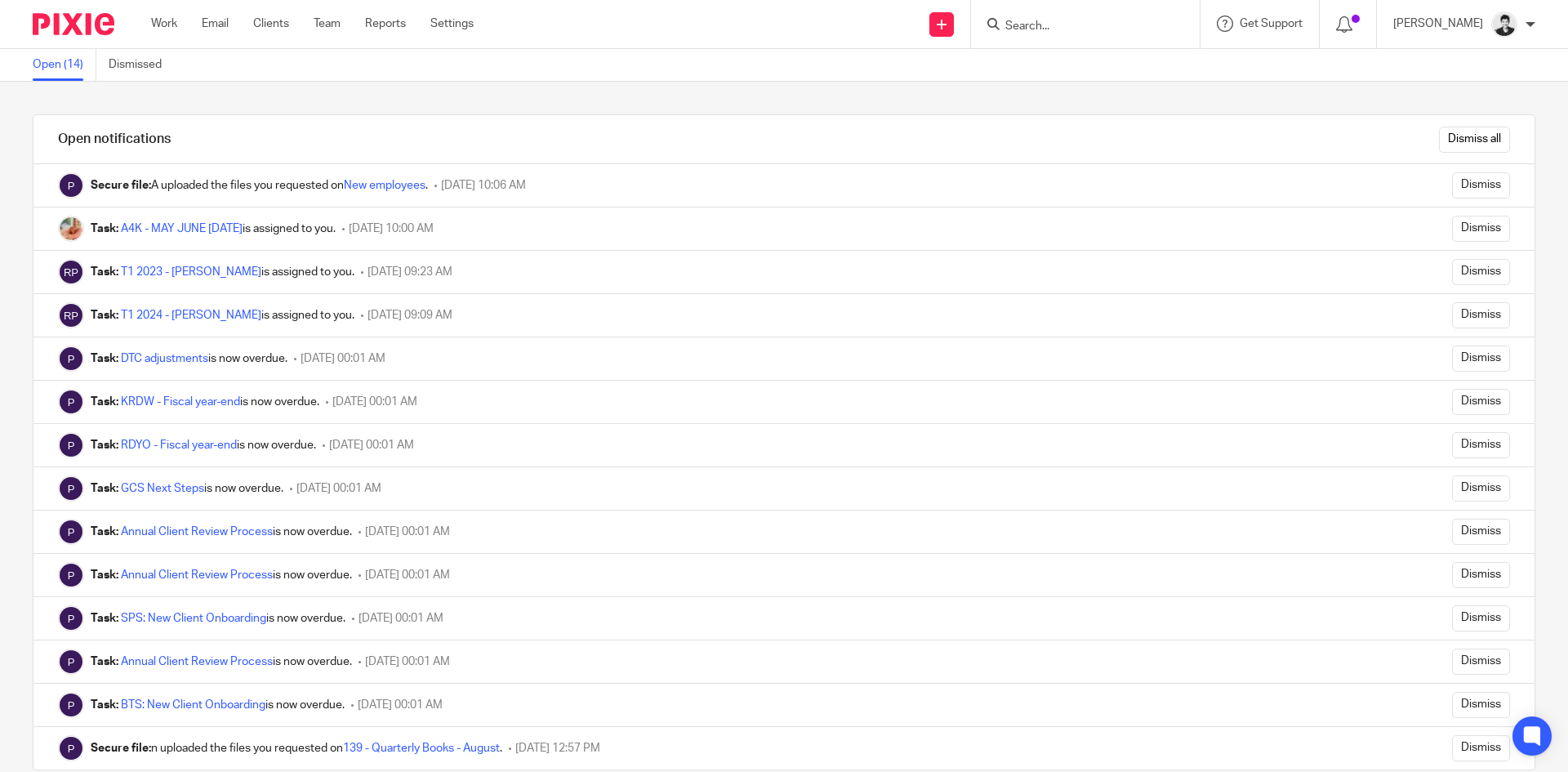
click at [1452, 362] on input "Dismiss" at bounding box center [1480, 358] width 58 height 27
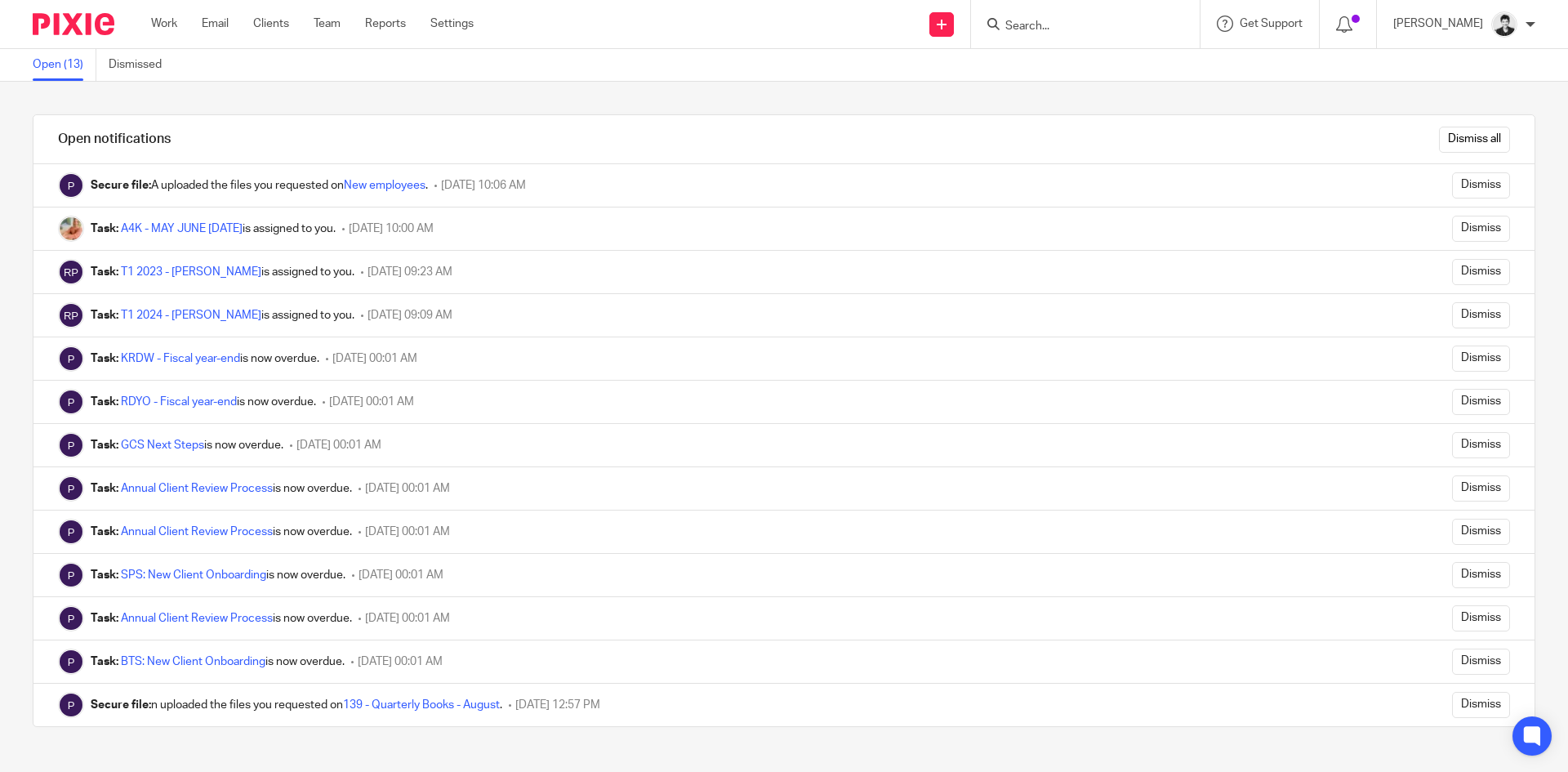
click at [1452, 360] on input "Dismiss" at bounding box center [1480, 358] width 58 height 27
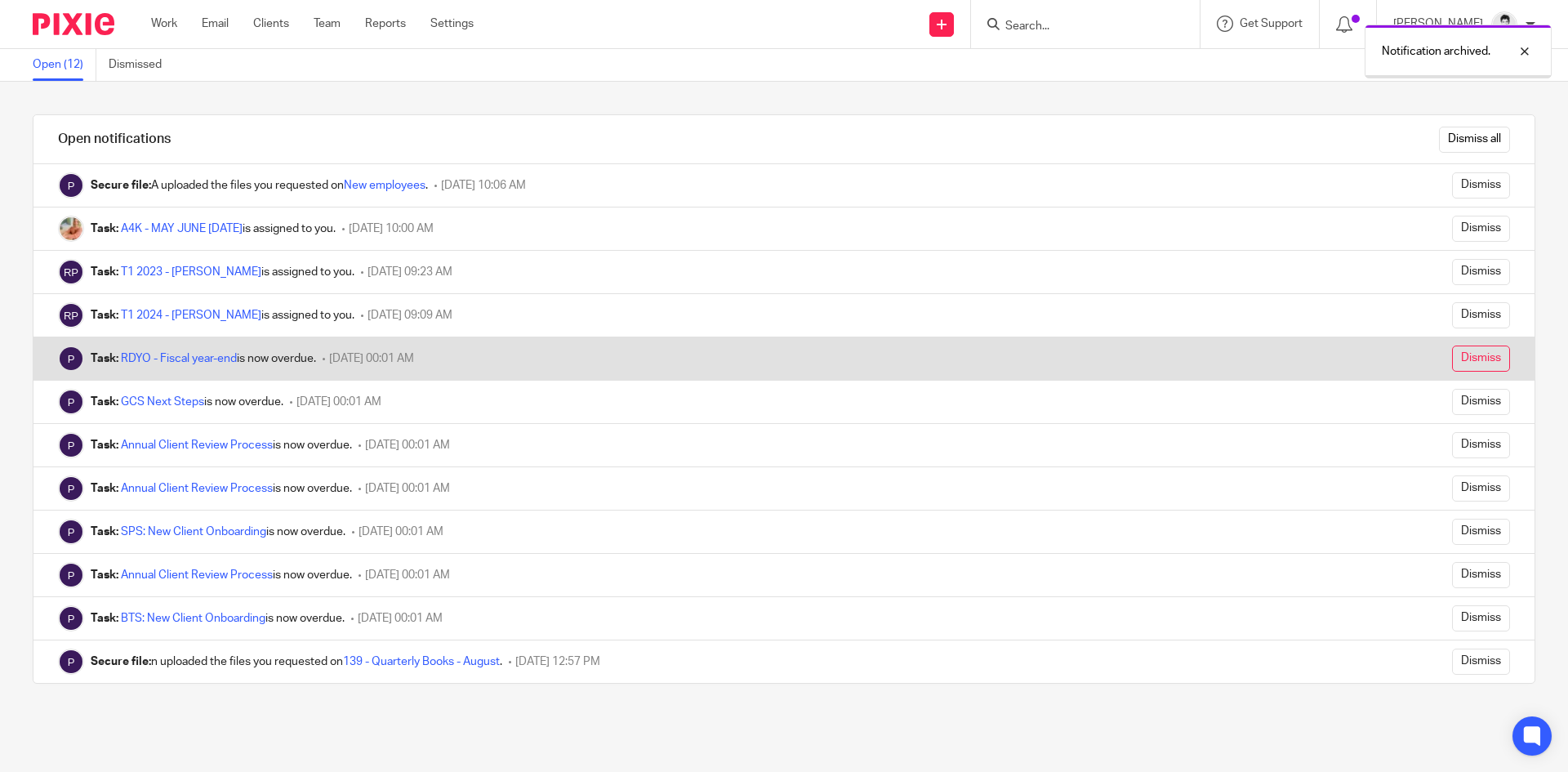
drag, startPoint x: 0, startPoint y: 0, endPoint x: 1449, endPoint y: 360, distance: 1493.1
click at [1452, 360] on input "Dismiss" at bounding box center [1480, 358] width 58 height 27
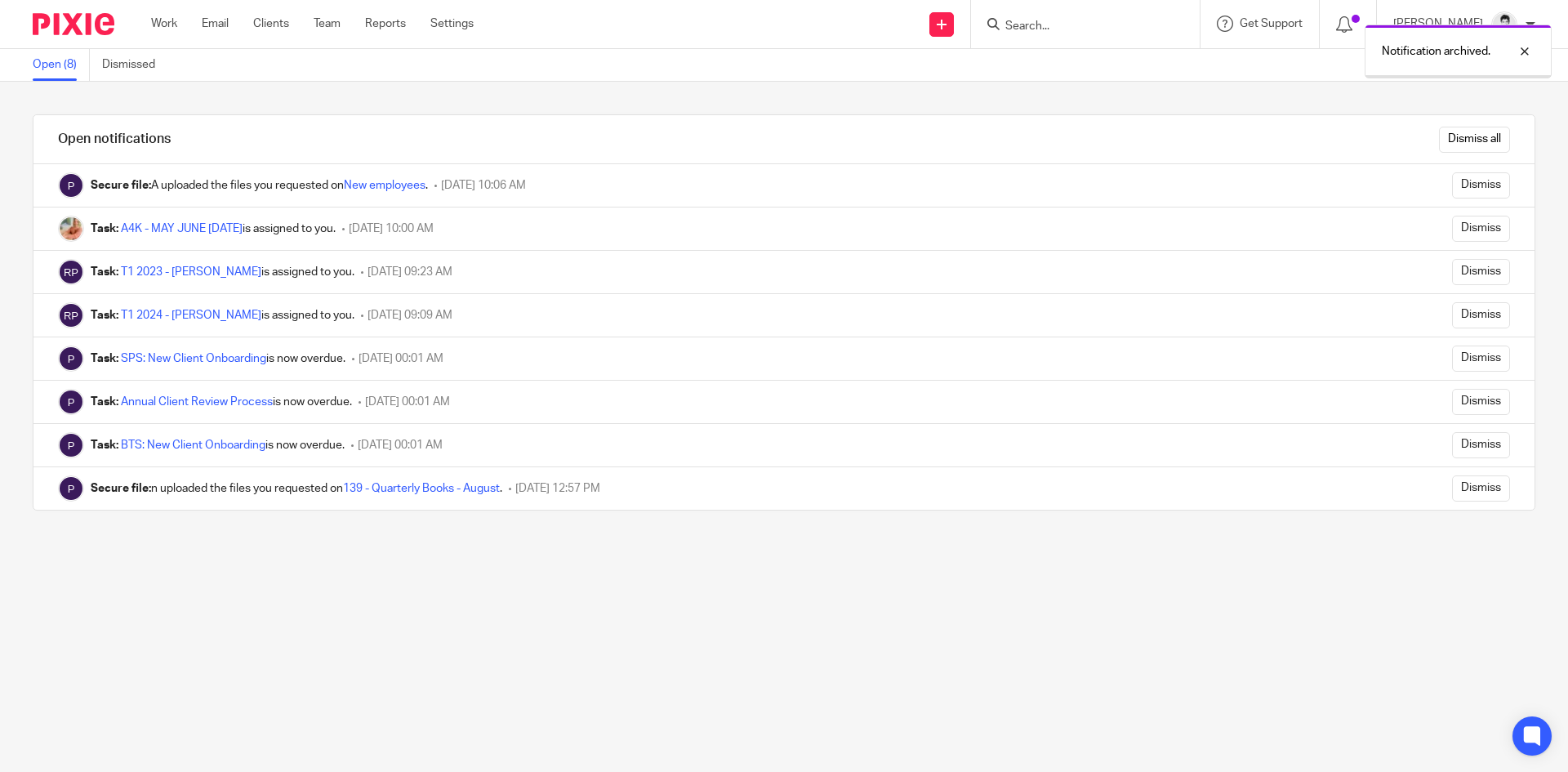
click at [1453, 360] on input "Dismiss" at bounding box center [1480, 358] width 58 height 27
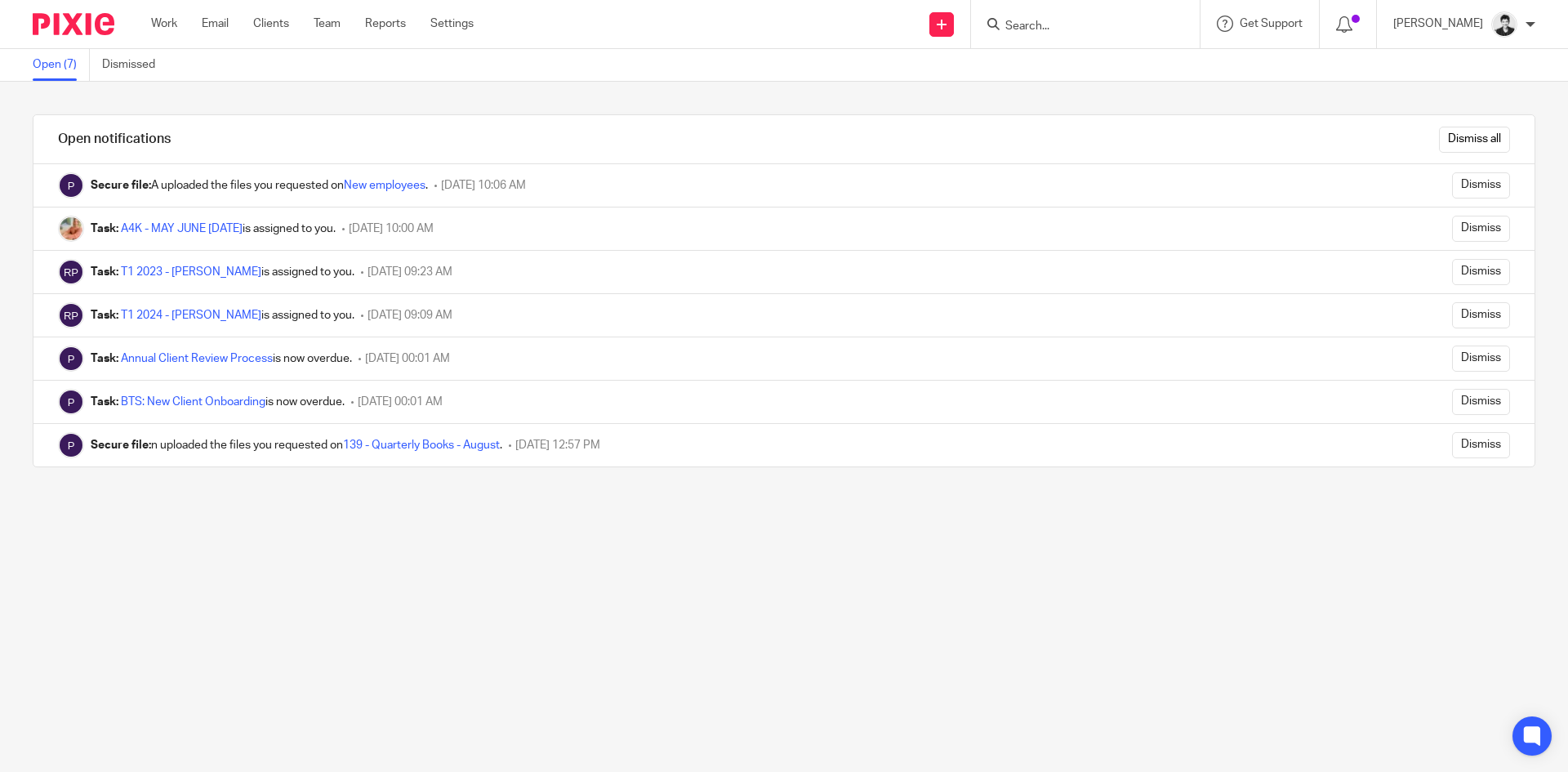
click at [1453, 360] on input "Dismiss" at bounding box center [1480, 358] width 58 height 27
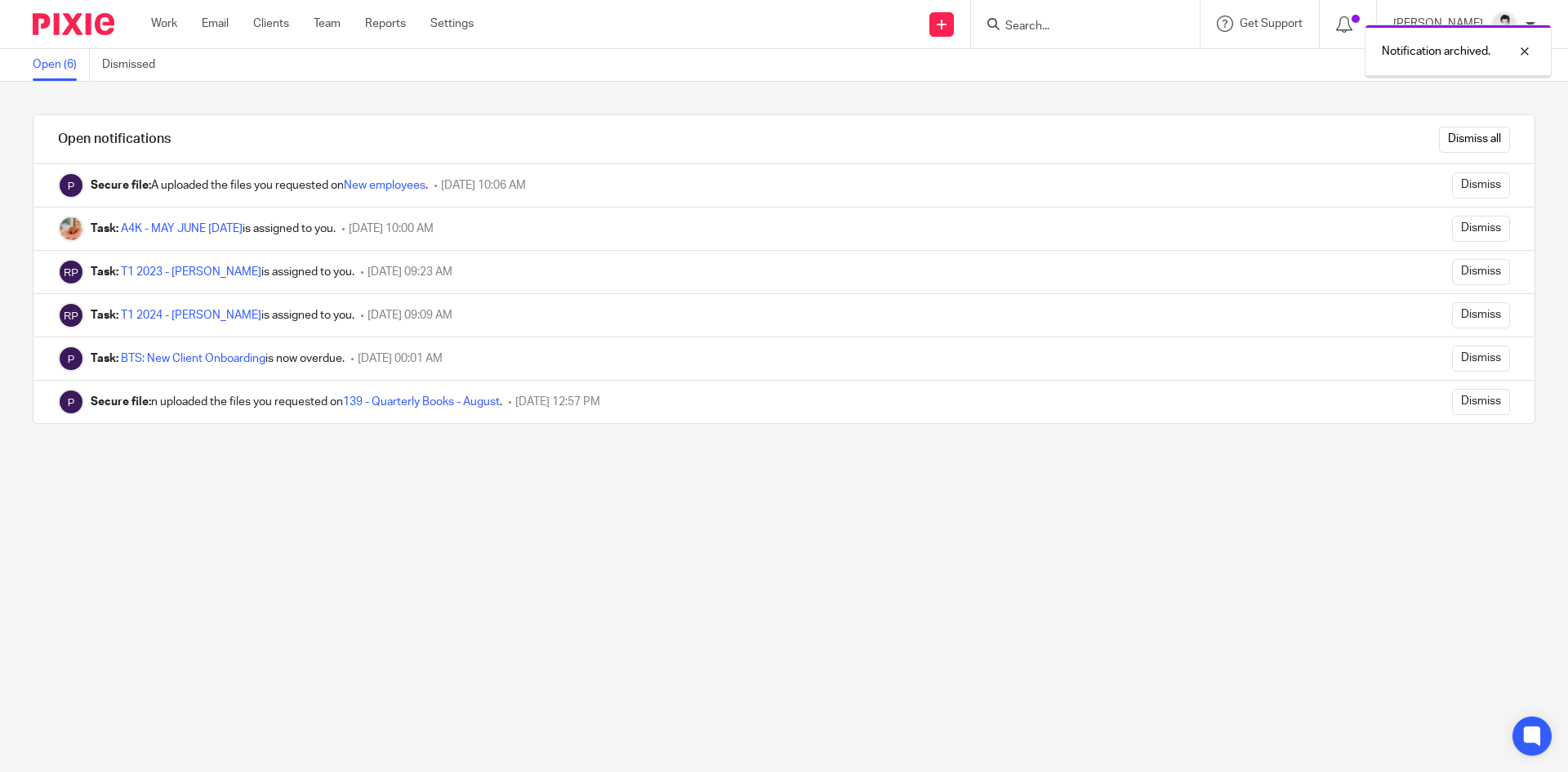
click at [1453, 360] on input "Dismiss" at bounding box center [1480, 358] width 58 height 27
